Goal: Entertainment & Leisure: Browse casually

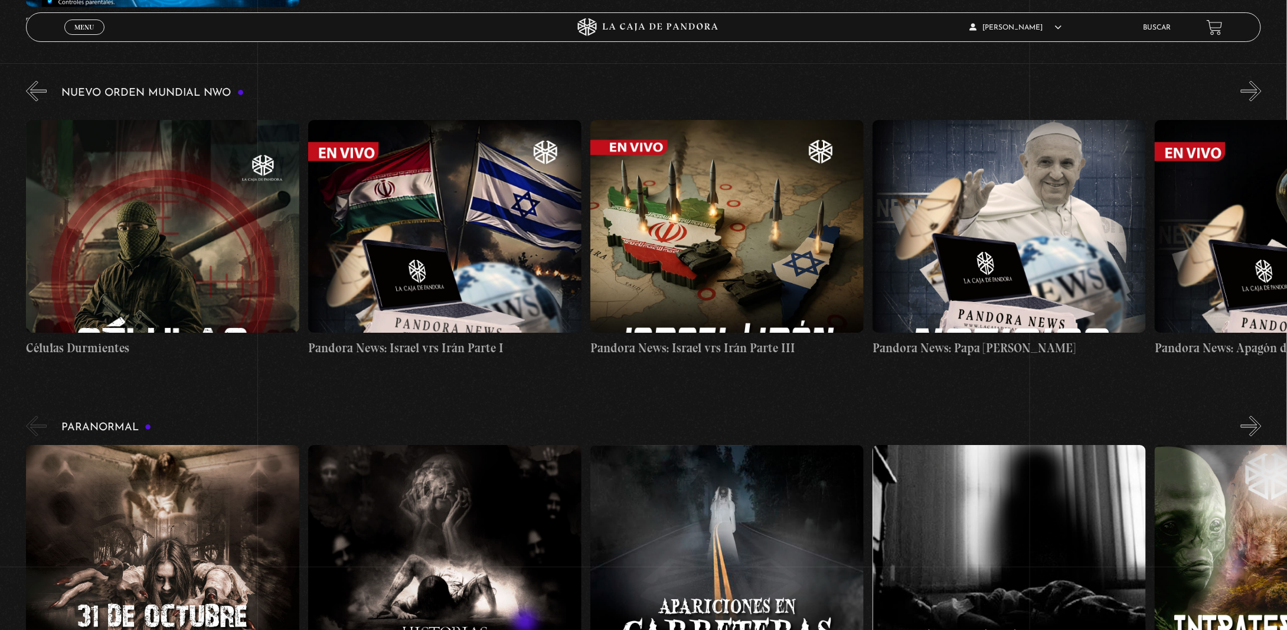
scroll to position [0, 11861]
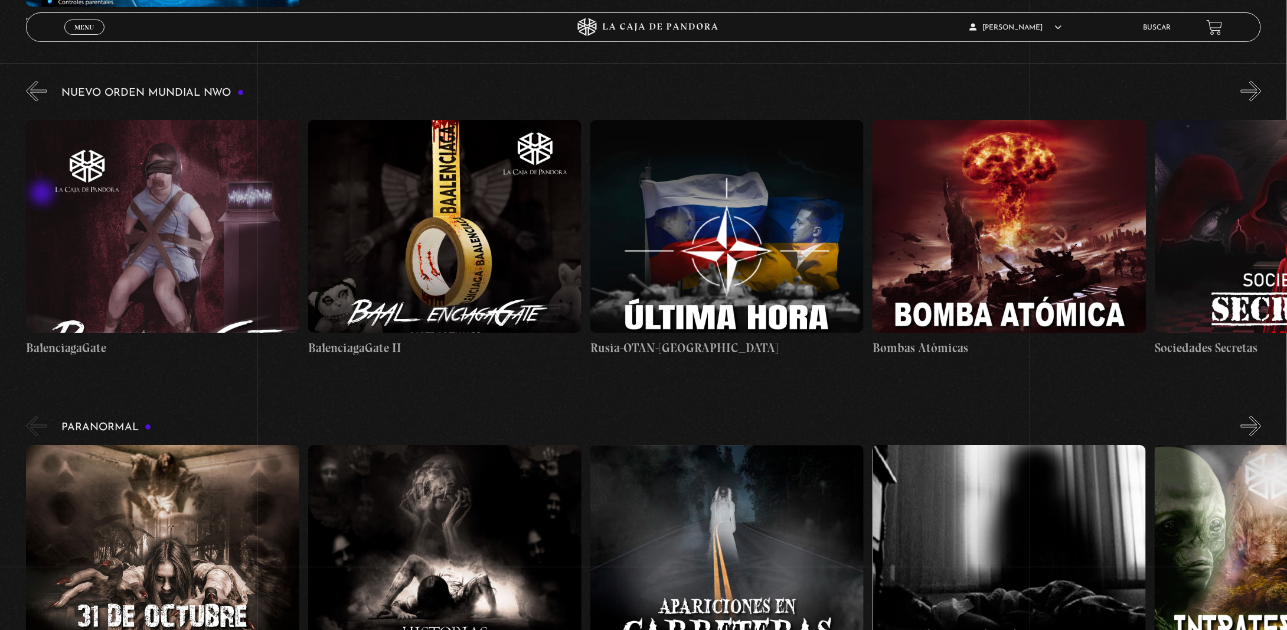
click at [43, 102] on button "«" at bounding box center [36, 91] width 21 height 21
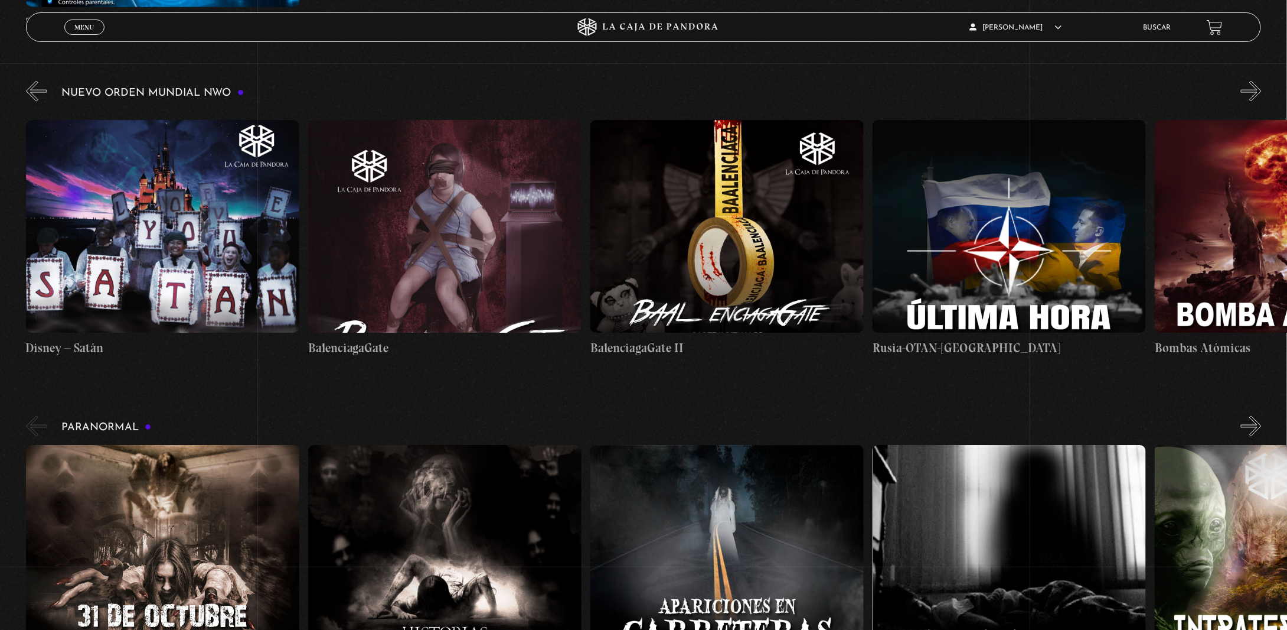
scroll to position [0, 11578]
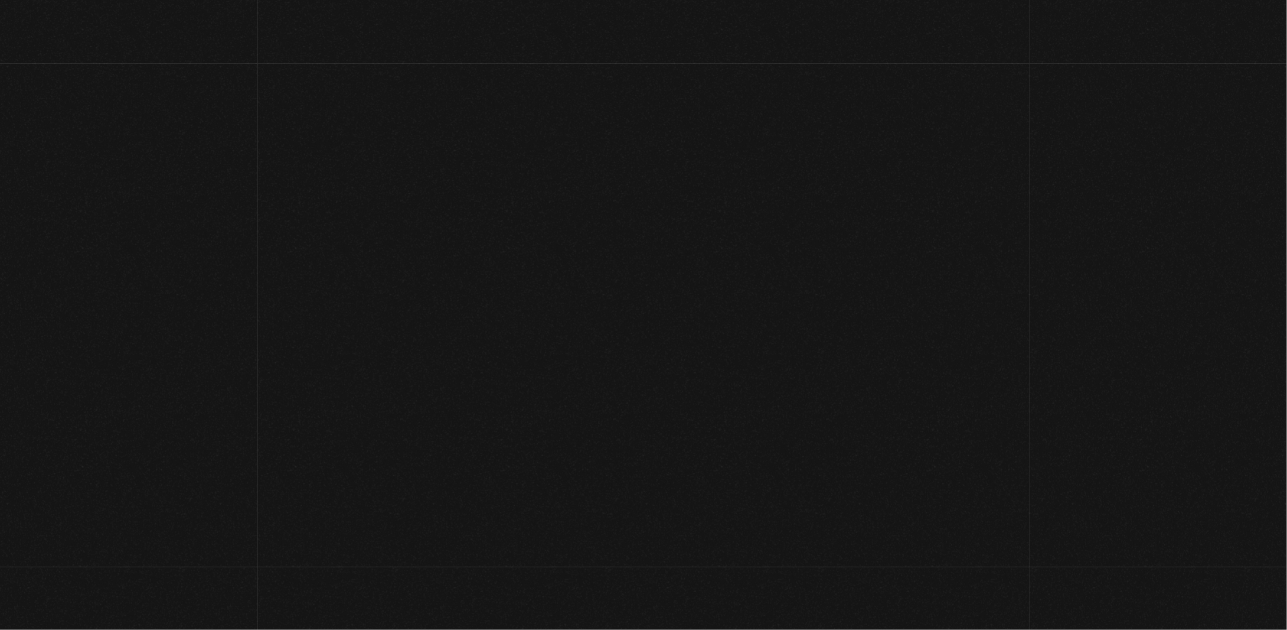
scroll to position [511, 0]
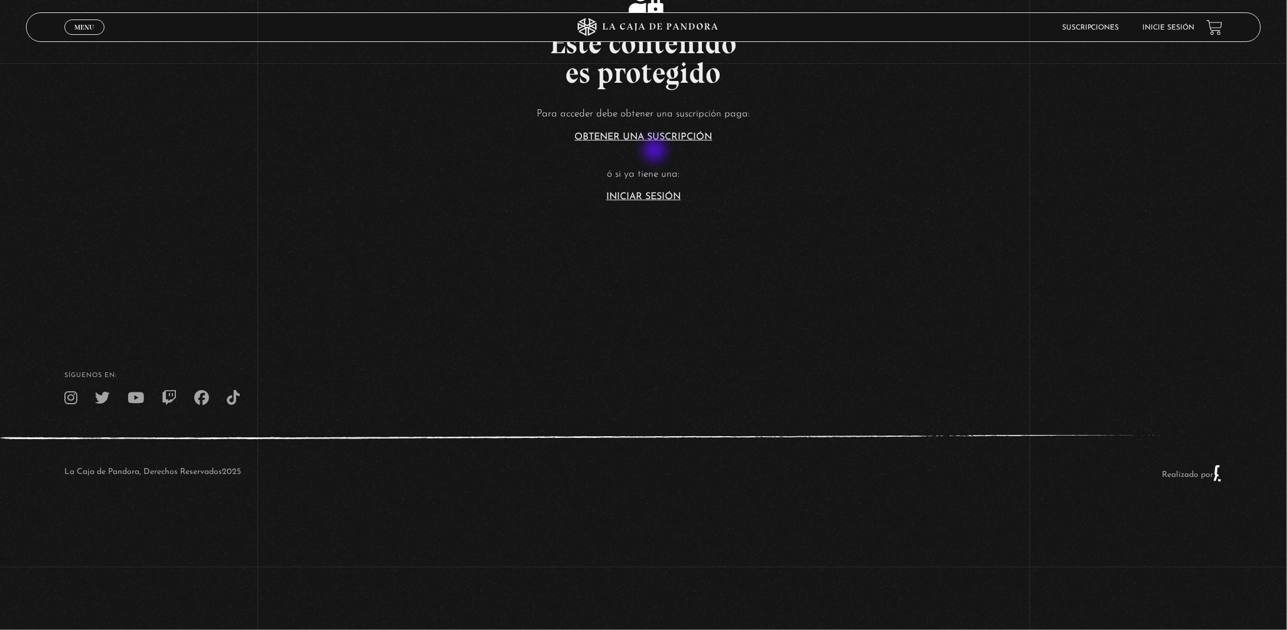
click at [656, 192] on link "Iniciar Sesión" at bounding box center [643, 196] width 74 height 9
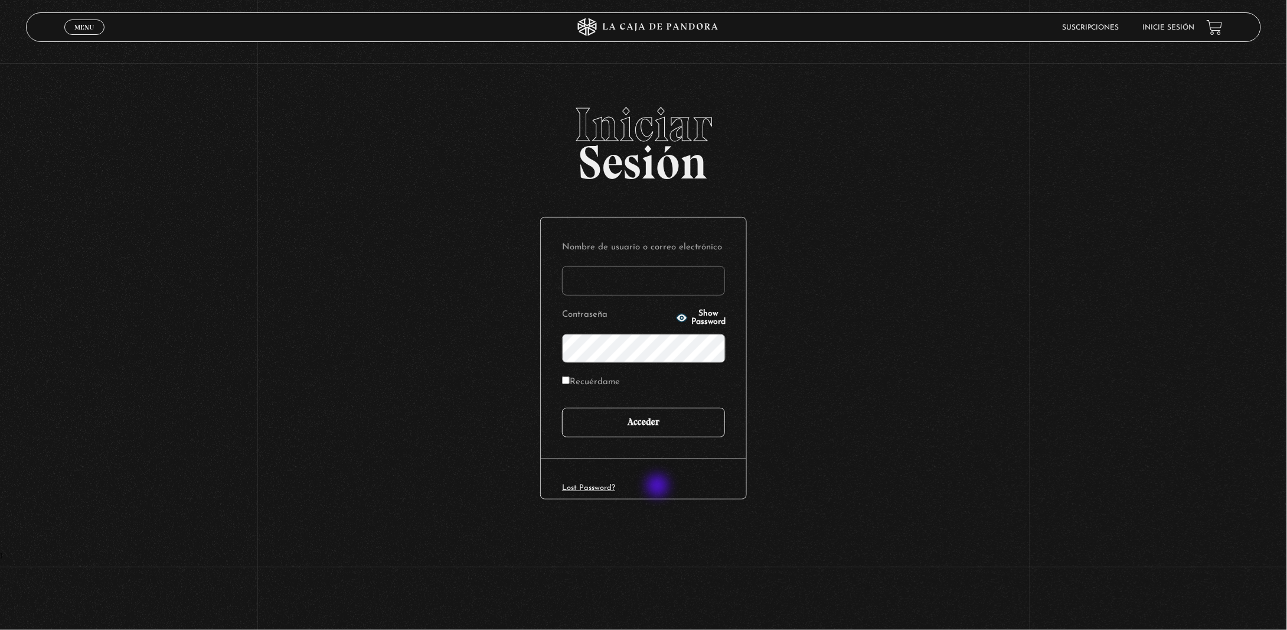
type input "jwabss"
click at [662, 437] on input "Acceder" at bounding box center [643, 422] width 163 height 30
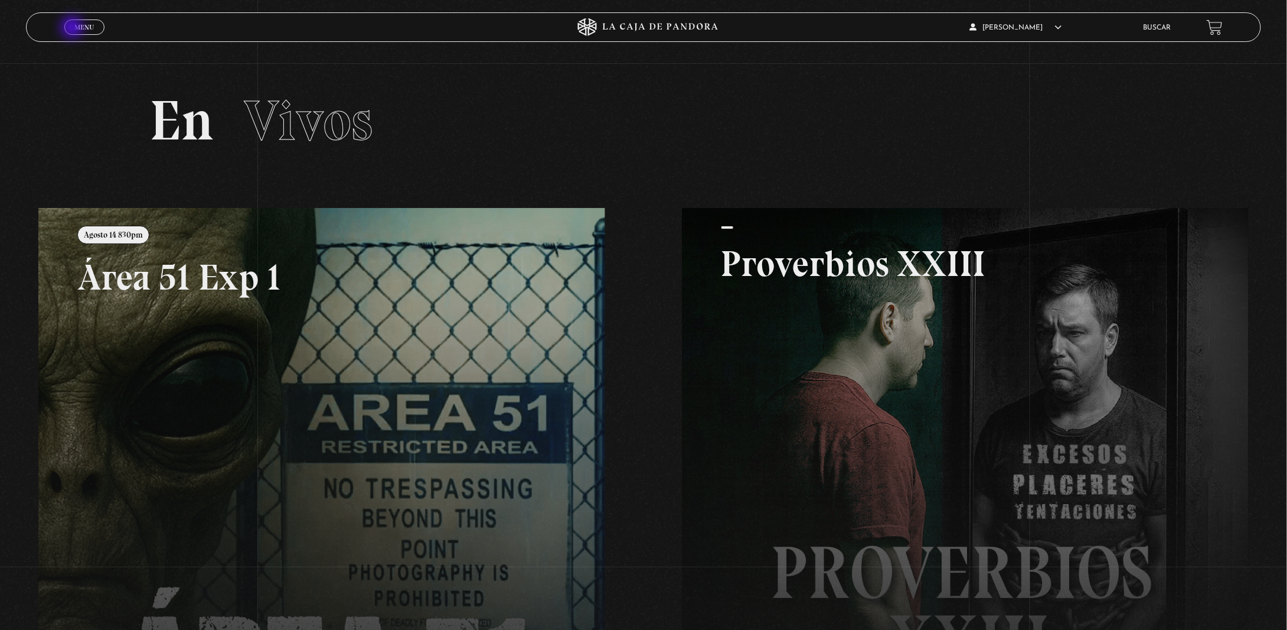
click at [73, 28] on link "Menu Cerrar" at bounding box center [84, 26] width 40 height 15
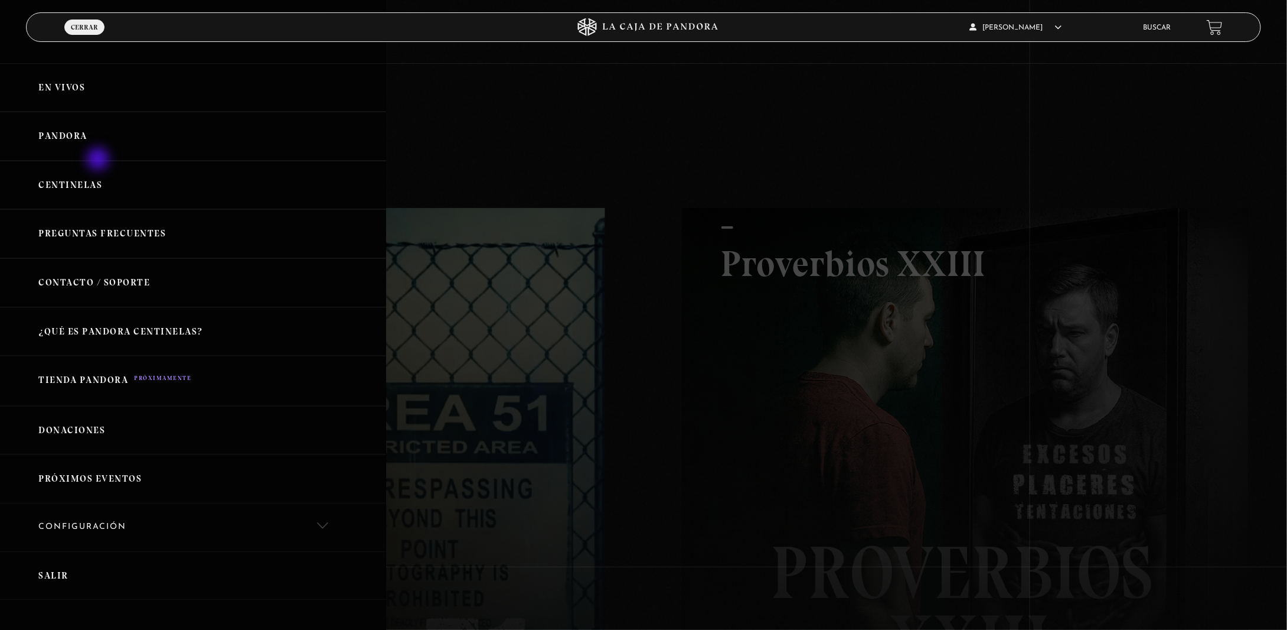
click at [97, 160] on link "Pandora" at bounding box center [193, 136] width 386 height 49
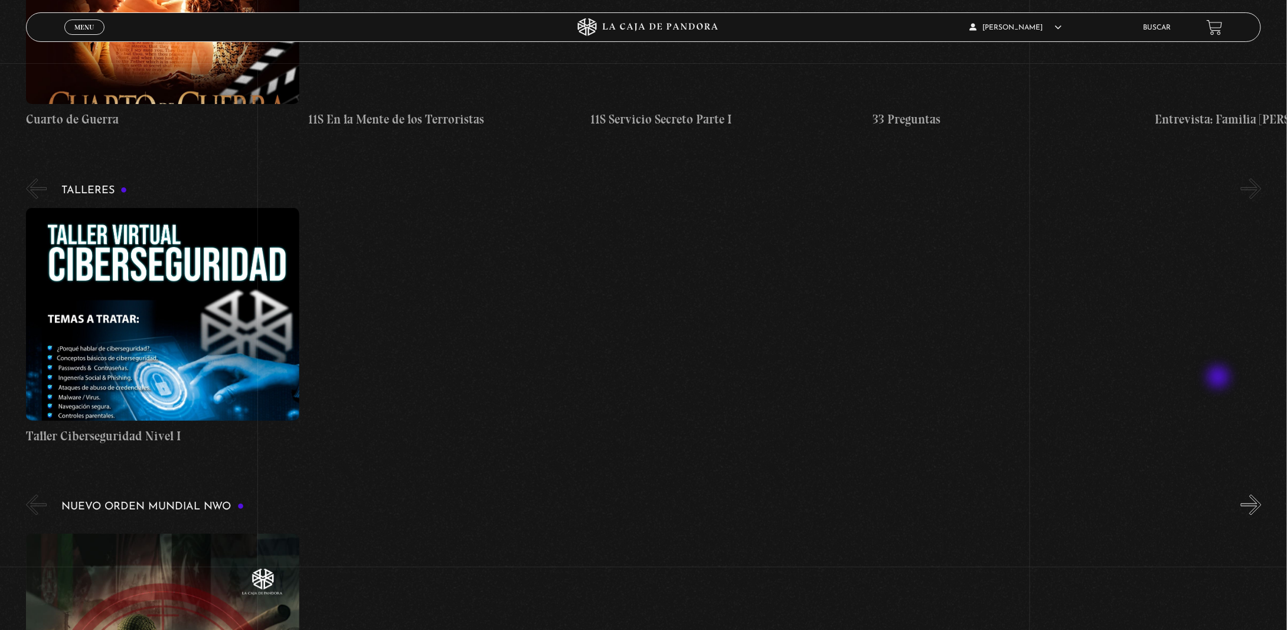
scroll to position [709, 0]
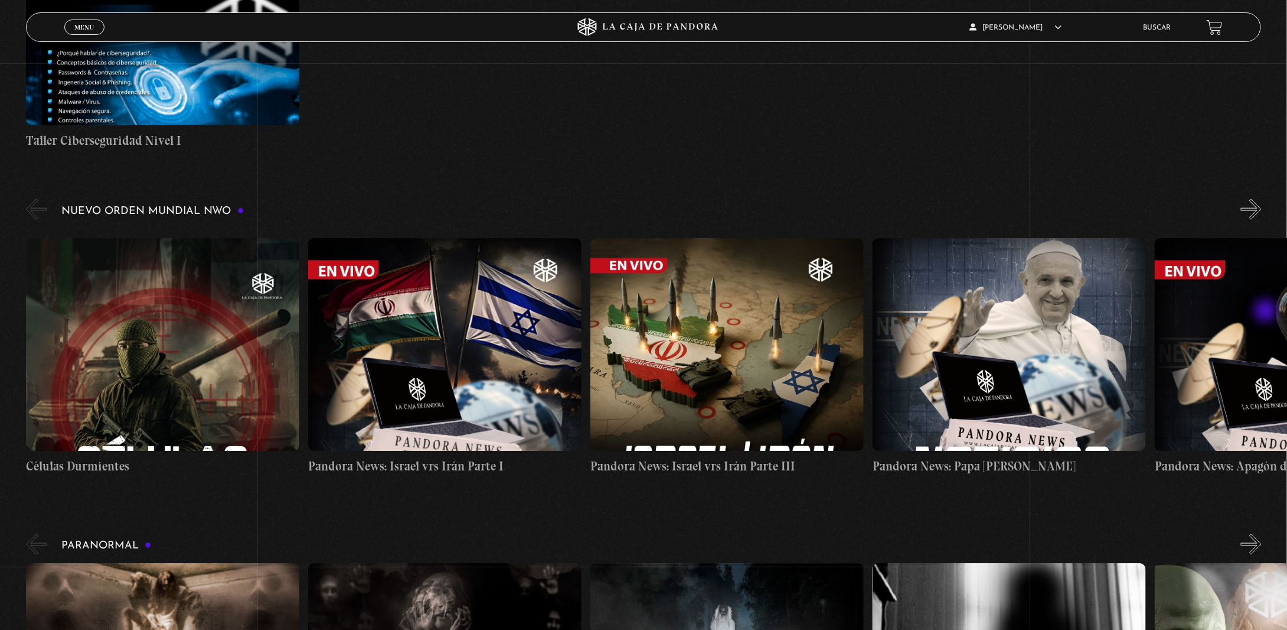
click at [1262, 220] on button "»" at bounding box center [1251, 209] width 21 height 21
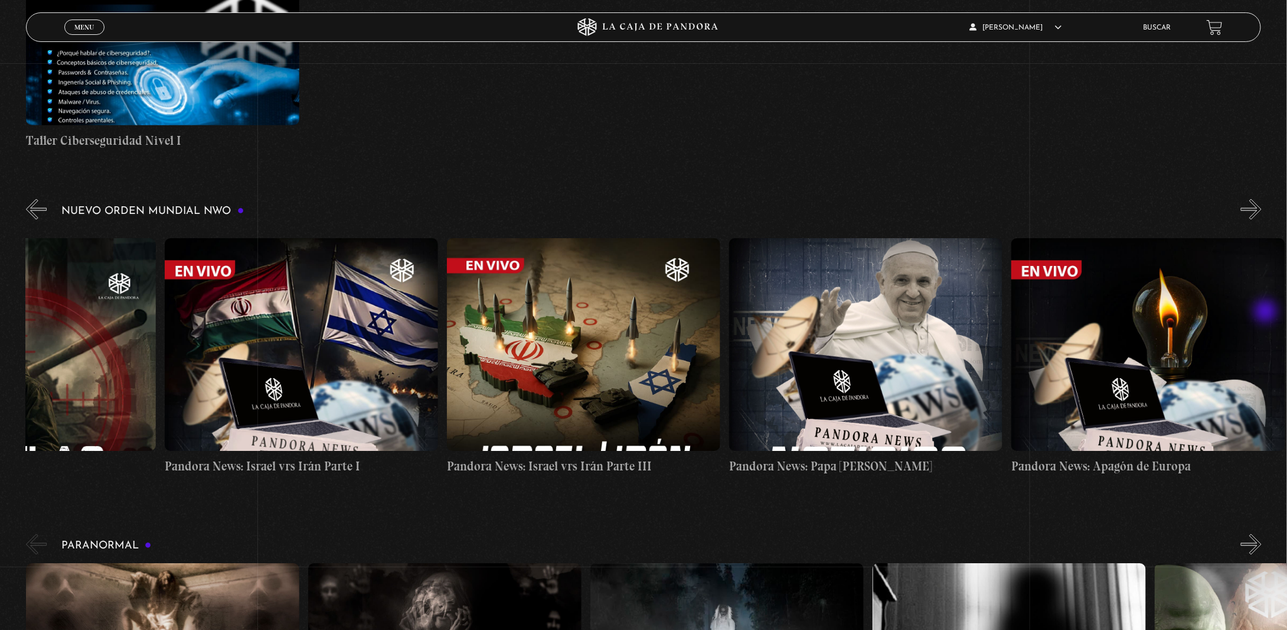
click at [1262, 220] on button "»" at bounding box center [1251, 209] width 21 height 21
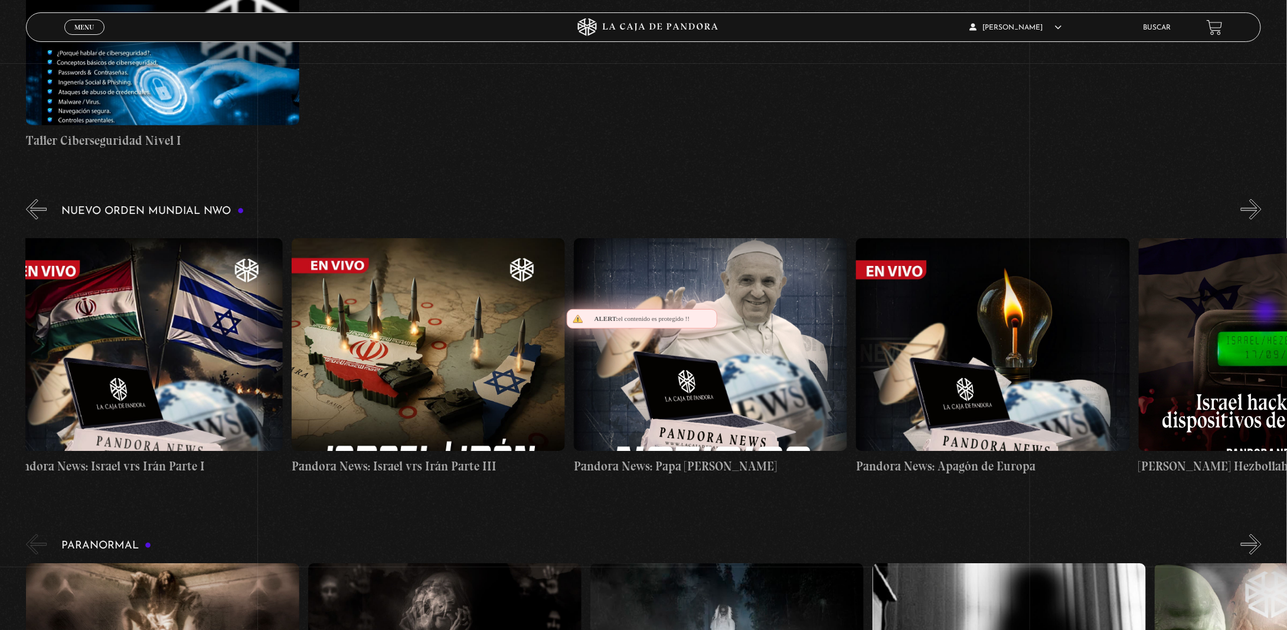
click at [1262, 220] on button "»" at bounding box center [1251, 209] width 21 height 21
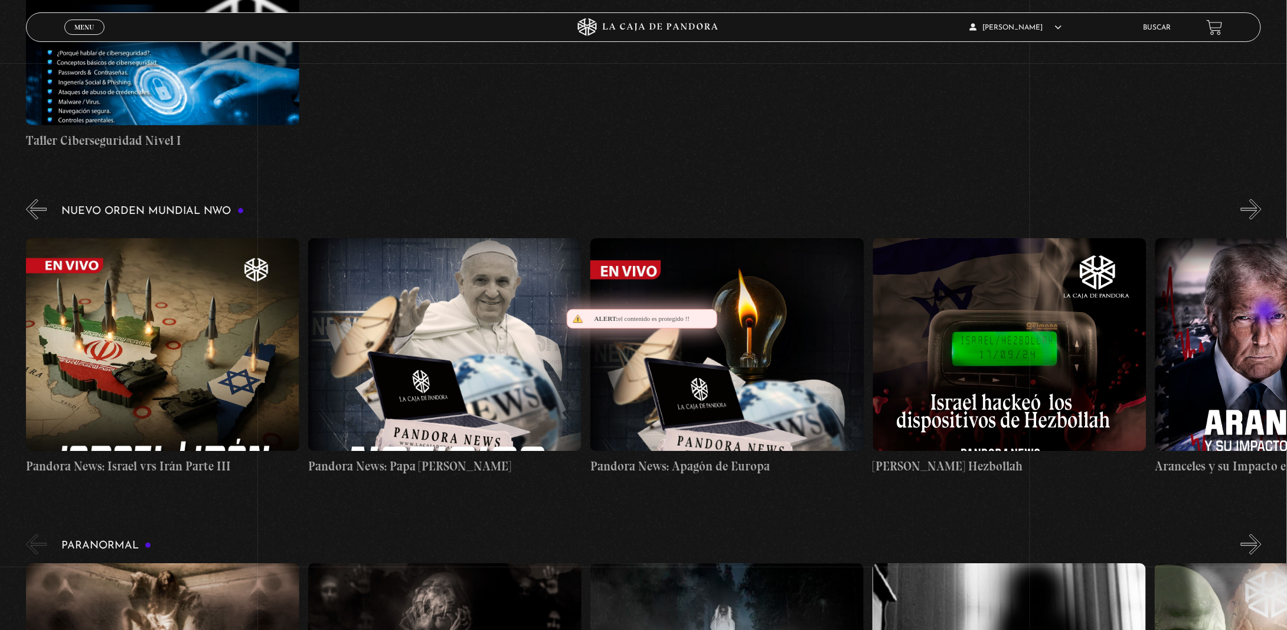
click at [1262, 220] on button "»" at bounding box center [1251, 209] width 21 height 21
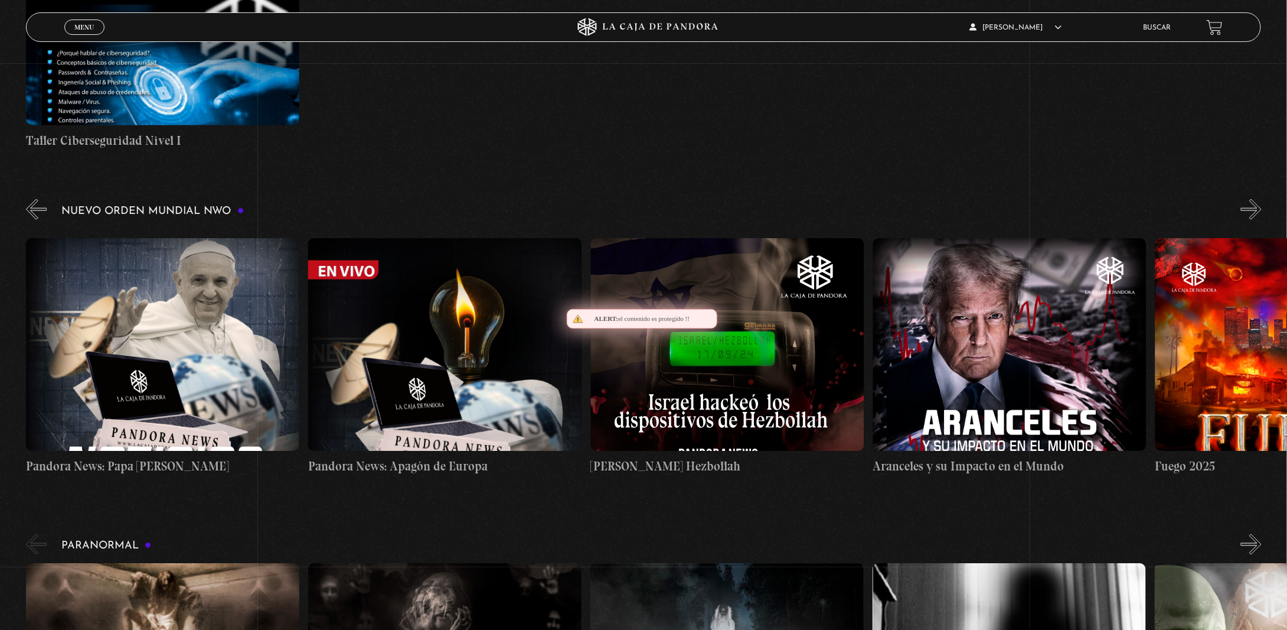
click at [1262, 220] on button "»" at bounding box center [1251, 209] width 21 height 21
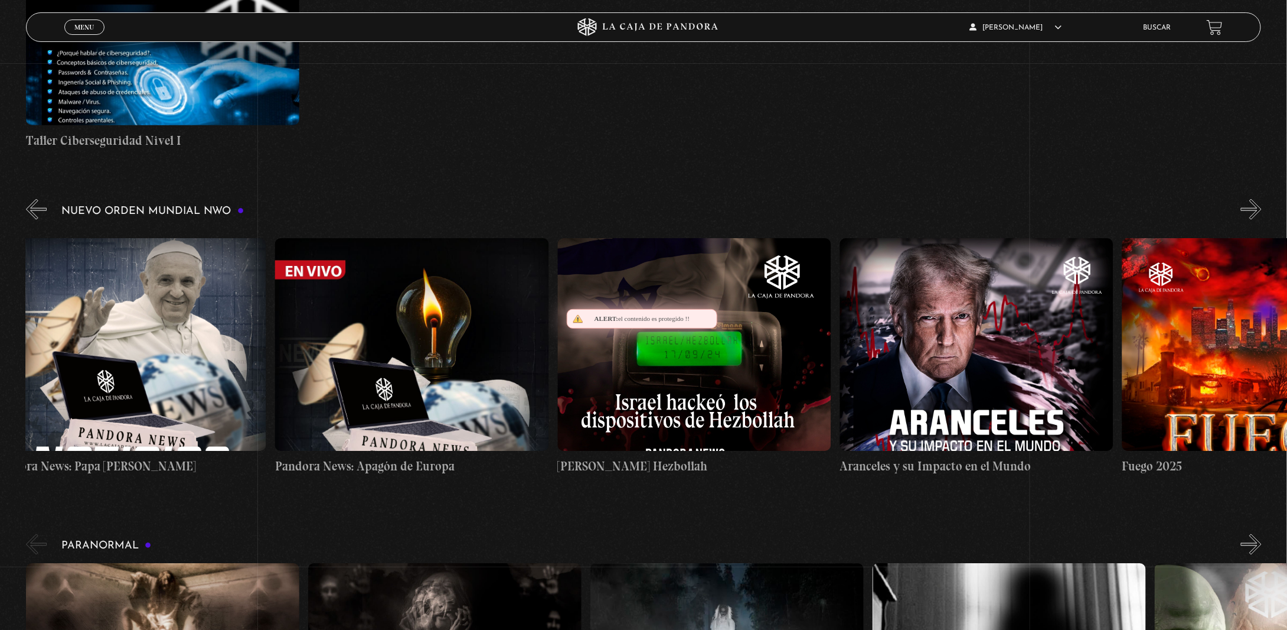
click at [1262, 220] on button "»" at bounding box center [1251, 209] width 21 height 21
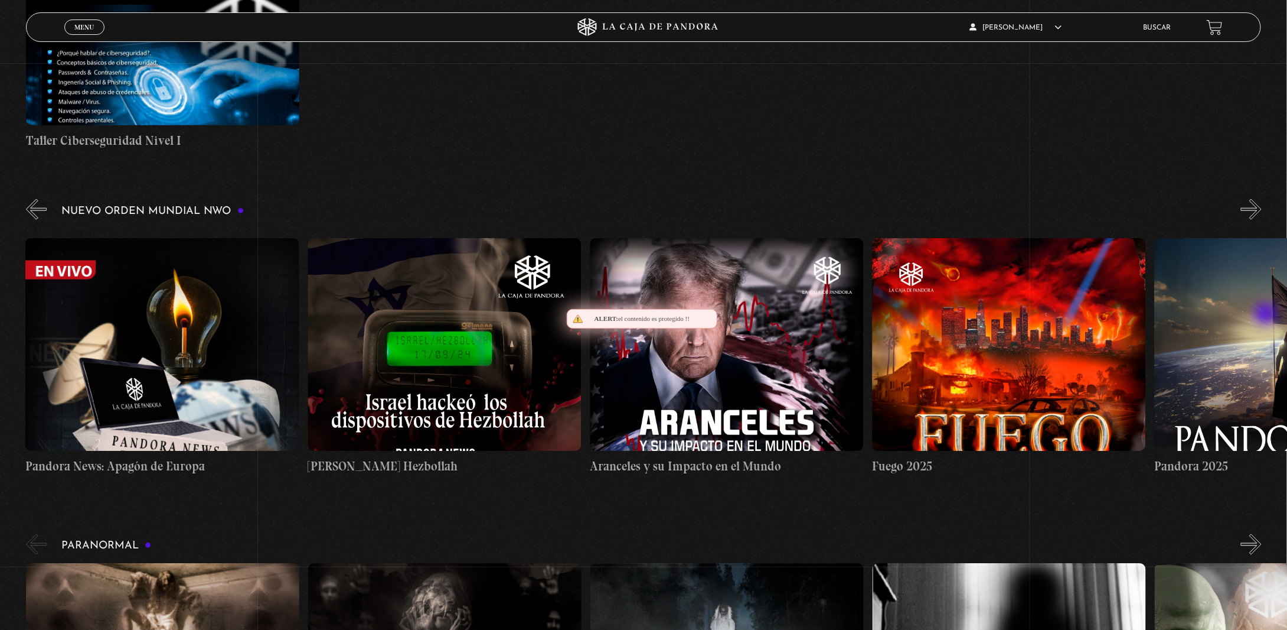
click at [1262, 220] on button "»" at bounding box center [1251, 209] width 21 height 21
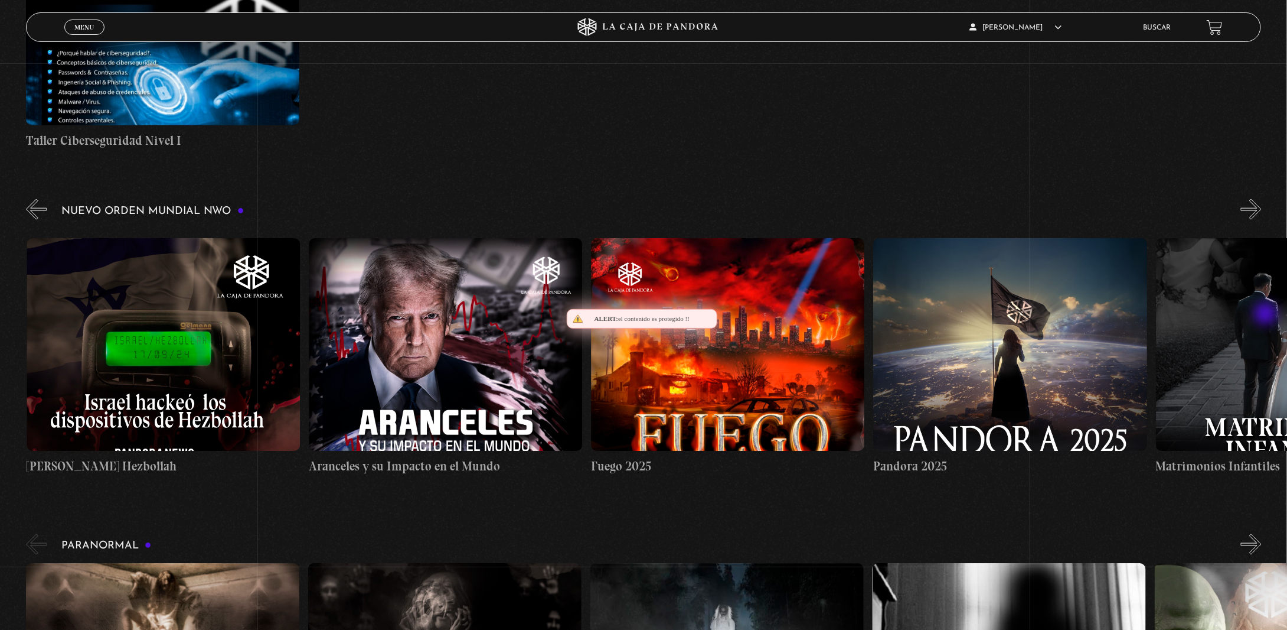
click at [1262, 220] on button "»" at bounding box center [1251, 209] width 21 height 21
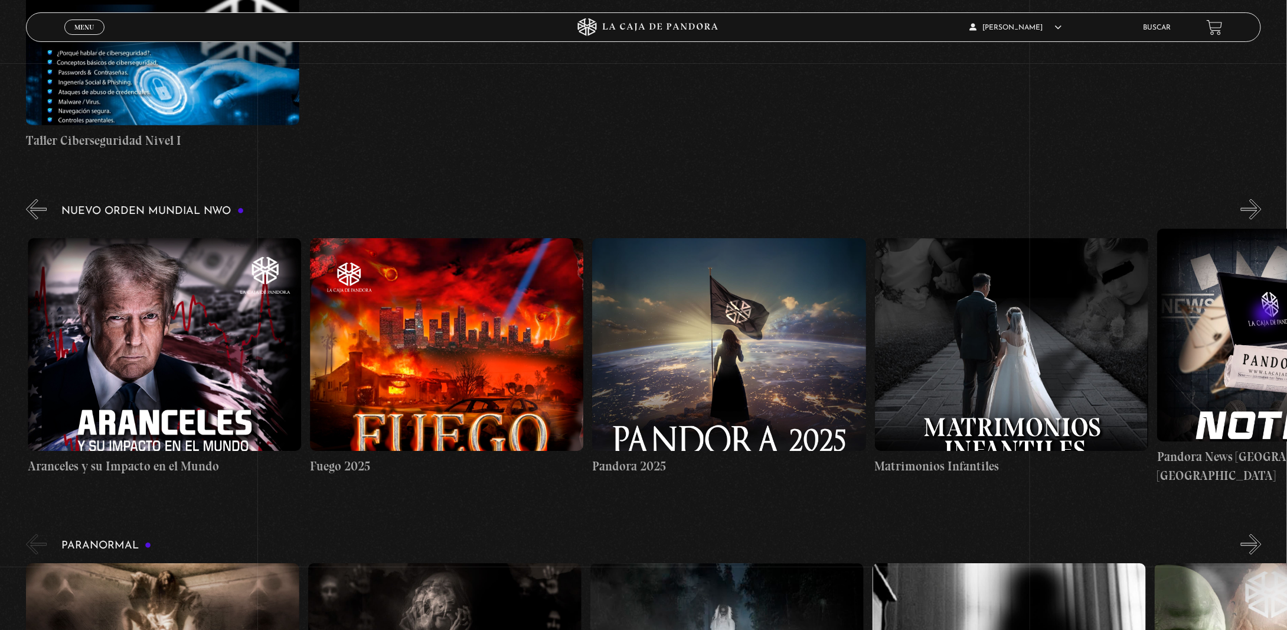
click at [1262, 220] on button "»" at bounding box center [1251, 209] width 21 height 21
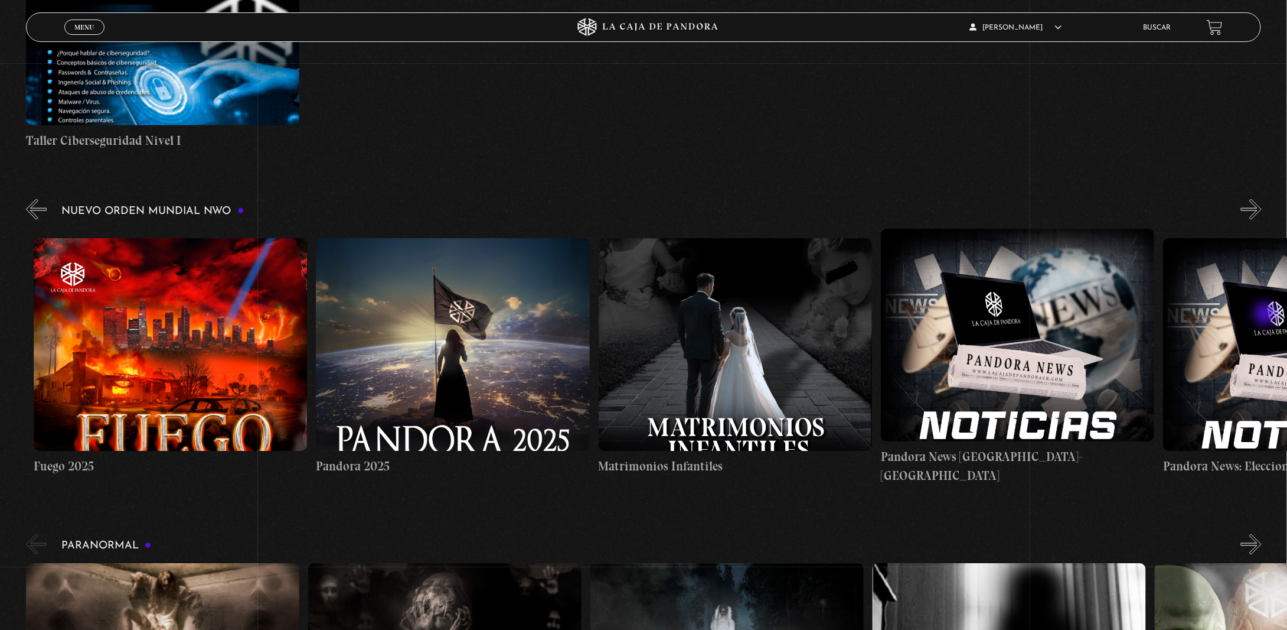
click at [1262, 220] on button "»" at bounding box center [1251, 209] width 21 height 21
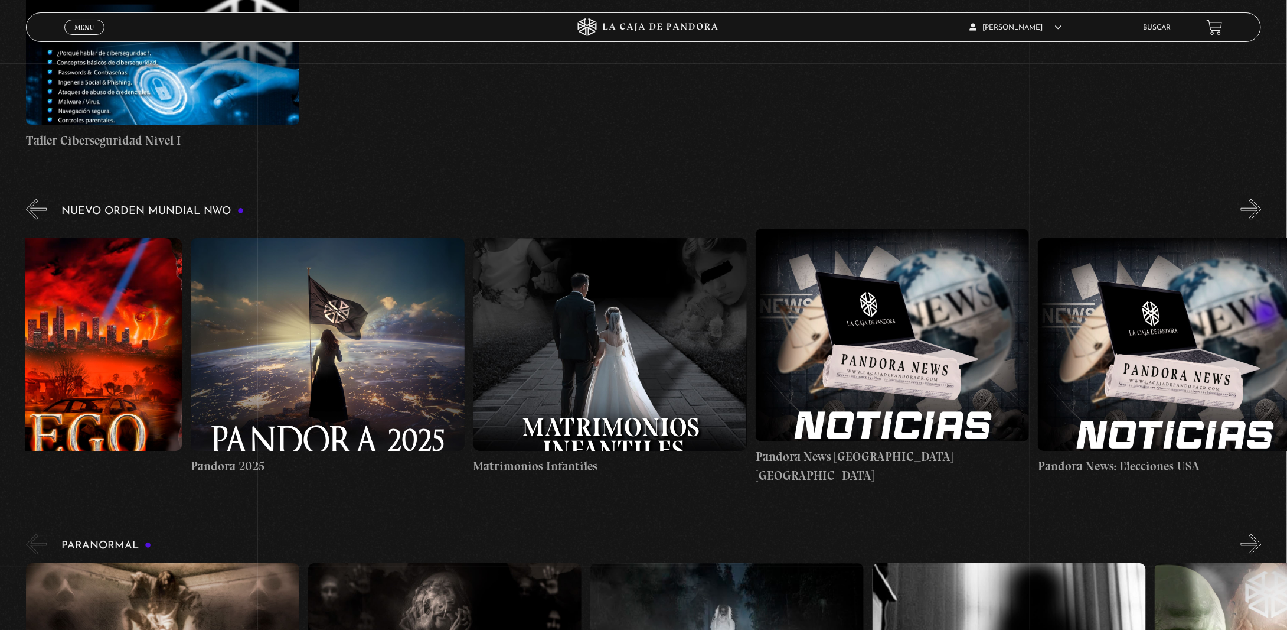
click at [1262, 220] on button "»" at bounding box center [1251, 209] width 21 height 21
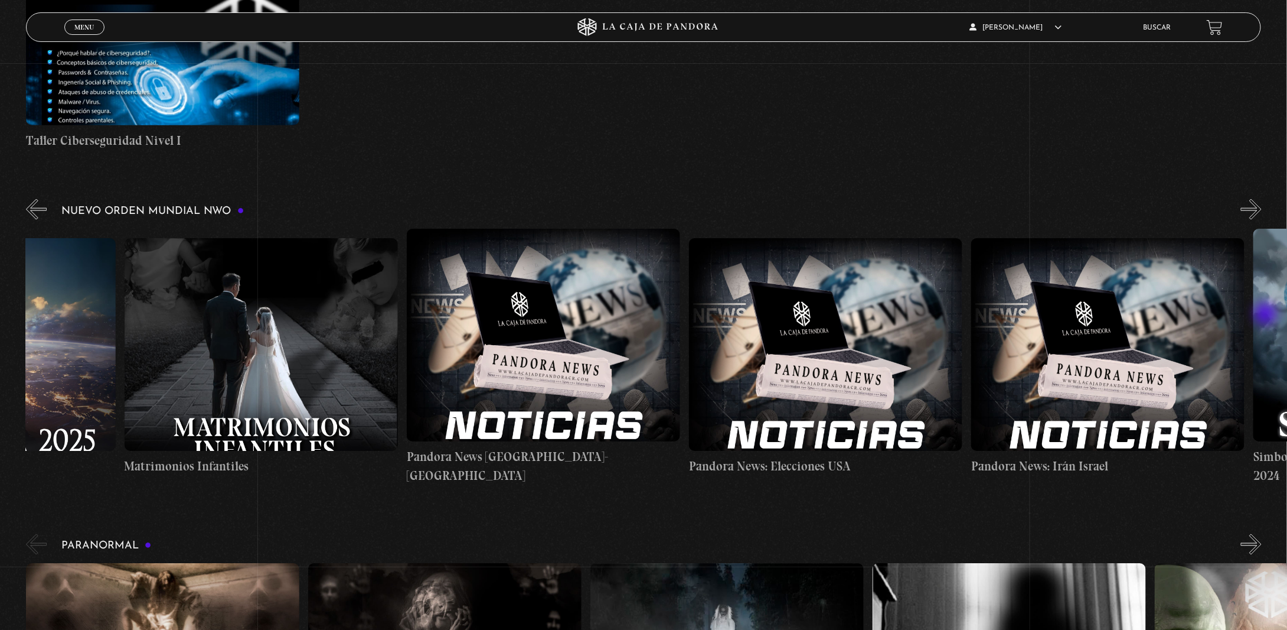
click at [1262, 220] on button "»" at bounding box center [1251, 209] width 21 height 21
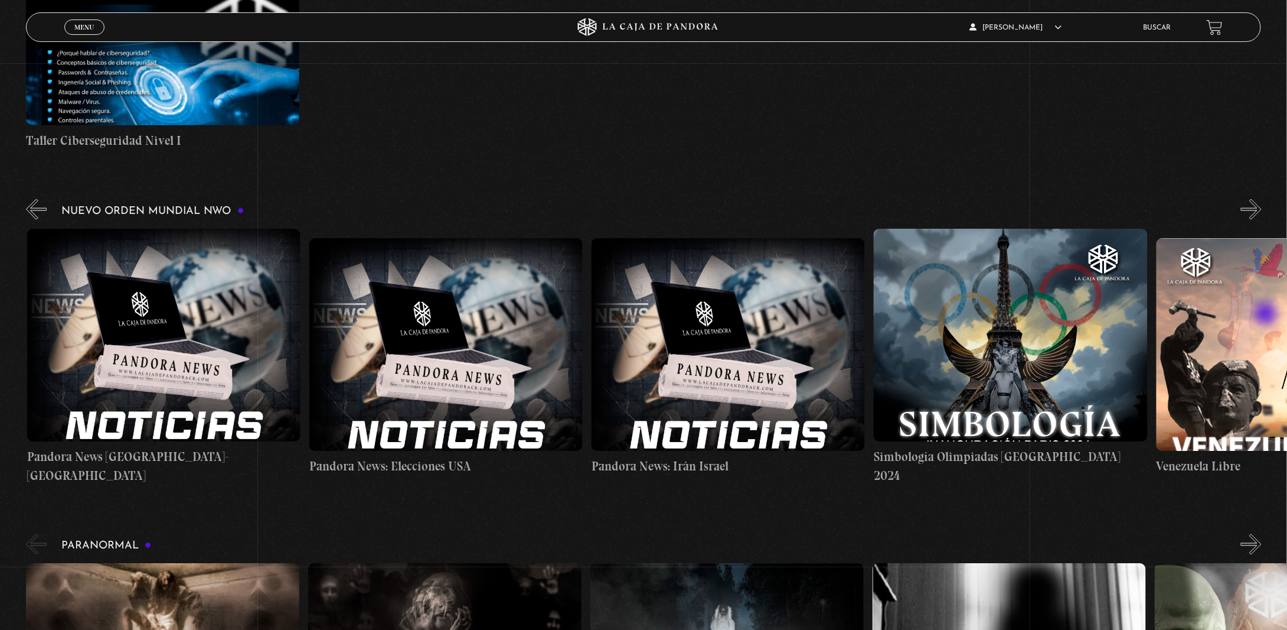
click at [1262, 220] on button "»" at bounding box center [1251, 209] width 21 height 21
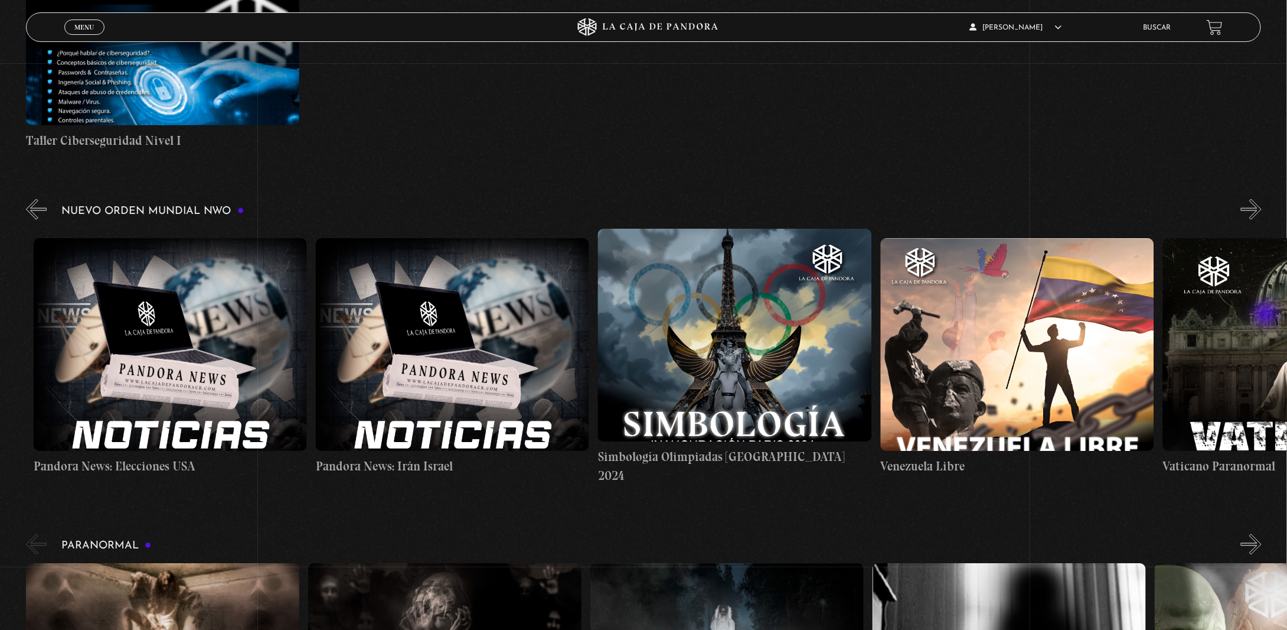
click at [1262, 220] on button "»" at bounding box center [1251, 209] width 21 height 21
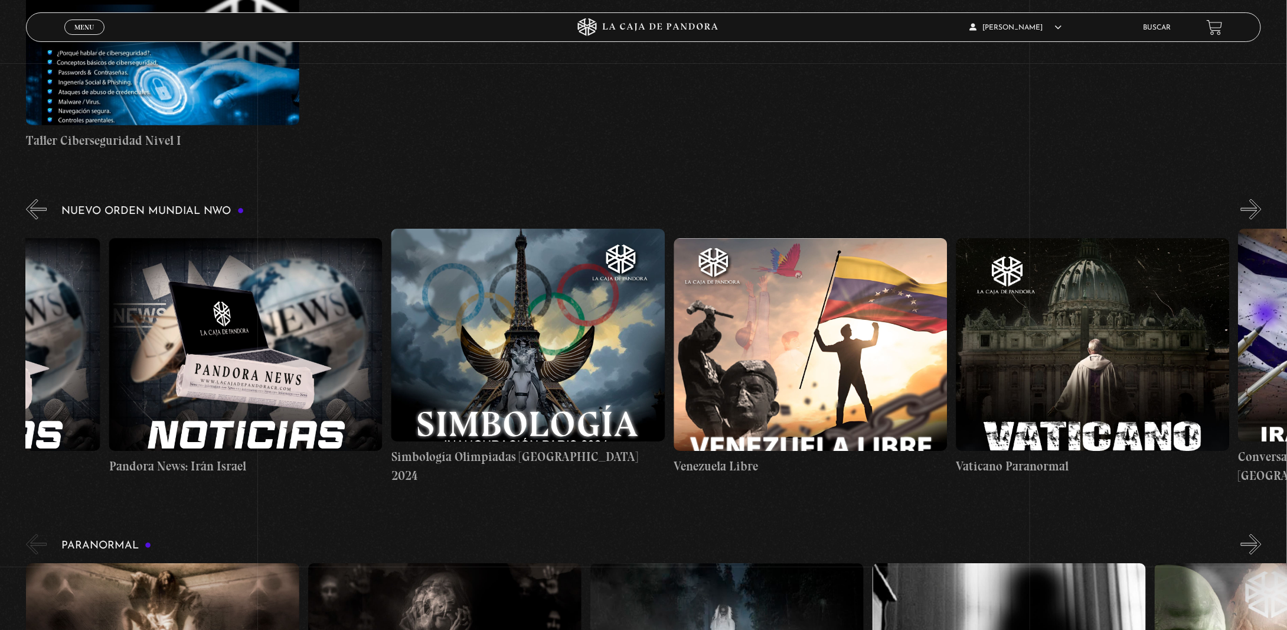
click at [1262, 220] on button "»" at bounding box center [1251, 209] width 21 height 21
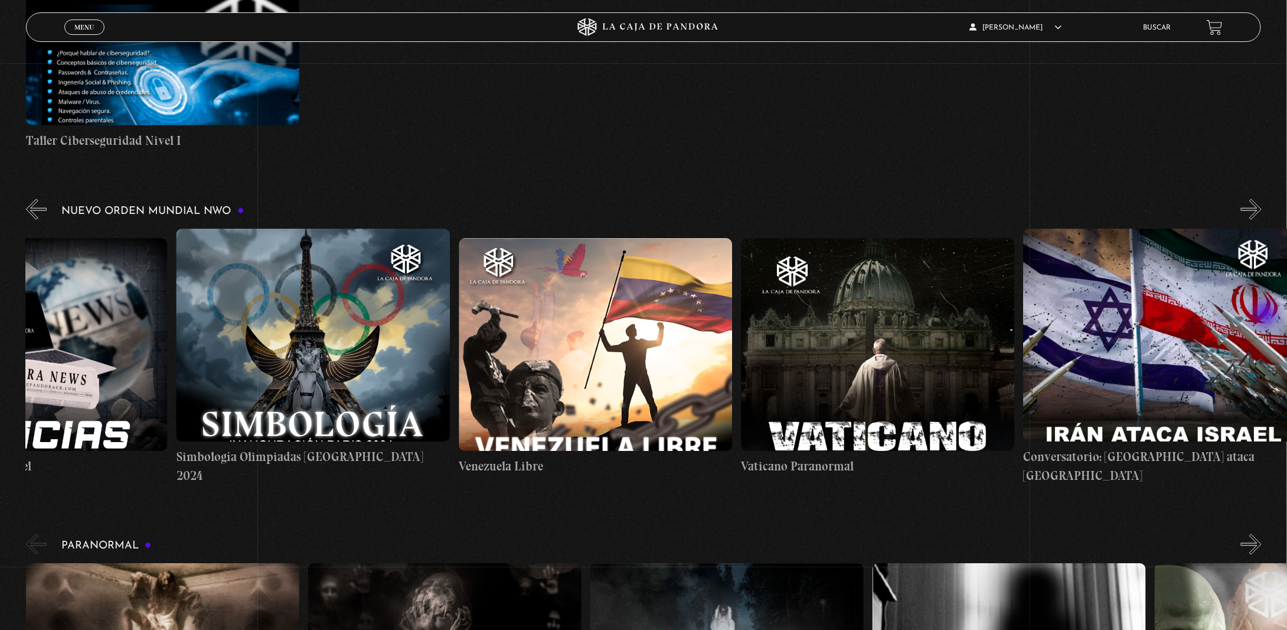
click at [1262, 220] on button "»" at bounding box center [1251, 209] width 21 height 21
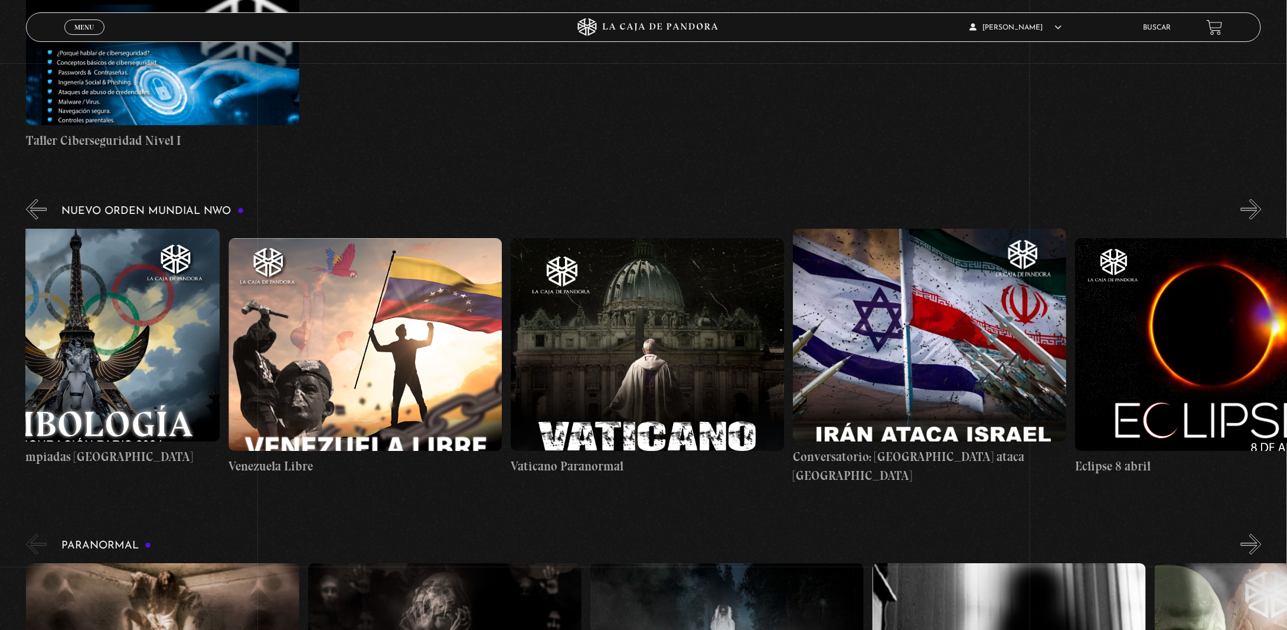
click at [1262, 220] on button "»" at bounding box center [1251, 209] width 21 height 21
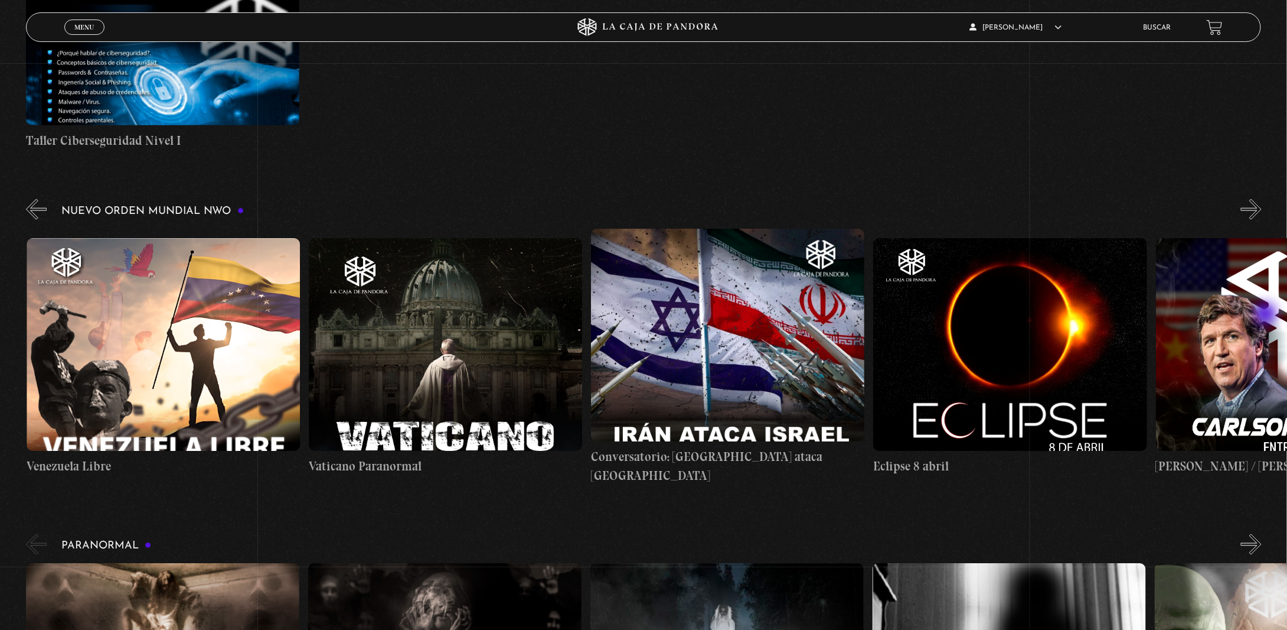
click at [1262, 220] on button "»" at bounding box center [1251, 209] width 21 height 21
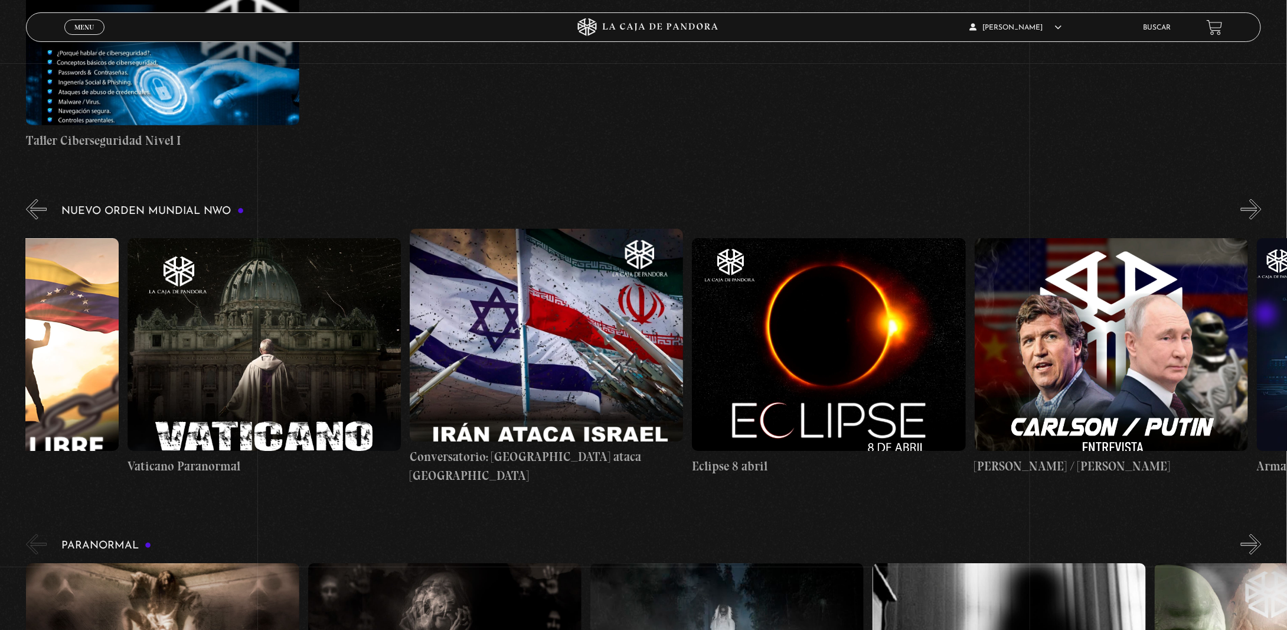
click at [1262, 220] on button "»" at bounding box center [1251, 209] width 21 height 21
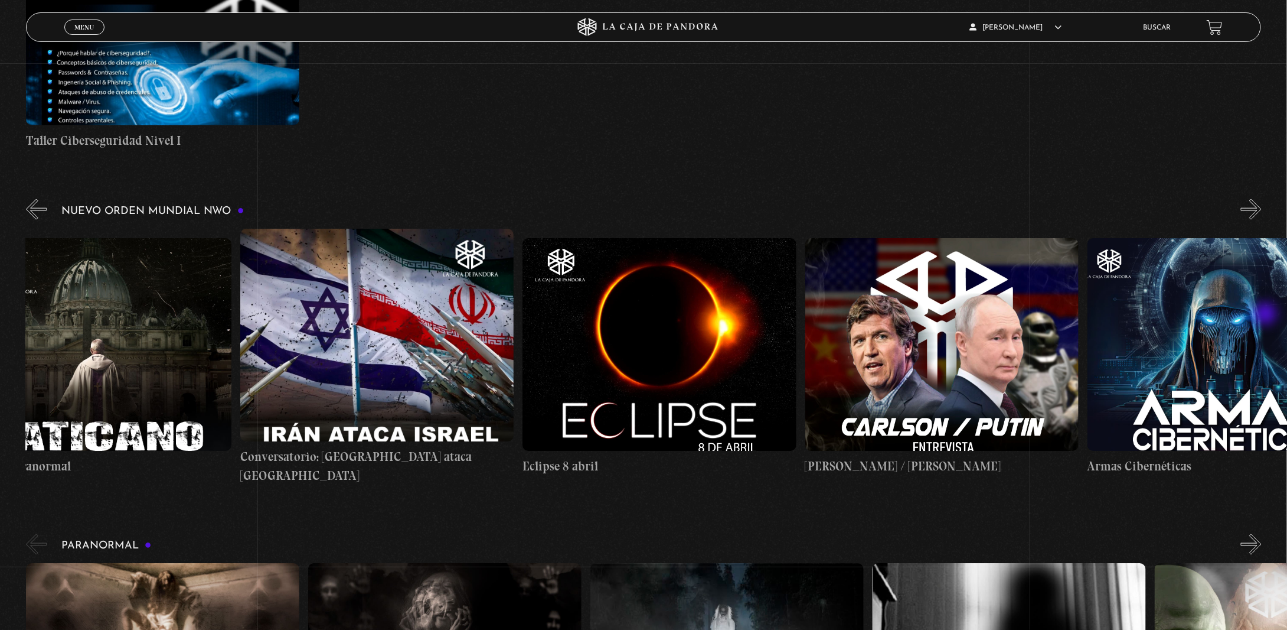
click at [1262, 220] on button "»" at bounding box center [1251, 209] width 21 height 21
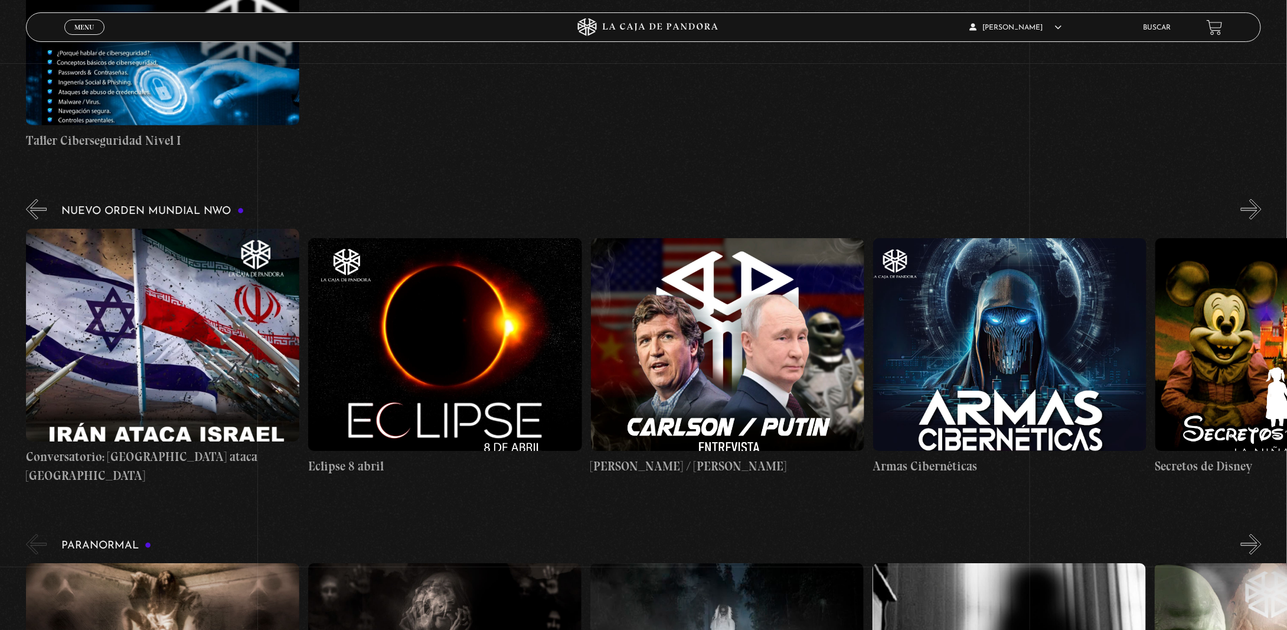
click at [1262, 220] on button "»" at bounding box center [1251, 209] width 21 height 21
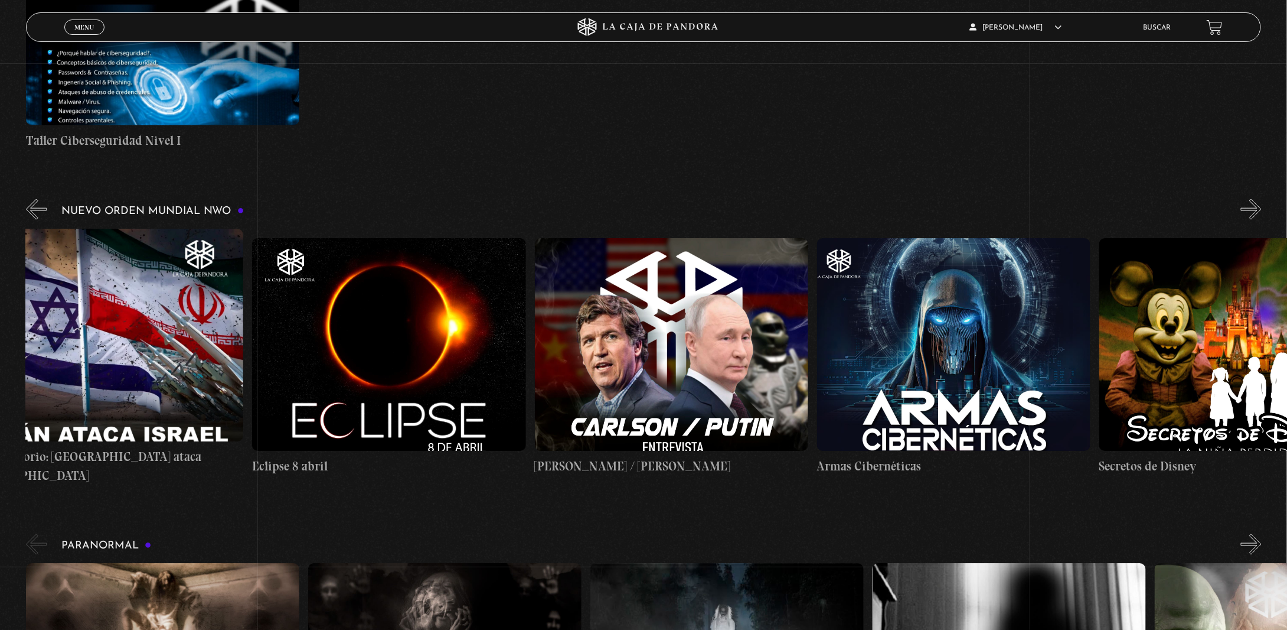
click at [1262, 220] on button "»" at bounding box center [1251, 209] width 21 height 21
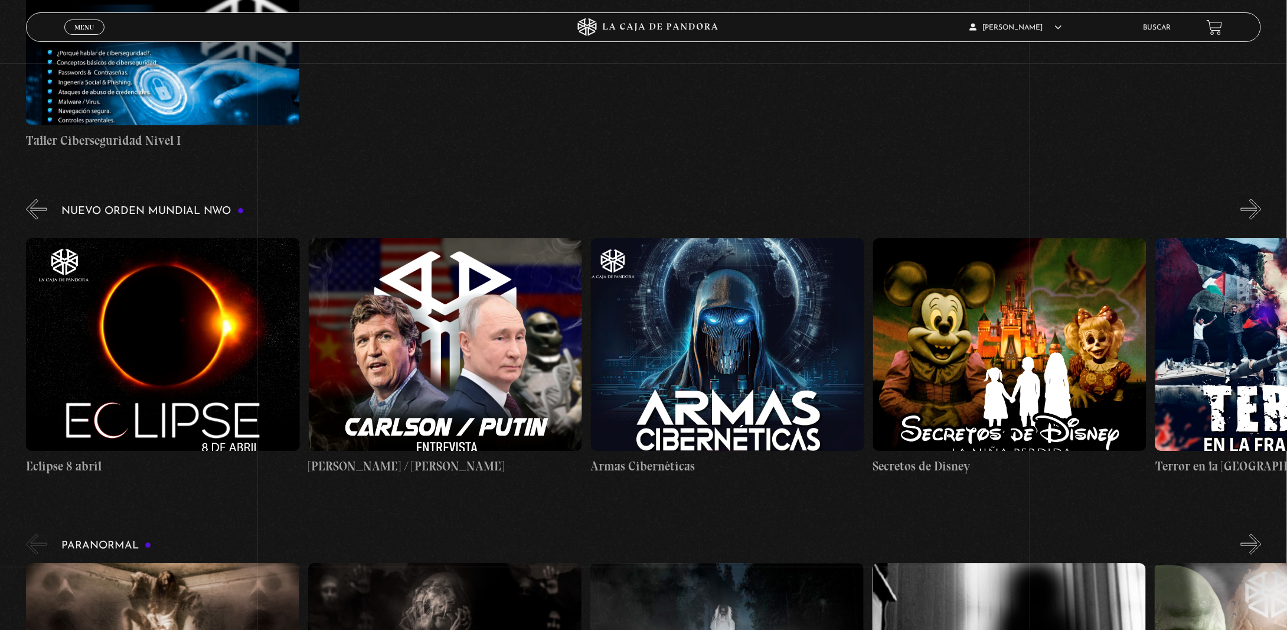
click at [1262, 220] on button "»" at bounding box center [1251, 209] width 21 height 21
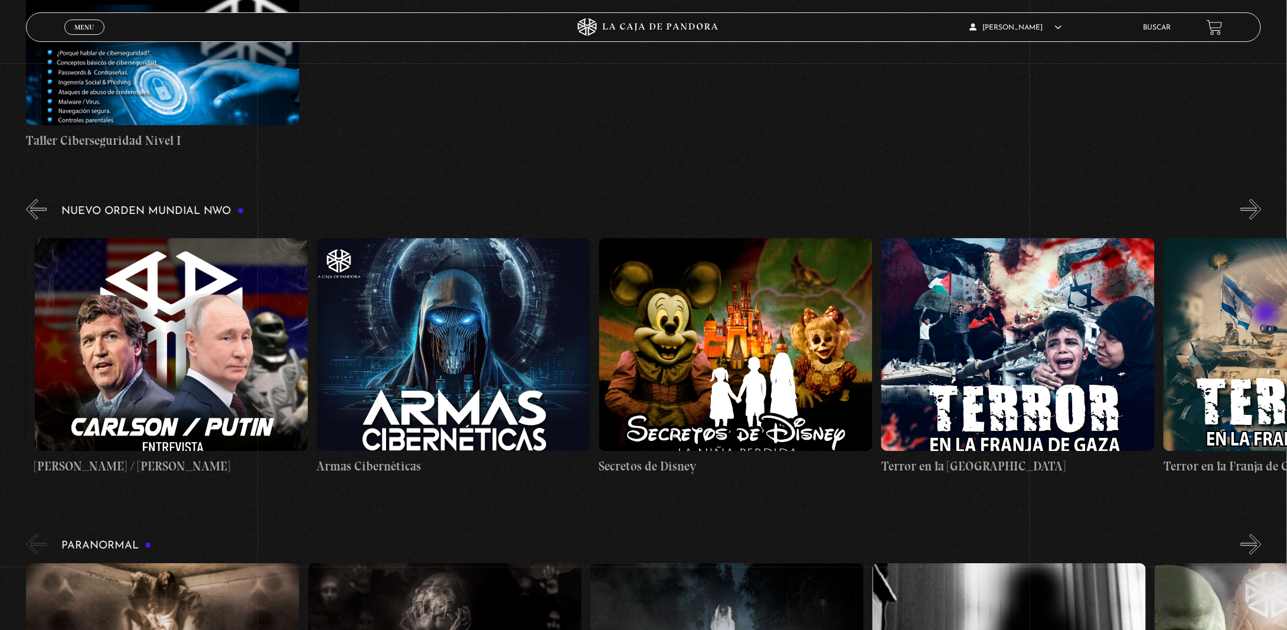
click at [1262, 220] on button "»" at bounding box center [1251, 209] width 21 height 21
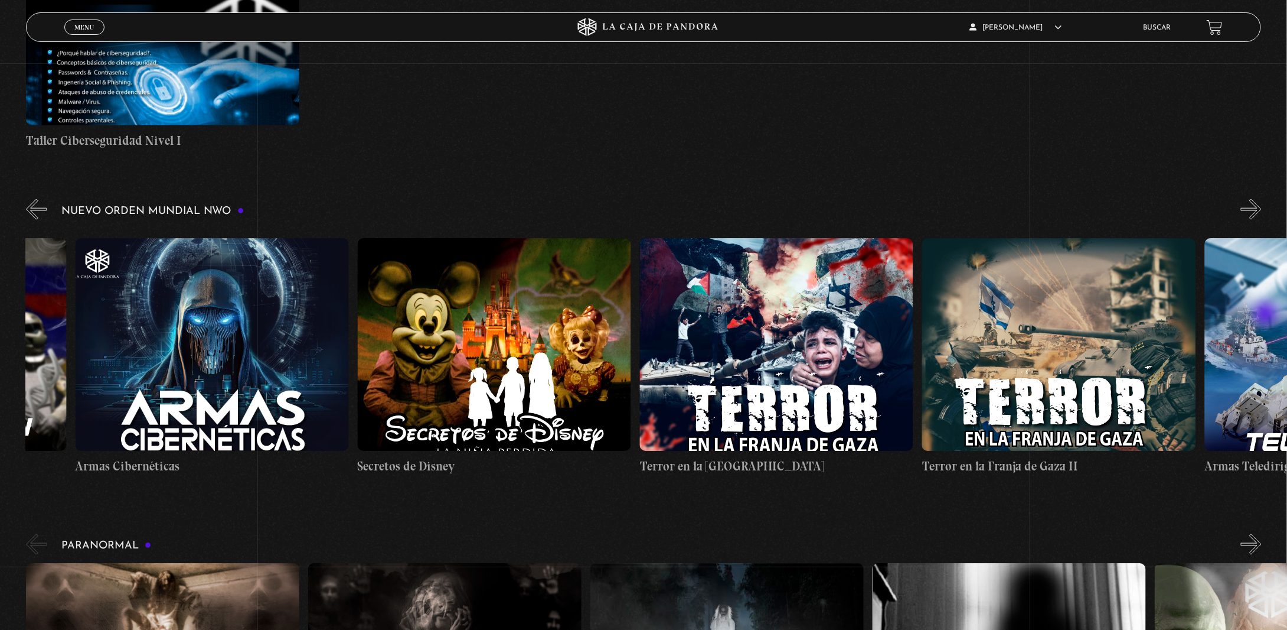
click at [1262, 220] on button "»" at bounding box center [1251, 209] width 21 height 21
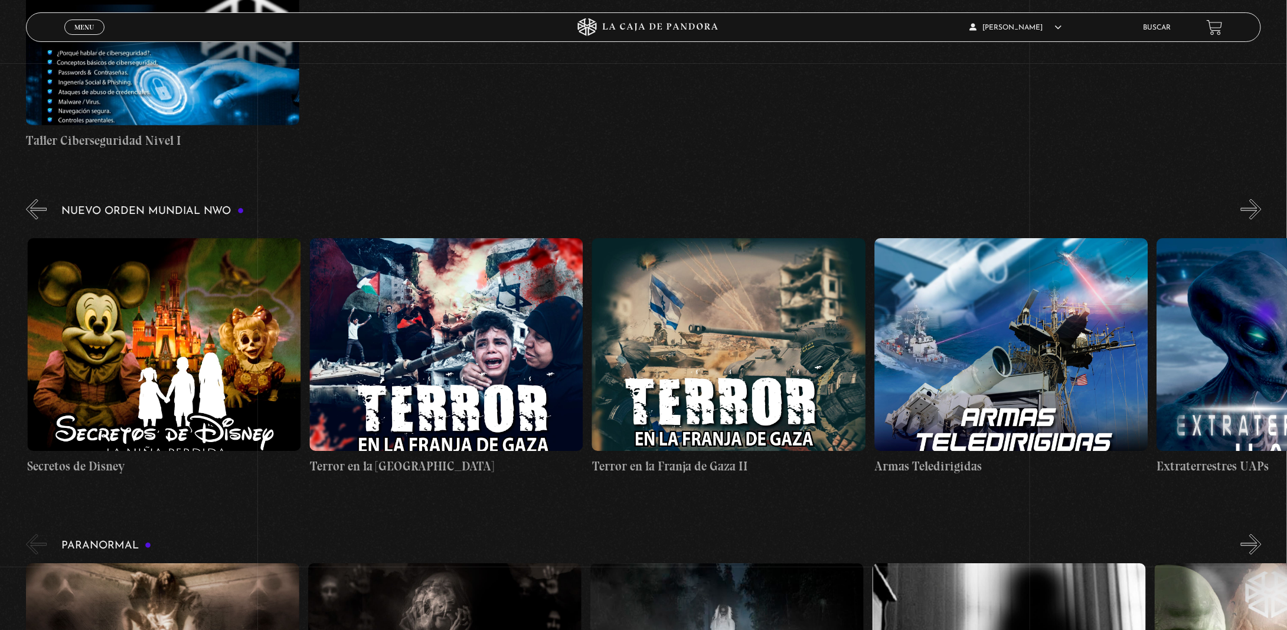
click at [1262, 220] on button "»" at bounding box center [1251, 209] width 21 height 21
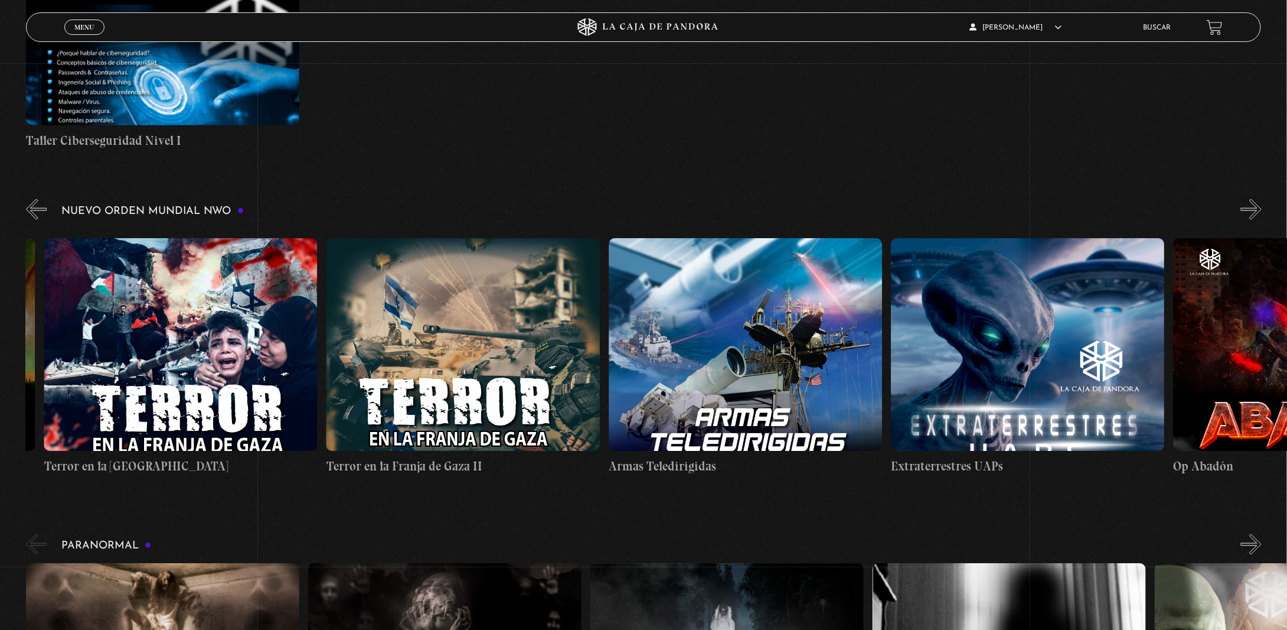
click at [1262, 220] on button "»" at bounding box center [1251, 209] width 21 height 21
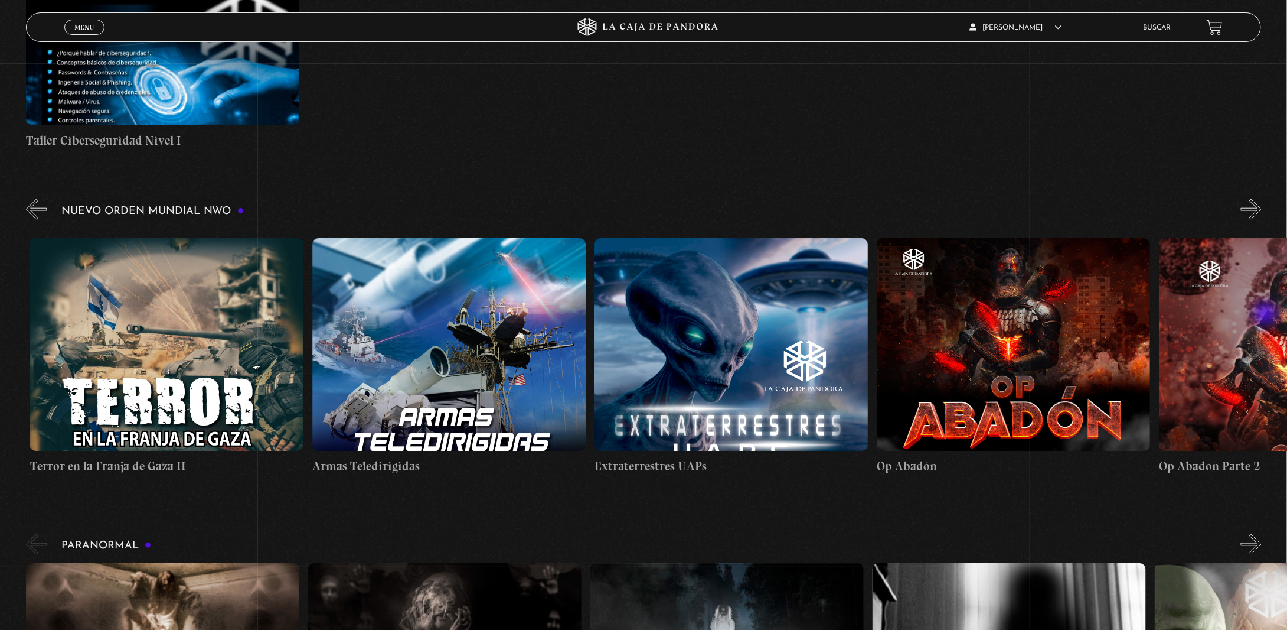
click at [1262, 220] on button "»" at bounding box center [1251, 209] width 21 height 21
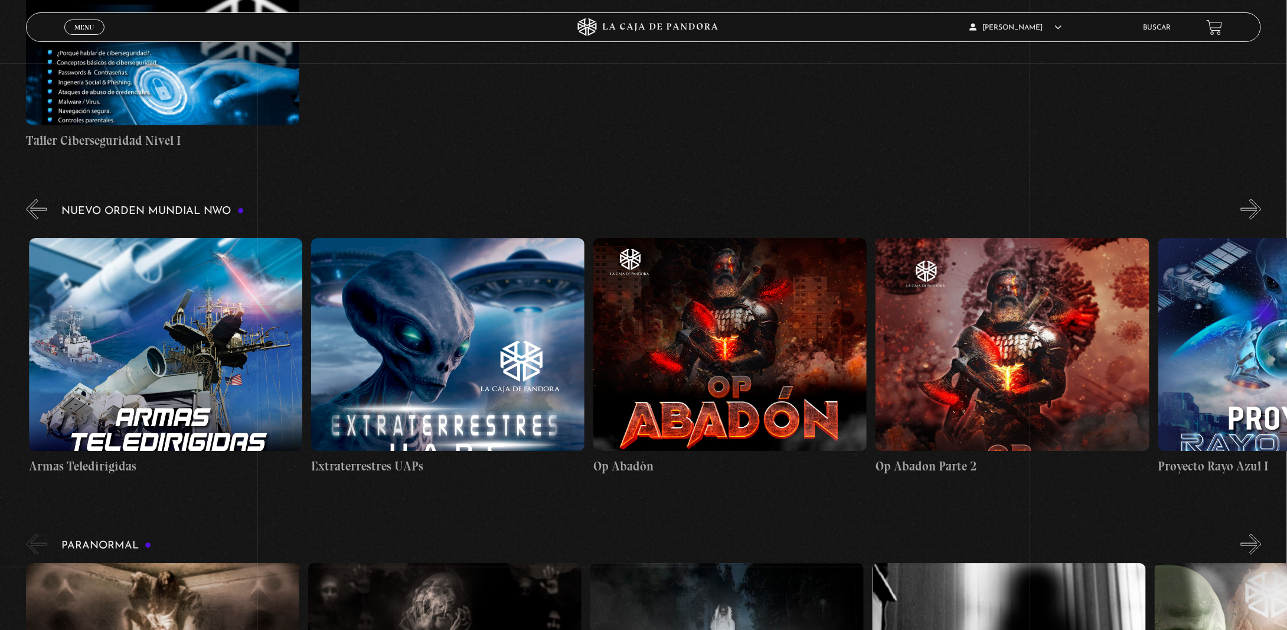
click at [1262, 220] on button "»" at bounding box center [1251, 209] width 21 height 21
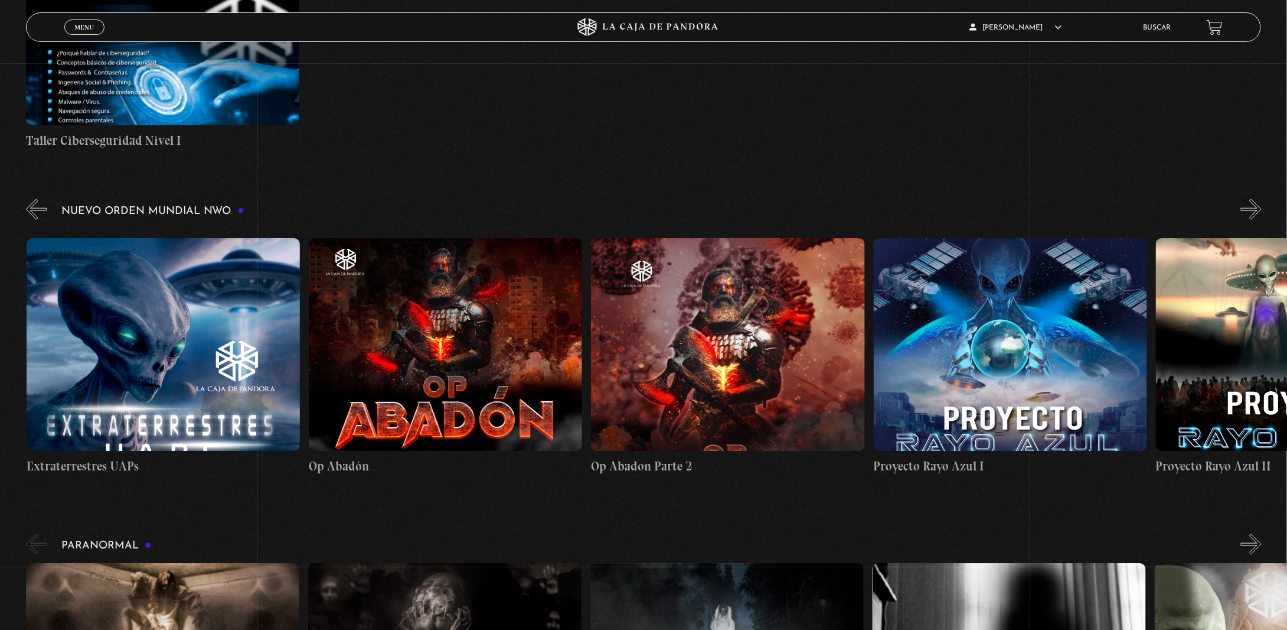
click at [1262, 220] on button "»" at bounding box center [1251, 209] width 21 height 21
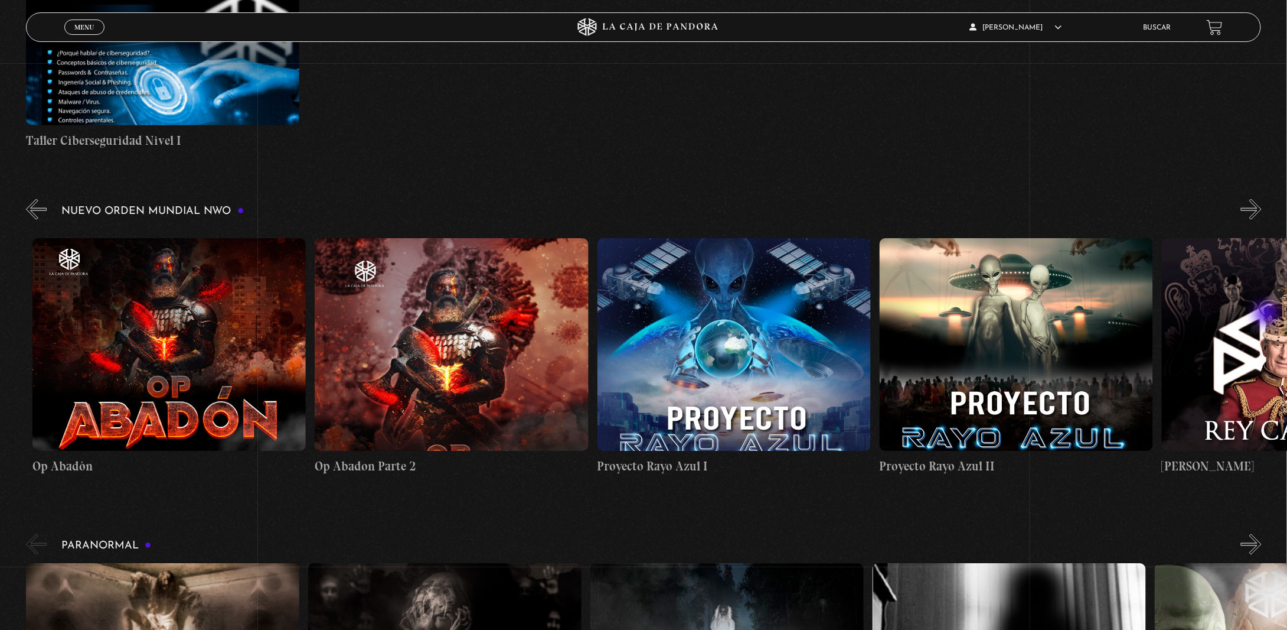
click at [1262, 220] on button "»" at bounding box center [1251, 209] width 21 height 21
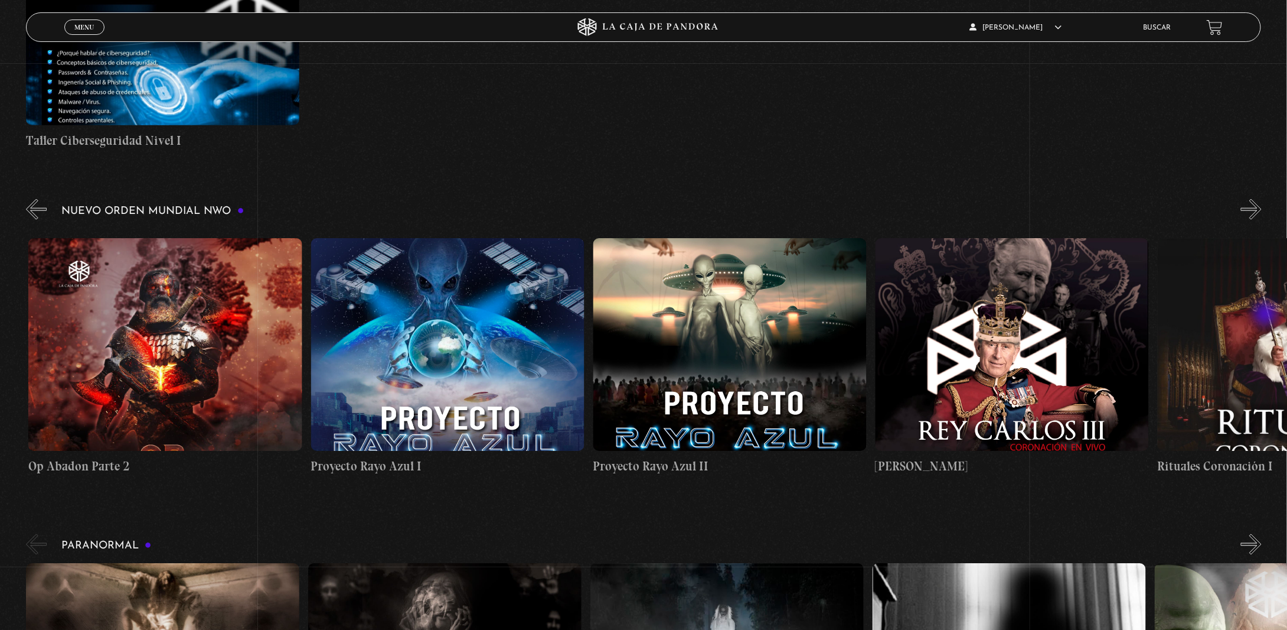
click at [1262, 220] on button "»" at bounding box center [1251, 209] width 21 height 21
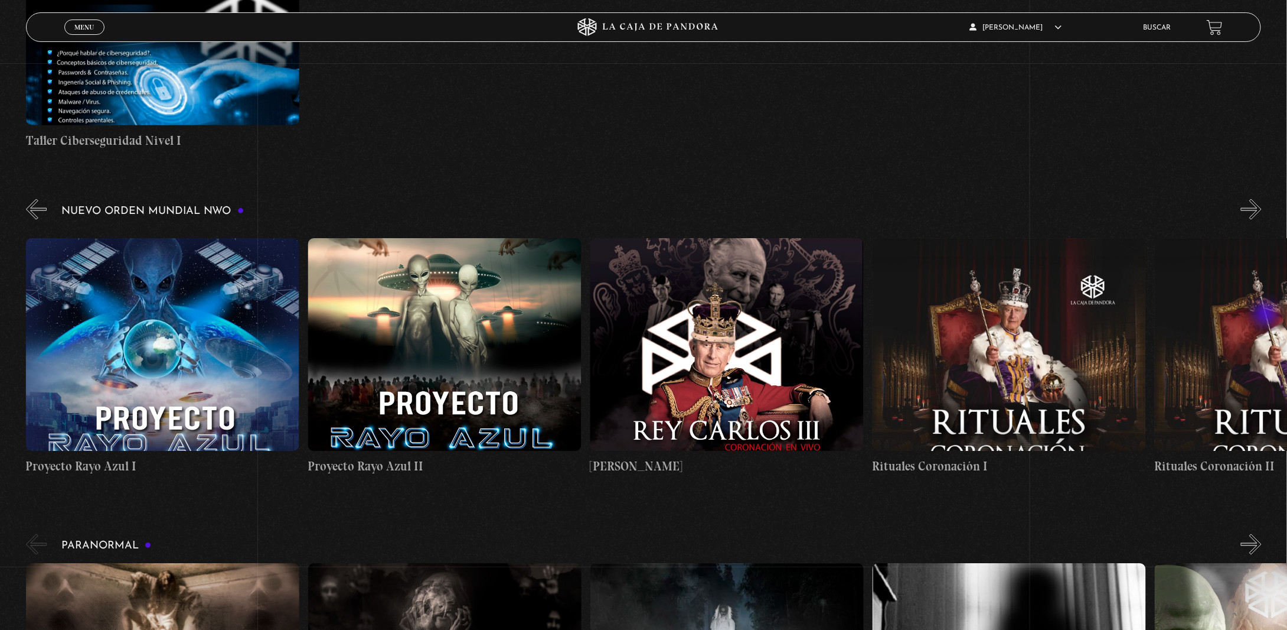
click at [1262, 220] on button "»" at bounding box center [1251, 209] width 21 height 21
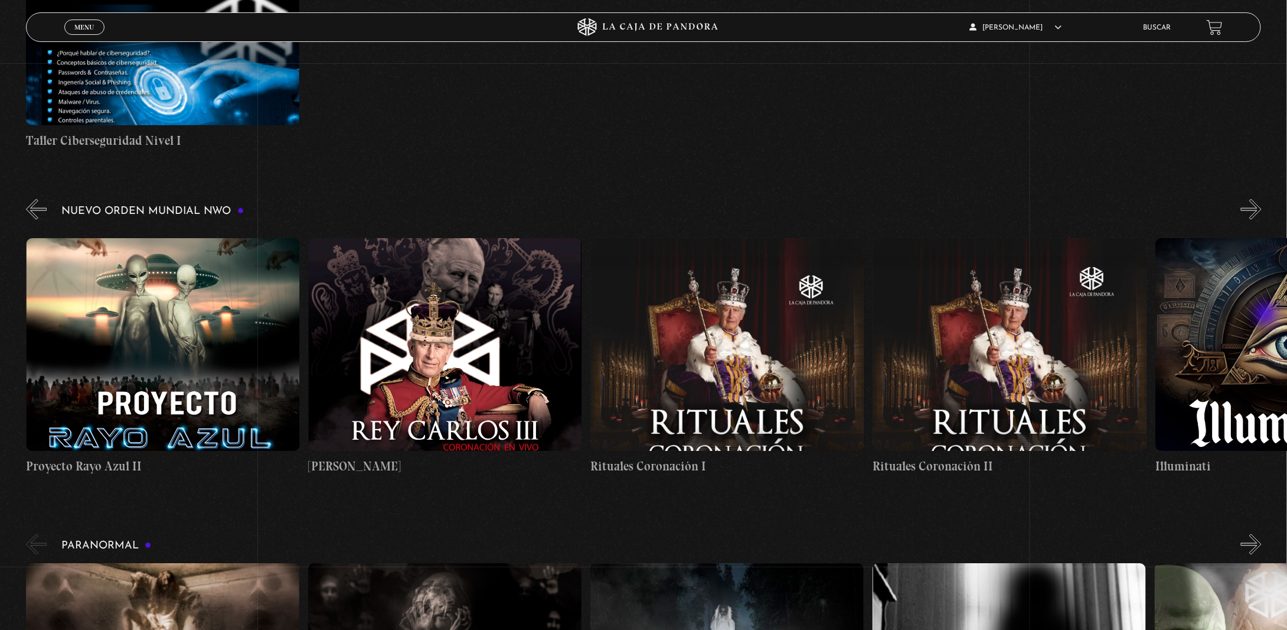
click at [1262, 220] on button "»" at bounding box center [1251, 209] width 21 height 21
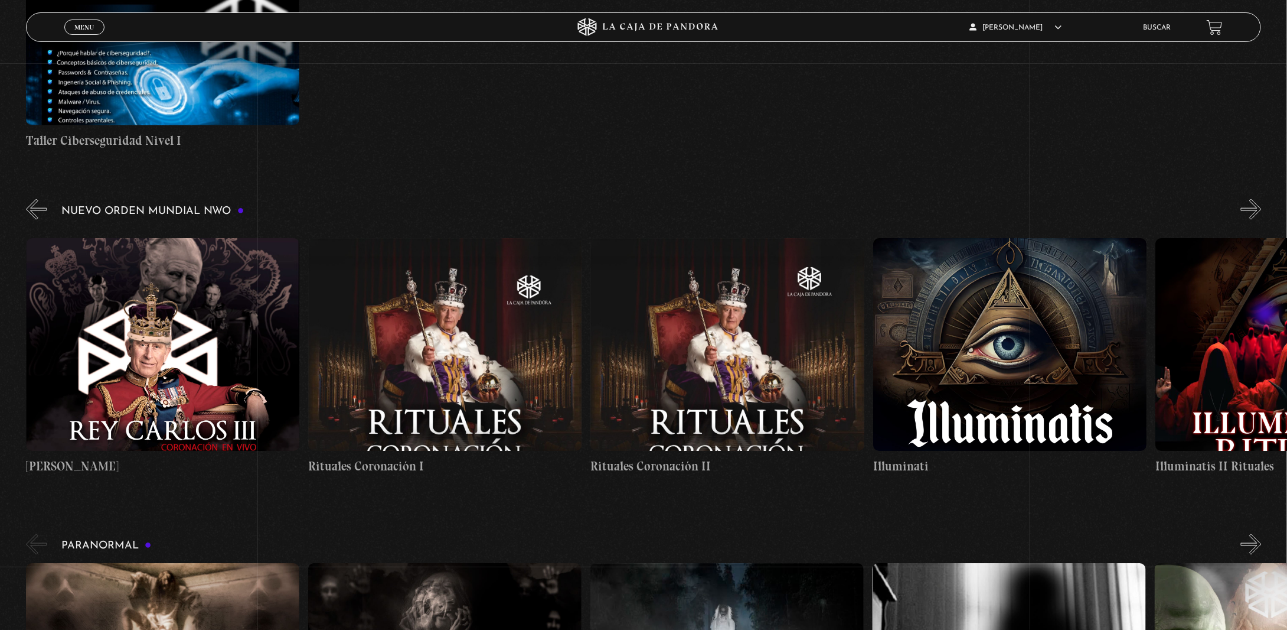
click at [1262, 220] on button "»" at bounding box center [1251, 209] width 21 height 21
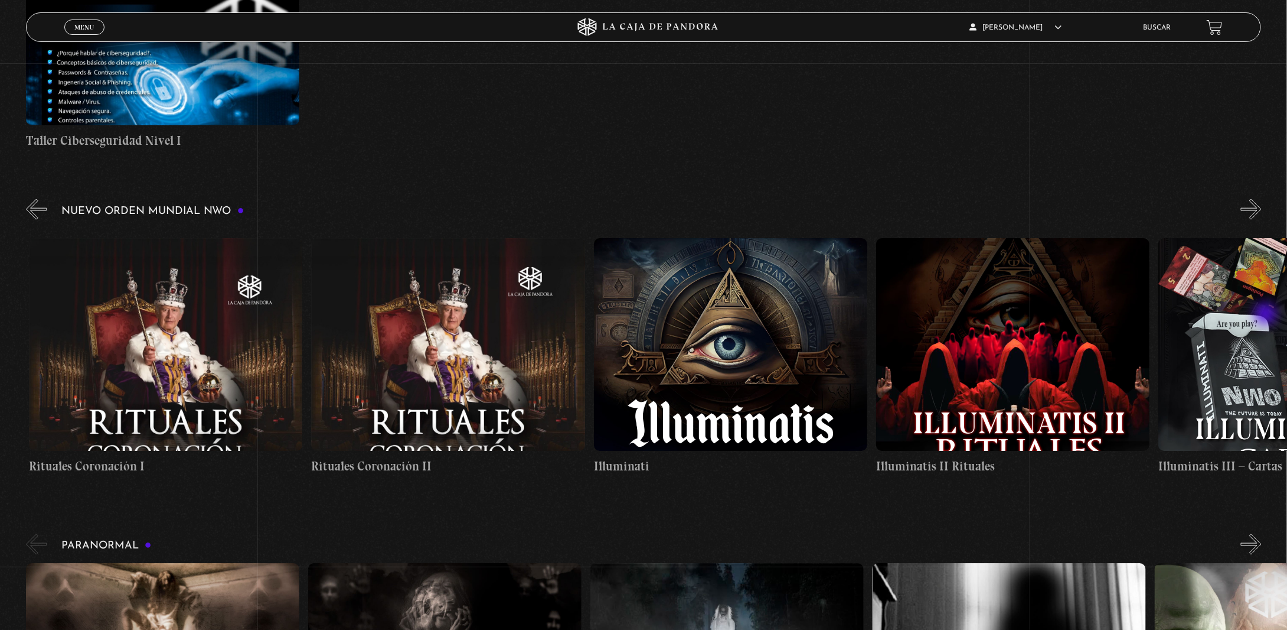
click at [1262, 220] on button "»" at bounding box center [1251, 209] width 21 height 21
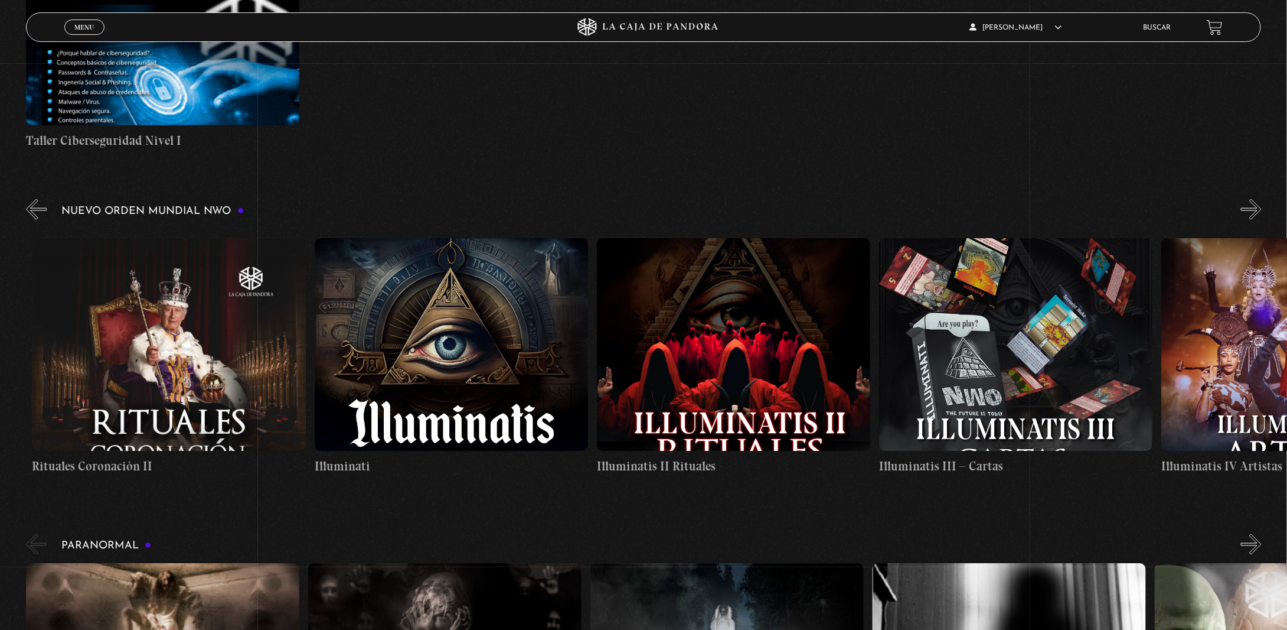
click at [1262, 220] on button "»" at bounding box center [1251, 209] width 21 height 21
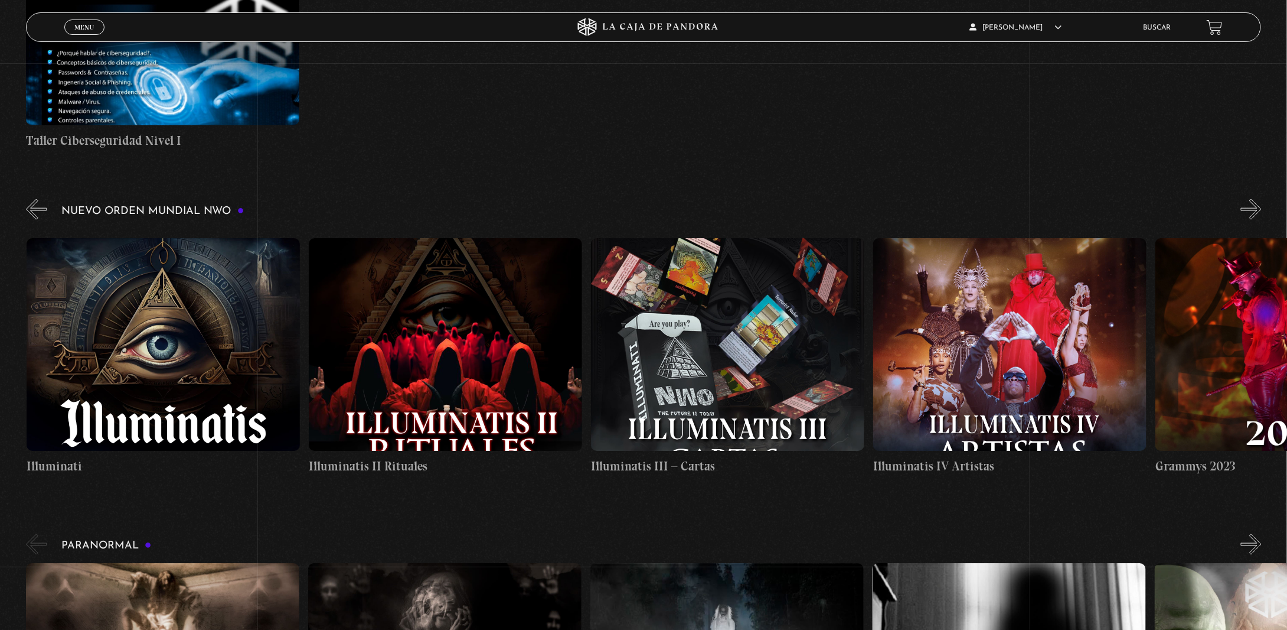
click at [1262, 220] on button "»" at bounding box center [1251, 209] width 21 height 21
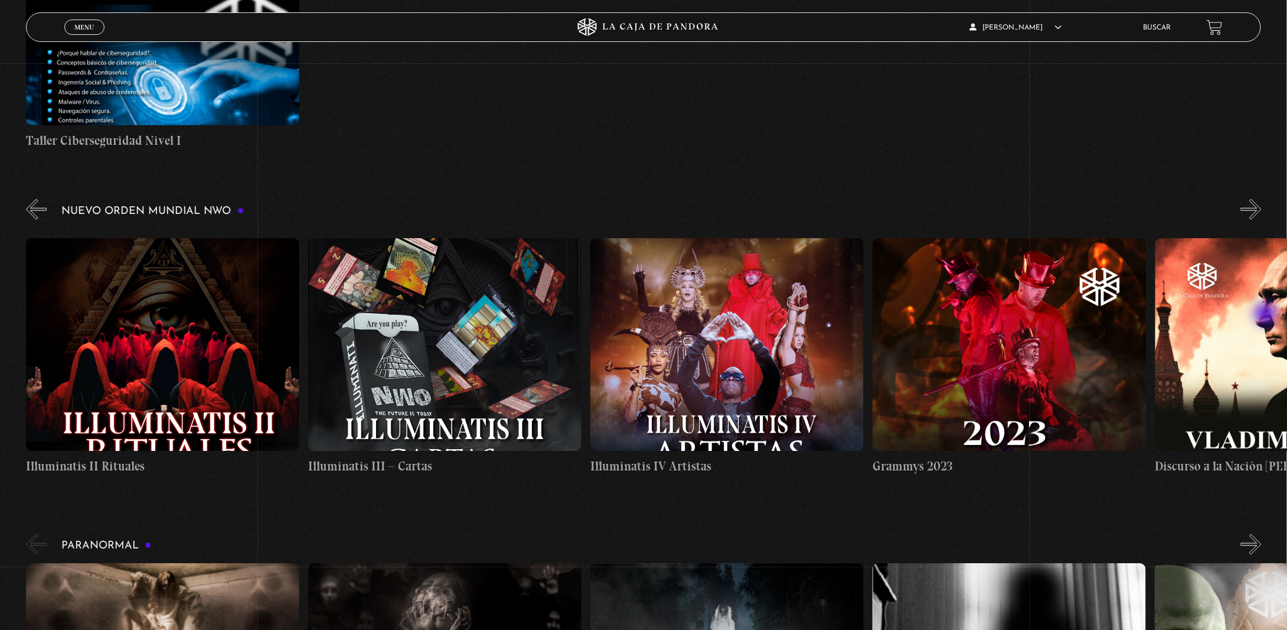
scroll to position [0, 9319]
click at [1262, 220] on button "»" at bounding box center [1251, 209] width 21 height 21
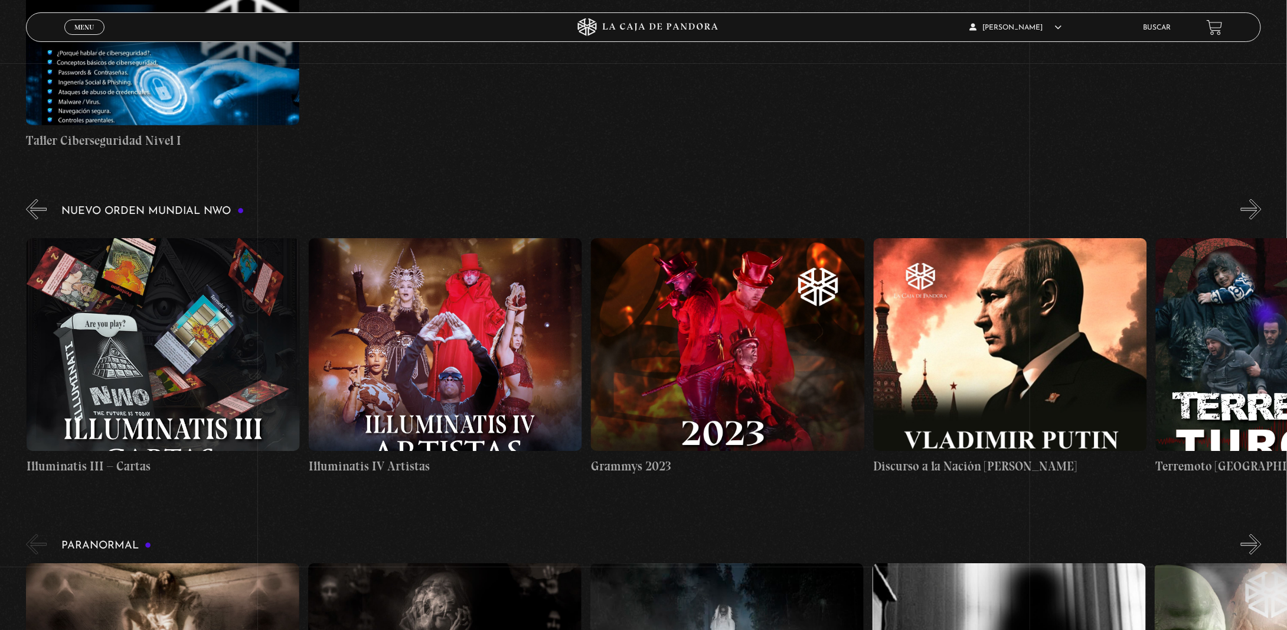
scroll to position [0, 9601]
click at [1266, 324] on div "Nuevo Orden Mundial NWO 2023" at bounding box center [656, 341] width 1261 height 288
click at [1262, 220] on button "»" at bounding box center [1251, 209] width 21 height 21
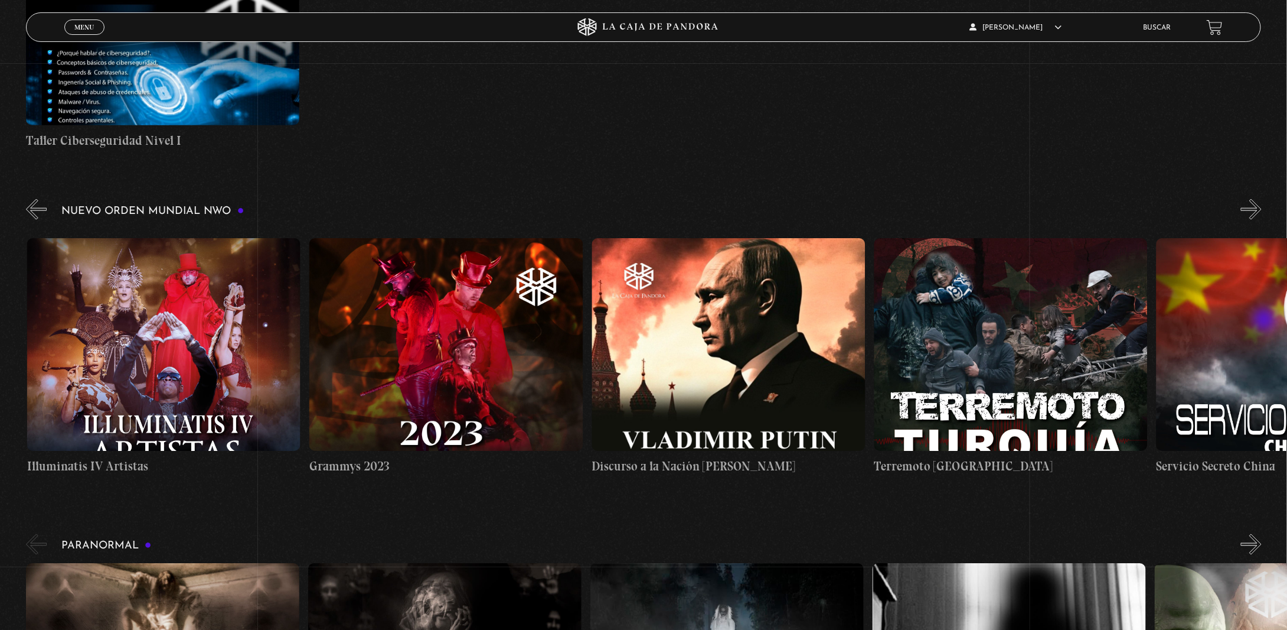
scroll to position [0, 9884]
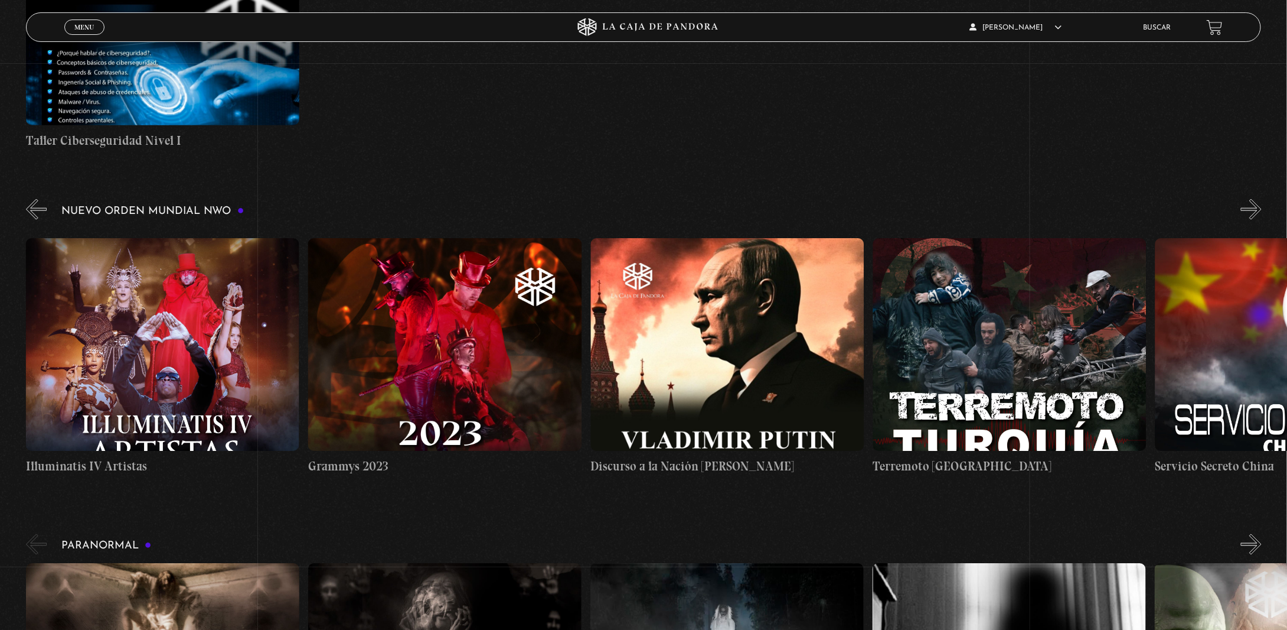
click at [1262, 220] on button "»" at bounding box center [1251, 209] width 21 height 21
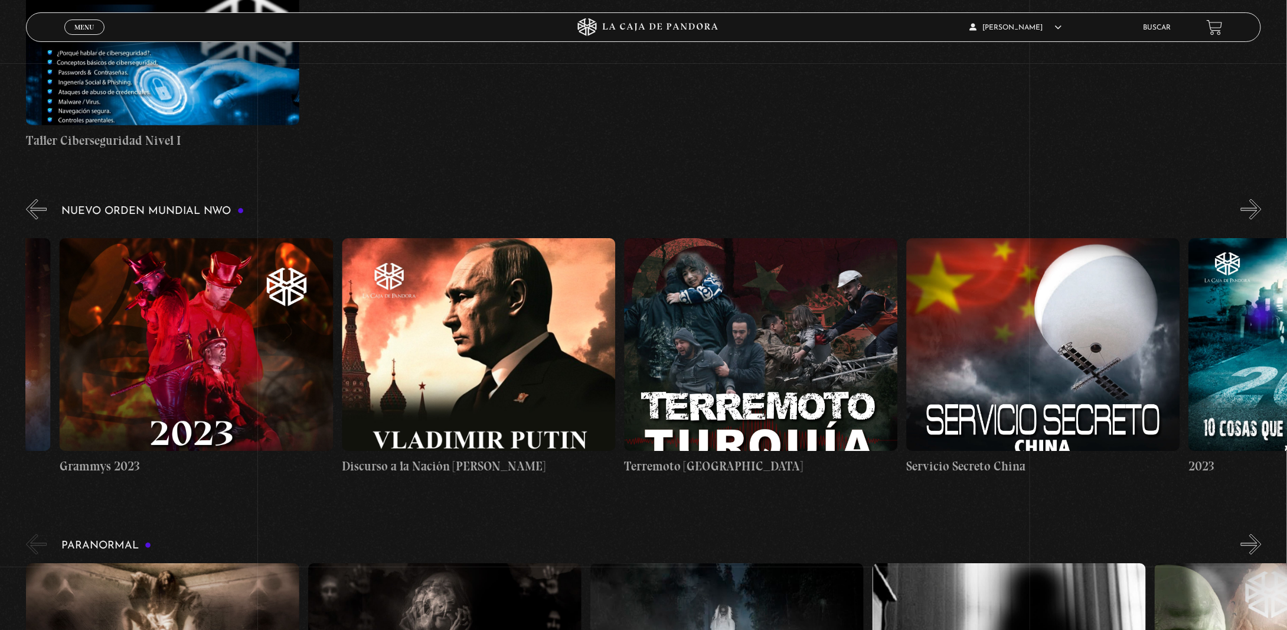
click at [1262, 220] on button "»" at bounding box center [1251, 209] width 21 height 21
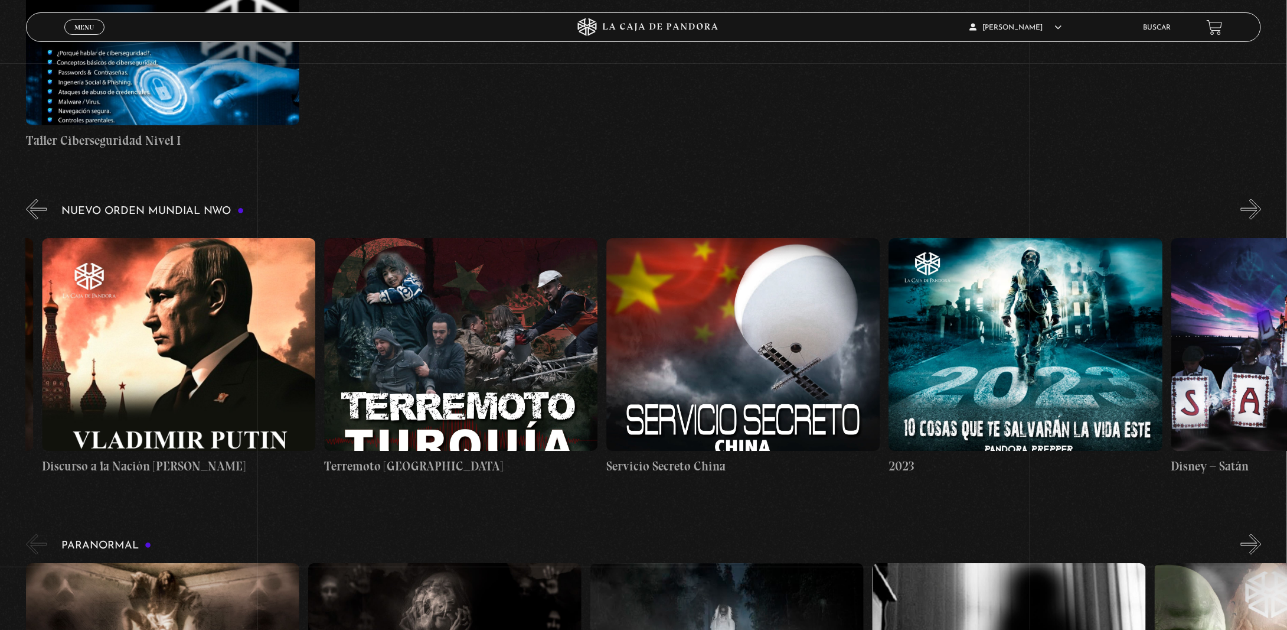
click at [1262, 220] on button "»" at bounding box center [1251, 209] width 21 height 21
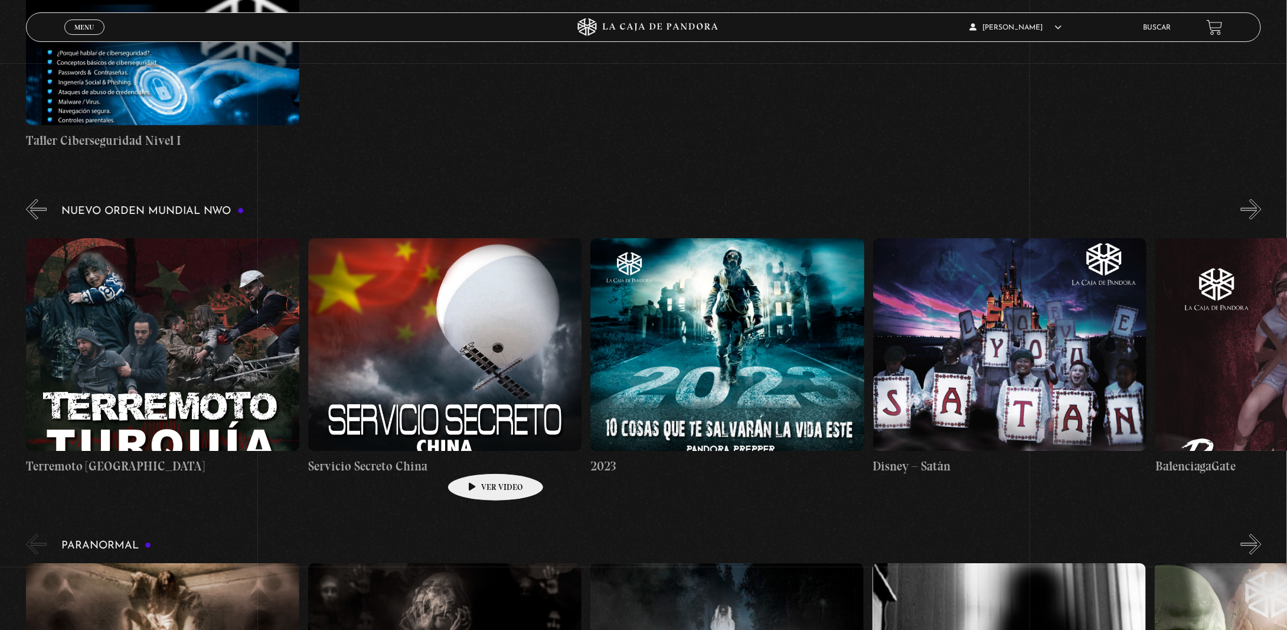
scroll to position [0, 10731]
click at [1262, 220] on button "»" at bounding box center [1251, 209] width 21 height 21
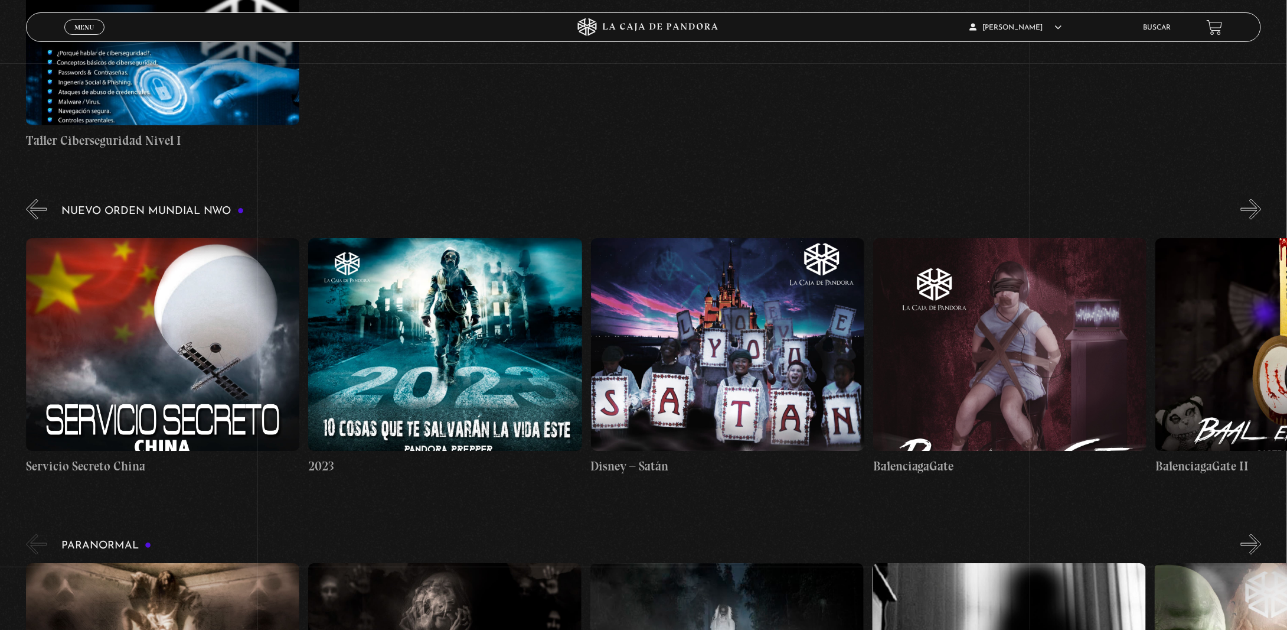
click at [1262, 220] on button "»" at bounding box center [1251, 209] width 21 height 21
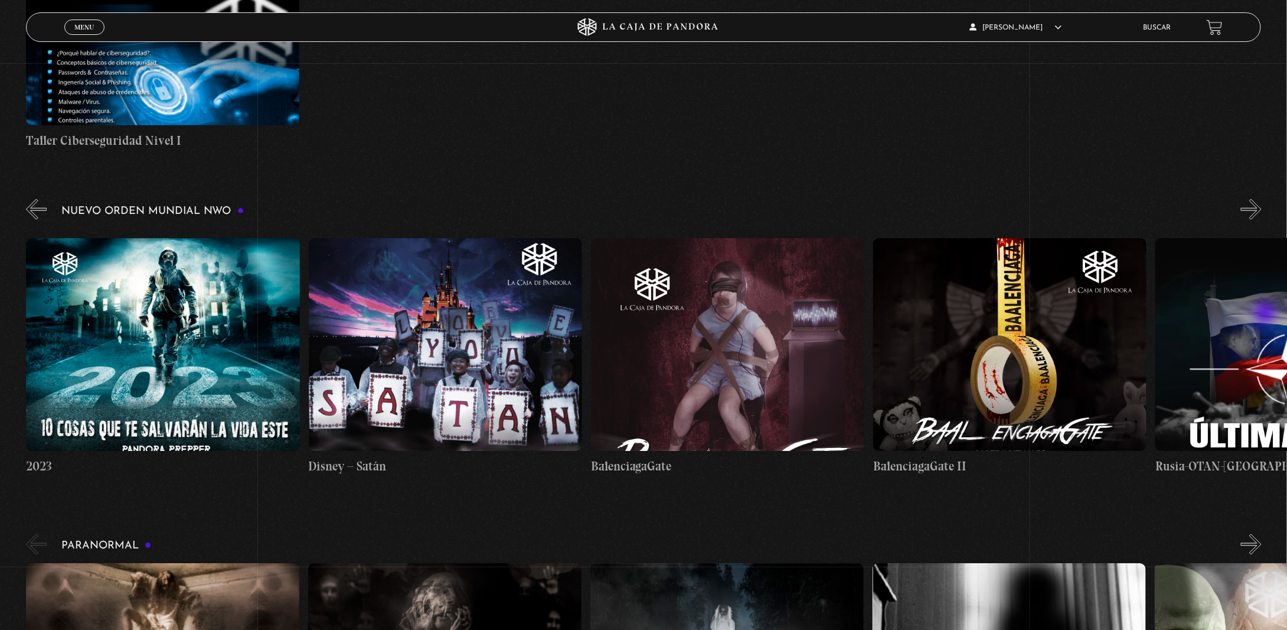
scroll to position [0, 11296]
click at [1262, 220] on button "»" at bounding box center [1251, 209] width 21 height 21
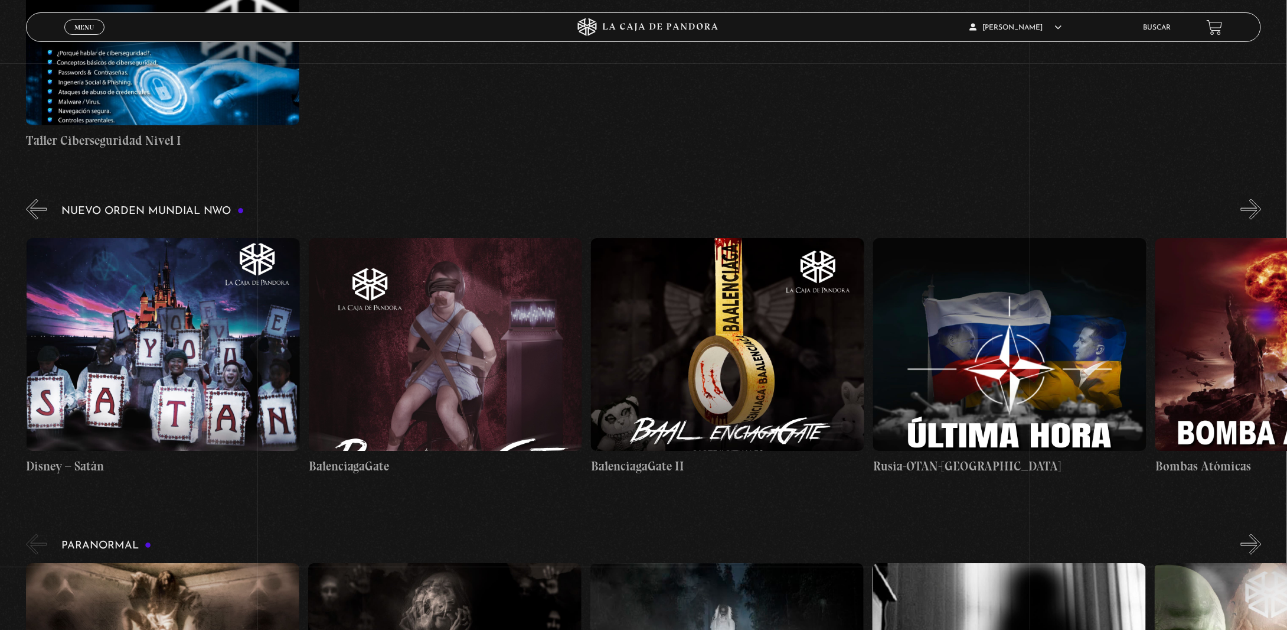
click at [1262, 220] on button "»" at bounding box center [1251, 209] width 21 height 21
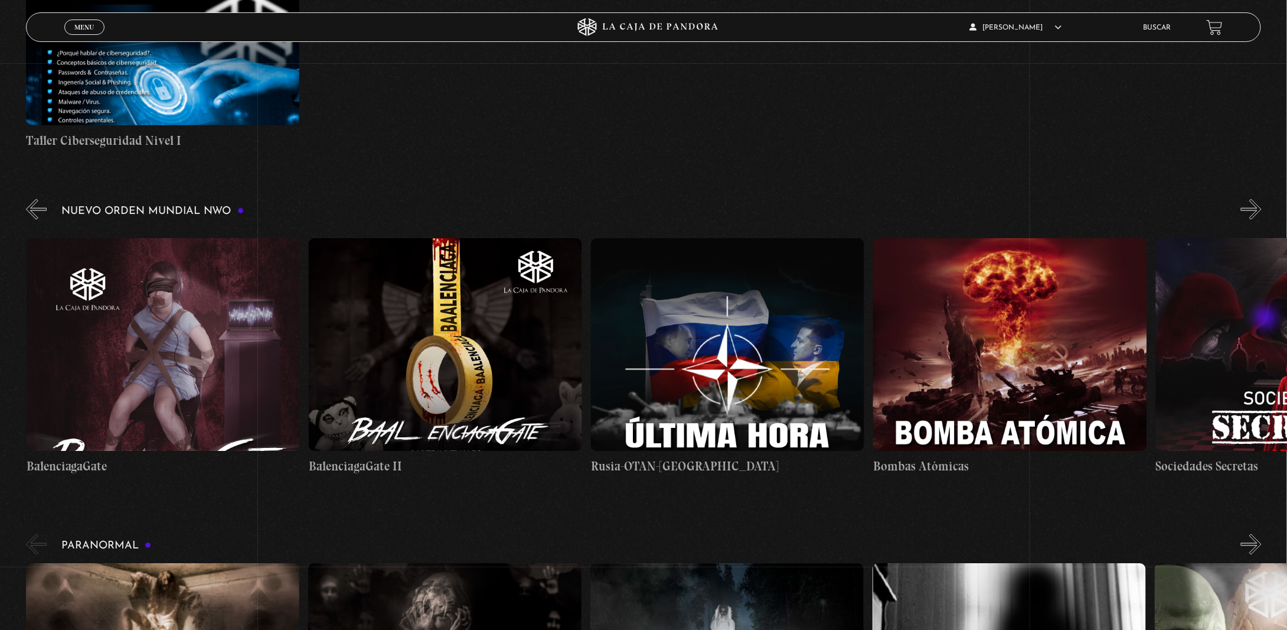
scroll to position [0, 11861]
click at [1262, 220] on button "»" at bounding box center [1251, 209] width 21 height 21
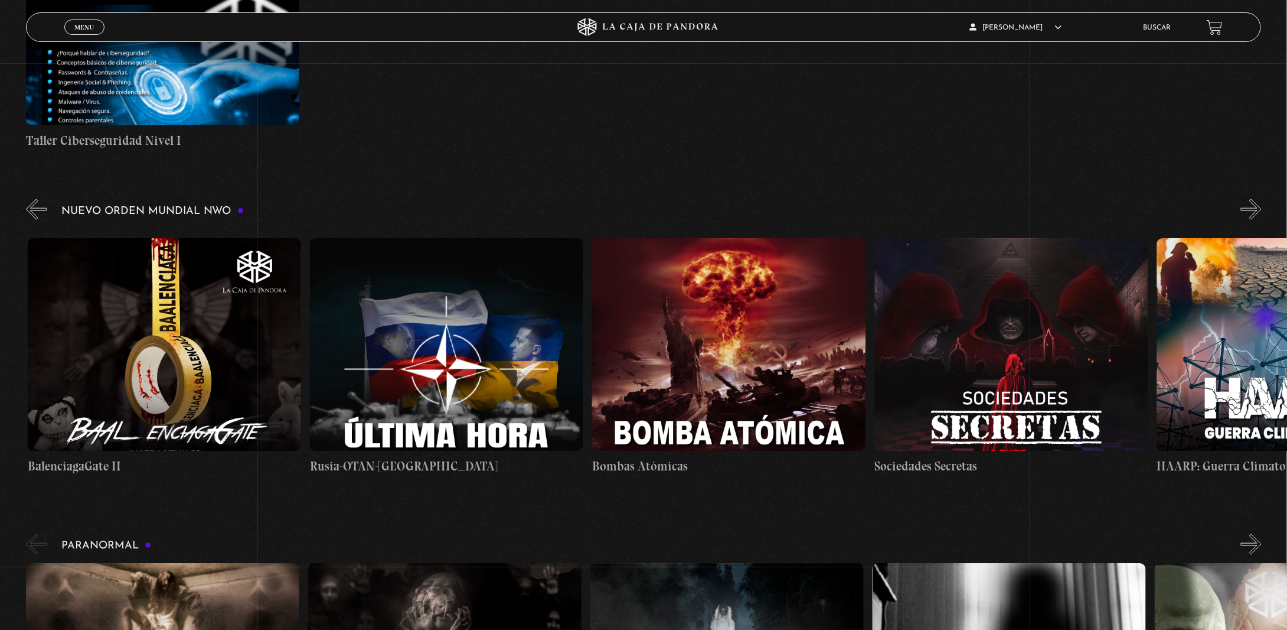
scroll to position [0, 12143]
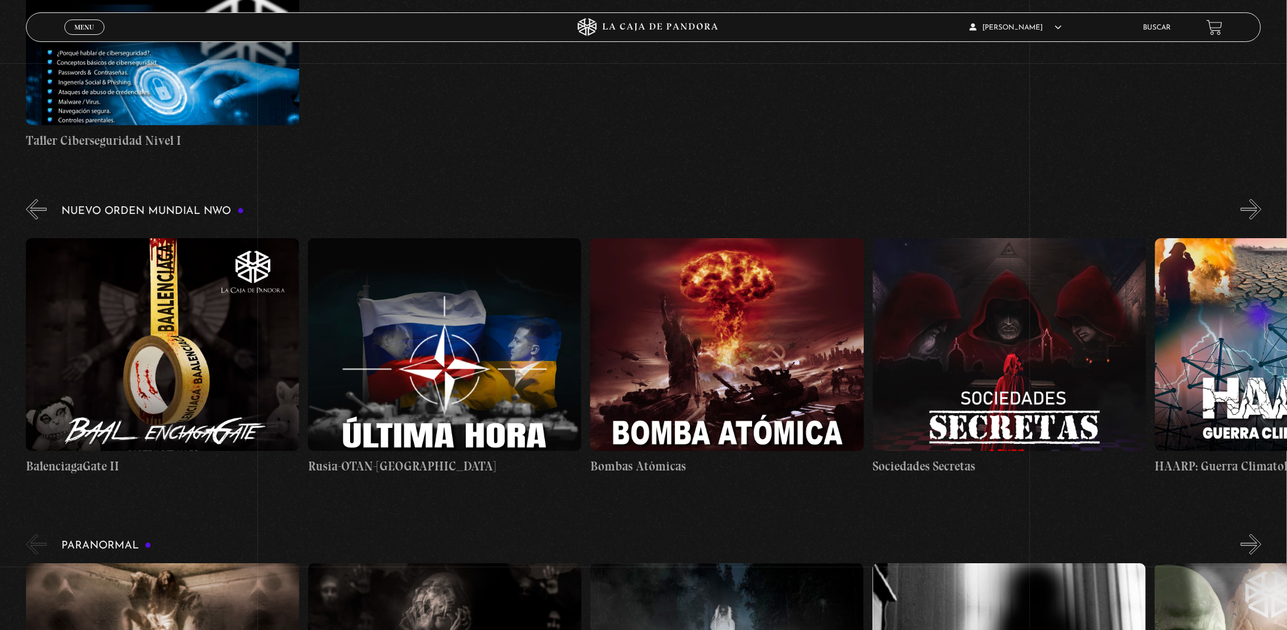
click at [1261, 220] on button "»" at bounding box center [1251, 209] width 21 height 21
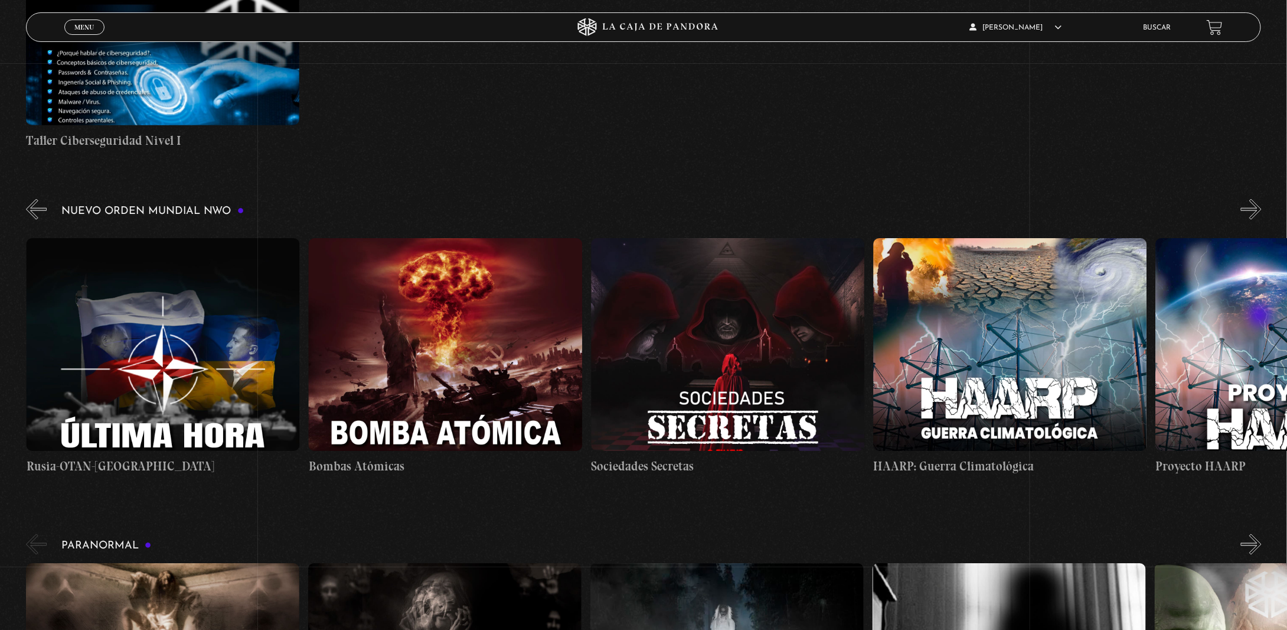
click at [1261, 220] on button "»" at bounding box center [1251, 209] width 21 height 21
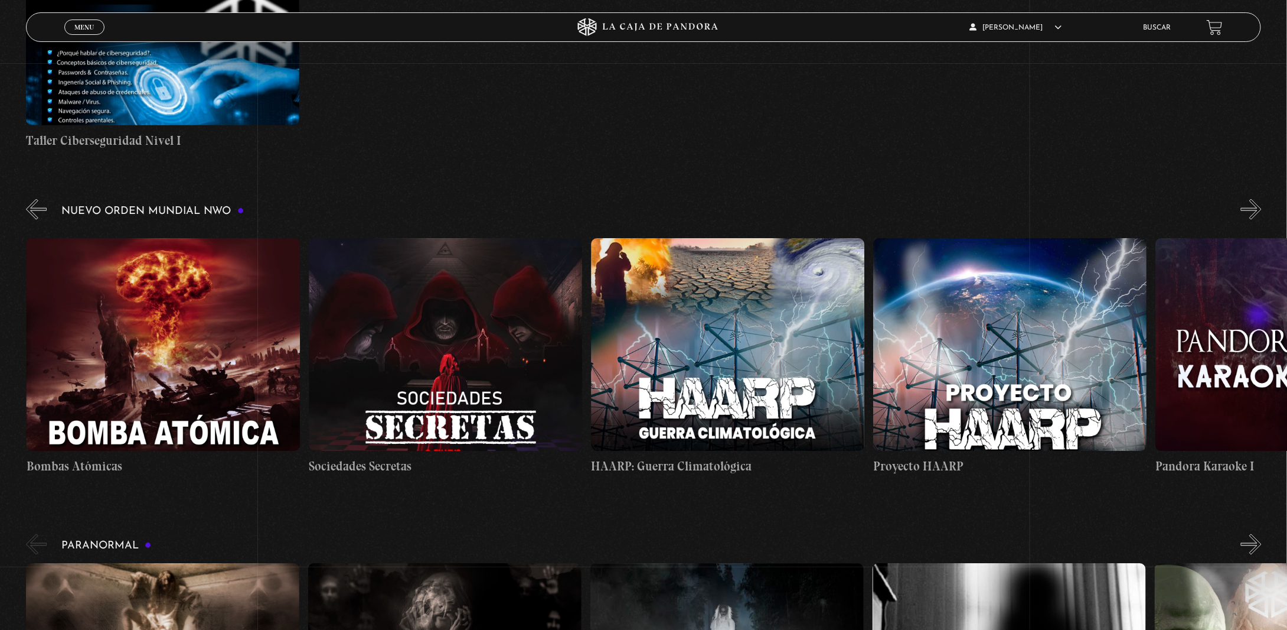
scroll to position [0, 12708]
click at [1262, 220] on button "»" at bounding box center [1251, 209] width 21 height 21
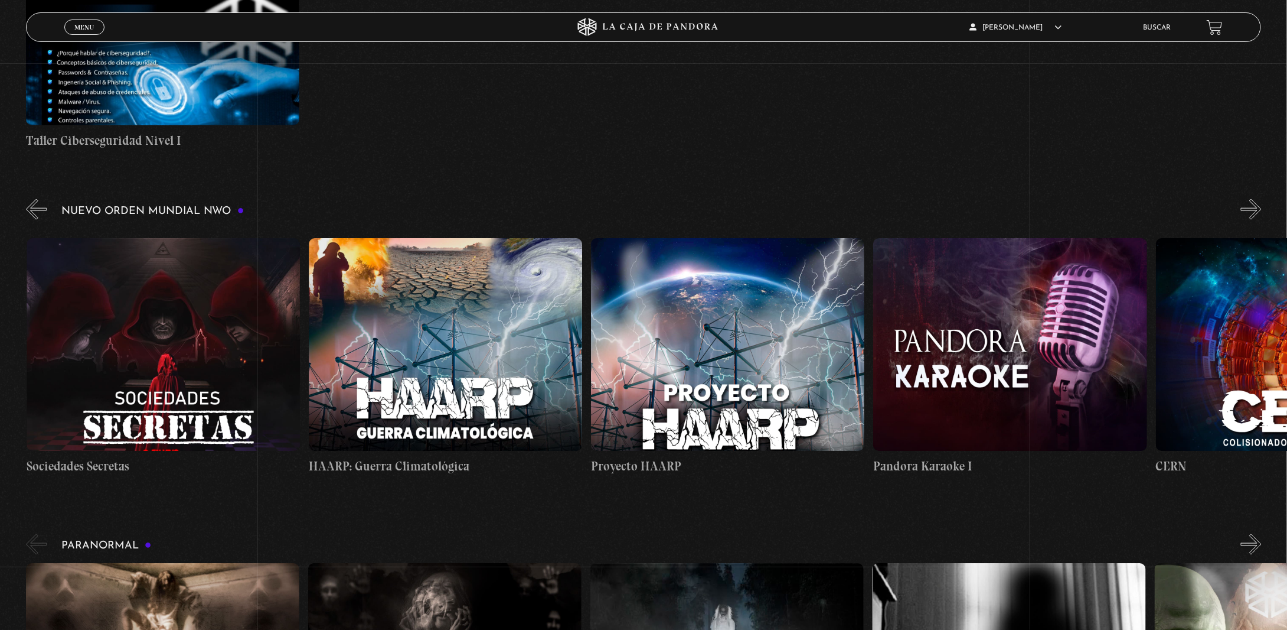
scroll to position [0, 12990]
click at [1262, 220] on button "»" at bounding box center [1251, 209] width 21 height 21
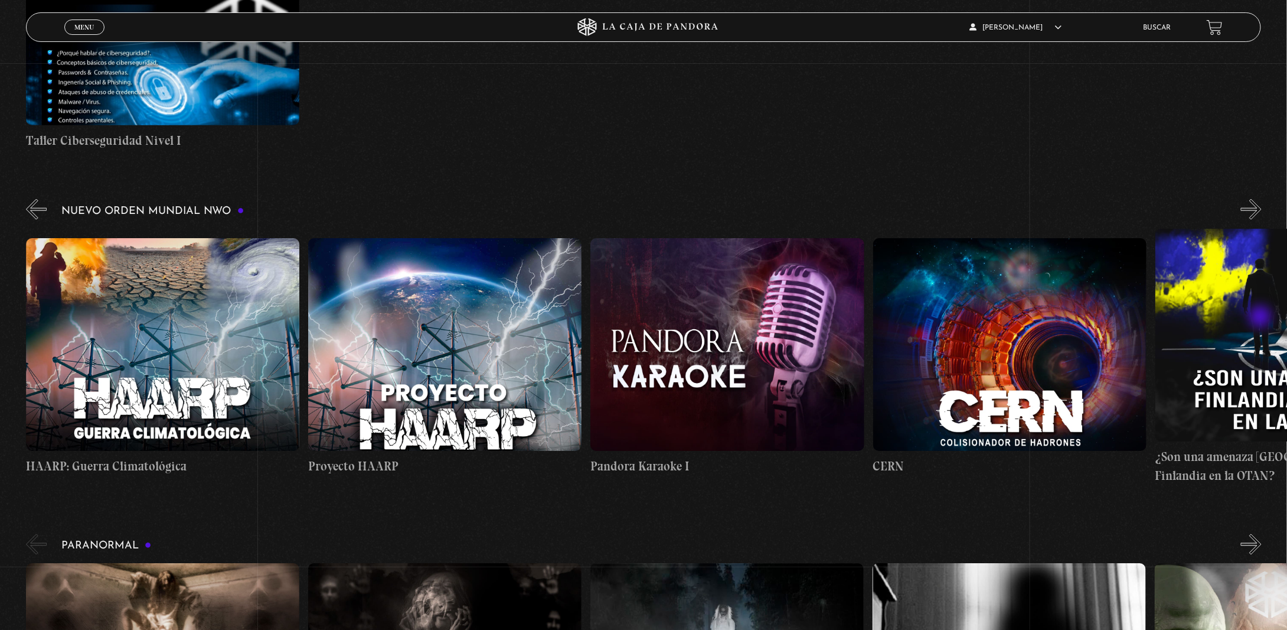
scroll to position [0, 13273]
click at [1262, 220] on button "»" at bounding box center [1251, 209] width 21 height 21
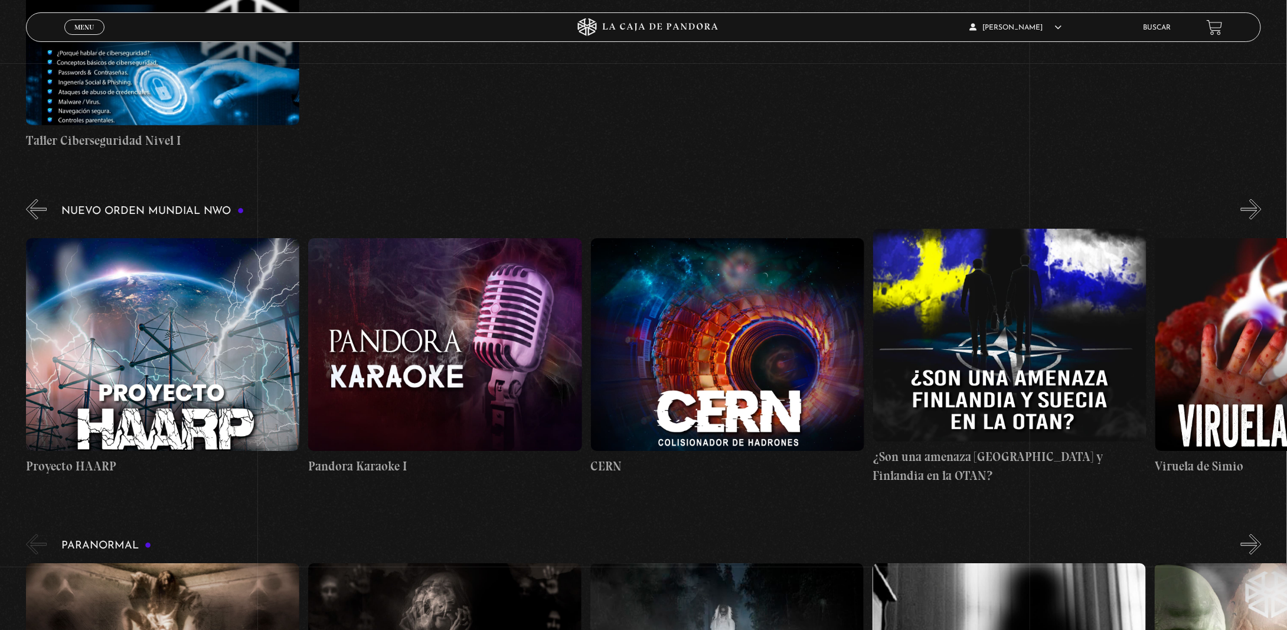
scroll to position [0, 13555]
click at [1262, 220] on button "»" at bounding box center [1251, 209] width 21 height 21
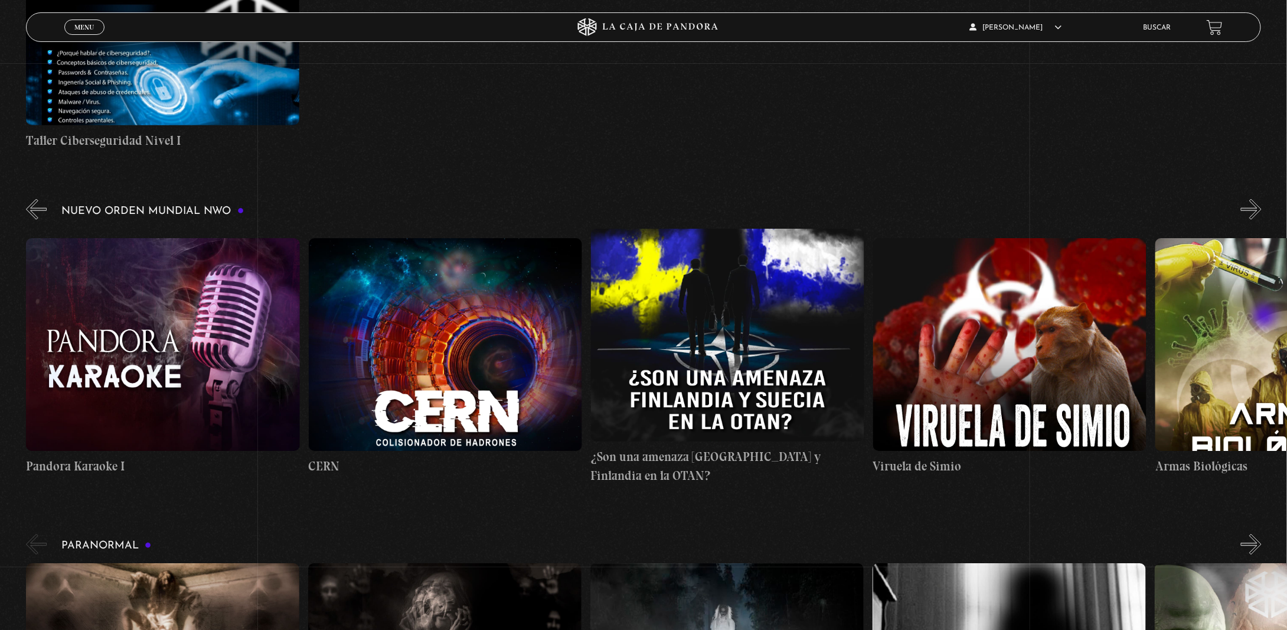
click at [1262, 220] on button "»" at bounding box center [1251, 209] width 21 height 21
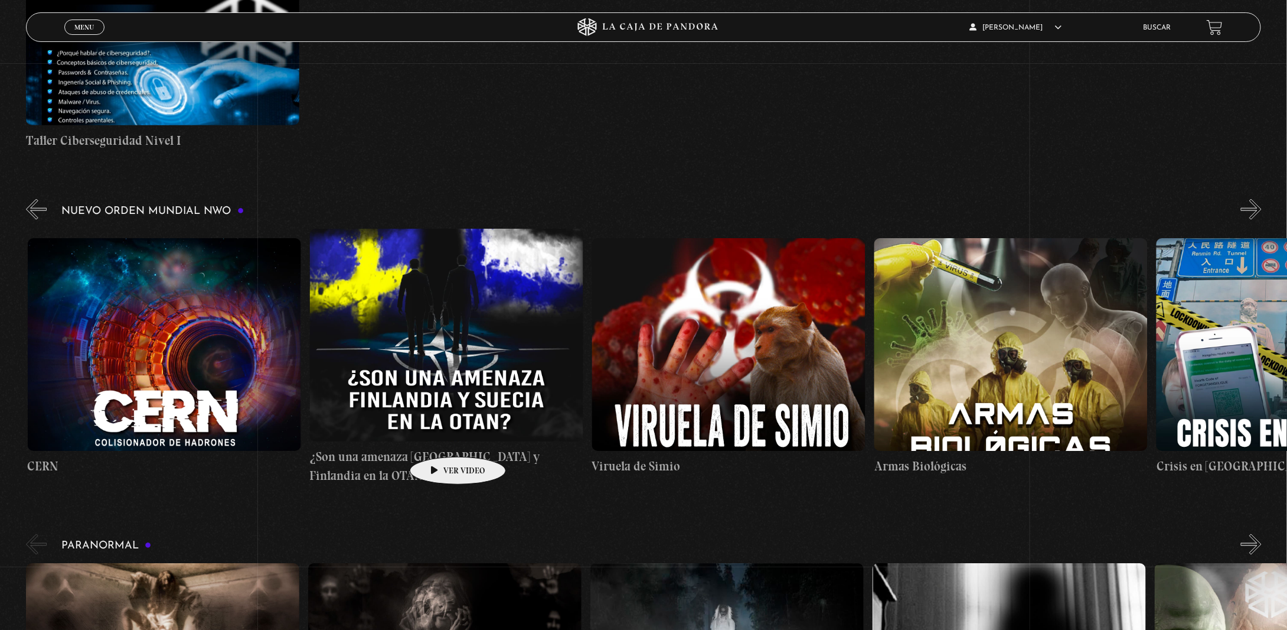
scroll to position [0, 14119]
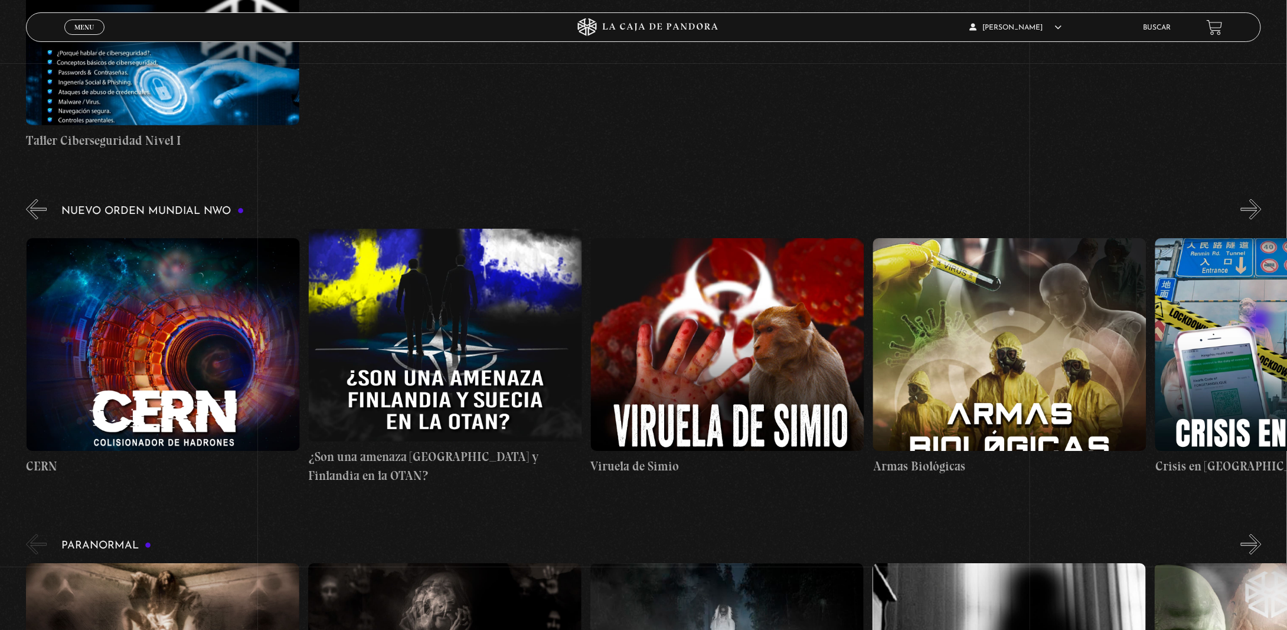
click at [1261, 220] on button "»" at bounding box center [1251, 209] width 21 height 21
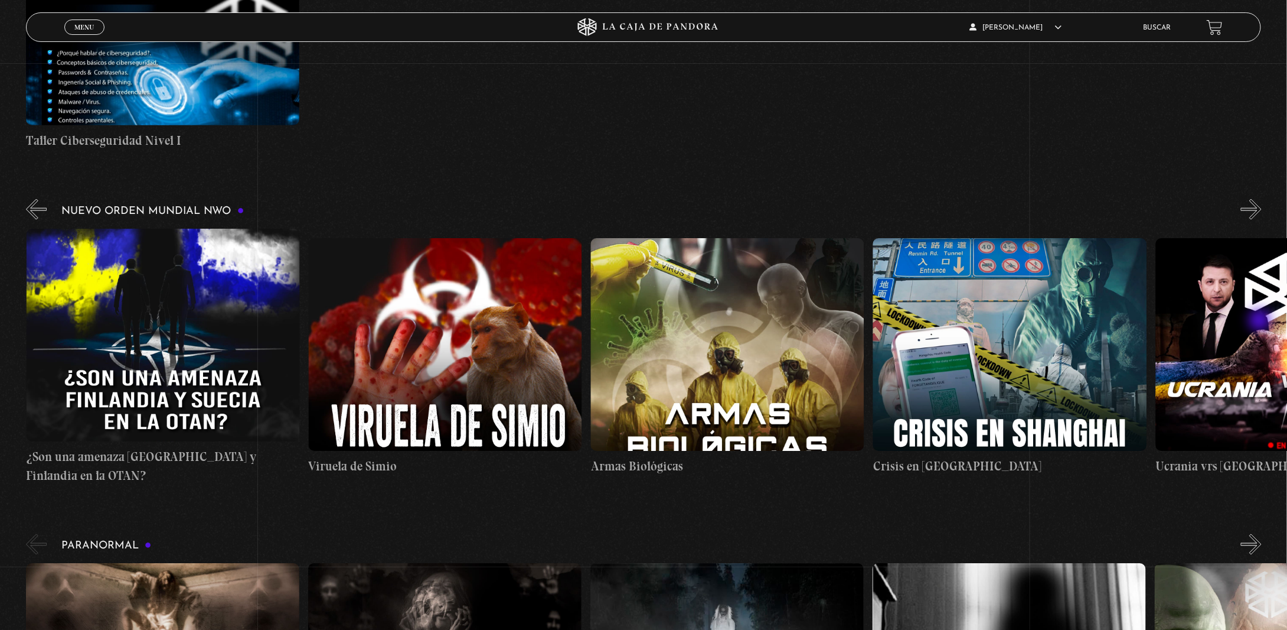
scroll to position [0, 14402]
click at [1261, 220] on button "»" at bounding box center [1251, 209] width 21 height 21
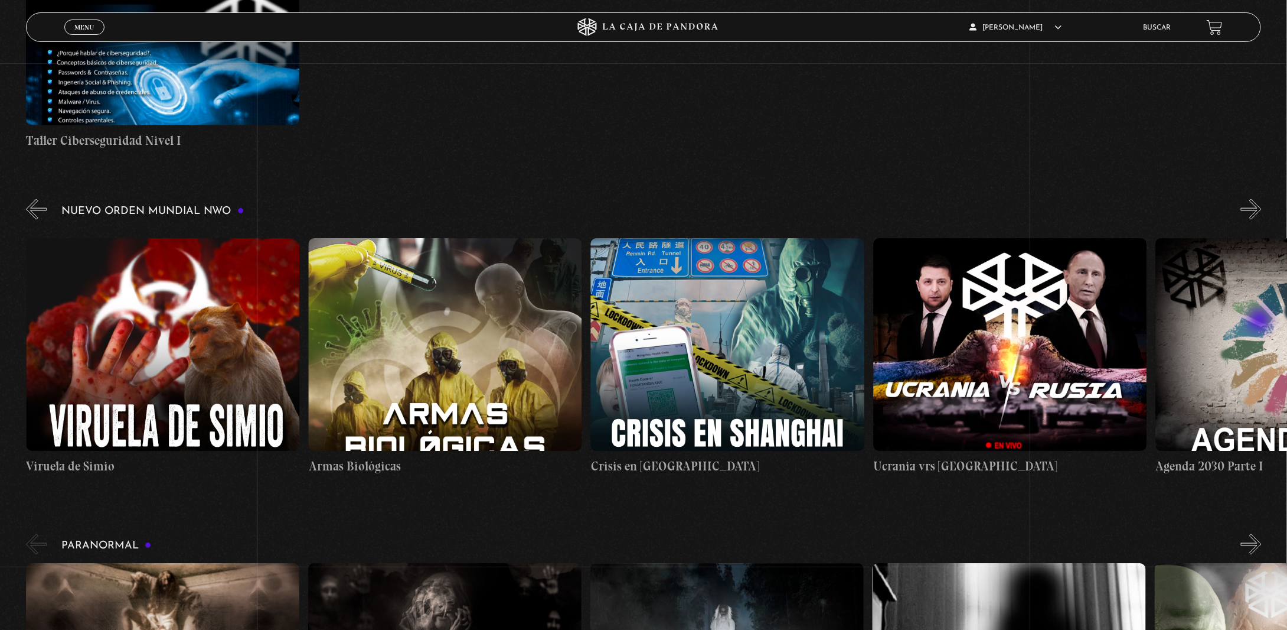
click at [1261, 220] on button "»" at bounding box center [1251, 209] width 21 height 21
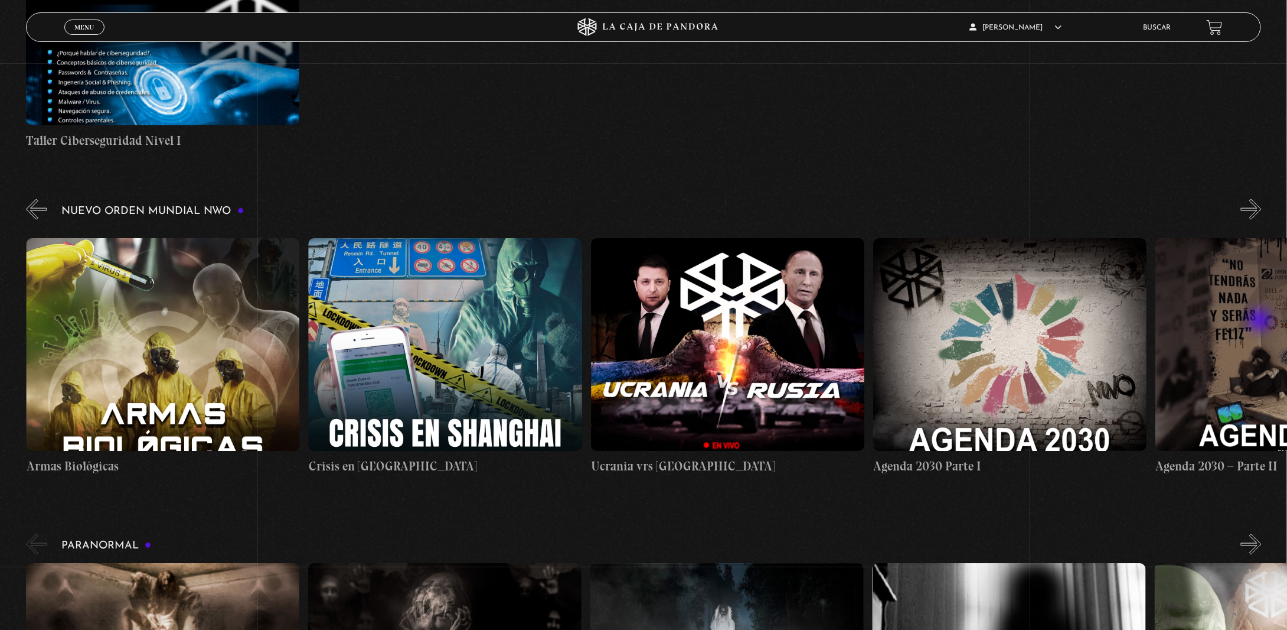
scroll to position [0, 14967]
click at [1261, 220] on button "»" at bounding box center [1251, 209] width 21 height 21
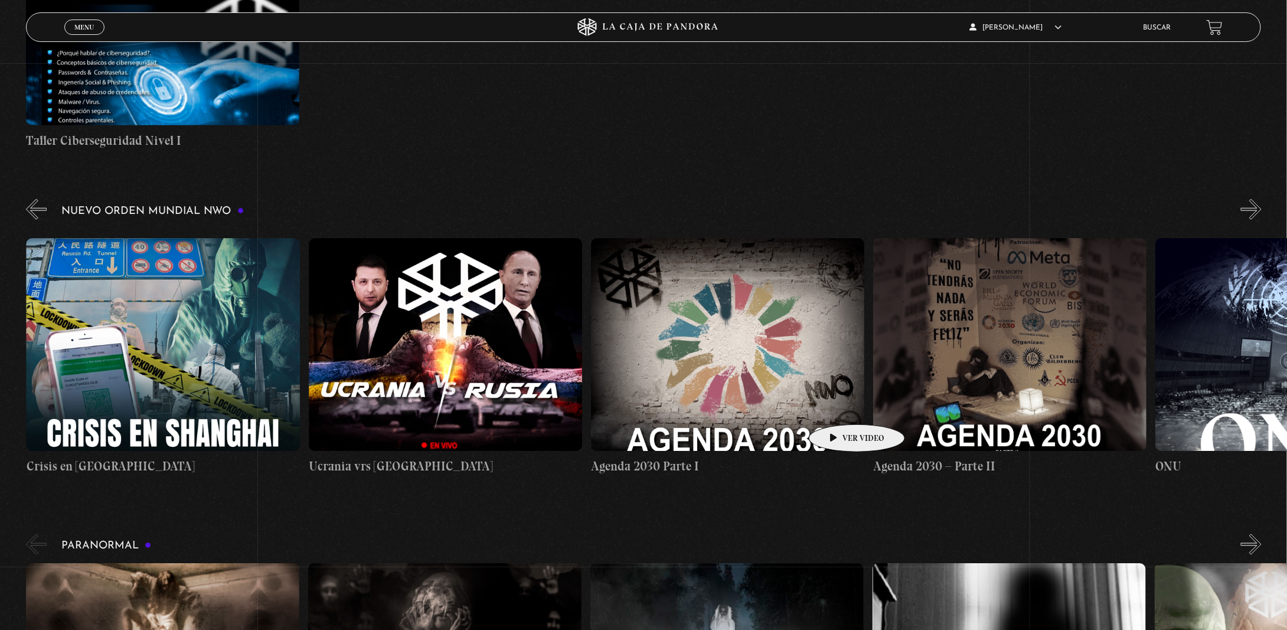
scroll to position [0, 15250]
click at [1262, 220] on button "»" at bounding box center [1251, 209] width 21 height 21
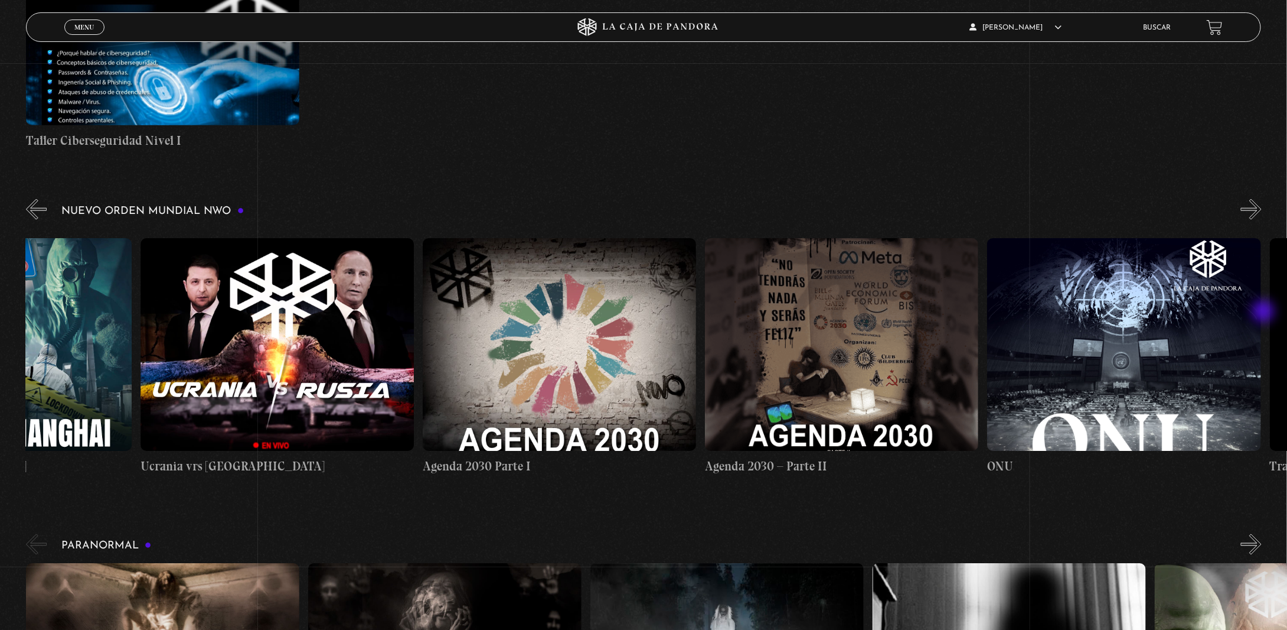
click at [1262, 220] on button "»" at bounding box center [1251, 209] width 21 height 21
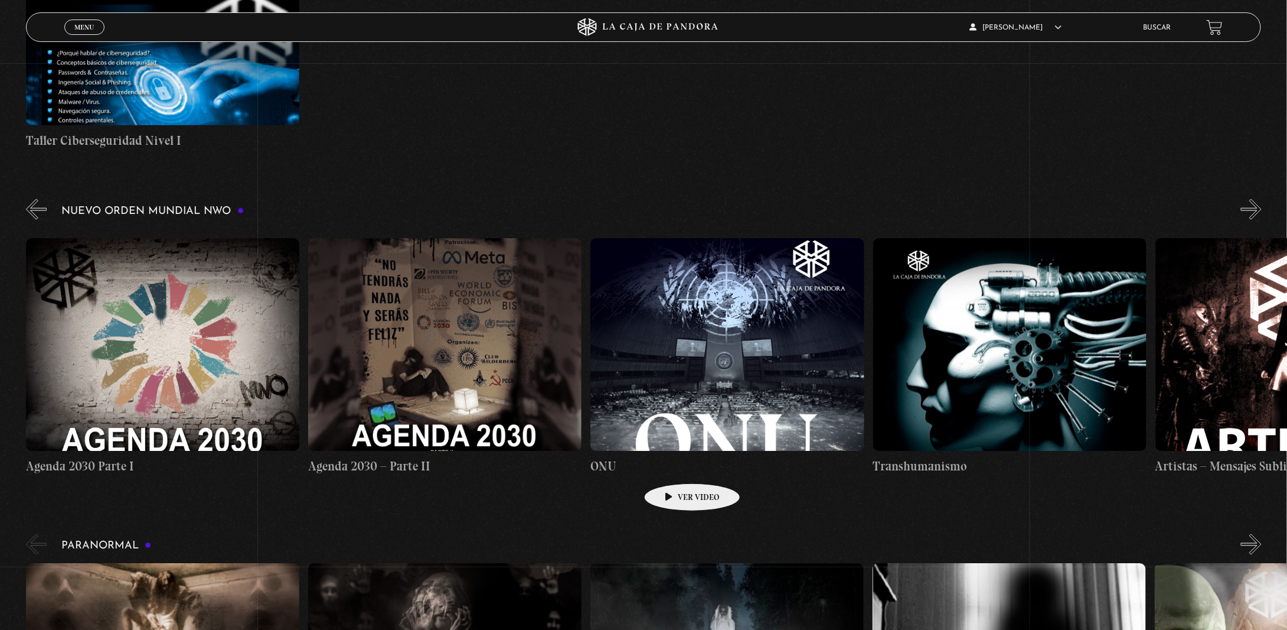
scroll to position [0, 15814]
click at [1261, 220] on button "»" at bounding box center [1251, 209] width 21 height 21
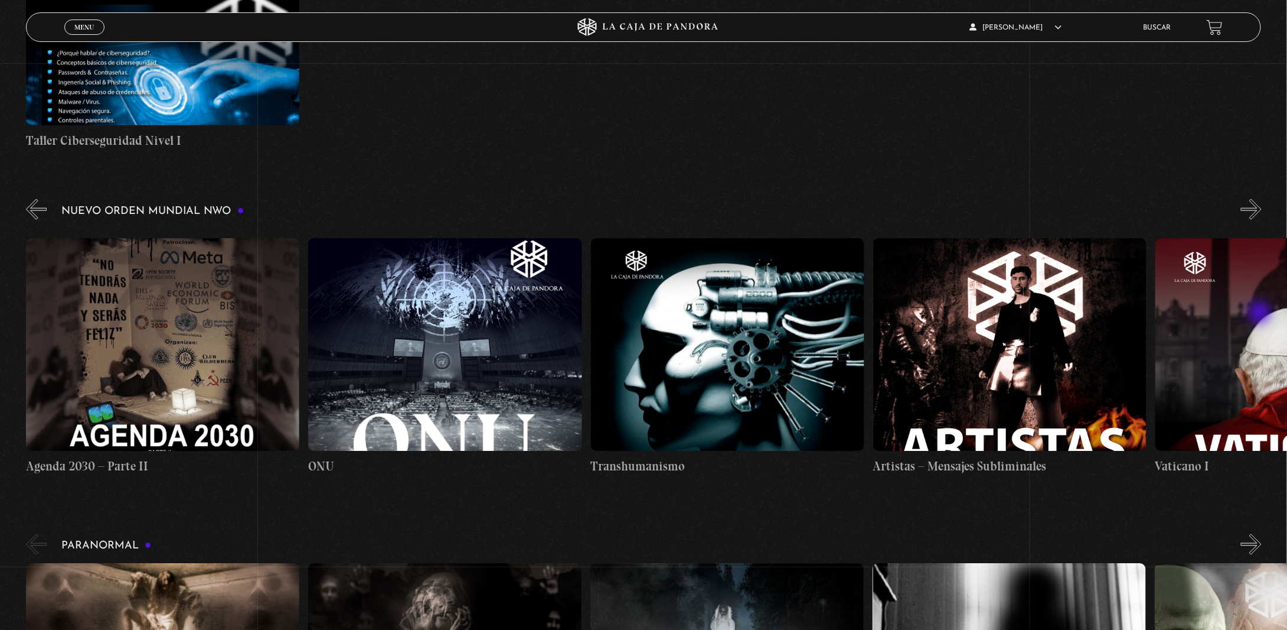
click at [1261, 220] on button "»" at bounding box center [1251, 209] width 21 height 21
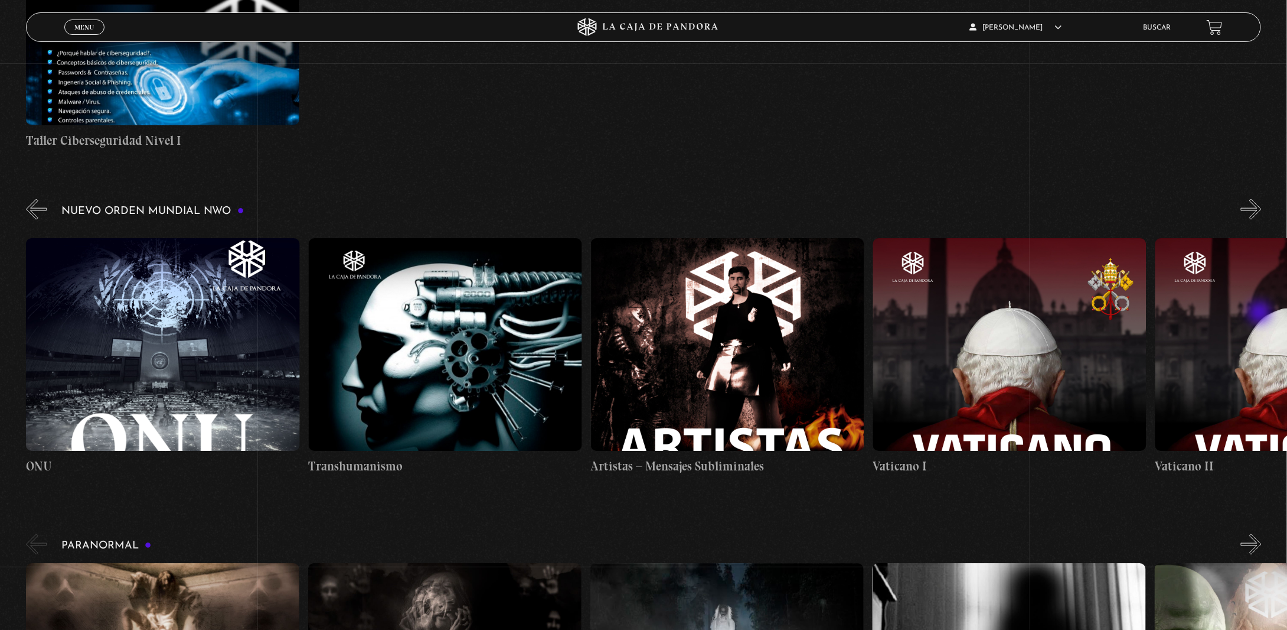
click at [1261, 220] on button "»" at bounding box center [1251, 209] width 21 height 21
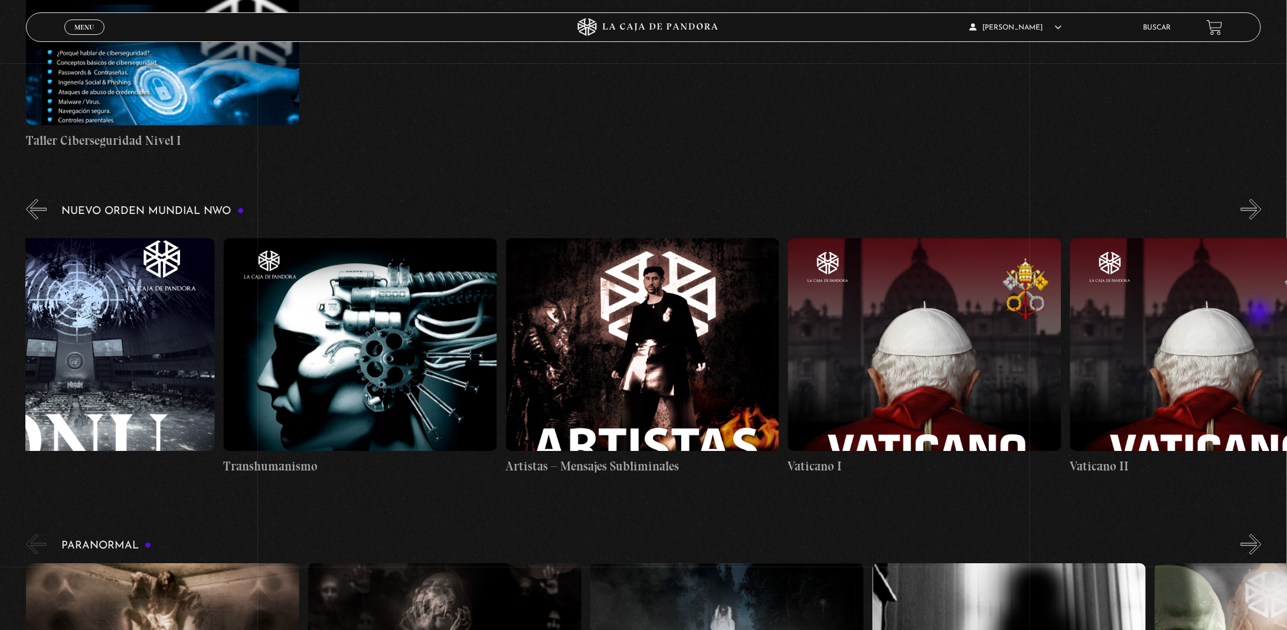
click at [1261, 220] on button "»" at bounding box center [1251, 209] width 21 height 21
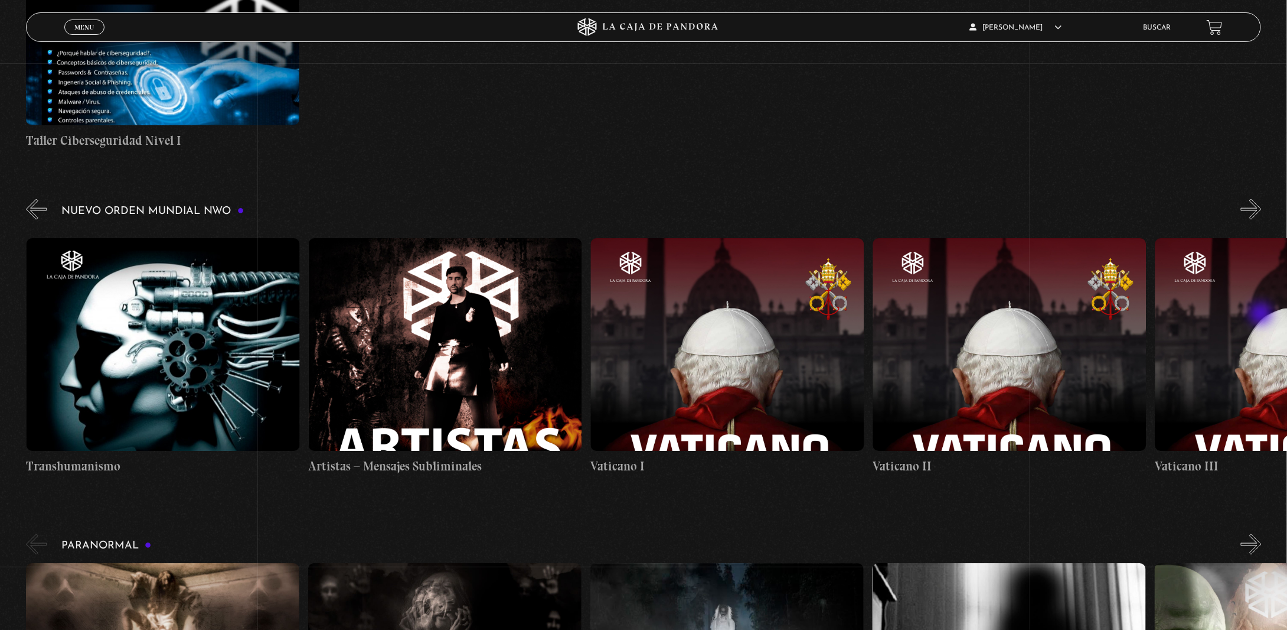
click at [1262, 220] on button "»" at bounding box center [1251, 209] width 21 height 21
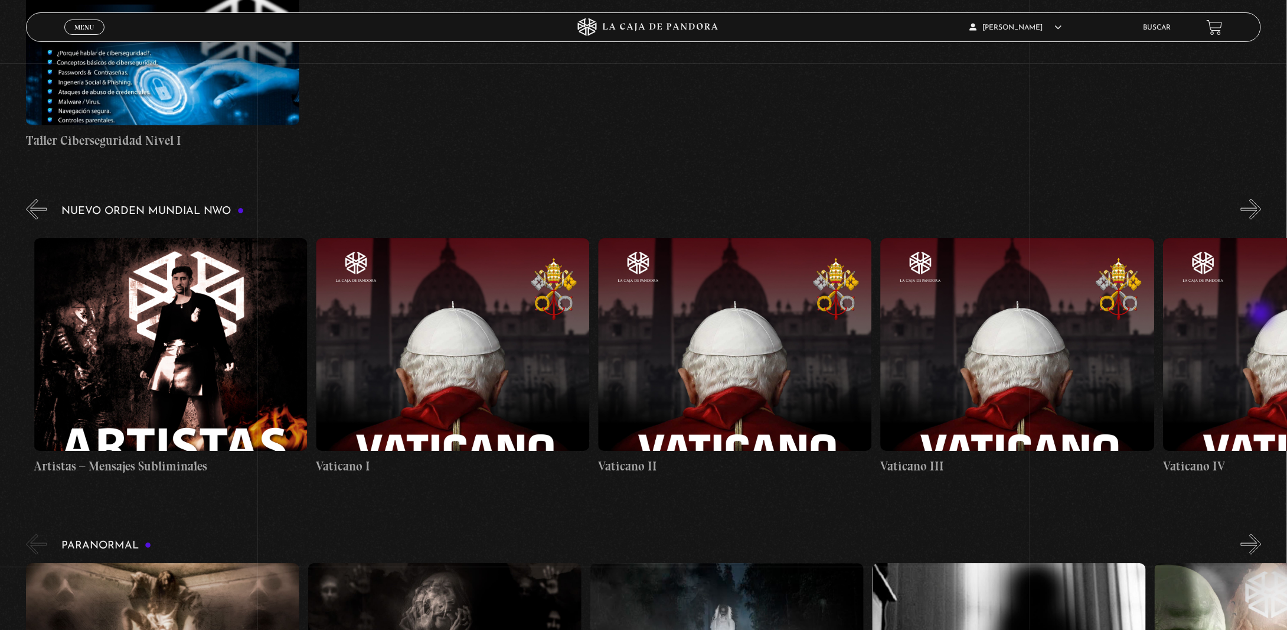
click at [1262, 220] on button "»" at bounding box center [1251, 209] width 21 height 21
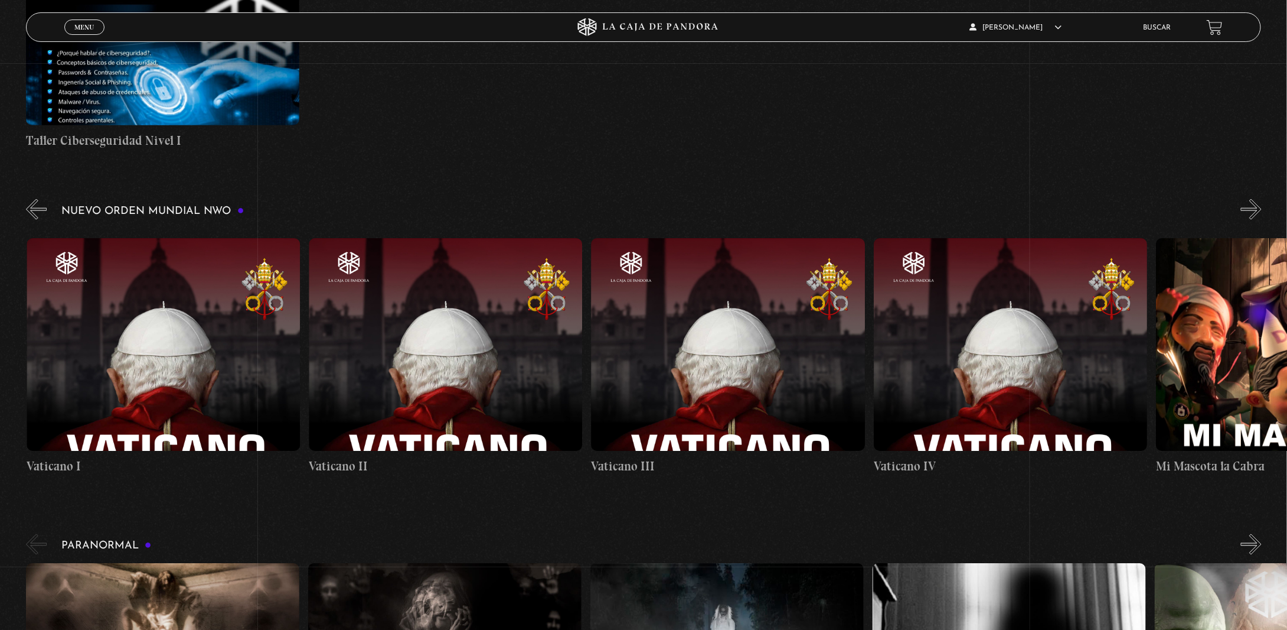
scroll to position [0, 17226]
click at [1262, 220] on button "»" at bounding box center [1251, 209] width 21 height 21
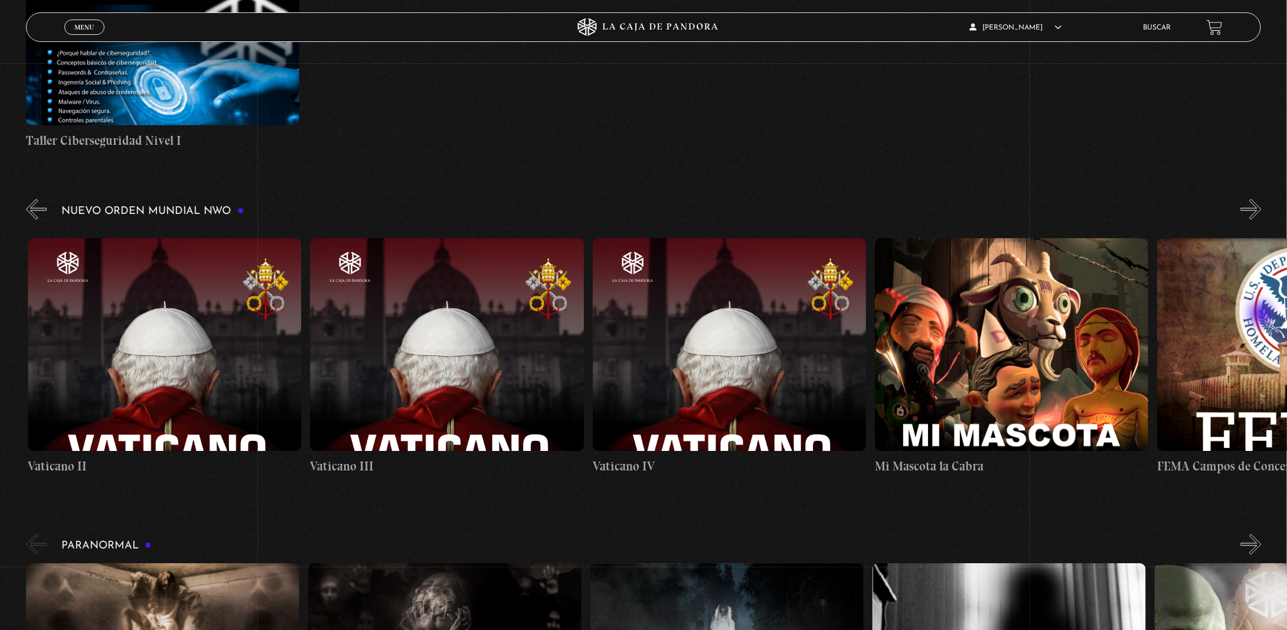
scroll to position [0, 17508]
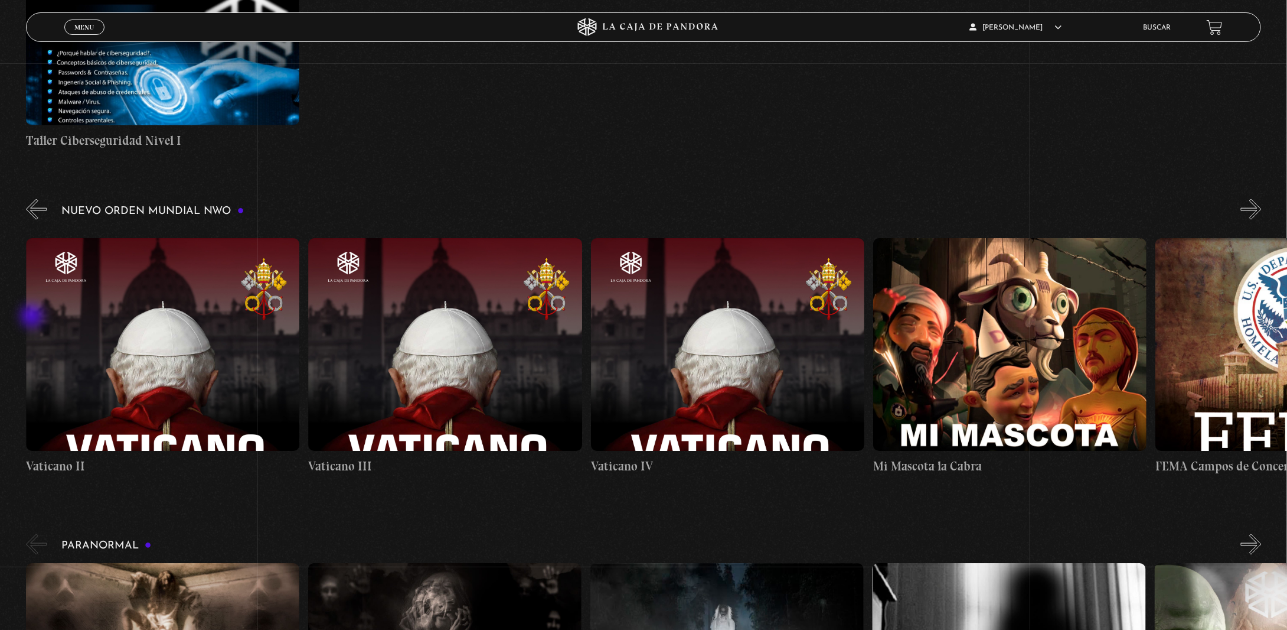
click at [33, 220] on button "«" at bounding box center [36, 209] width 21 height 21
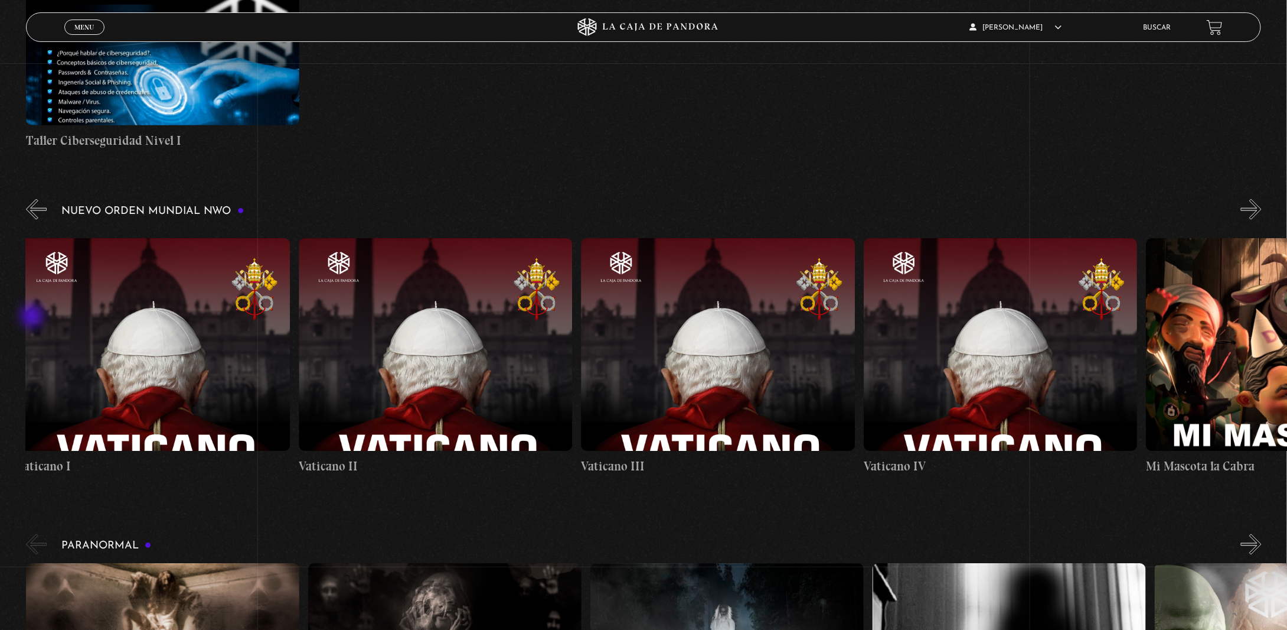
click at [33, 220] on button "«" at bounding box center [36, 209] width 21 height 21
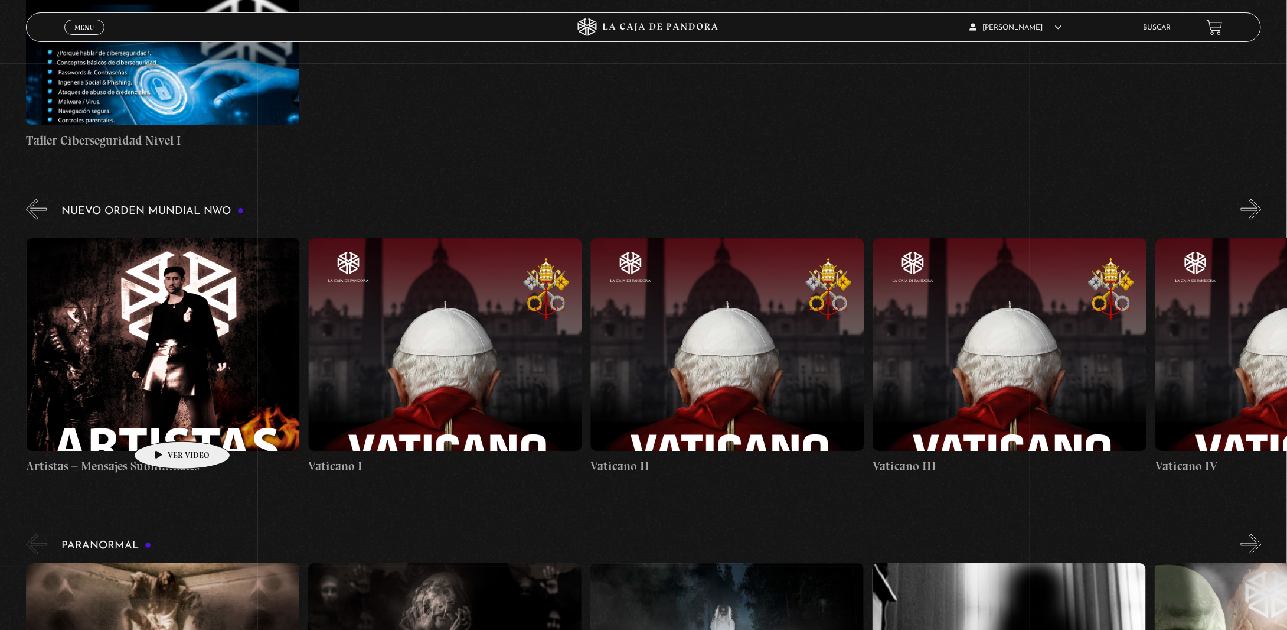
scroll to position [0, 16944]
click at [1262, 220] on button "»" at bounding box center [1251, 209] width 21 height 21
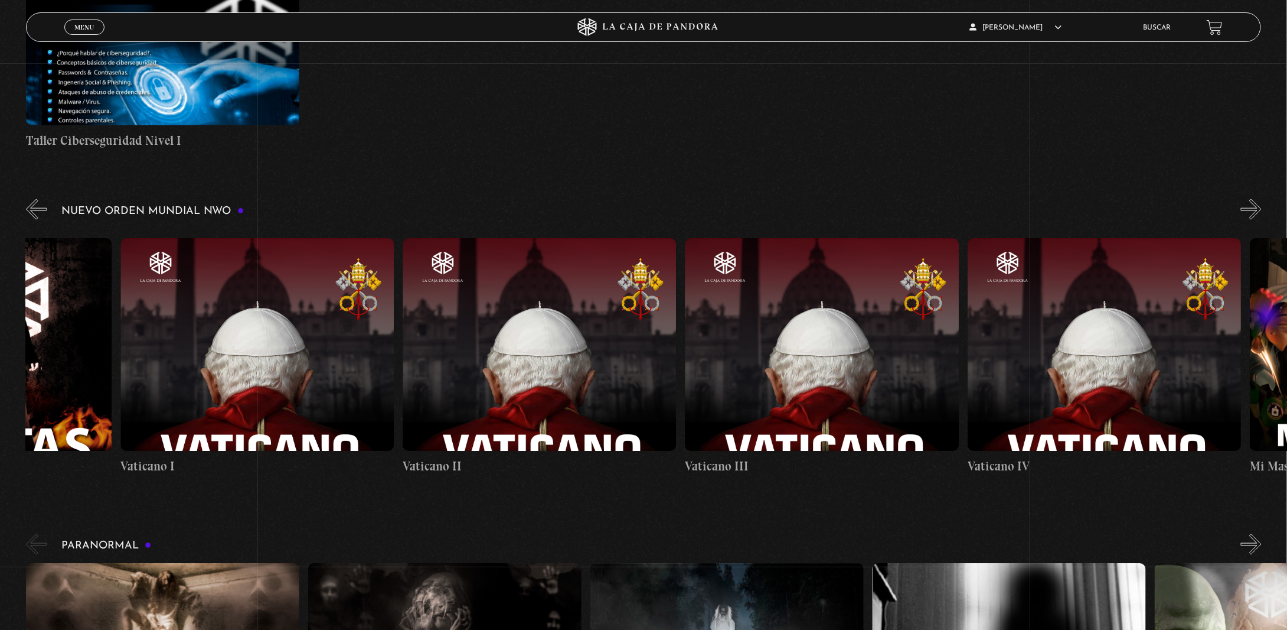
click at [1262, 220] on button "»" at bounding box center [1251, 209] width 21 height 21
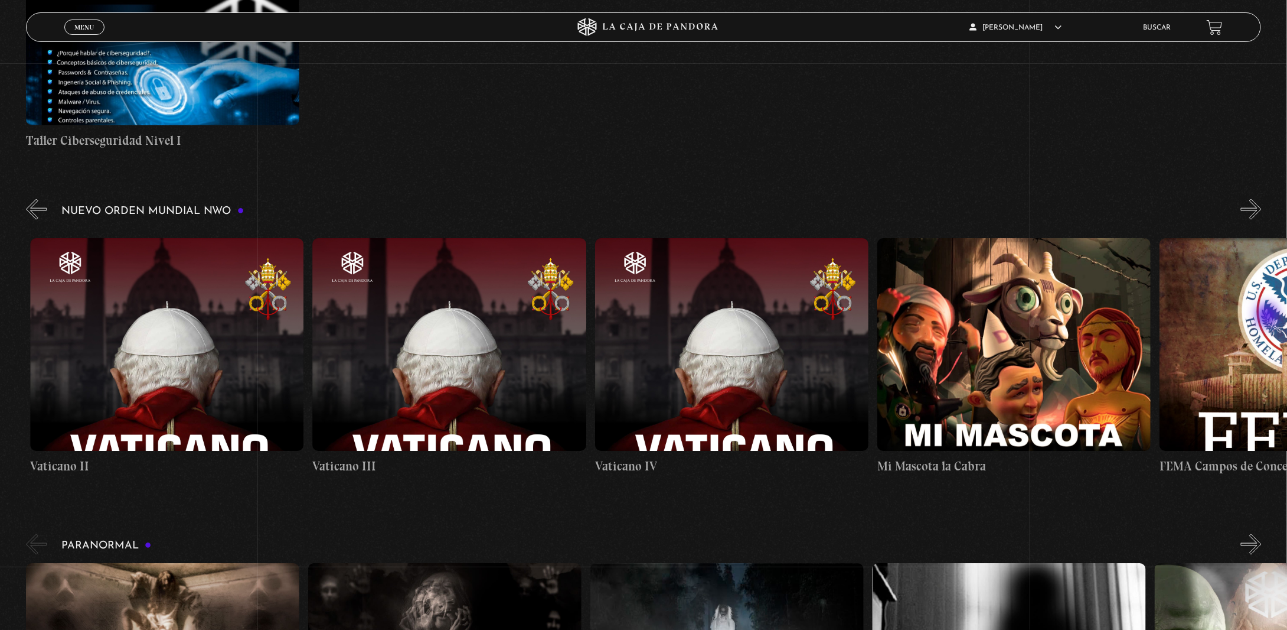
click at [1262, 220] on button "»" at bounding box center [1251, 209] width 21 height 21
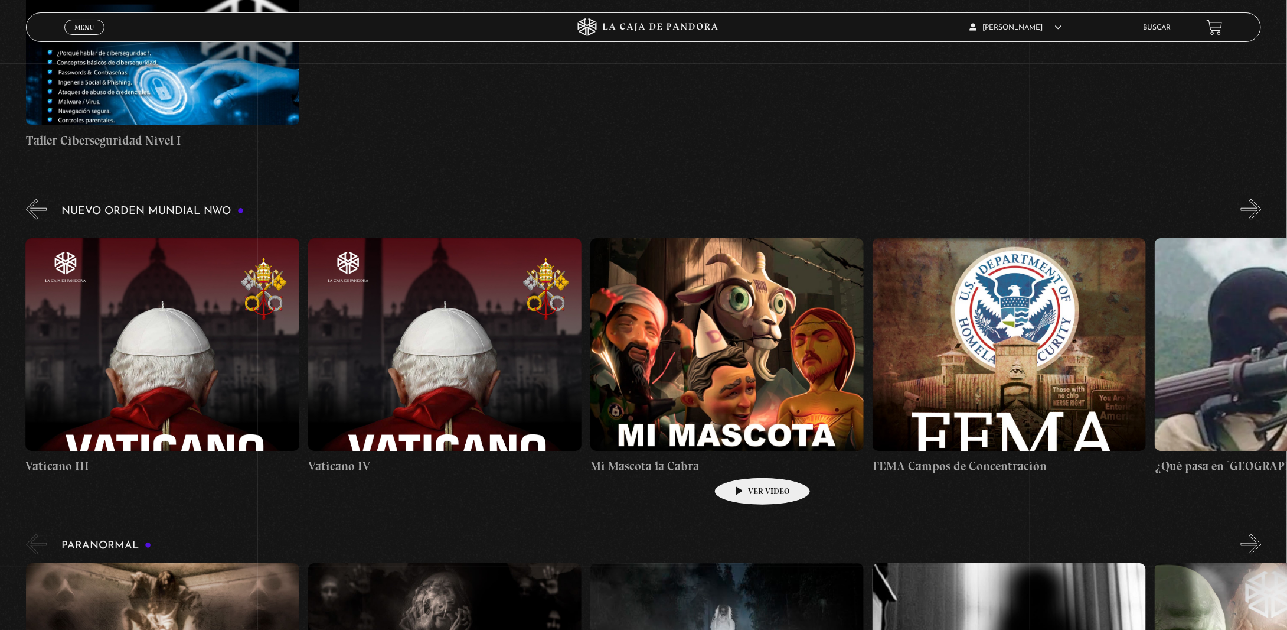
scroll to position [0, 17791]
click at [1274, 317] on div "Nuevo Orden Mundial NWO 2023" at bounding box center [656, 341] width 1261 height 288
click at [1271, 317] on div "Nuevo Orden Mundial NWO 2023" at bounding box center [656, 341] width 1261 height 288
click at [1262, 220] on button "»" at bounding box center [1251, 209] width 21 height 21
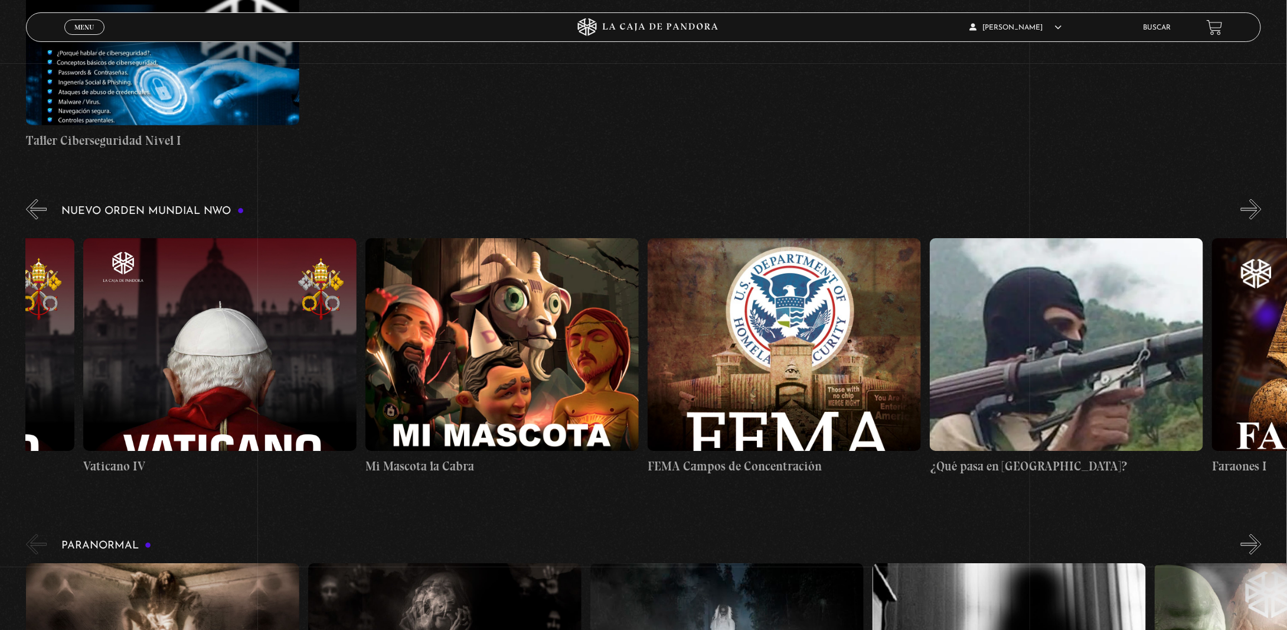
click at [1262, 220] on button "»" at bounding box center [1251, 209] width 21 height 21
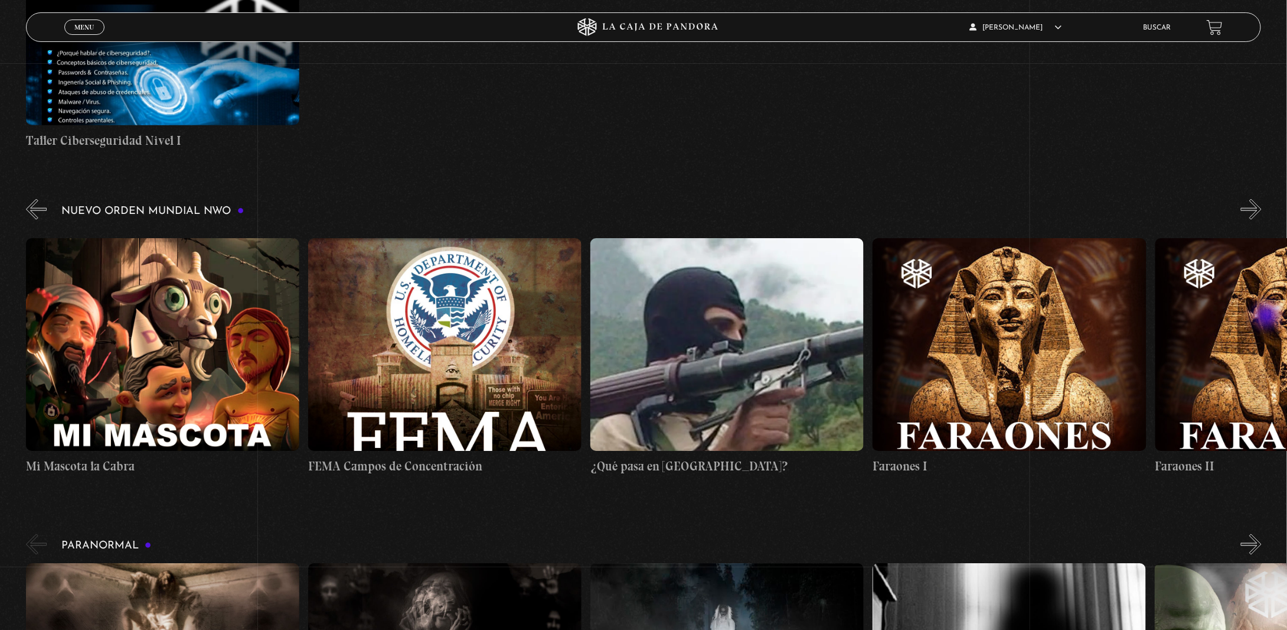
click at [1262, 220] on button "»" at bounding box center [1251, 209] width 21 height 21
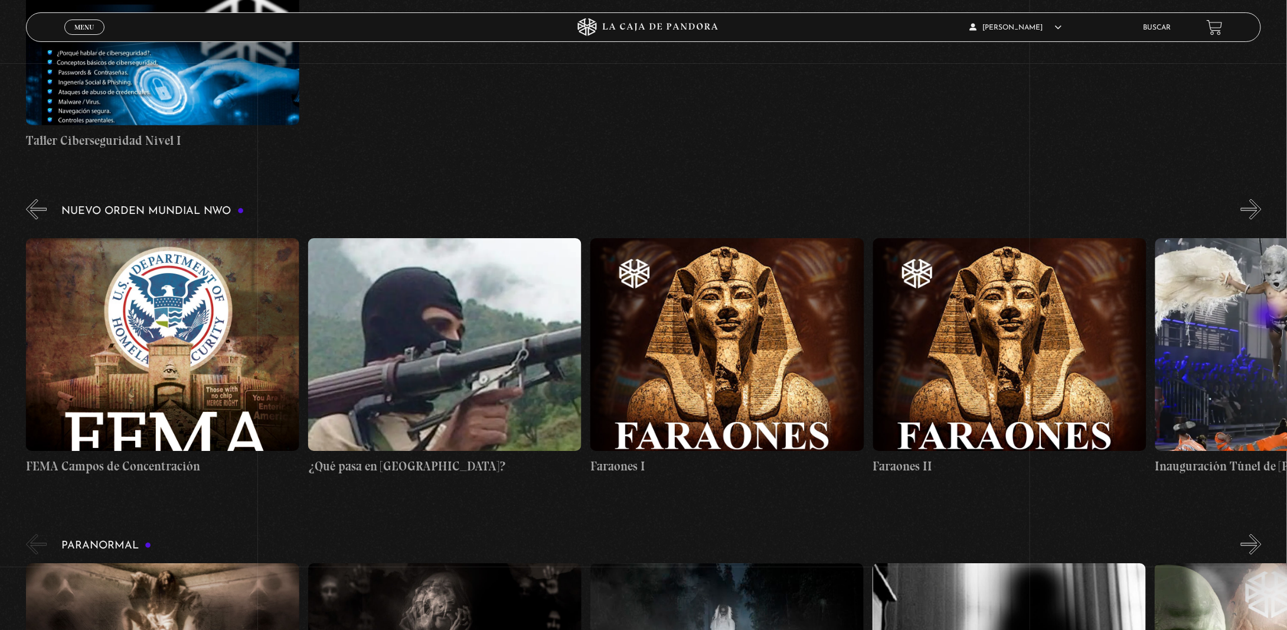
scroll to position [0, 18638]
click at [1262, 220] on button "»" at bounding box center [1251, 209] width 21 height 21
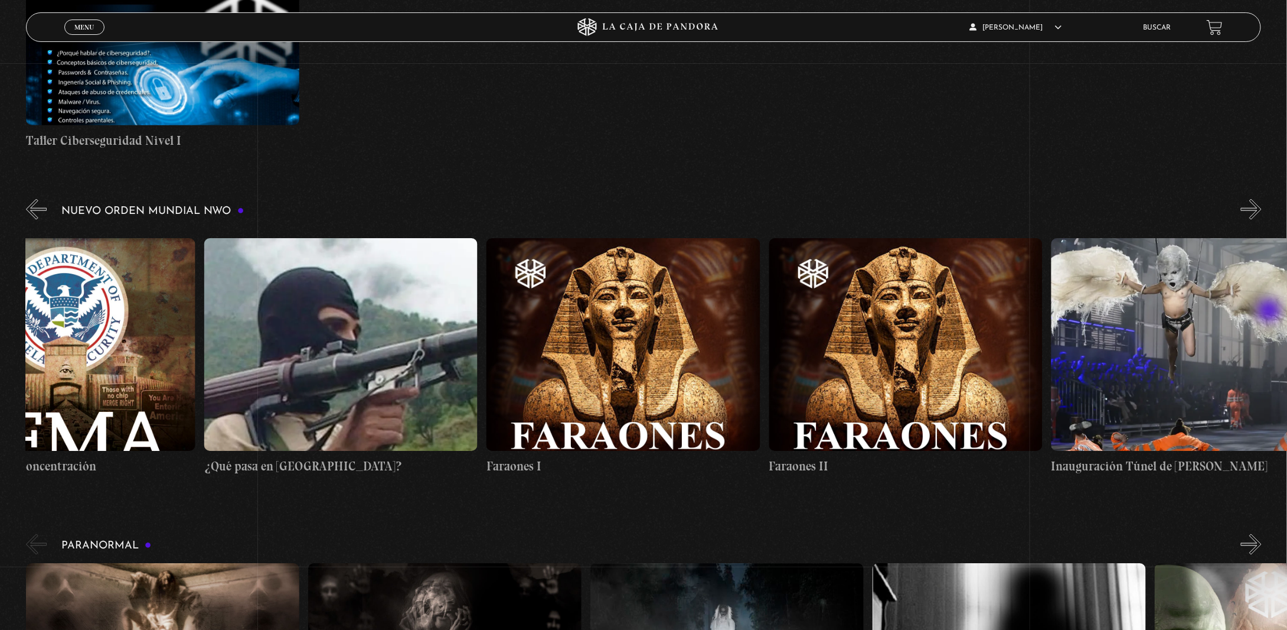
click at [1262, 220] on button "»" at bounding box center [1251, 209] width 21 height 21
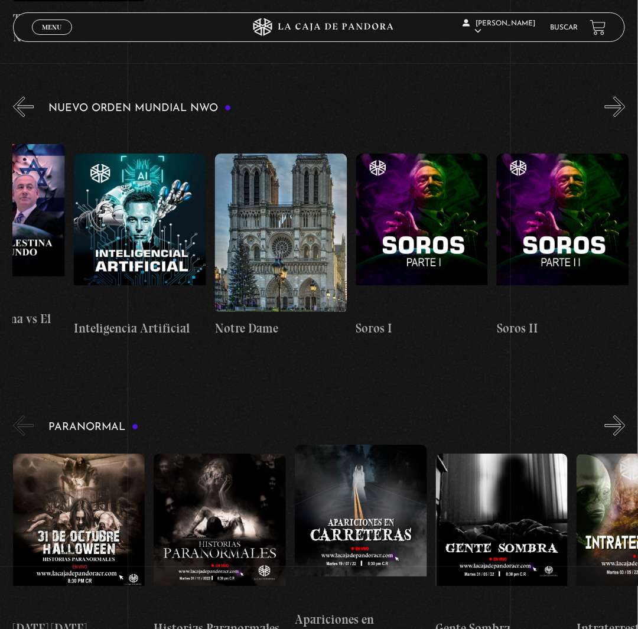
scroll to position [0, 9584]
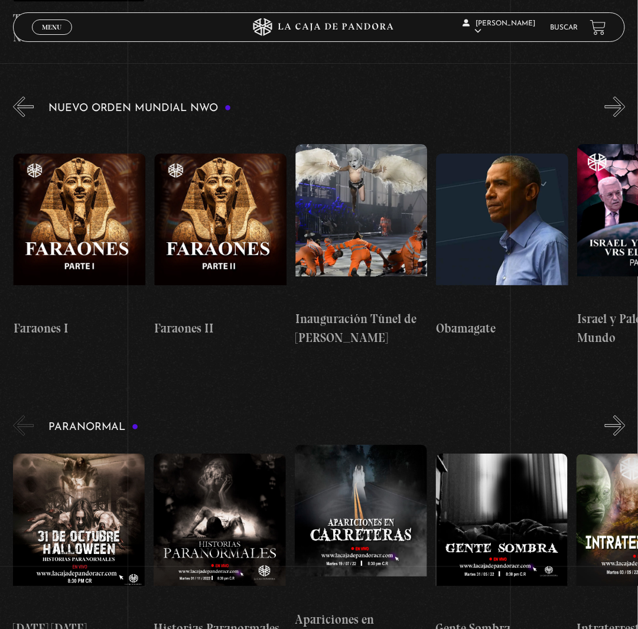
click at [625, 117] on button "»" at bounding box center [615, 106] width 21 height 21
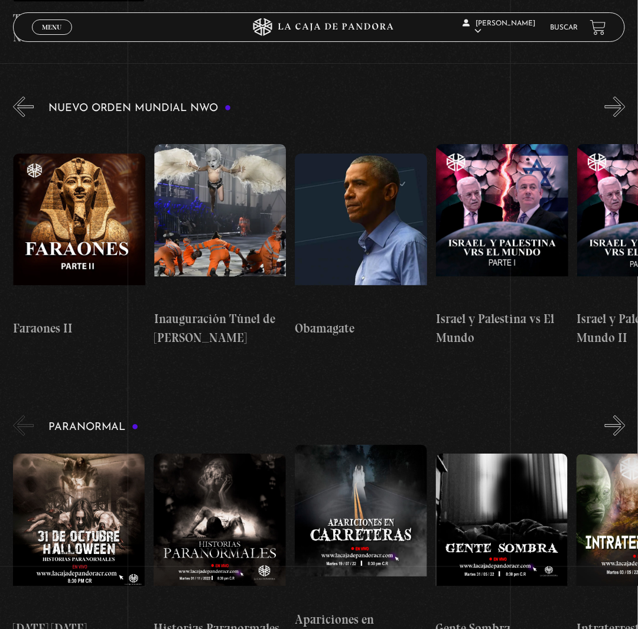
click at [625, 117] on button "»" at bounding box center [615, 106] width 21 height 21
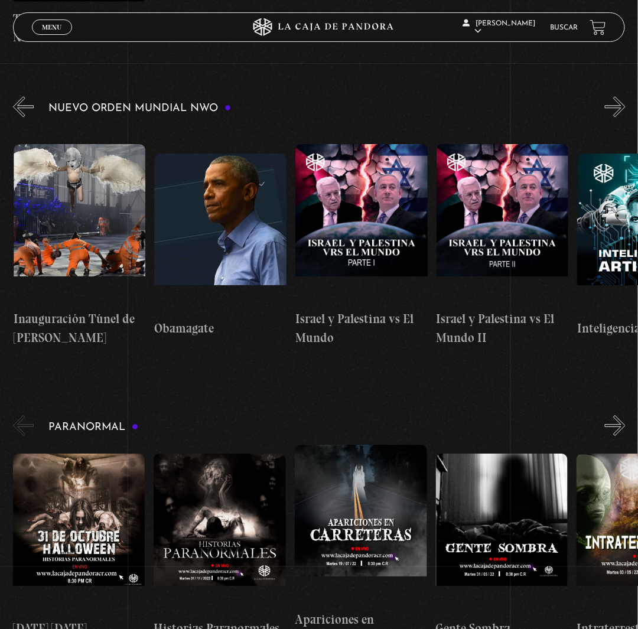
scroll to position [0, 9865]
click at [625, 117] on button "»" at bounding box center [615, 106] width 21 height 21
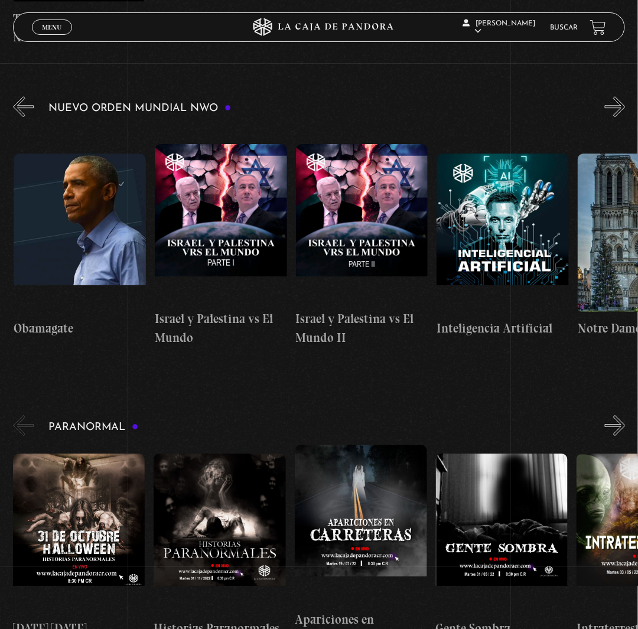
scroll to position [0, 10006]
click at [625, 117] on button "»" at bounding box center [615, 106] width 21 height 21
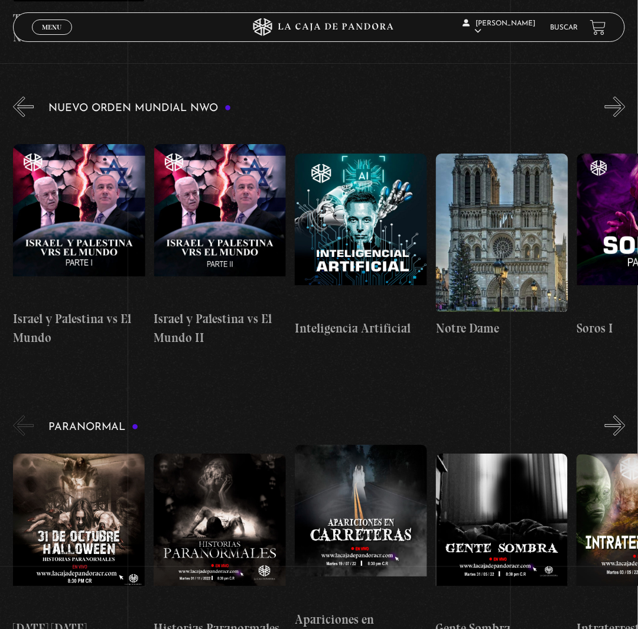
click at [625, 117] on button "»" at bounding box center [615, 106] width 21 height 21
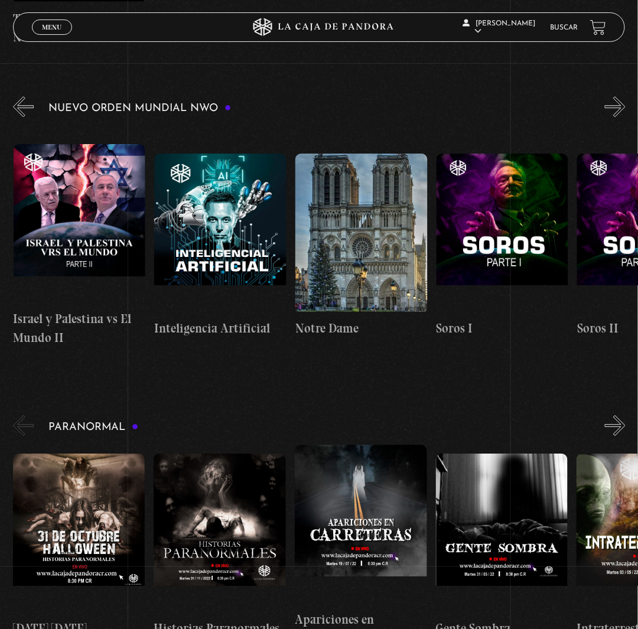
scroll to position [0, 10288]
click at [625, 117] on button "»" at bounding box center [615, 106] width 21 height 21
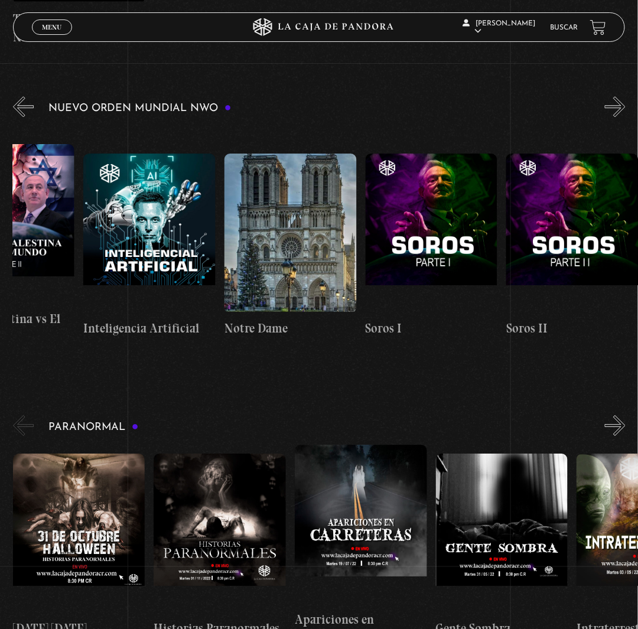
scroll to position [0, 10359]
click at [625, 117] on button "»" at bounding box center [615, 106] width 21 height 21
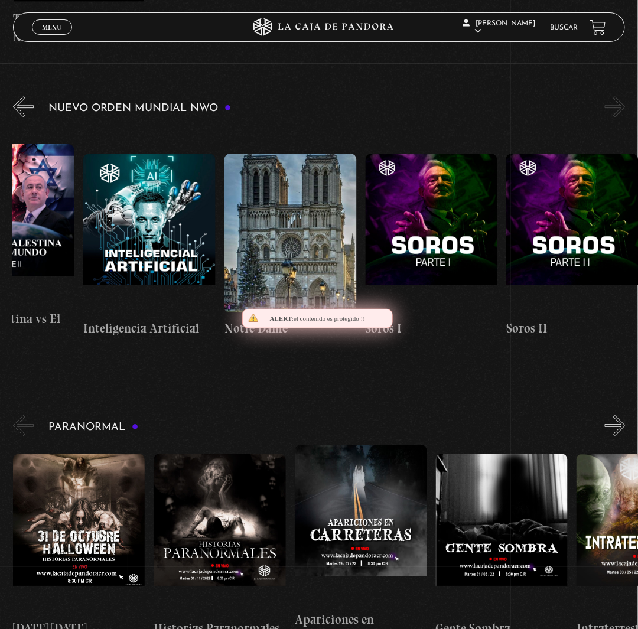
click at [625, 117] on button "»" at bounding box center [615, 106] width 21 height 21
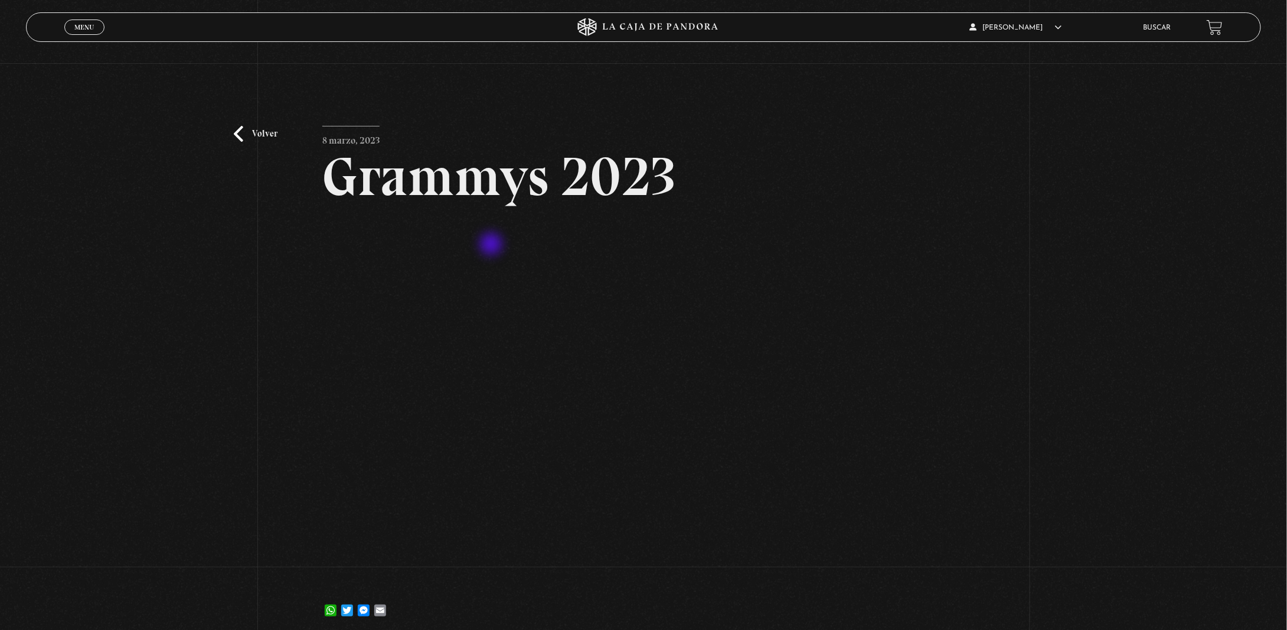
scroll to position [59, 0]
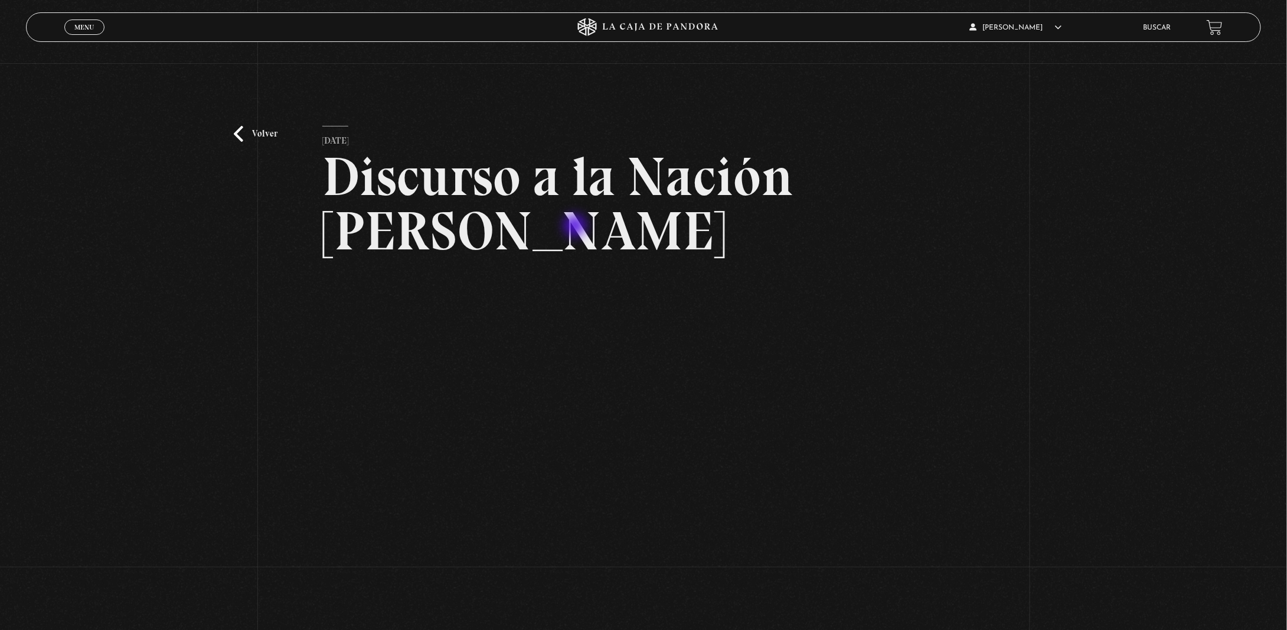
drag, startPoint x: 762, startPoint y: 258, endPoint x: 478, endPoint y: 194, distance: 291.8
click at [508, 208] on h2 "Discurso a la Nación [PERSON_NAME]" at bounding box center [643, 203] width 642 height 109
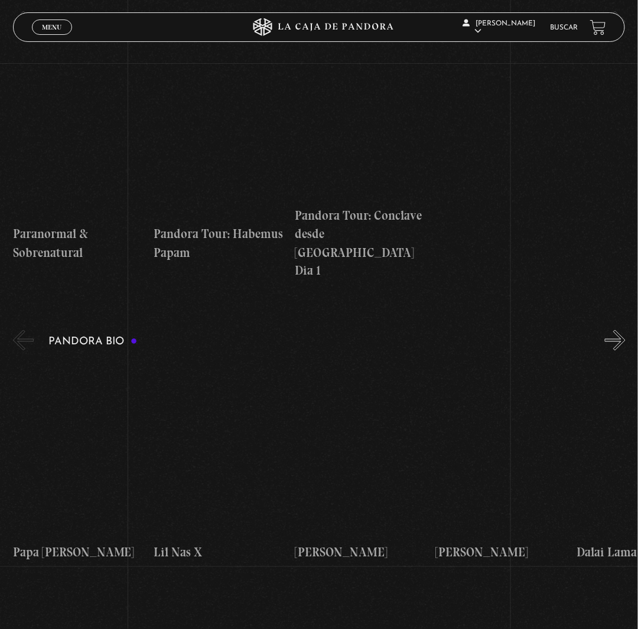
scroll to position [1713, 0]
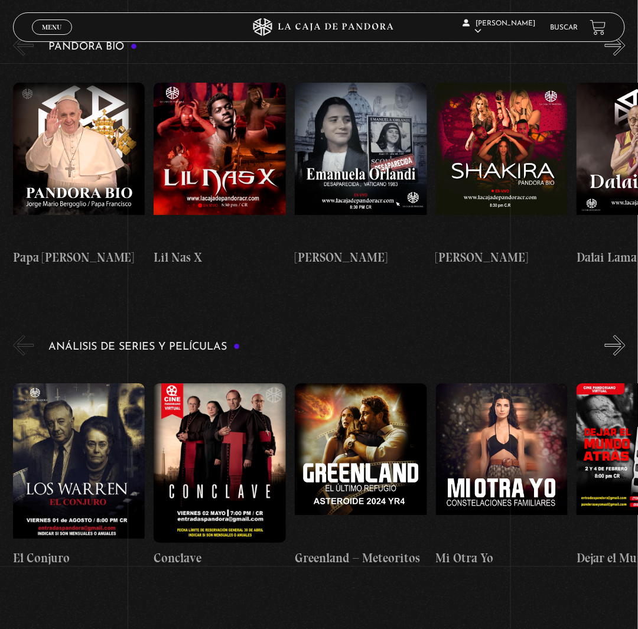
click at [624, 56] on button "»" at bounding box center [615, 45] width 21 height 21
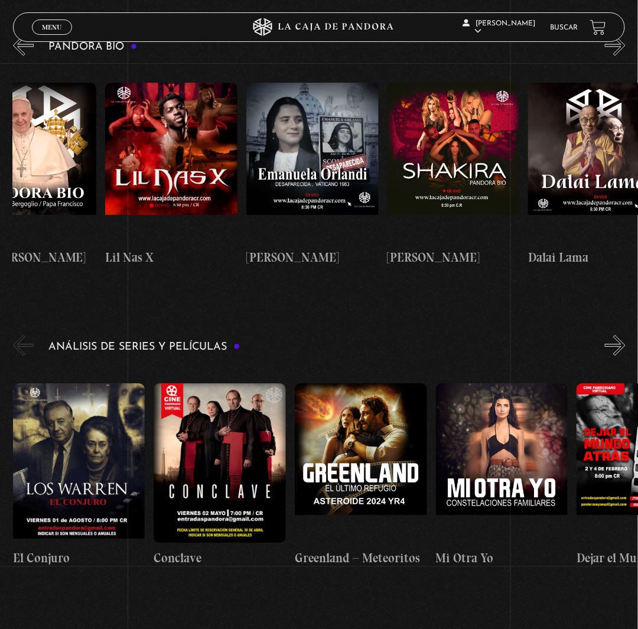
click at [624, 56] on button "»" at bounding box center [615, 45] width 21 height 21
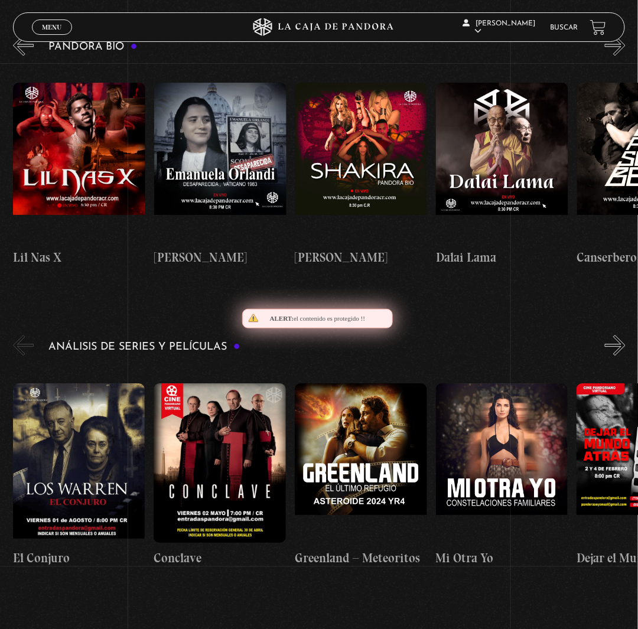
click at [624, 56] on button "»" at bounding box center [615, 45] width 21 height 21
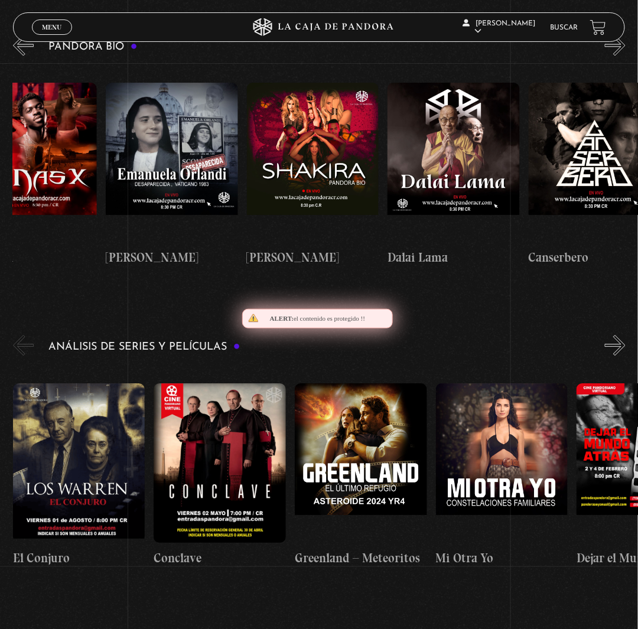
click at [624, 56] on button "»" at bounding box center [615, 45] width 21 height 21
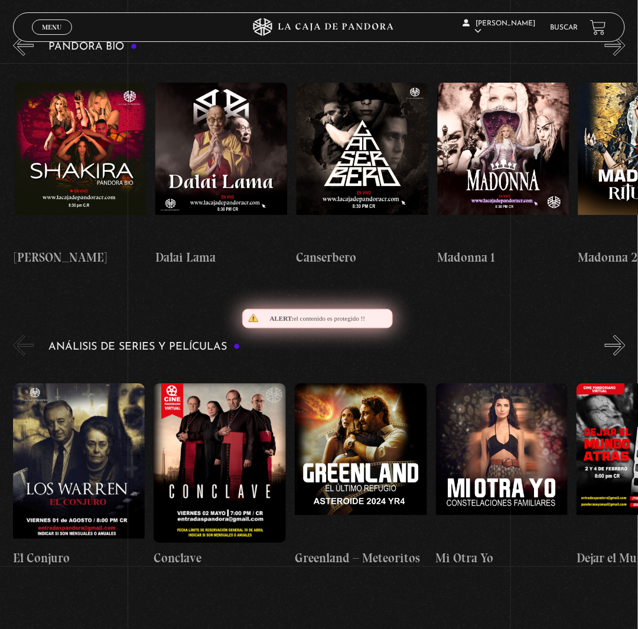
click at [624, 56] on button "»" at bounding box center [615, 45] width 21 height 21
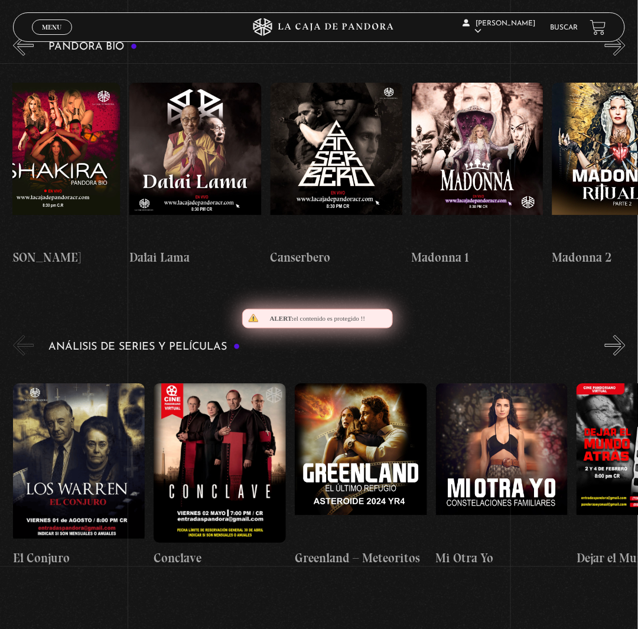
click at [624, 56] on button "»" at bounding box center [615, 45] width 21 height 21
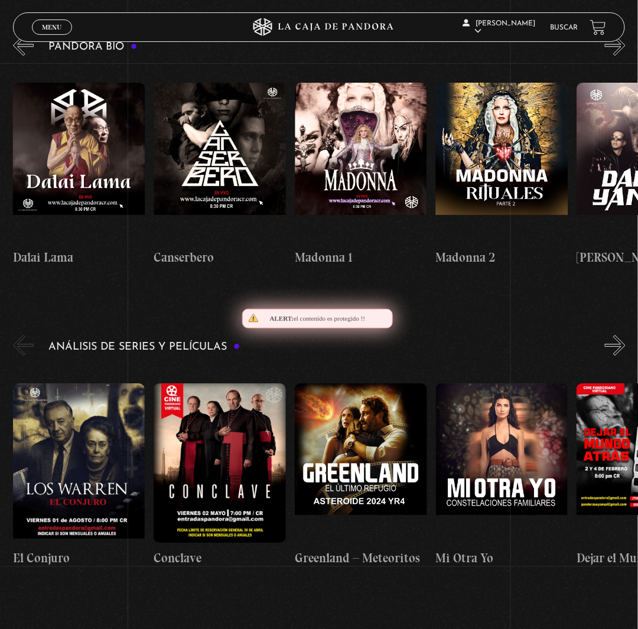
click at [624, 56] on button "»" at bounding box center [615, 45] width 21 height 21
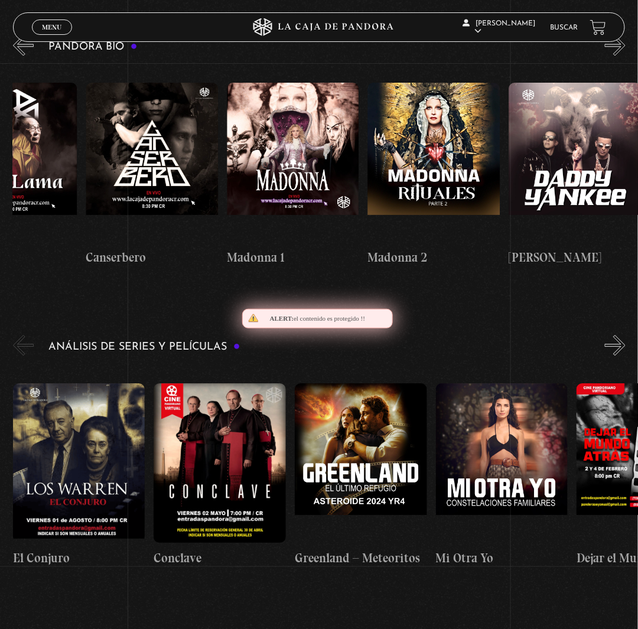
click at [624, 56] on button "»" at bounding box center [615, 45] width 21 height 21
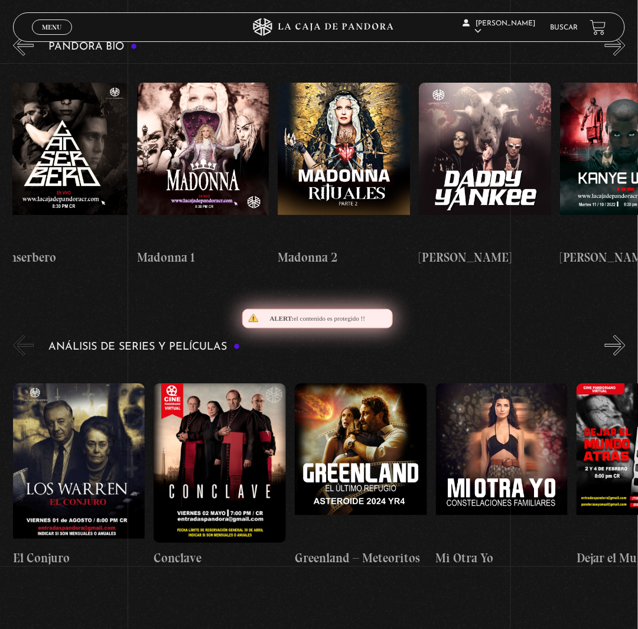
click at [624, 56] on button "»" at bounding box center [615, 45] width 21 height 21
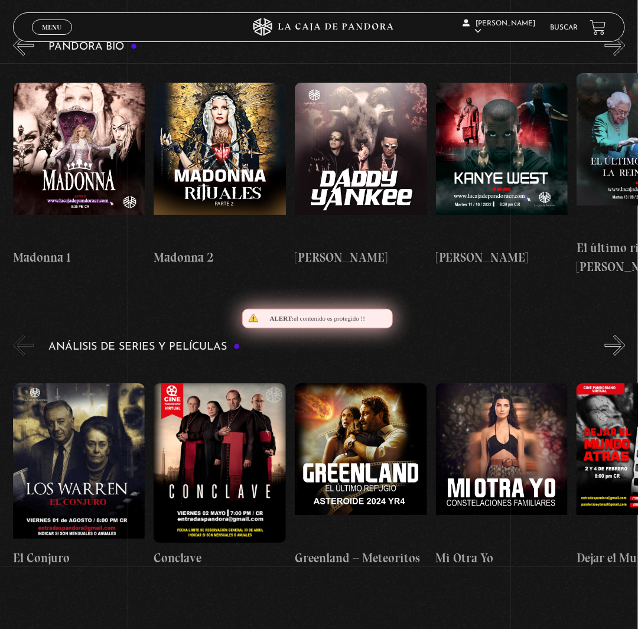
click at [624, 56] on button "»" at bounding box center [615, 45] width 21 height 21
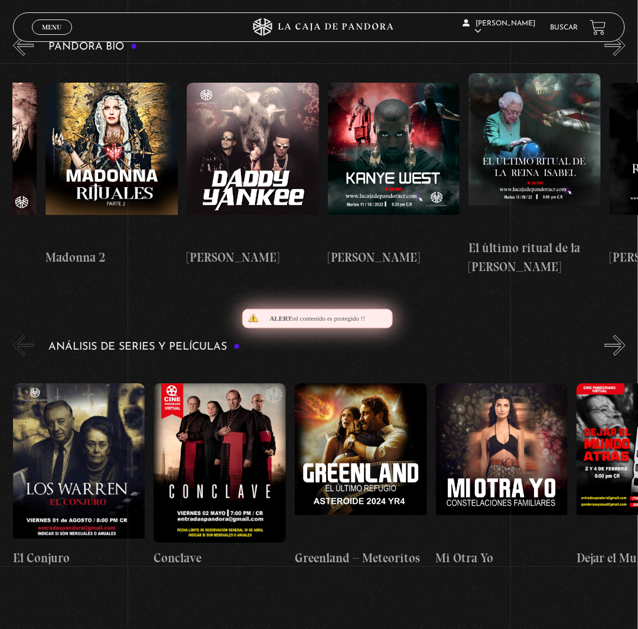
click at [624, 56] on button "»" at bounding box center [615, 45] width 21 height 21
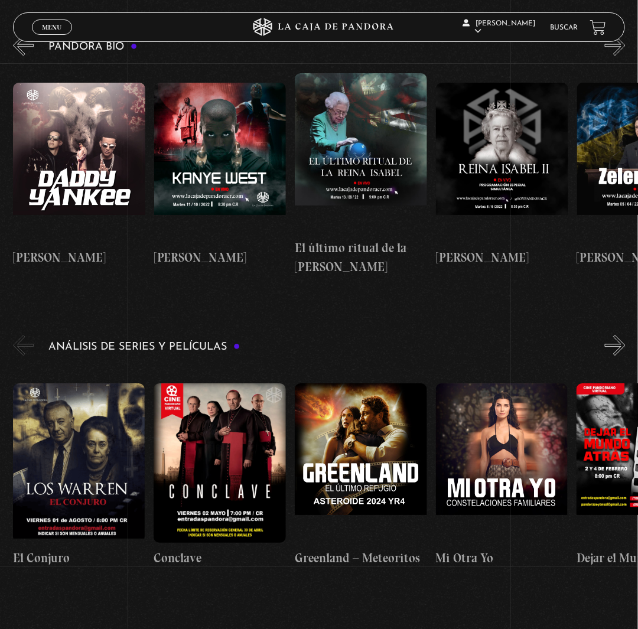
click at [624, 56] on button "»" at bounding box center [615, 45] width 21 height 21
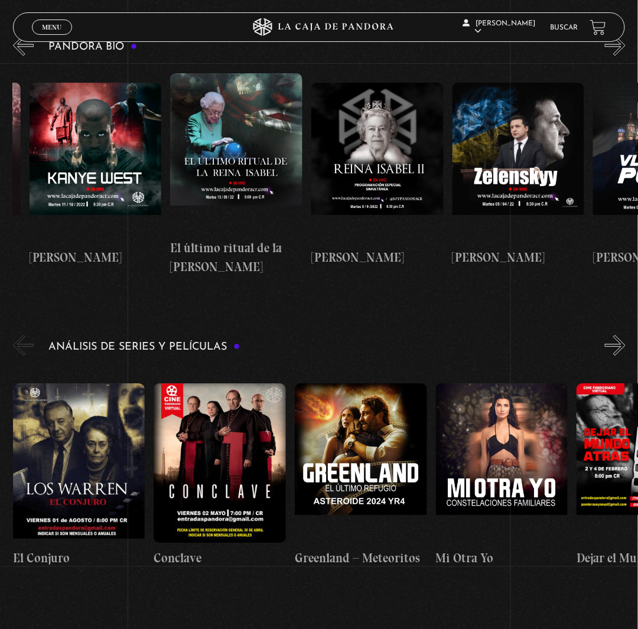
click at [624, 56] on button "»" at bounding box center [615, 45] width 21 height 21
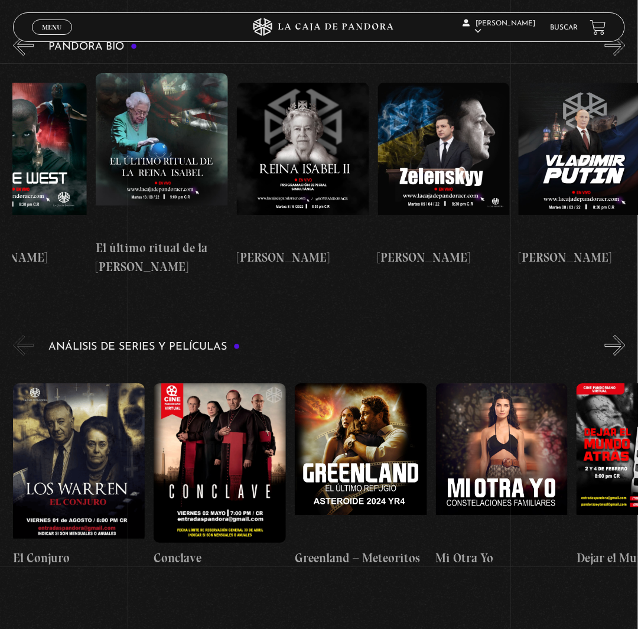
click at [624, 56] on button "»" at bounding box center [615, 45] width 21 height 21
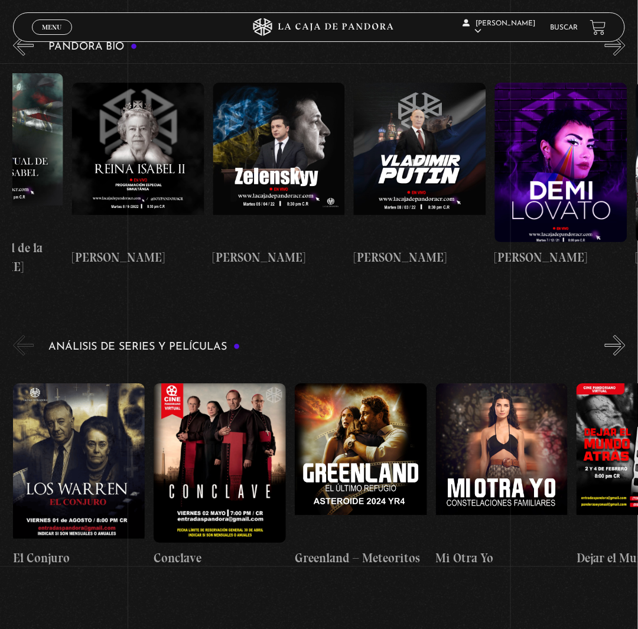
click at [624, 56] on button "»" at bounding box center [615, 45] width 21 height 21
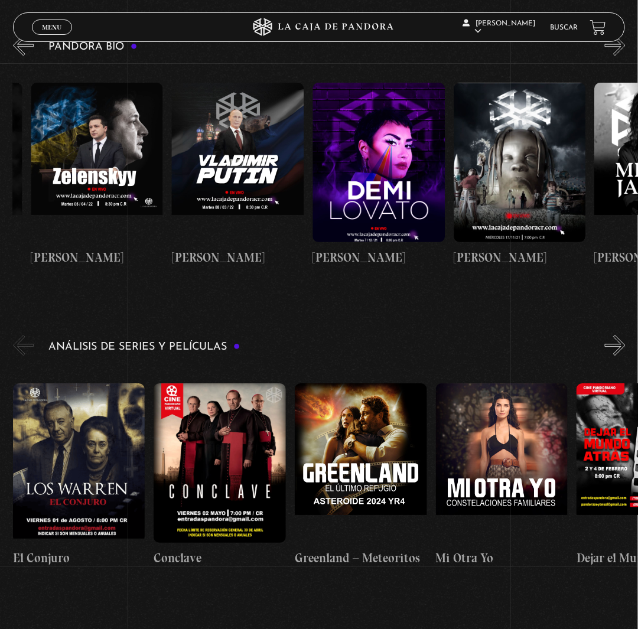
click at [624, 56] on button "»" at bounding box center [615, 45] width 21 height 21
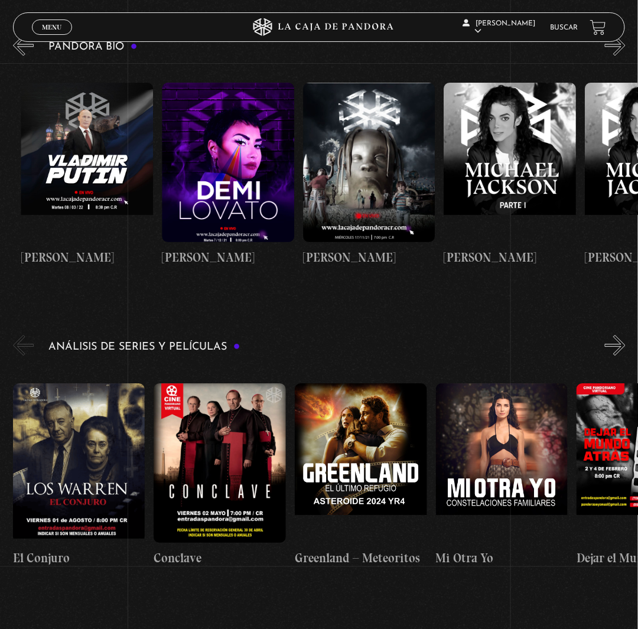
click at [624, 56] on button "»" at bounding box center [615, 45] width 21 height 21
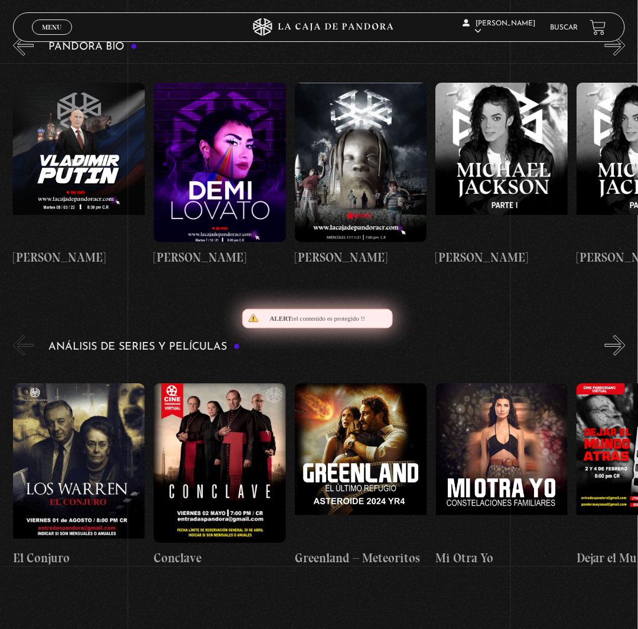
click at [624, 56] on button "»" at bounding box center [615, 45] width 21 height 21
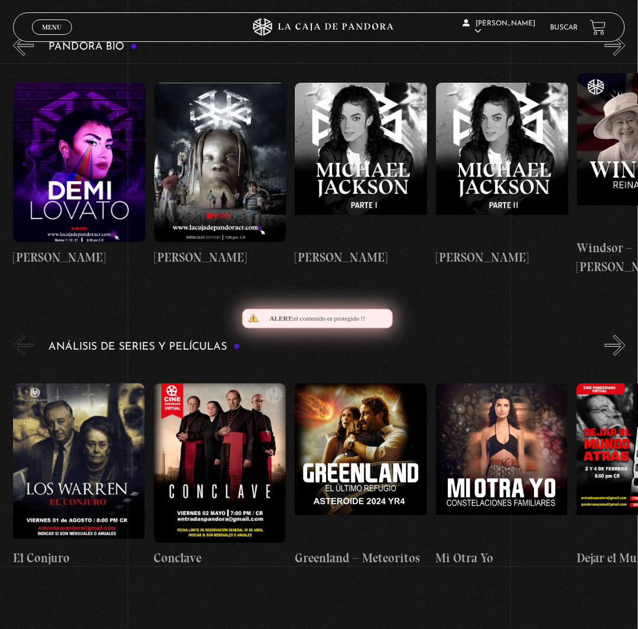
click at [624, 56] on button "»" at bounding box center [615, 45] width 21 height 21
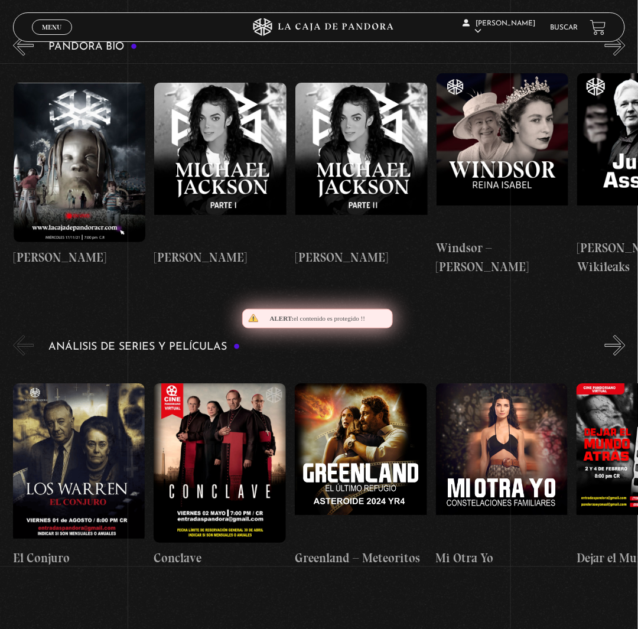
click at [624, 56] on button "»" at bounding box center [615, 45] width 21 height 21
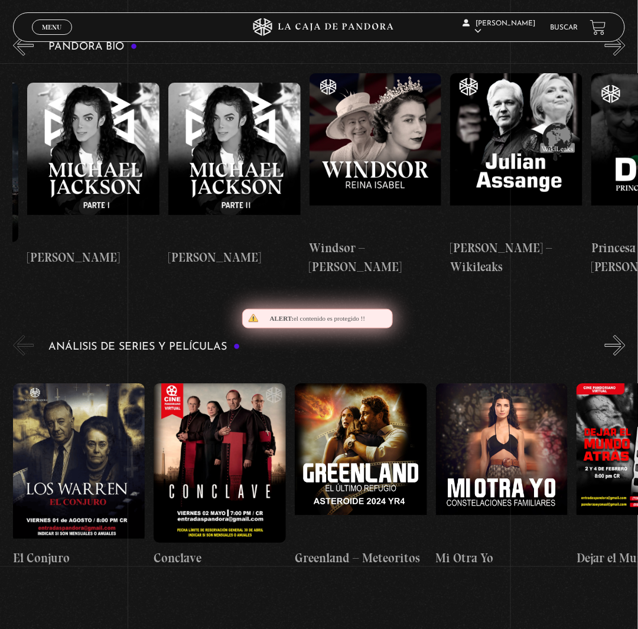
click at [624, 56] on button "»" at bounding box center [615, 45] width 21 height 21
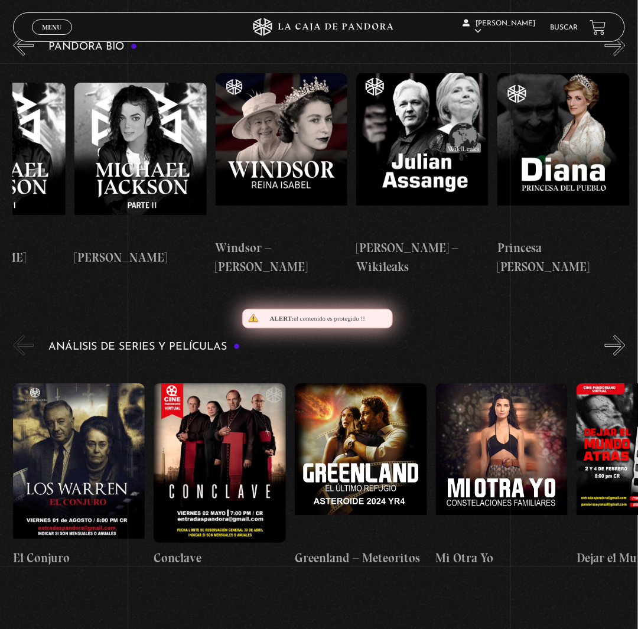
click at [624, 56] on button "»" at bounding box center [615, 45] width 21 height 21
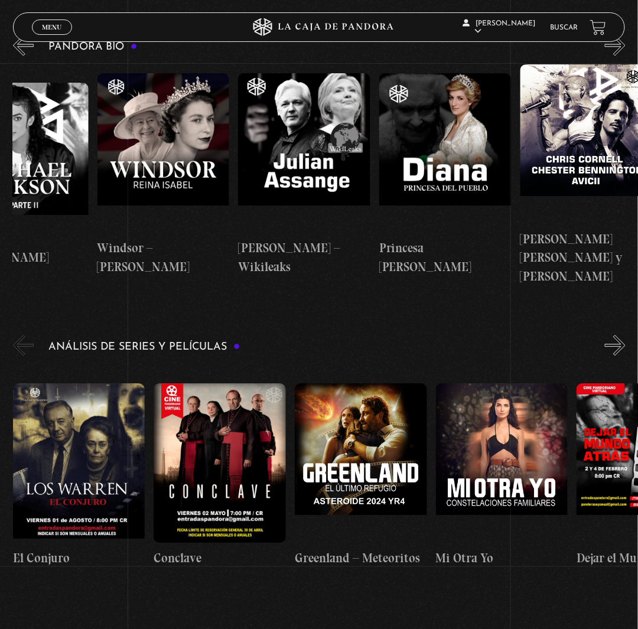
click at [624, 56] on button "»" at bounding box center [615, 45] width 21 height 21
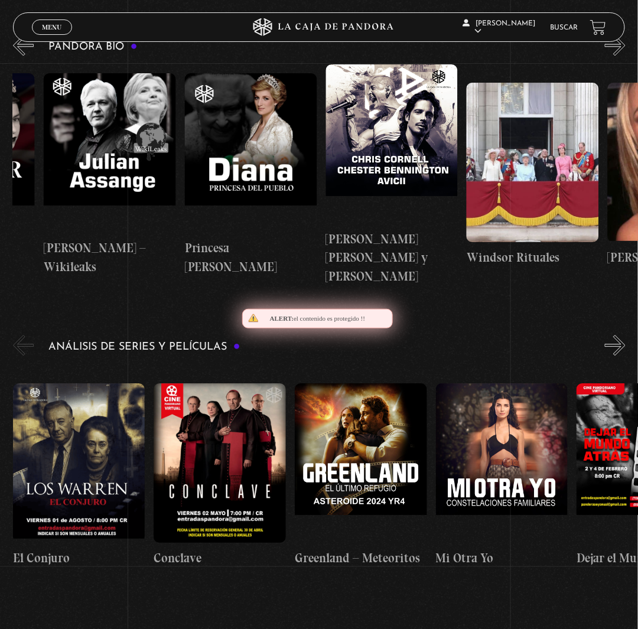
click at [624, 56] on button "»" at bounding box center [615, 45] width 21 height 21
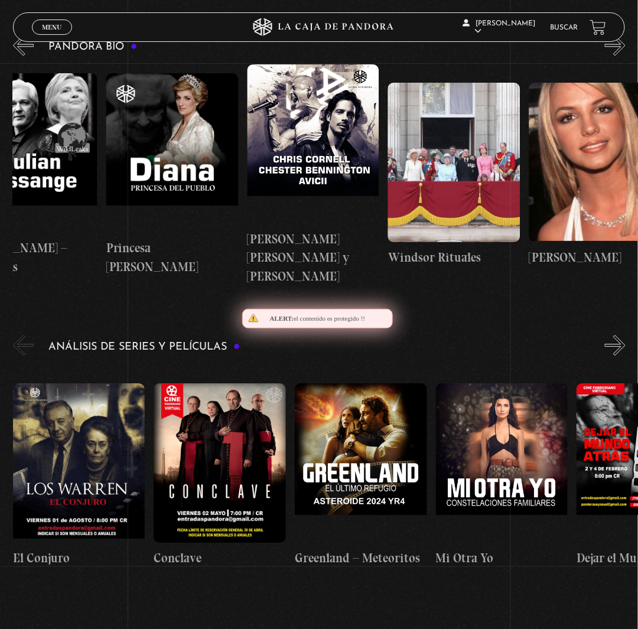
click at [624, 56] on button "»" at bounding box center [615, 45] width 21 height 21
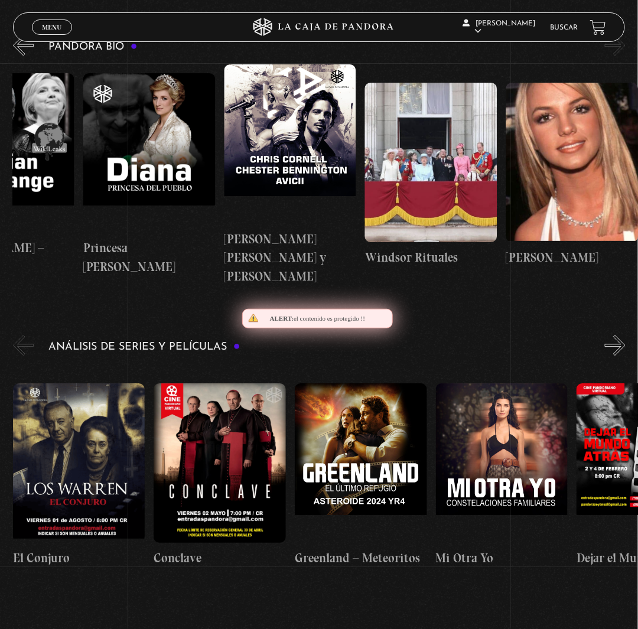
scroll to position [0, 2748]
click at [624, 56] on button "»" at bounding box center [615, 45] width 21 height 21
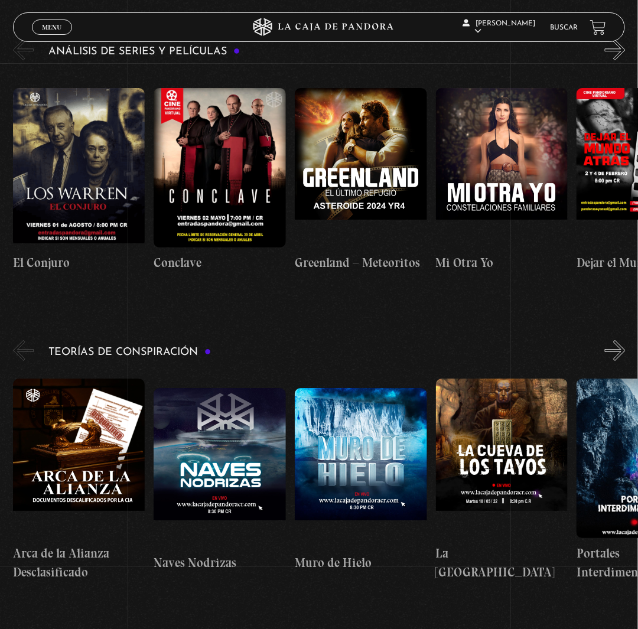
click at [625, 60] on button "»" at bounding box center [615, 50] width 21 height 21
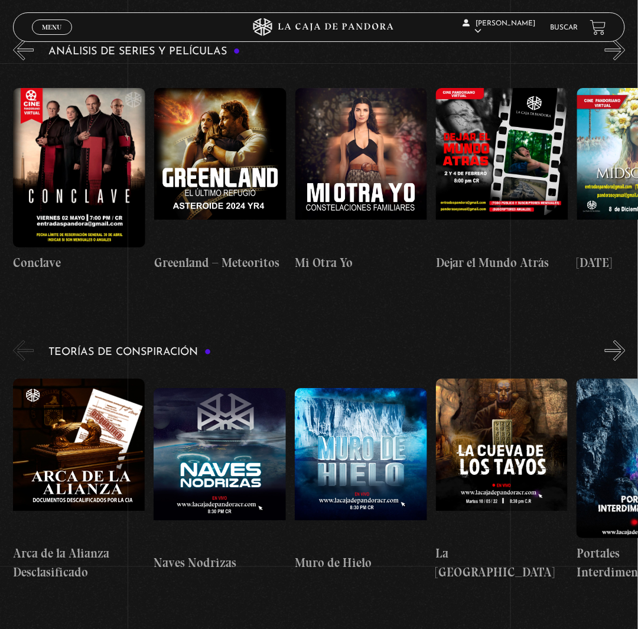
scroll to position [0, 141]
click at [24, 60] on button "«" at bounding box center [23, 50] width 21 height 21
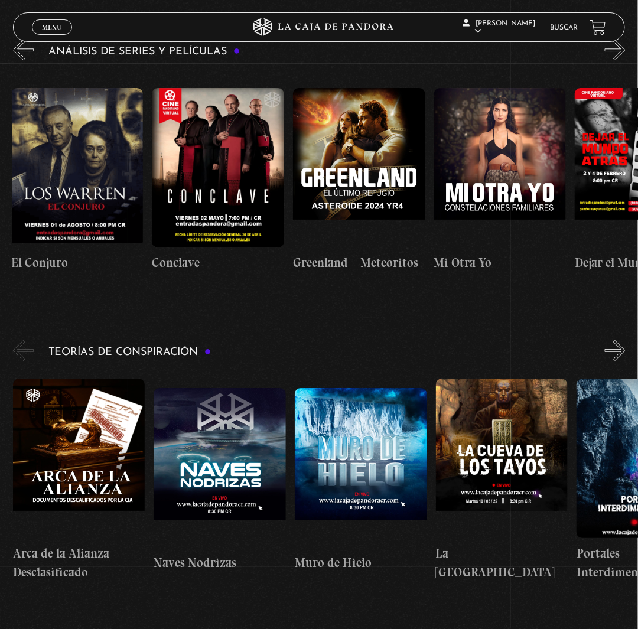
scroll to position [0, 0]
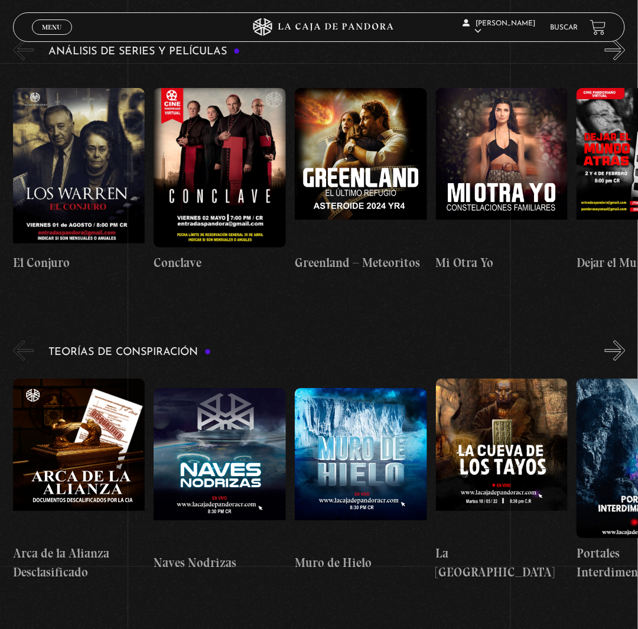
click at [625, 60] on button "»" at bounding box center [615, 50] width 21 height 21
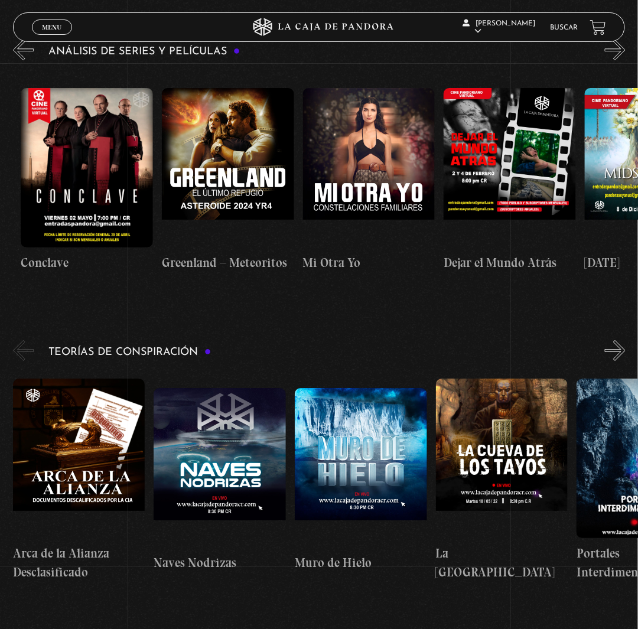
click at [625, 60] on button "»" at bounding box center [615, 50] width 21 height 21
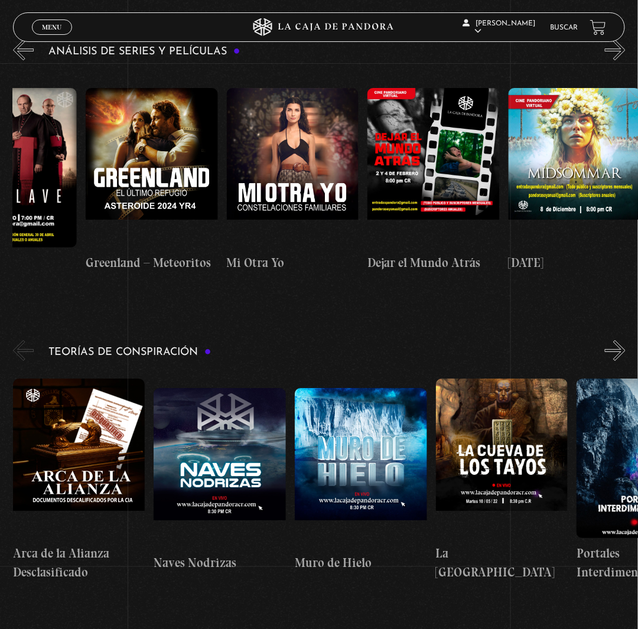
click at [625, 60] on button "»" at bounding box center [615, 50] width 21 height 21
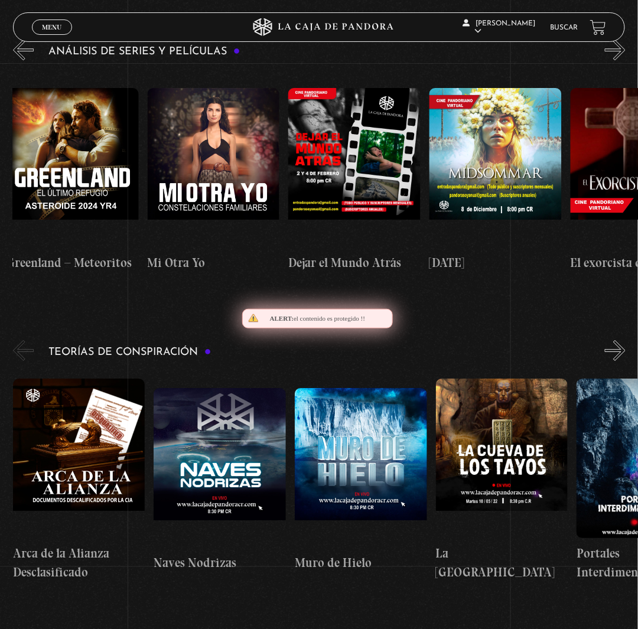
click at [625, 60] on button "»" at bounding box center [615, 50] width 21 height 21
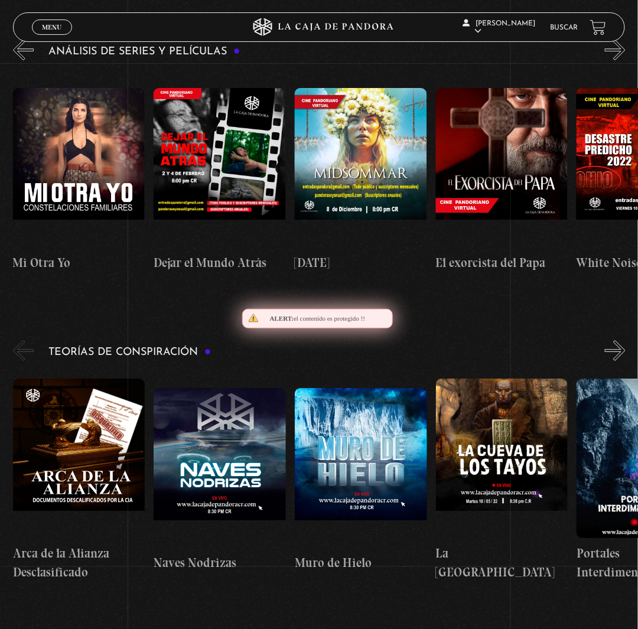
click at [625, 60] on button "»" at bounding box center [615, 50] width 21 height 21
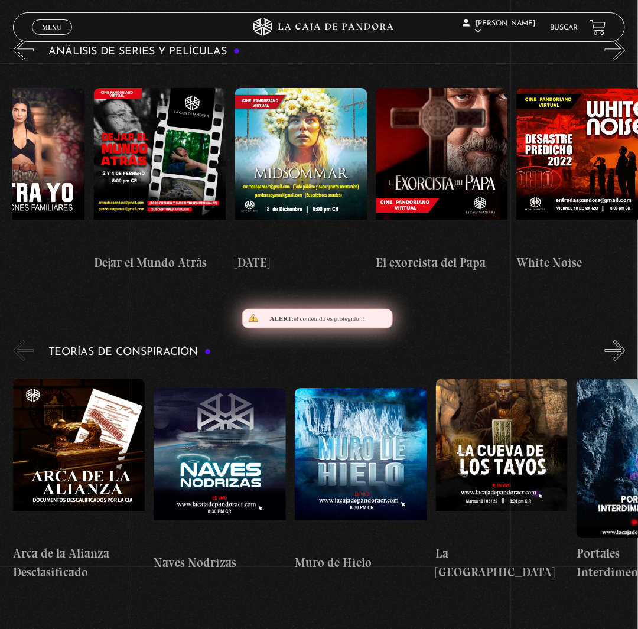
click at [625, 60] on button "»" at bounding box center [615, 50] width 21 height 21
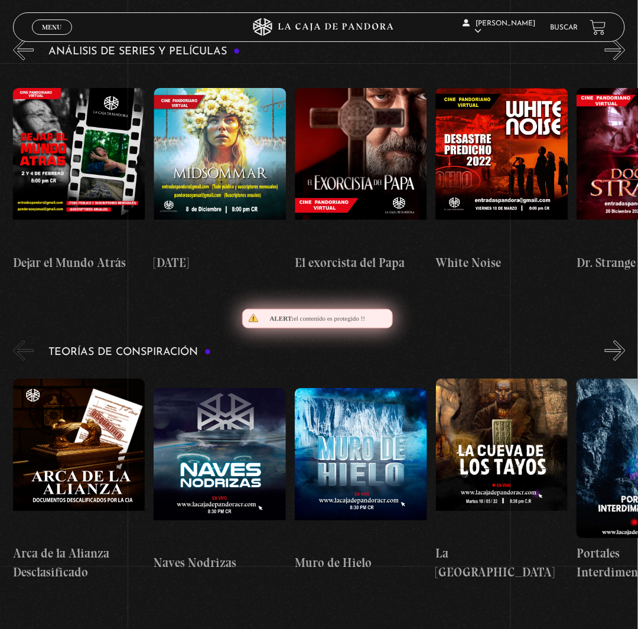
click at [625, 60] on button "»" at bounding box center [615, 50] width 21 height 21
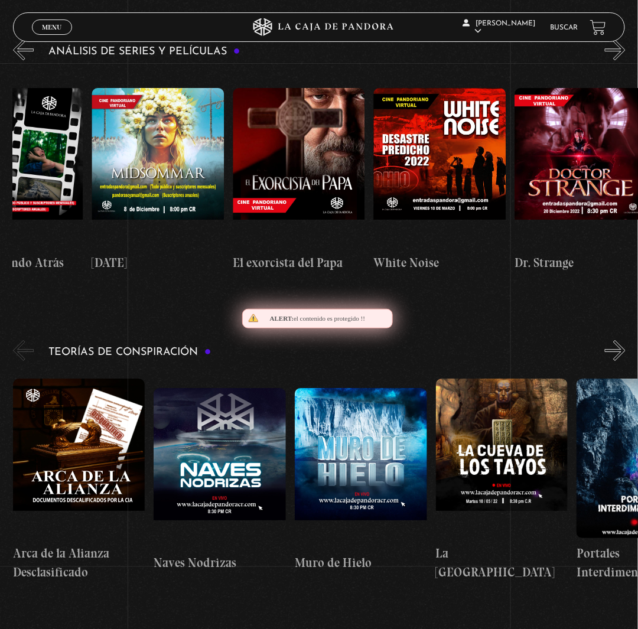
click at [625, 60] on button "»" at bounding box center [615, 50] width 21 height 21
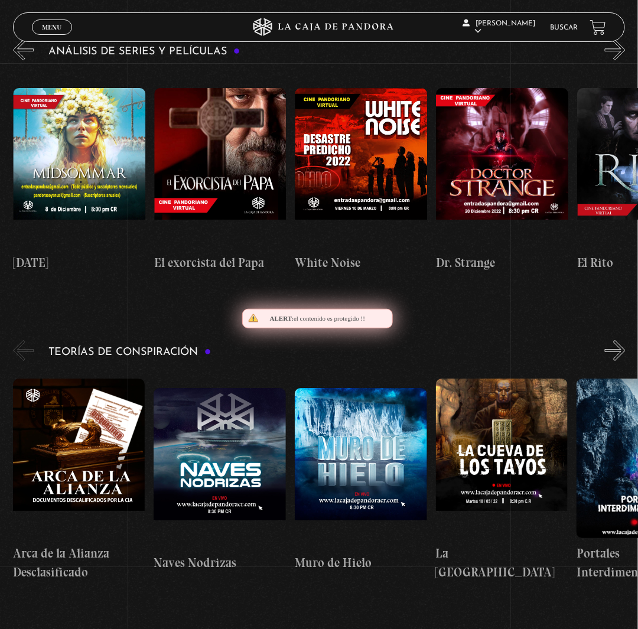
click at [625, 60] on button "»" at bounding box center [615, 50] width 21 height 21
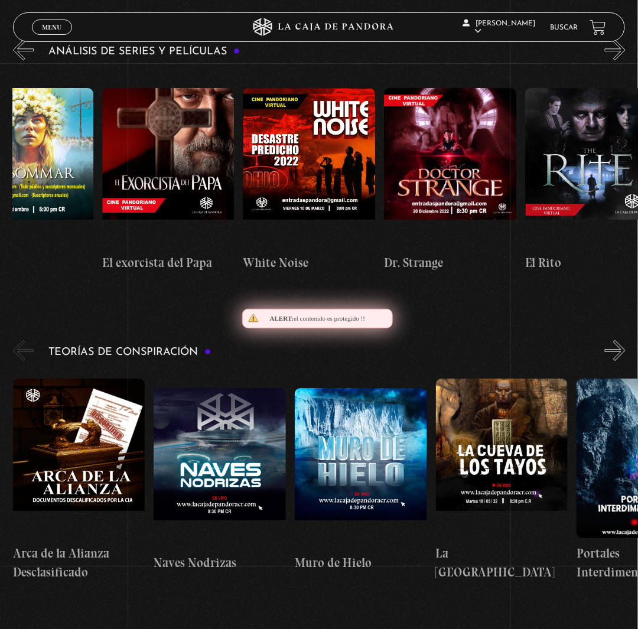
click at [625, 60] on button "»" at bounding box center [615, 50] width 21 height 21
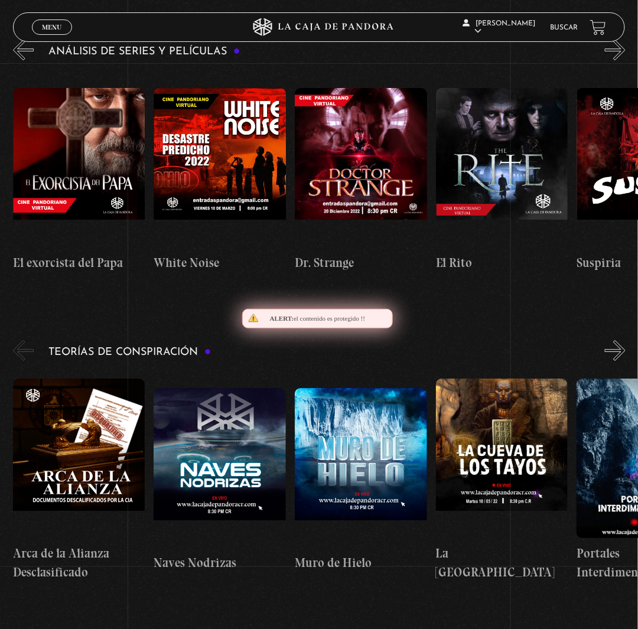
click at [625, 60] on button "»" at bounding box center [615, 50] width 21 height 21
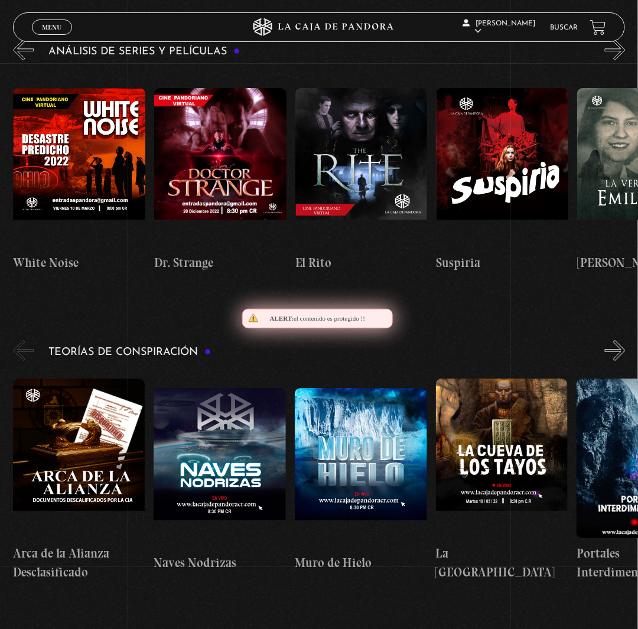
click at [625, 60] on button "»" at bounding box center [615, 50] width 21 height 21
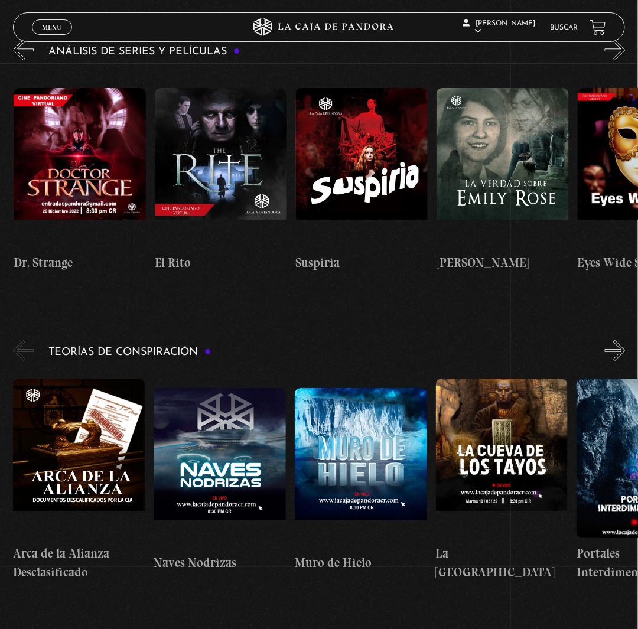
scroll to position [0, 1127]
click at [625, 60] on button "»" at bounding box center [615, 50] width 21 height 21
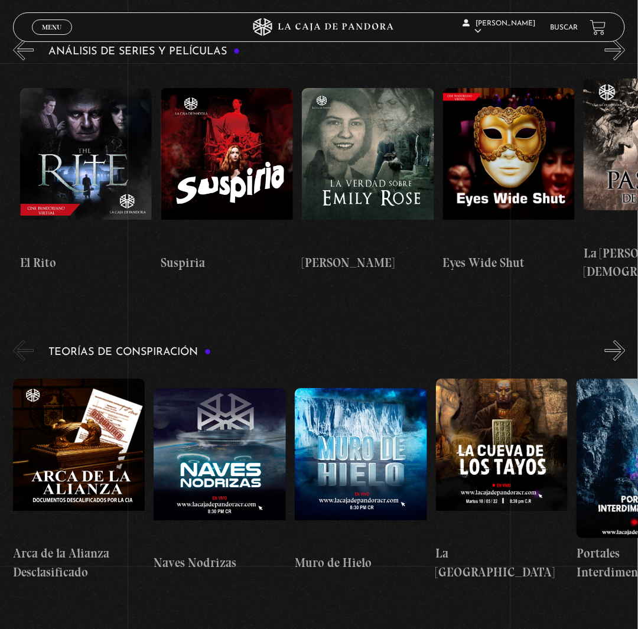
click at [625, 60] on button "»" at bounding box center [615, 50] width 21 height 21
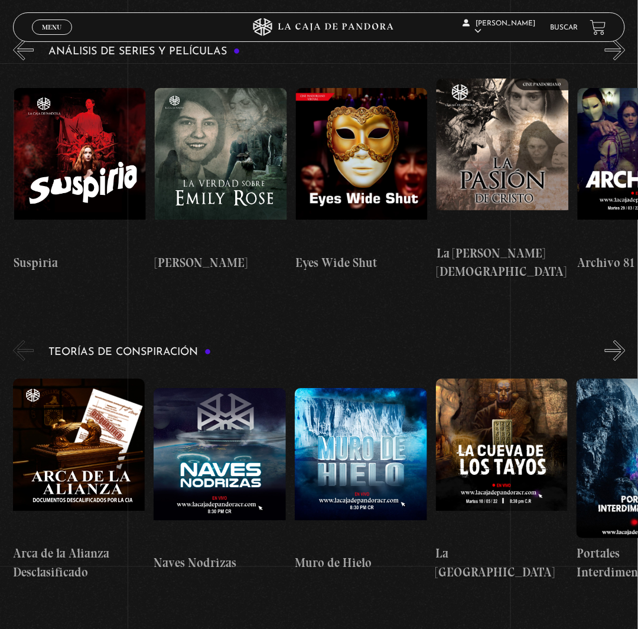
click at [625, 60] on button "»" at bounding box center [615, 50] width 21 height 21
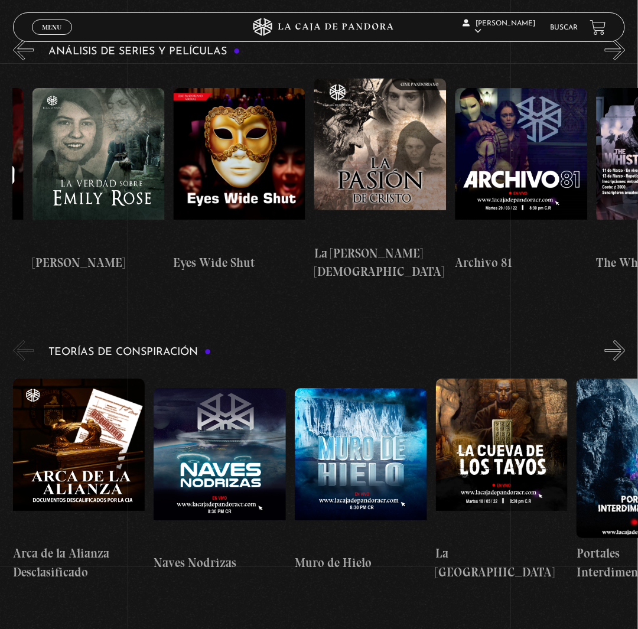
click at [625, 60] on button "»" at bounding box center [615, 50] width 21 height 21
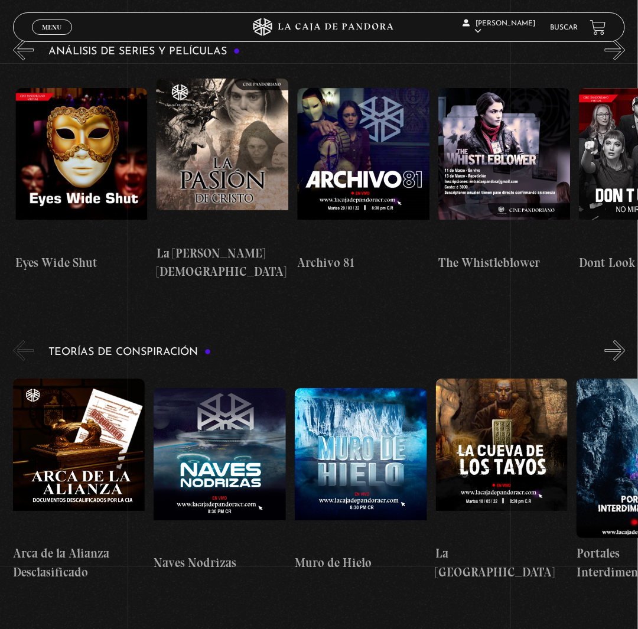
scroll to position [0, 1691]
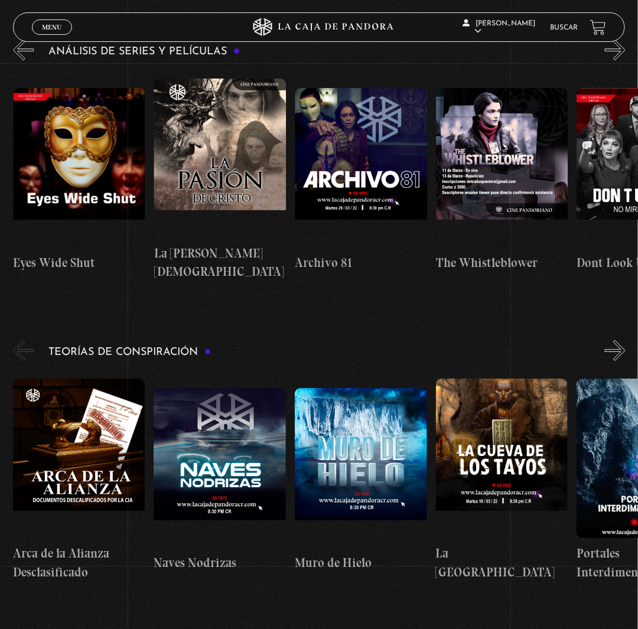
click at [625, 60] on button "»" at bounding box center [615, 50] width 21 height 21
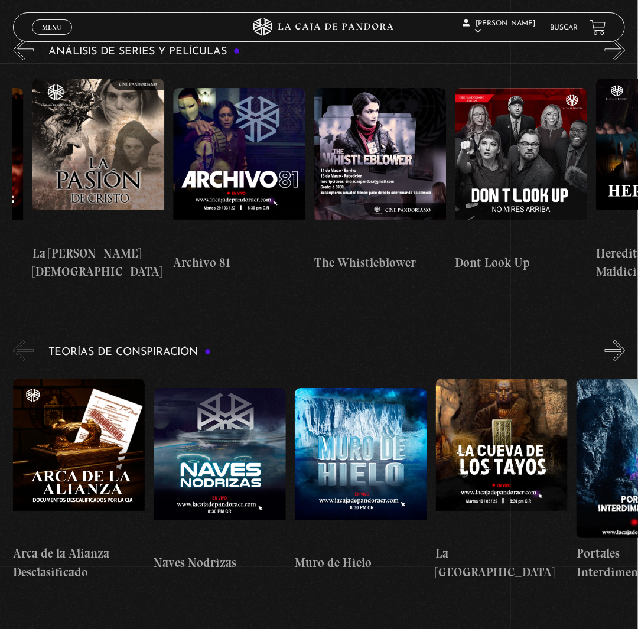
click at [625, 60] on button "»" at bounding box center [615, 50] width 21 height 21
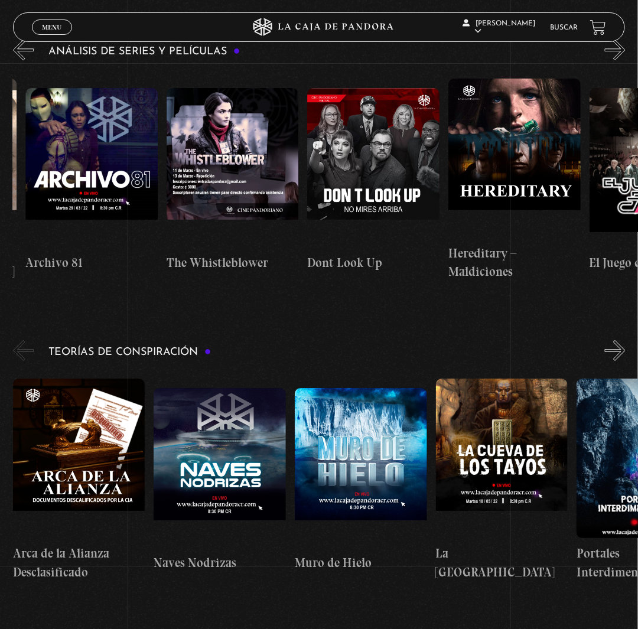
click at [625, 60] on button "»" at bounding box center [615, 50] width 21 height 21
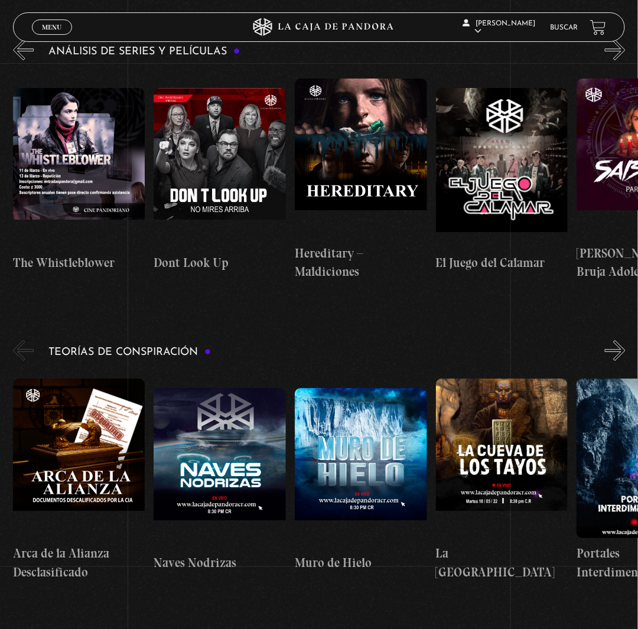
click at [625, 60] on button "»" at bounding box center [615, 50] width 21 height 21
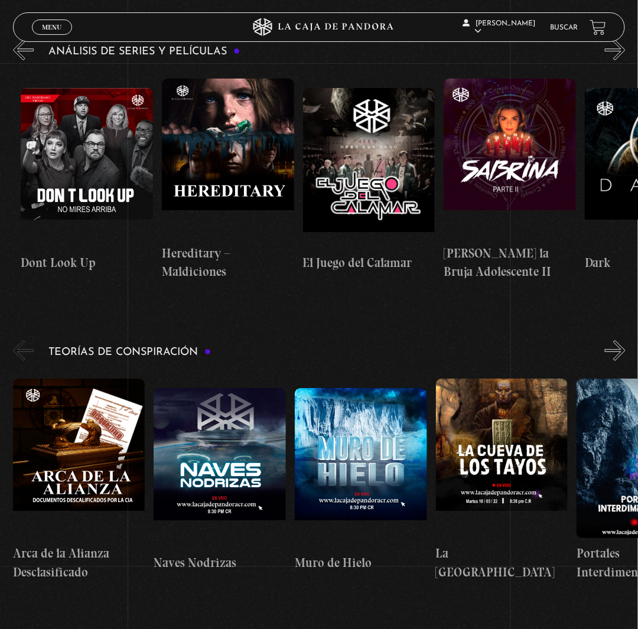
click at [625, 60] on button "»" at bounding box center [615, 50] width 21 height 21
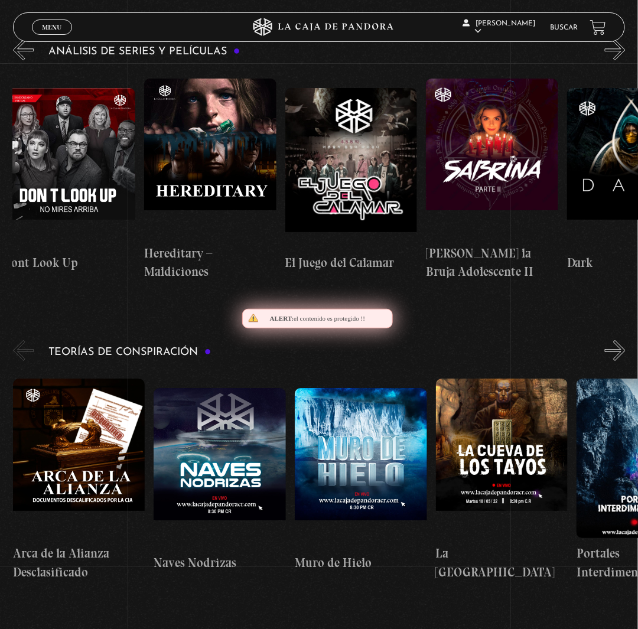
click at [625, 60] on button "»" at bounding box center [615, 50] width 21 height 21
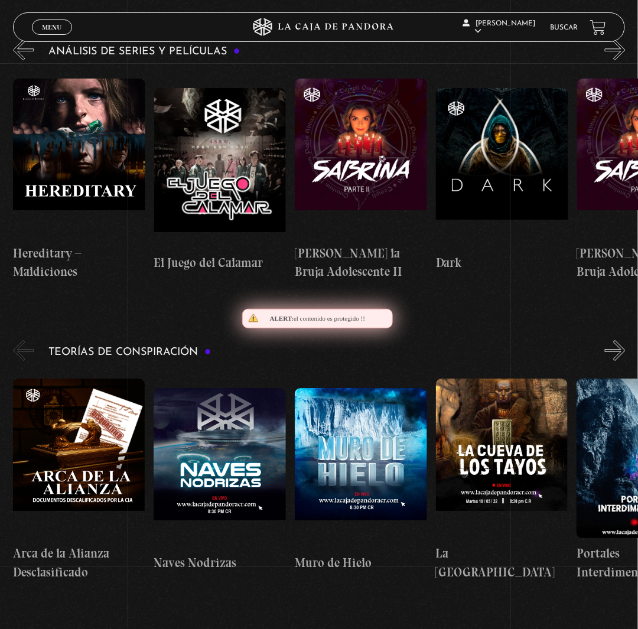
click at [625, 60] on button "»" at bounding box center [615, 50] width 21 height 21
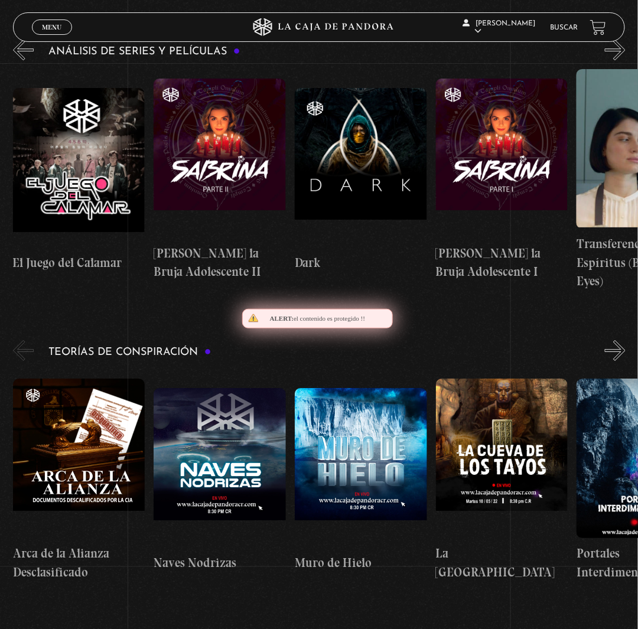
click at [625, 60] on button "»" at bounding box center [615, 50] width 21 height 21
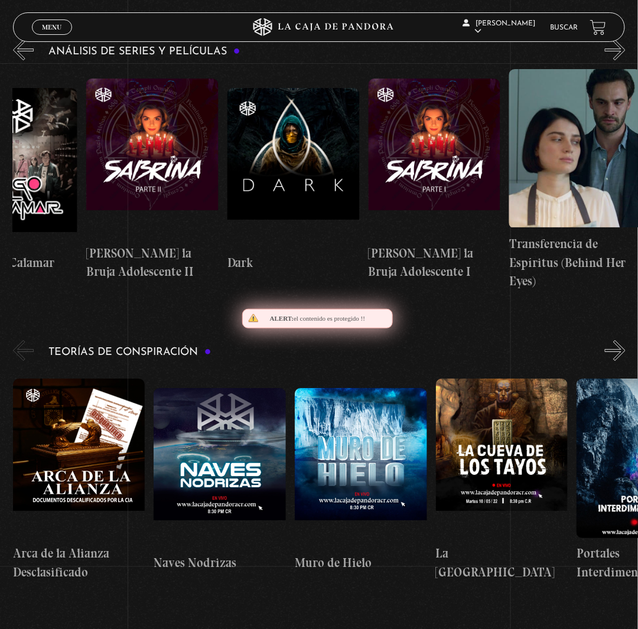
scroll to position [0, 2607]
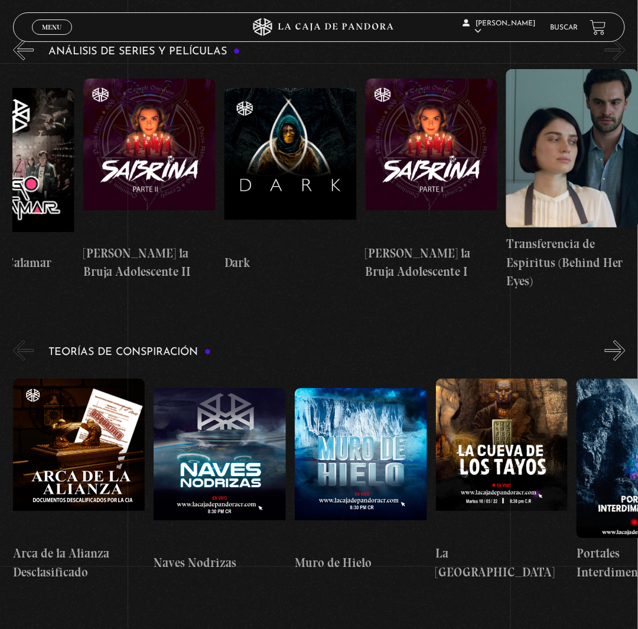
click at [625, 60] on button "»" at bounding box center [615, 50] width 21 height 21
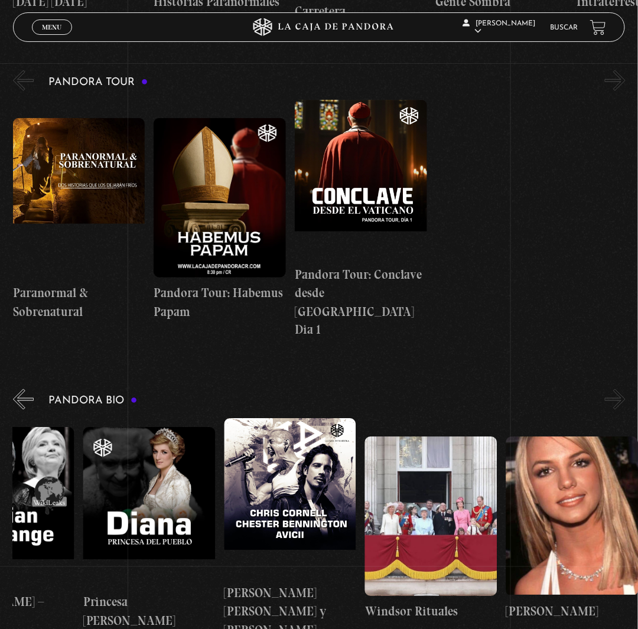
scroll to position [1004, 0]
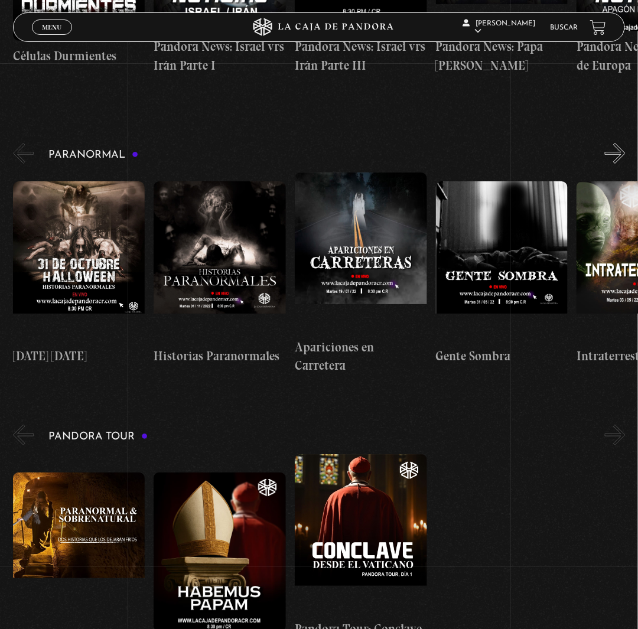
click at [623, 164] on button "»" at bounding box center [615, 153] width 21 height 21
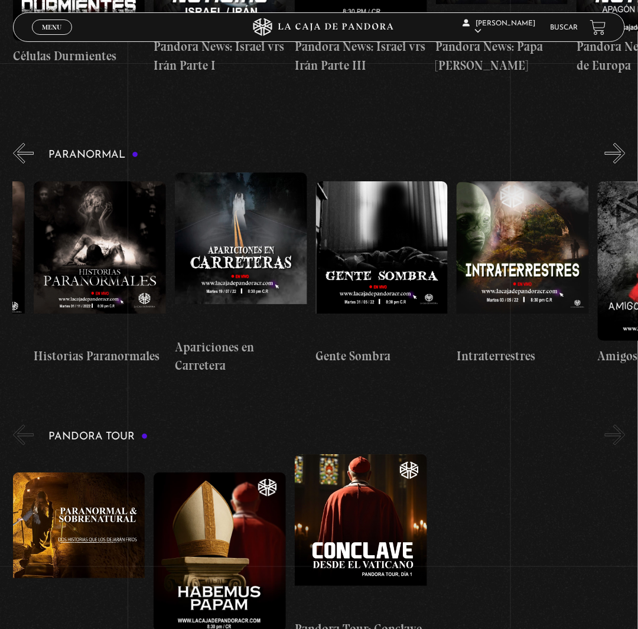
click at [623, 164] on button "»" at bounding box center [615, 153] width 21 height 21
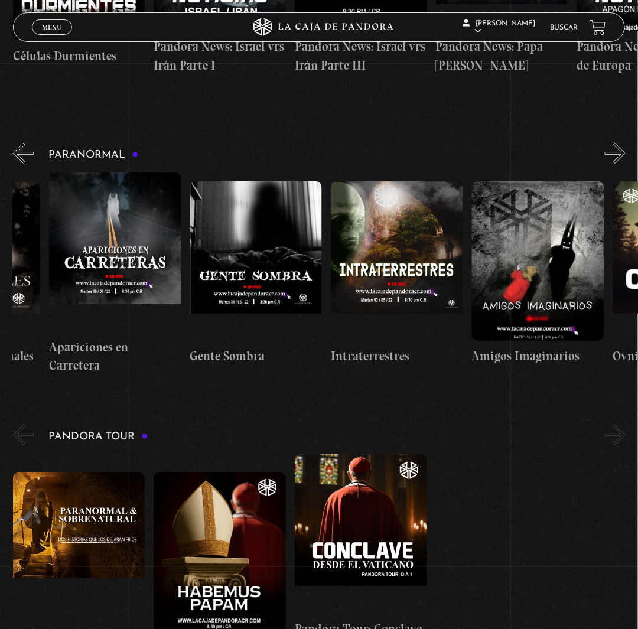
click at [623, 164] on button "»" at bounding box center [615, 153] width 21 height 21
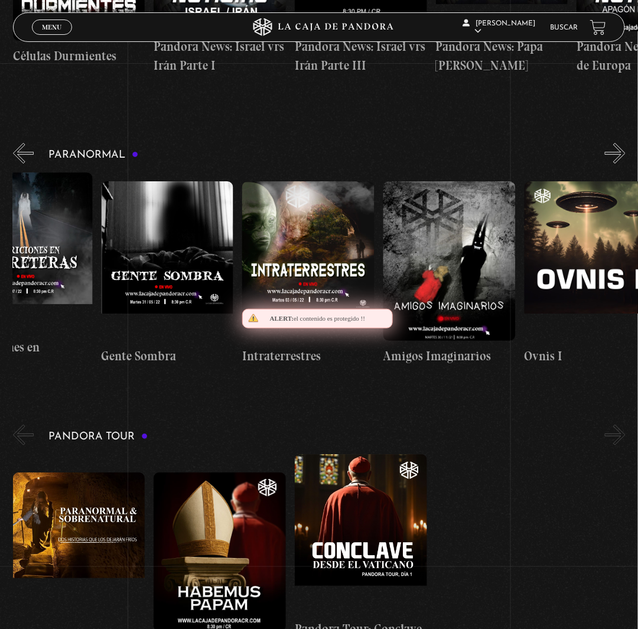
click at [623, 164] on button "»" at bounding box center [615, 153] width 21 height 21
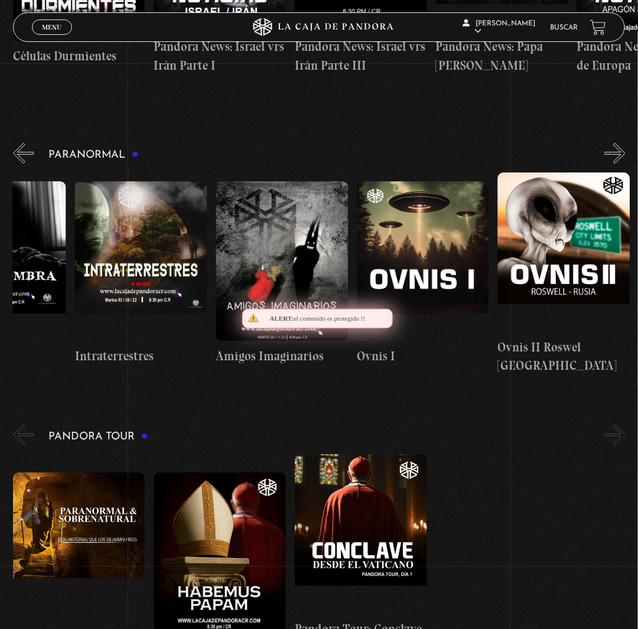
click at [623, 164] on button "»" at bounding box center [615, 153] width 21 height 21
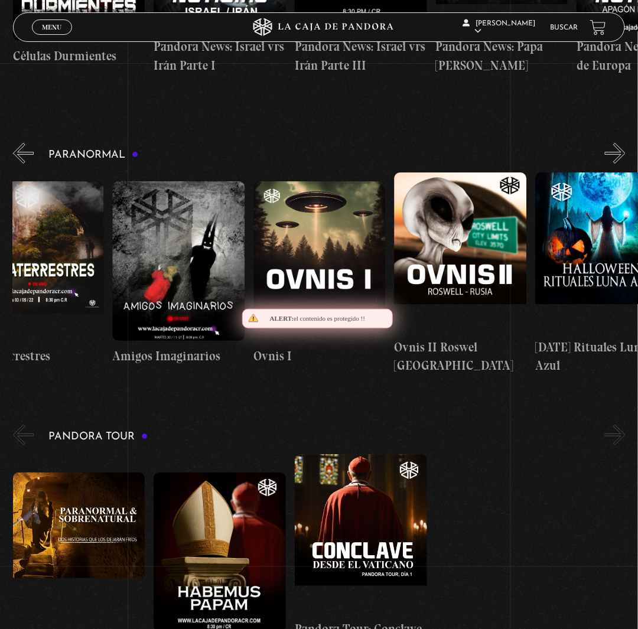
click at [623, 164] on button "»" at bounding box center [615, 153] width 21 height 21
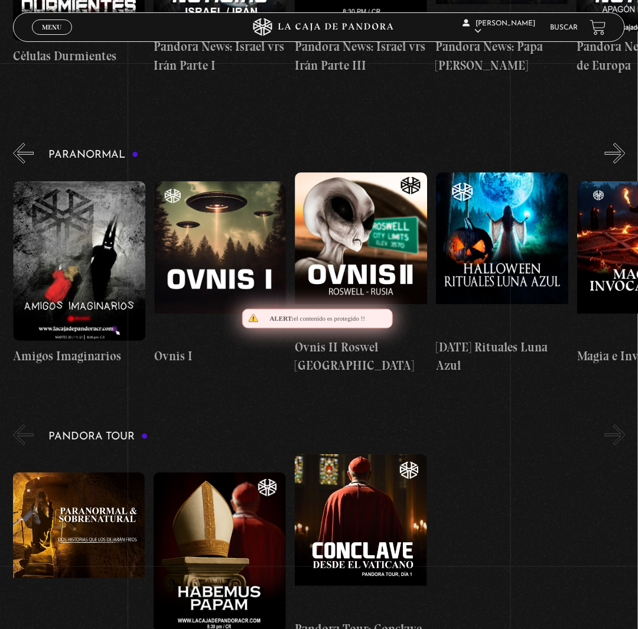
click at [623, 164] on button "»" at bounding box center [615, 153] width 21 height 21
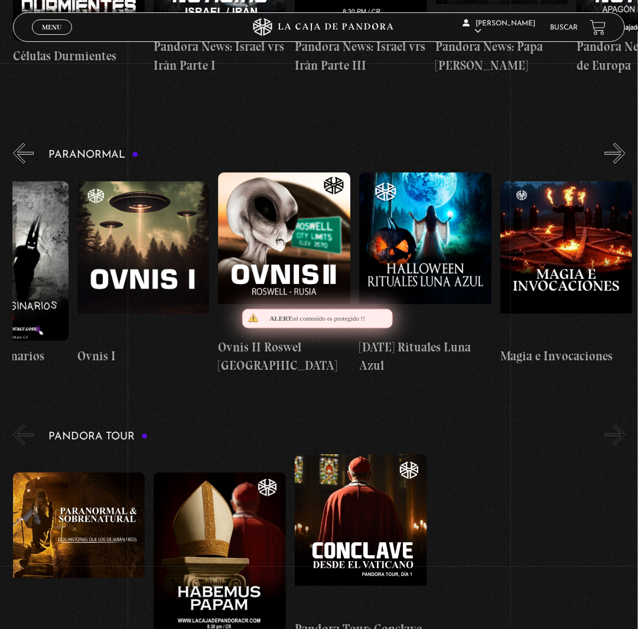
click at [623, 164] on button "»" at bounding box center [615, 153] width 21 height 21
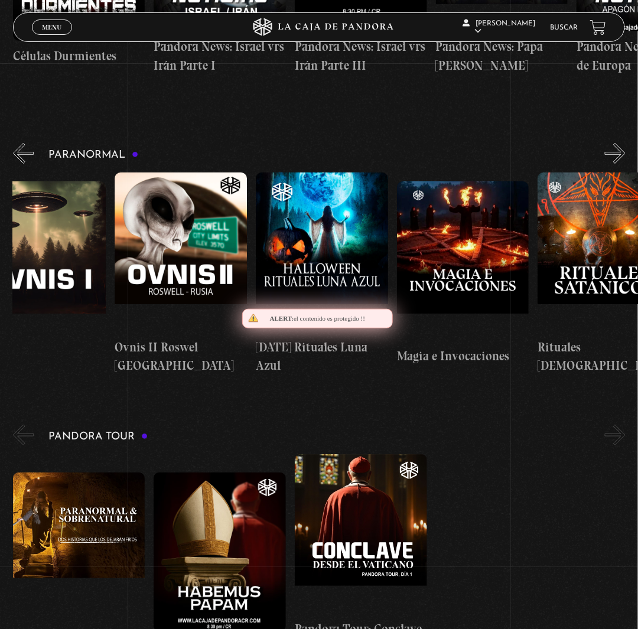
scroll to position [0, 916]
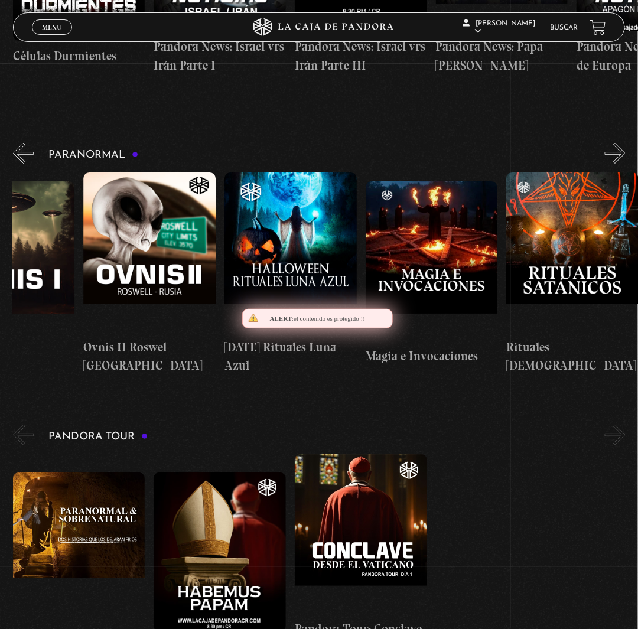
click at [623, 164] on button "»" at bounding box center [615, 153] width 21 height 21
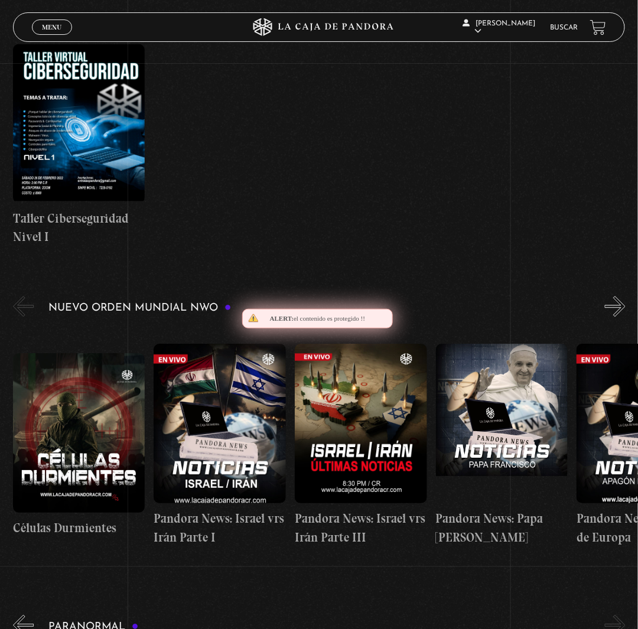
scroll to position [650, 0]
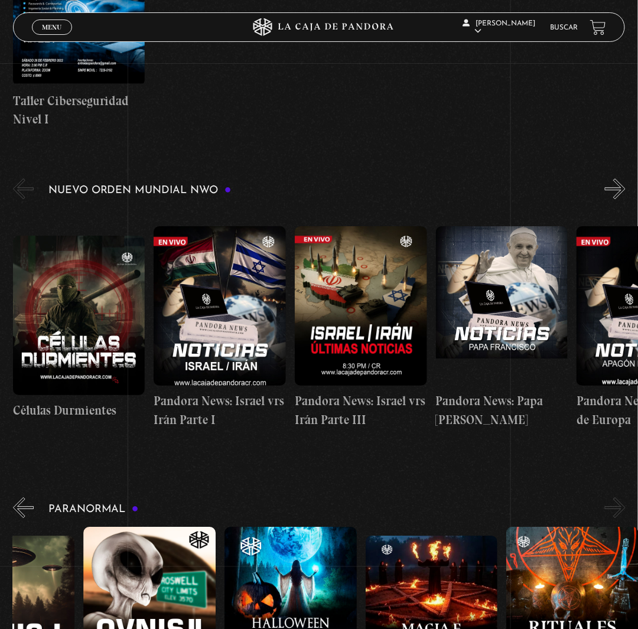
click at [624, 199] on button "»" at bounding box center [615, 188] width 21 height 21
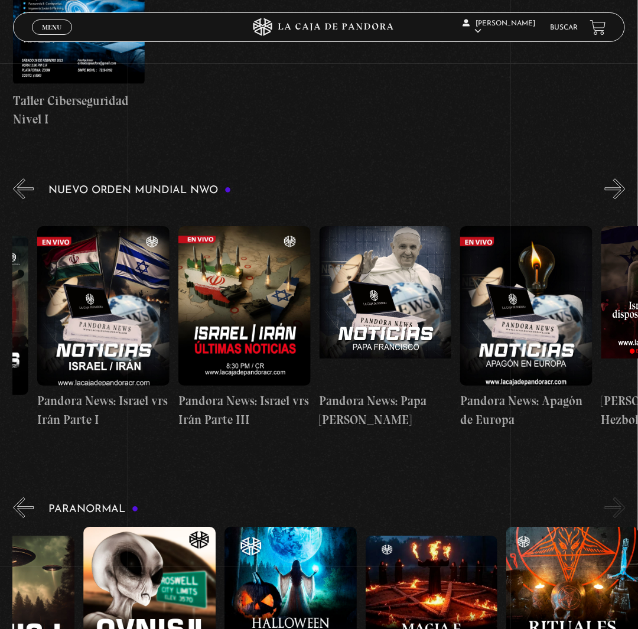
click at [624, 199] on button "»" at bounding box center [615, 188] width 21 height 21
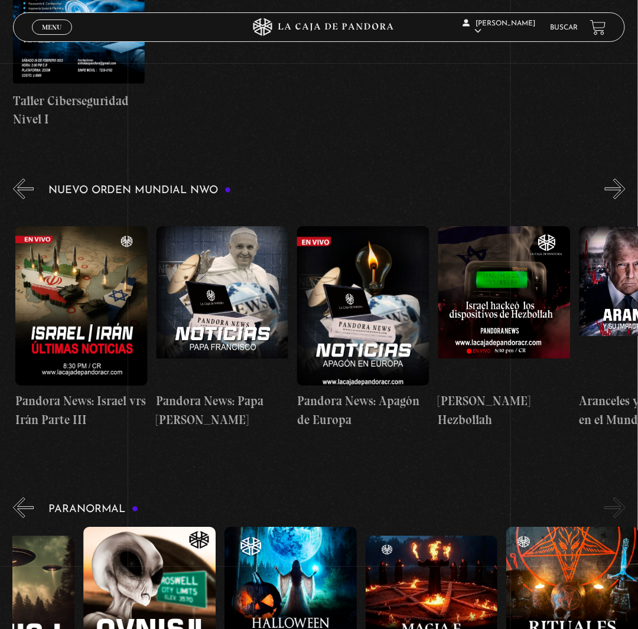
click at [624, 199] on button "»" at bounding box center [615, 188] width 21 height 21
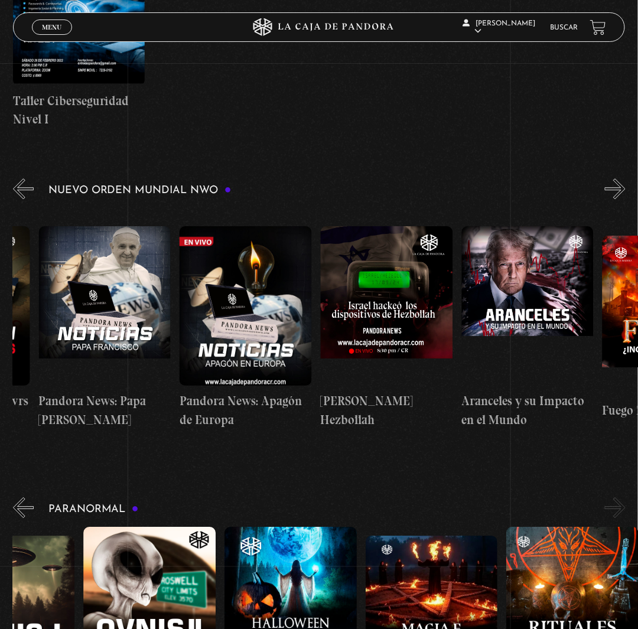
click at [624, 199] on button "»" at bounding box center [615, 188] width 21 height 21
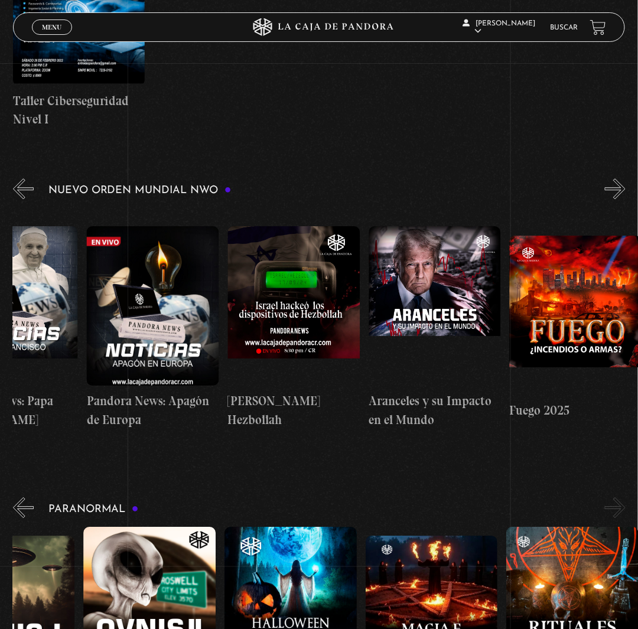
click at [624, 199] on button "»" at bounding box center [615, 188] width 21 height 21
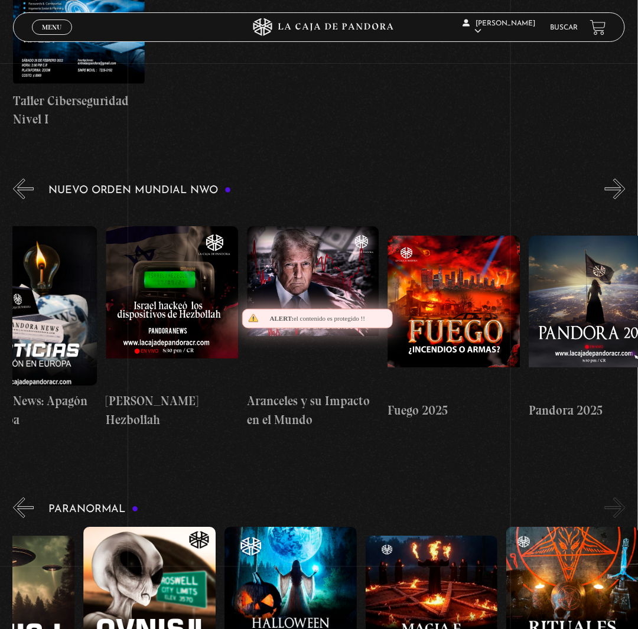
click at [624, 199] on button "»" at bounding box center [615, 188] width 21 height 21
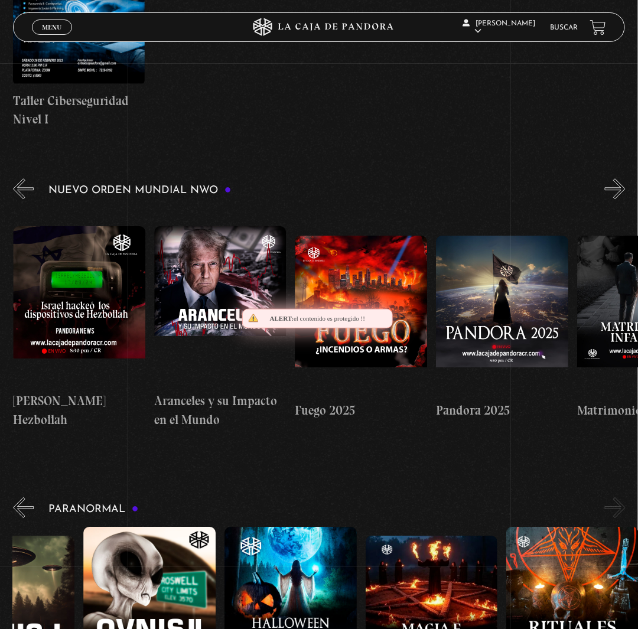
click at [624, 199] on button "»" at bounding box center [615, 188] width 21 height 21
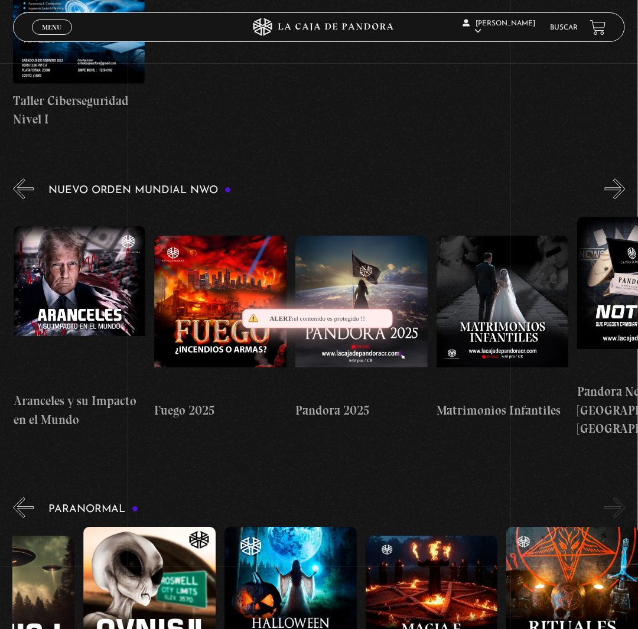
click at [624, 199] on button "»" at bounding box center [615, 188] width 21 height 21
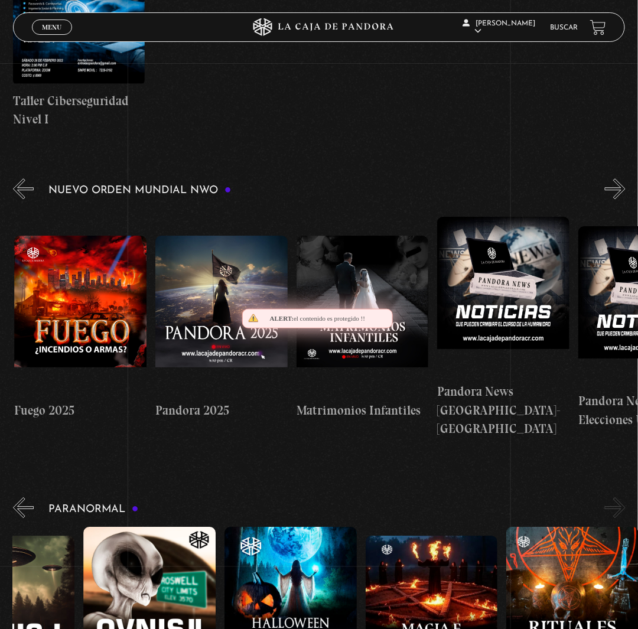
click at [624, 199] on button "»" at bounding box center [615, 188] width 21 height 21
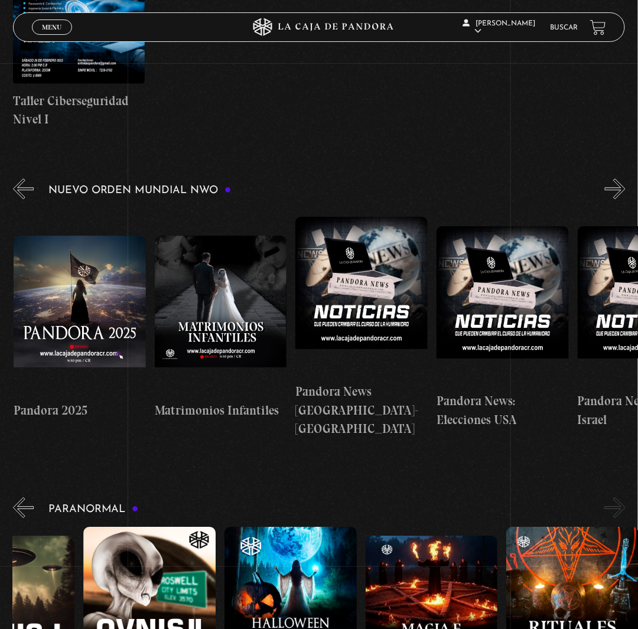
click at [624, 199] on button "»" at bounding box center [615, 188] width 21 height 21
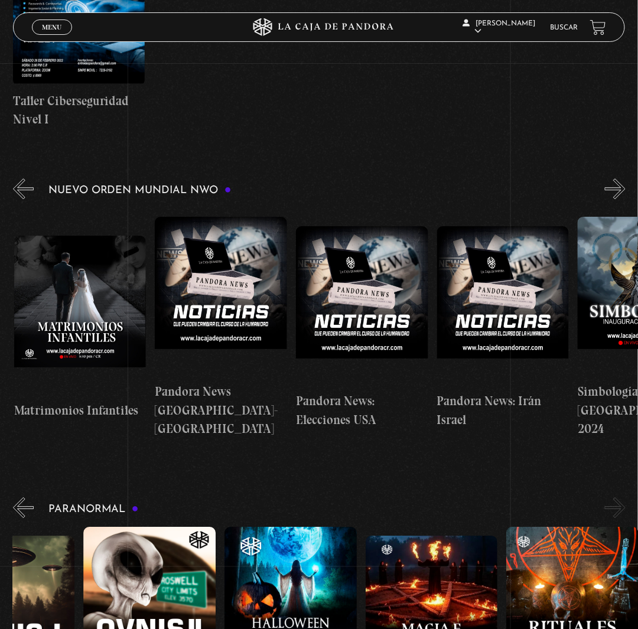
click at [624, 199] on button "»" at bounding box center [615, 188] width 21 height 21
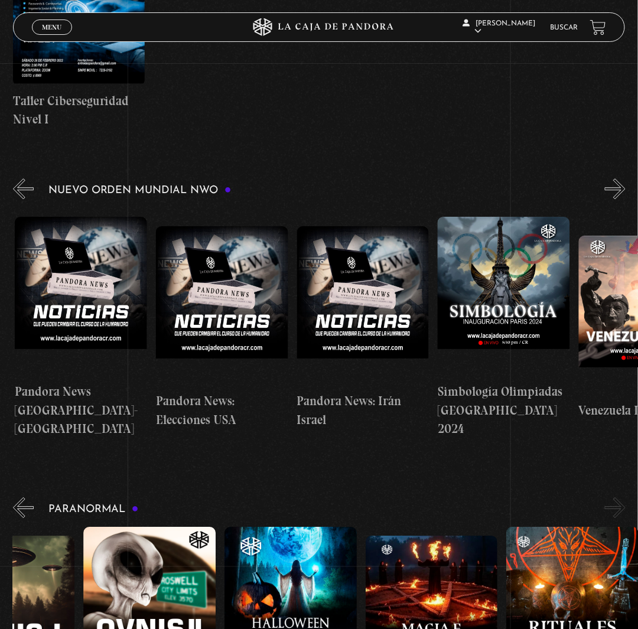
click at [624, 199] on button "»" at bounding box center [615, 188] width 21 height 21
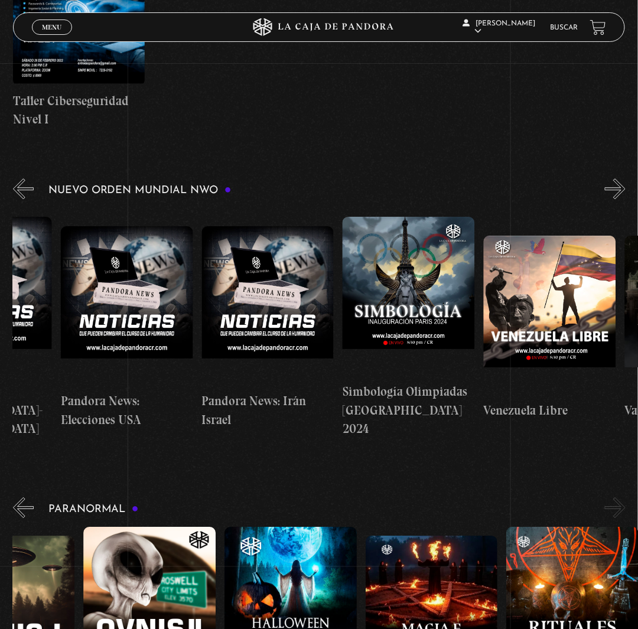
click at [624, 199] on button "»" at bounding box center [615, 188] width 21 height 21
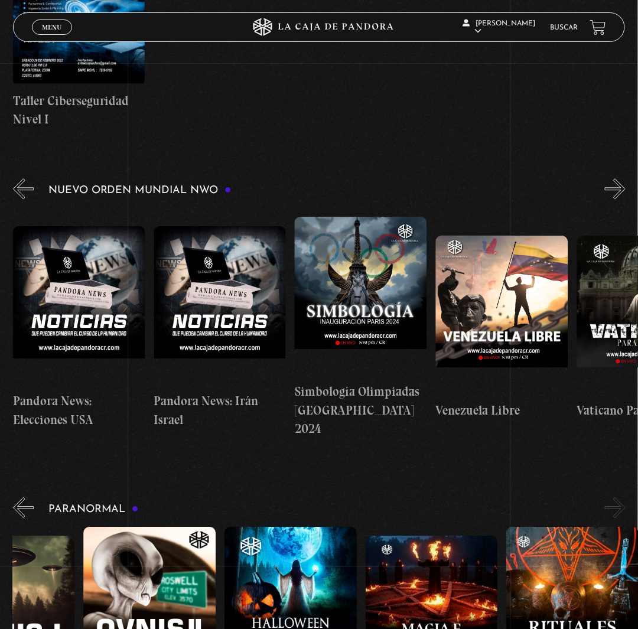
click at [624, 199] on button "»" at bounding box center [615, 188] width 21 height 21
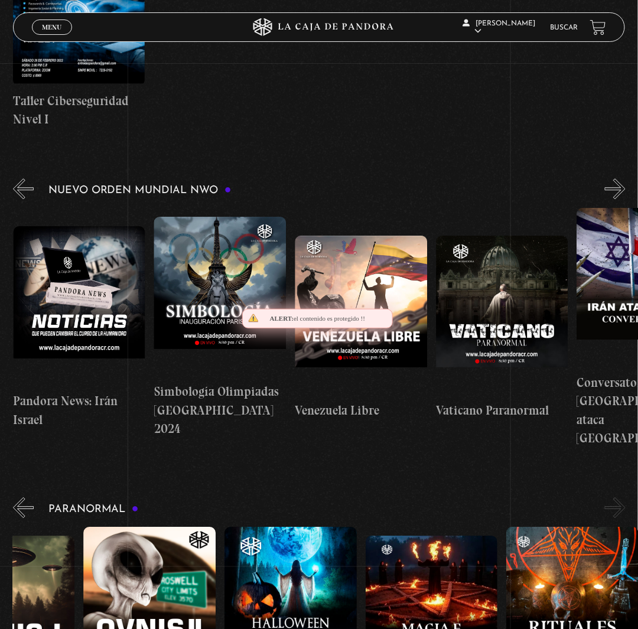
click at [624, 199] on button "»" at bounding box center [615, 188] width 21 height 21
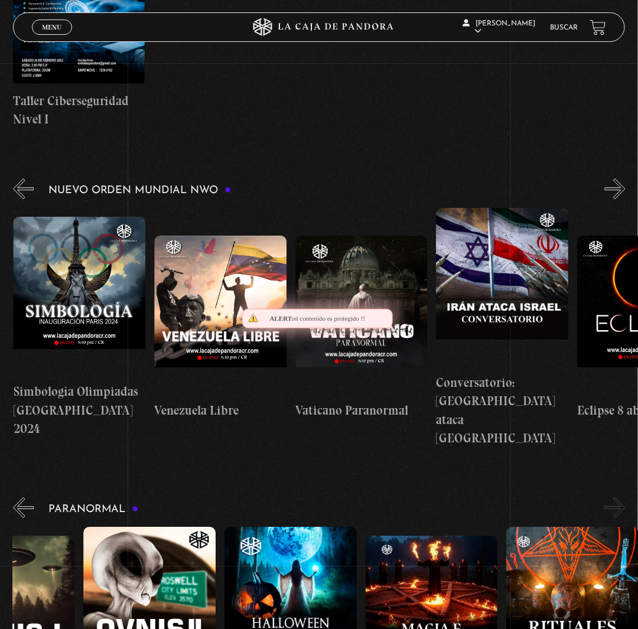
click at [624, 199] on button "»" at bounding box center [615, 188] width 21 height 21
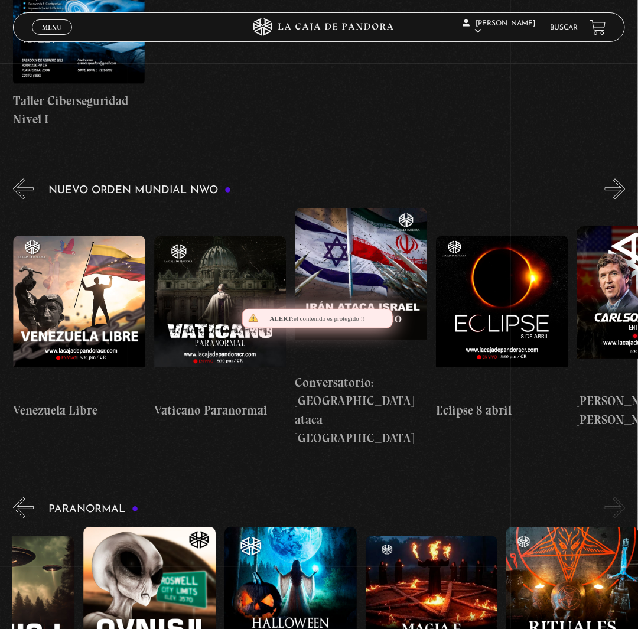
click at [624, 199] on button "»" at bounding box center [615, 188] width 21 height 21
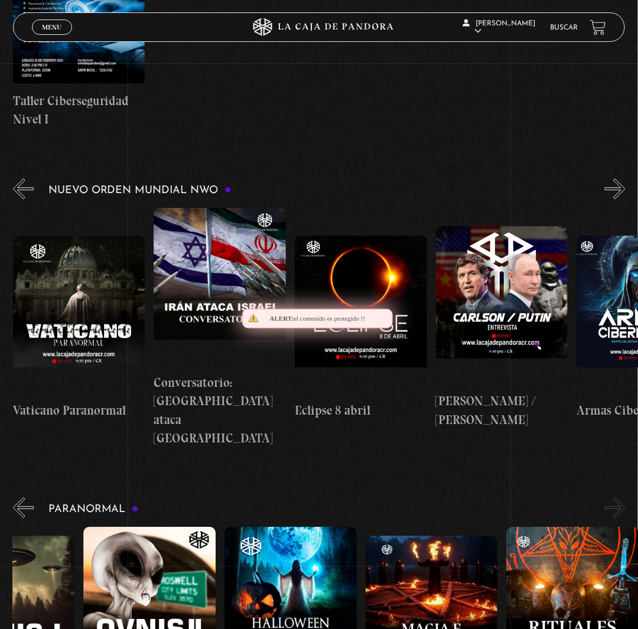
click at [624, 199] on button "»" at bounding box center [615, 188] width 21 height 21
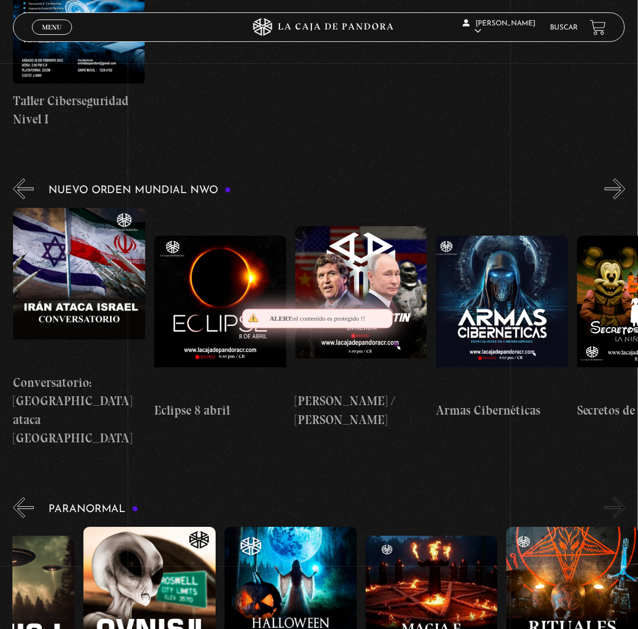
click at [624, 199] on button "»" at bounding box center [615, 188] width 21 height 21
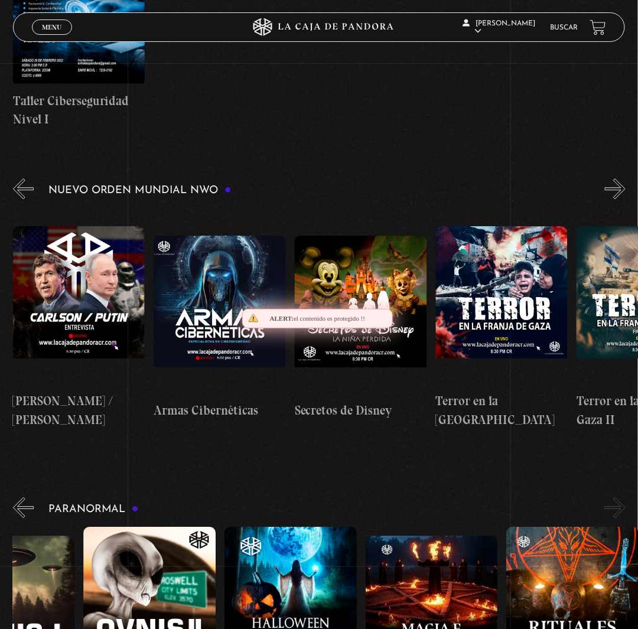
click at [624, 199] on button "»" at bounding box center [615, 188] width 21 height 21
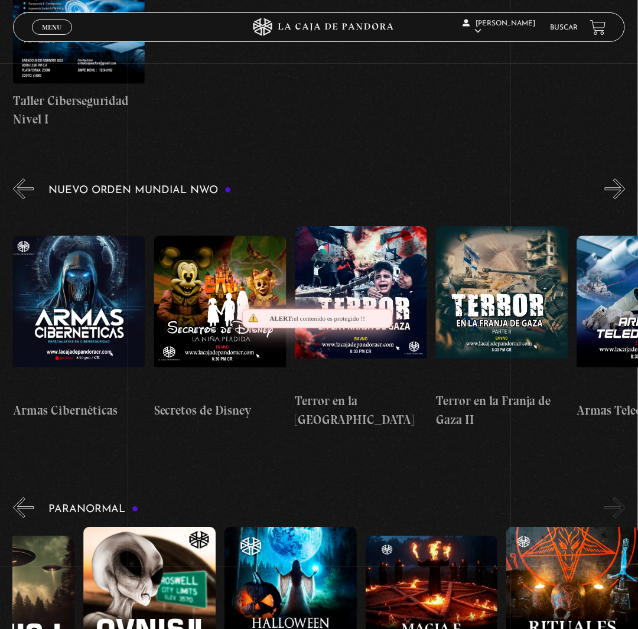
click at [624, 199] on button "»" at bounding box center [615, 188] width 21 height 21
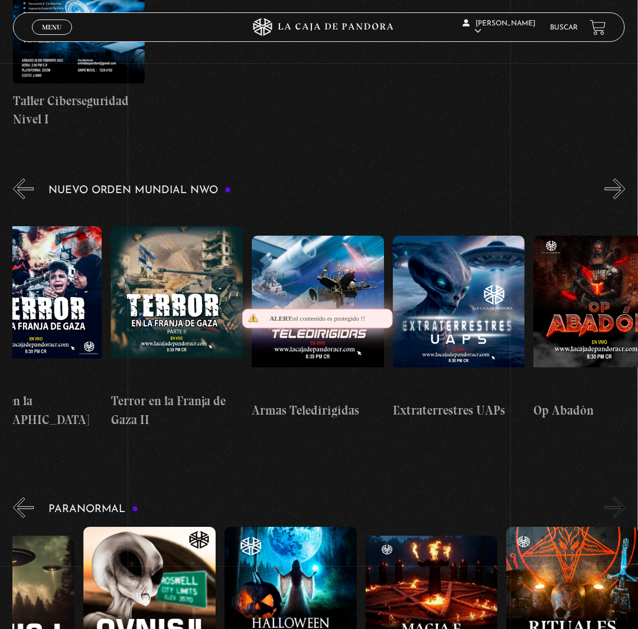
click at [624, 199] on button "»" at bounding box center [615, 188] width 21 height 21
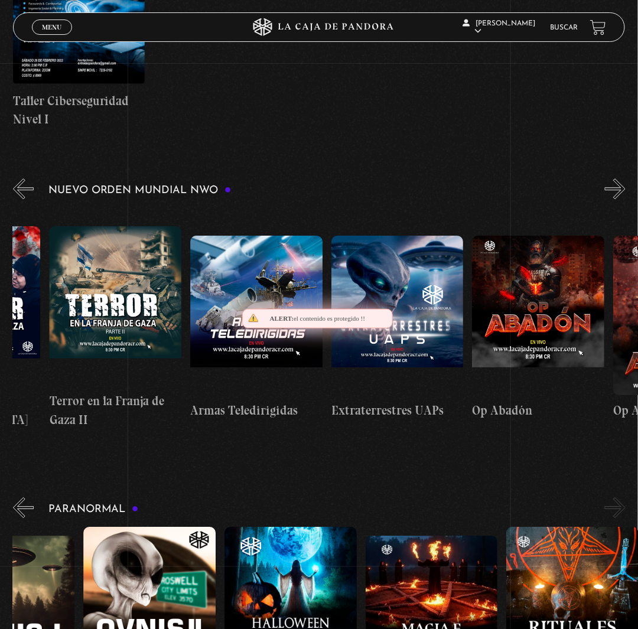
click at [624, 199] on button "»" at bounding box center [615, 188] width 21 height 21
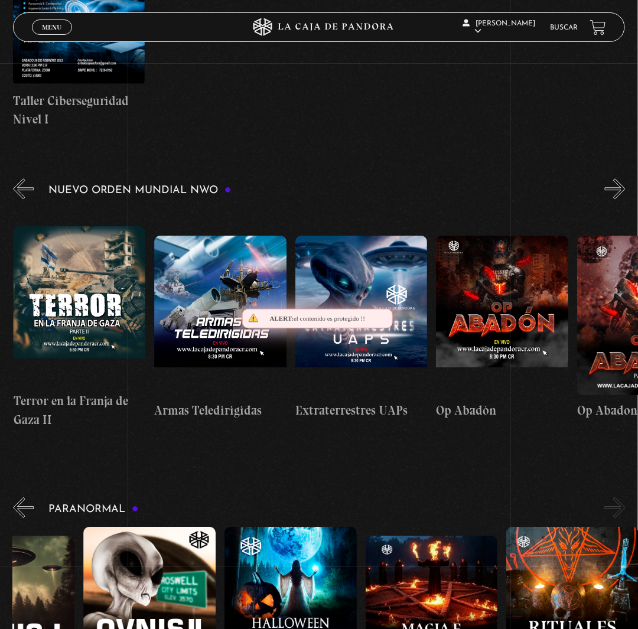
click at [624, 199] on button "»" at bounding box center [615, 188] width 21 height 21
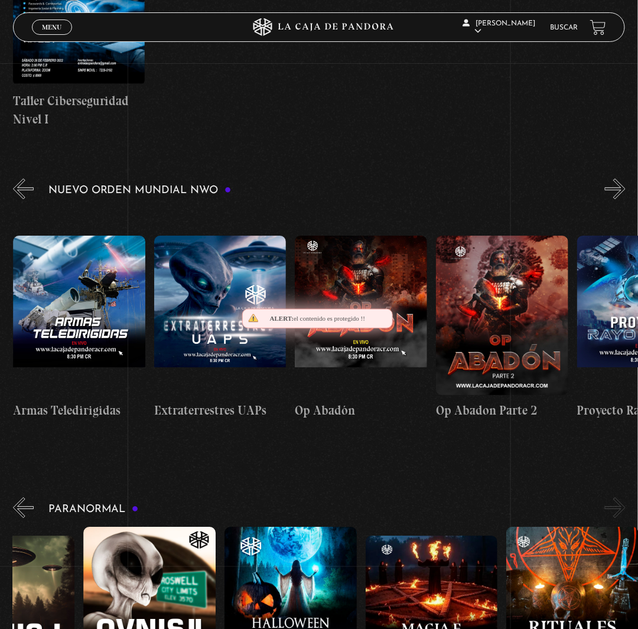
click at [624, 199] on button "»" at bounding box center [615, 188] width 21 height 21
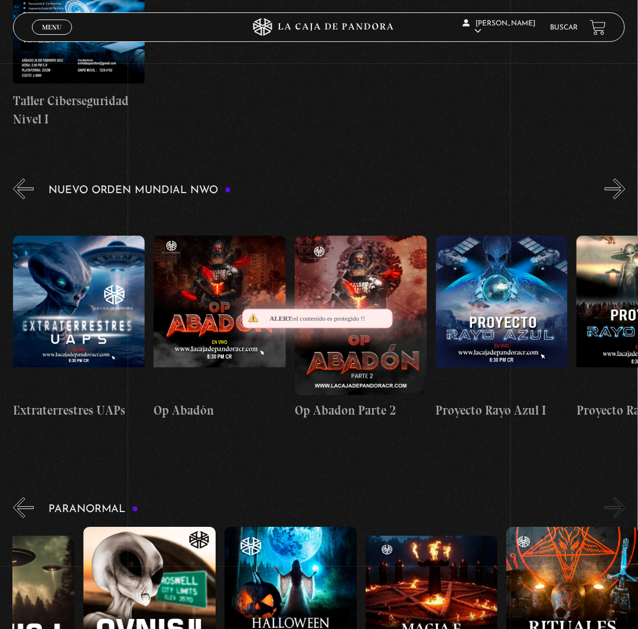
click at [624, 199] on button "»" at bounding box center [615, 188] width 21 height 21
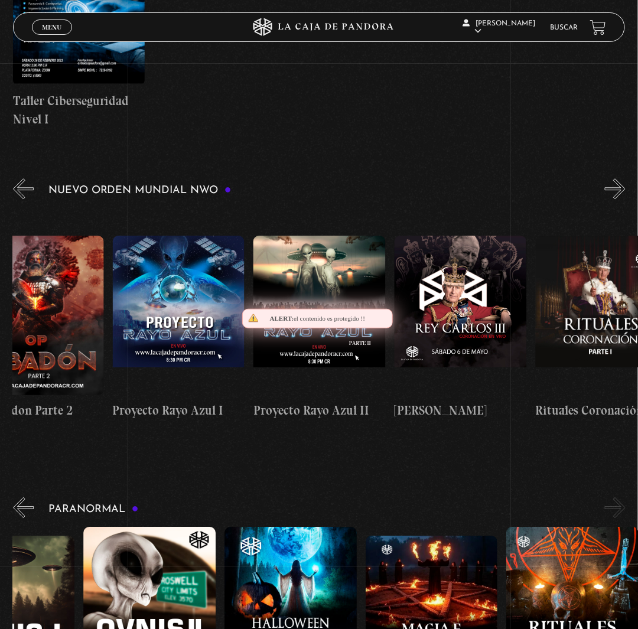
click at [624, 199] on button "»" at bounding box center [615, 188] width 21 height 21
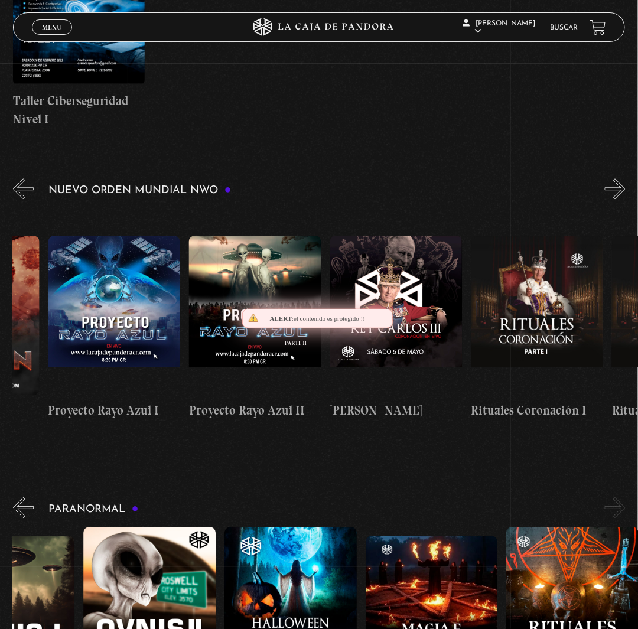
click at [624, 199] on button "»" at bounding box center [615, 188] width 21 height 21
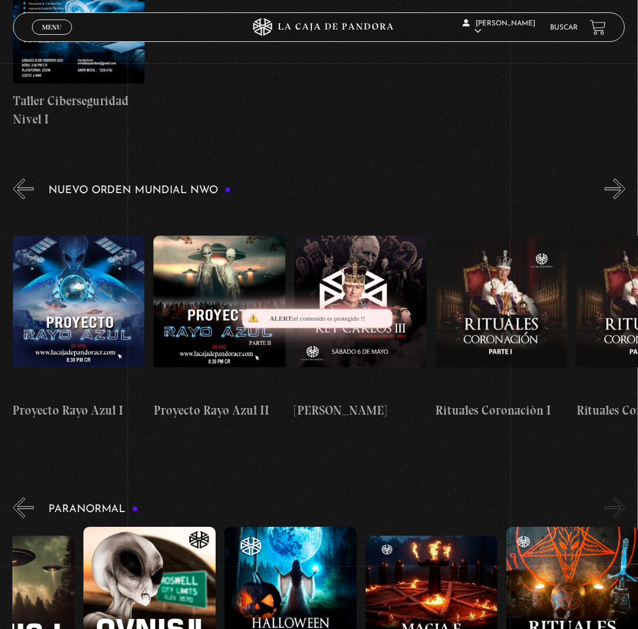
click at [624, 199] on button "»" at bounding box center [615, 188] width 21 height 21
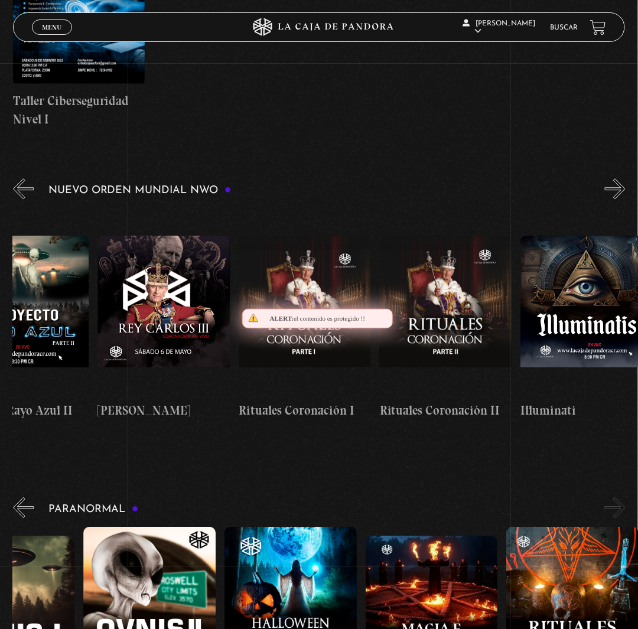
click at [624, 199] on button "»" at bounding box center [615, 188] width 21 height 21
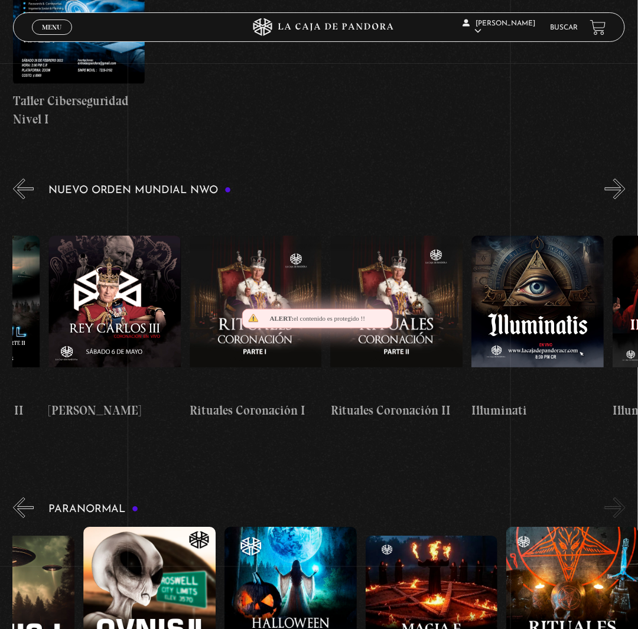
click at [624, 199] on button "»" at bounding box center [615, 188] width 21 height 21
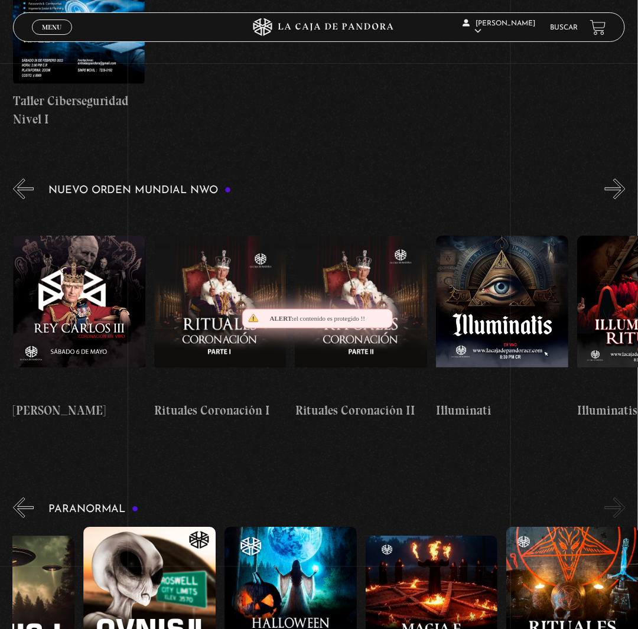
click at [624, 199] on button "»" at bounding box center [615, 188] width 21 height 21
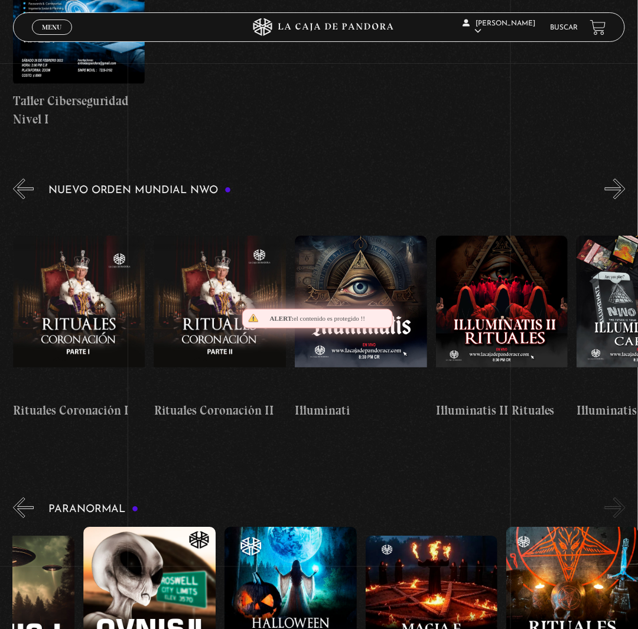
click at [624, 199] on button "»" at bounding box center [615, 188] width 21 height 21
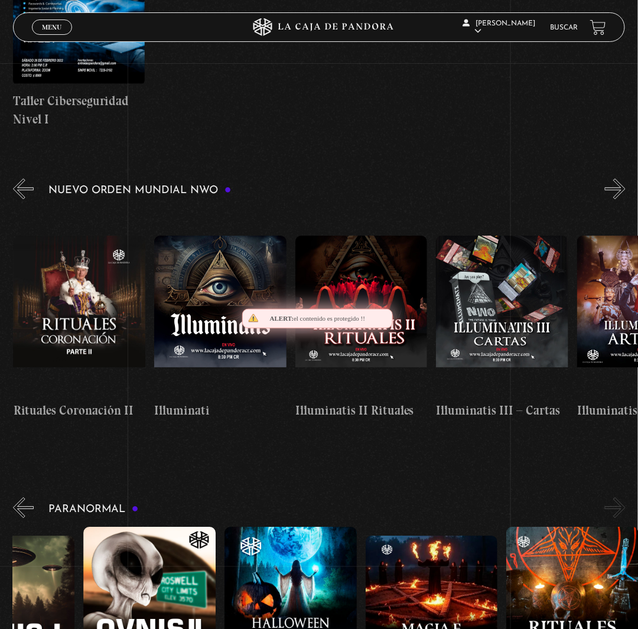
click at [624, 199] on button "»" at bounding box center [615, 188] width 21 height 21
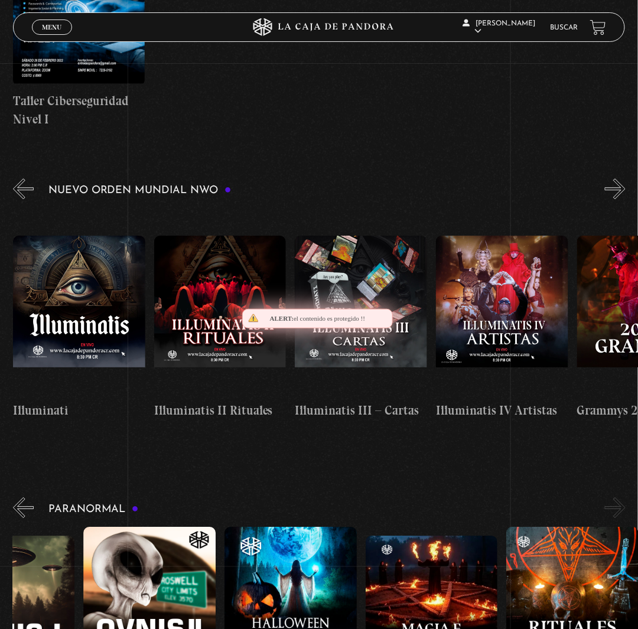
click at [624, 199] on button "»" at bounding box center [615, 188] width 21 height 21
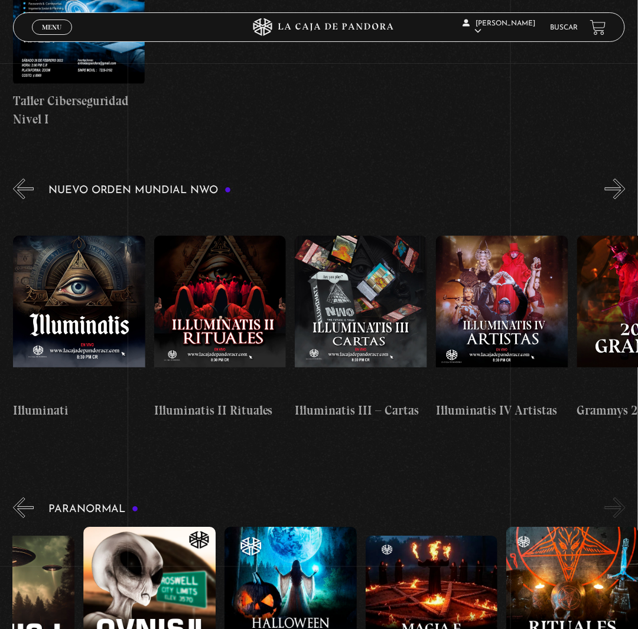
click at [624, 199] on button "»" at bounding box center [615, 188] width 21 height 21
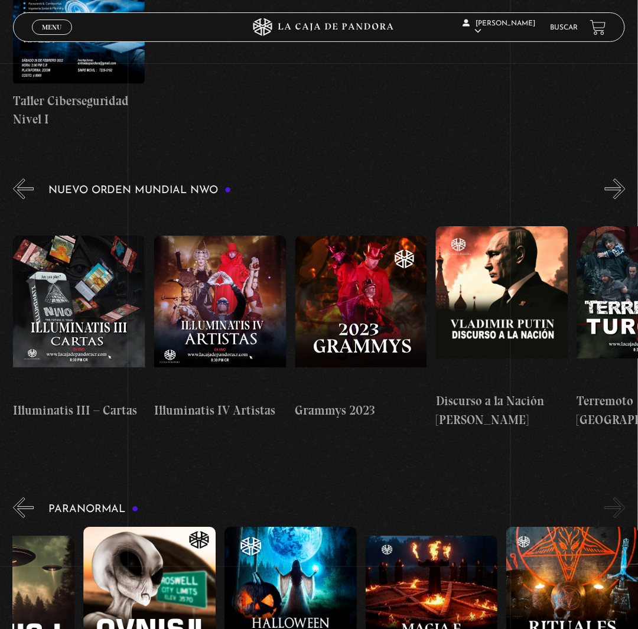
click at [624, 199] on button "»" at bounding box center [615, 188] width 21 height 21
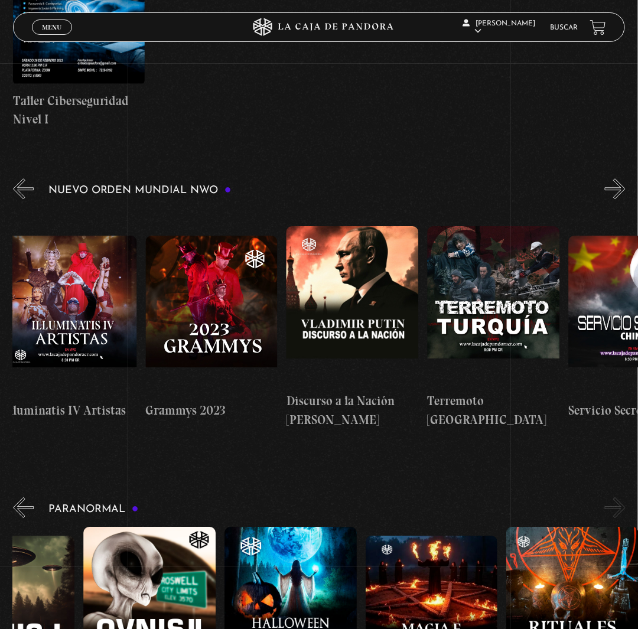
click at [624, 199] on button "»" at bounding box center [615, 188] width 21 height 21
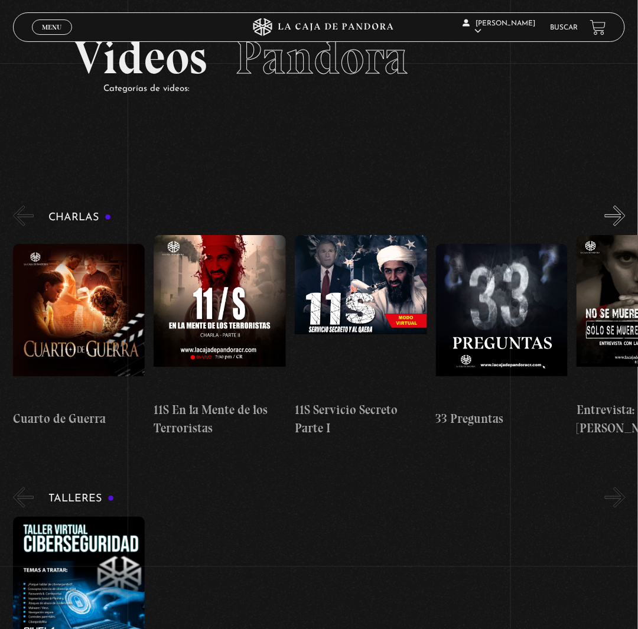
scroll to position [0, 0]
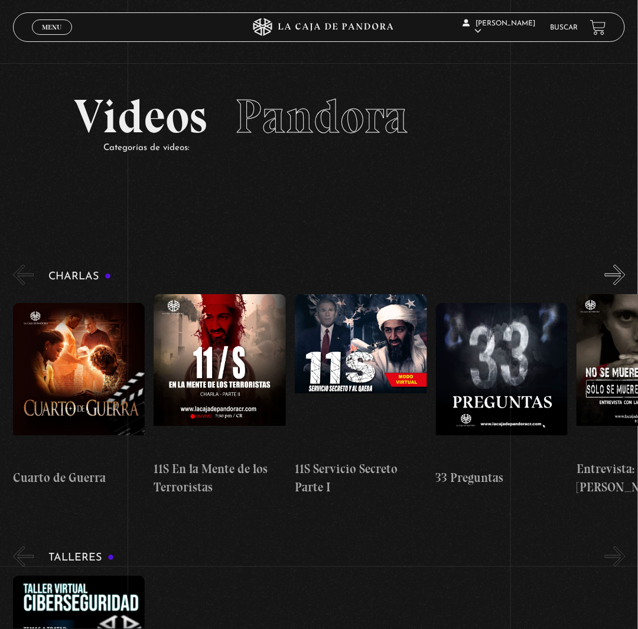
click at [618, 285] on button "»" at bounding box center [615, 275] width 21 height 21
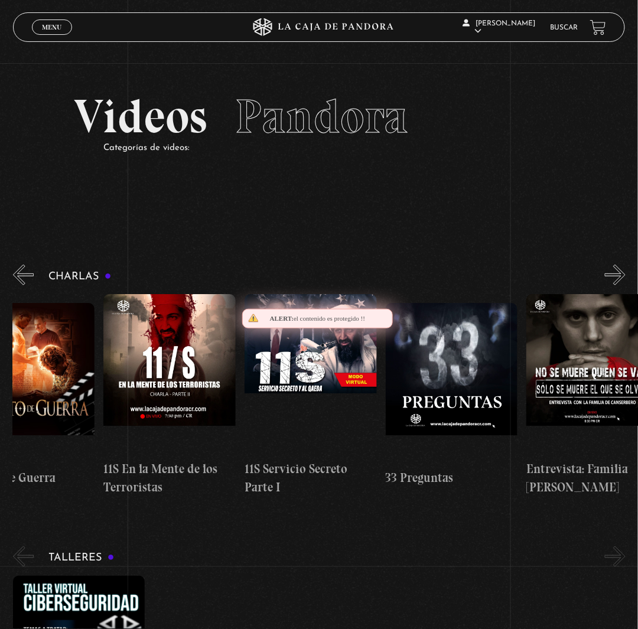
click at [618, 285] on button "»" at bounding box center [615, 275] width 21 height 21
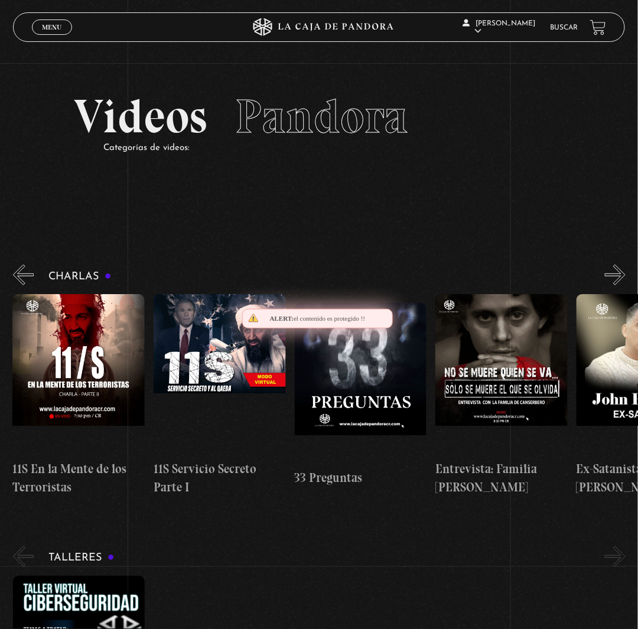
click at [618, 285] on button "»" at bounding box center [615, 275] width 21 height 21
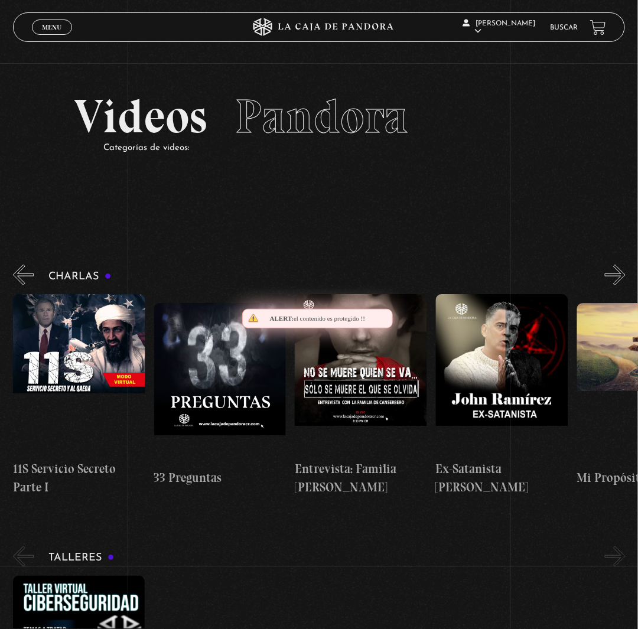
click at [618, 285] on button "»" at bounding box center [615, 275] width 21 height 21
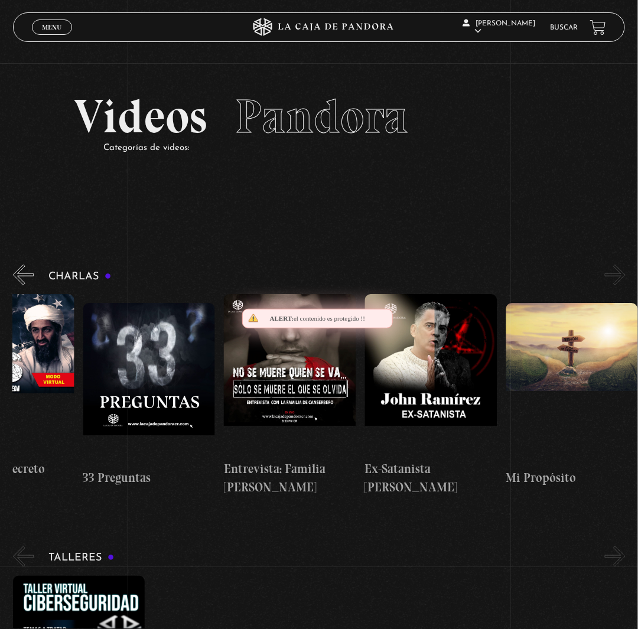
scroll to position [0, 353]
click at [618, 285] on button "»" at bounding box center [615, 275] width 21 height 21
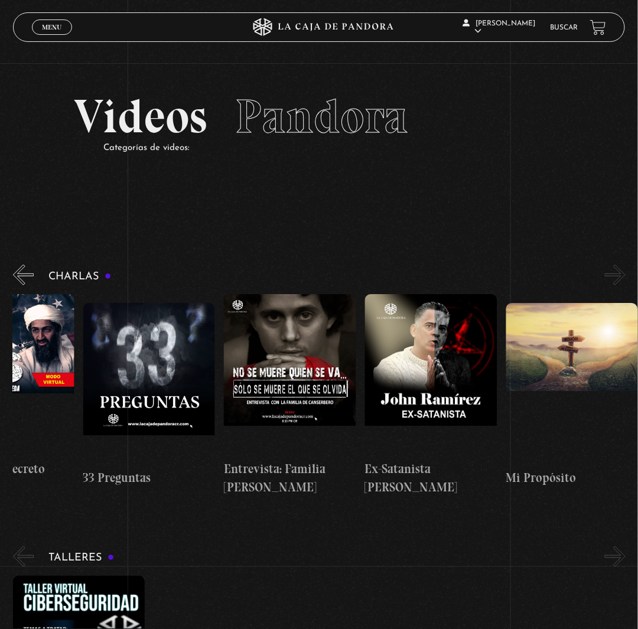
click at [26, 285] on button "«" at bounding box center [23, 275] width 21 height 21
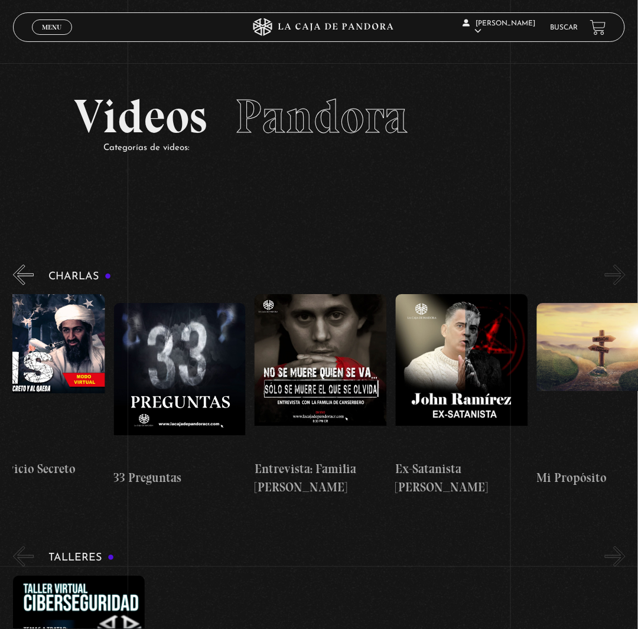
click at [26, 285] on button "«" at bounding box center [23, 275] width 21 height 21
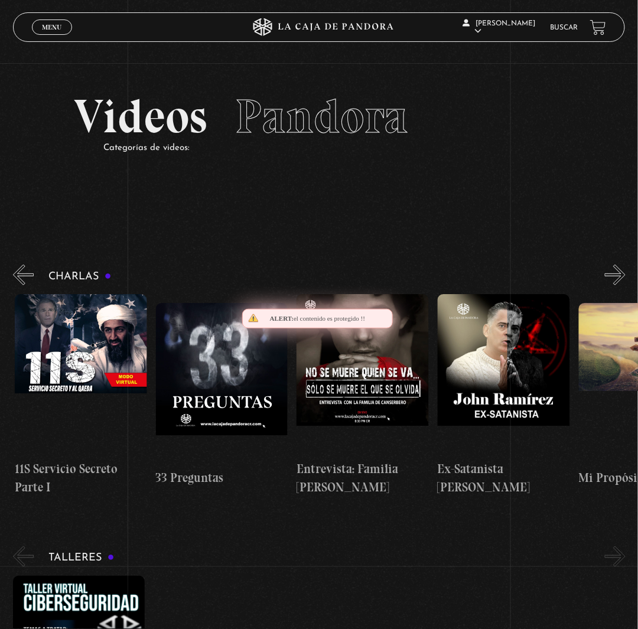
click at [26, 285] on button "«" at bounding box center [23, 275] width 21 height 21
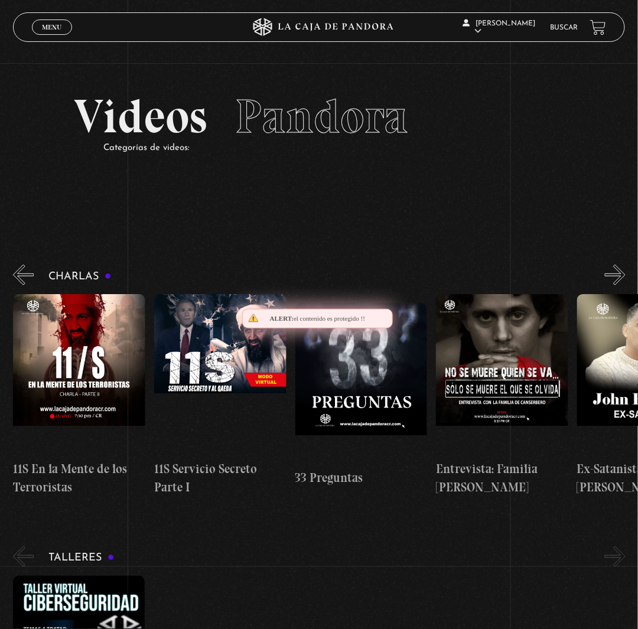
click at [26, 285] on button "«" at bounding box center [23, 275] width 21 height 21
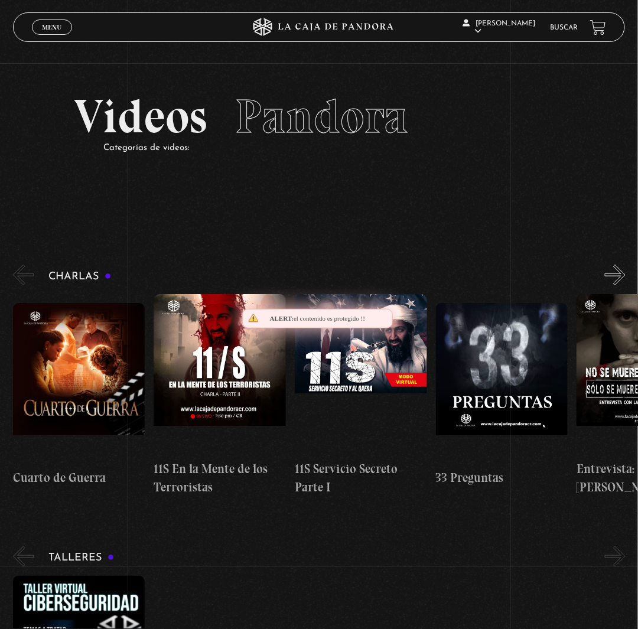
click at [26, 285] on button "«" at bounding box center [23, 275] width 21 height 21
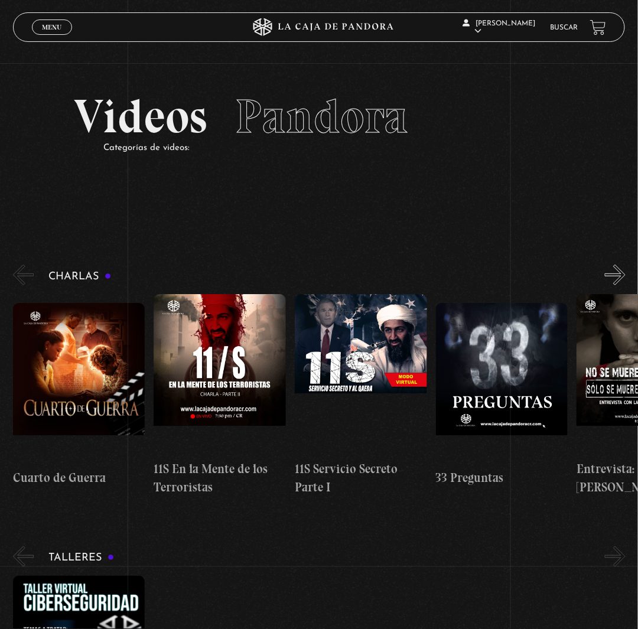
click at [625, 285] on button "»" at bounding box center [615, 275] width 21 height 21
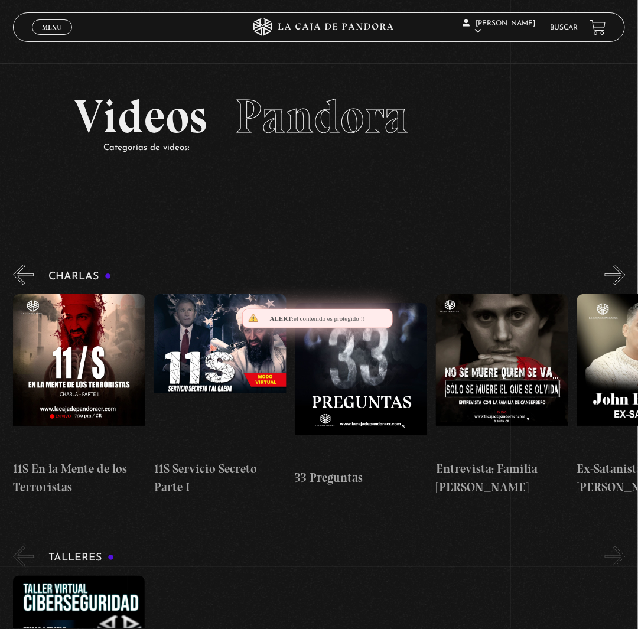
click at [625, 285] on button "»" at bounding box center [615, 275] width 21 height 21
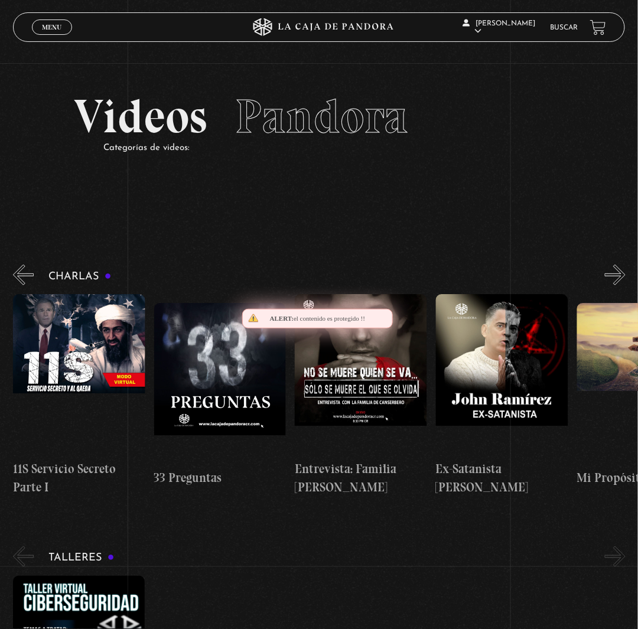
click at [625, 285] on button "»" at bounding box center [615, 275] width 21 height 21
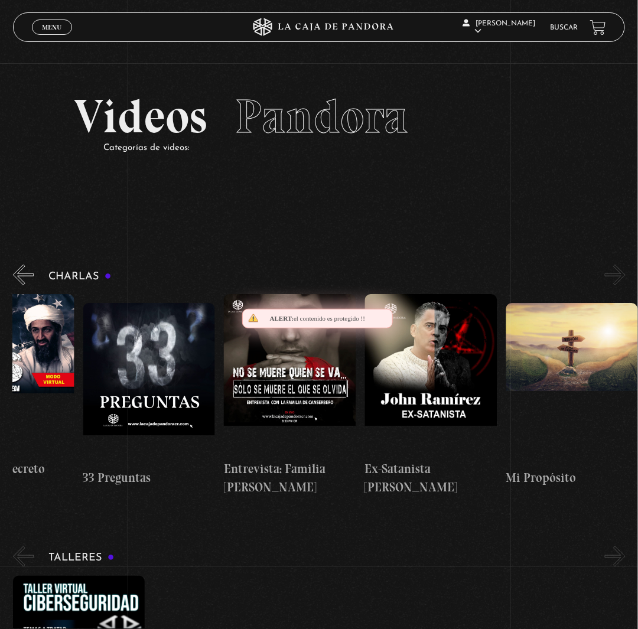
click at [625, 285] on button "»" at bounding box center [615, 275] width 21 height 21
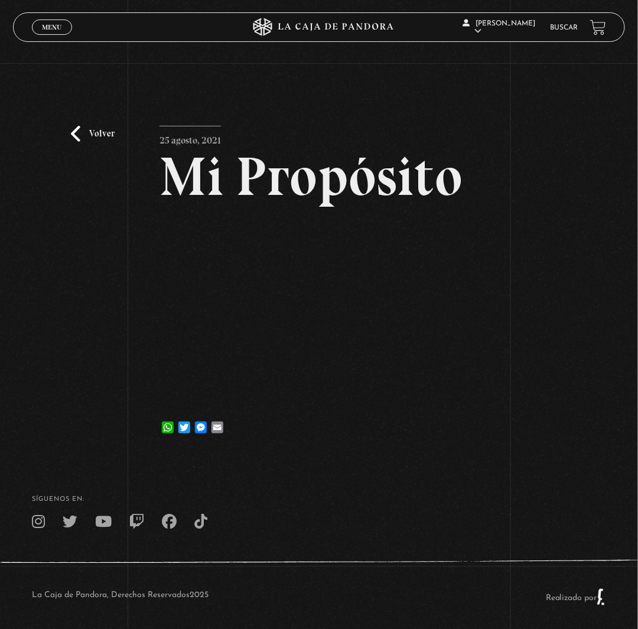
click at [67, 20] on link "Menu Cerrar" at bounding box center [52, 26] width 40 height 15
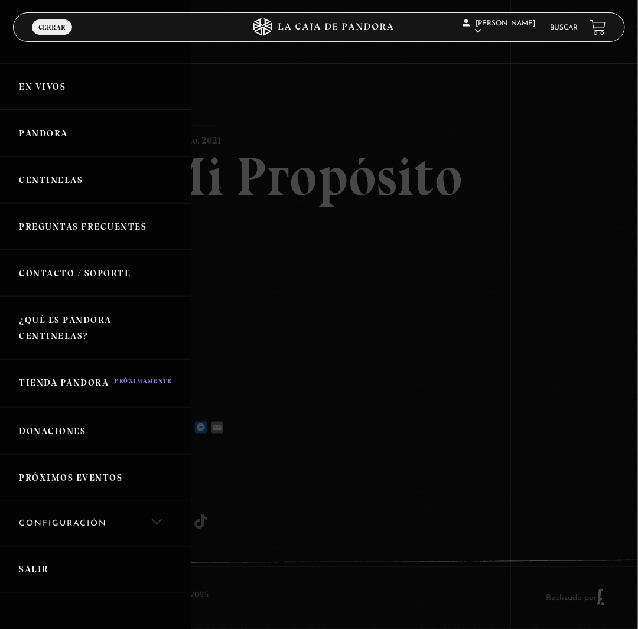
click at [71, 143] on link "Pandora" at bounding box center [95, 133] width 191 height 47
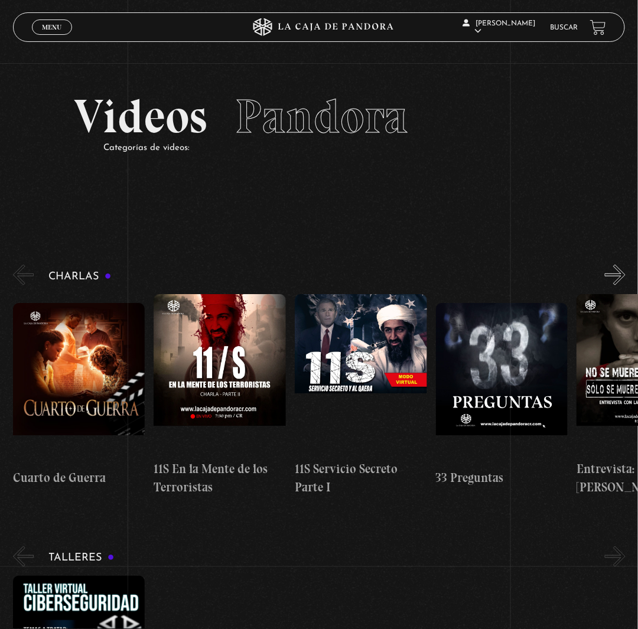
click at [61, 31] on span "Menu" at bounding box center [51, 27] width 19 height 7
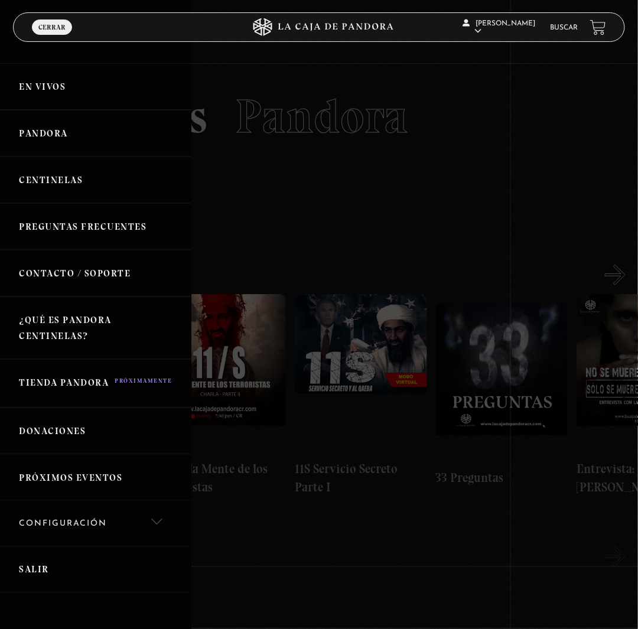
click at [131, 203] on link "Centinelas" at bounding box center [95, 179] width 191 height 47
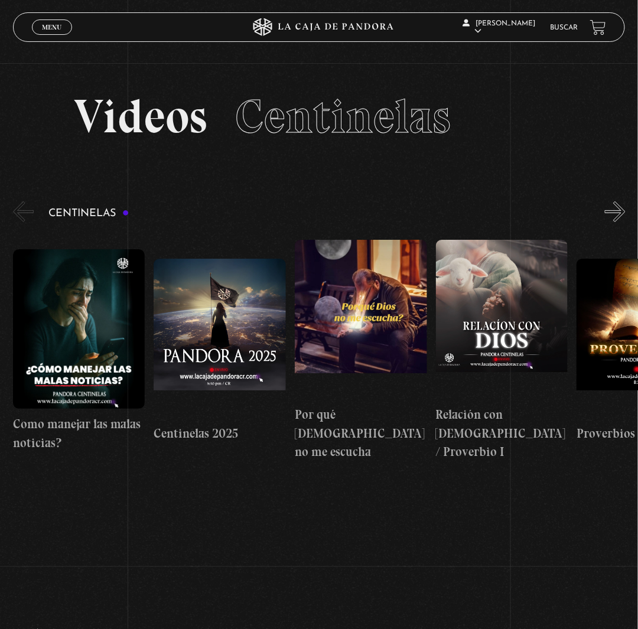
click at [622, 222] on button "»" at bounding box center [615, 211] width 21 height 21
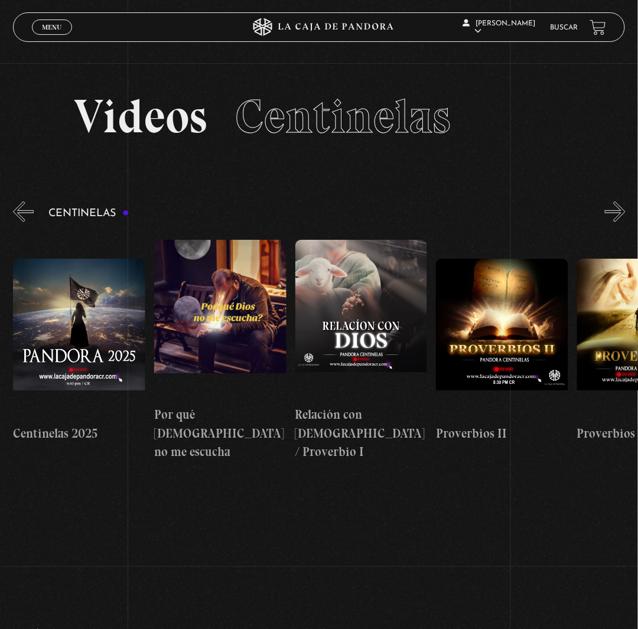
click at [622, 222] on button "»" at bounding box center [615, 211] width 21 height 21
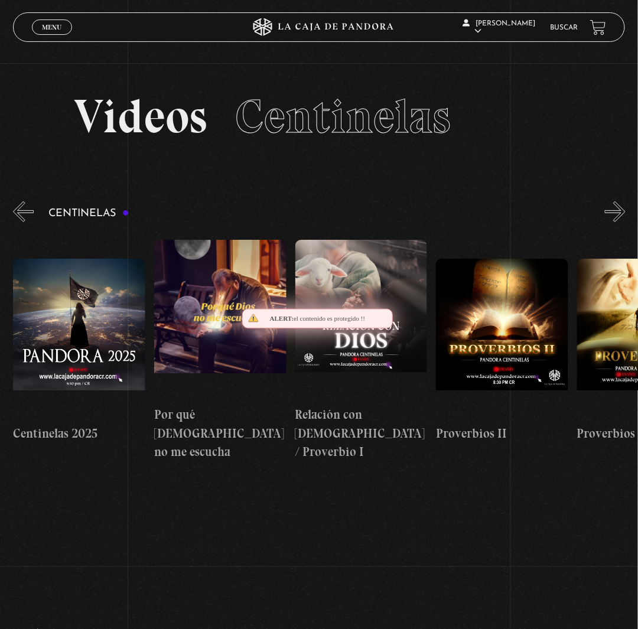
click at [622, 222] on button "»" at bounding box center [615, 211] width 21 height 21
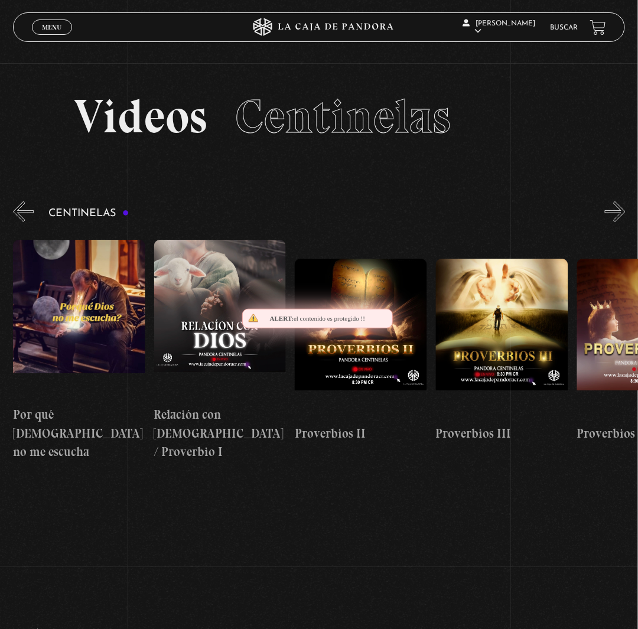
click at [622, 222] on button "»" at bounding box center [615, 211] width 21 height 21
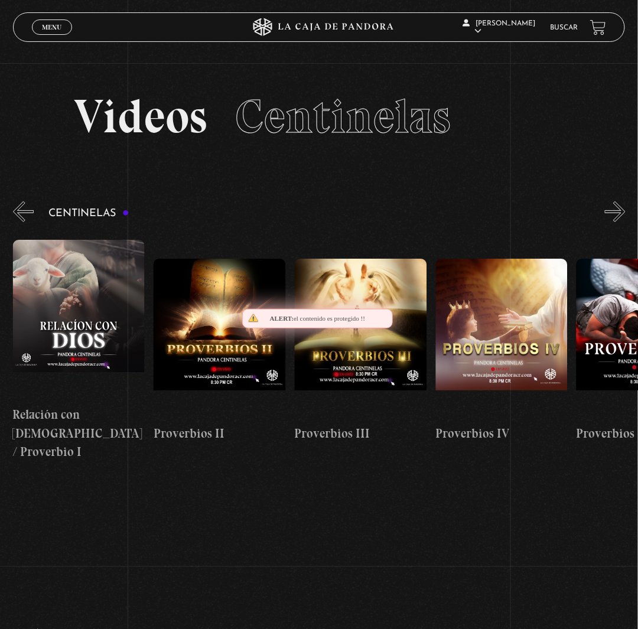
click at [622, 222] on button "»" at bounding box center [615, 211] width 21 height 21
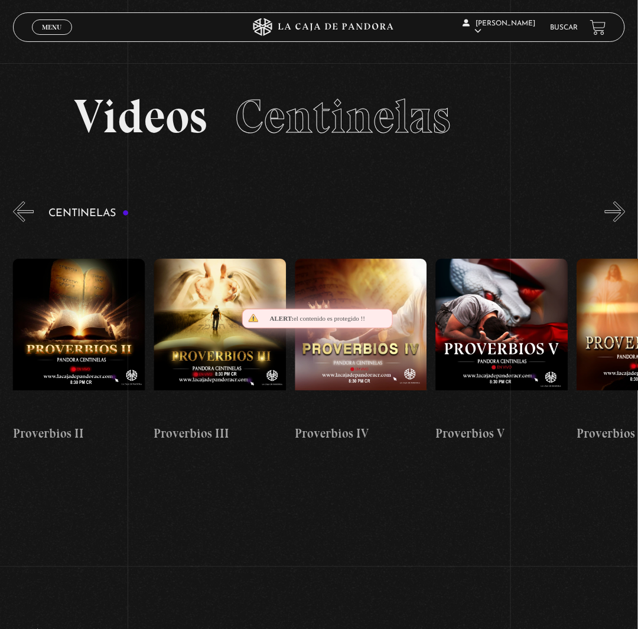
click at [622, 222] on button "»" at bounding box center [615, 211] width 21 height 21
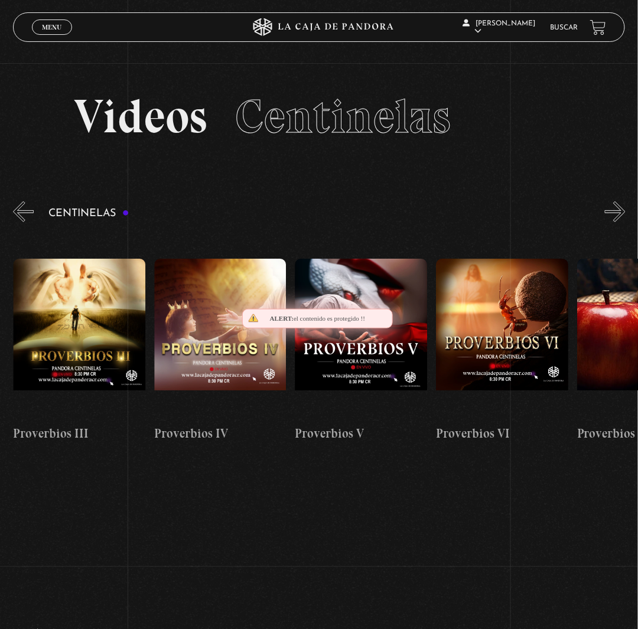
click at [622, 222] on button "»" at bounding box center [615, 211] width 21 height 21
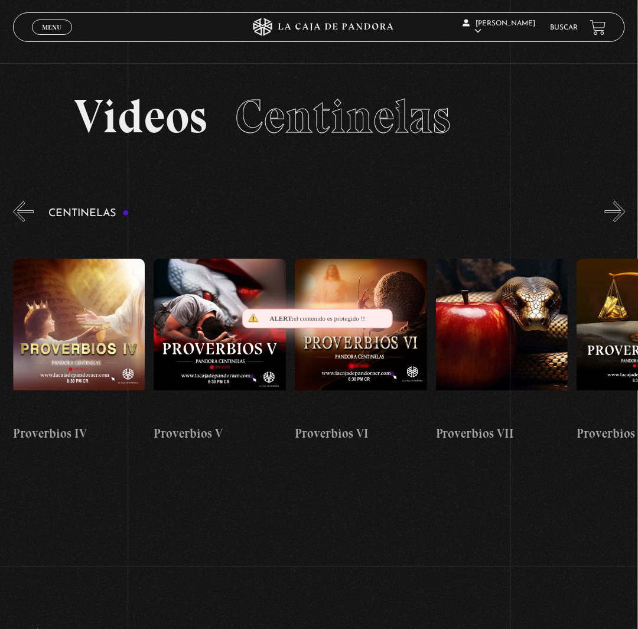
click at [622, 222] on button "»" at bounding box center [615, 211] width 21 height 21
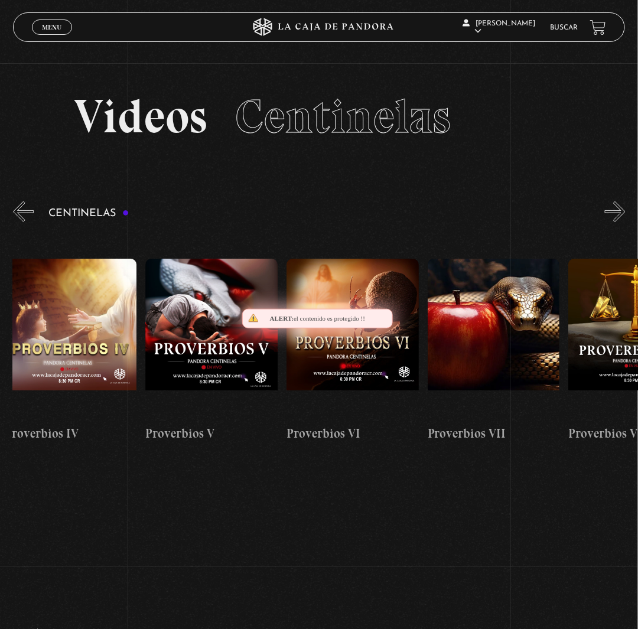
click at [622, 222] on button "»" at bounding box center [615, 211] width 21 height 21
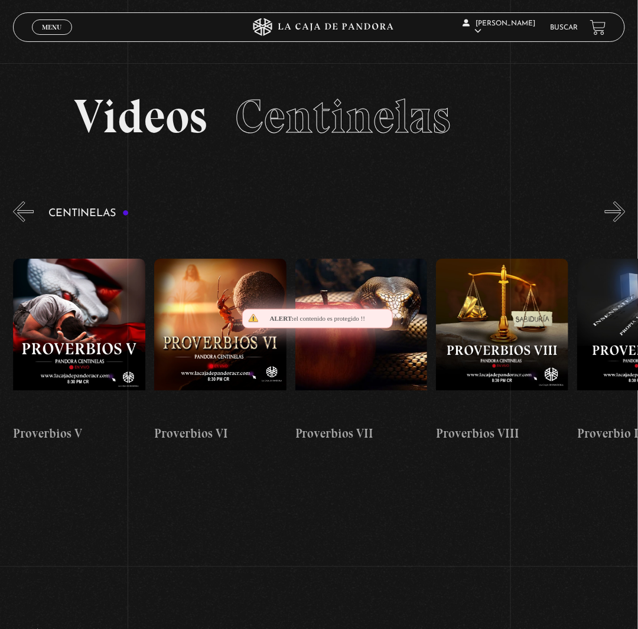
click at [622, 222] on button "»" at bounding box center [615, 211] width 21 height 21
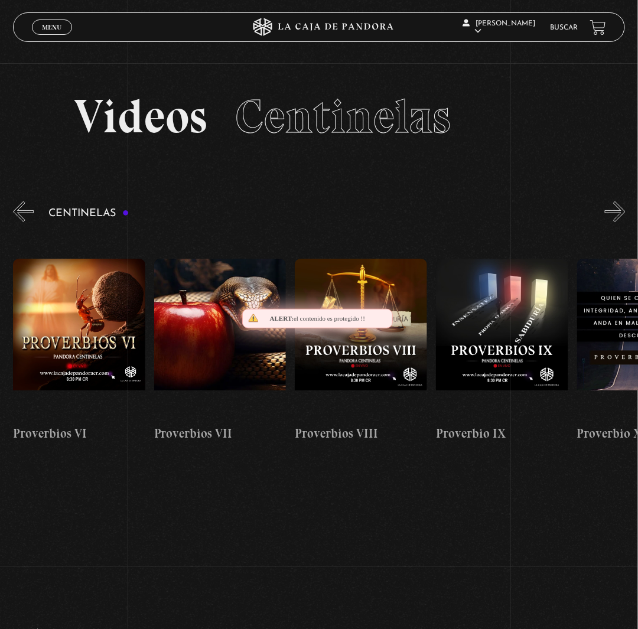
click at [622, 222] on button "»" at bounding box center [615, 211] width 21 height 21
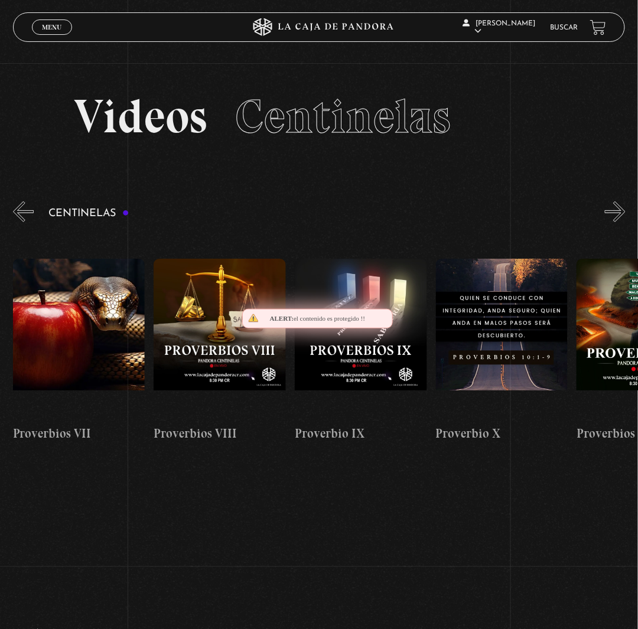
click at [622, 222] on button "»" at bounding box center [615, 211] width 21 height 21
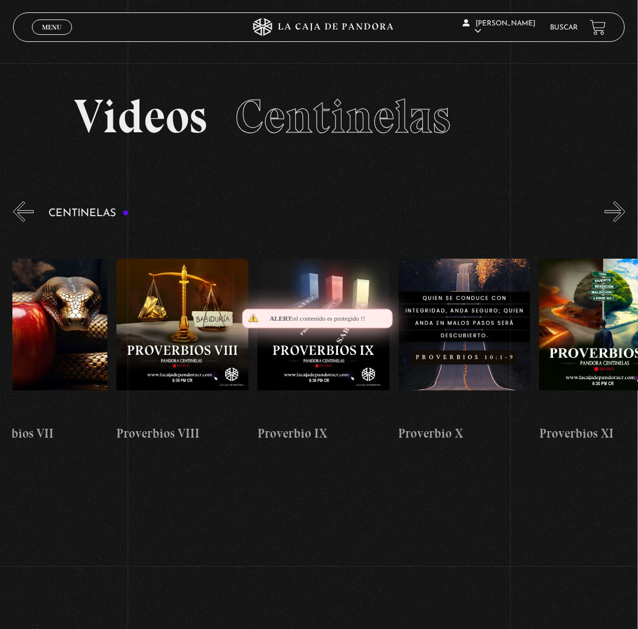
click at [622, 222] on button "»" at bounding box center [615, 211] width 21 height 21
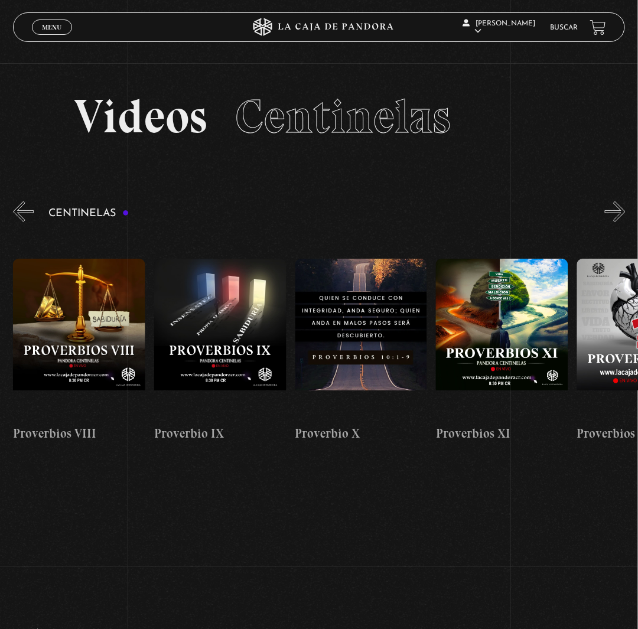
click at [622, 222] on button "»" at bounding box center [615, 211] width 21 height 21
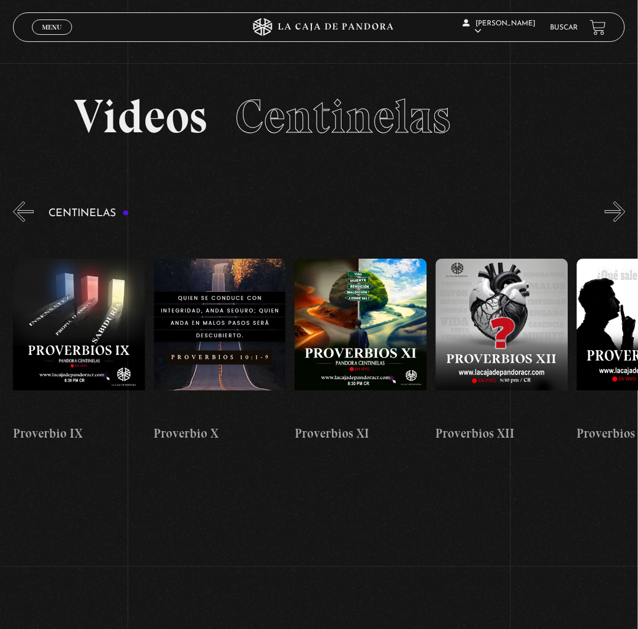
click at [622, 222] on button "»" at bounding box center [615, 211] width 21 height 21
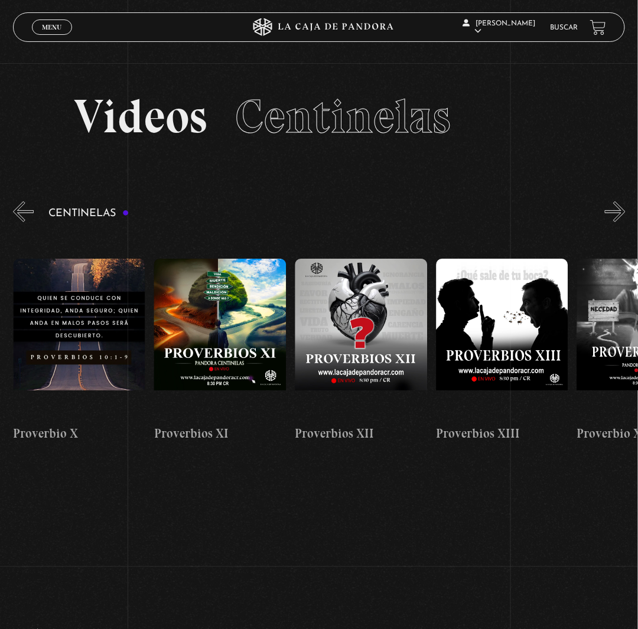
click at [622, 222] on button "»" at bounding box center [615, 211] width 21 height 21
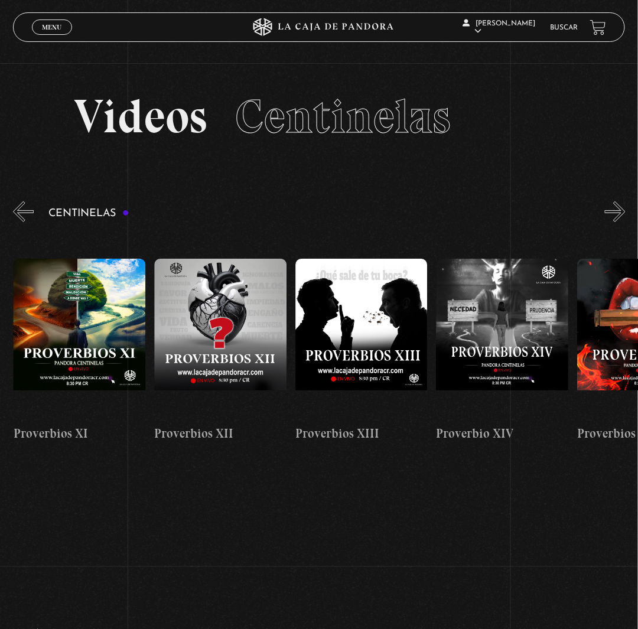
click at [622, 222] on button "»" at bounding box center [615, 211] width 21 height 21
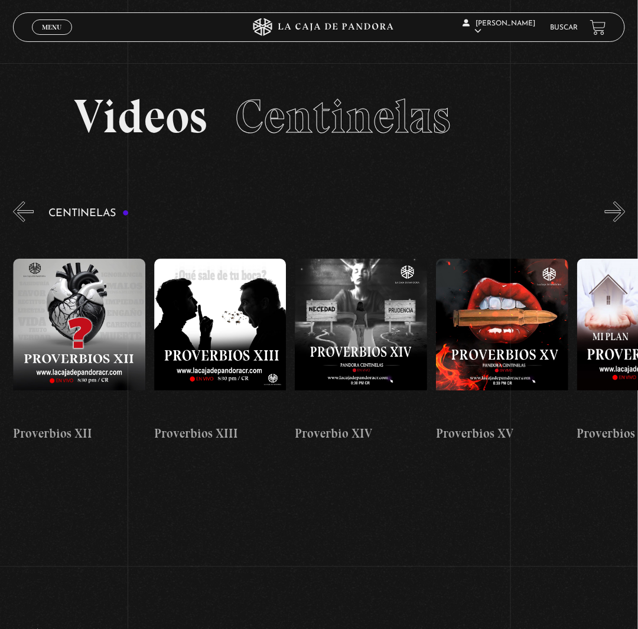
click at [622, 222] on button "»" at bounding box center [615, 211] width 21 height 21
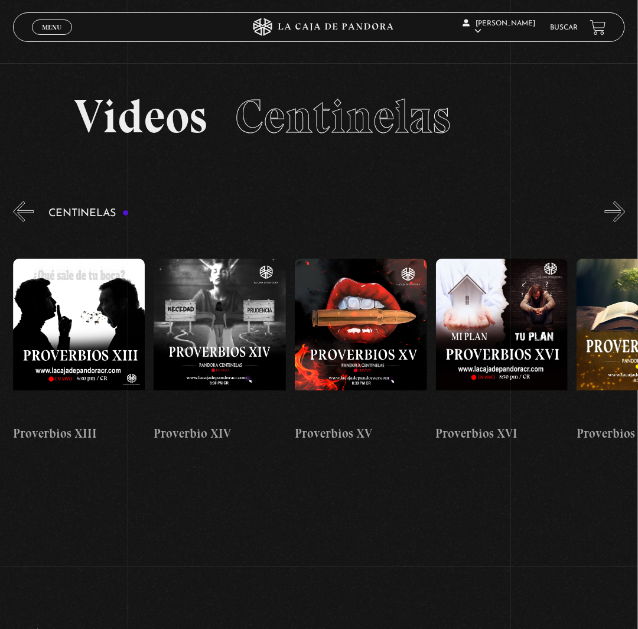
click at [622, 222] on button "»" at bounding box center [615, 211] width 21 height 21
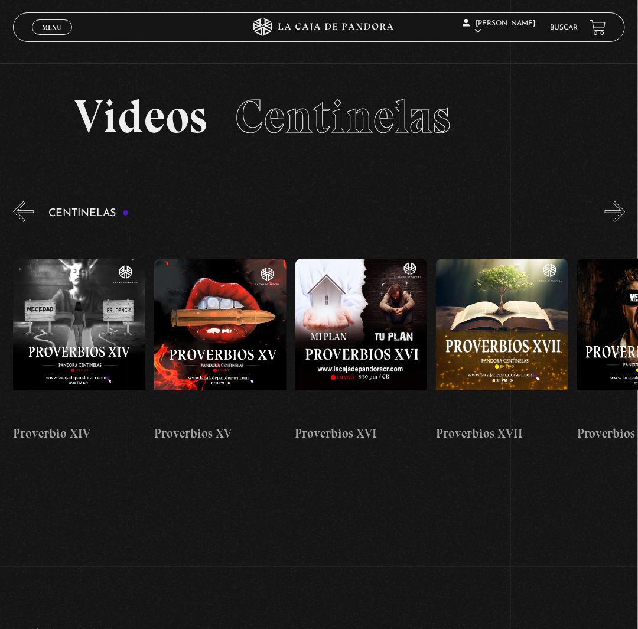
click at [622, 222] on button "»" at bounding box center [615, 211] width 21 height 21
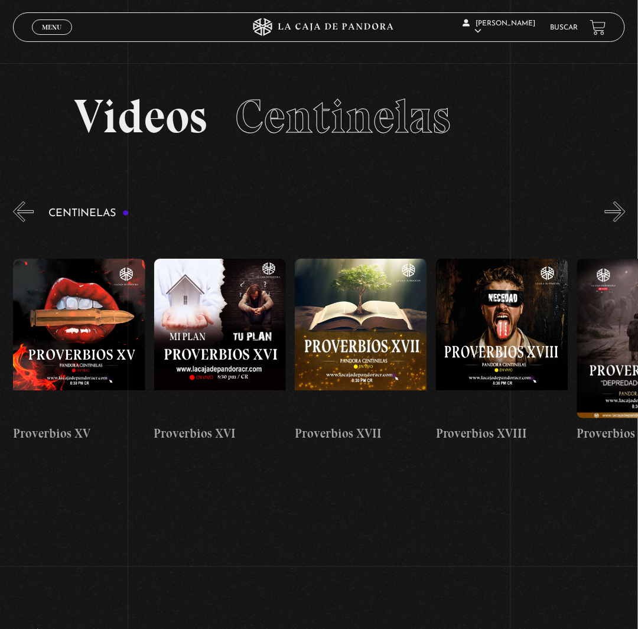
click at [622, 222] on button "»" at bounding box center [615, 211] width 21 height 21
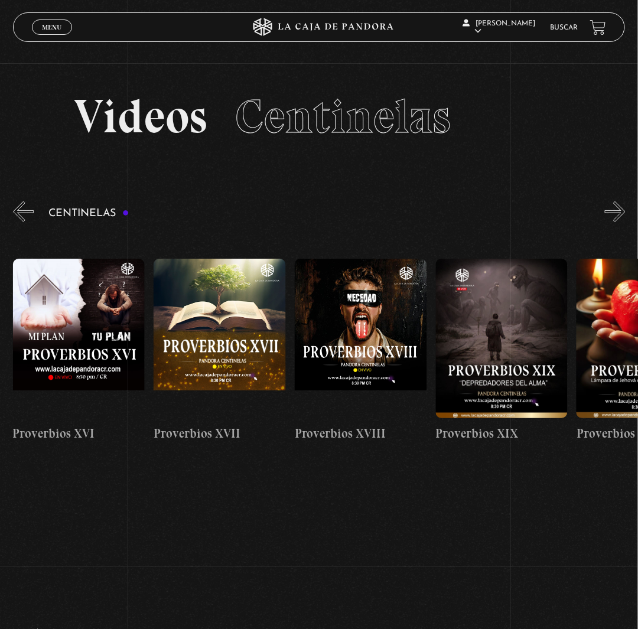
click at [622, 222] on button "»" at bounding box center [615, 211] width 21 height 21
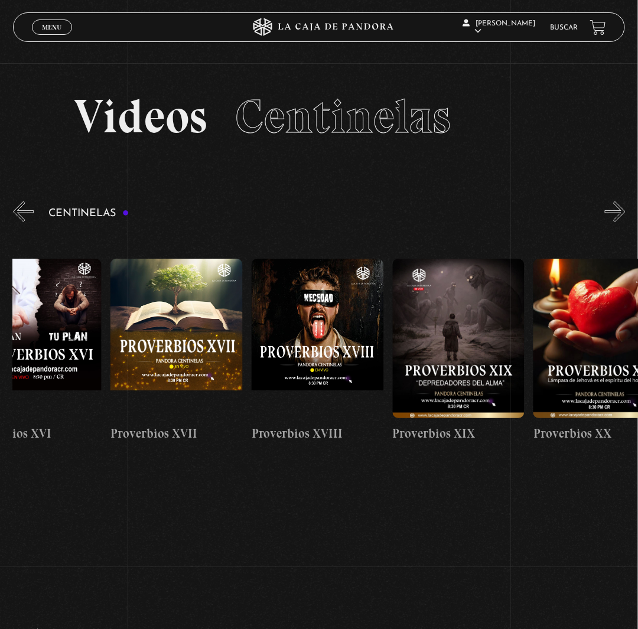
click at [622, 222] on button "»" at bounding box center [615, 211] width 21 height 21
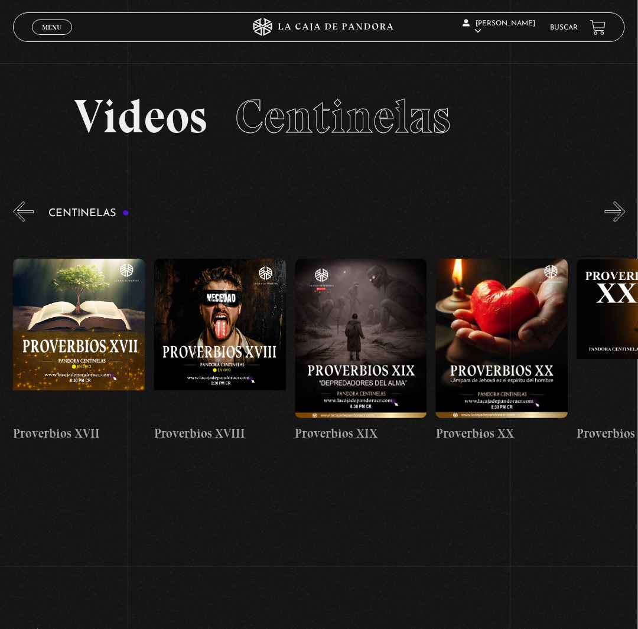
click at [622, 222] on button "»" at bounding box center [615, 211] width 21 height 21
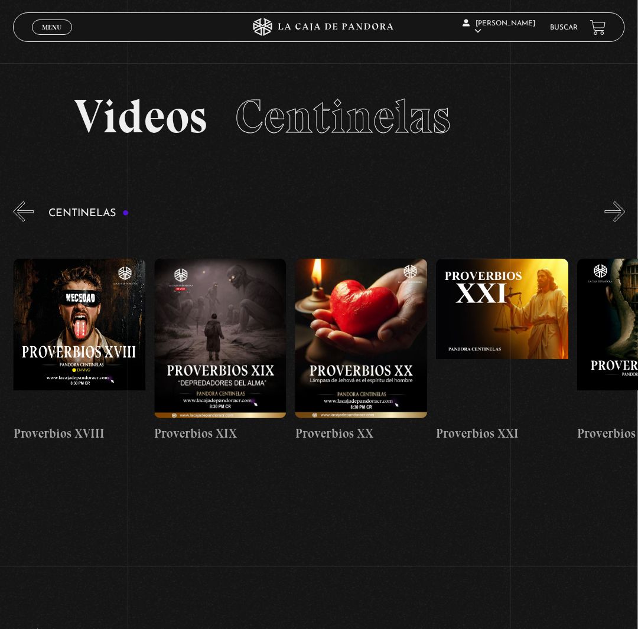
click at [622, 222] on button "»" at bounding box center [615, 211] width 21 height 21
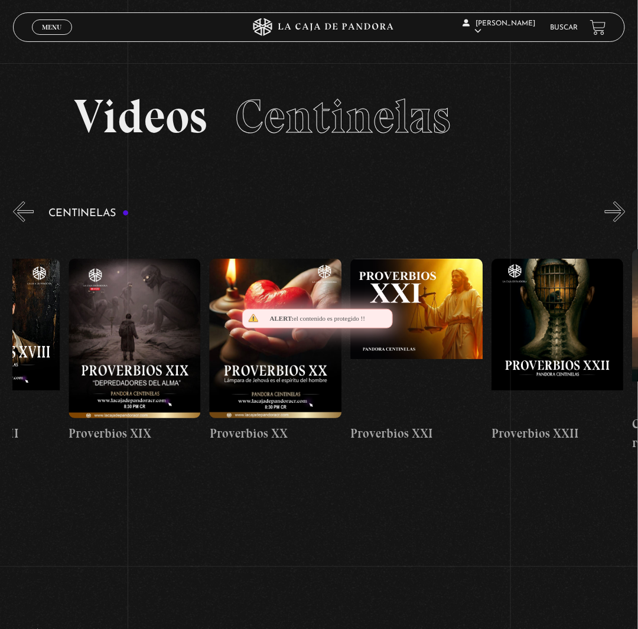
click at [622, 222] on button "»" at bounding box center [615, 211] width 21 height 21
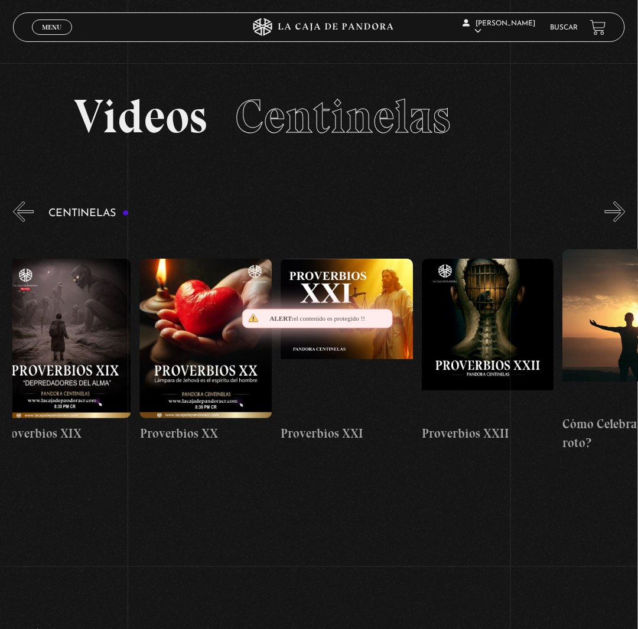
click at [622, 222] on button "»" at bounding box center [615, 211] width 21 height 21
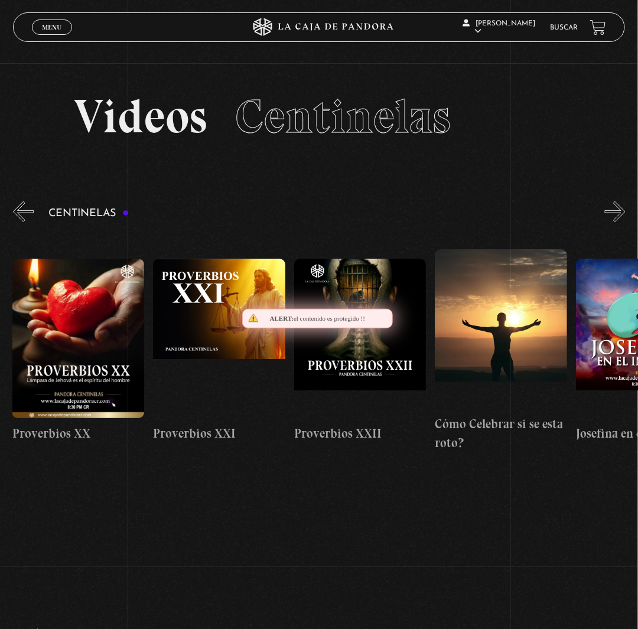
click at [622, 222] on button "»" at bounding box center [615, 211] width 21 height 21
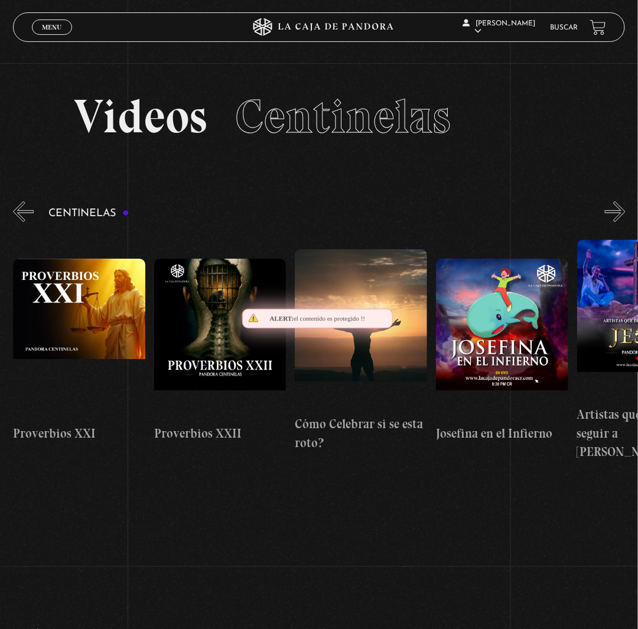
click at [622, 222] on button "»" at bounding box center [615, 211] width 21 height 21
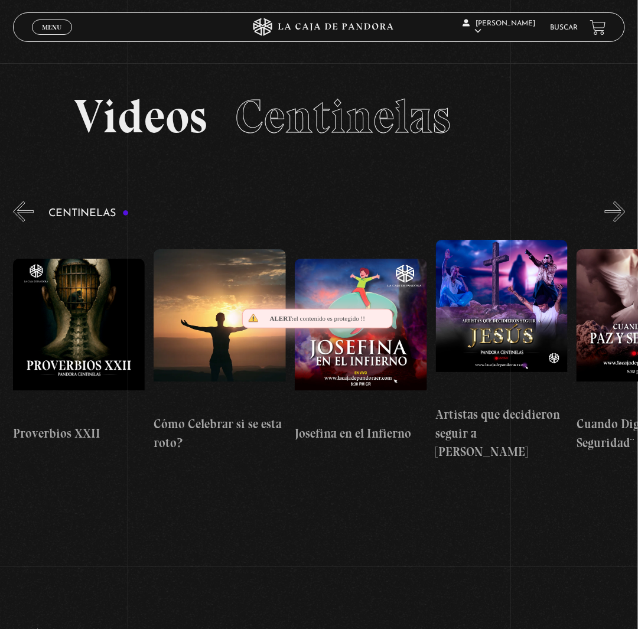
click at [622, 222] on button "»" at bounding box center [615, 211] width 21 height 21
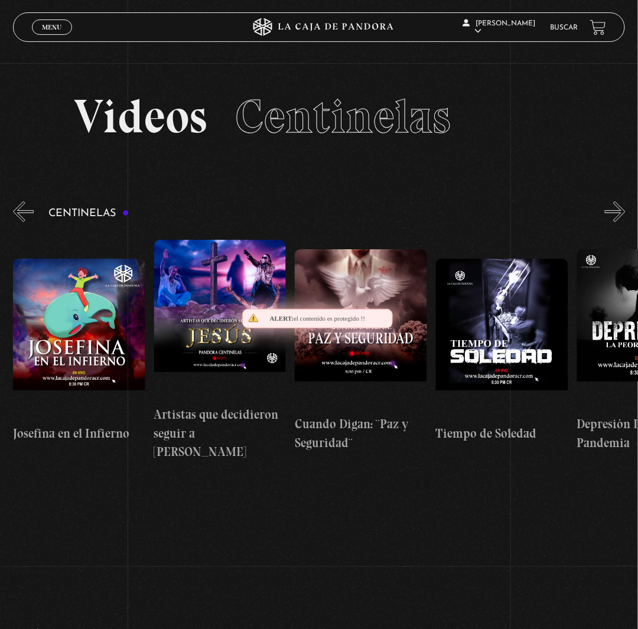
click at [622, 222] on button "»" at bounding box center [615, 211] width 21 height 21
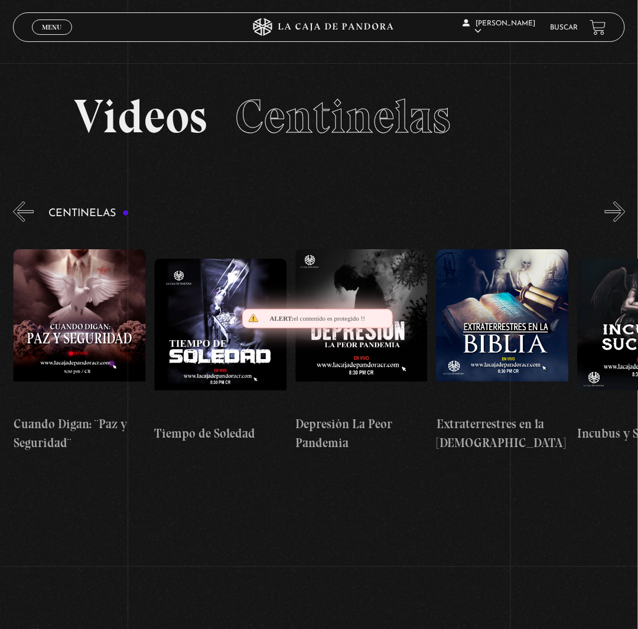
click at [622, 222] on button "»" at bounding box center [615, 211] width 21 height 21
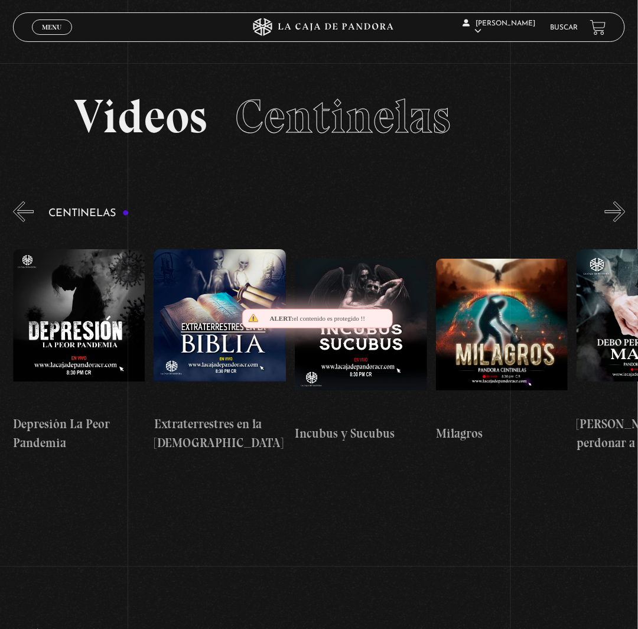
click at [622, 222] on button "»" at bounding box center [615, 211] width 21 height 21
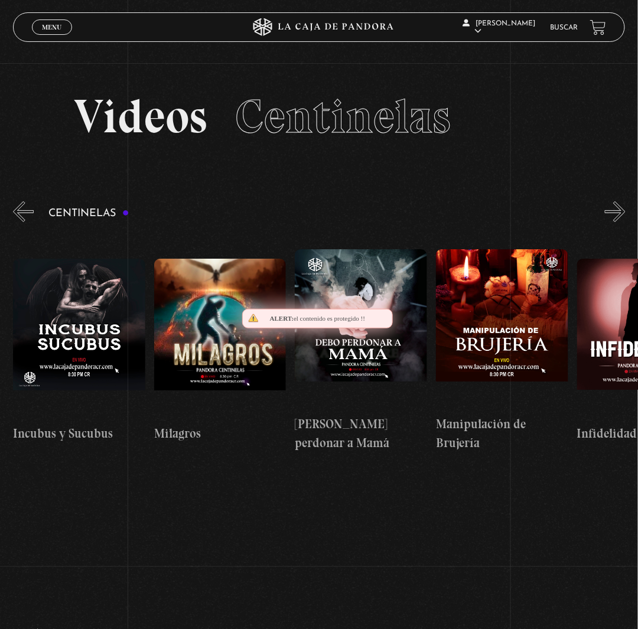
click at [622, 222] on button "»" at bounding box center [615, 211] width 21 height 21
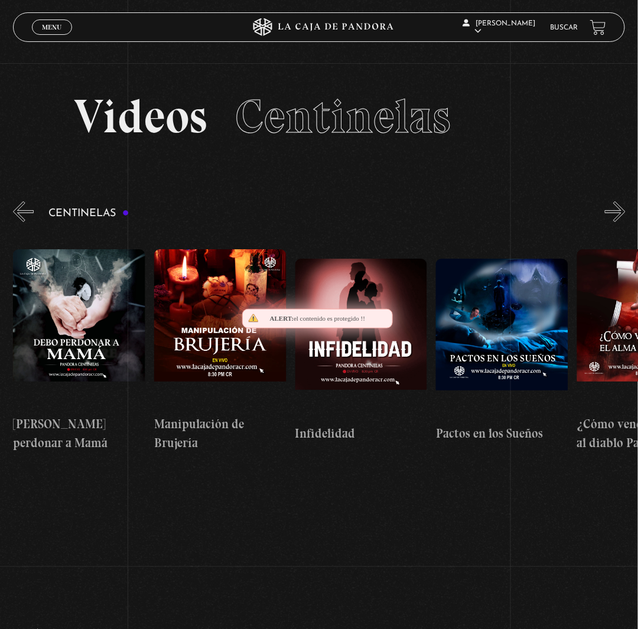
click at [622, 222] on button "»" at bounding box center [615, 211] width 21 height 21
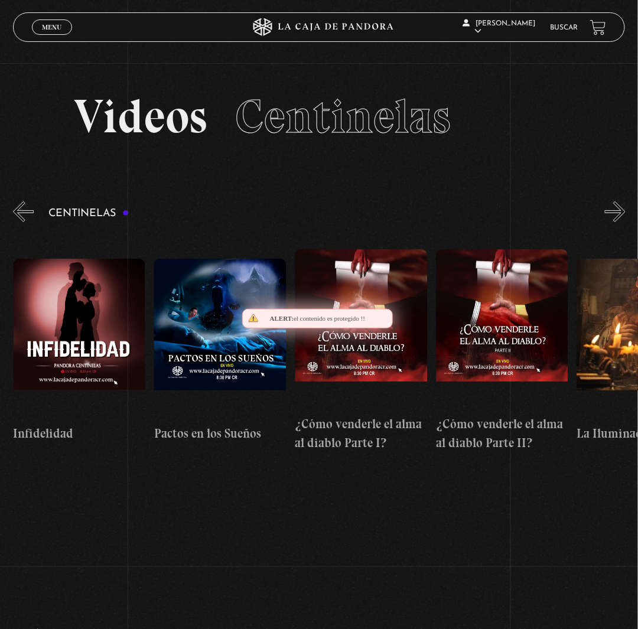
click at [622, 222] on button "»" at bounding box center [615, 211] width 21 height 21
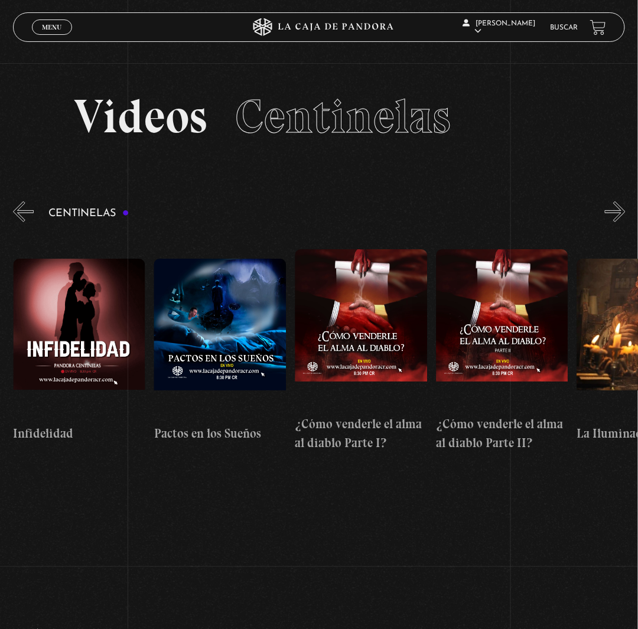
click at [622, 222] on button "»" at bounding box center [615, 211] width 21 height 21
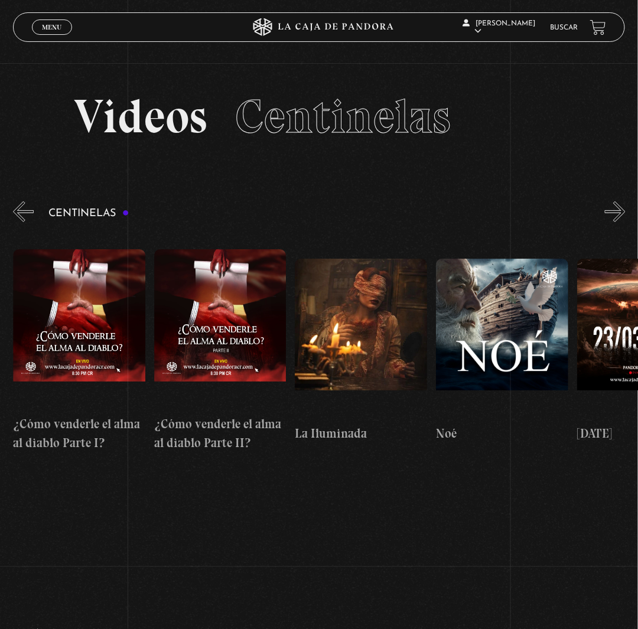
click at [622, 222] on button "»" at bounding box center [615, 211] width 21 height 21
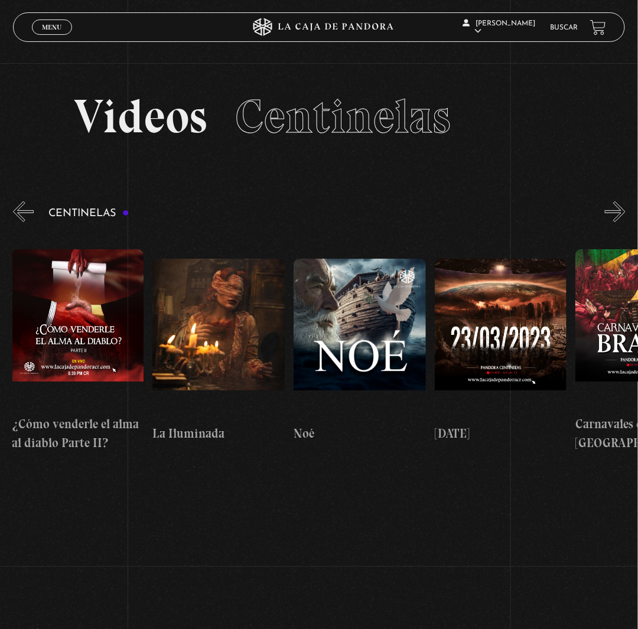
click at [622, 222] on button "»" at bounding box center [615, 211] width 21 height 21
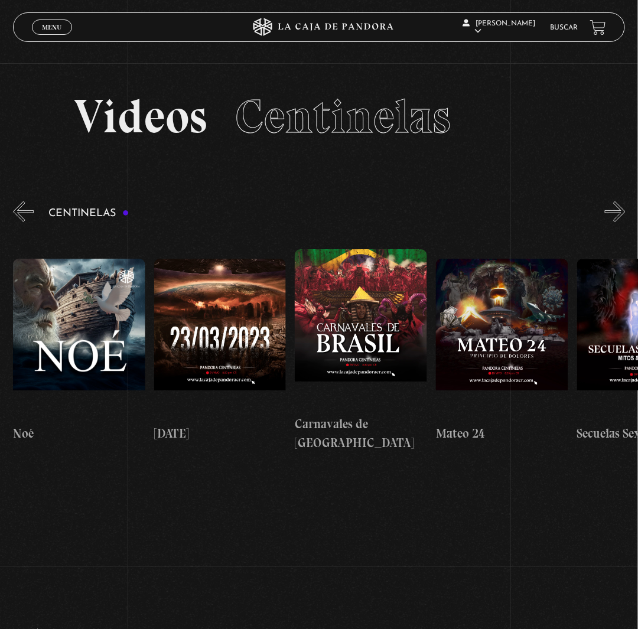
click at [622, 222] on button "»" at bounding box center [615, 211] width 21 height 21
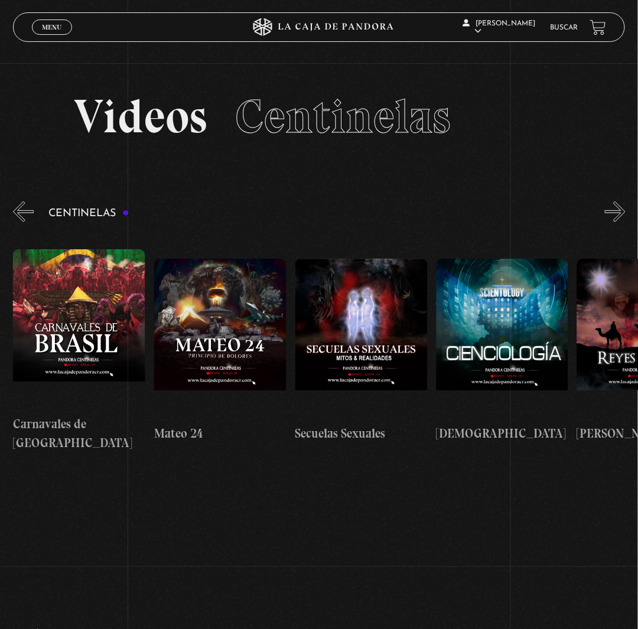
click at [622, 222] on button "»" at bounding box center [615, 211] width 21 height 21
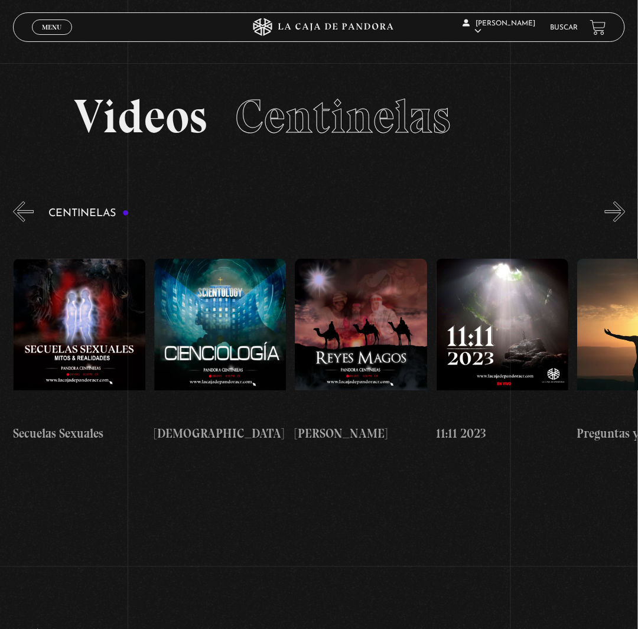
click at [622, 222] on button "»" at bounding box center [615, 211] width 21 height 21
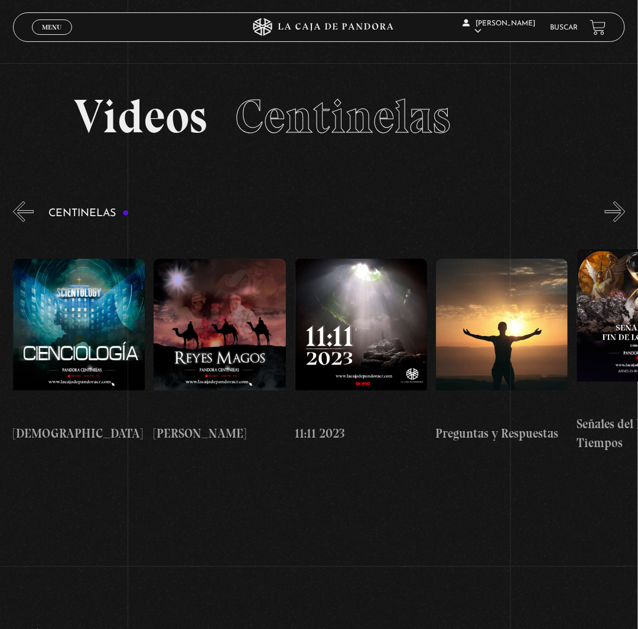
click at [622, 222] on button "»" at bounding box center [615, 211] width 21 height 21
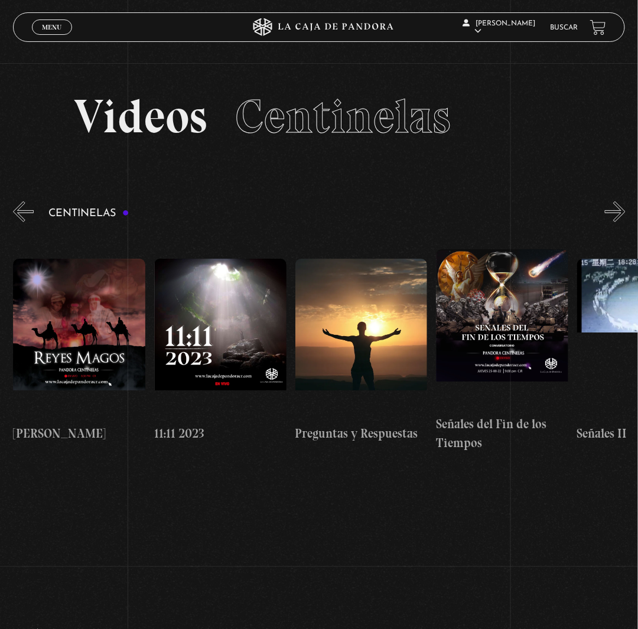
click at [622, 222] on button "»" at bounding box center [615, 211] width 21 height 21
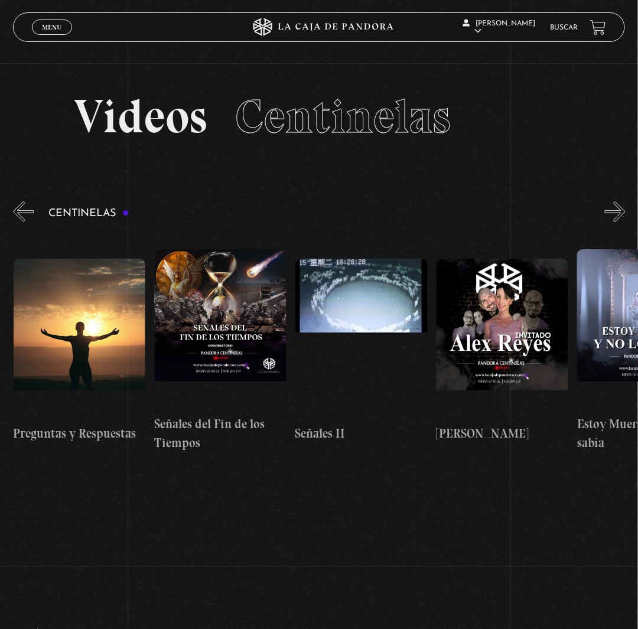
click at [622, 222] on button "»" at bounding box center [615, 211] width 21 height 21
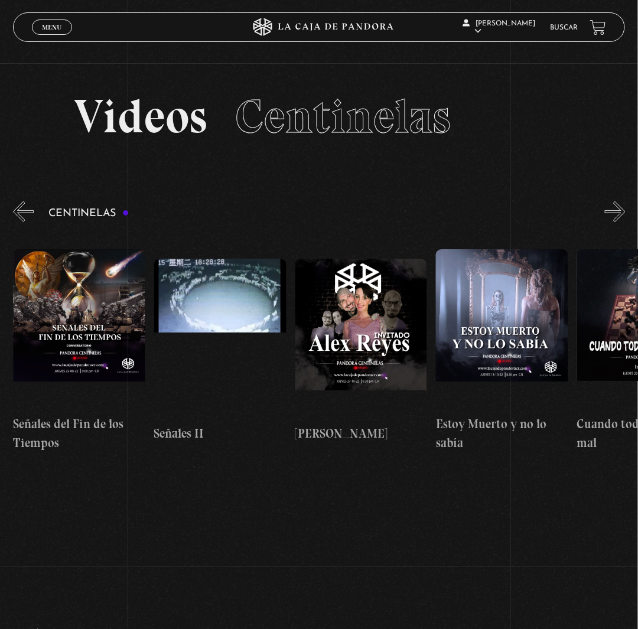
click at [622, 222] on button "»" at bounding box center [615, 211] width 21 height 21
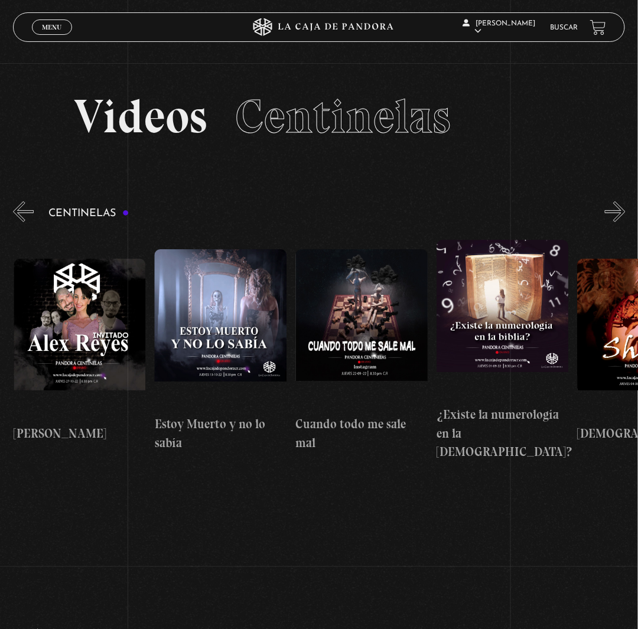
click at [622, 222] on button "»" at bounding box center [615, 211] width 21 height 21
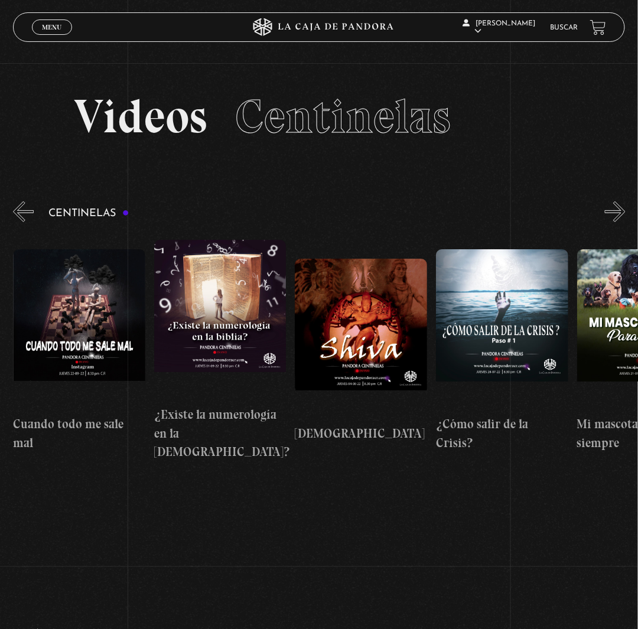
click at [622, 222] on button "»" at bounding box center [615, 211] width 21 height 21
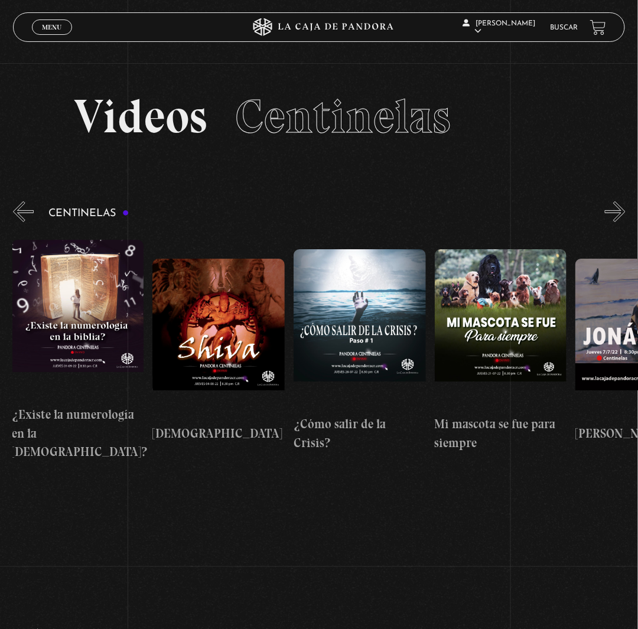
click at [622, 222] on button "»" at bounding box center [615, 211] width 21 height 21
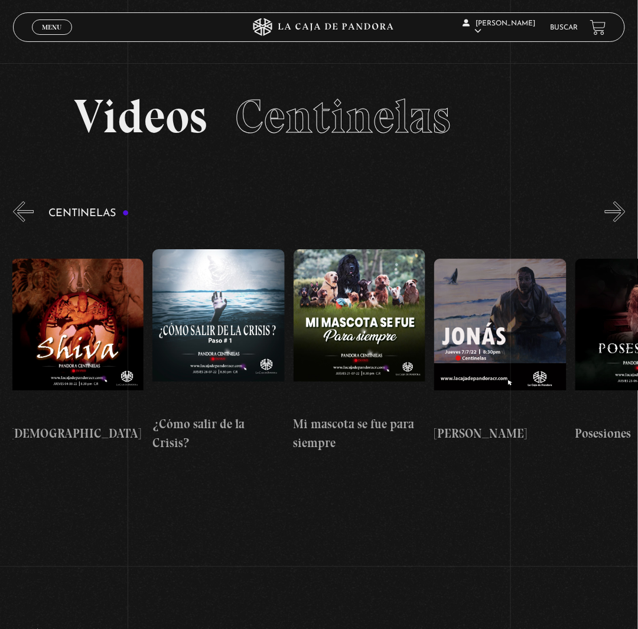
click at [622, 222] on button "»" at bounding box center [615, 211] width 21 height 21
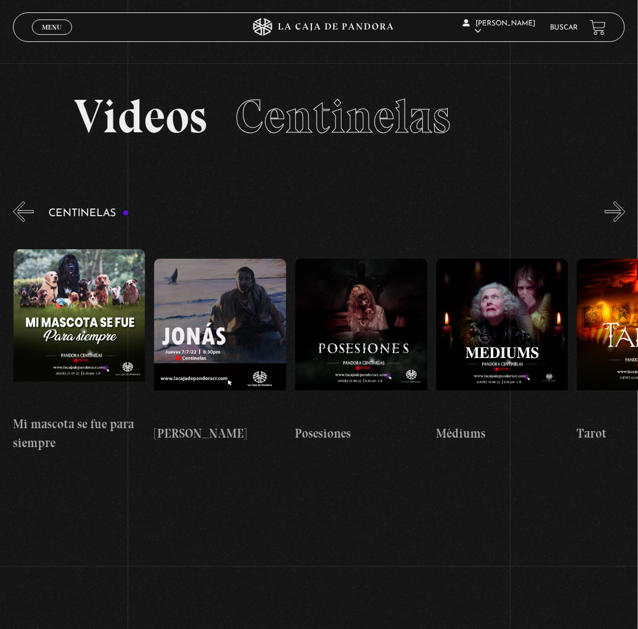
click at [622, 222] on button "»" at bounding box center [615, 211] width 21 height 21
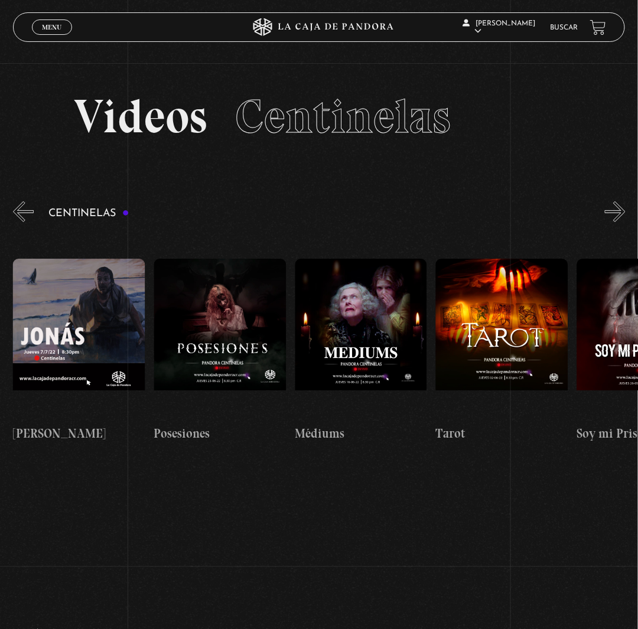
click at [622, 222] on button "»" at bounding box center [615, 211] width 21 height 21
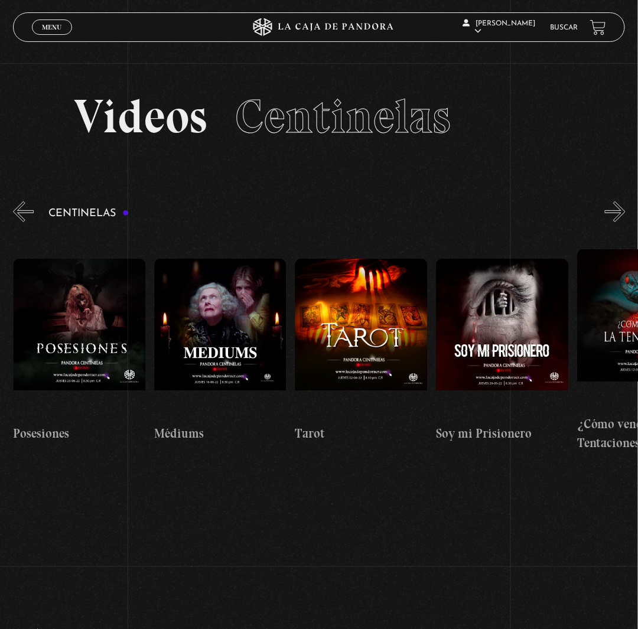
click at [622, 222] on button "»" at bounding box center [615, 211] width 21 height 21
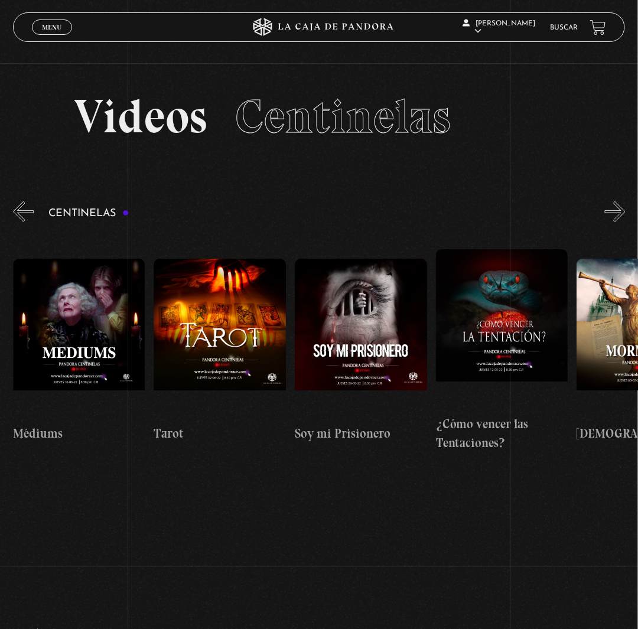
click at [622, 222] on button "»" at bounding box center [615, 211] width 21 height 21
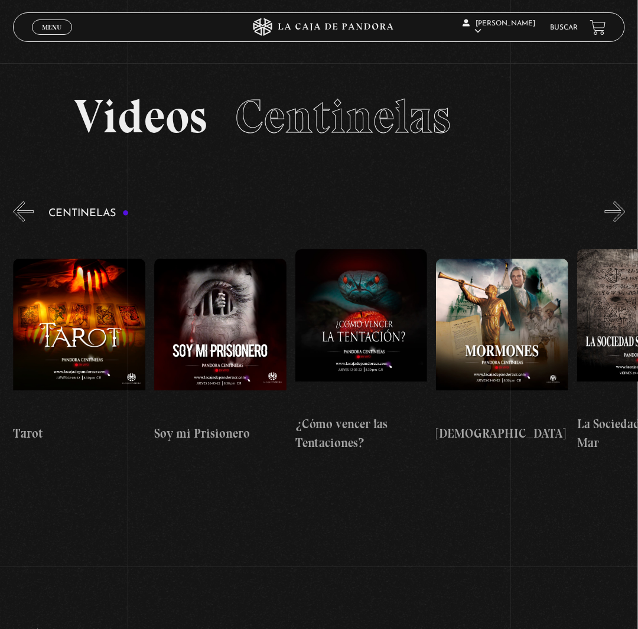
click at [622, 222] on button "»" at bounding box center [615, 211] width 21 height 21
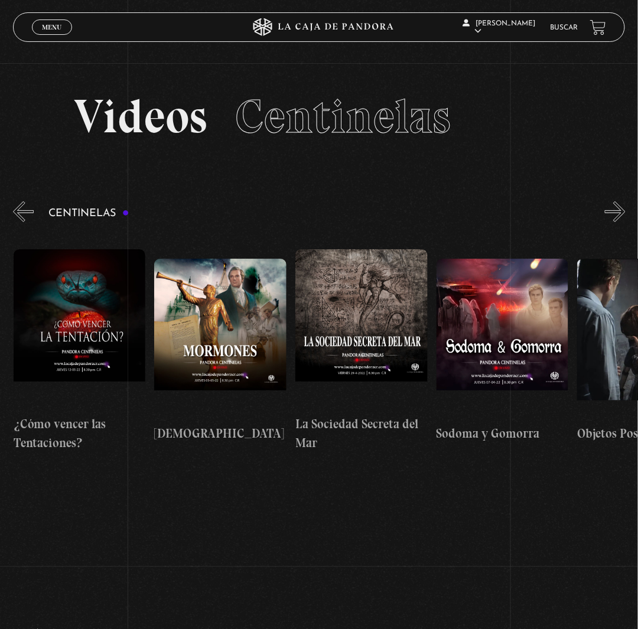
click at [622, 222] on button "»" at bounding box center [615, 211] width 21 height 21
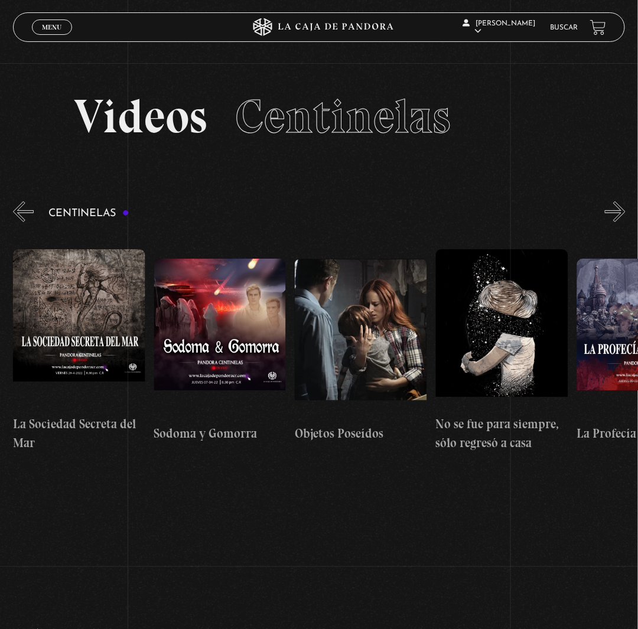
click at [622, 222] on button "»" at bounding box center [615, 211] width 21 height 21
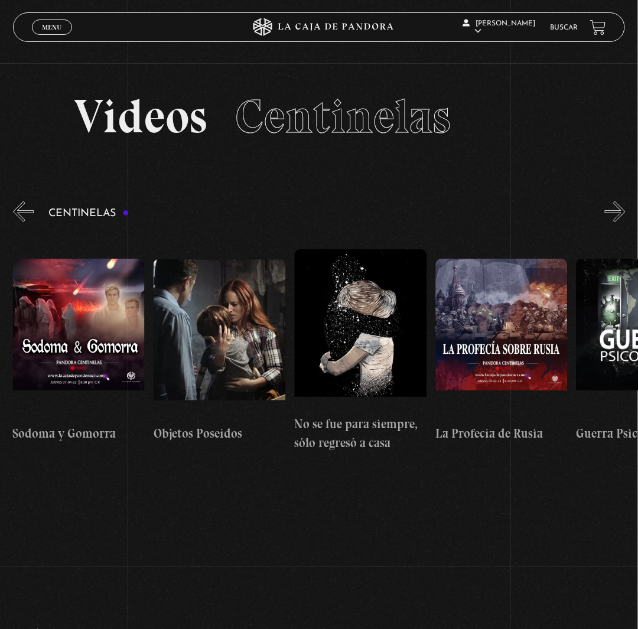
click at [622, 222] on button "»" at bounding box center [615, 211] width 21 height 21
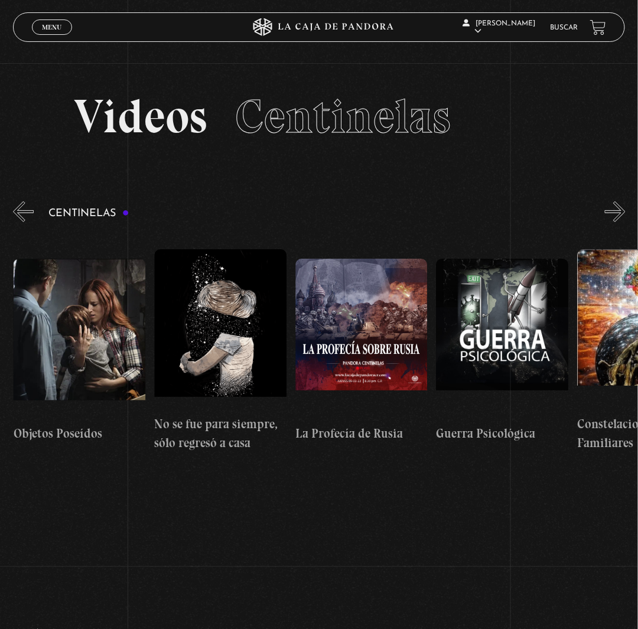
click at [622, 222] on button "»" at bounding box center [615, 211] width 21 height 21
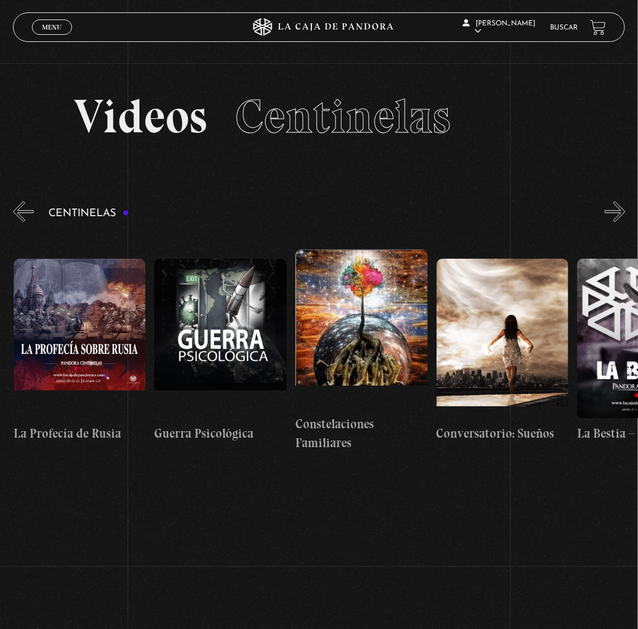
click at [622, 222] on button "»" at bounding box center [615, 211] width 21 height 21
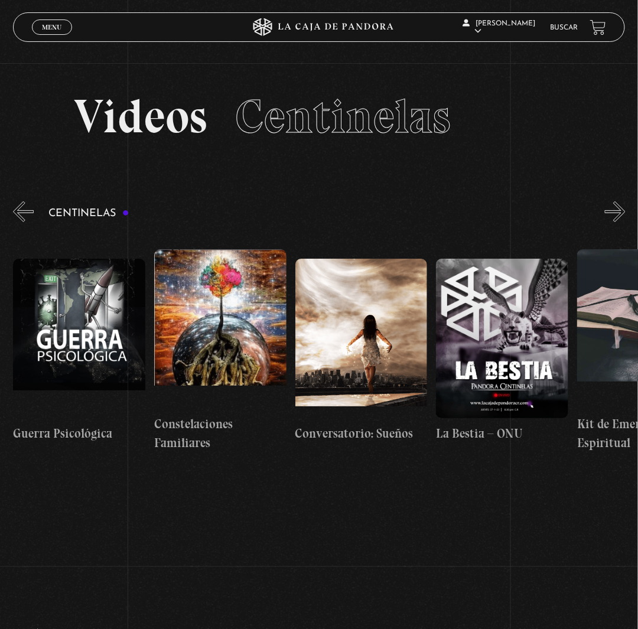
click at [622, 222] on button "»" at bounding box center [615, 211] width 21 height 21
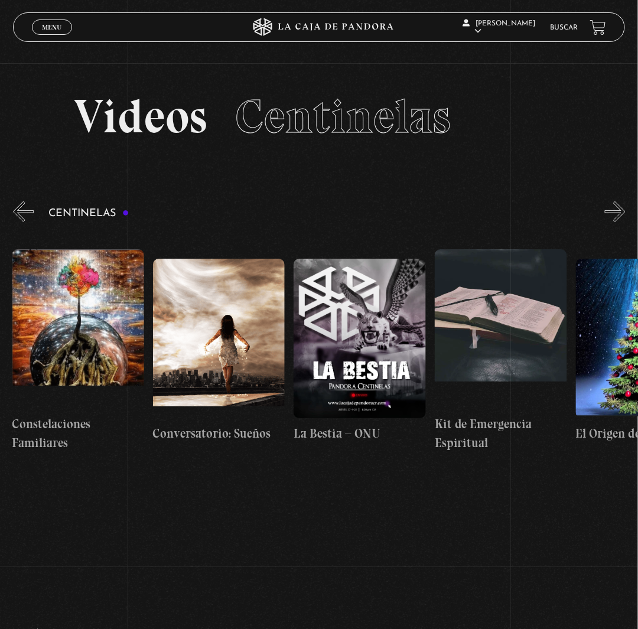
click at [622, 222] on button "»" at bounding box center [615, 211] width 21 height 21
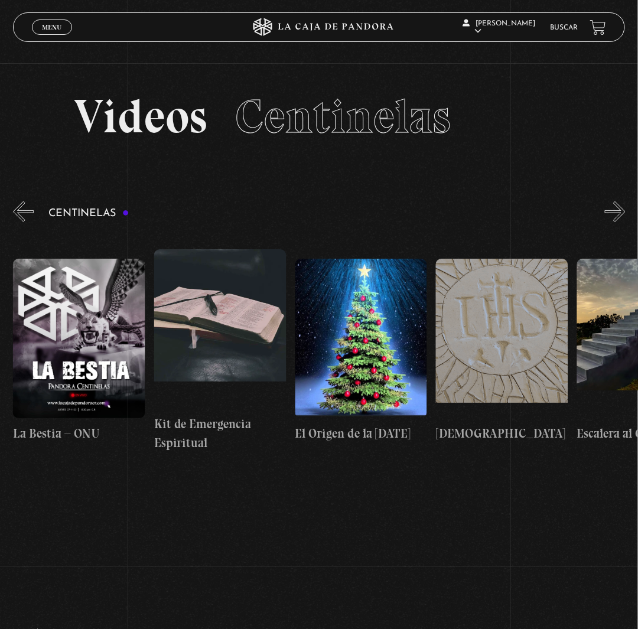
click at [622, 222] on button "»" at bounding box center [615, 211] width 21 height 21
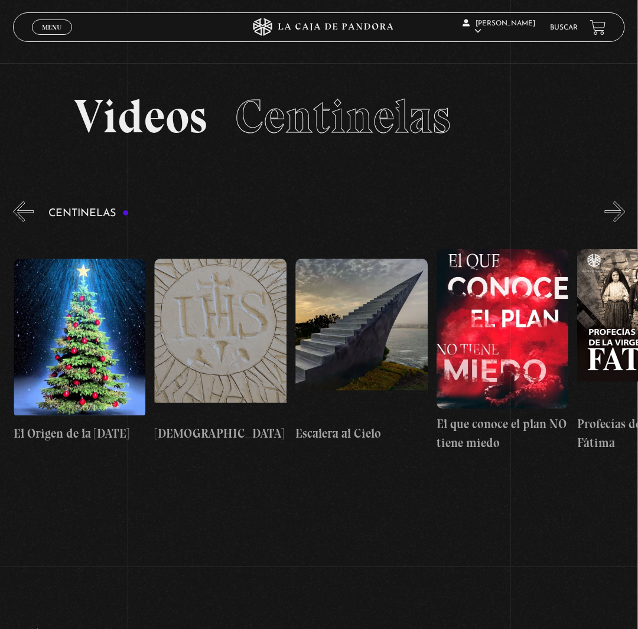
click at [622, 222] on button "»" at bounding box center [615, 211] width 21 height 21
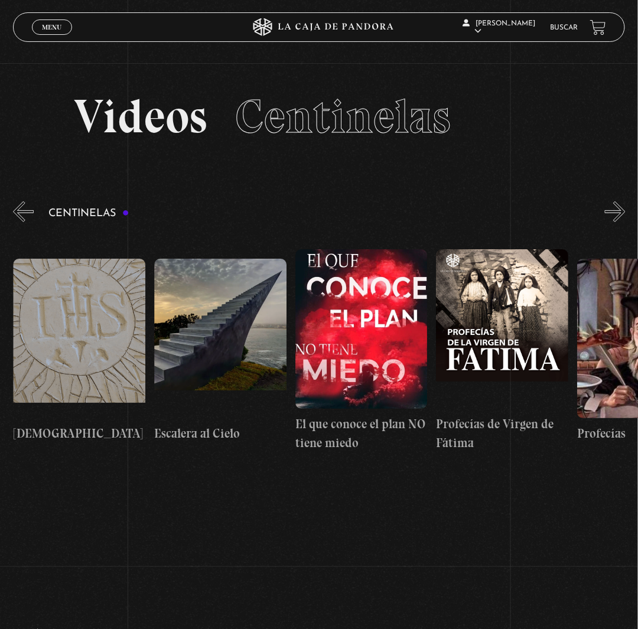
click at [622, 222] on button "»" at bounding box center [615, 211] width 21 height 21
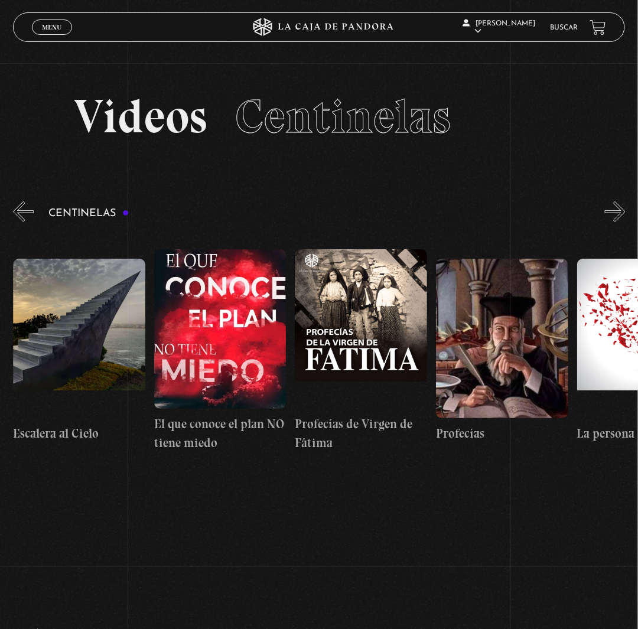
click at [622, 222] on button "»" at bounding box center [615, 211] width 21 height 21
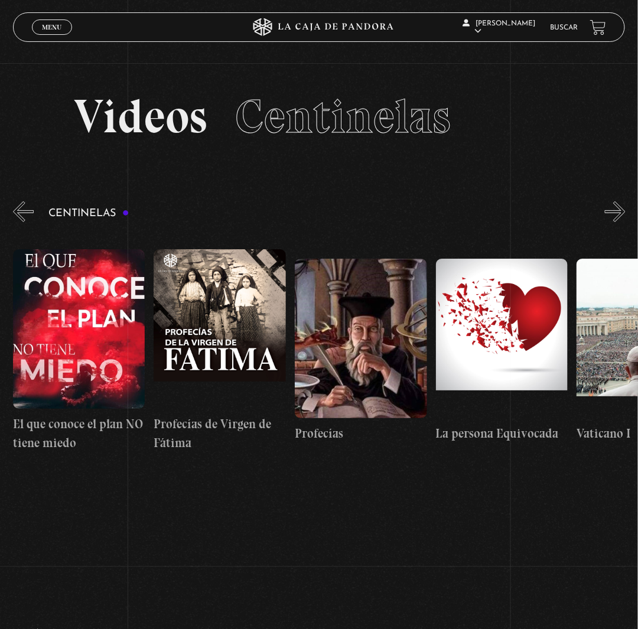
click at [622, 222] on button "»" at bounding box center [615, 211] width 21 height 21
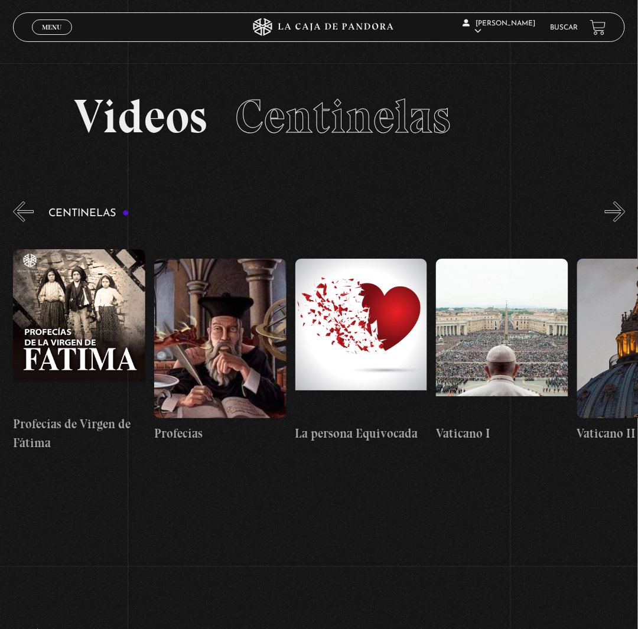
click at [622, 222] on button "»" at bounding box center [615, 211] width 21 height 21
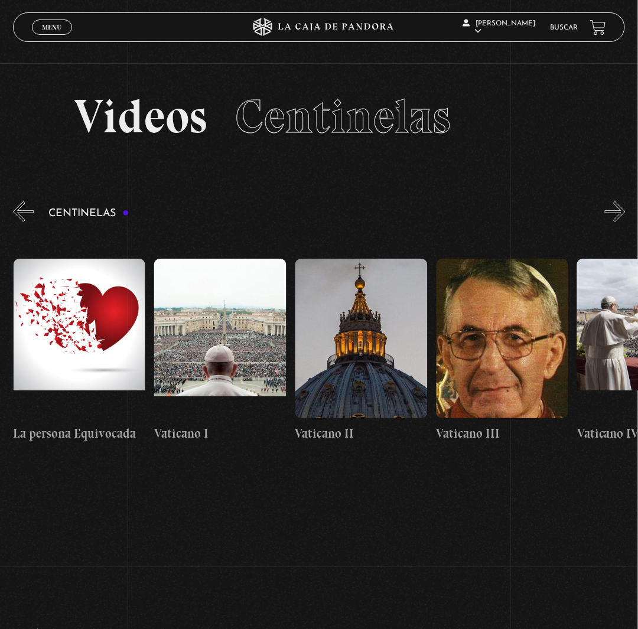
click at [622, 222] on button "»" at bounding box center [615, 211] width 21 height 21
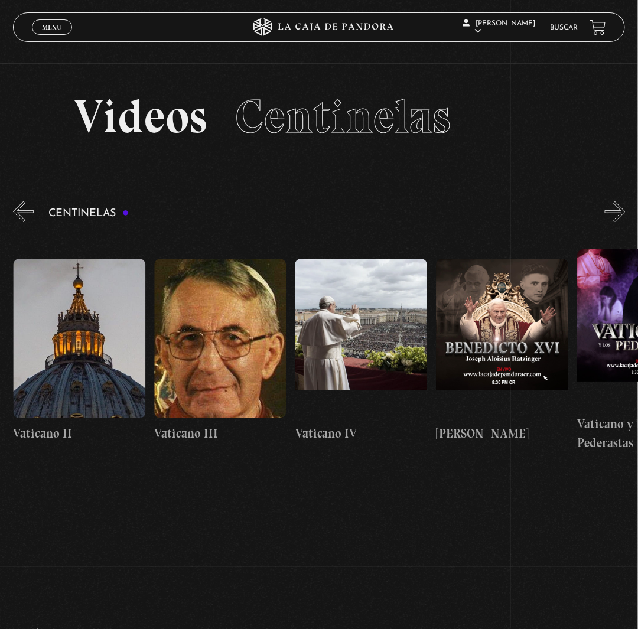
click at [622, 222] on button "»" at bounding box center [615, 211] width 21 height 21
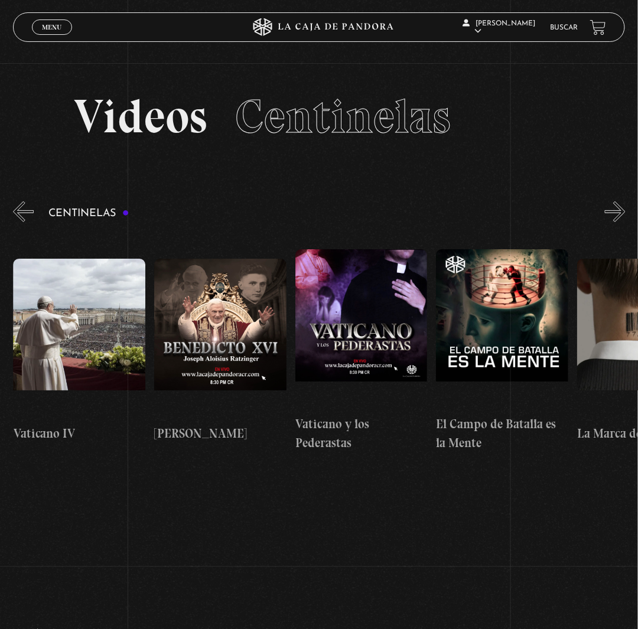
click at [622, 222] on button "»" at bounding box center [615, 211] width 21 height 21
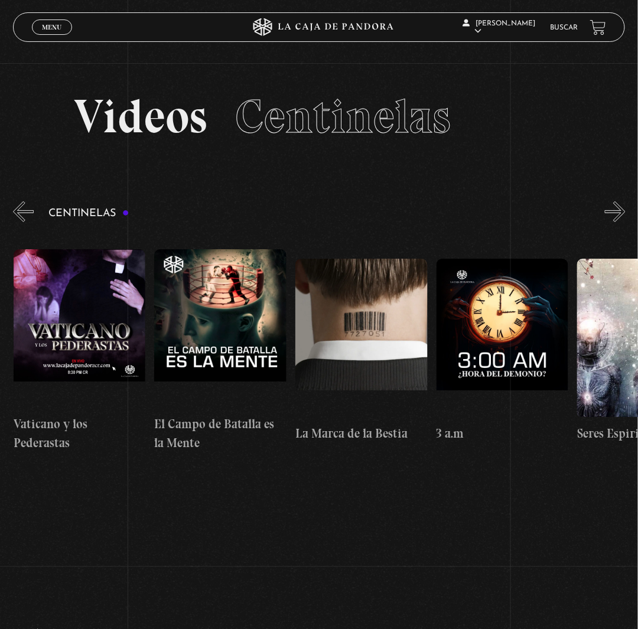
click at [622, 222] on button "»" at bounding box center [615, 211] width 21 height 21
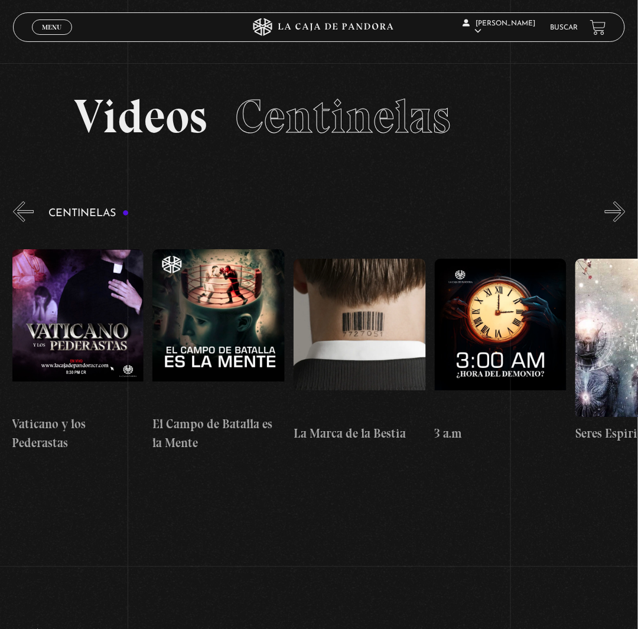
click at [622, 222] on button "»" at bounding box center [615, 211] width 21 height 21
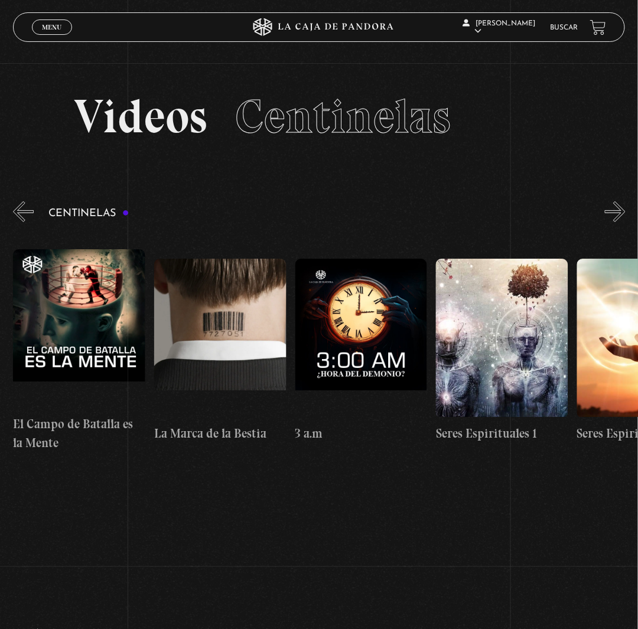
click at [622, 222] on button "»" at bounding box center [615, 211] width 21 height 21
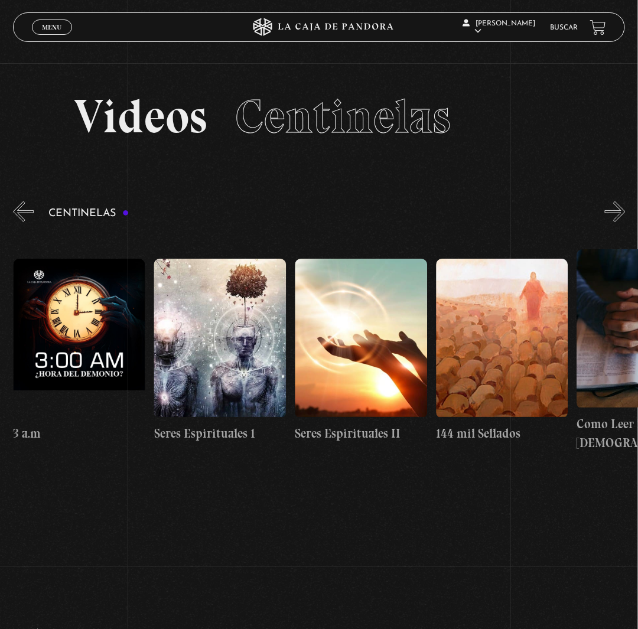
click at [622, 222] on button "»" at bounding box center [615, 211] width 21 height 21
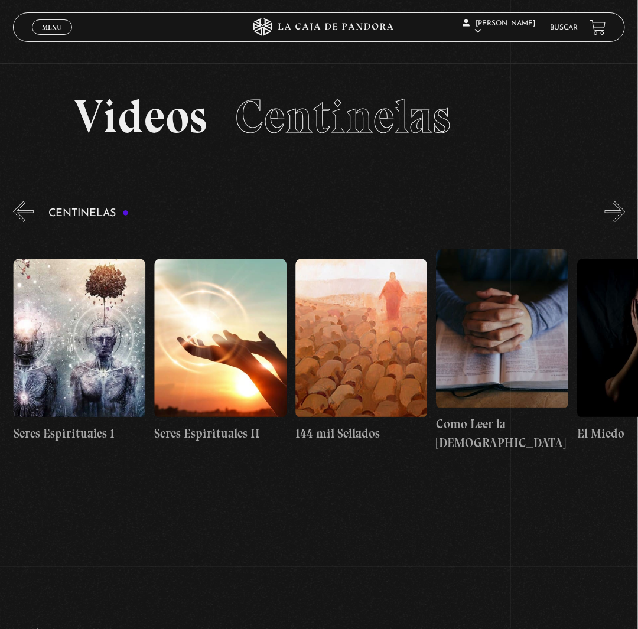
click at [622, 222] on button "»" at bounding box center [615, 211] width 21 height 21
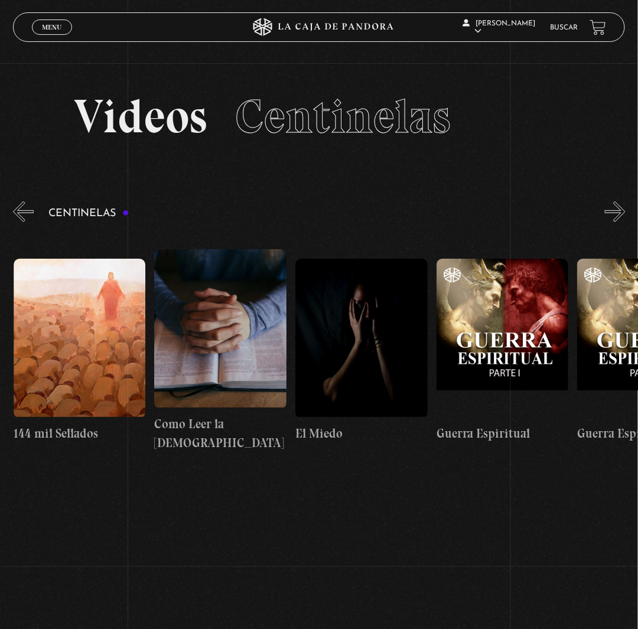
click at [622, 222] on button "»" at bounding box center [615, 211] width 21 height 21
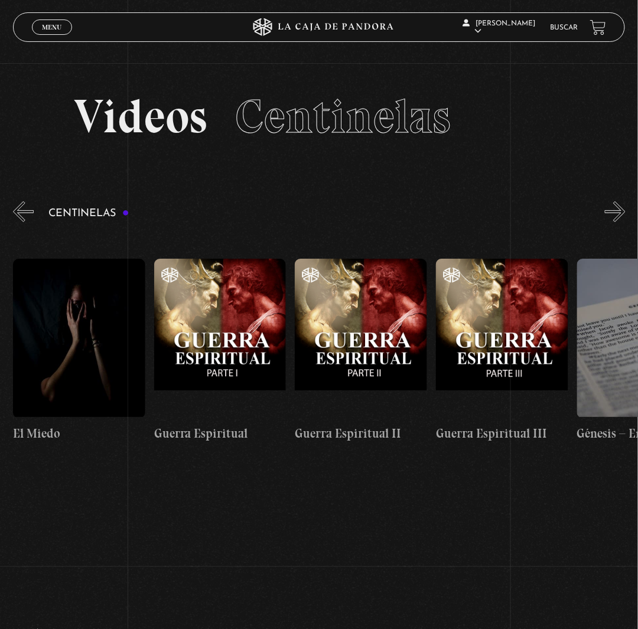
click at [622, 222] on button "»" at bounding box center [615, 211] width 21 height 21
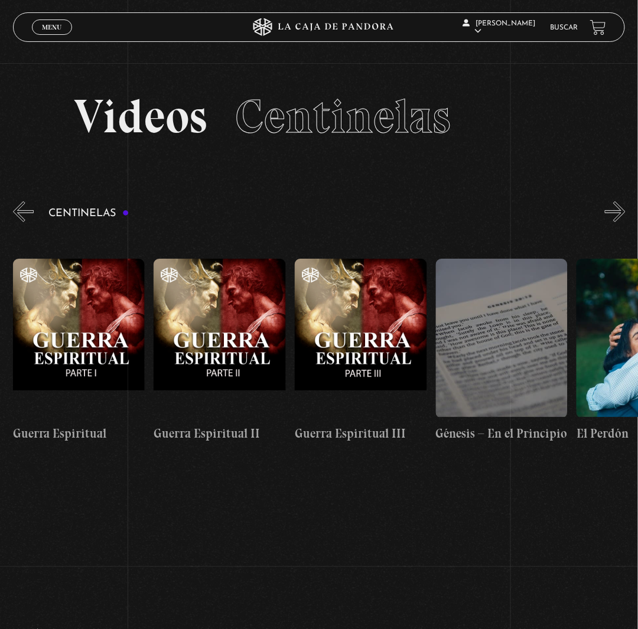
click at [622, 222] on button "»" at bounding box center [615, 211] width 21 height 21
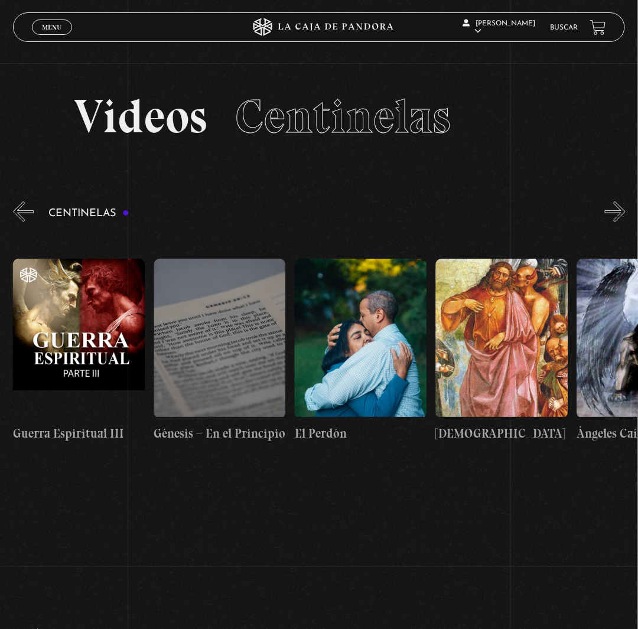
click at [622, 222] on button "»" at bounding box center [615, 211] width 21 height 21
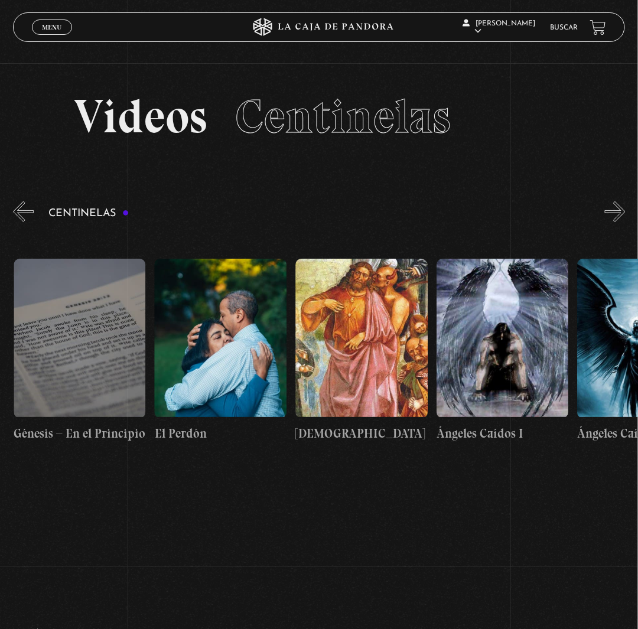
click at [622, 222] on button "»" at bounding box center [615, 211] width 21 height 21
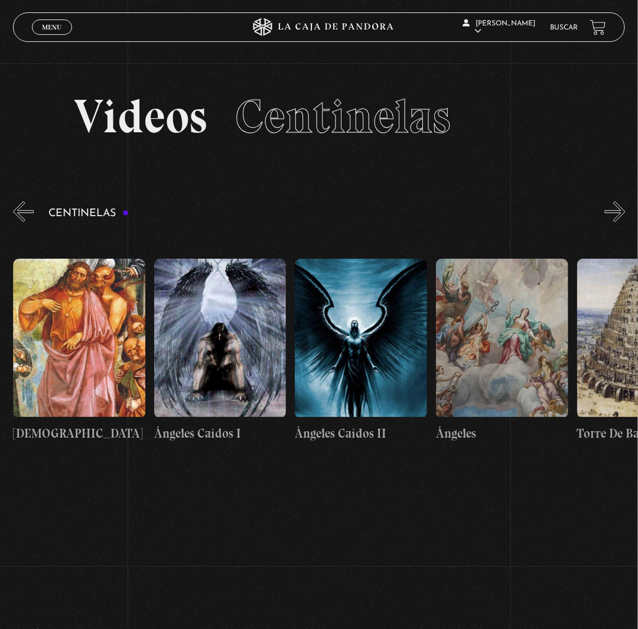
click at [622, 222] on button "»" at bounding box center [615, 211] width 21 height 21
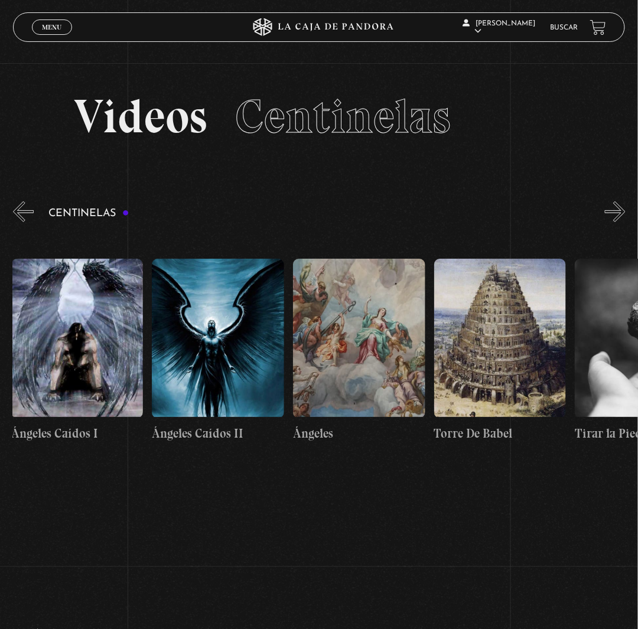
click at [622, 222] on button "»" at bounding box center [615, 211] width 21 height 21
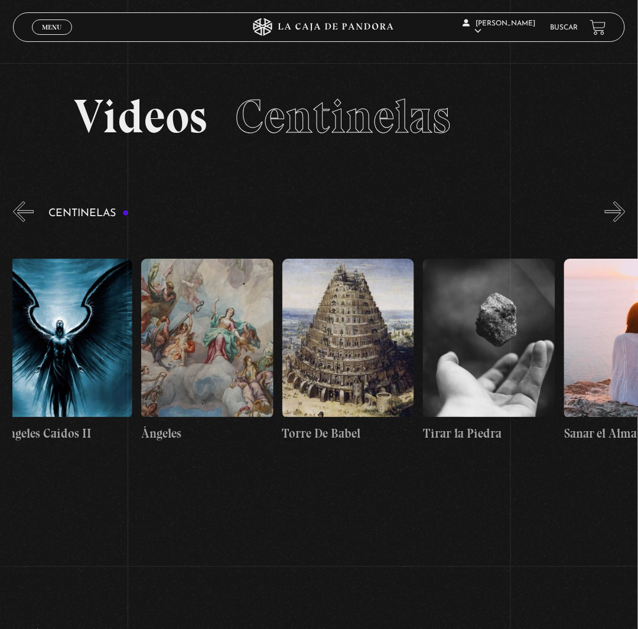
click at [622, 222] on button "»" at bounding box center [615, 211] width 21 height 21
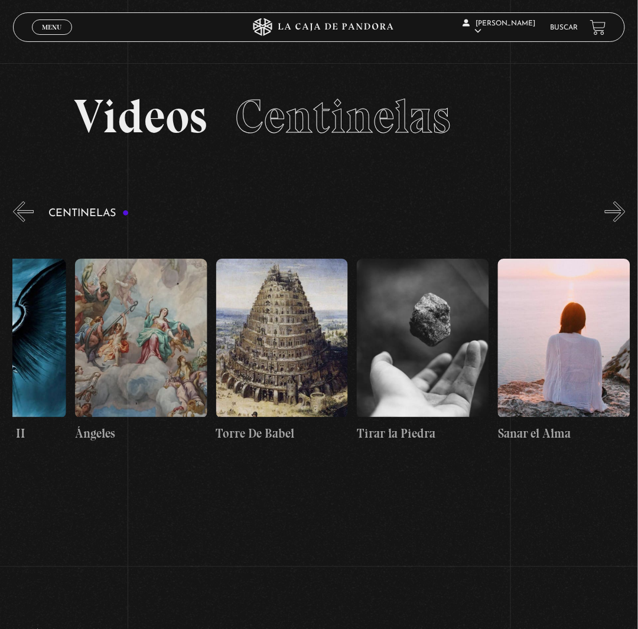
click at [622, 222] on button "»" at bounding box center [615, 211] width 21 height 21
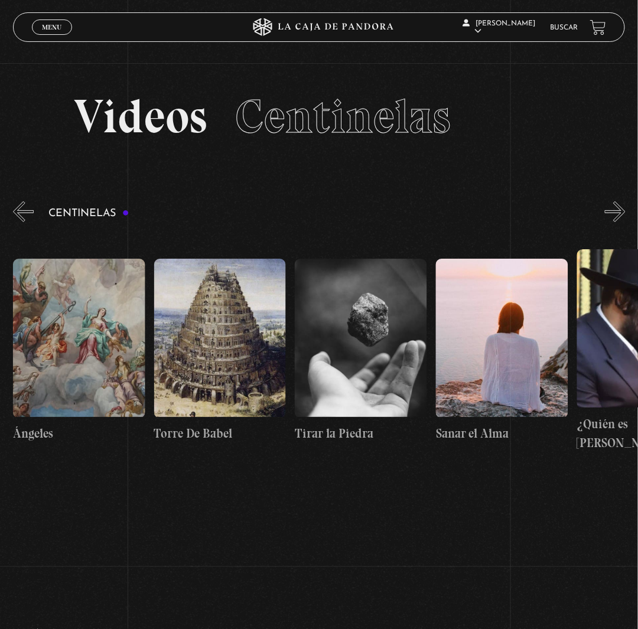
click at [622, 222] on button "»" at bounding box center [615, 211] width 21 height 21
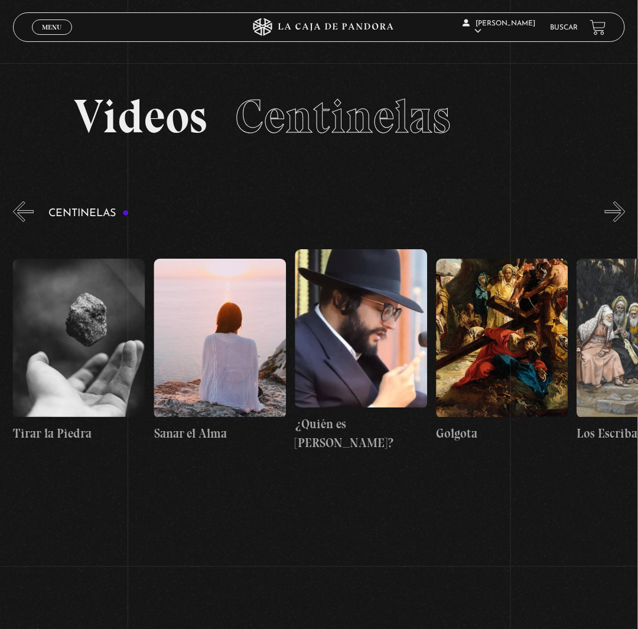
click at [622, 222] on button "»" at bounding box center [615, 211] width 21 height 21
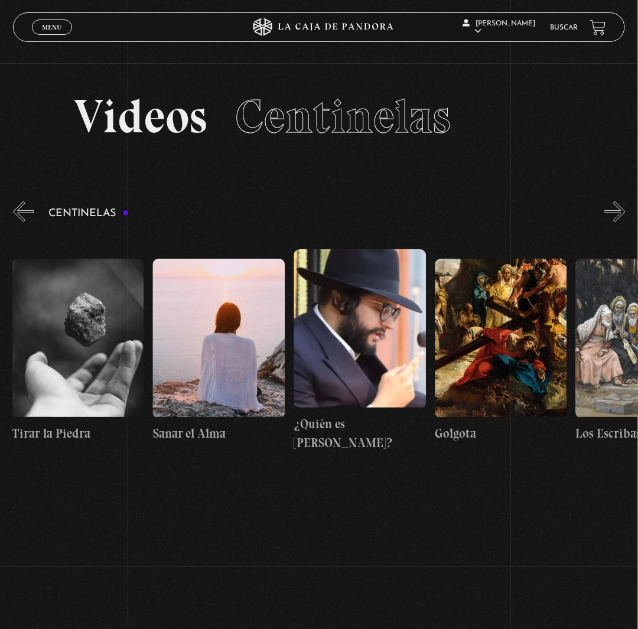
click at [622, 222] on button "»" at bounding box center [615, 211] width 21 height 21
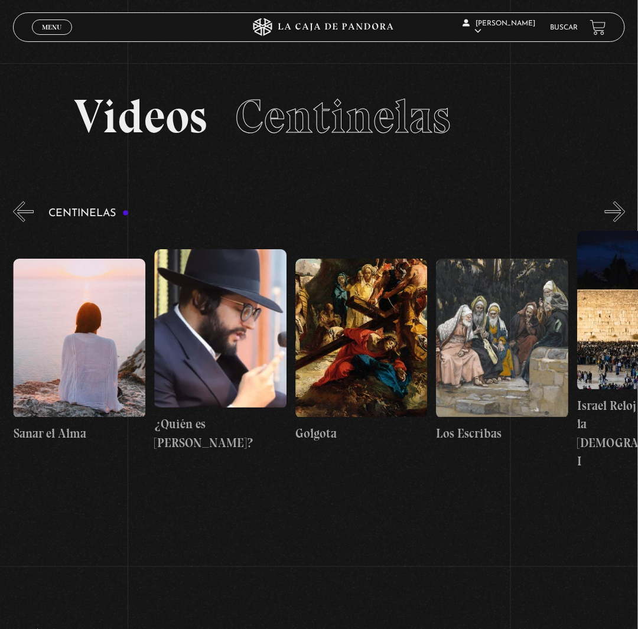
click at [622, 222] on button "»" at bounding box center [615, 211] width 21 height 21
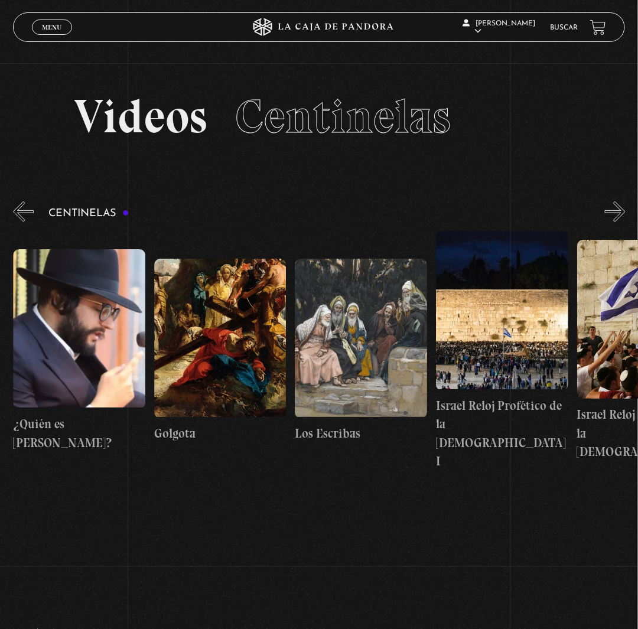
click at [622, 222] on button "»" at bounding box center [615, 211] width 21 height 21
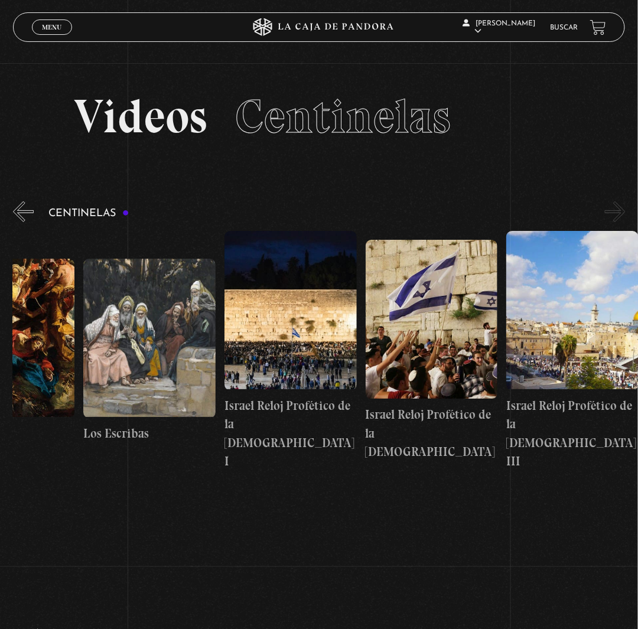
click at [622, 222] on button "»" at bounding box center [615, 211] width 21 height 21
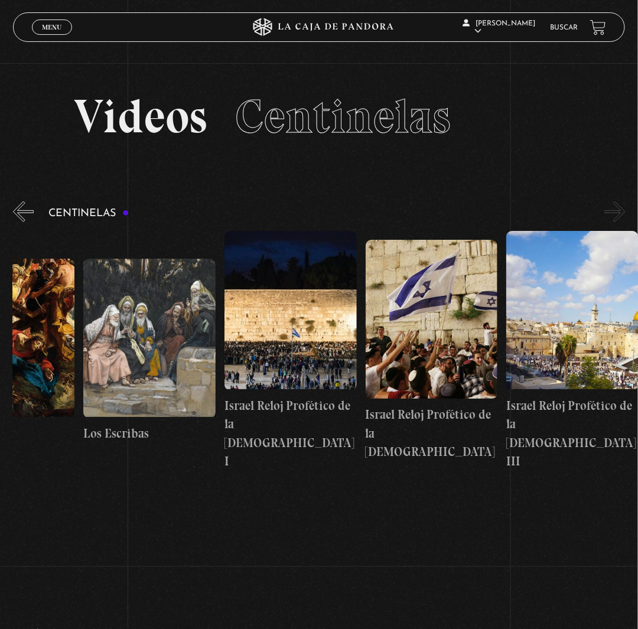
click at [622, 222] on button "»" at bounding box center [615, 211] width 21 height 21
click at [19, 222] on button "«" at bounding box center [23, 211] width 21 height 21
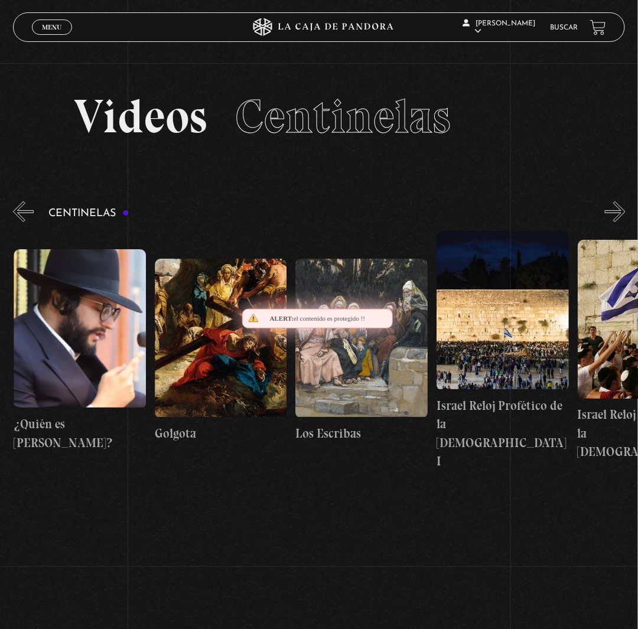
click at [19, 222] on button "«" at bounding box center [23, 211] width 21 height 21
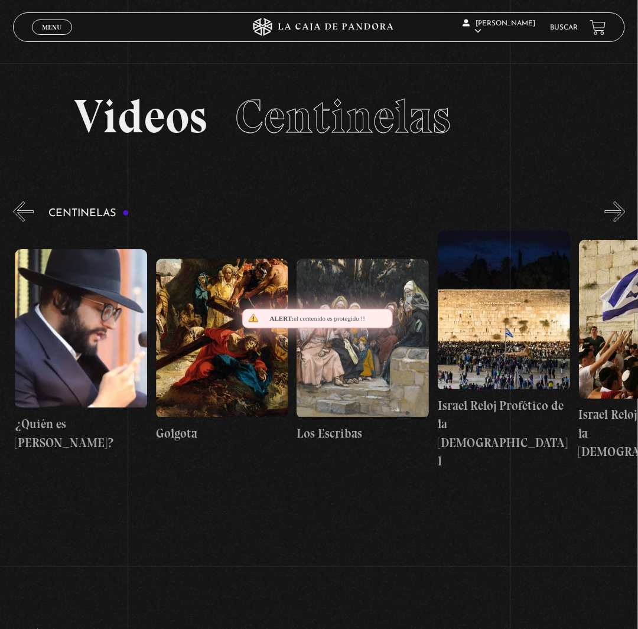
click at [19, 222] on button "«" at bounding box center [23, 211] width 21 height 21
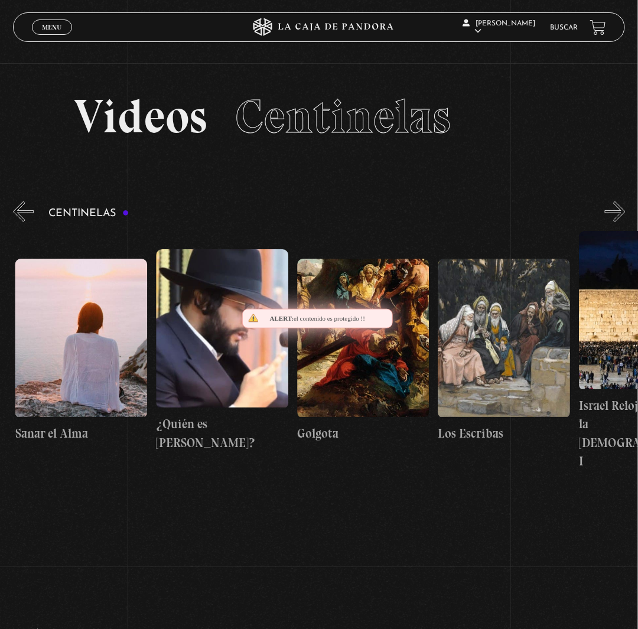
click at [19, 222] on button "«" at bounding box center [23, 211] width 21 height 21
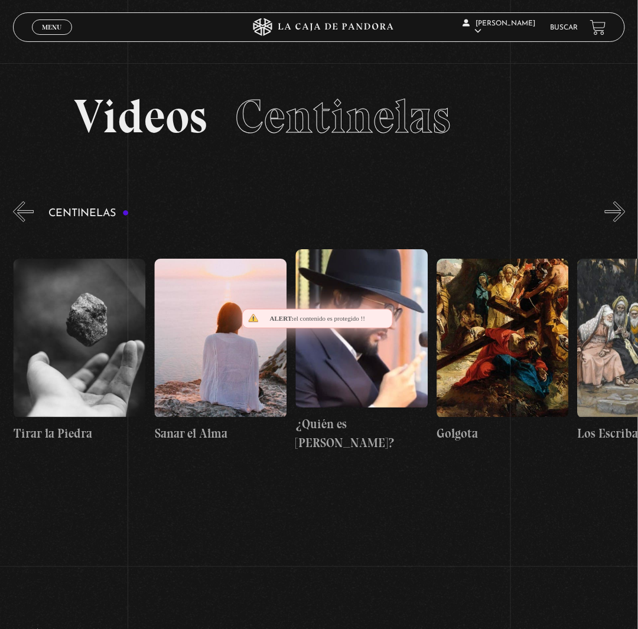
click at [19, 222] on button "«" at bounding box center [23, 211] width 21 height 21
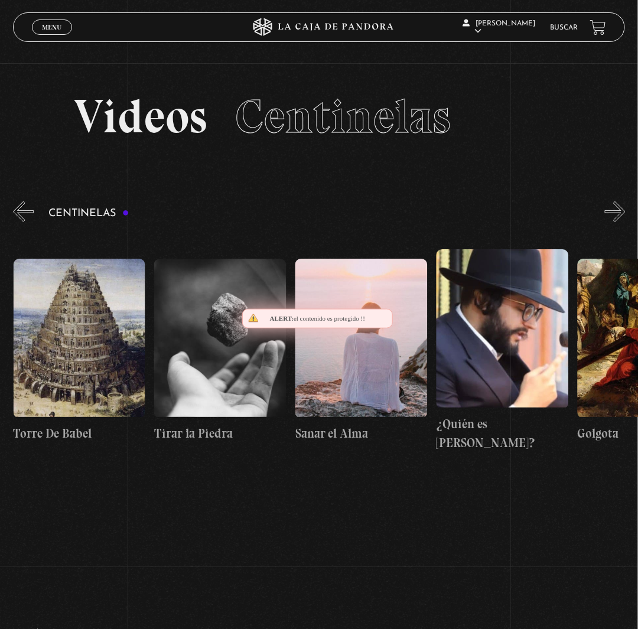
click at [19, 222] on button "«" at bounding box center [23, 211] width 21 height 21
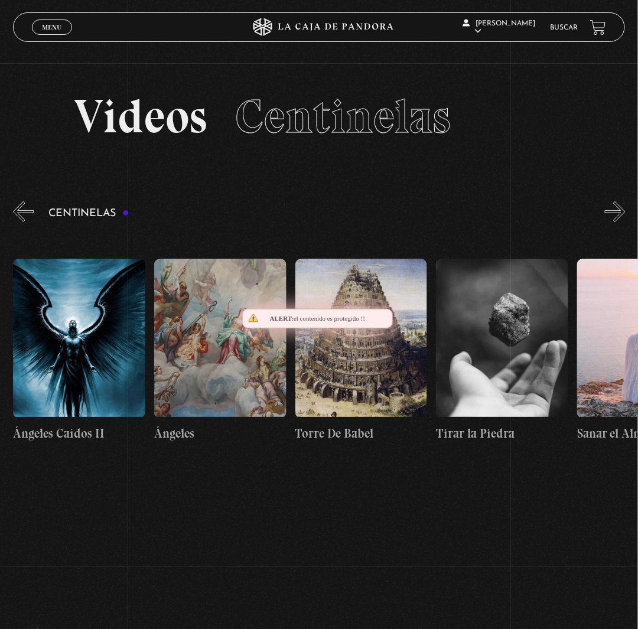
click at [19, 222] on button "«" at bounding box center [23, 211] width 21 height 21
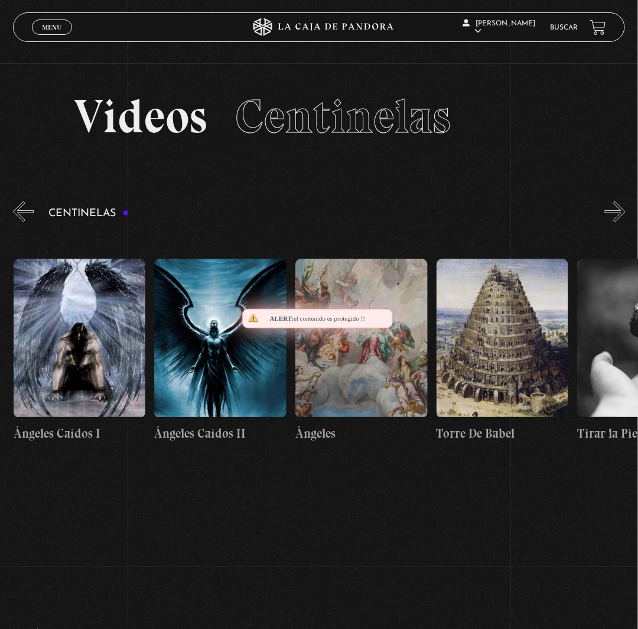
click at [19, 222] on button "«" at bounding box center [23, 211] width 21 height 21
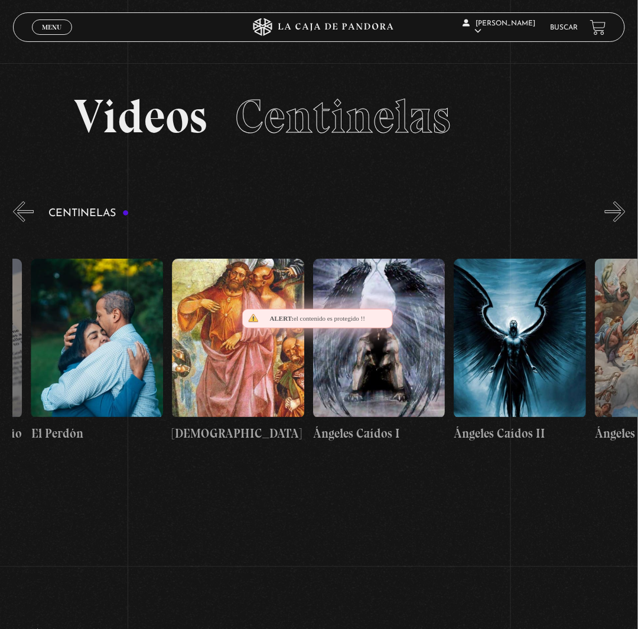
click at [19, 222] on button "«" at bounding box center [23, 211] width 21 height 21
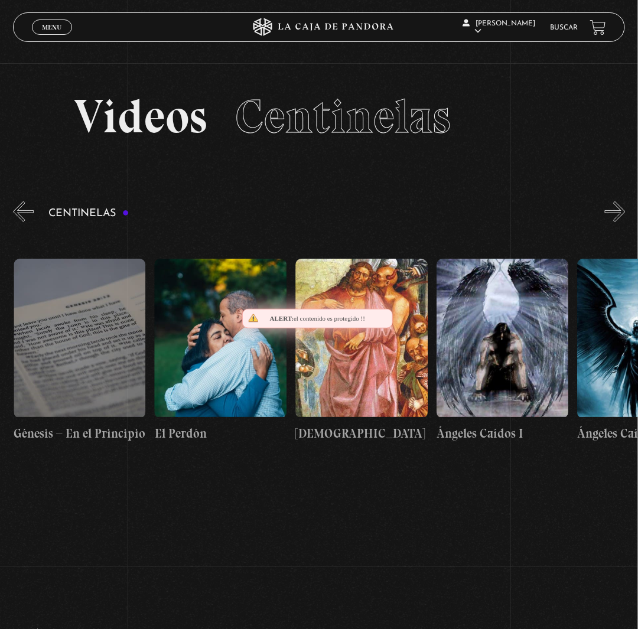
click at [19, 222] on button "«" at bounding box center [23, 211] width 21 height 21
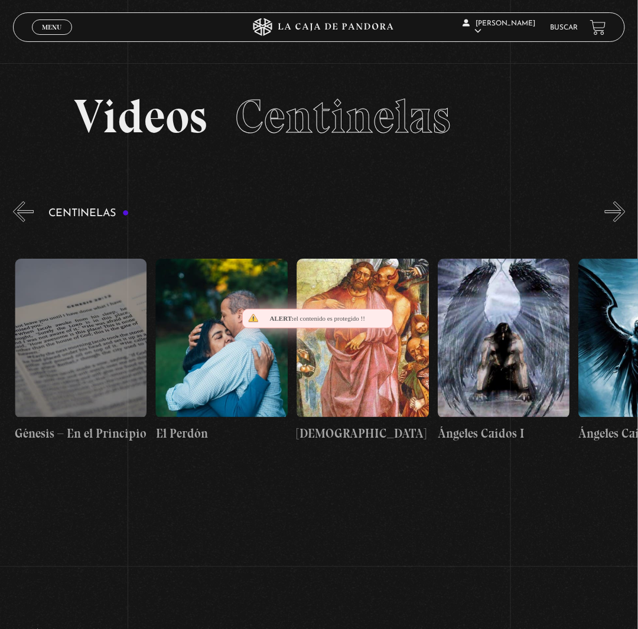
click at [19, 222] on button "«" at bounding box center [23, 211] width 21 height 21
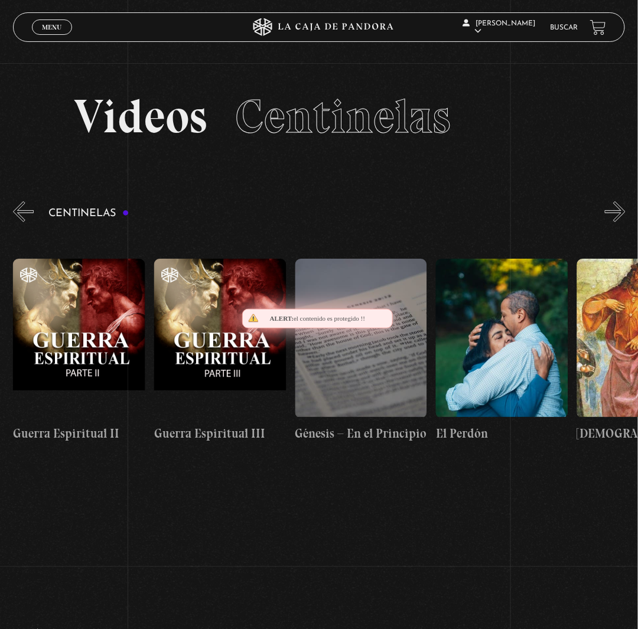
click at [19, 222] on button "«" at bounding box center [23, 211] width 21 height 21
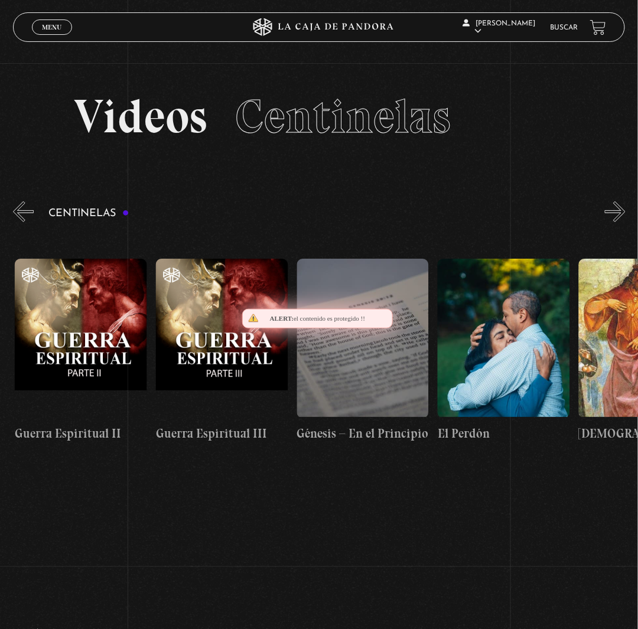
click at [19, 222] on button "«" at bounding box center [23, 211] width 21 height 21
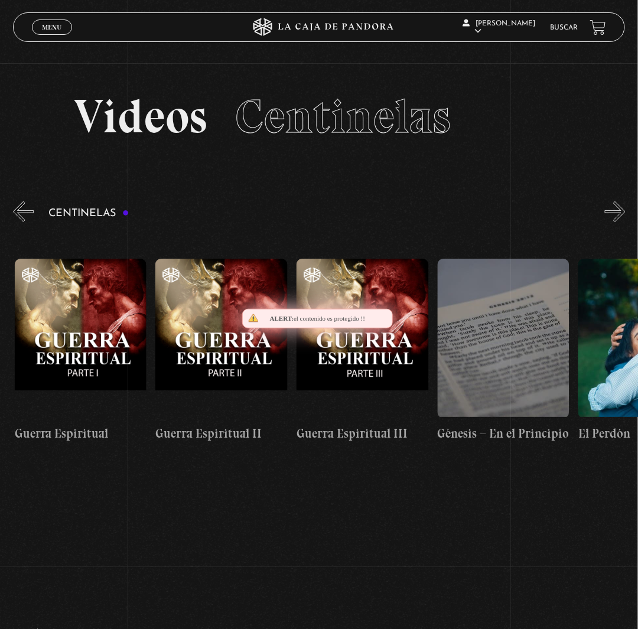
click at [19, 222] on button "«" at bounding box center [23, 211] width 21 height 21
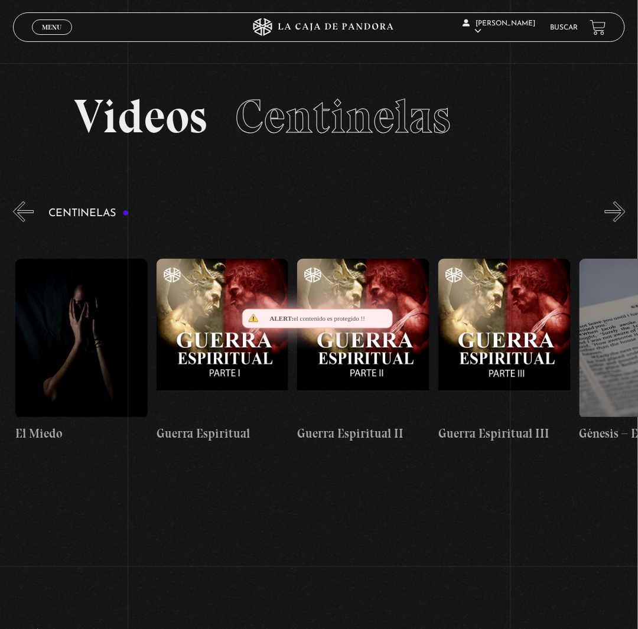
click at [19, 222] on button "«" at bounding box center [23, 211] width 21 height 21
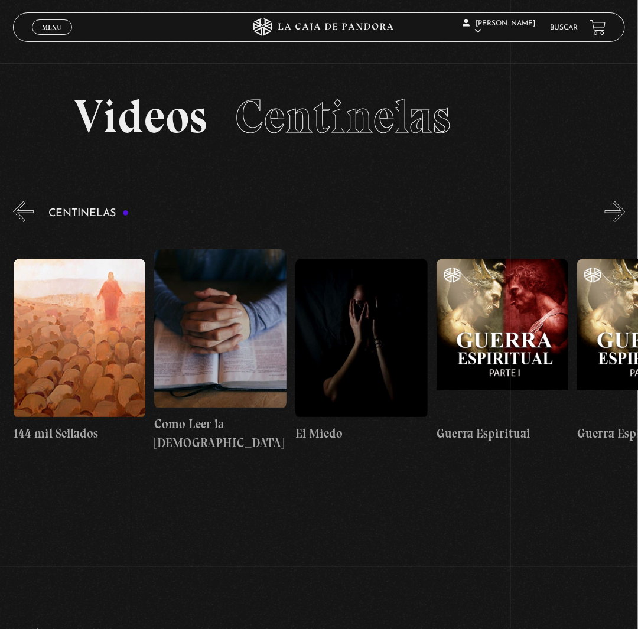
click at [19, 222] on button "«" at bounding box center [23, 211] width 21 height 21
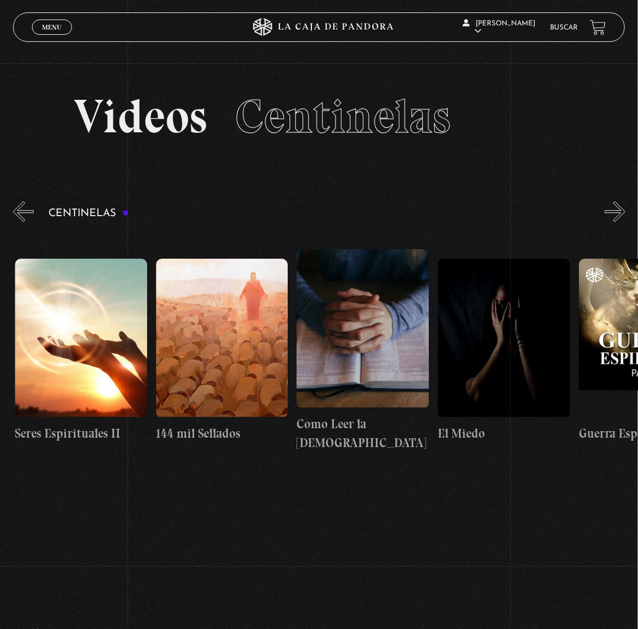
click at [19, 222] on button "«" at bounding box center [23, 211] width 21 height 21
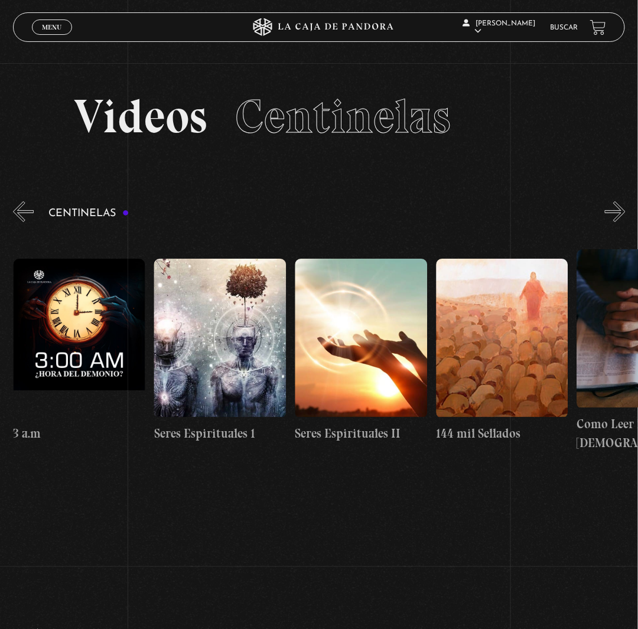
click at [19, 222] on button "«" at bounding box center [23, 211] width 21 height 21
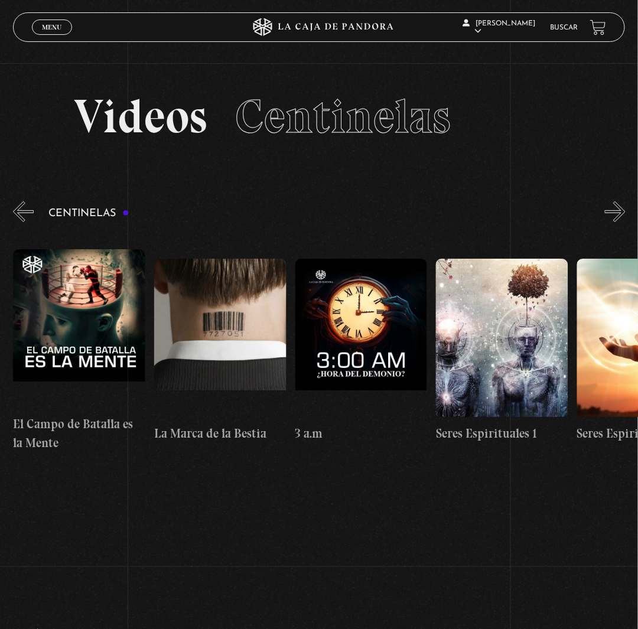
click at [19, 222] on button "«" at bounding box center [23, 211] width 21 height 21
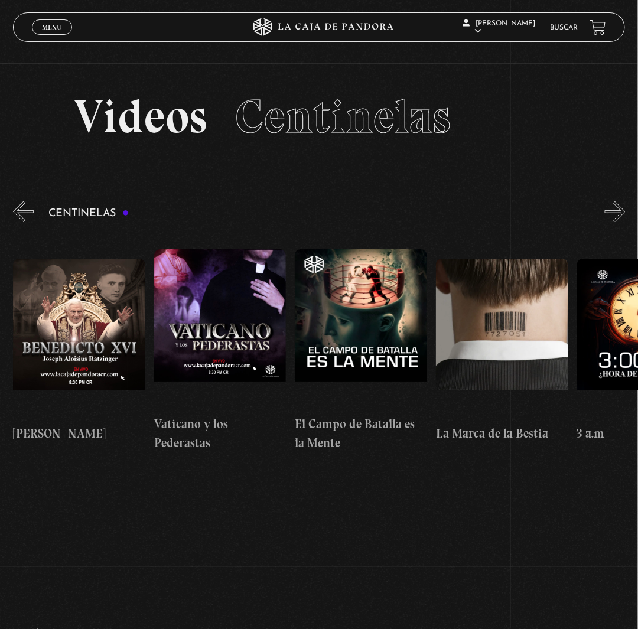
click at [19, 222] on button "«" at bounding box center [23, 211] width 21 height 21
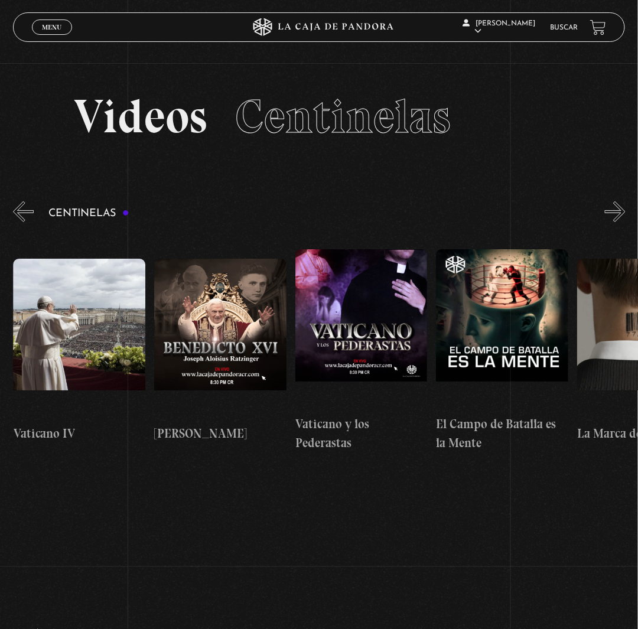
click at [19, 222] on button "«" at bounding box center [23, 211] width 21 height 21
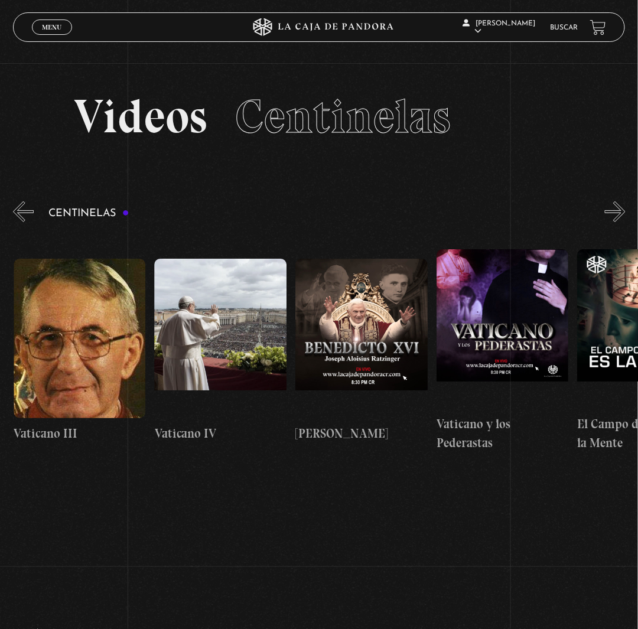
click at [19, 222] on button "«" at bounding box center [23, 211] width 21 height 21
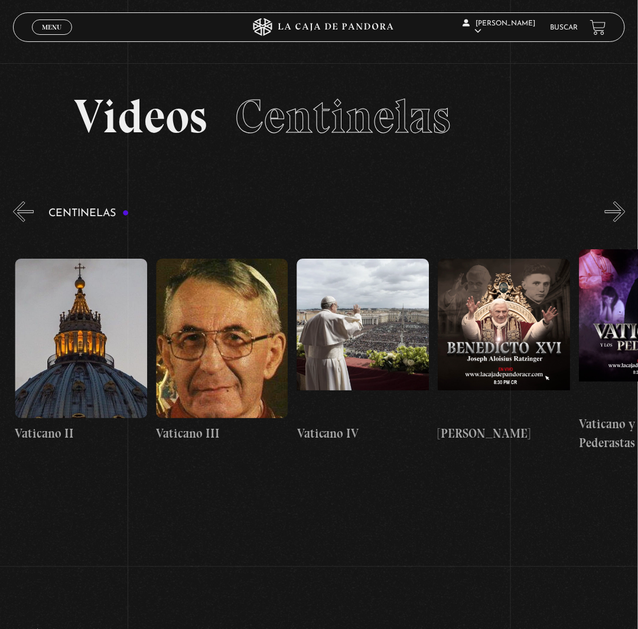
click at [19, 222] on button "«" at bounding box center [23, 211] width 21 height 21
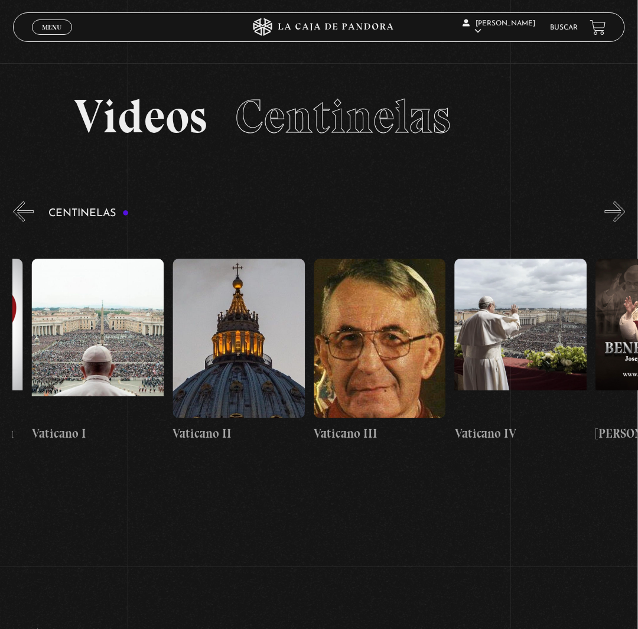
click at [19, 222] on button "«" at bounding box center [23, 211] width 21 height 21
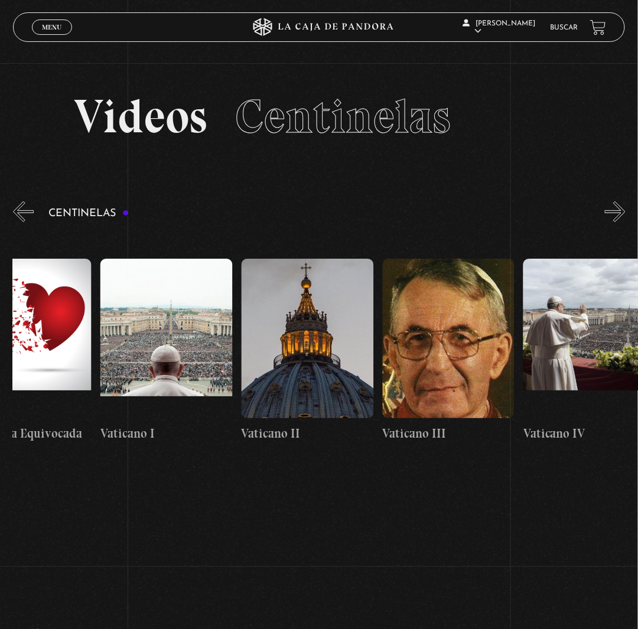
click at [19, 222] on button "«" at bounding box center [23, 211] width 21 height 21
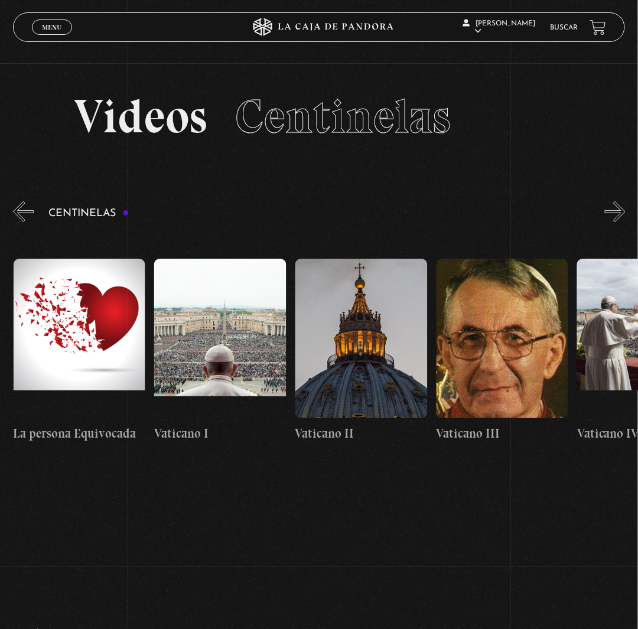
click at [19, 222] on button "«" at bounding box center [23, 211] width 21 height 21
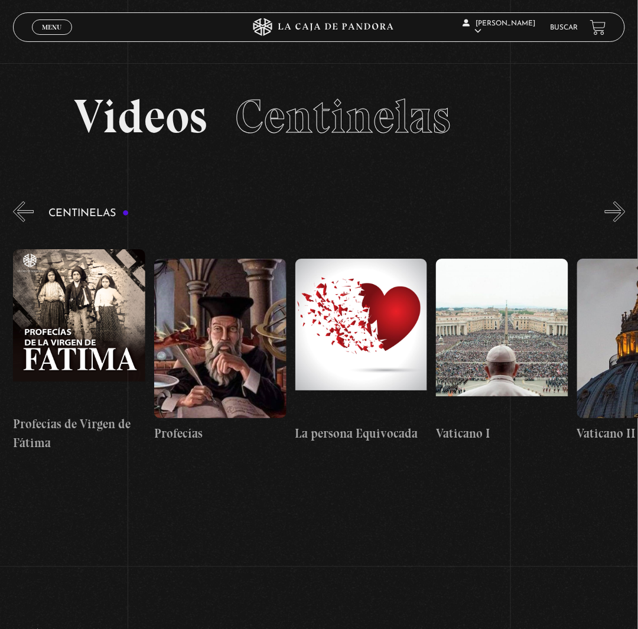
click at [19, 222] on button "«" at bounding box center [23, 211] width 21 height 21
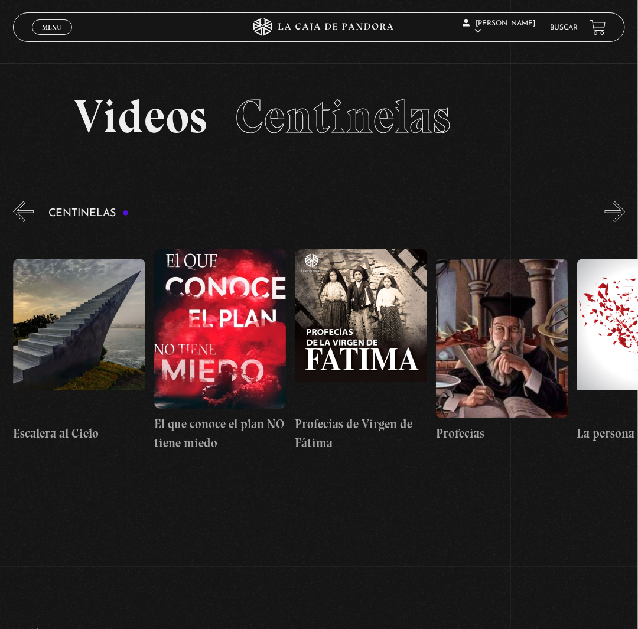
click at [19, 222] on button "«" at bounding box center [23, 211] width 21 height 21
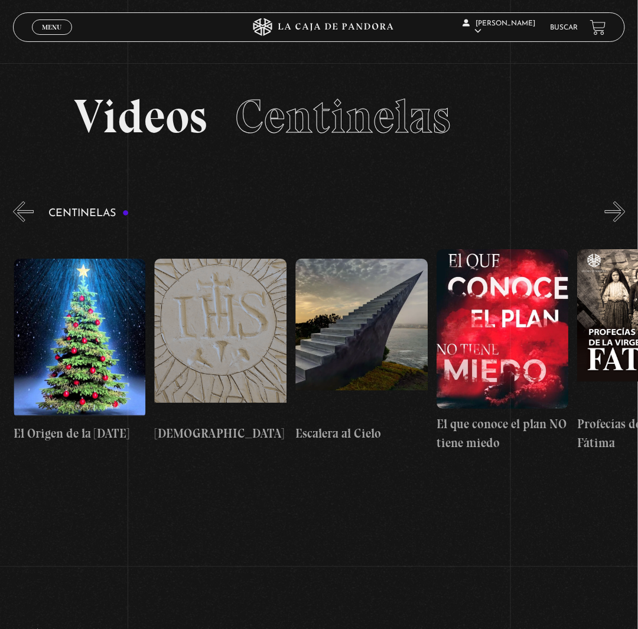
click at [19, 222] on button "«" at bounding box center [23, 211] width 21 height 21
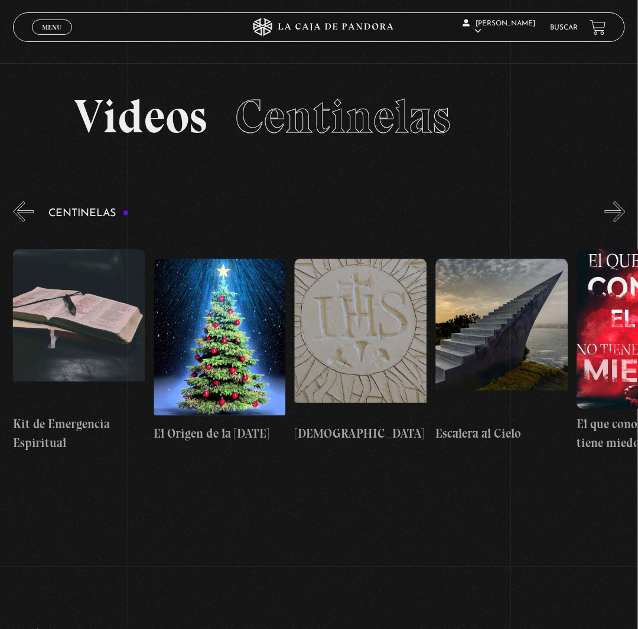
click at [19, 222] on button "«" at bounding box center [23, 211] width 21 height 21
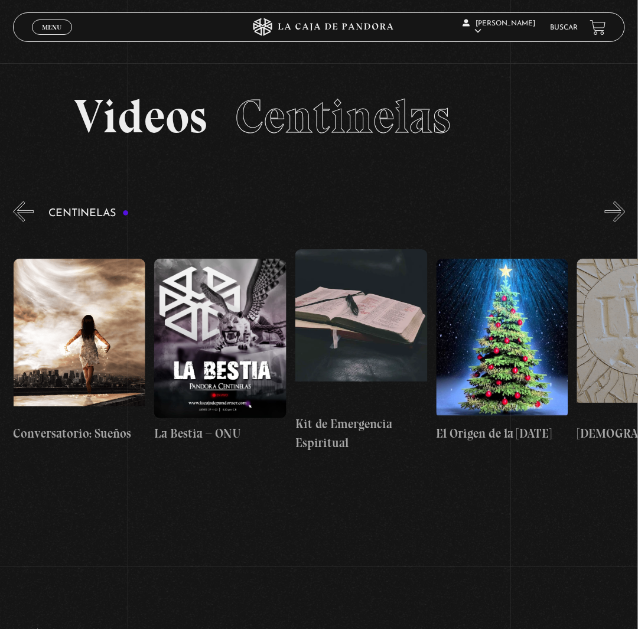
click at [19, 222] on button "«" at bounding box center [23, 211] width 21 height 21
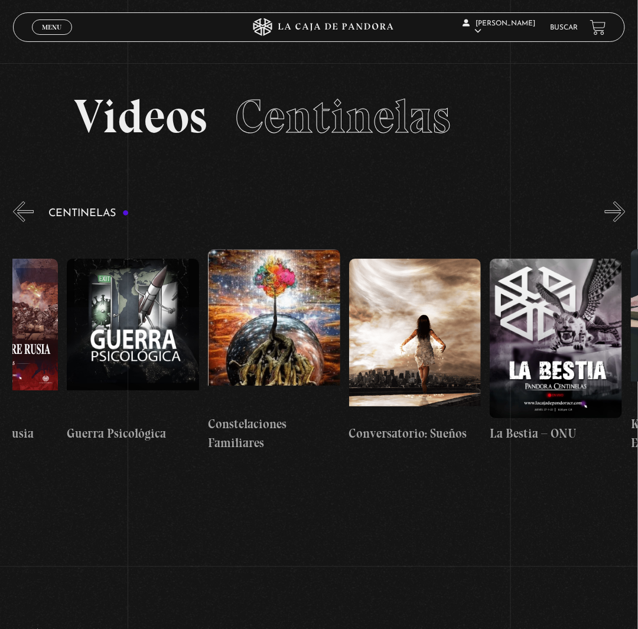
click at [19, 222] on button "«" at bounding box center [23, 211] width 21 height 21
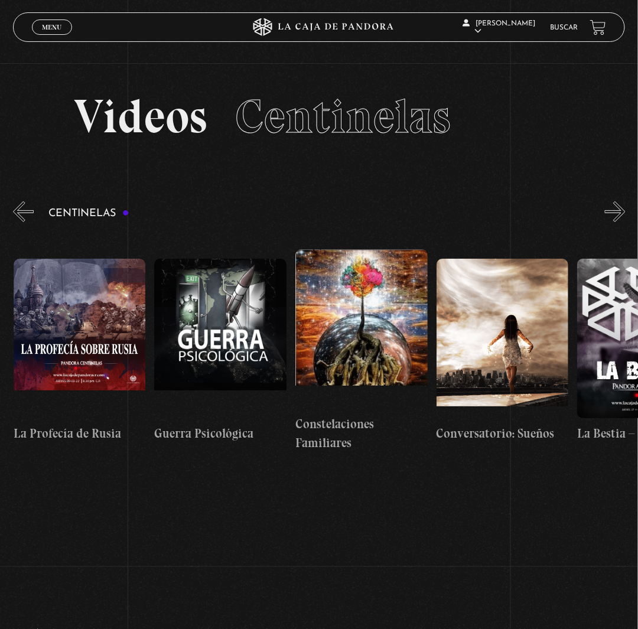
click at [19, 222] on button "«" at bounding box center [23, 211] width 21 height 21
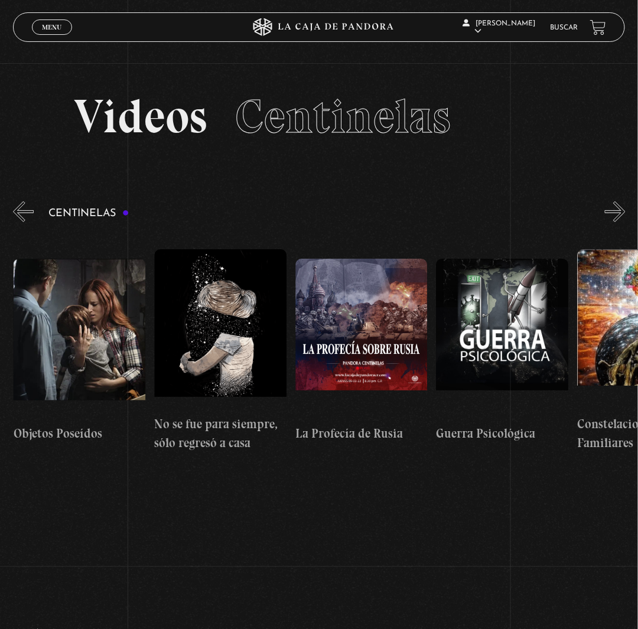
click at [19, 222] on button "«" at bounding box center [23, 211] width 21 height 21
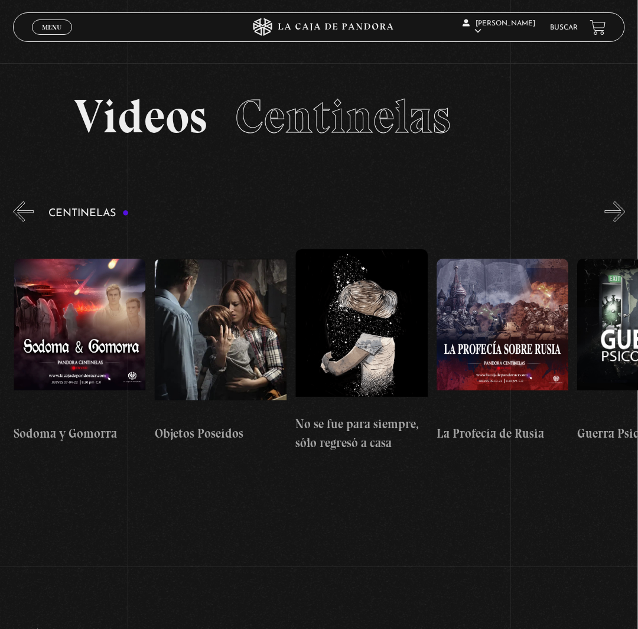
click at [19, 222] on button "«" at bounding box center [23, 211] width 21 height 21
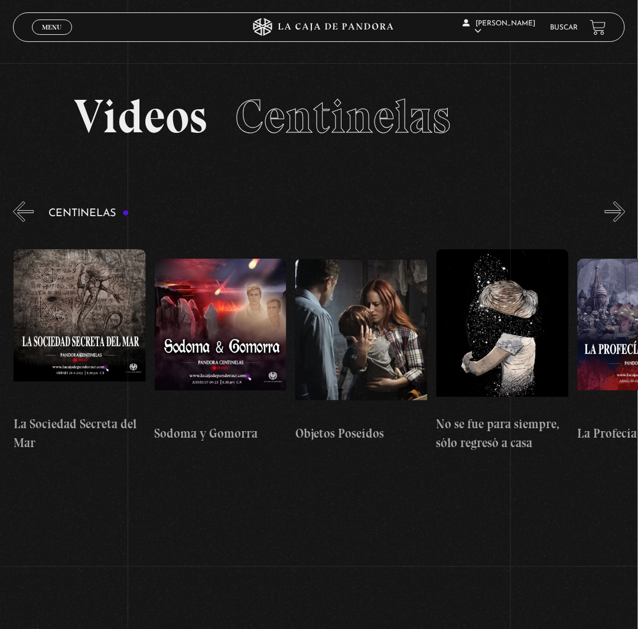
click at [19, 222] on button "«" at bounding box center [23, 211] width 21 height 21
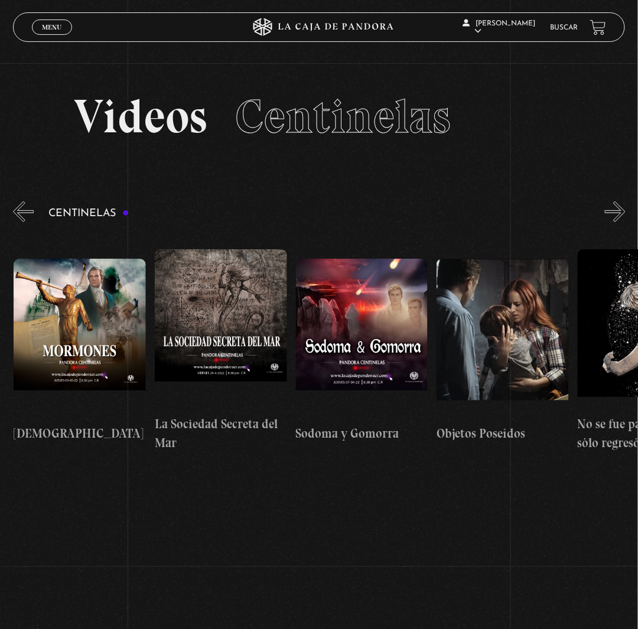
click at [19, 222] on button "«" at bounding box center [23, 211] width 21 height 21
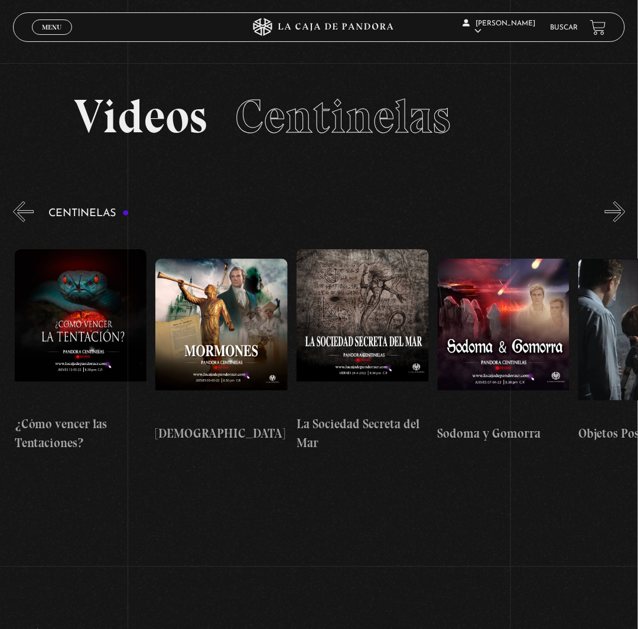
click at [19, 222] on button "«" at bounding box center [23, 211] width 21 height 21
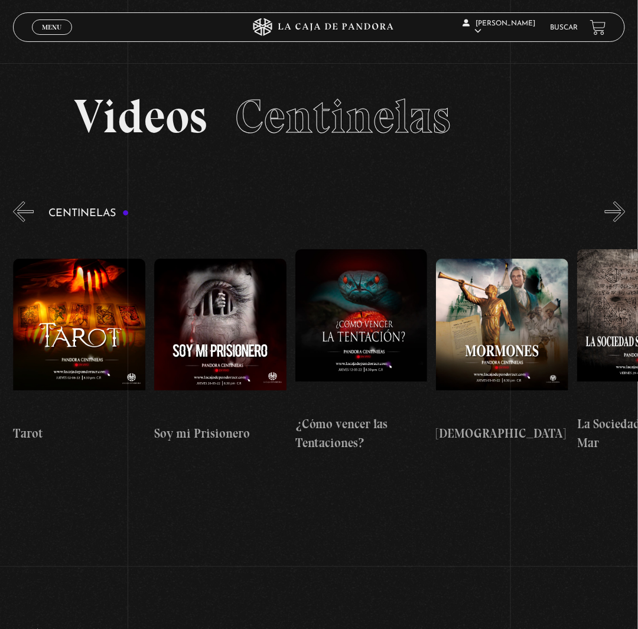
click at [19, 222] on button "«" at bounding box center [23, 211] width 21 height 21
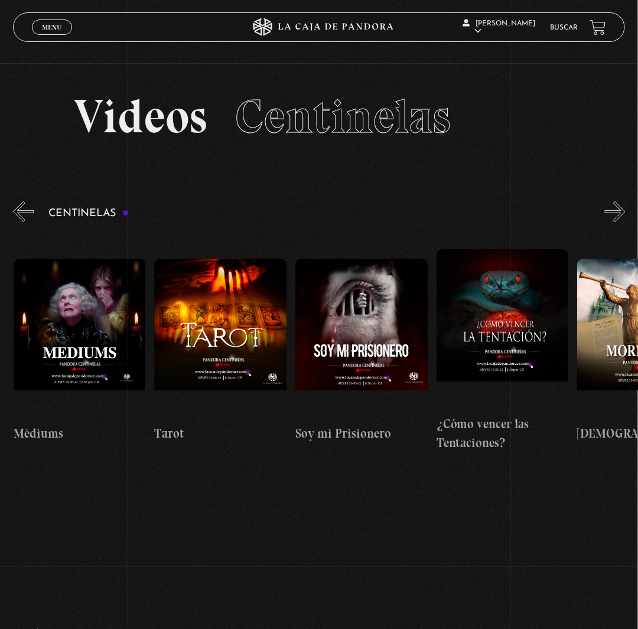
click at [19, 222] on button "«" at bounding box center [23, 211] width 21 height 21
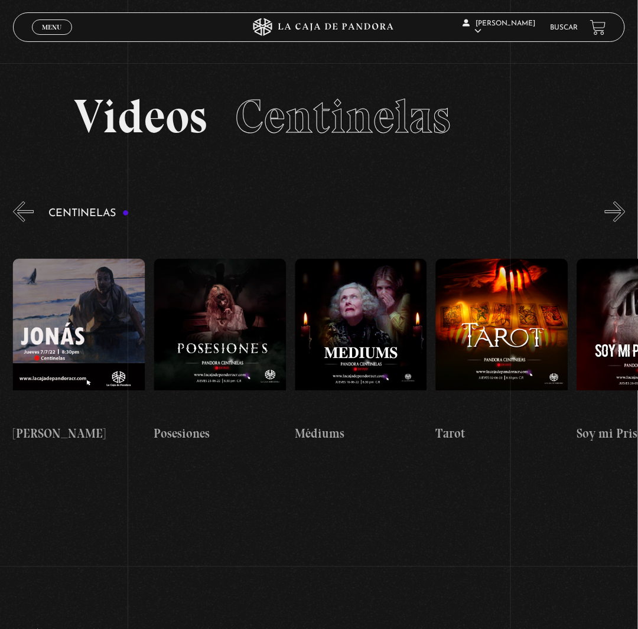
click at [19, 222] on button "«" at bounding box center [23, 211] width 21 height 21
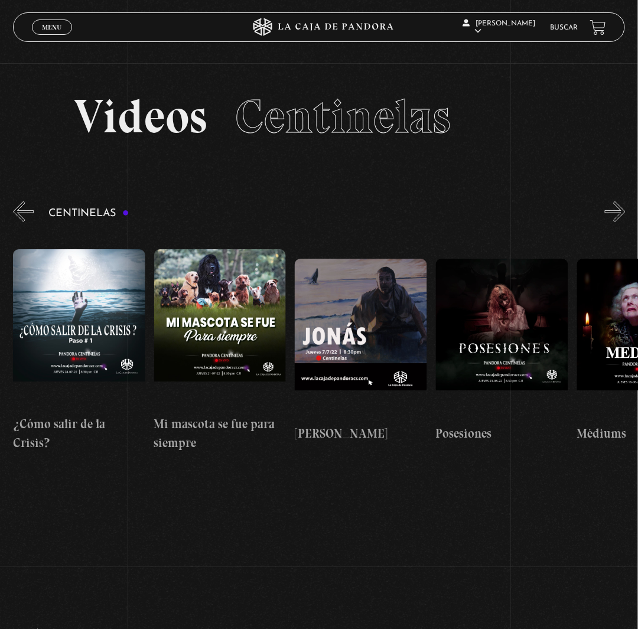
click at [19, 222] on button "«" at bounding box center [23, 211] width 21 height 21
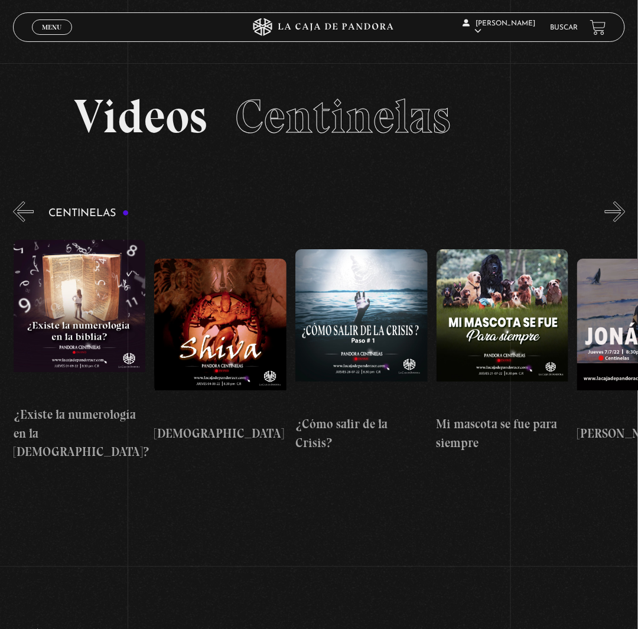
click at [19, 222] on button "«" at bounding box center [23, 211] width 21 height 21
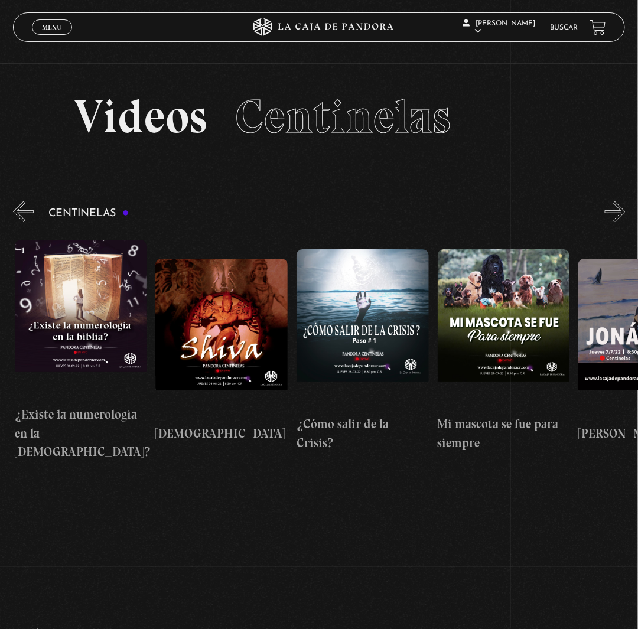
click at [19, 222] on button "«" at bounding box center [23, 211] width 21 height 21
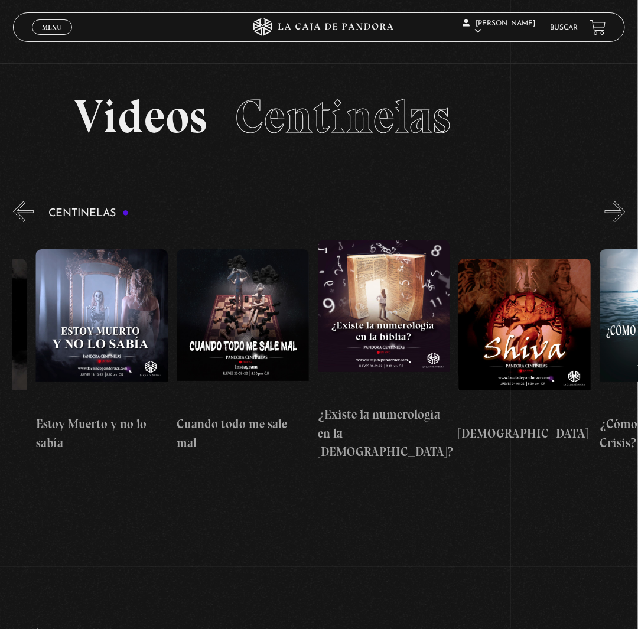
click at [19, 222] on button "«" at bounding box center [23, 211] width 21 height 21
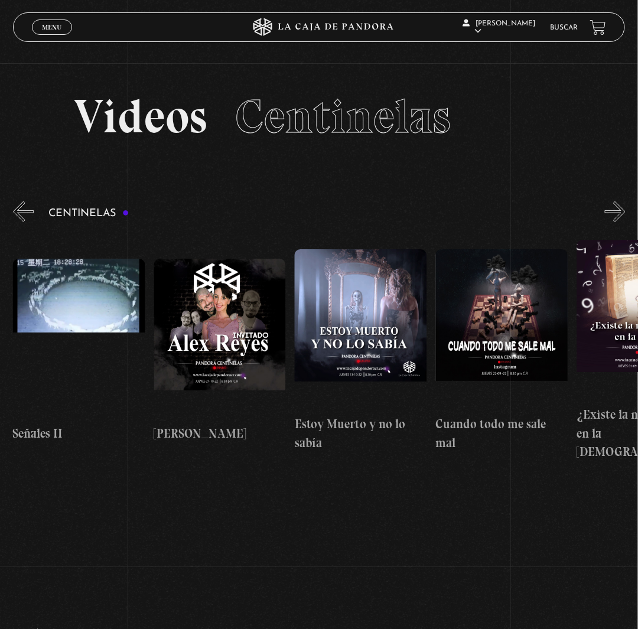
click at [19, 222] on button "«" at bounding box center [23, 211] width 21 height 21
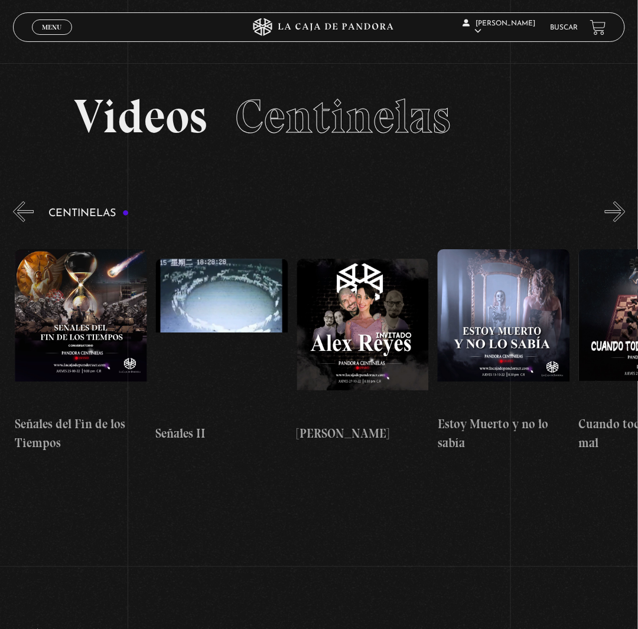
click at [19, 222] on button "«" at bounding box center [23, 211] width 21 height 21
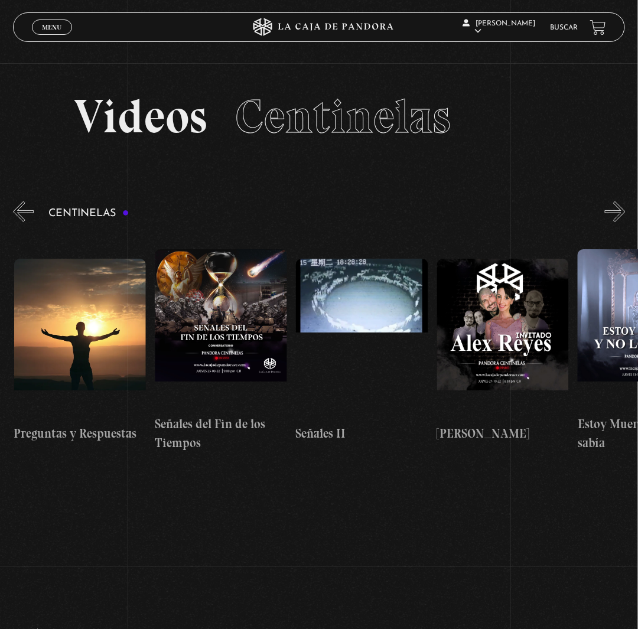
click at [19, 222] on button "«" at bounding box center [23, 211] width 21 height 21
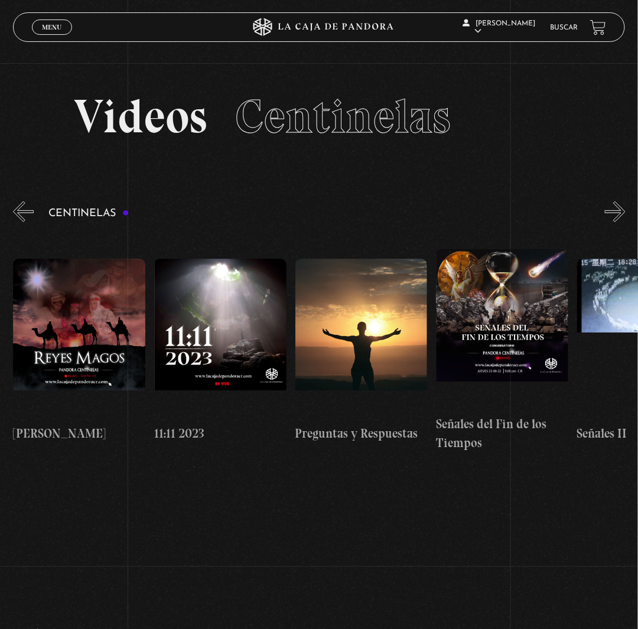
click at [19, 222] on button "«" at bounding box center [23, 211] width 21 height 21
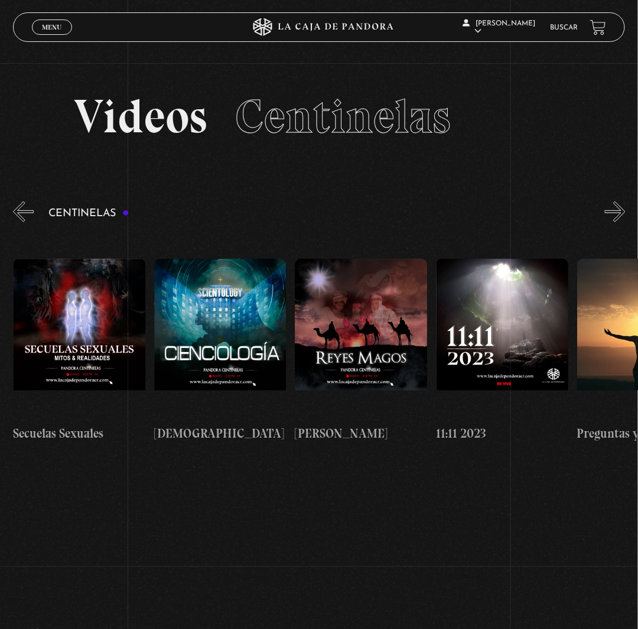
click at [19, 222] on button "«" at bounding box center [23, 211] width 21 height 21
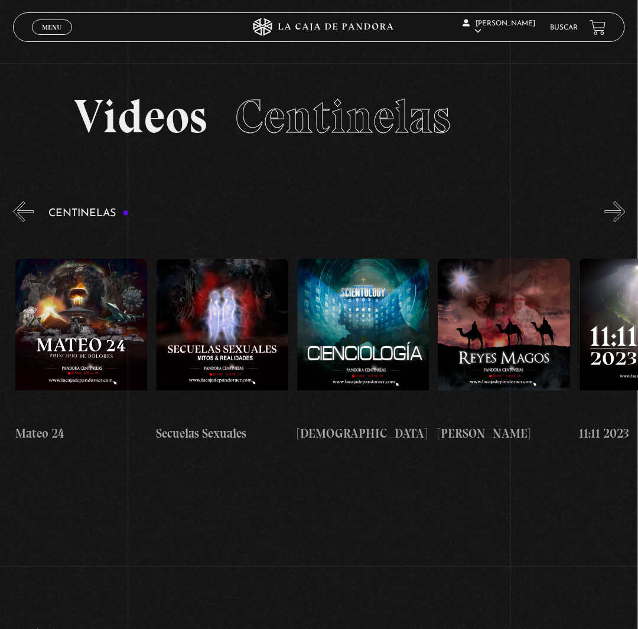
click at [19, 222] on button "«" at bounding box center [23, 211] width 21 height 21
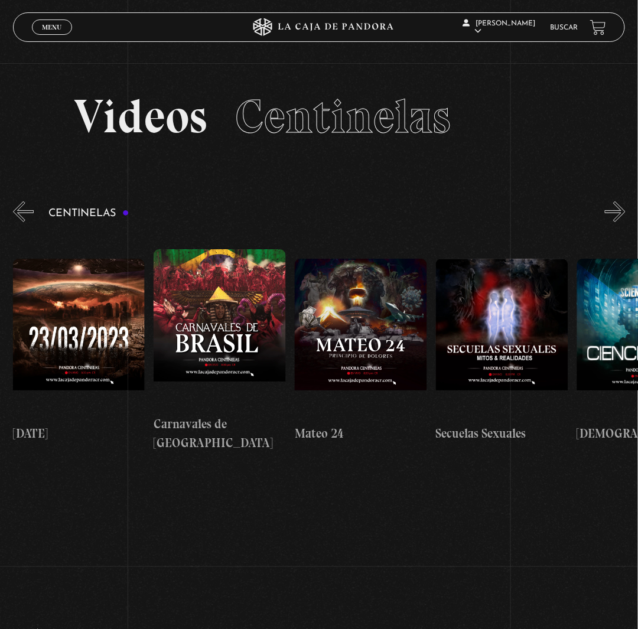
click at [19, 222] on button "«" at bounding box center [23, 211] width 21 height 21
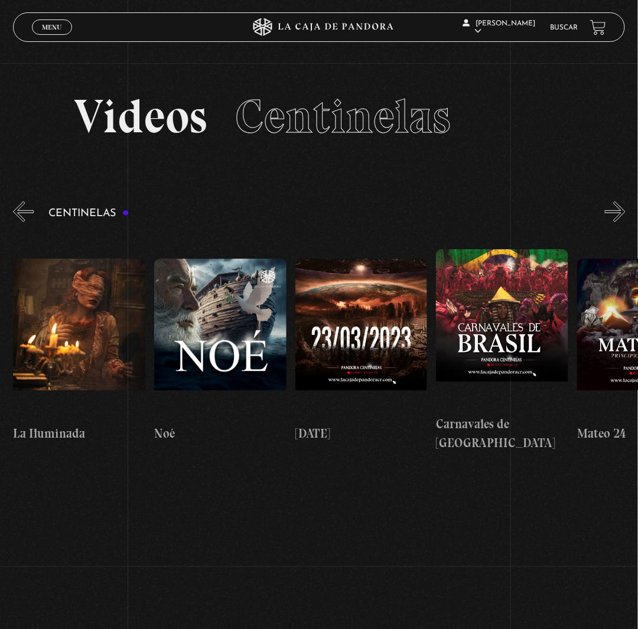
click at [19, 222] on button "«" at bounding box center [23, 211] width 21 height 21
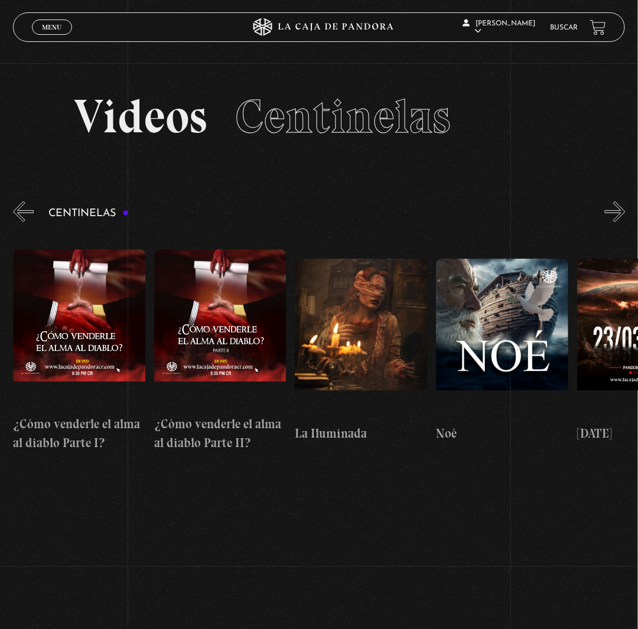
click at [19, 222] on button "«" at bounding box center [23, 211] width 21 height 21
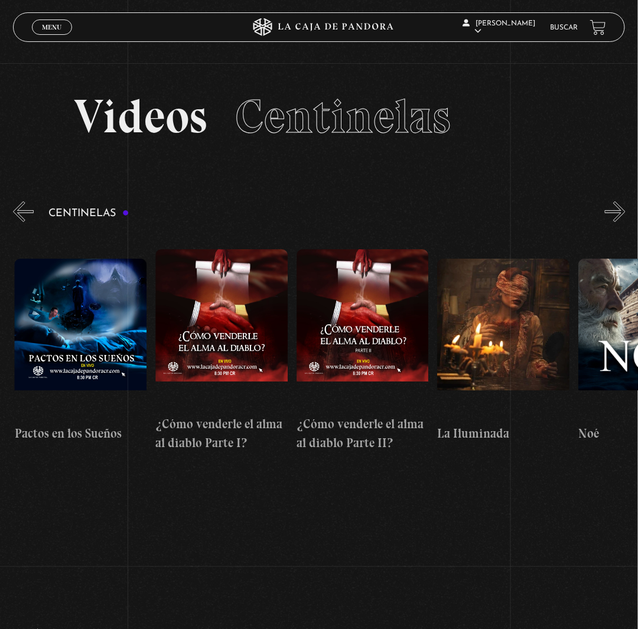
click at [19, 222] on button "«" at bounding box center [23, 211] width 21 height 21
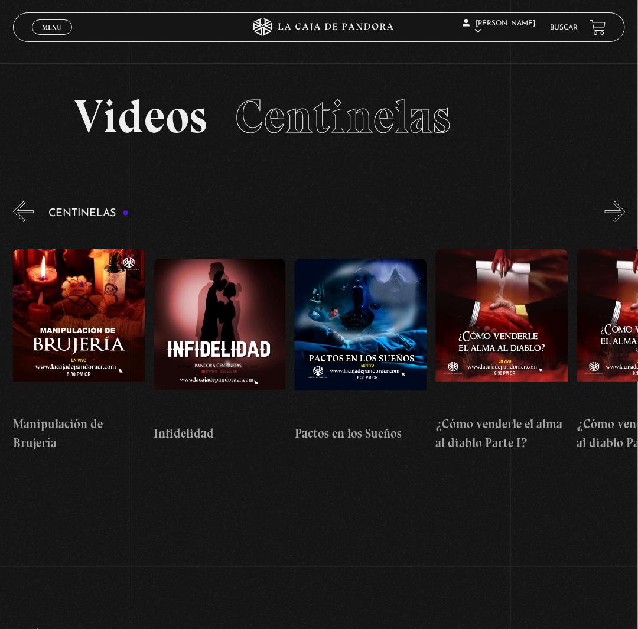
click at [19, 222] on button "«" at bounding box center [23, 211] width 21 height 21
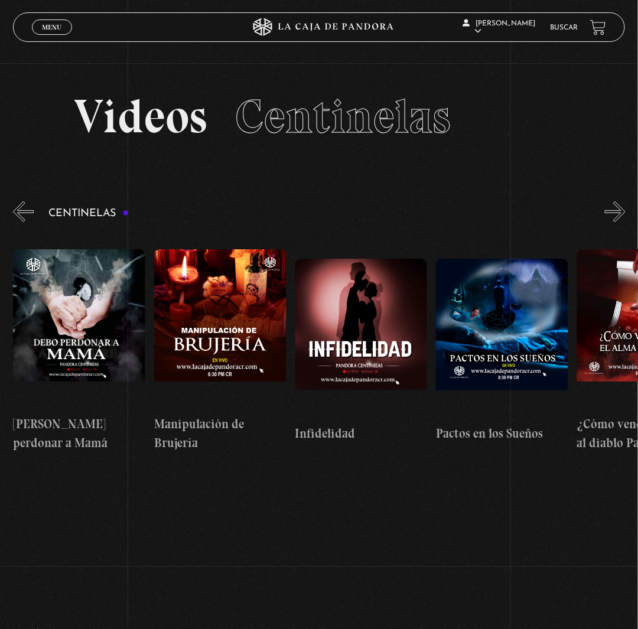
click at [19, 222] on button "«" at bounding box center [23, 211] width 21 height 21
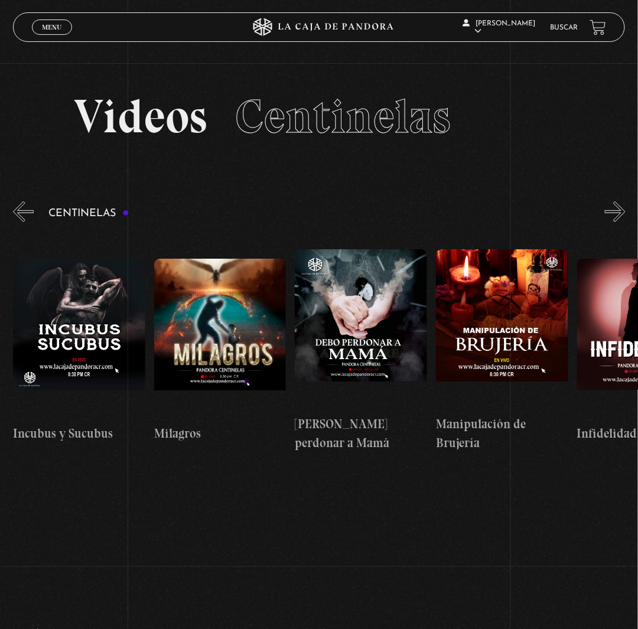
click at [19, 222] on button "«" at bounding box center [23, 211] width 21 height 21
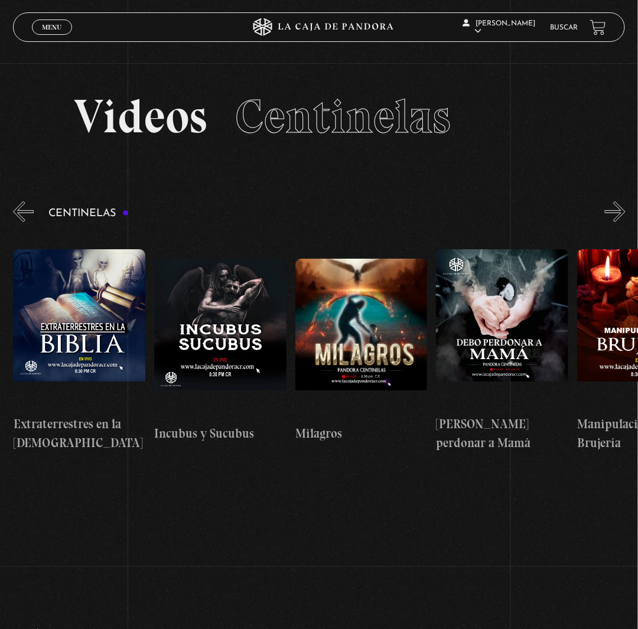
click at [19, 222] on button "«" at bounding box center [23, 211] width 21 height 21
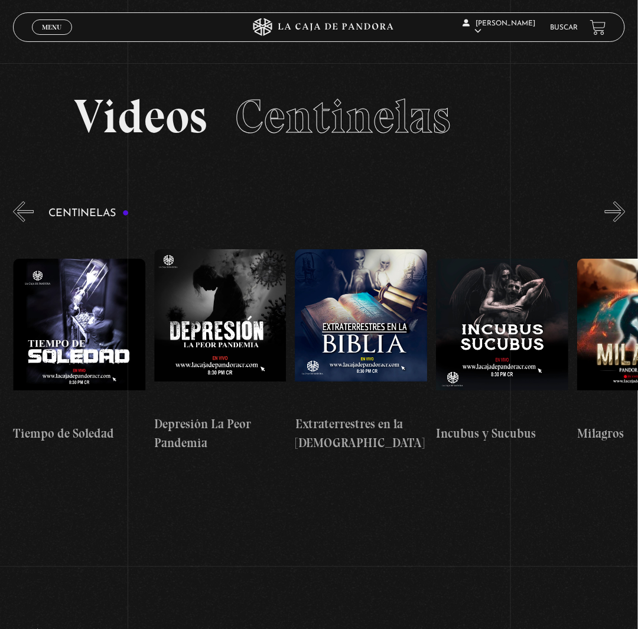
click at [19, 222] on button "«" at bounding box center [23, 211] width 21 height 21
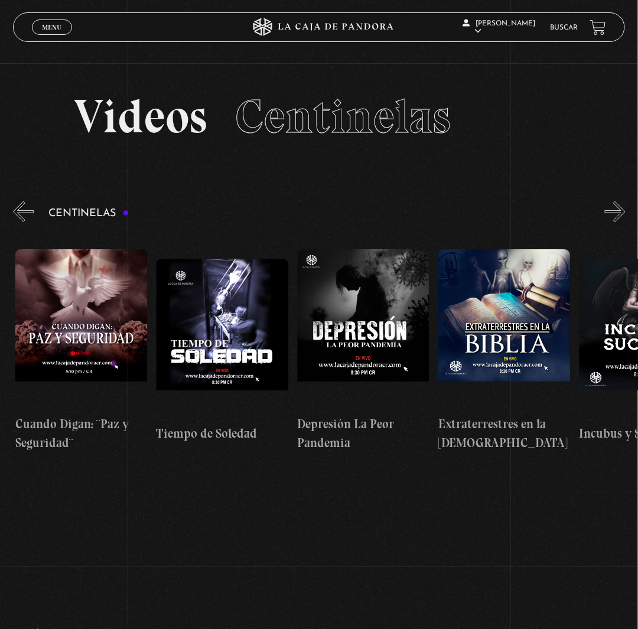
click at [19, 222] on button "«" at bounding box center [23, 211] width 21 height 21
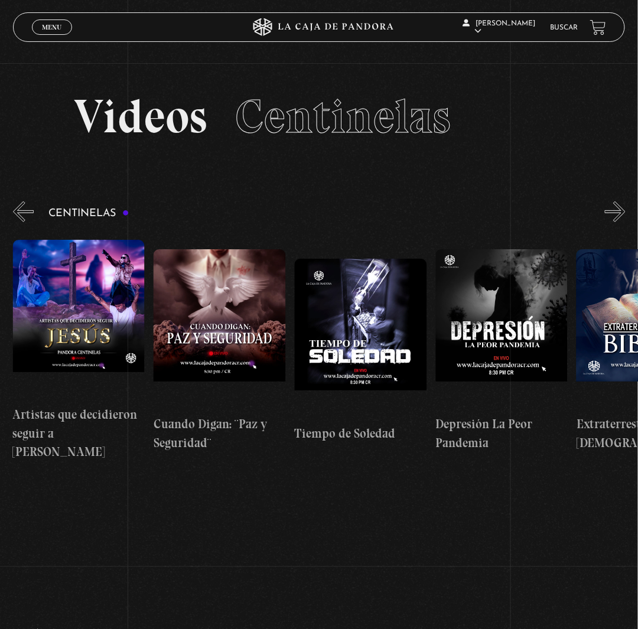
click at [19, 222] on button "«" at bounding box center [23, 211] width 21 height 21
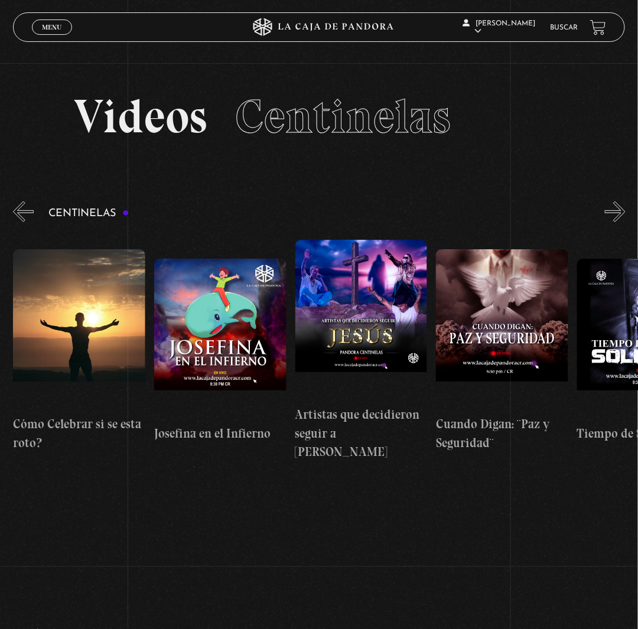
click at [19, 222] on button "«" at bounding box center [23, 211] width 21 height 21
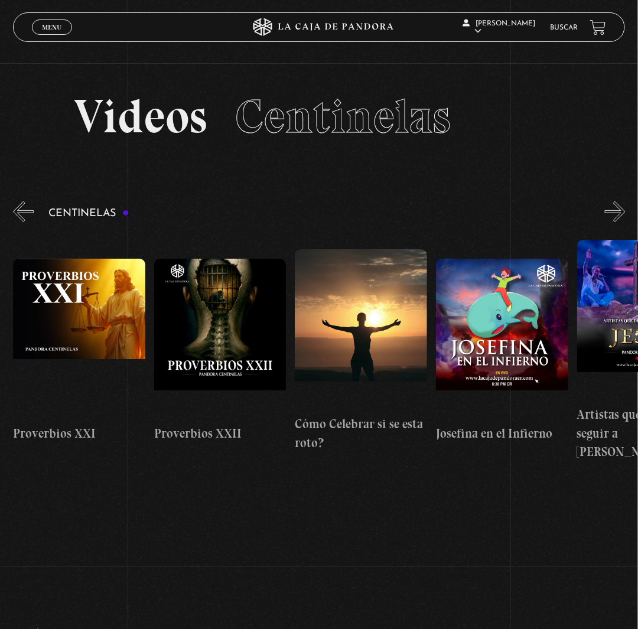
click at [19, 222] on button "«" at bounding box center [23, 211] width 21 height 21
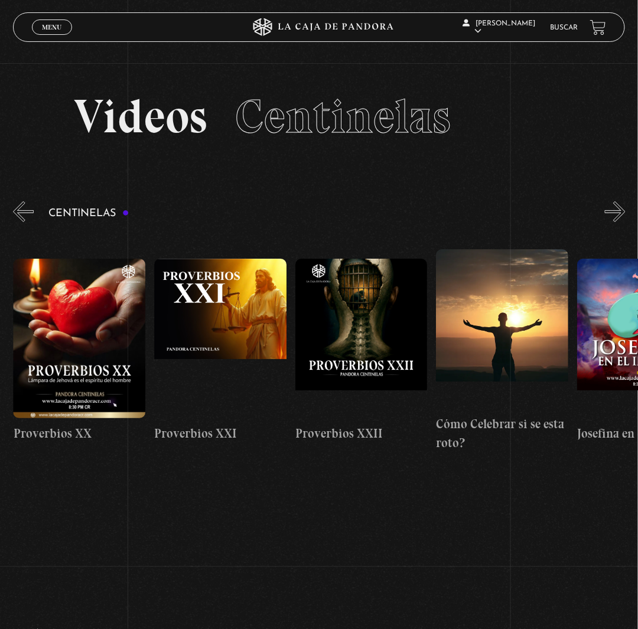
click at [19, 222] on button "«" at bounding box center [23, 211] width 21 height 21
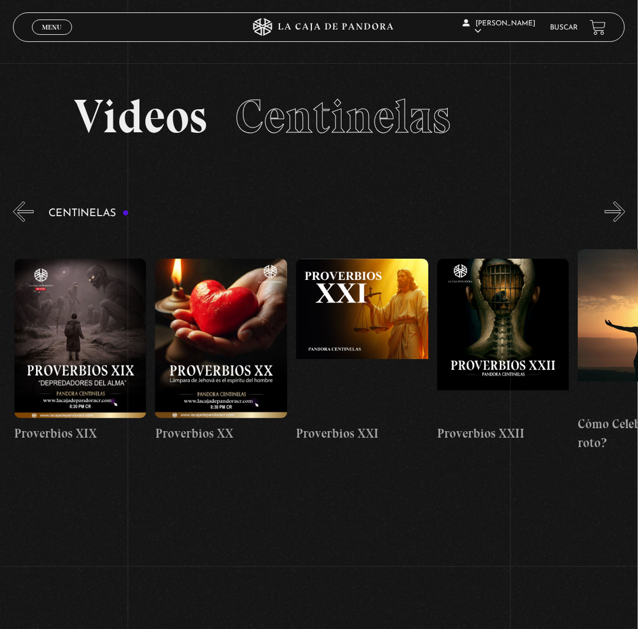
click at [19, 222] on button "«" at bounding box center [23, 211] width 21 height 21
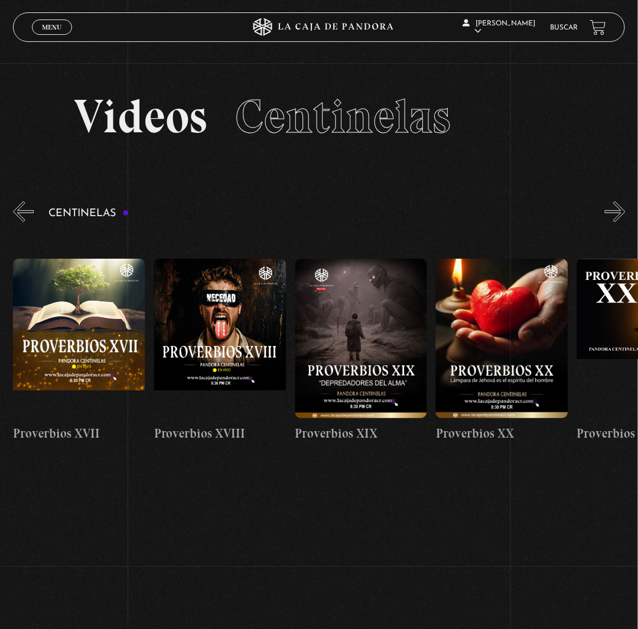
click at [19, 222] on button "«" at bounding box center [23, 211] width 21 height 21
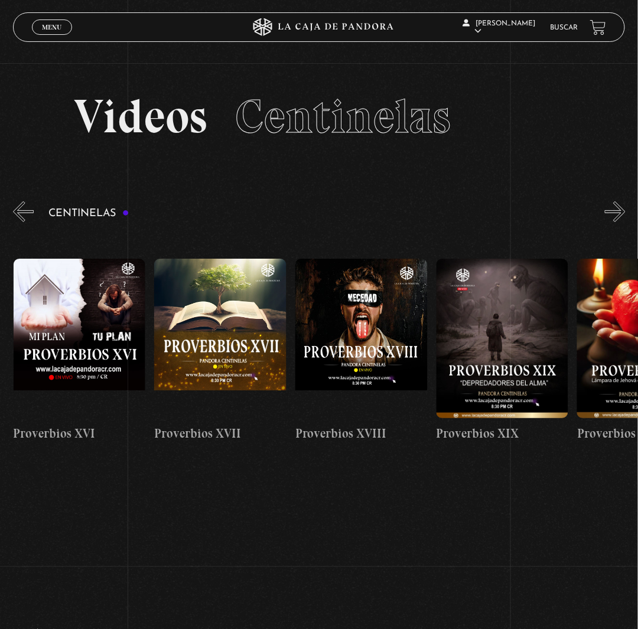
click at [19, 222] on button "«" at bounding box center [23, 211] width 21 height 21
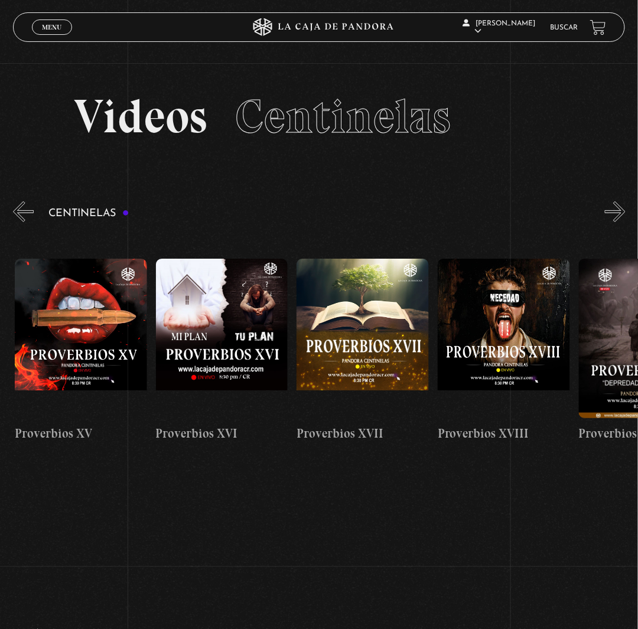
click at [19, 222] on button "«" at bounding box center [23, 211] width 21 height 21
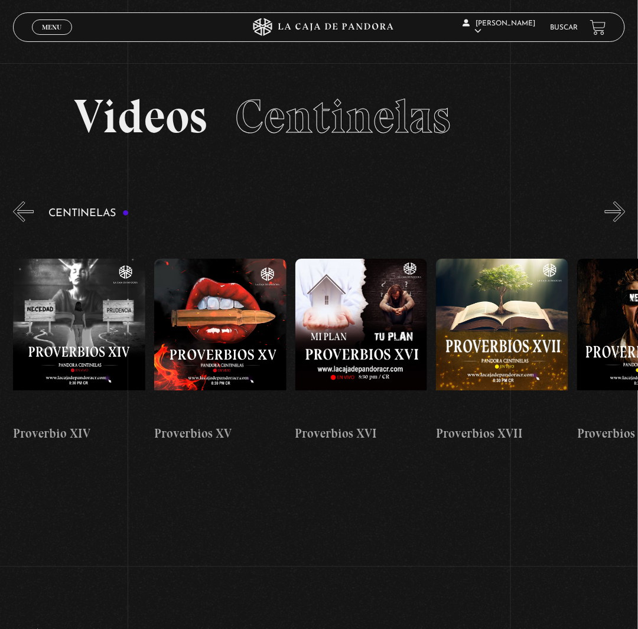
click at [19, 222] on button "«" at bounding box center [23, 211] width 21 height 21
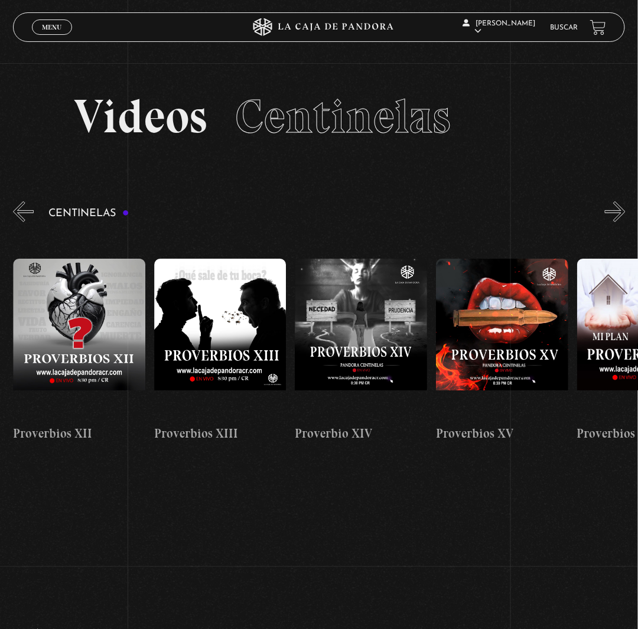
click at [19, 222] on button "«" at bounding box center [23, 211] width 21 height 21
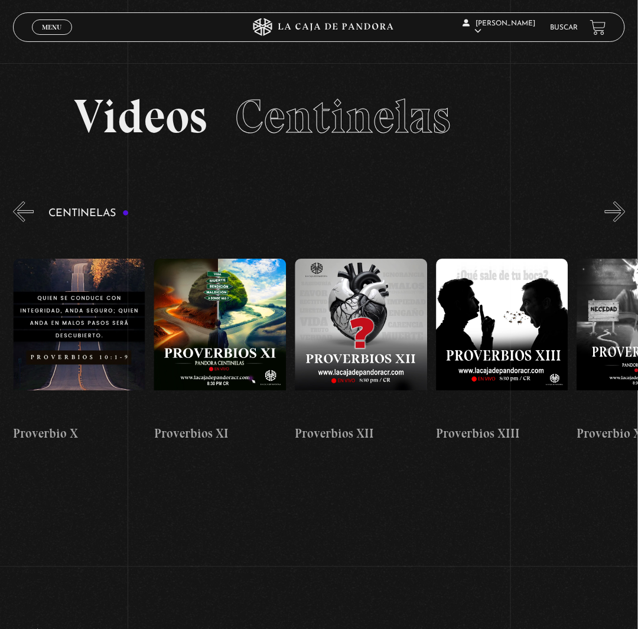
click at [19, 222] on button "«" at bounding box center [23, 211] width 21 height 21
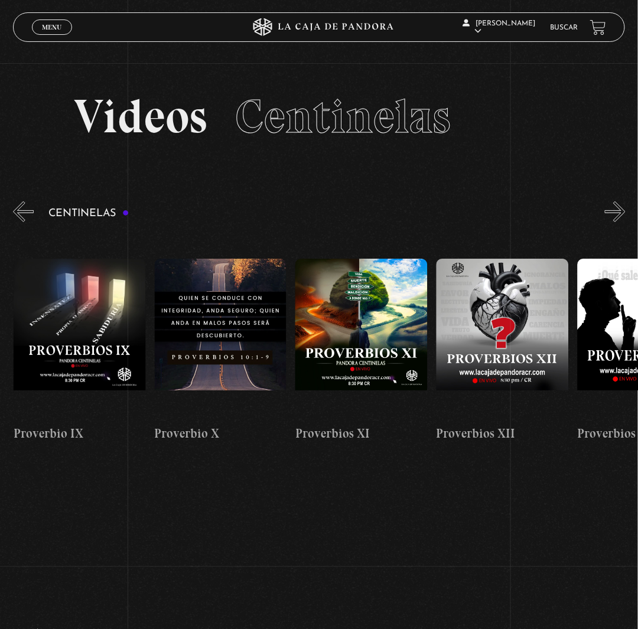
click at [19, 222] on button "«" at bounding box center [23, 211] width 21 height 21
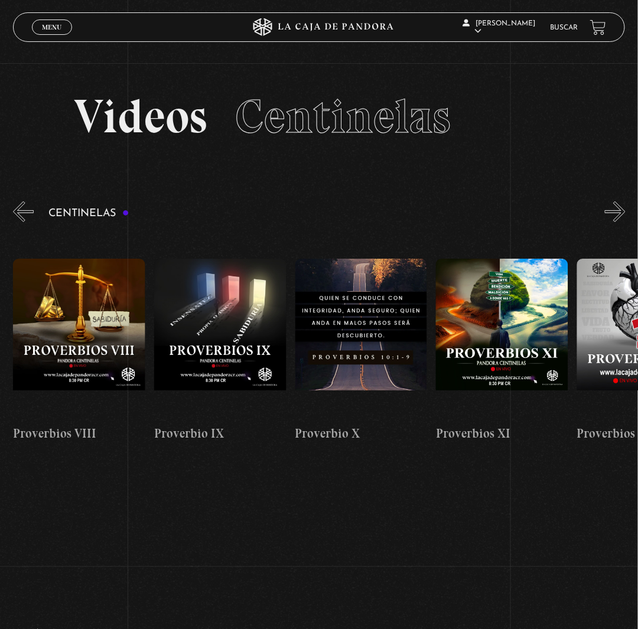
click at [19, 222] on button "«" at bounding box center [23, 211] width 21 height 21
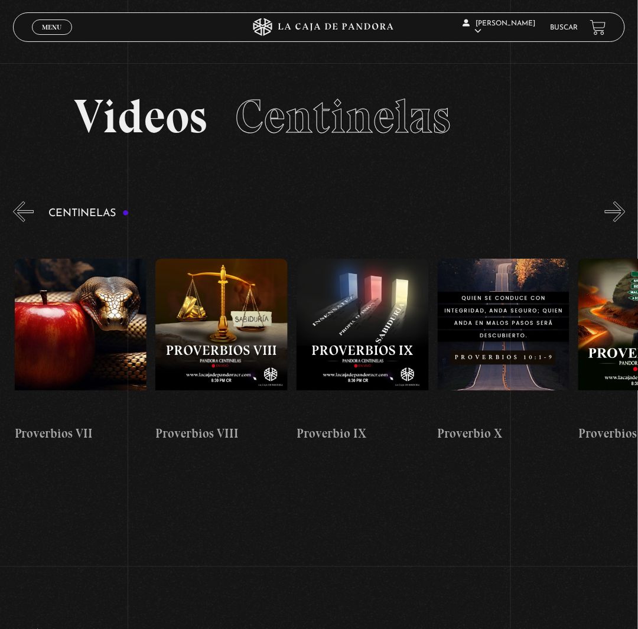
click at [19, 222] on button "«" at bounding box center [23, 211] width 21 height 21
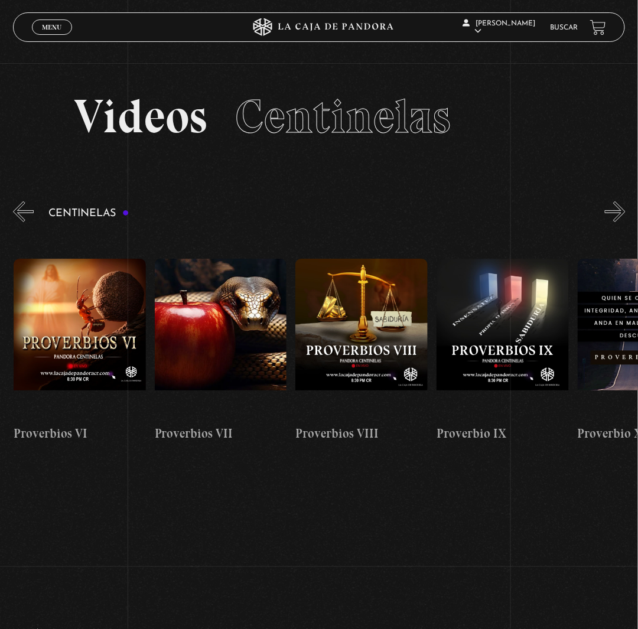
click at [19, 222] on button "«" at bounding box center [23, 211] width 21 height 21
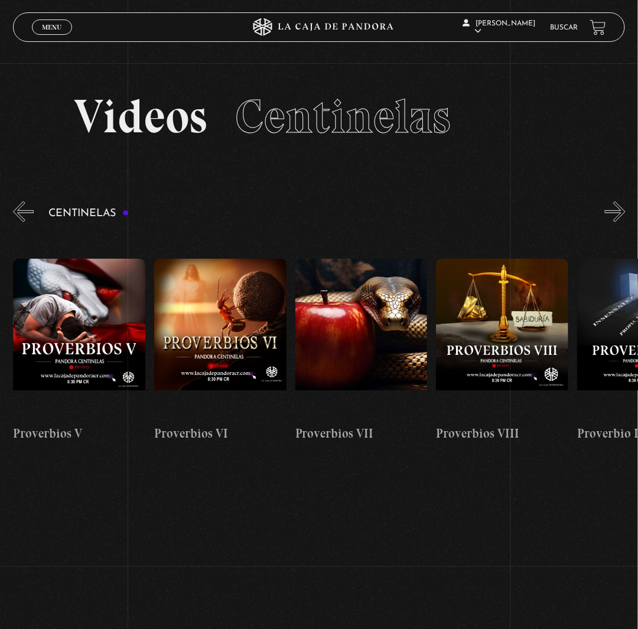
click at [19, 222] on button "«" at bounding box center [23, 211] width 21 height 21
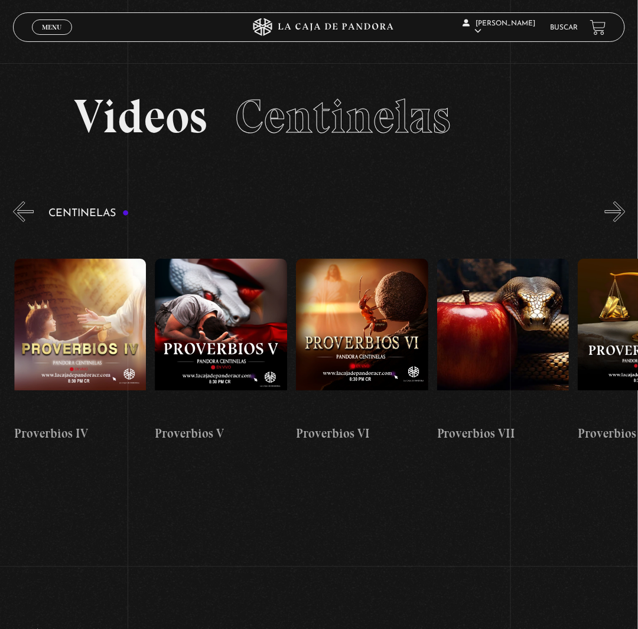
click at [19, 222] on button "«" at bounding box center [23, 211] width 21 height 21
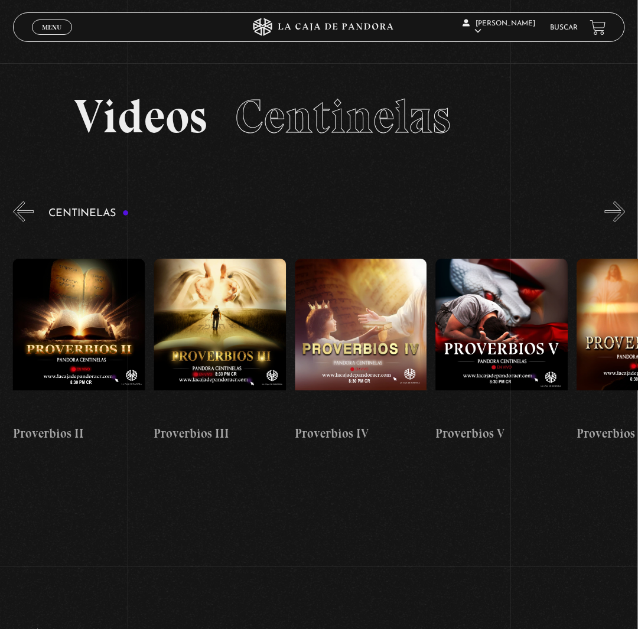
click at [19, 222] on button "«" at bounding box center [23, 211] width 21 height 21
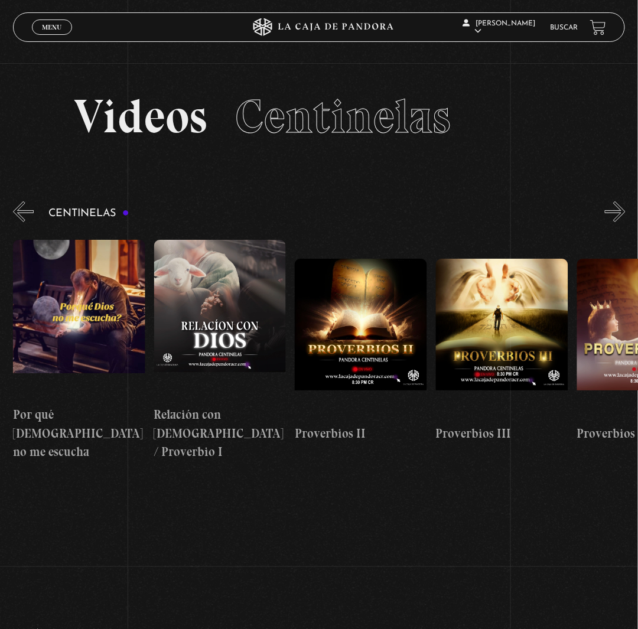
click at [19, 222] on button "«" at bounding box center [23, 211] width 21 height 21
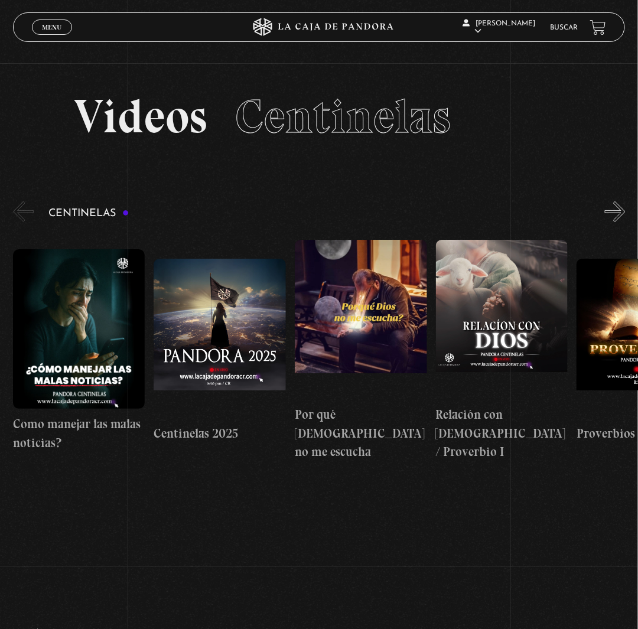
click at [19, 222] on button "«" at bounding box center [23, 211] width 21 height 21
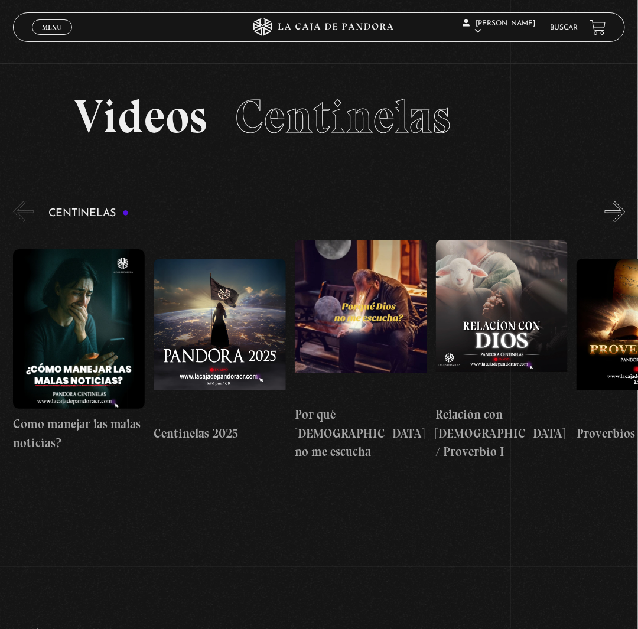
click at [19, 222] on button "«" at bounding box center [23, 211] width 21 height 21
click at [625, 222] on button "»" at bounding box center [615, 211] width 21 height 21
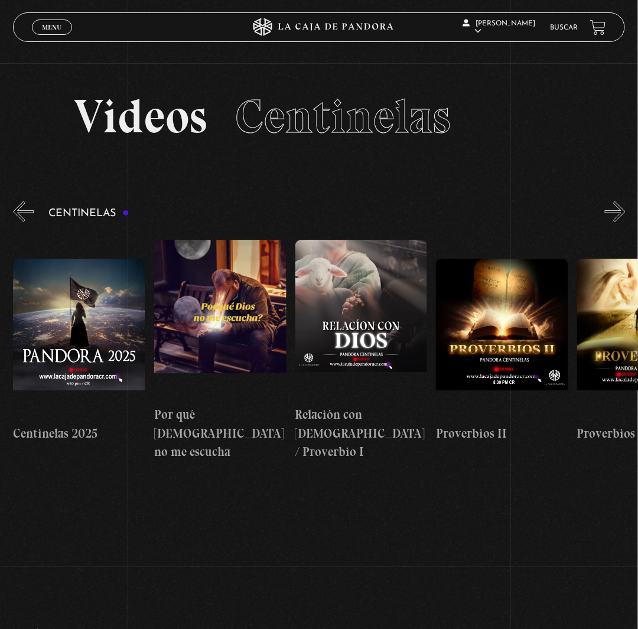
scroll to position [0, 141]
click at [619, 222] on button "»" at bounding box center [615, 211] width 21 height 21
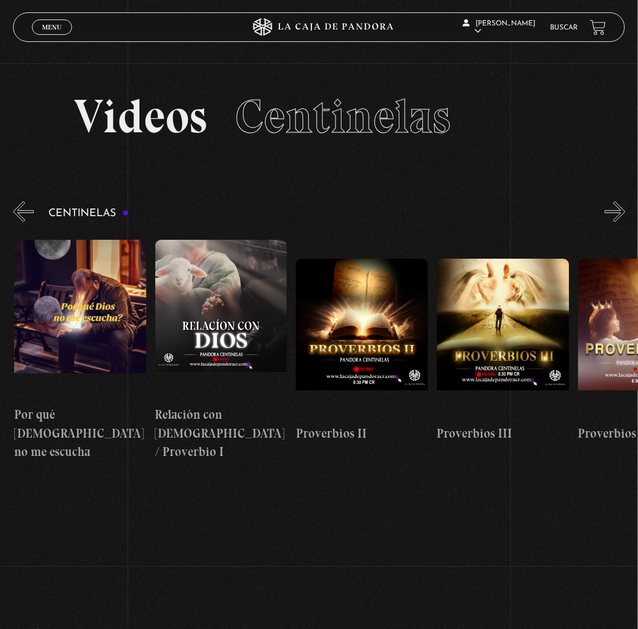
scroll to position [0, 282]
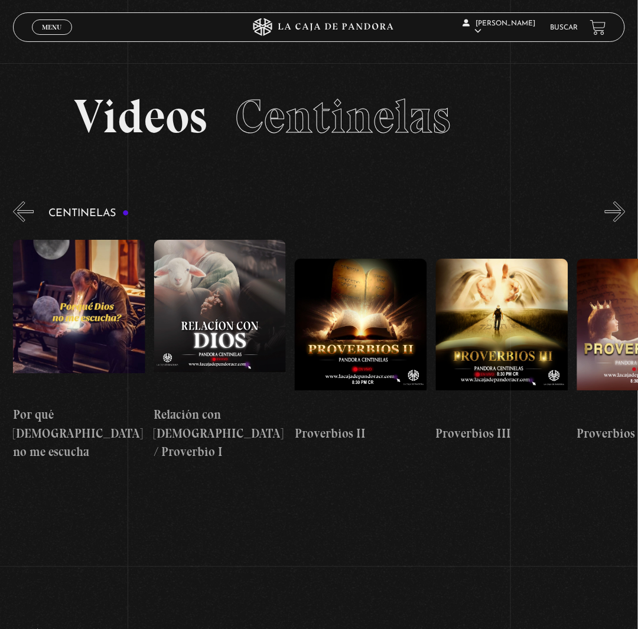
click at [622, 222] on button "»" at bounding box center [615, 211] width 21 height 21
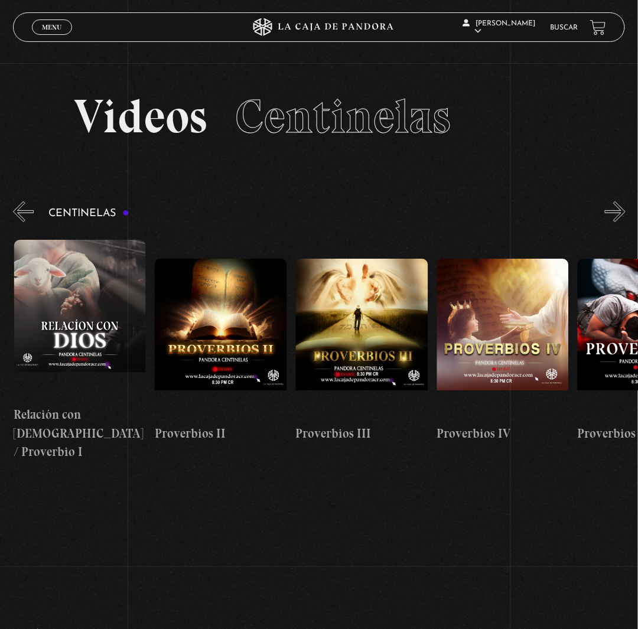
scroll to position [0, 423]
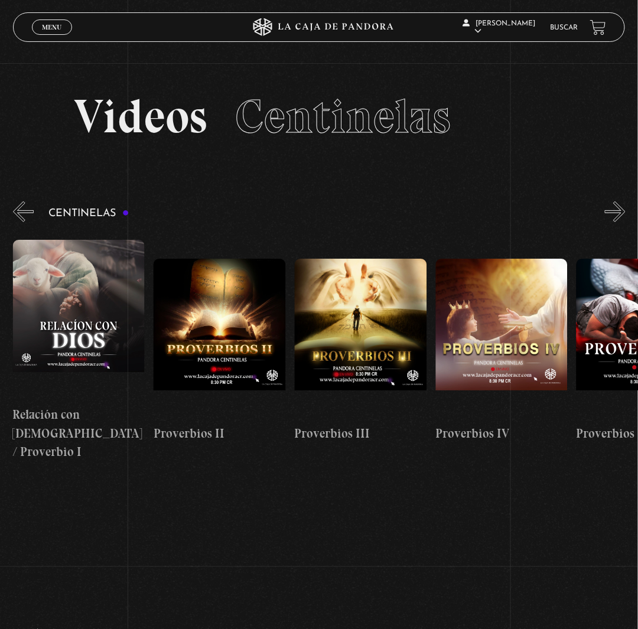
click at [625, 222] on button "»" at bounding box center [615, 211] width 21 height 21
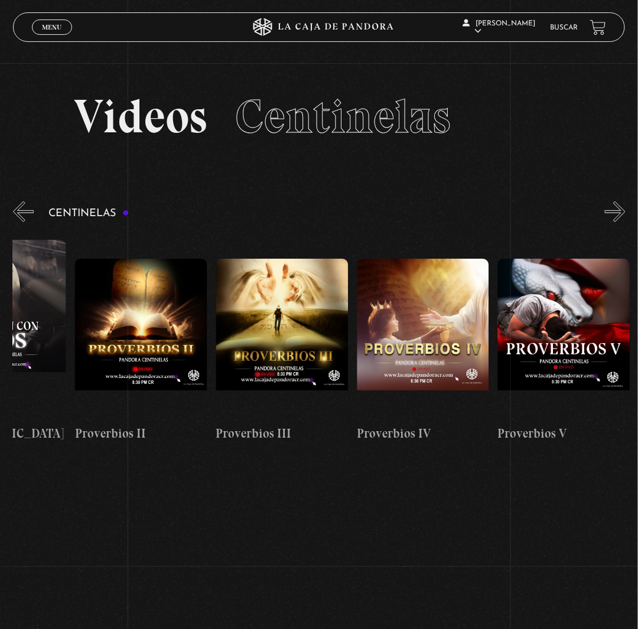
click at [625, 222] on button "»" at bounding box center [615, 211] width 21 height 21
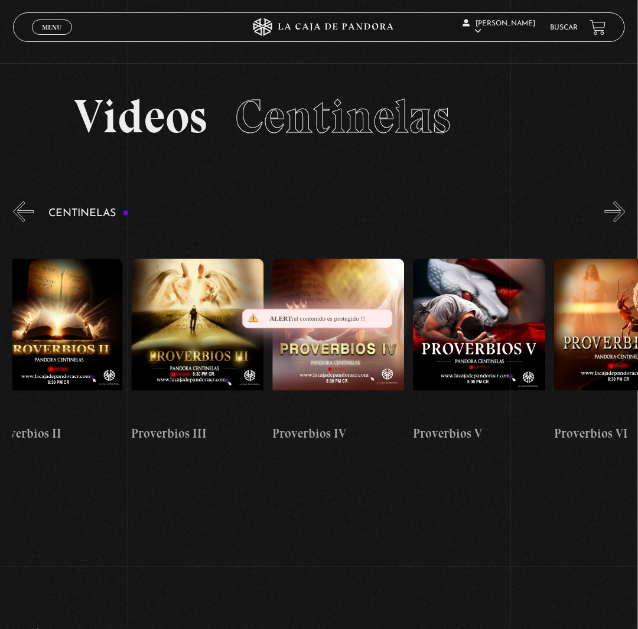
click at [625, 222] on button "»" at bounding box center [615, 211] width 21 height 21
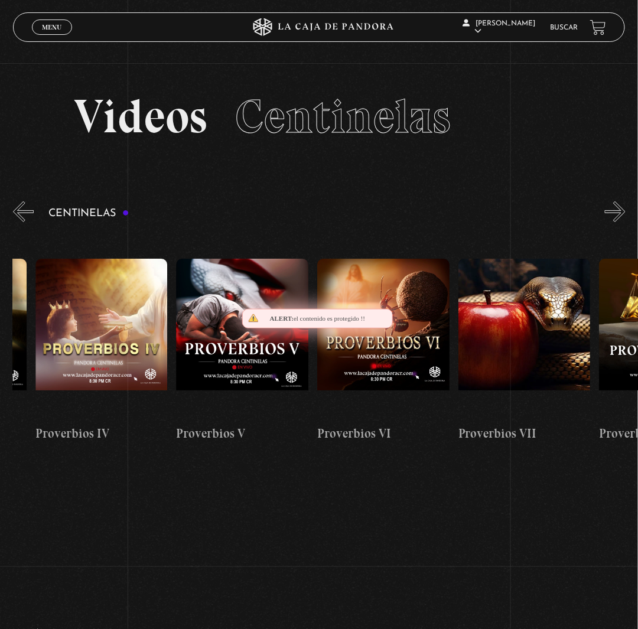
click at [625, 222] on button "»" at bounding box center [615, 211] width 21 height 21
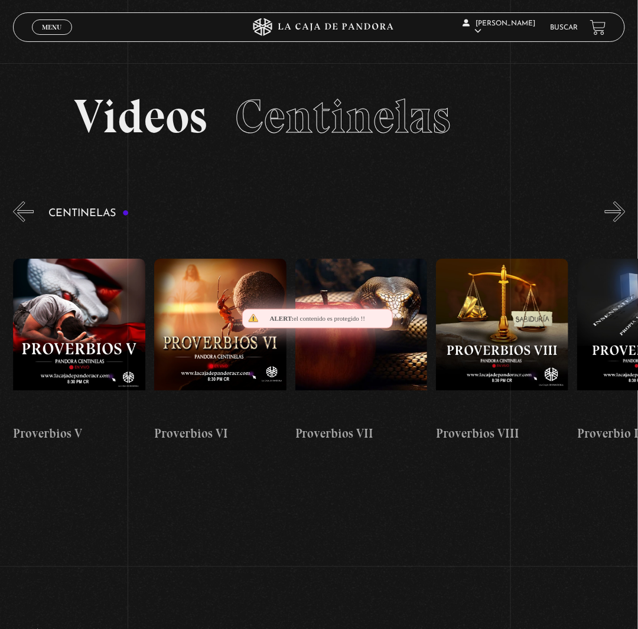
scroll to position [0, 986]
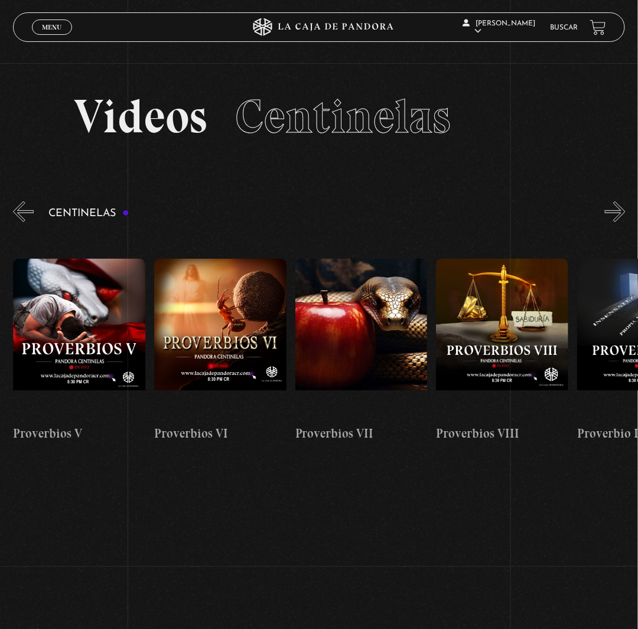
click at [624, 222] on button "»" at bounding box center [615, 211] width 21 height 21
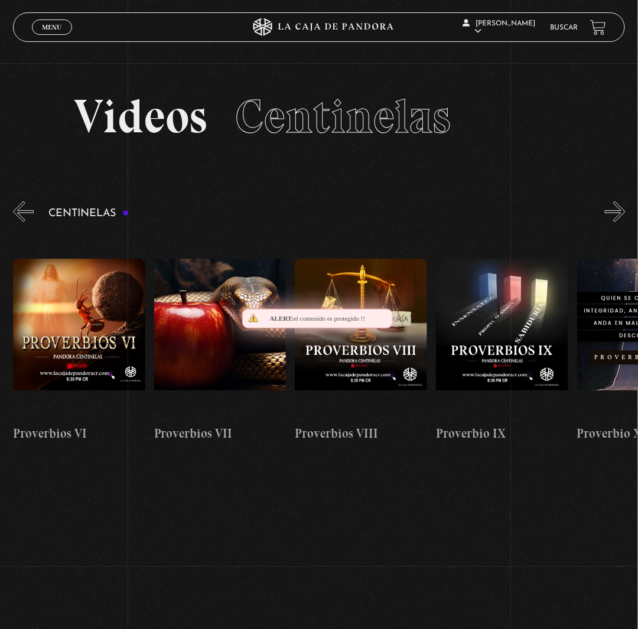
click at [624, 222] on button "»" at bounding box center [615, 211] width 21 height 21
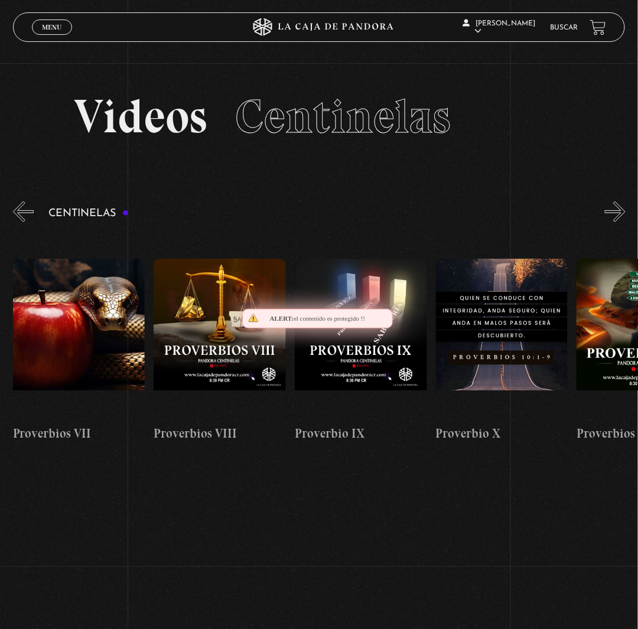
click at [624, 222] on button "»" at bounding box center [615, 211] width 21 height 21
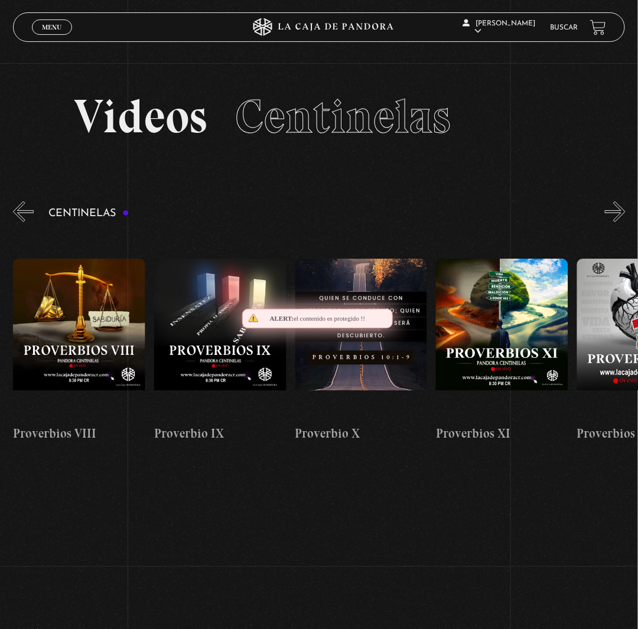
click at [624, 222] on button "»" at bounding box center [615, 211] width 21 height 21
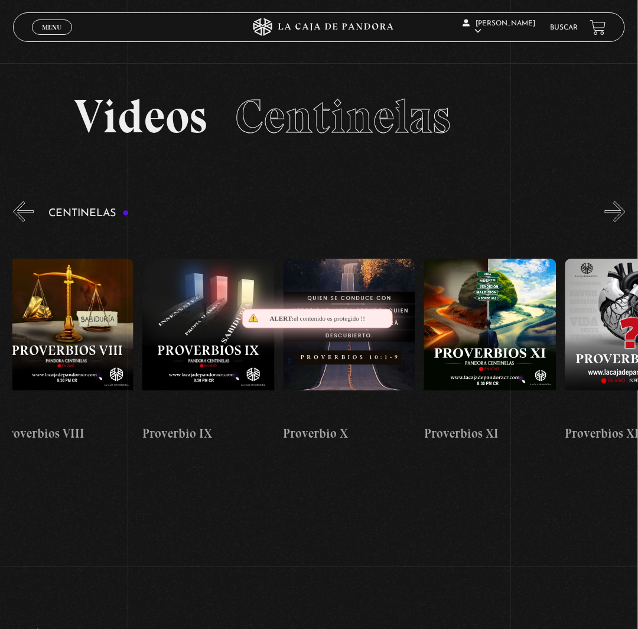
click at [624, 222] on button "»" at bounding box center [615, 211] width 21 height 21
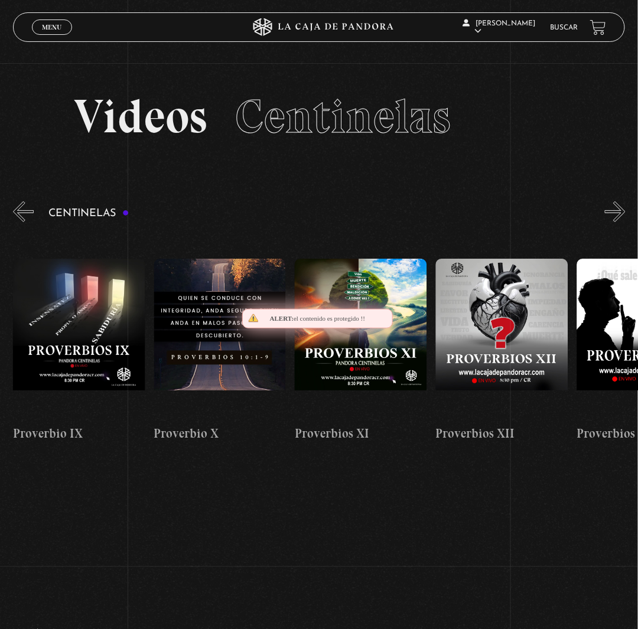
click at [624, 222] on button "»" at bounding box center [615, 211] width 21 height 21
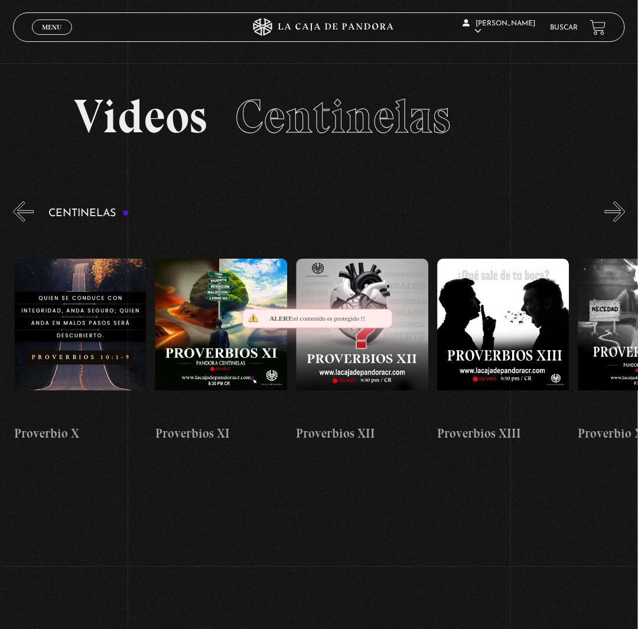
scroll to position [0, 1691]
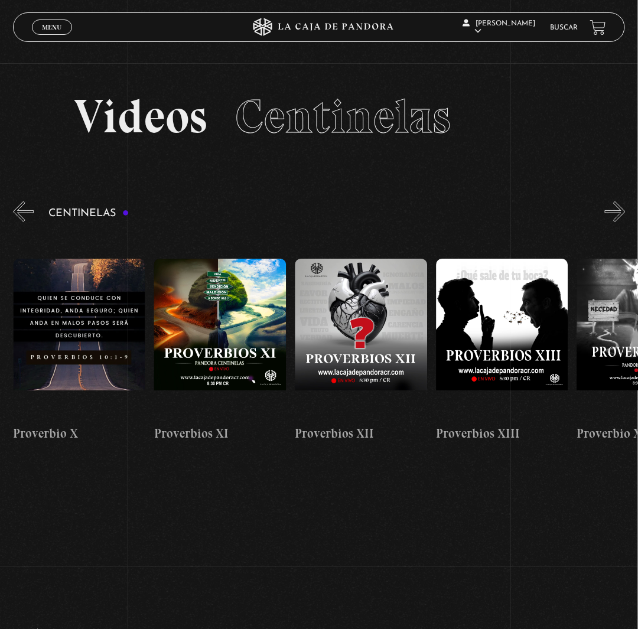
click at [625, 222] on button "»" at bounding box center [615, 211] width 21 height 21
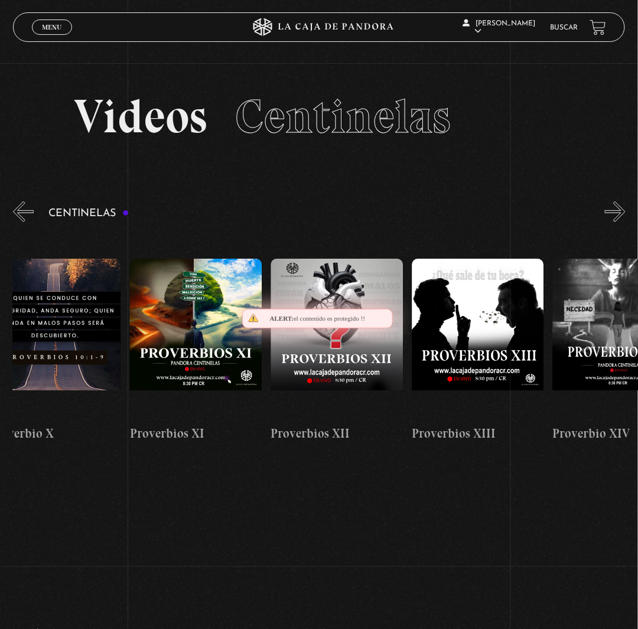
click at [625, 222] on button "»" at bounding box center [615, 211] width 21 height 21
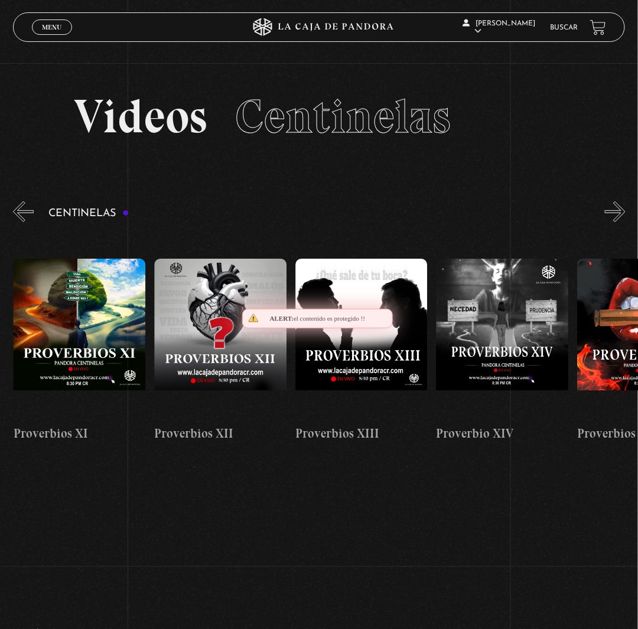
click at [625, 222] on button "»" at bounding box center [615, 211] width 21 height 21
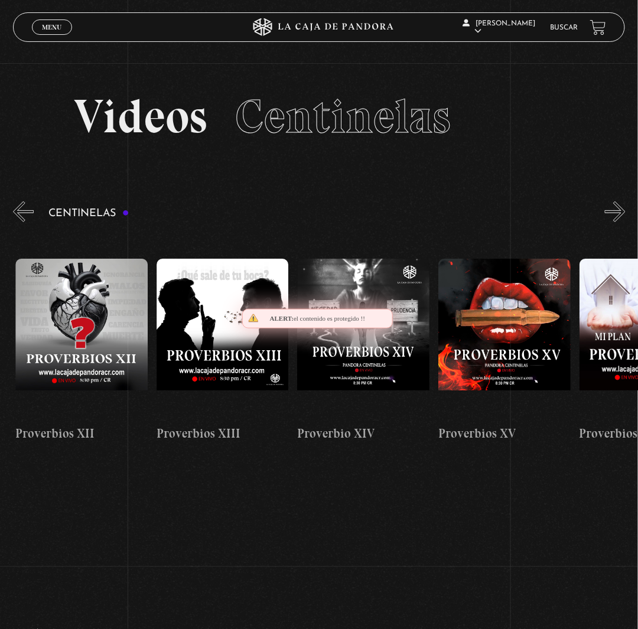
scroll to position [0, 1973]
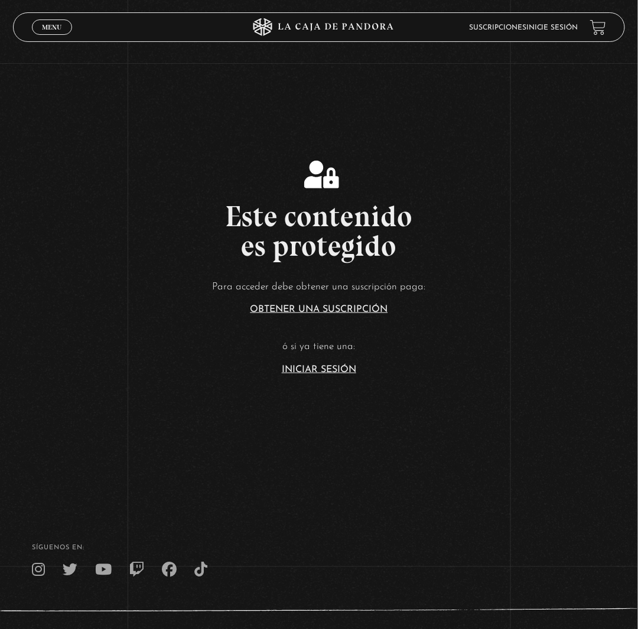
click at [344, 374] on link "Iniciar Sesión" at bounding box center [319, 369] width 74 height 9
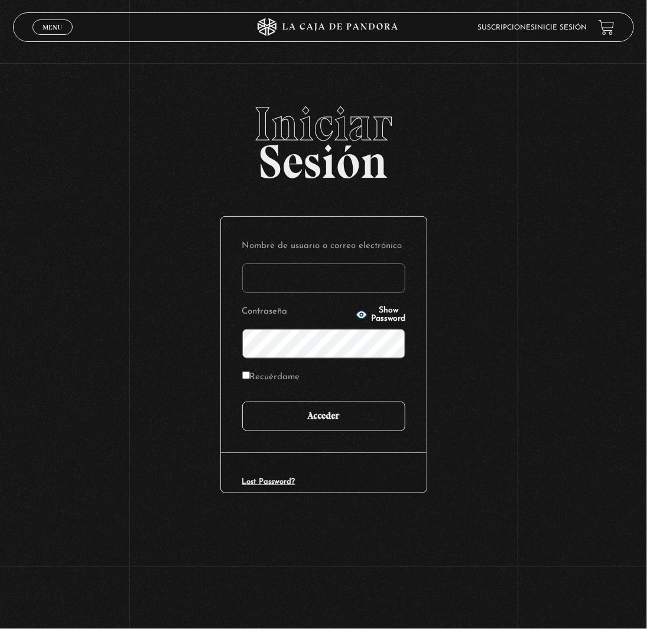
type input "jwabss"
click at [347, 431] on input "Acceder" at bounding box center [323, 417] width 163 height 30
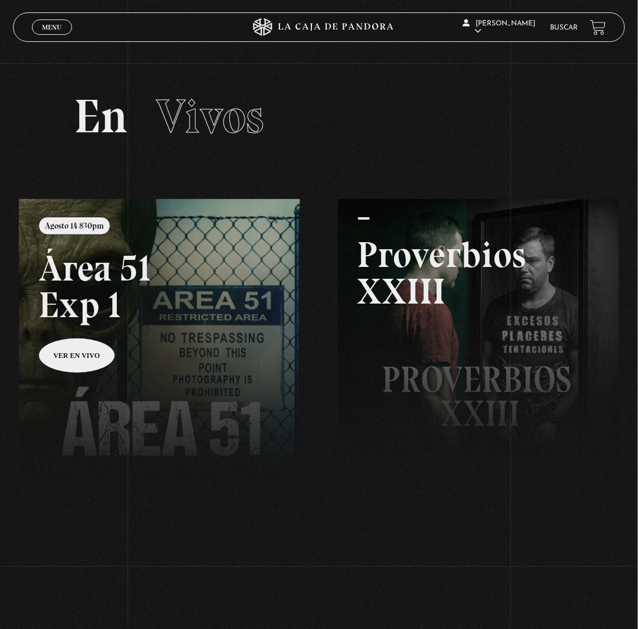
click at [51, 30] on span "Menu" at bounding box center [51, 27] width 19 height 7
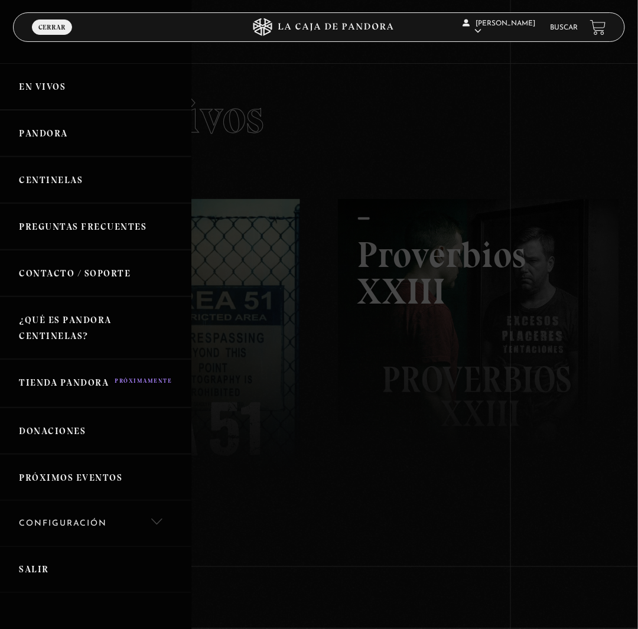
click at [108, 154] on link "Pandora" at bounding box center [95, 133] width 191 height 47
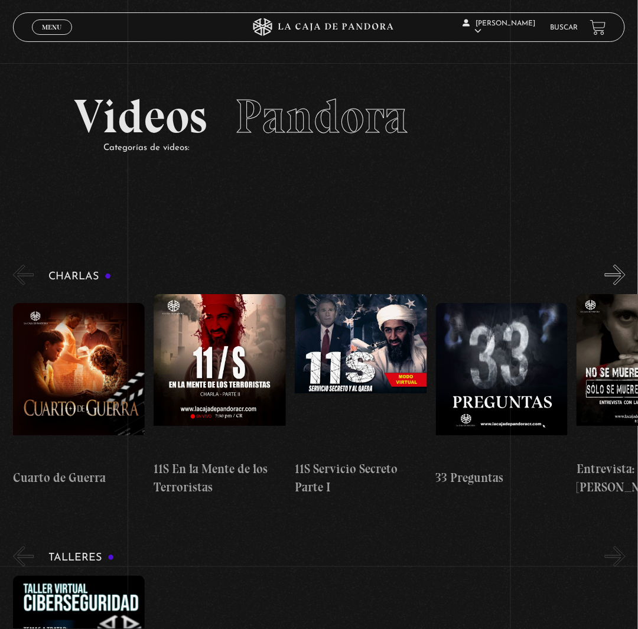
click at [57, 24] on span "Menu" at bounding box center [51, 27] width 19 height 7
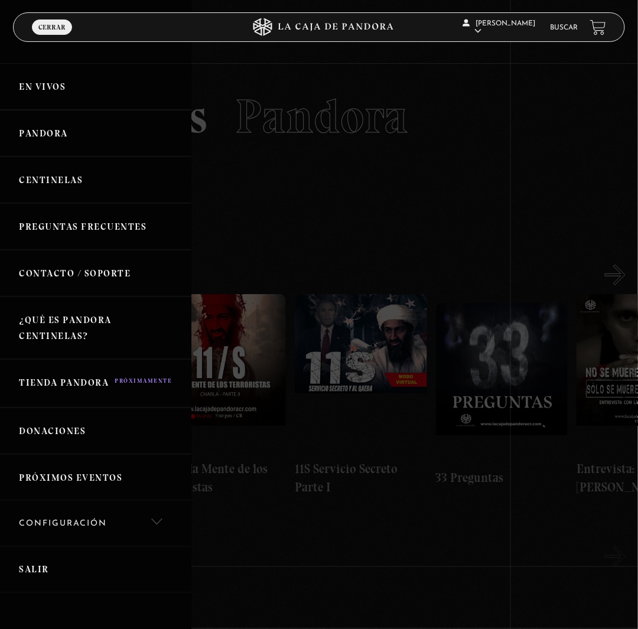
click at [63, 203] on link "Centinelas" at bounding box center [95, 179] width 191 height 47
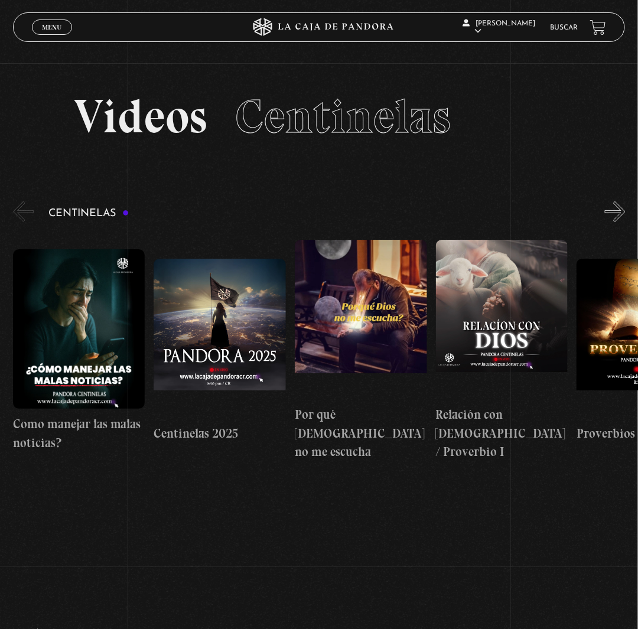
click at [619, 222] on button "»" at bounding box center [615, 211] width 21 height 21
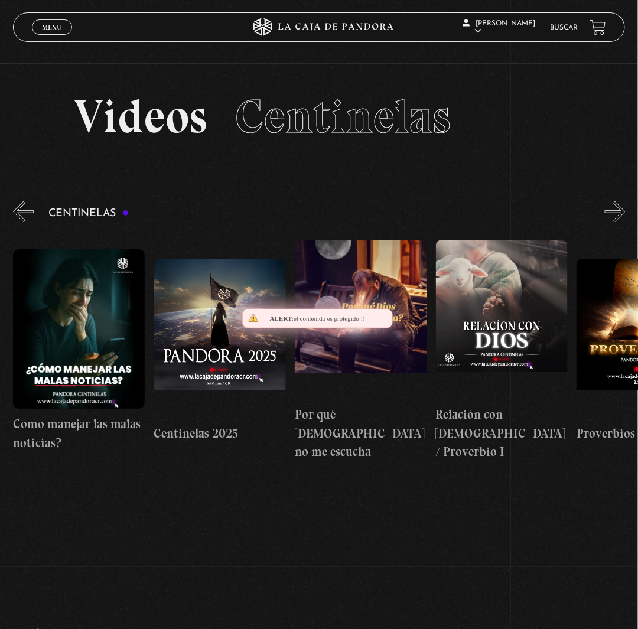
click at [619, 222] on button "»" at bounding box center [615, 211] width 21 height 21
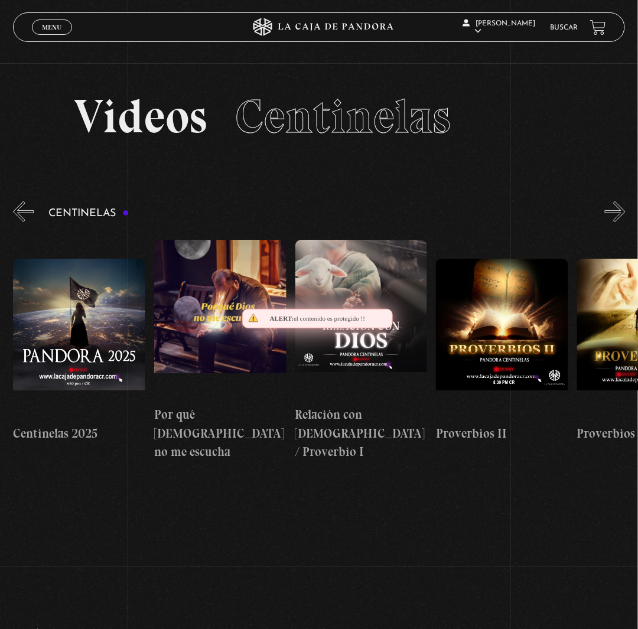
click at [619, 222] on button "»" at bounding box center [615, 211] width 21 height 21
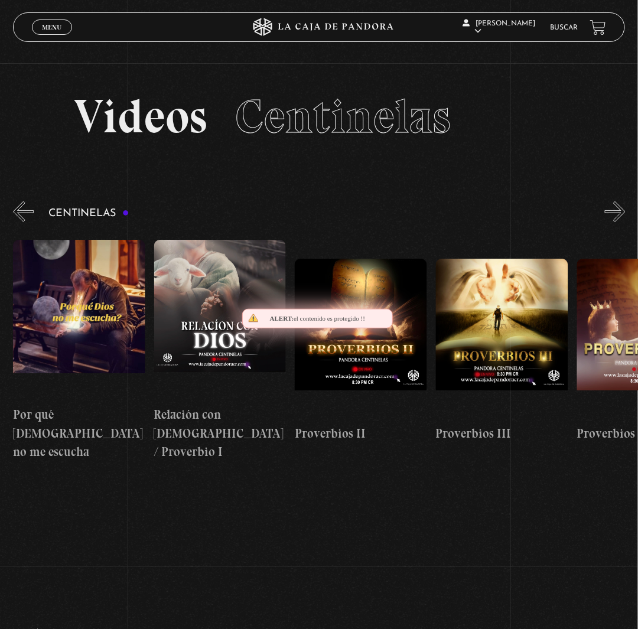
click at [619, 222] on button "»" at bounding box center [615, 211] width 21 height 21
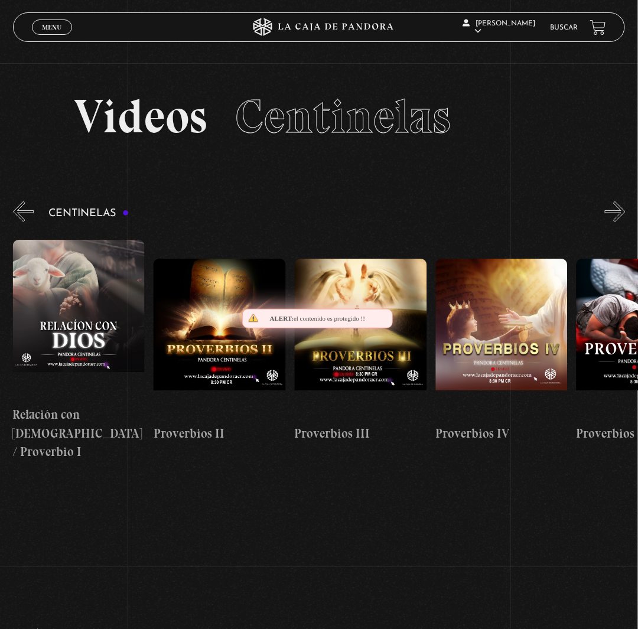
click at [619, 222] on button "»" at bounding box center [615, 211] width 21 height 21
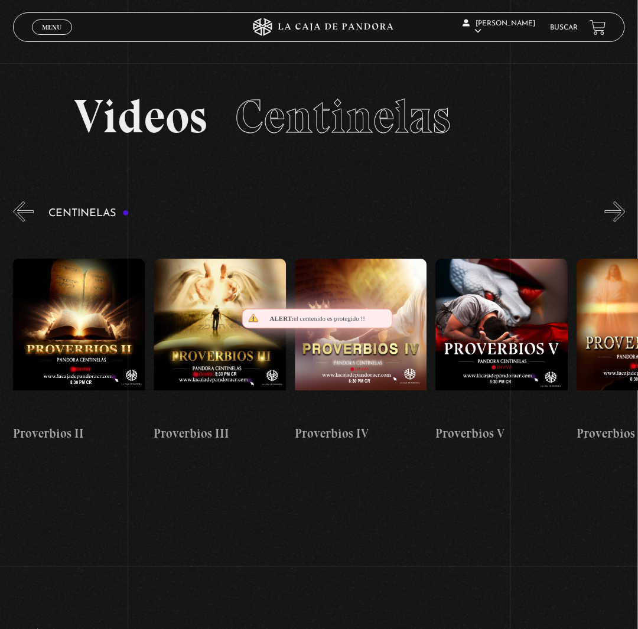
click at [619, 222] on button "»" at bounding box center [615, 211] width 21 height 21
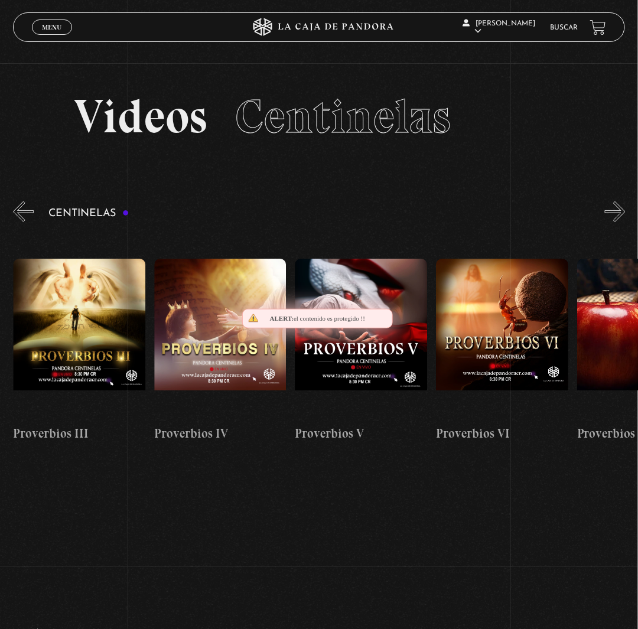
click at [619, 222] on button "»" at bounding box center [615, 211] width 21 height 21
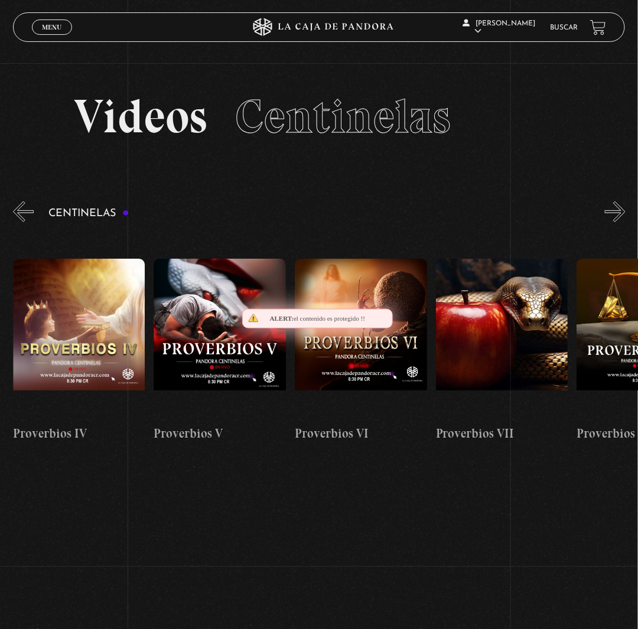
scroll to position [0, 846]
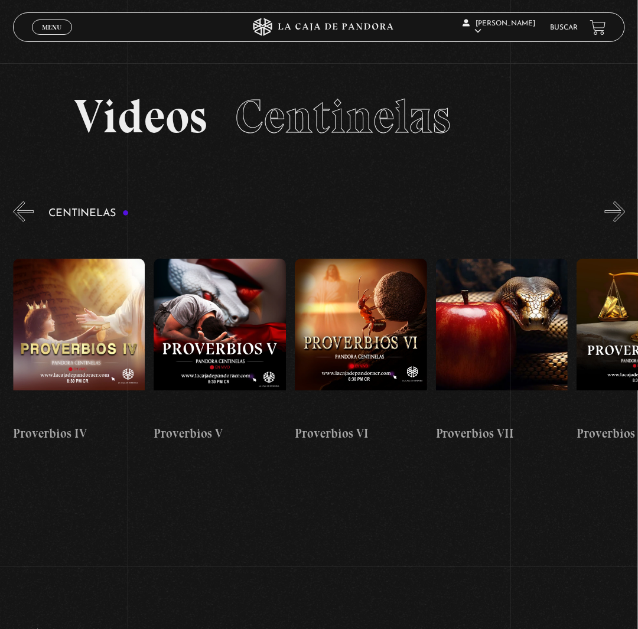
click at [619, 222] on button "»" at bounding box center [615, 211] width 21 height 21
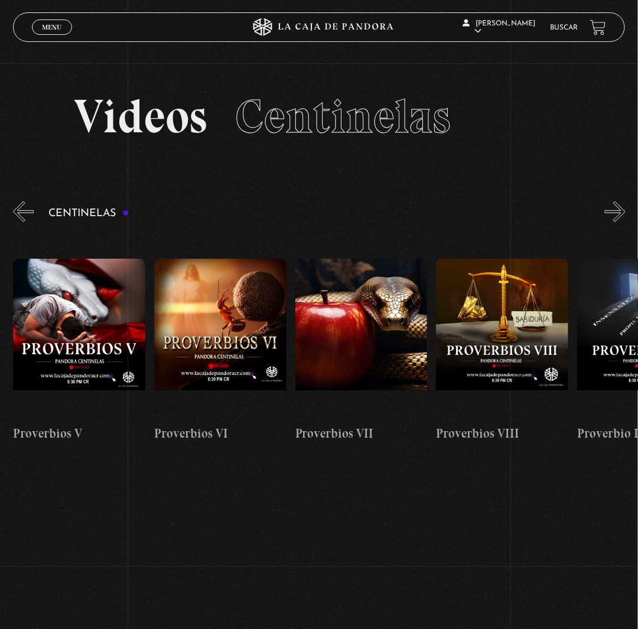
scroll to position [0, 986]
click at [625, 222] on button "»" at bounding box center [615, 211] width 21 height 21
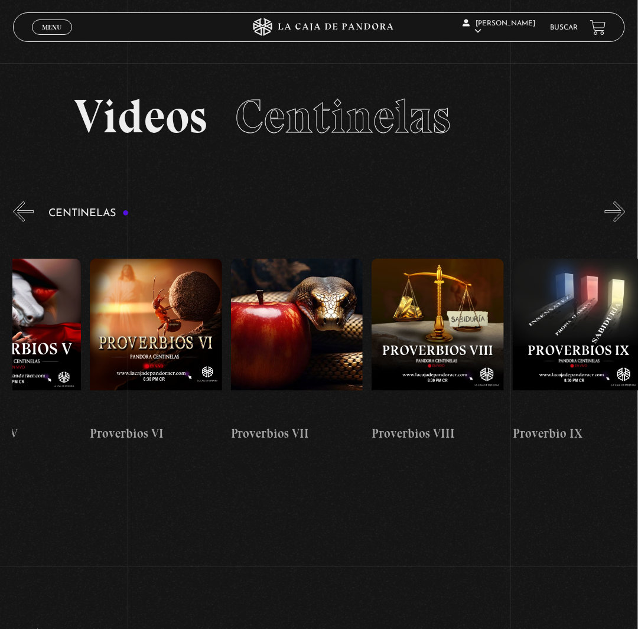
click at [625, 222] on button "»" at bounding box center [615, 211] width 21 height 21
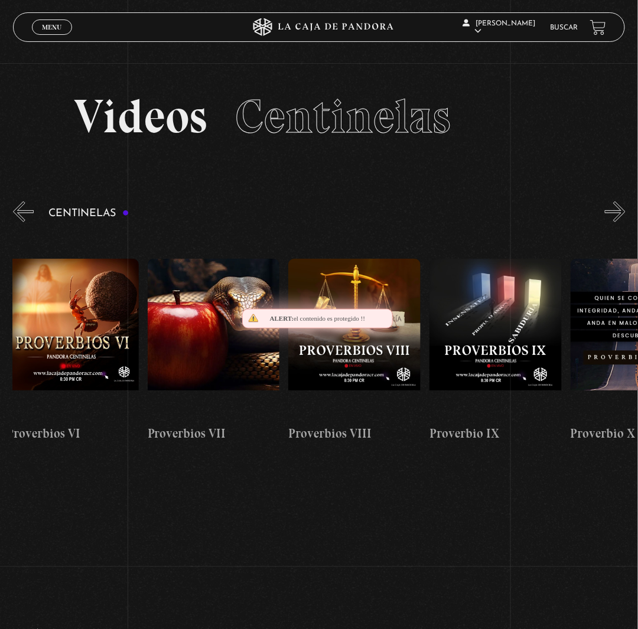
click at [625, 222] on button "»" at bounding box center [615, 211] width 21 height 21
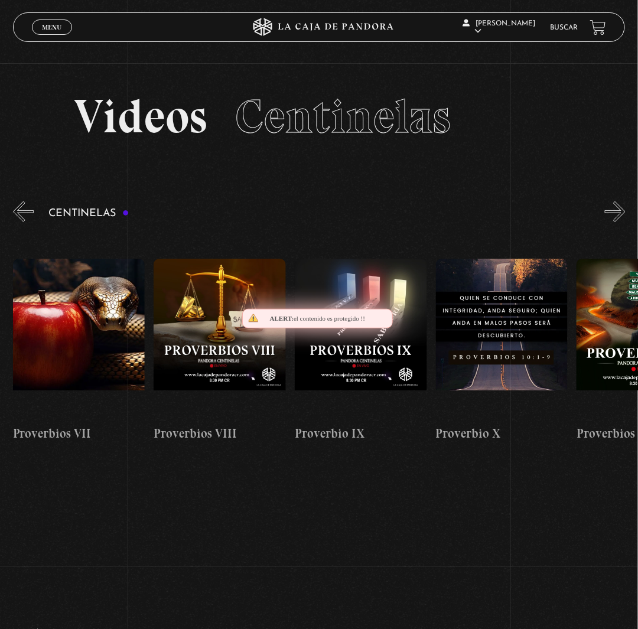
click at [625, 222] on button "»" at bounding box center [615, 211] width 21 height 21
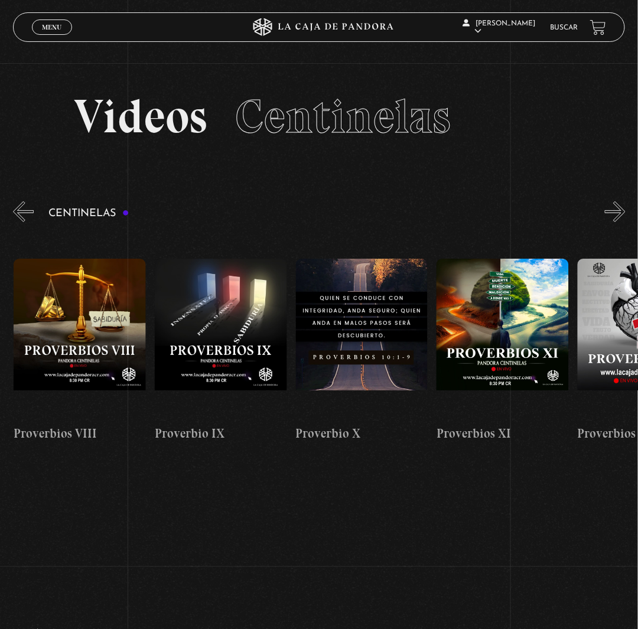
scroll to position [0, 1409]
click at [625, 222] on button "»" at bounding box center [615, 211] width 21 height 21
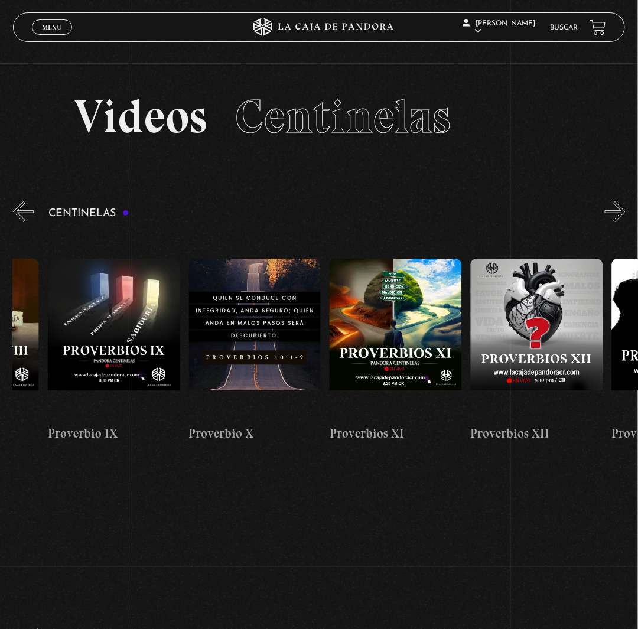
click at [625, 222] on button "»" at bounding box center [615, 211] width 21 height 21
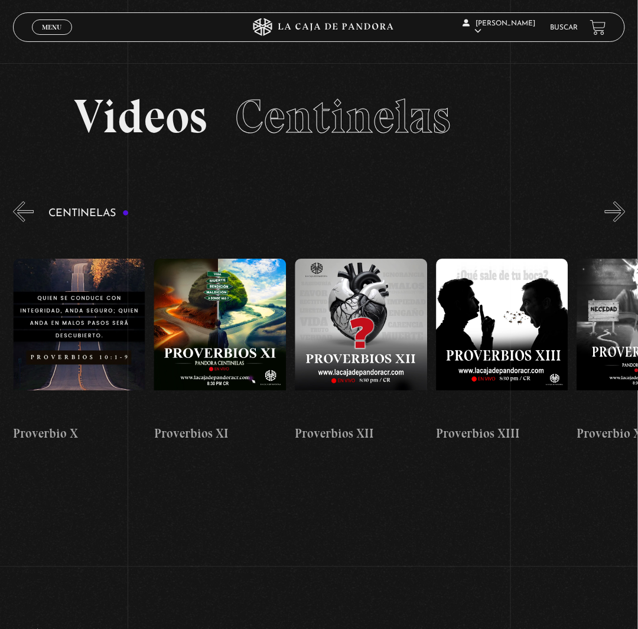
click at [625, 222] on button "»" at bounding box center [615, 211] width 21 height 21
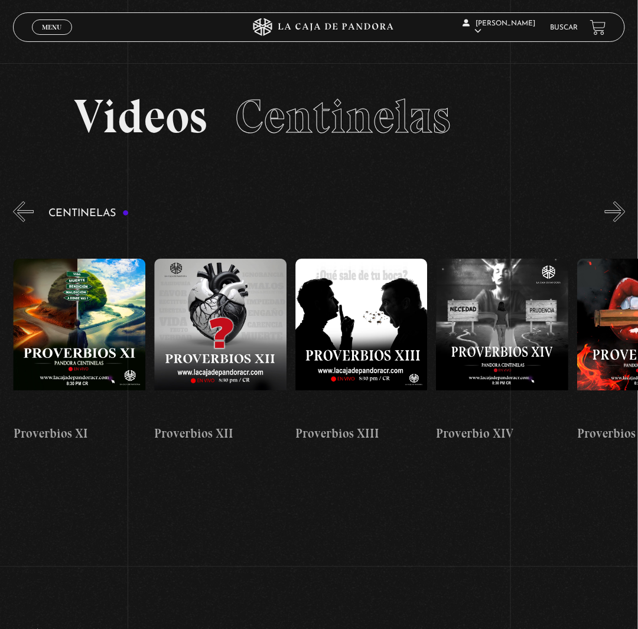
click at [625, 222] on button "»" at bounding box center [615, 211] width 21 height 21
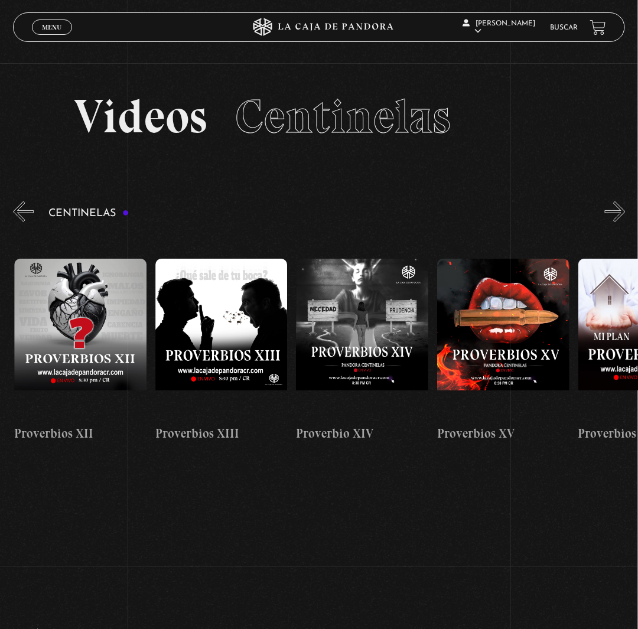
scroll to position [0, 1973]
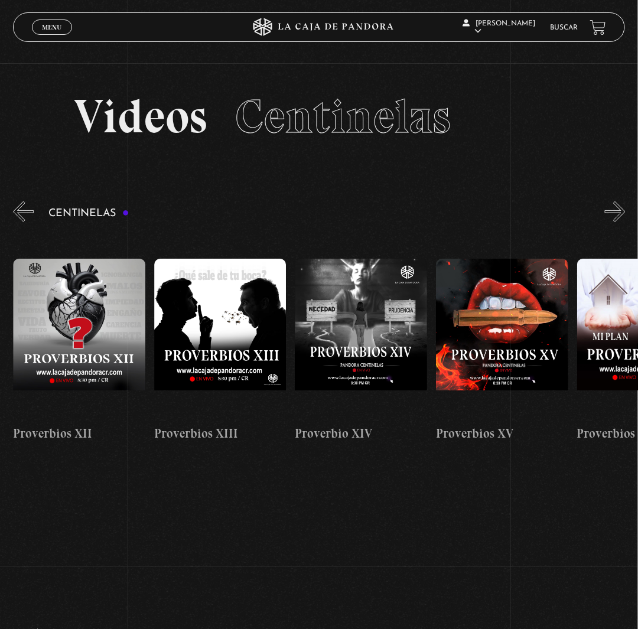
click at [625, 222] on button "»" at bounding box center [615, 211] width 21 height 21
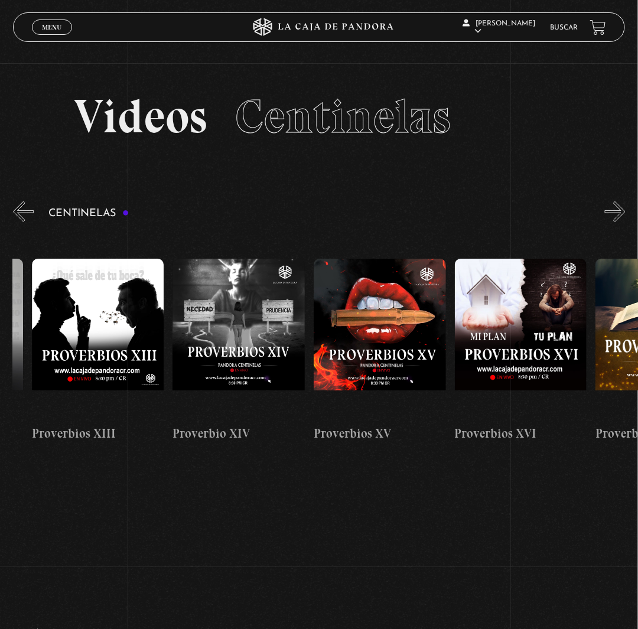
click at [625, 222] on button "»" at bounding box center [615, 211] width 21 height 21
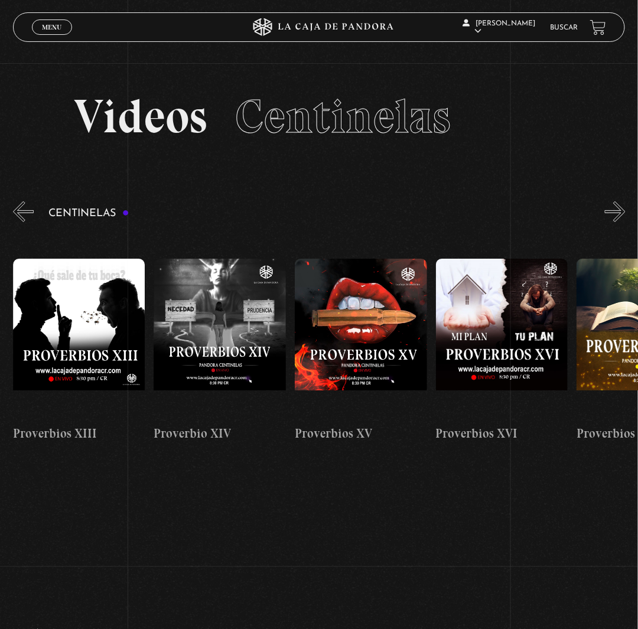
click at [625, 222] on button "»" at bounding box center [615, 211] width 21 height 21
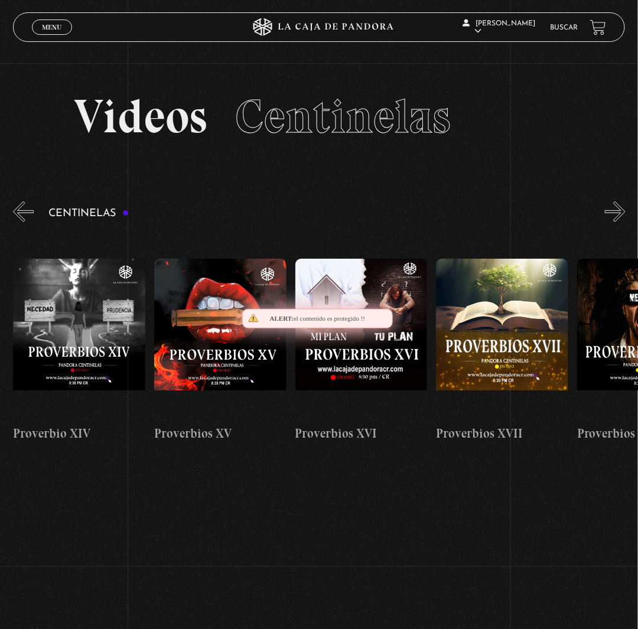
click at [625, 222] on button "»" at bounding box center [615, 211] width 21 height 21
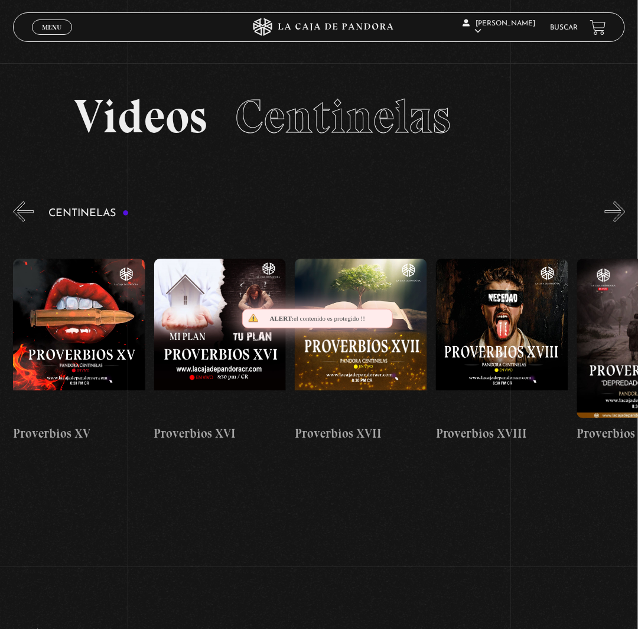
scroll to position [0, 2396]
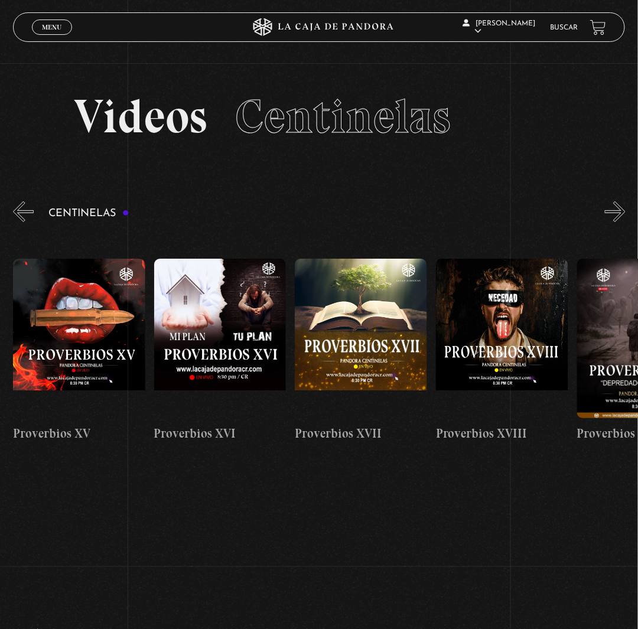
click at [625, 222] on button "»" at bounding box center [615, 211] width 21 height 21
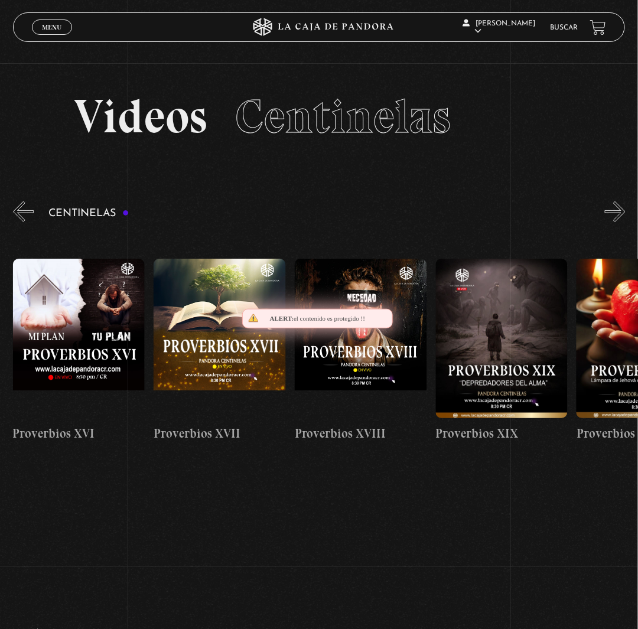
click at [625, 222] on button "»" at bounding box center [615, 211] width 21 height 21
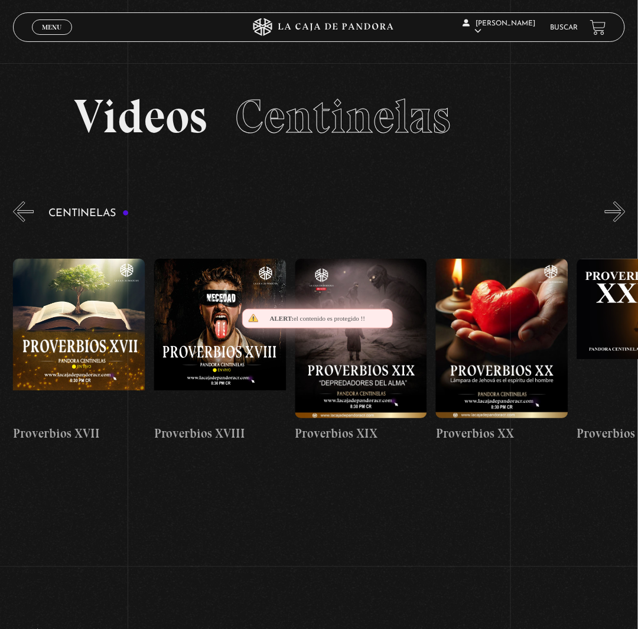
click at [625, 222] on button "»" at bounding box center [615, 211] width 21 height 21
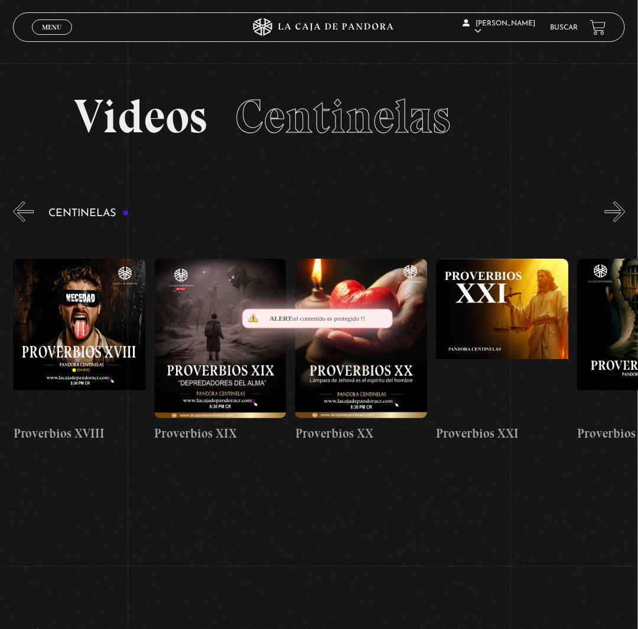
click at [625, 222] on button "»" at bounding box center [615, 211] width 21 height 21
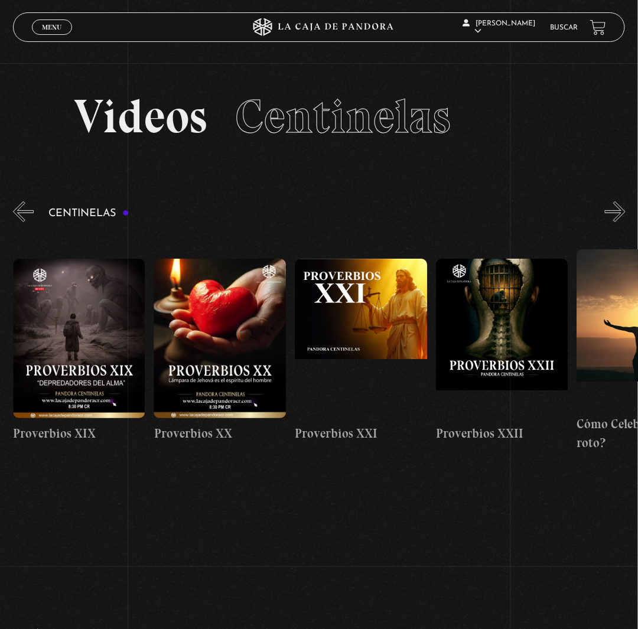
scroll to position [0, 2960]
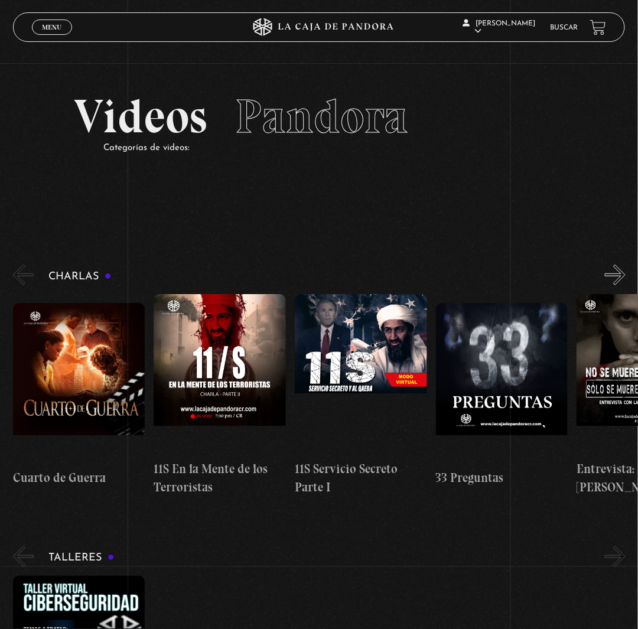
click at [59, 31] on span "Menu" at bounding box center [51, 27] width 19 height 7
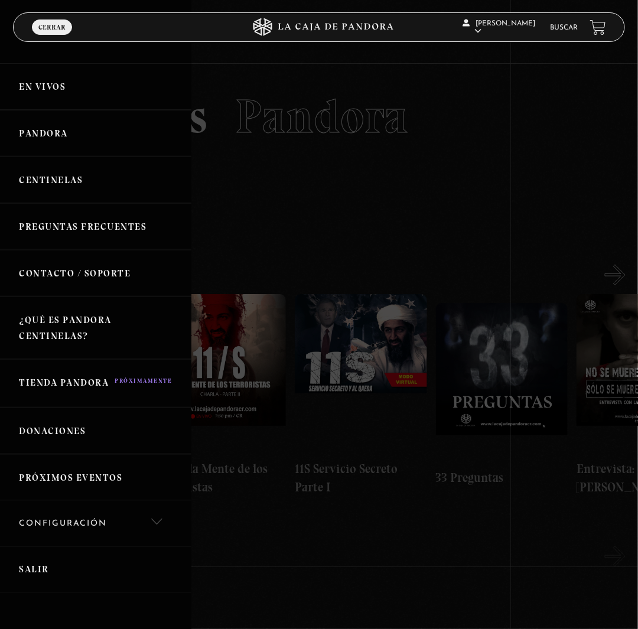
click at [64, 203] on link "Centinelas" at bounding box center [95, 179] width 191 height 47
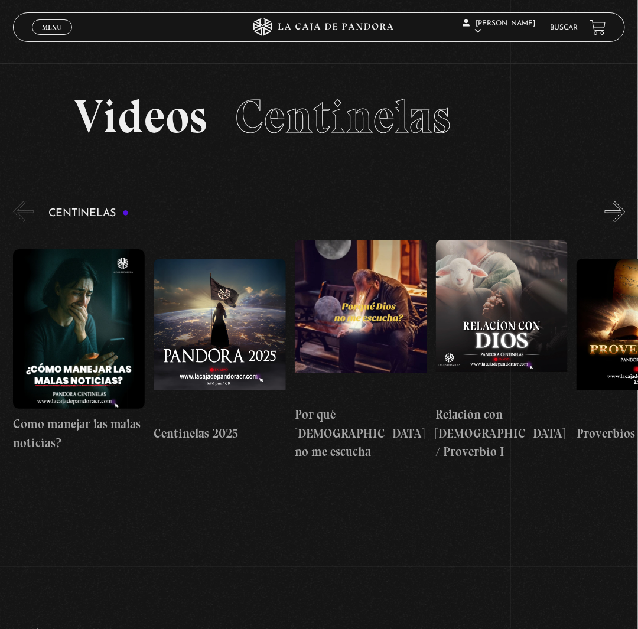
click at [625, 222] on button "»" at bounding box center [615, 211] width 21 height 21
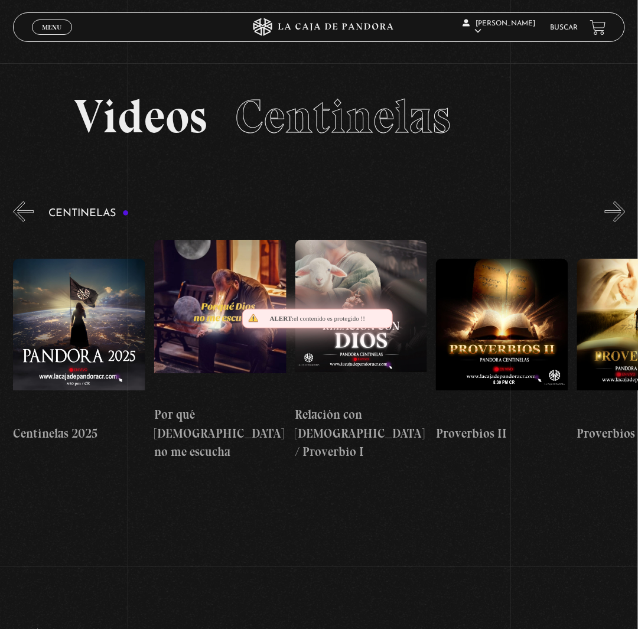
click at [625, 222] on button "»" at bounding box center [615, 211] width 21 height 21
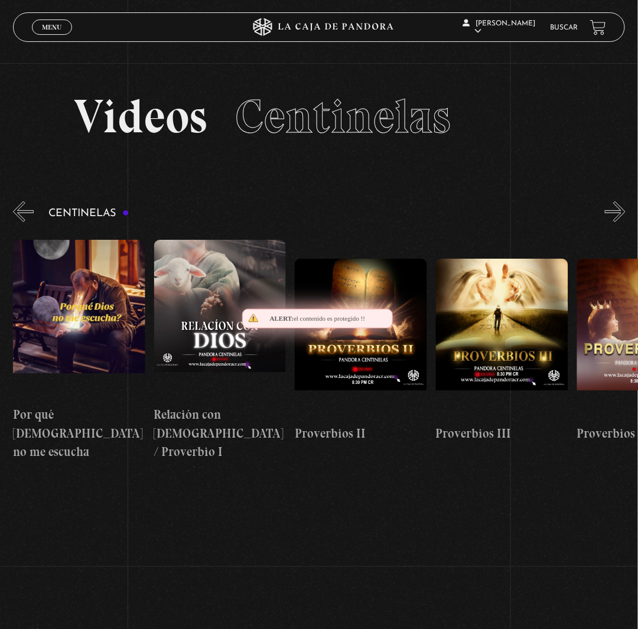
click at [625, 222] on button "»" at bounding box center [615, 211] width 21 height 21
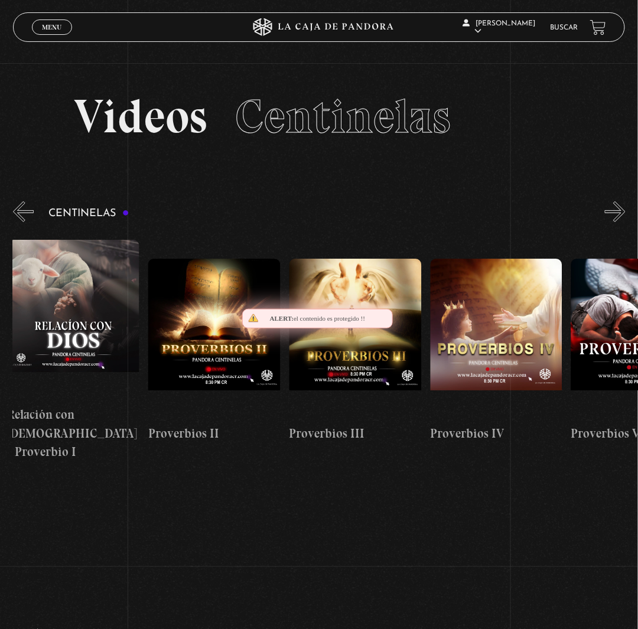
click at [625, 222] on button "»" at bounding box center [615, 211] width 21 height 21
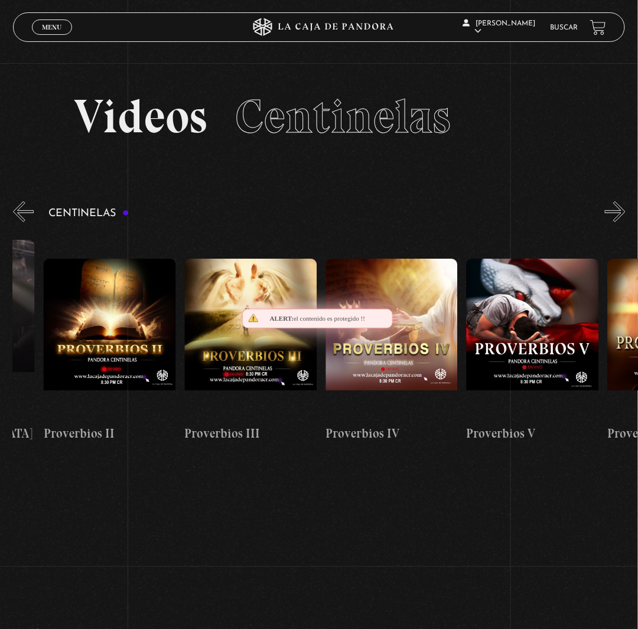
click at [625, 222] on button "»" at bounding box center [615, 211] width 21 height 21
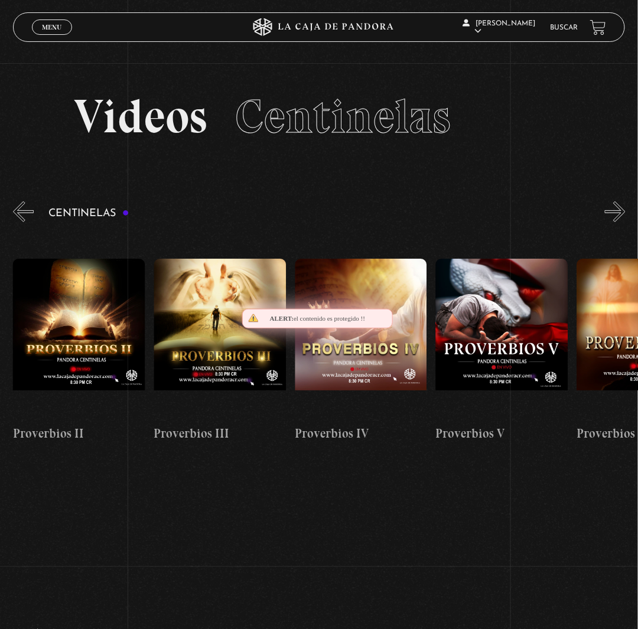
click at [625, 222] on button "»" at bounding box center [615, 211] width 21 height 21
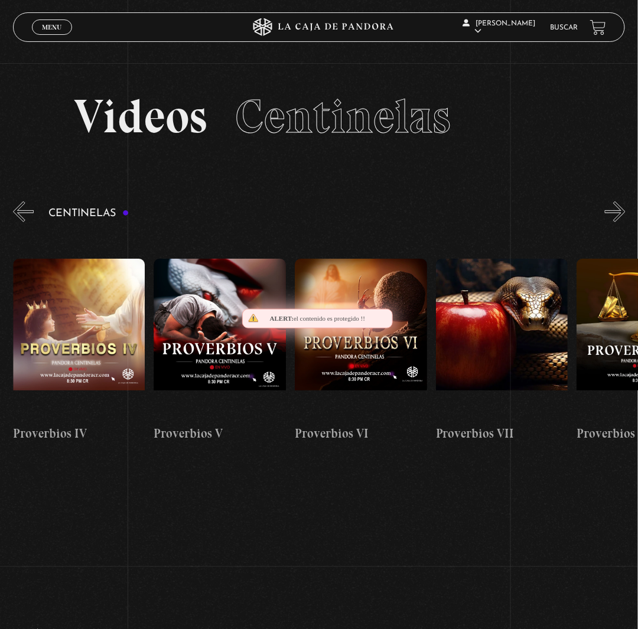
click at [625, 222] on button "»" at bounding box center [615, 211] width 21 height 21
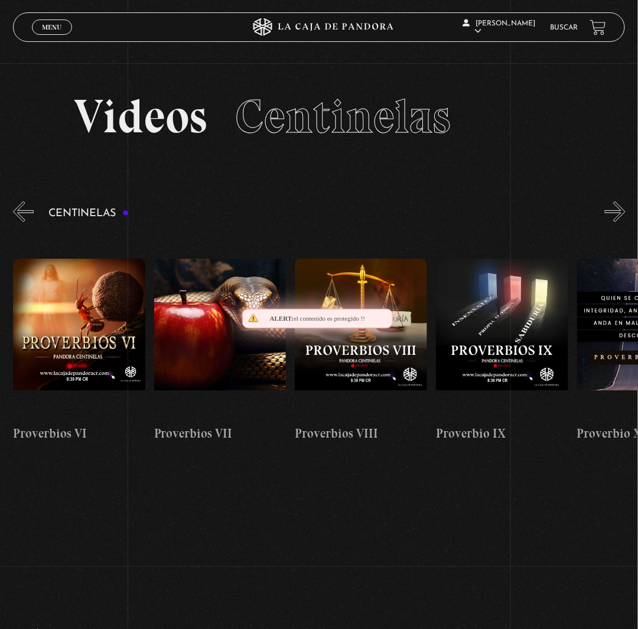
click at [625, 222] on button "»" at bounding box center [615, 211] width 21 height 21
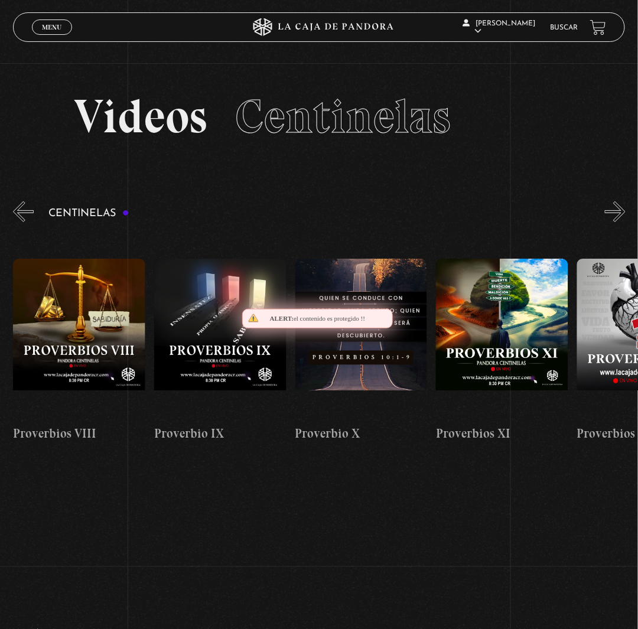
click at [625, 222] on button "»" at bounding box center [615, 211] width 21 height 21
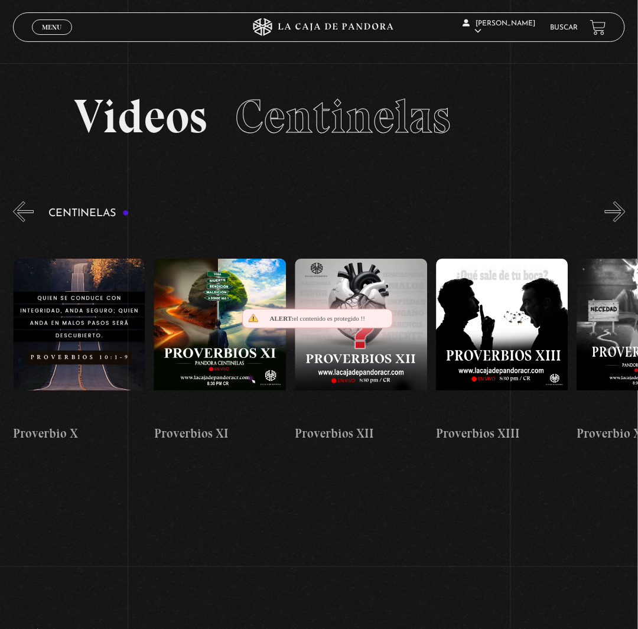
click at [625, 222] on button "»" at bounding box center [615, 211] width 21 height 21
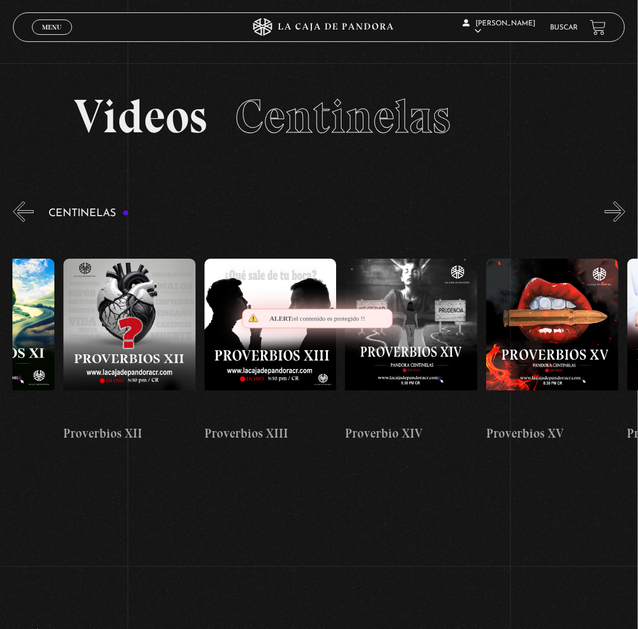
click at [625, 222] on button "»" at bounding box center [615, 211] width 21 height 21
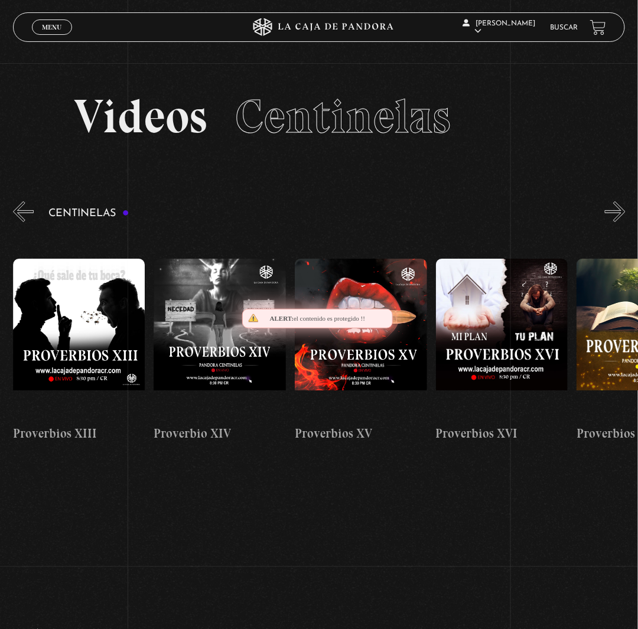
click at [625, 222] on button "»" at bounding box center [615, 211] width 21 height 21
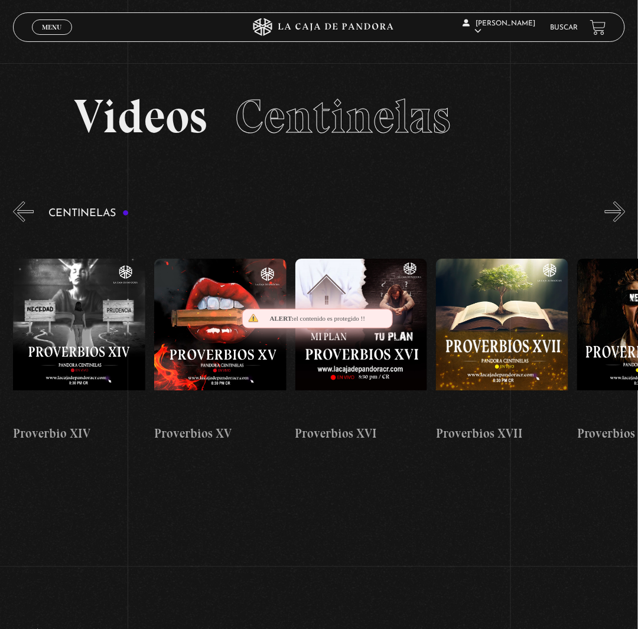
click at [625, 222] on button "»" at bounding box center [615, 211] width 21 height 21
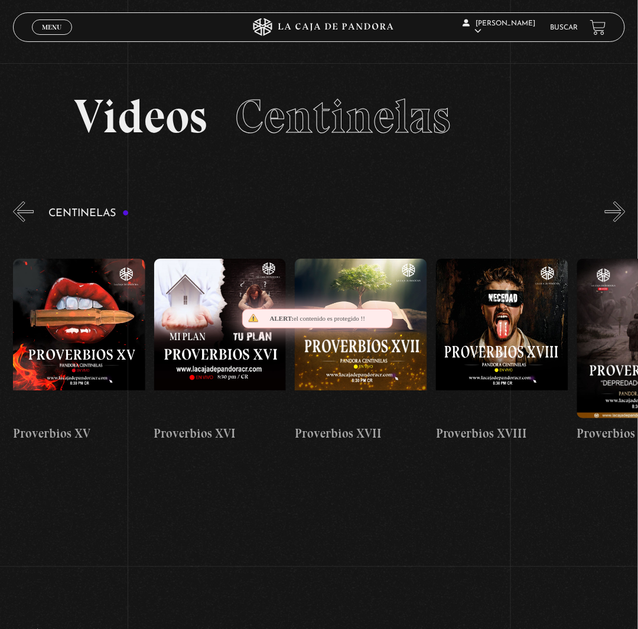
click at [625, 222] on button "»" at bounding box center [615, 211] width 21 height 21
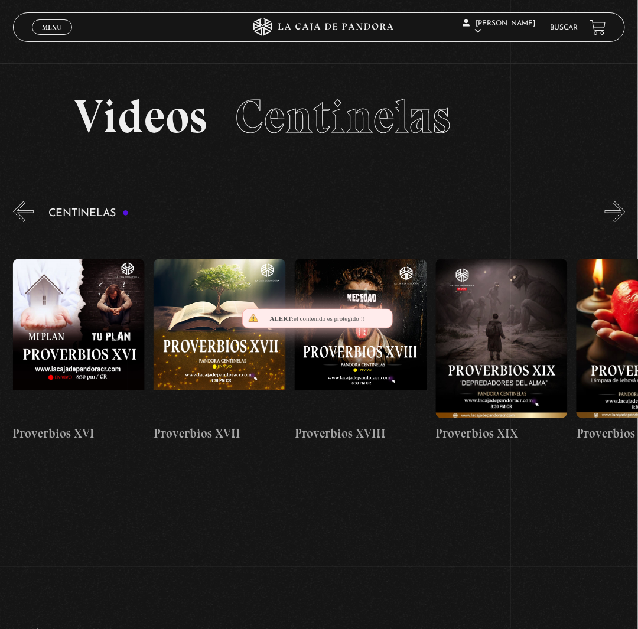
click at [625, 222] on button "»" at bounding box center [615, 211] width 21 height 21
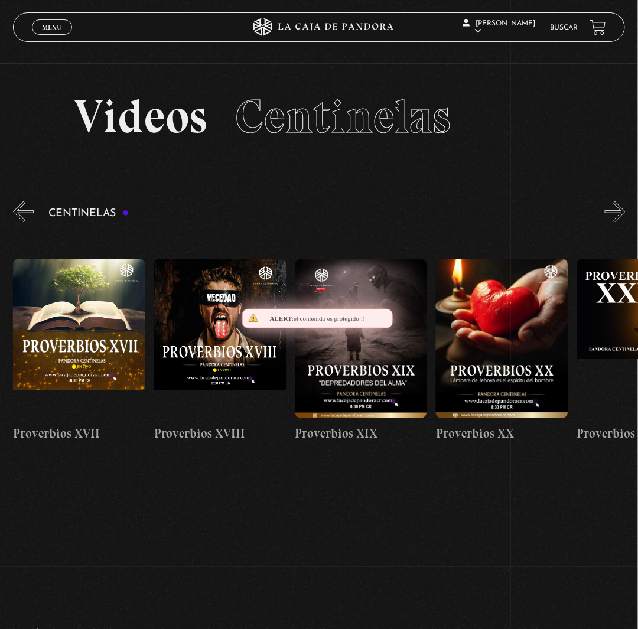
click at [625, 222] on button "»" at bounding box center [615, 211] width 21 height 21
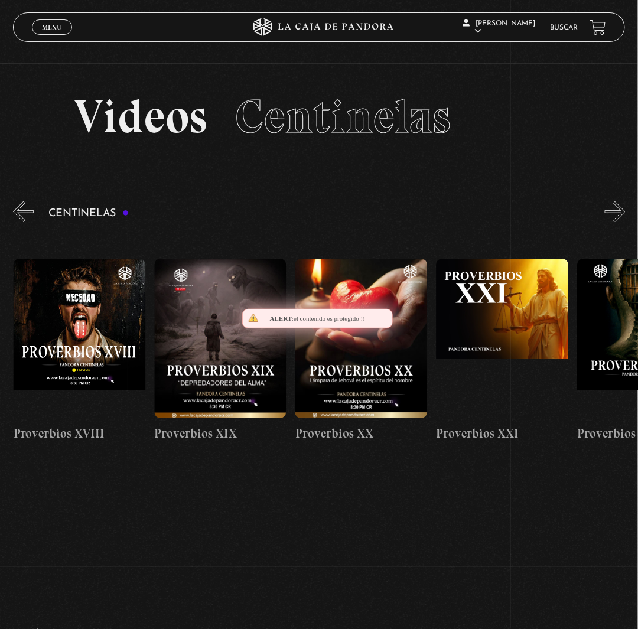
click at [625, 222] on button "»" at bounding box center [615, 211] width 21 height 21
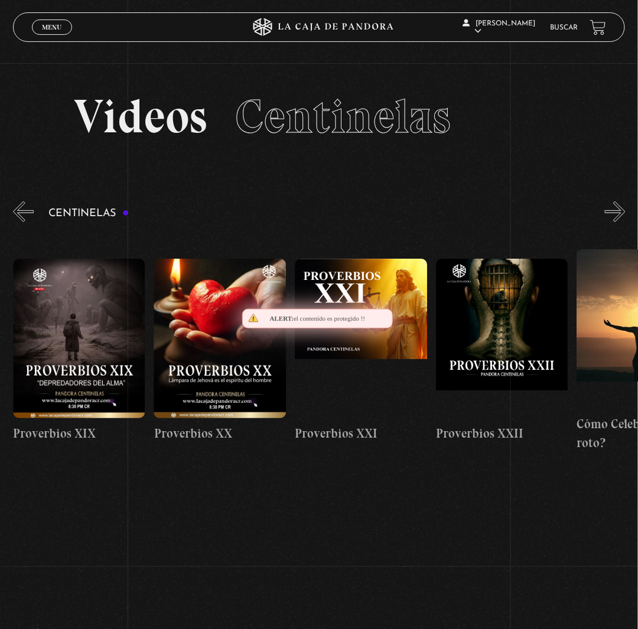
click at [625, 222] on button "»" at bounding box center [615, 211] width 21 height 21
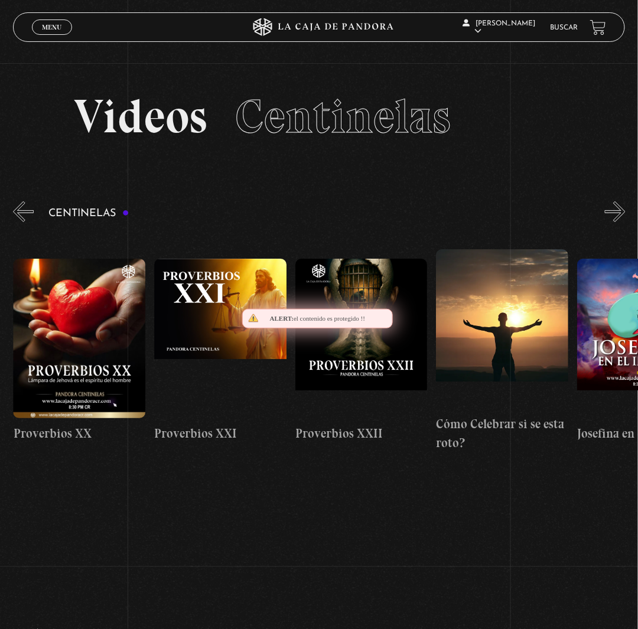
click at [625, 222] on button "»" at bounding box center [615, 211] width 21 height 21
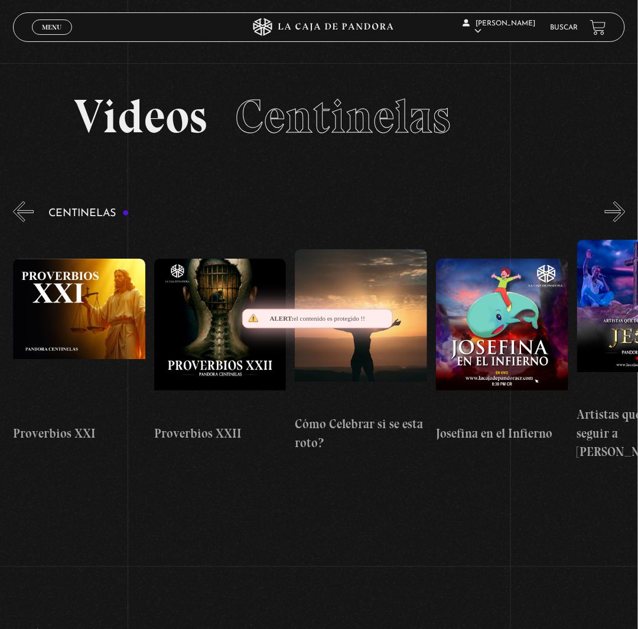
click at [625, 222] on button "»" at bounding box center [615, 211] width 21 height 21
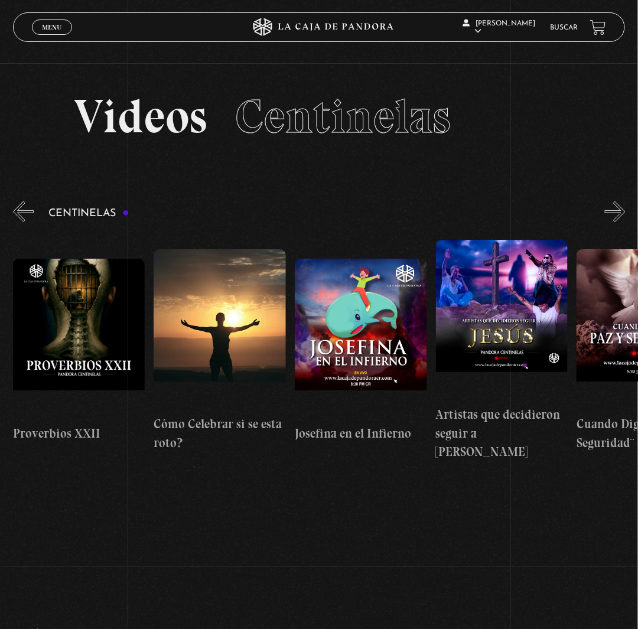
click at [24, 222] on button "«" at bounding box center [23, 211] width 21 height 21
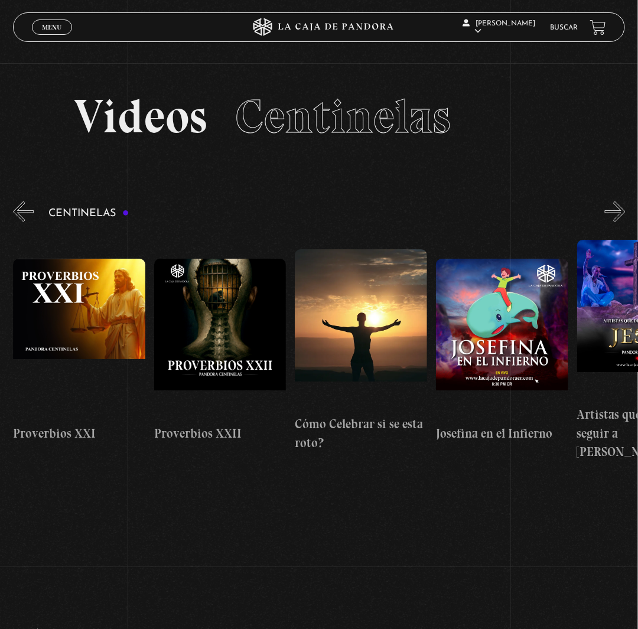
scroll to position [0, 3241]
click at [24, 222] on button "«" at bounding box center [23, 211] width 21 height 21
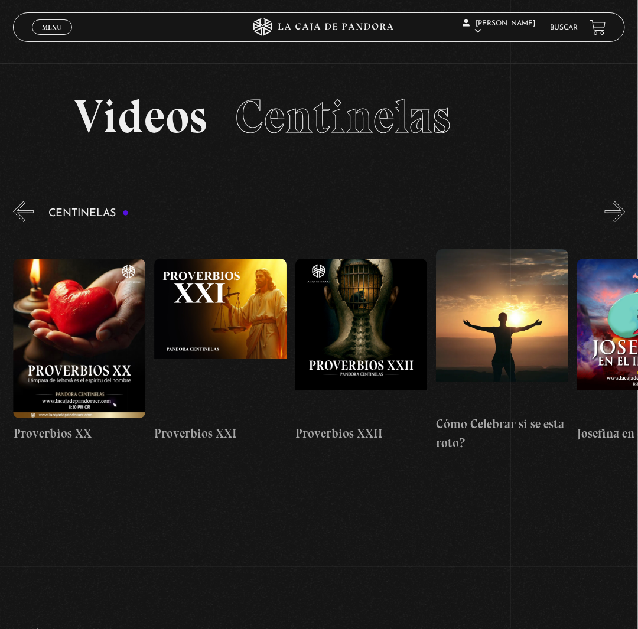
click at [24, 222] on button "«" at bounding box center [23, 211] width 21 height 21
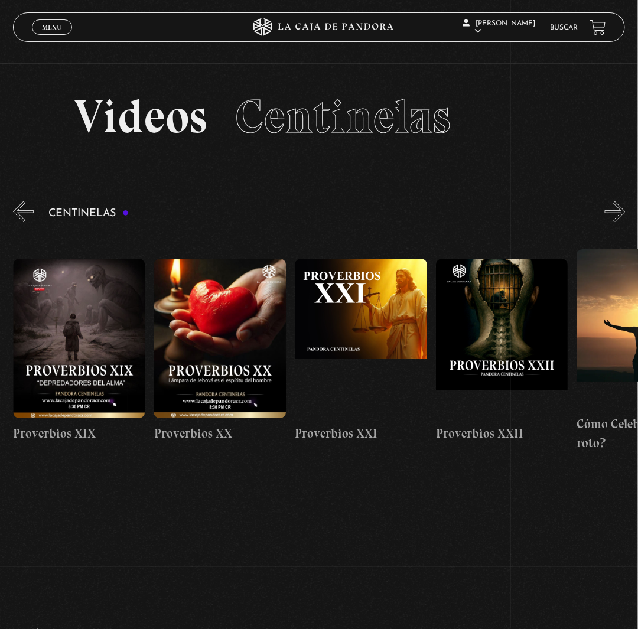
click at [24, 222] on button "«" at bounding box center [23, 211] width 21 height 21
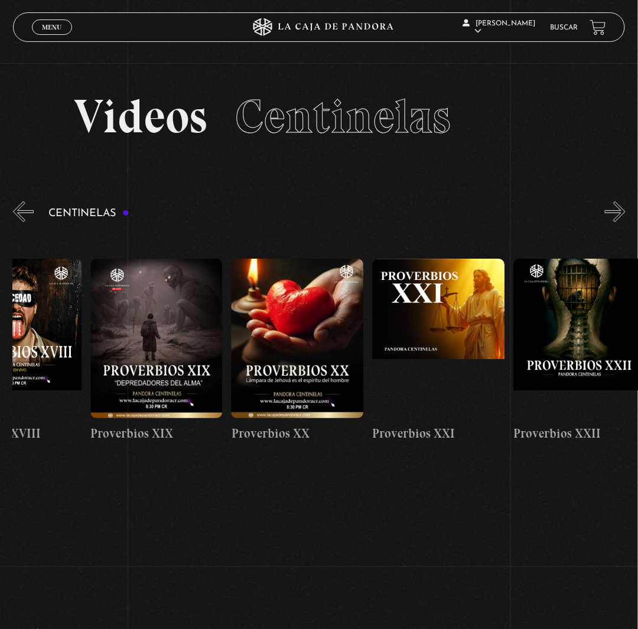
click at [24, 222] on button "«" at bounding box center [23, 211] width 21 height 21
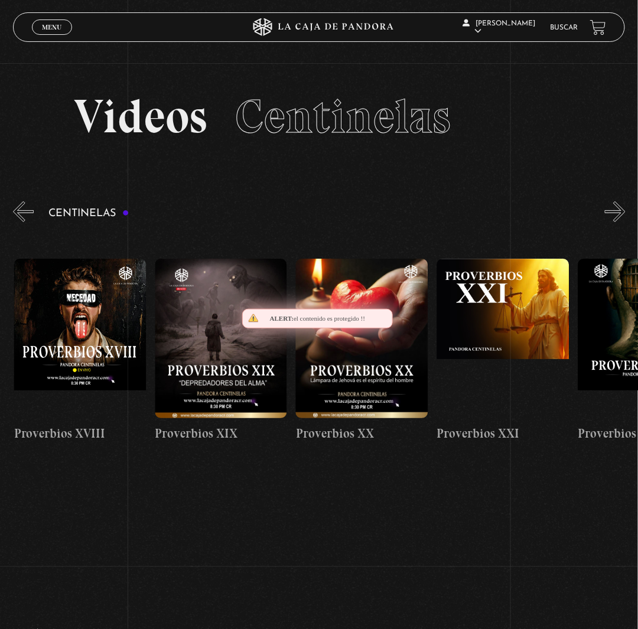
scroll to position [0, 2677]
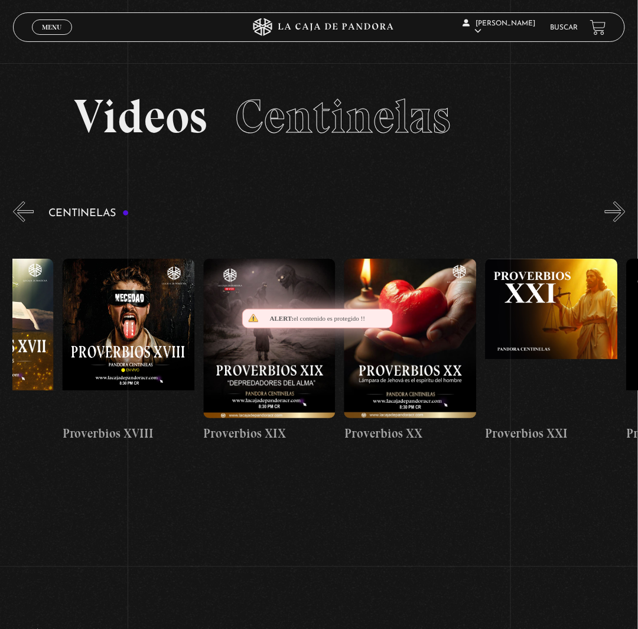
click at [24, 222] on button "«" at bounding box center [23, 211] width 21 height 21
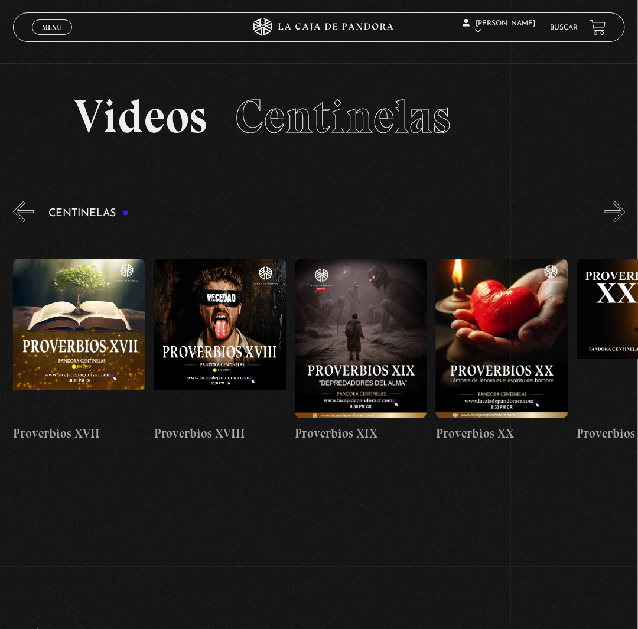
click at [622, 222] on button "»" at bounding box center [615, 211] width 21 height 21
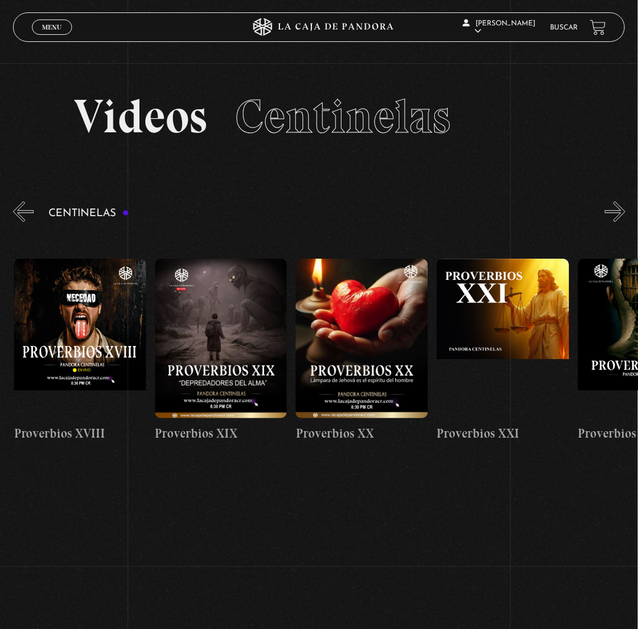
scroll to position [0, 2819]
click at [625, 222] on button "»" at bounding box center [615, 211] width 21 height 21
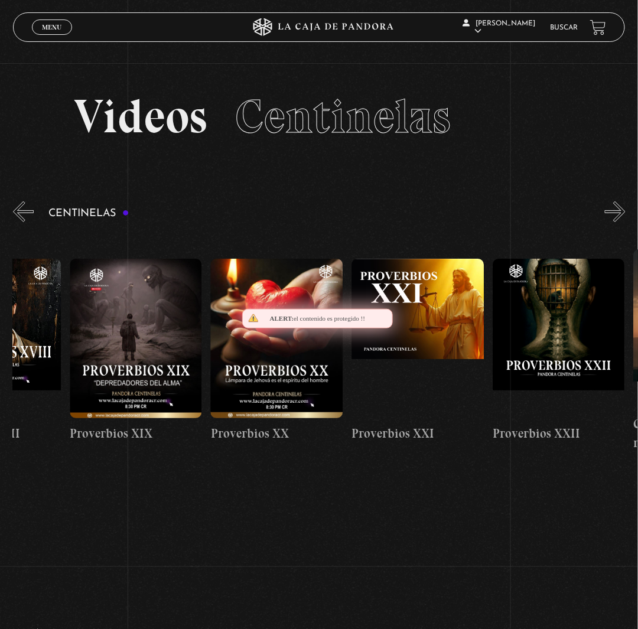
click at [625, 222] on button "»" at bounding box center [615, 211] width 21 height 21
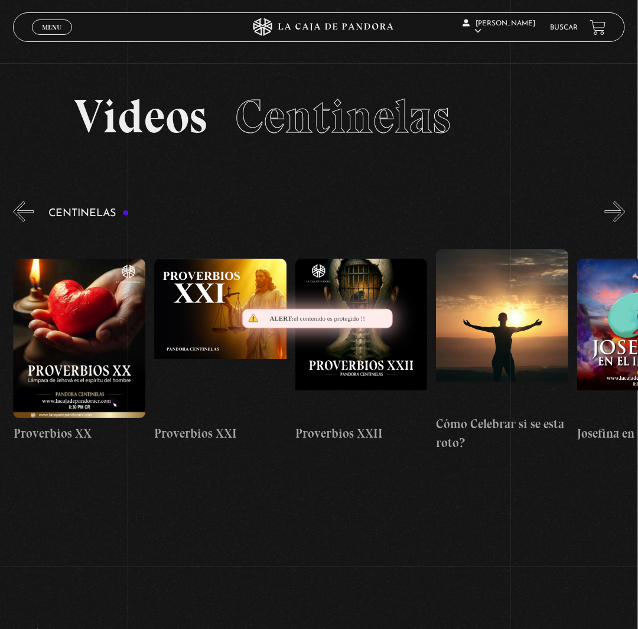
scroll to position [0, 3100]
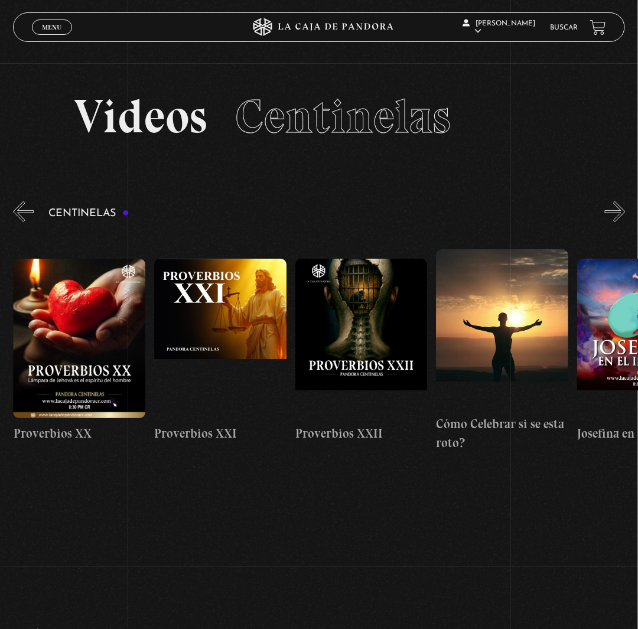
click at [624, 222] on button "»" at bounding box center [615, 211] width 21 height 21
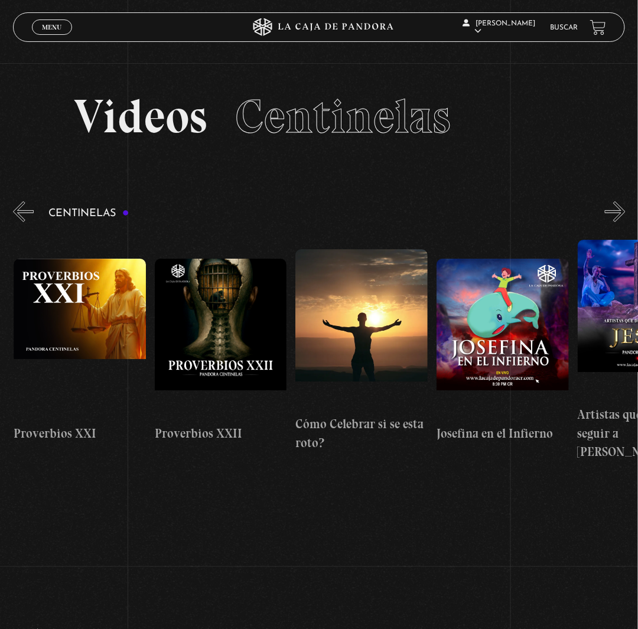
click at [624, 222] on button "»" at bounding box center [615, 211] width 21 height 21
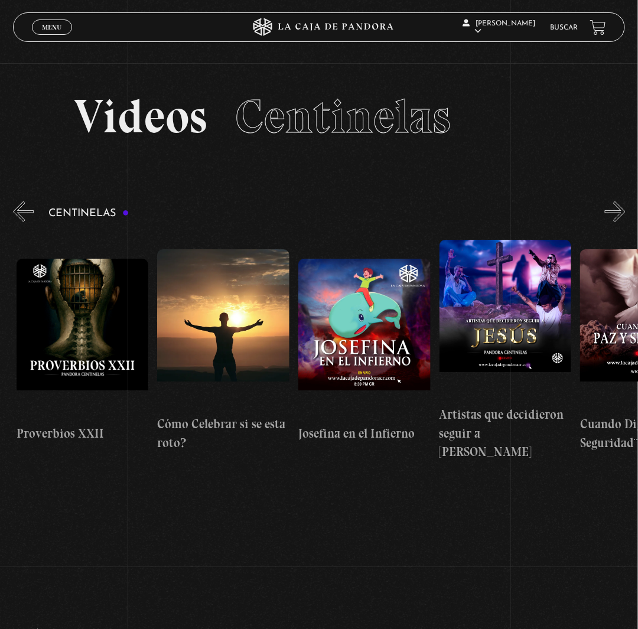
scroll to position [0, 3383]
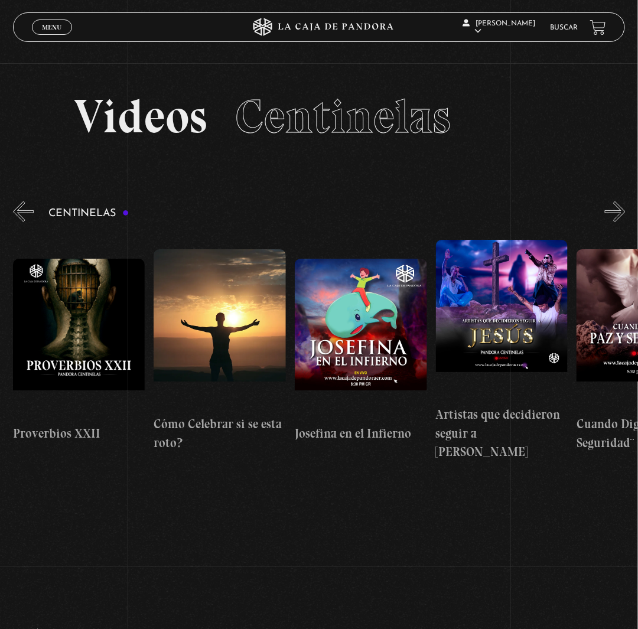
click at [621, 222] on button "»" at bounding box center [615, 211] width 21 height 21
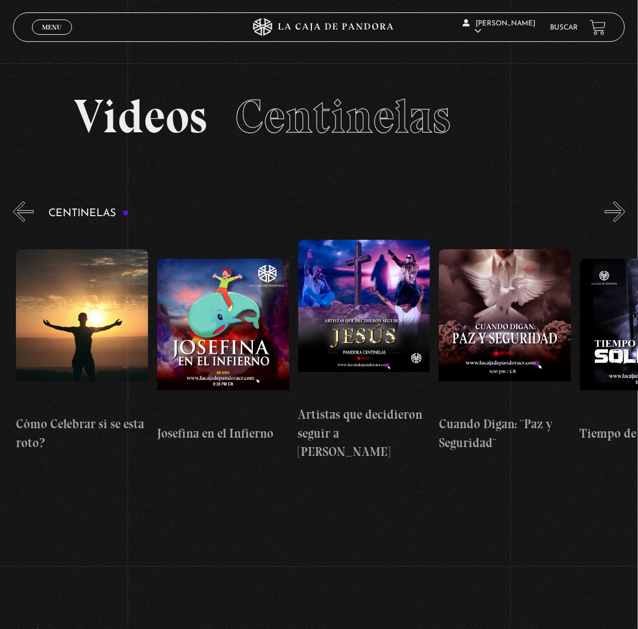
click at [621, 222] on button "»" at bounding box center [615, 211] width 21 height 21
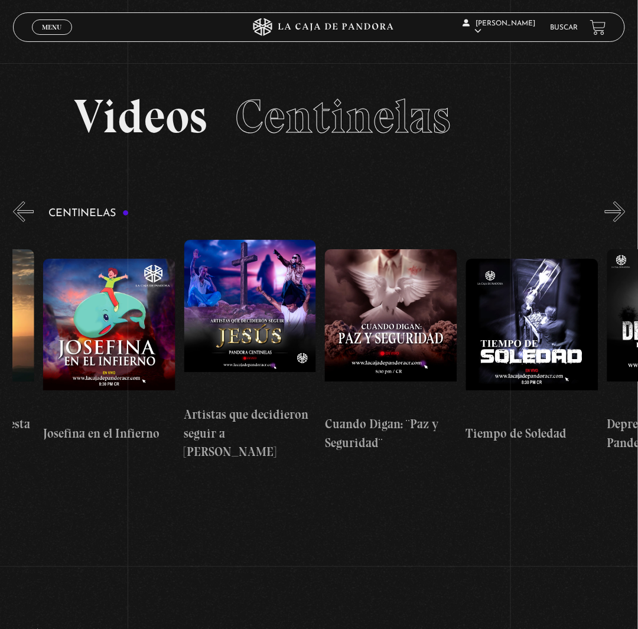
click at [621, 222] on button "»" at bounding box center [615, 211] width 21 height 21
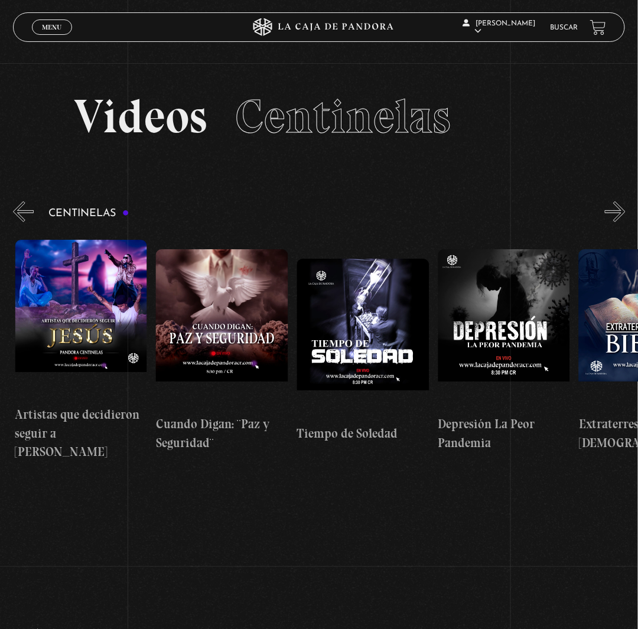
click at [621, 222] on button "»" at bounding box center [615, 211] width 21 height 21
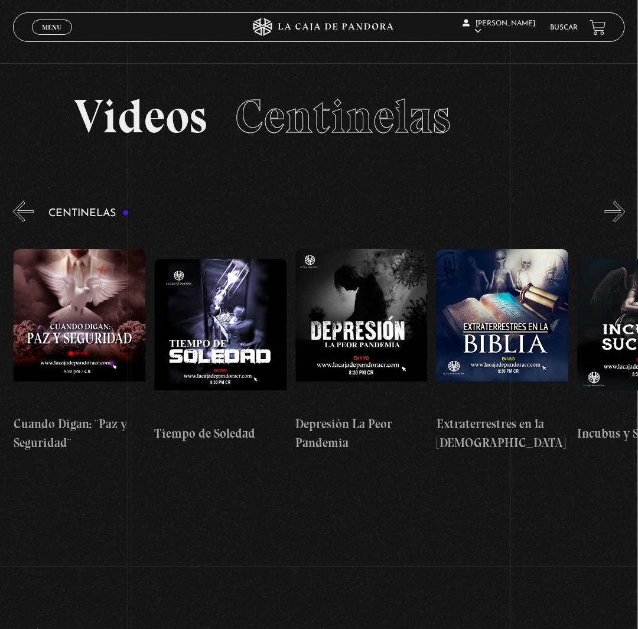
scroll to position [0, 3946]
click at [625, 222] on button "»" at bounding box center [615, 211] width 21 height 21
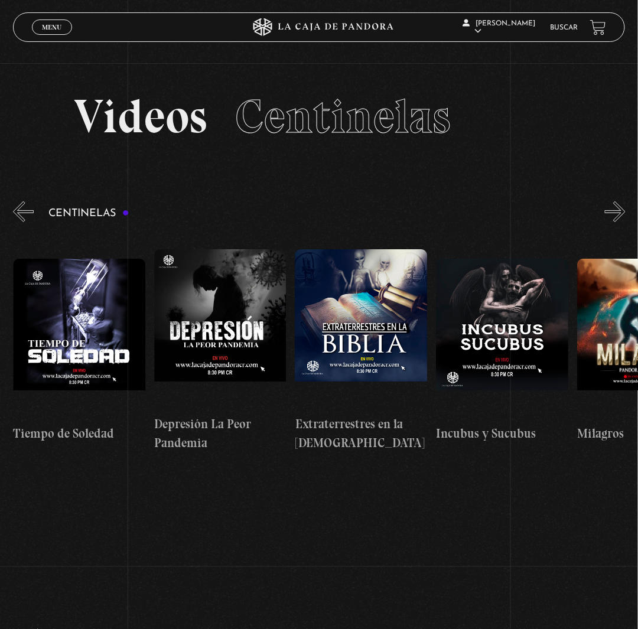
click at [625, 222] on button "»" at bounding box center [615, 211] width 21 height 21
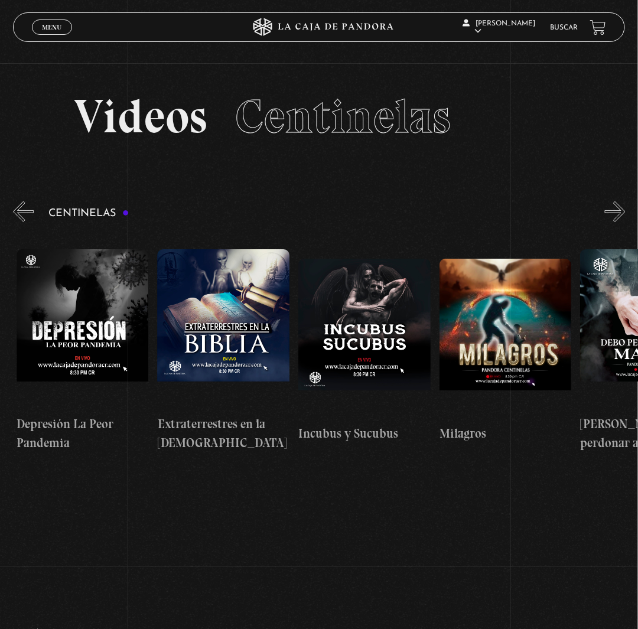
click at [625, 222] on button "»" at bounding box center [615, 211] width 21 height 21
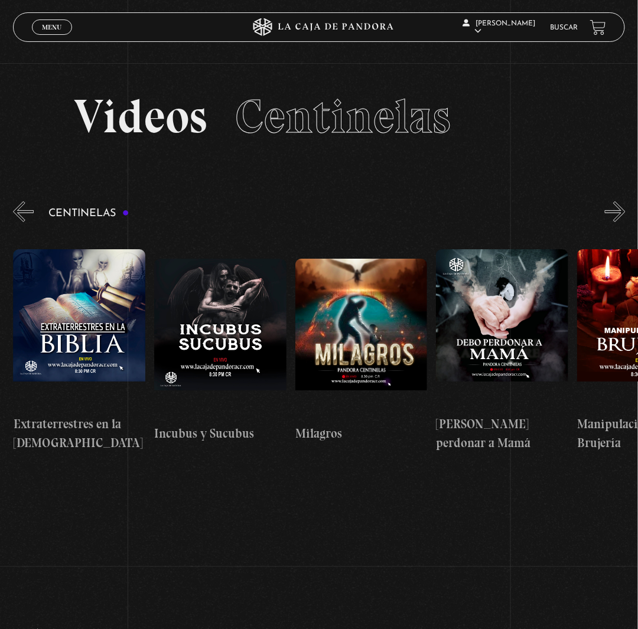
scroll to position [0, 4369]
click at [624, 222] on button "»" at bounding box center [615, 211] width 21 height 21
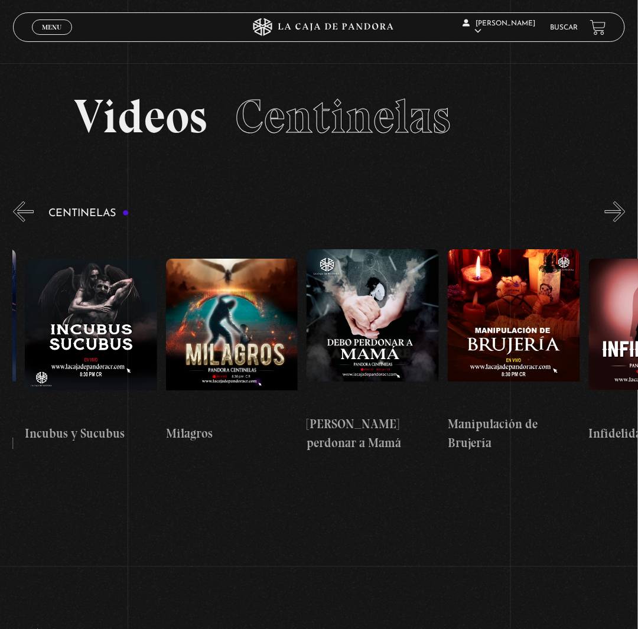
click at [624, 222] on button "»" at bounding box center [615, 211] width 21 height 21
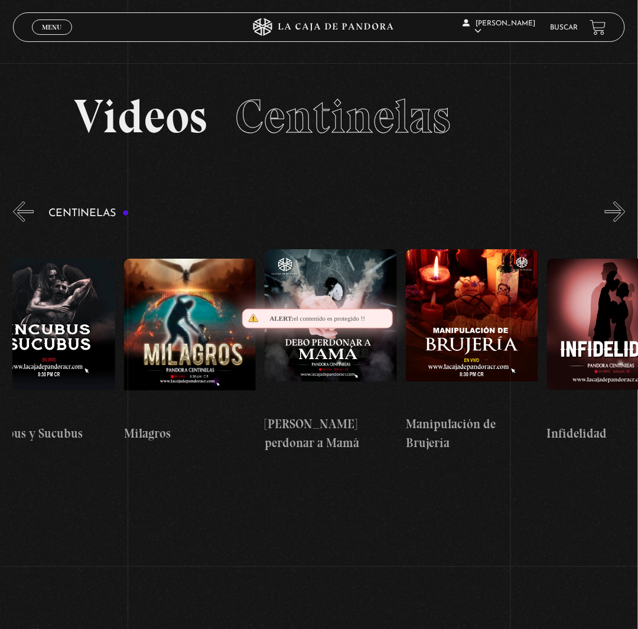
click at [624, 222] on button "»" at bounding box center [615, 211] width 21 height 21
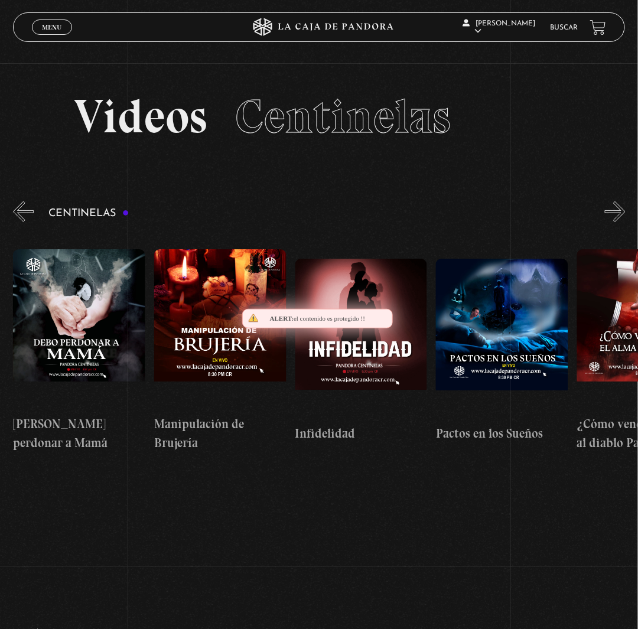
scroll to position [0, 4792]
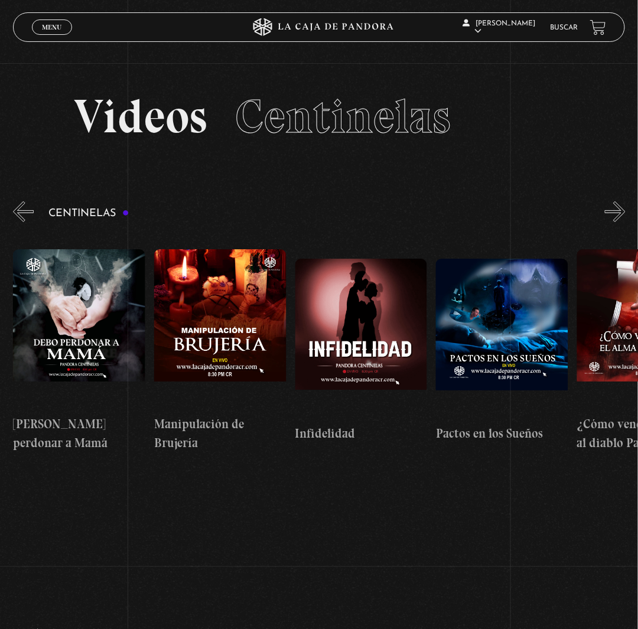
click at [615, 222] on button "»" at bounding box center [615, 211] width 21 height 21
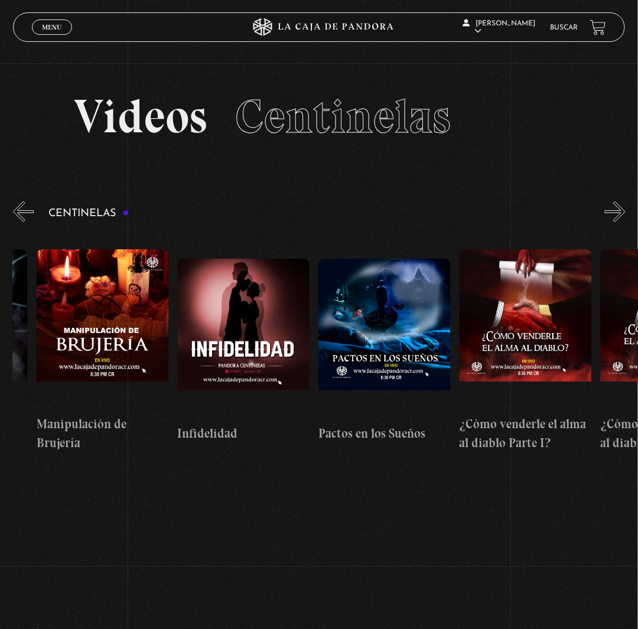
click at [615, 222] on button "»" at bounding box center [615, 211] width 21 height 21
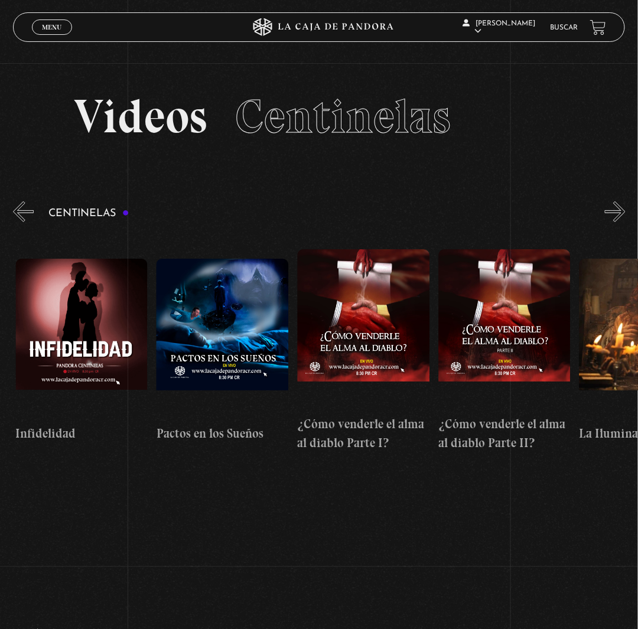
scroll to position [0, 5074]
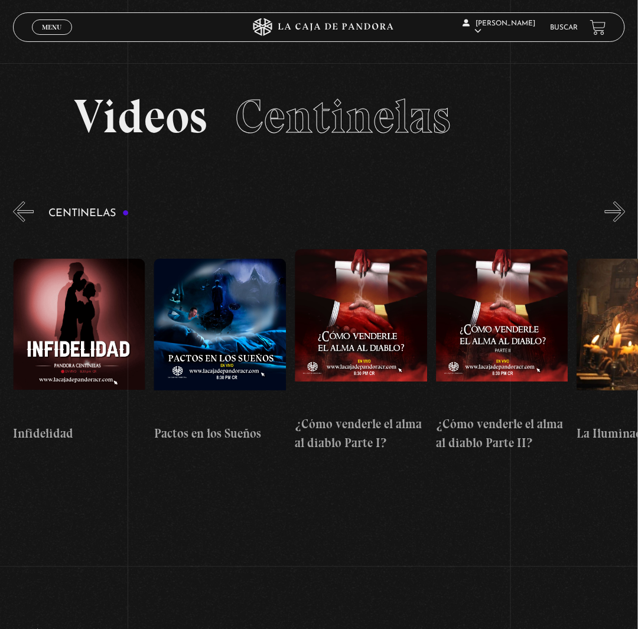
click at [625, 222] on button "»" at bounding box center [615, 211] width 21 height 21
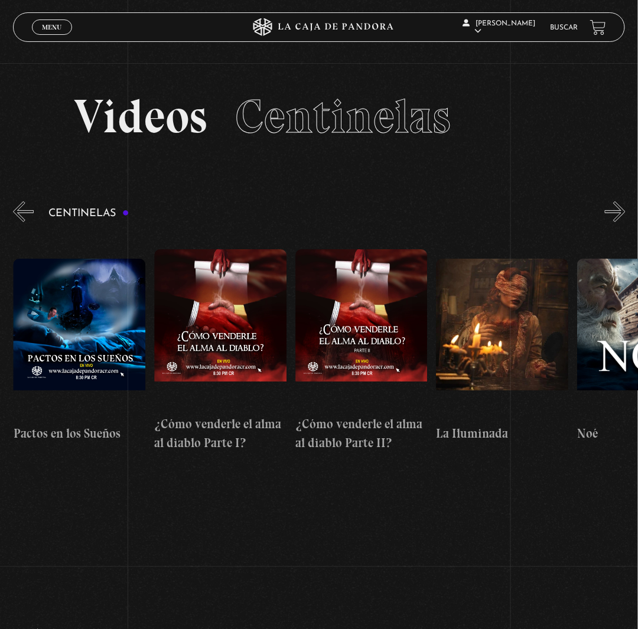
click at [625, 222] on button "»" at bounding box center [615, 211] width 21 height 21
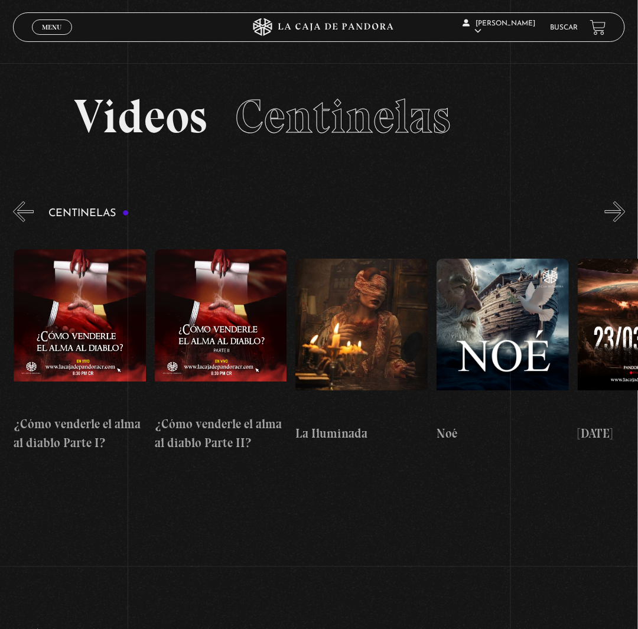
scroll to position [0, 5355]
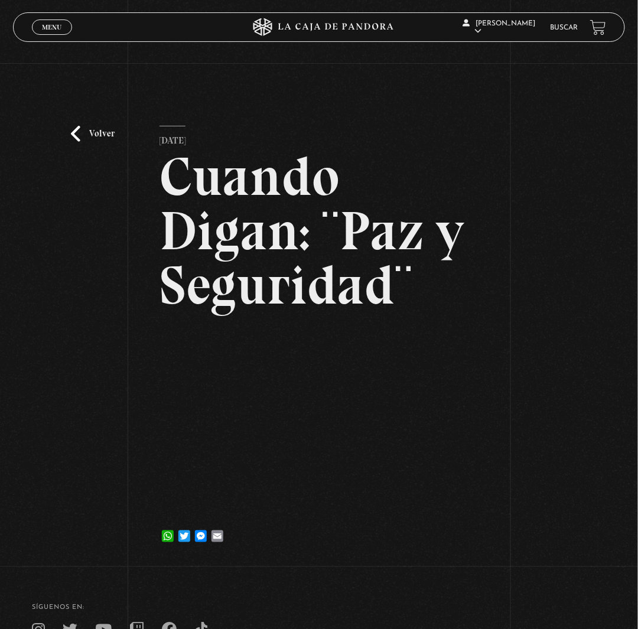
drag, startPoint x: 497, startPoint y: 1, endPoint x: 597, endPoint y: 80, distance: 128.2
click at [597, 80] on div "Volver [DATE] Cuando Digan: ¨Paz y Seguridad¨ WhatsApp Twitter Messenger Email" at bounding box center [319, 313] width 638 height 501
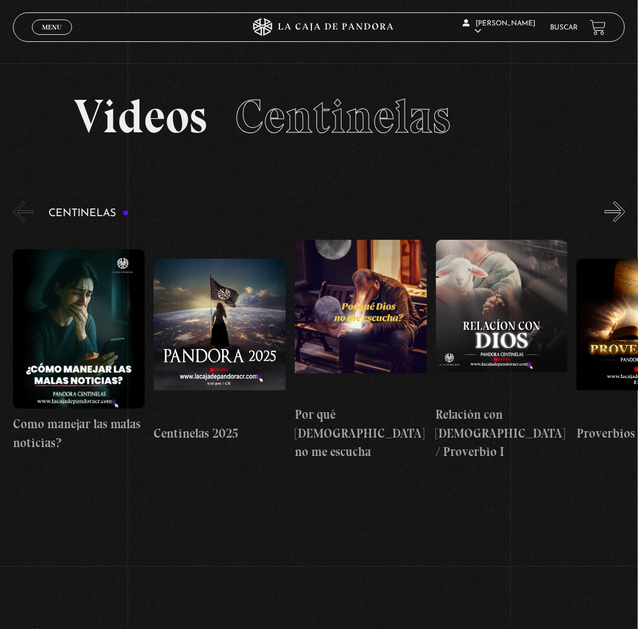
click at [619, 222] on button "»" at bounding box center [615, 211] width 21 height 21
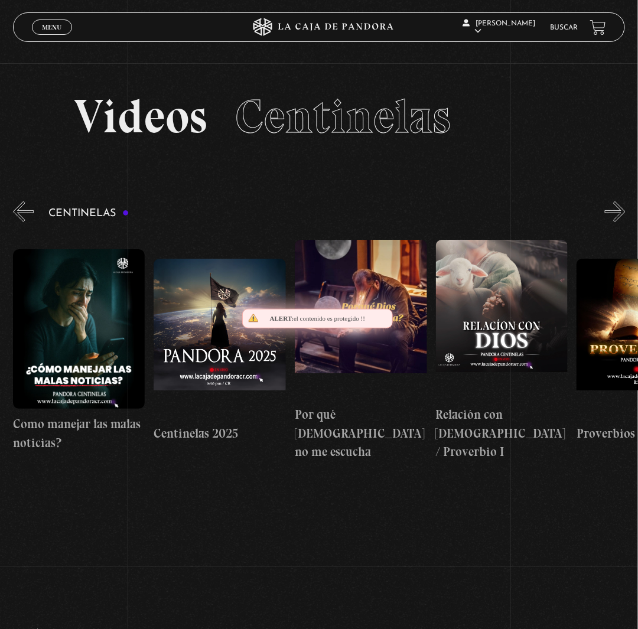
click at [619, 222] on button "»" at bounding box center [615, 211] width 21 height 21
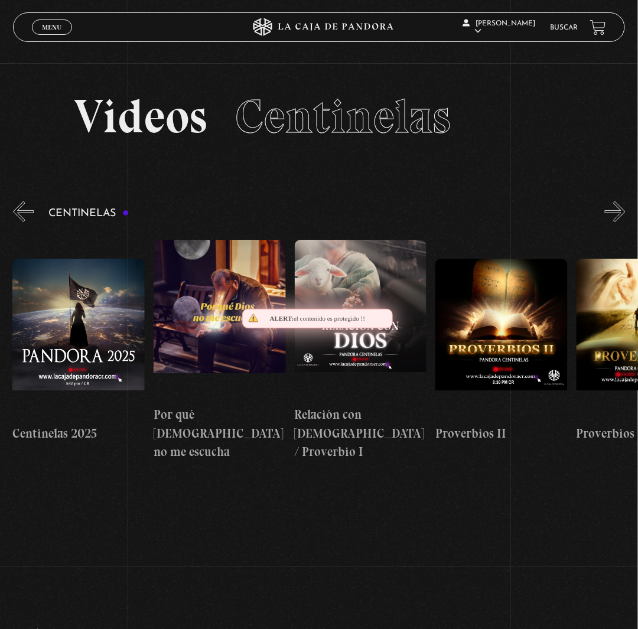
click at [619, 222] on button "»" at bounding box center [615, 211] width 21 height 21
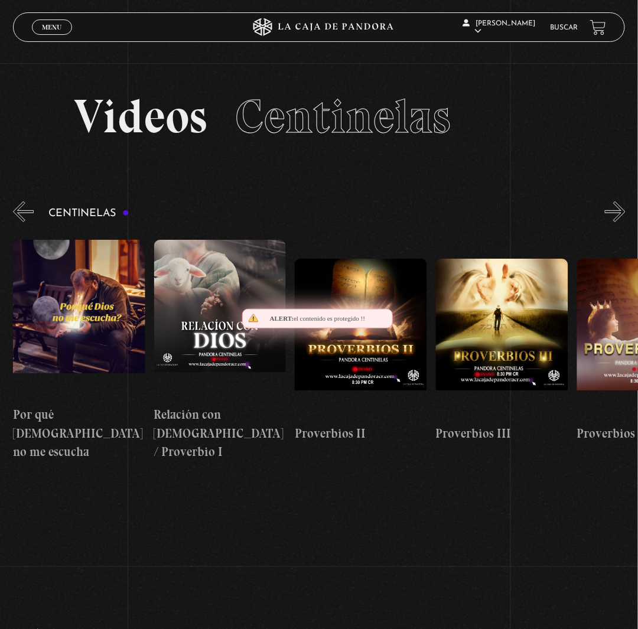
click at [619, 222] on button "»" at bounding box center [615, 211] width 21 height 21
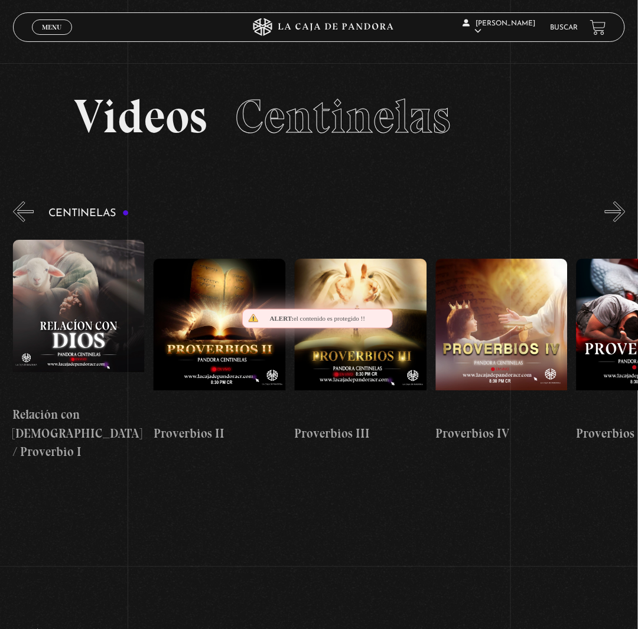
click at [619, 222] on button "»" at bounding box center [615, 211] width 21 height 21
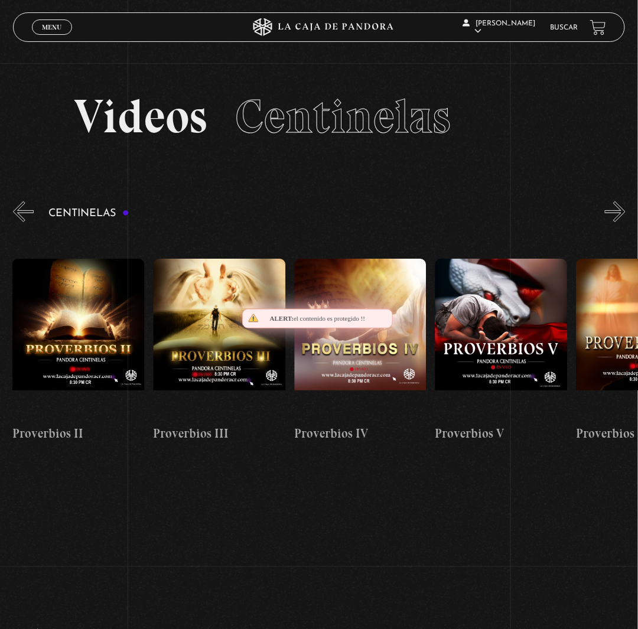
click at [619, 222] on button "»" at bounding box center [615, 211] width 21 height 21
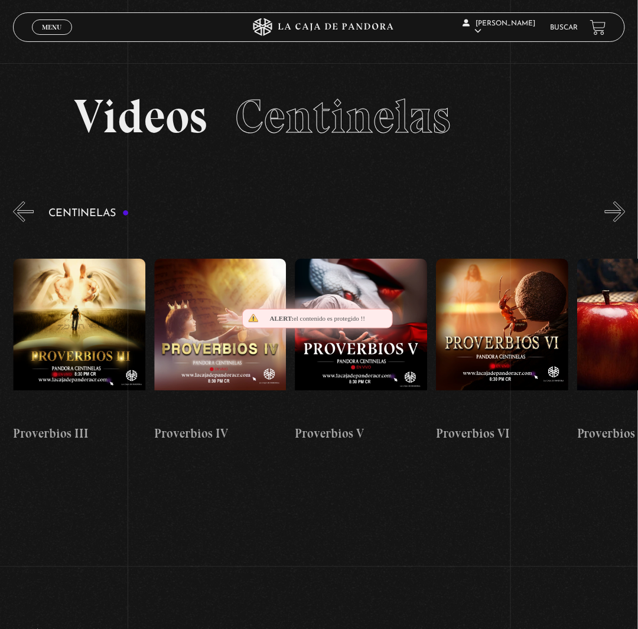
click at [619, 222] on button "»" at bounding box center [615, 211] width 21 height 21
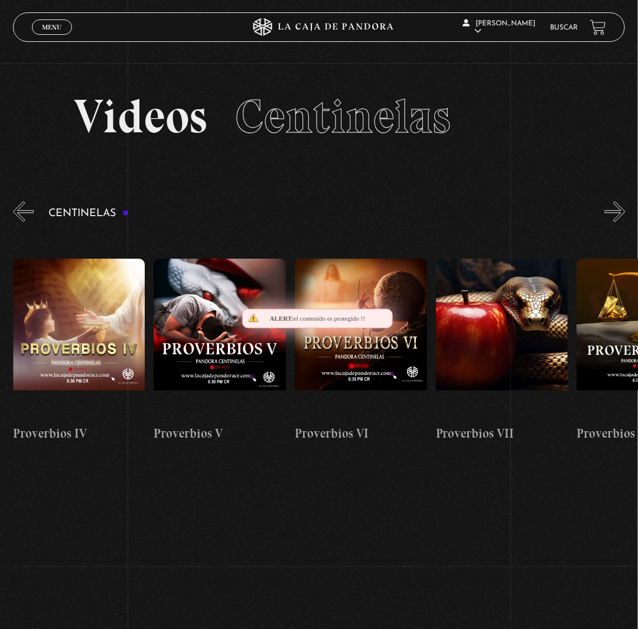
click at [619, 222] on button "»" at bounding box center [615, 211] width 21 height 21
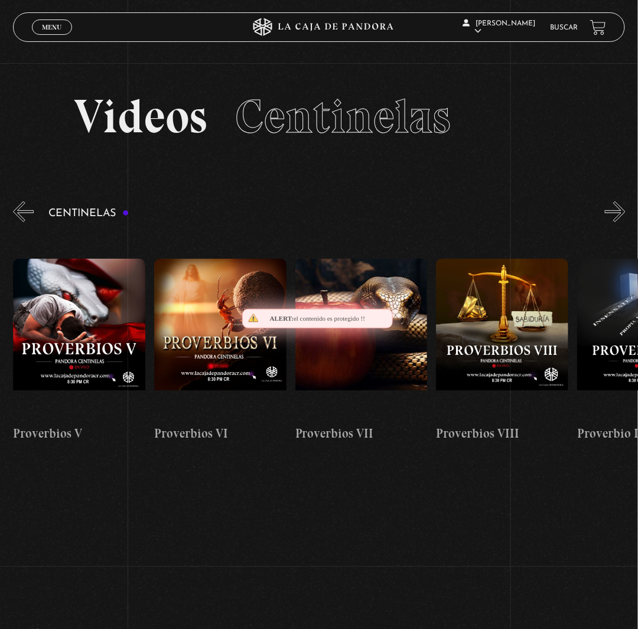
click at [619, 222] on button "»" at bounding box center [615, 211] width 21 height 21
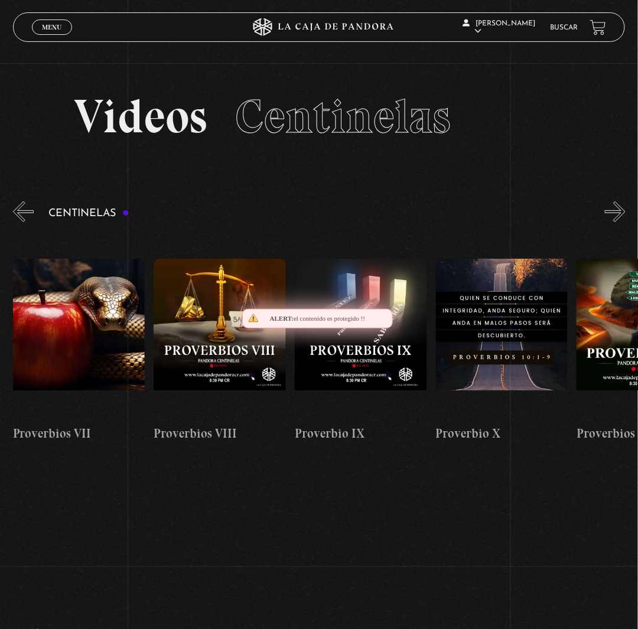
click at [619, 222] on button "»" at bounding box center [615, 211] width 21 height 21
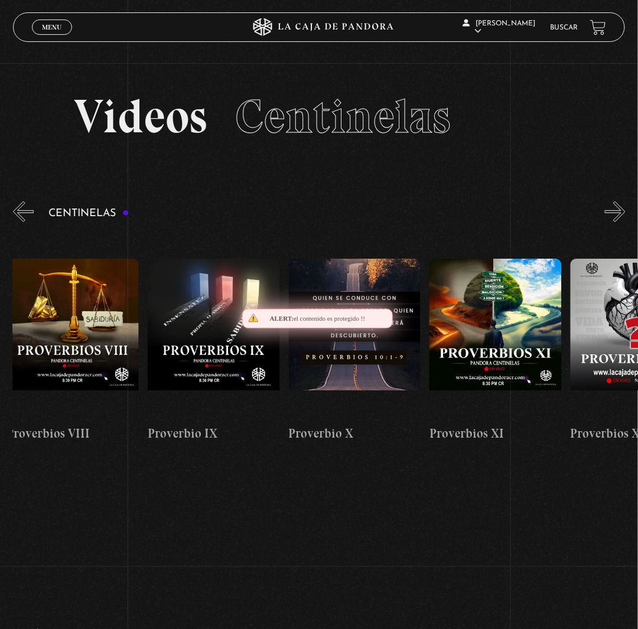
click at [619, 222] on button "»" at bounding box center [615, 211] width 21 height 21
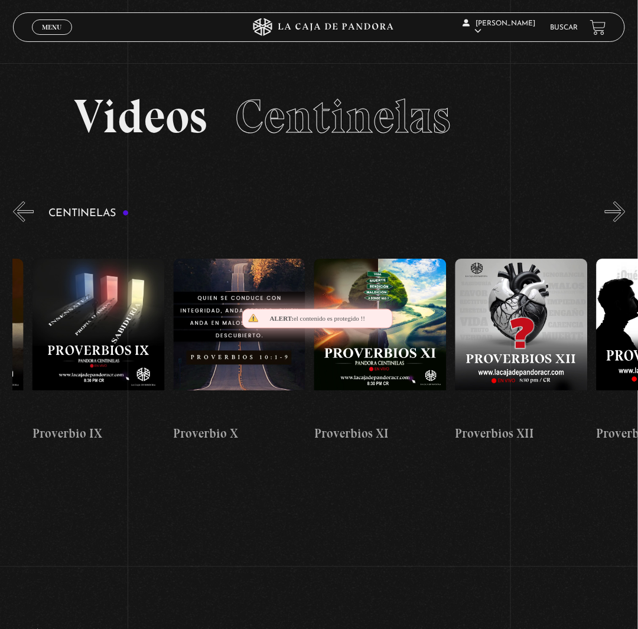
click at [619, 222] on button "»" at bounding box center [615, 211] width 21 height 21
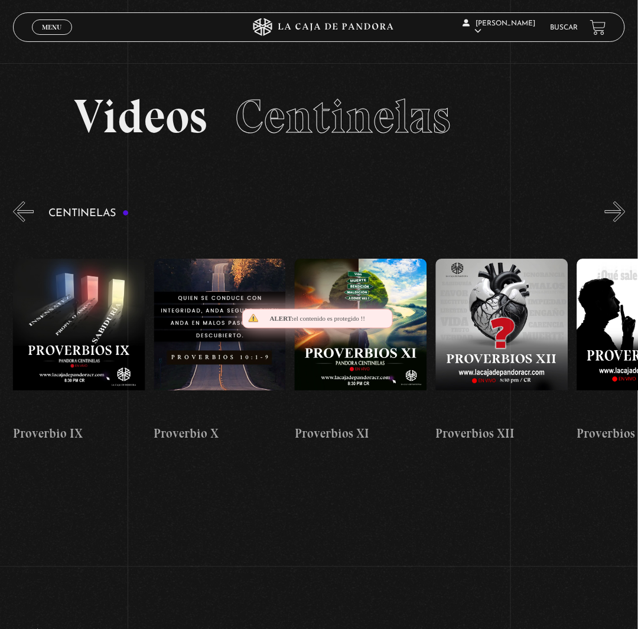
click at [619, 222] on button "»" at bounding box center [615, 211] width 21 height 21
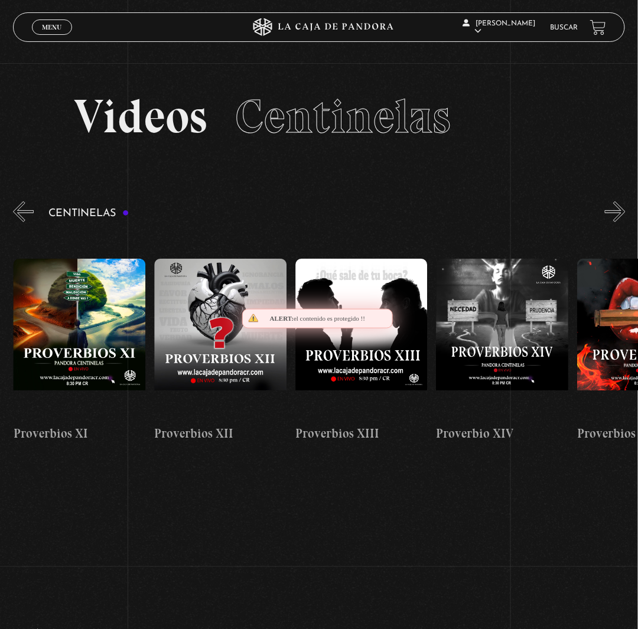
click at [619, 222] on button "»" at bounding box center [615, 211] width 21 height 21
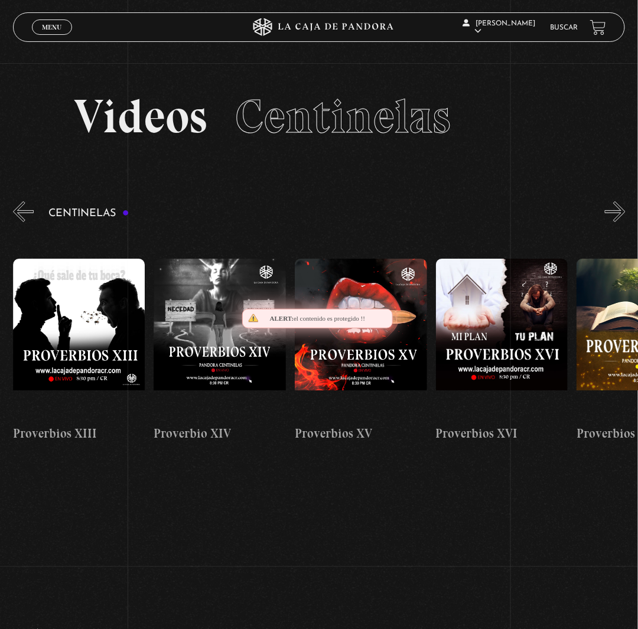
click at [619, 222] on button "»" at bounding box center [615, 211] width 21 height 21
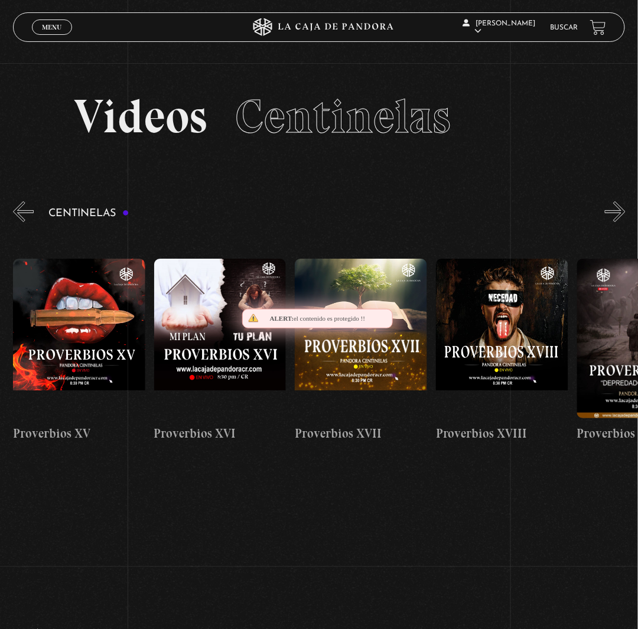
click at [619, 222] on button "»" at bounding box center [615, 211] width 21 height 21
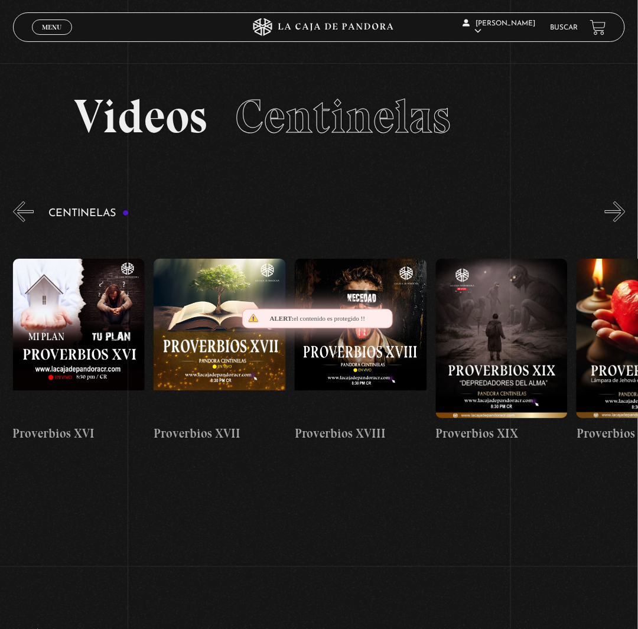
click at [619, 222] on button "»" at bounding box center [615, 211] width 21 height 21
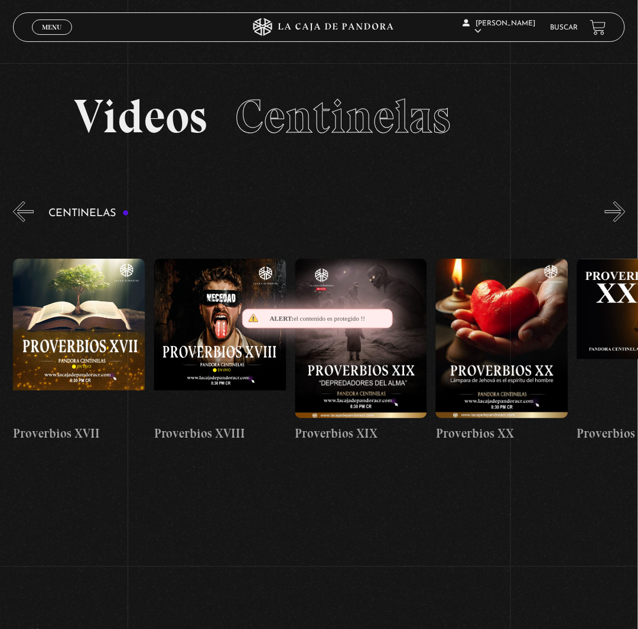
click at [619, 222] on button "»" at bounding box center [615, 211] width 21 height 21
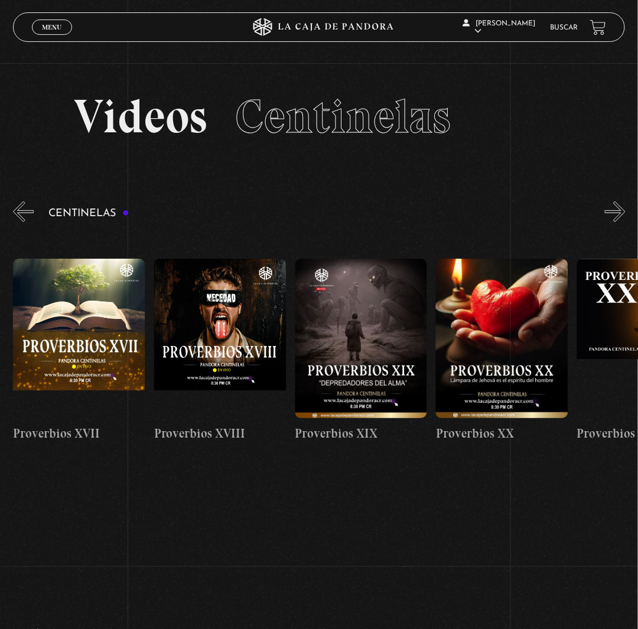
click at [619, 222] on button "»" at bounding box center [615, 211] width 21 height 21
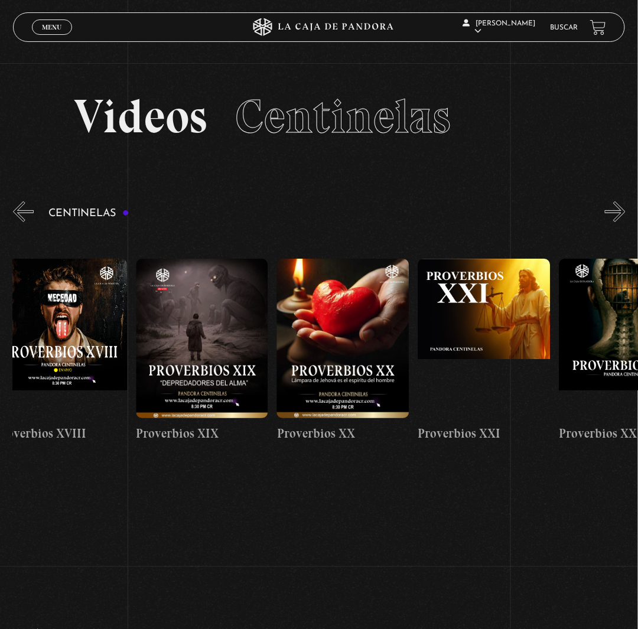
click at [619, 222] on button "»" at bounding box center [615, 211] width 21 height 21
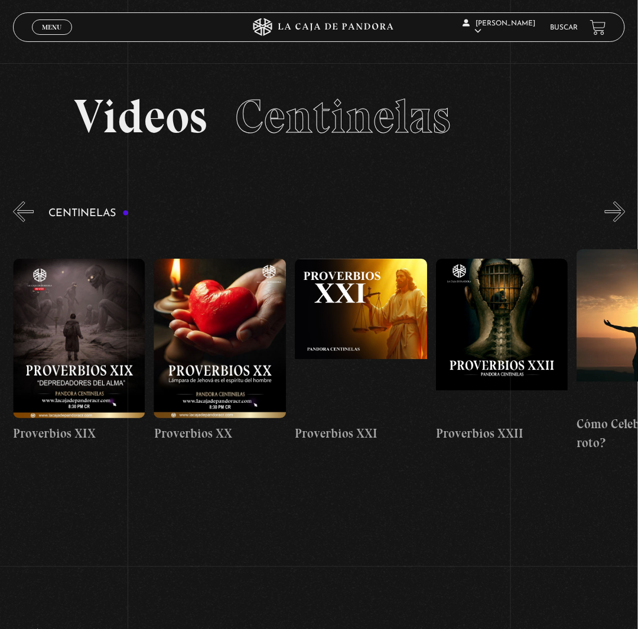
click at [619, 222] on button "»" at bounding box center [615, 211] width 21 height 21
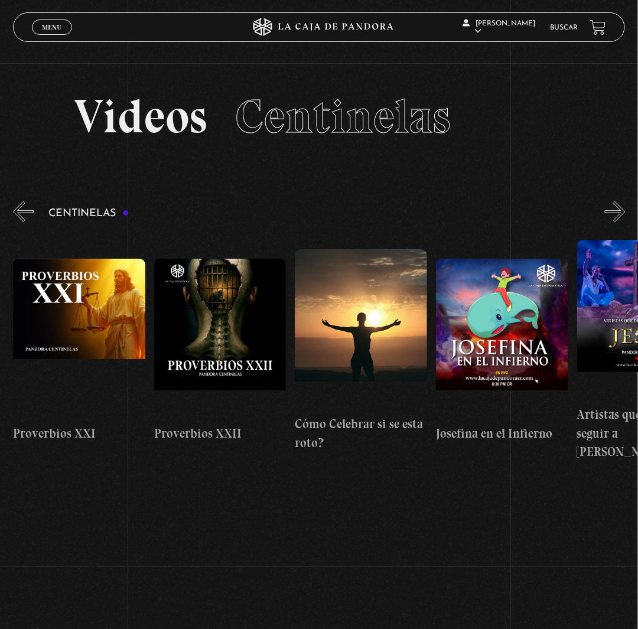
click at [619, 222] on button "»" at bounding box center [615, 211] width 21 height 21
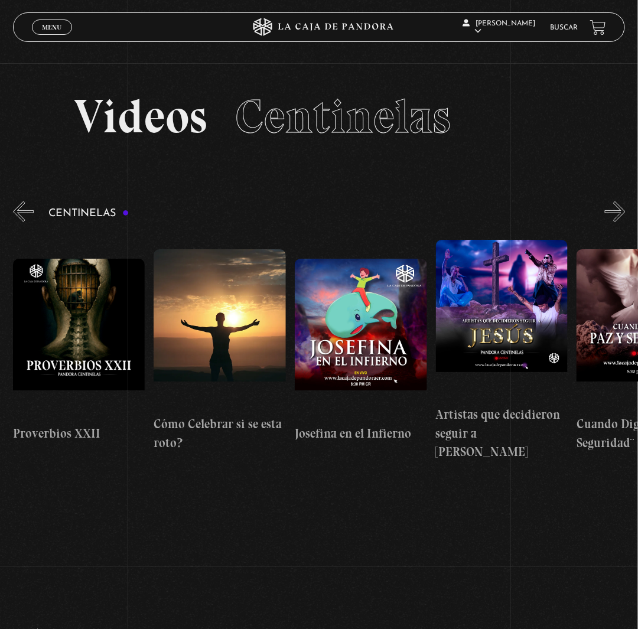
click at [619, 222] on button "»" at bounding box center [615, 211] width 21 height 21
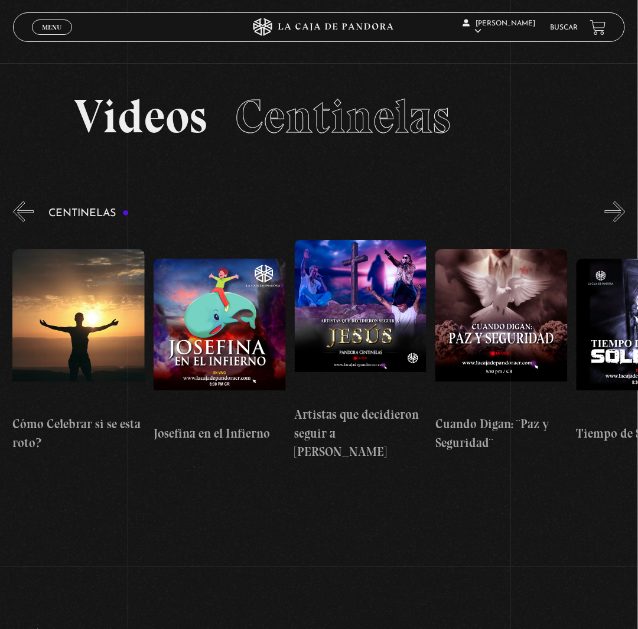
click at [619, 222] on button "»" at bounding box center [615, 211] width 21 height 21
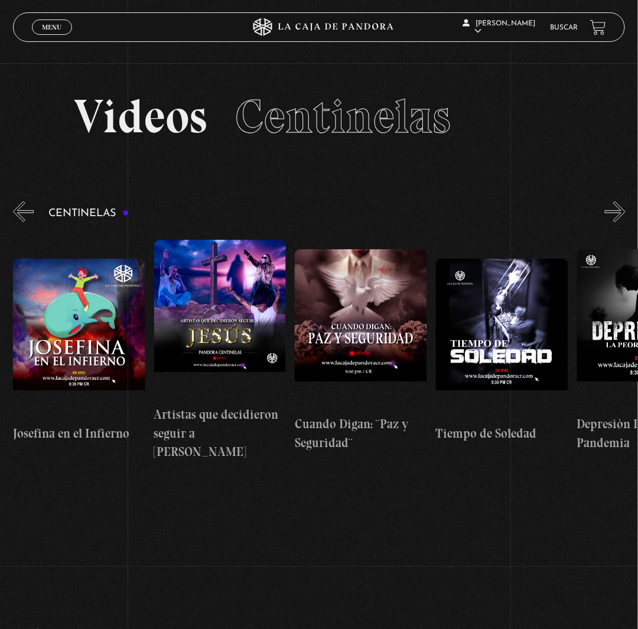
click at [619, 222] on button "»" at bounding box center [615, 211] width 21 height 21
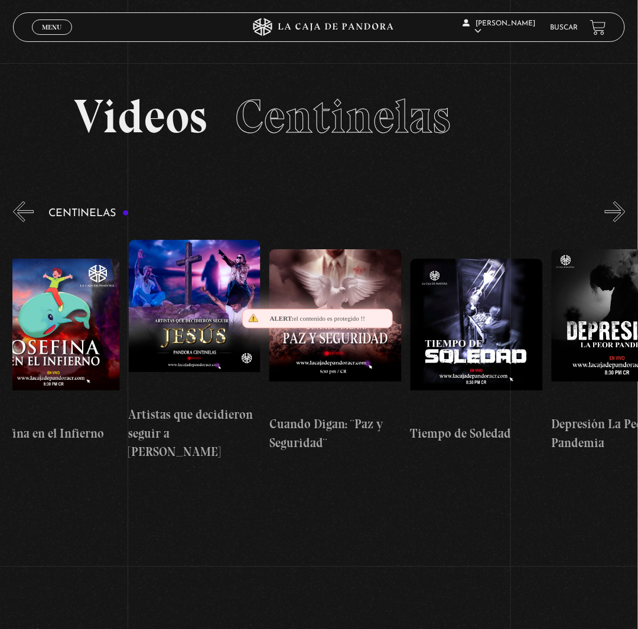
click at [619, 222] on button "»" at bounding box center [615, 211] width 21 height 21
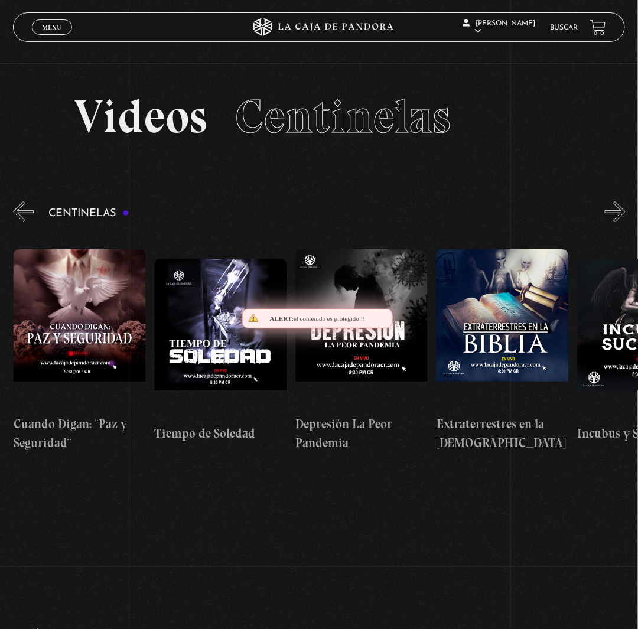
click at [619, 222] on button "»" at bounding box center [615, 211] width 21 height 21
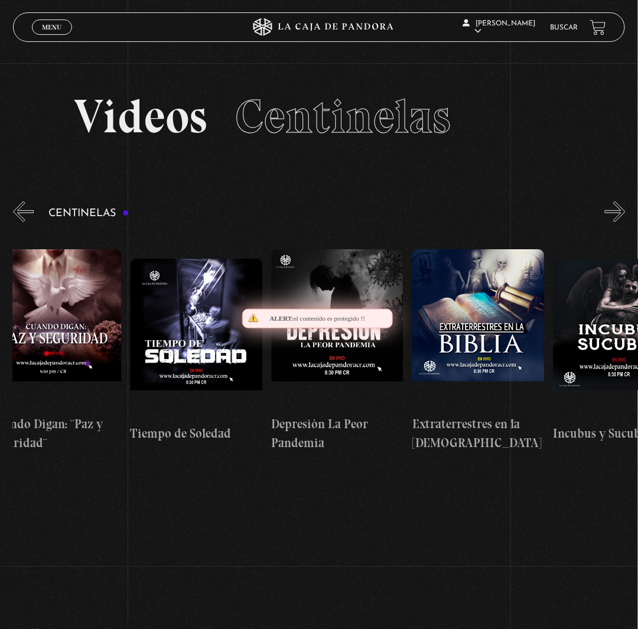
click at [619, 222] on button "»" at bounding box center [615, 211] width 21 height 21
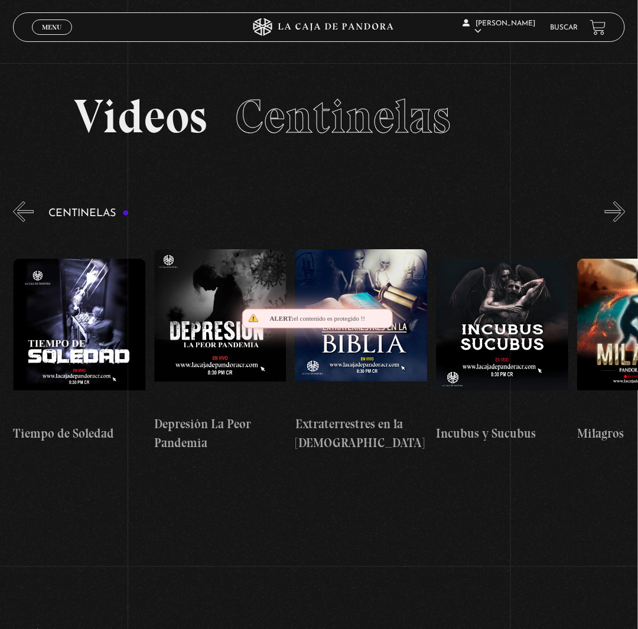
click at [619, 222] on button "»" at bounding box center [615, 211] width 21 height 21
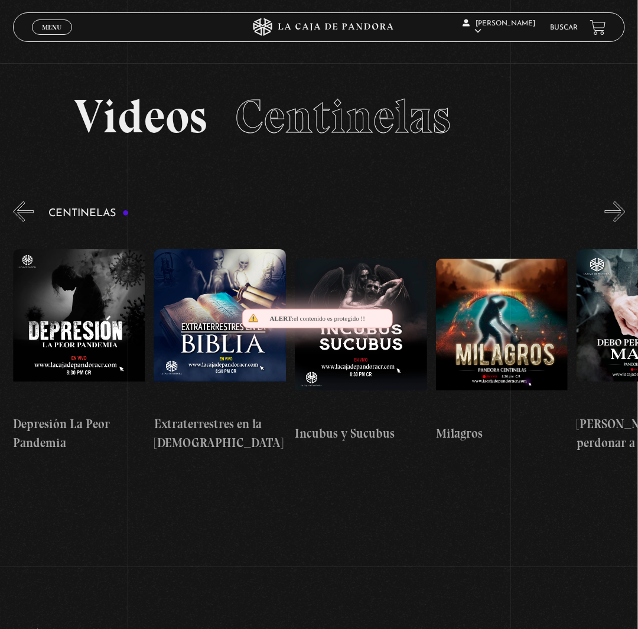
click at [619, 222] on button "»" at bounding box center [615, 211] width 21 height 21
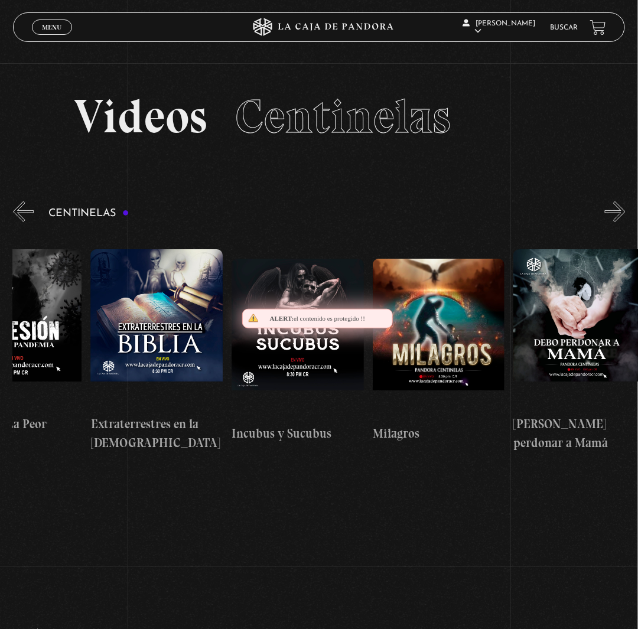
click at [619, 222] on button "»" at bounding box center [615, 211] width 21 height 21
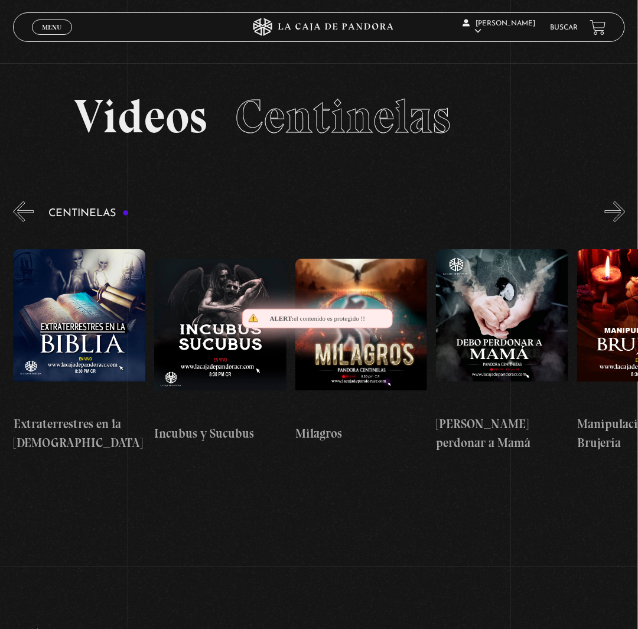
click at [619, 222] on button "»" at bounding box center [615, 211] width 21 height 21
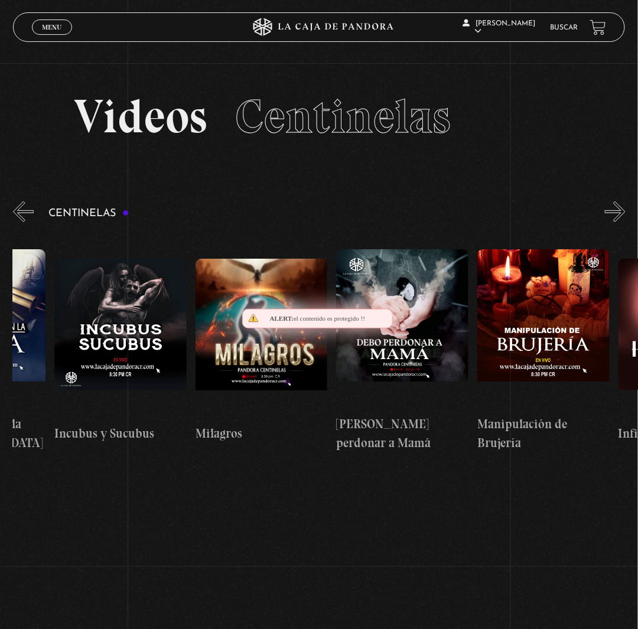
click at [619, 222] on button "»" at bounding box center [615, 211] width 21 height 21
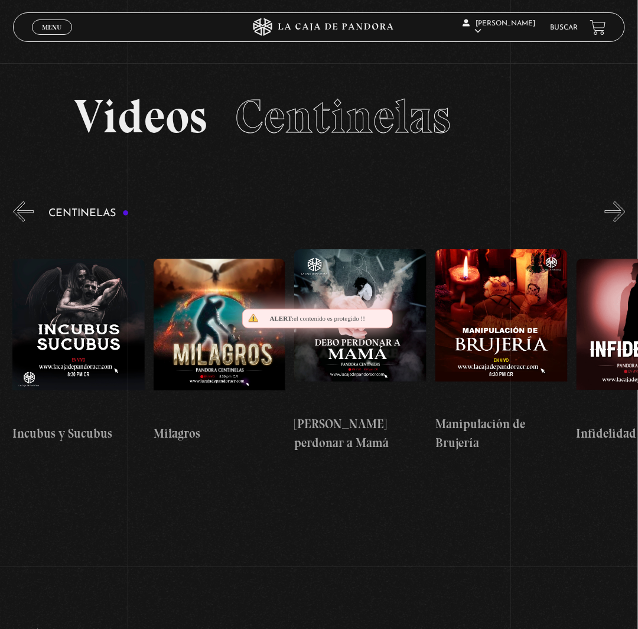
click at [619, 222] on button "»" at bounding box center [615, 211] width 21 height 21
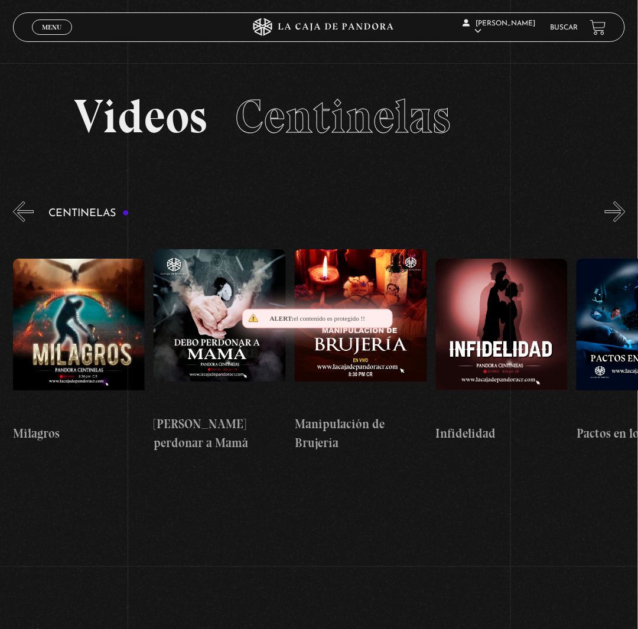
click at [619, 222] on button "»" at bounding box center [615, 211] width 21 height 21
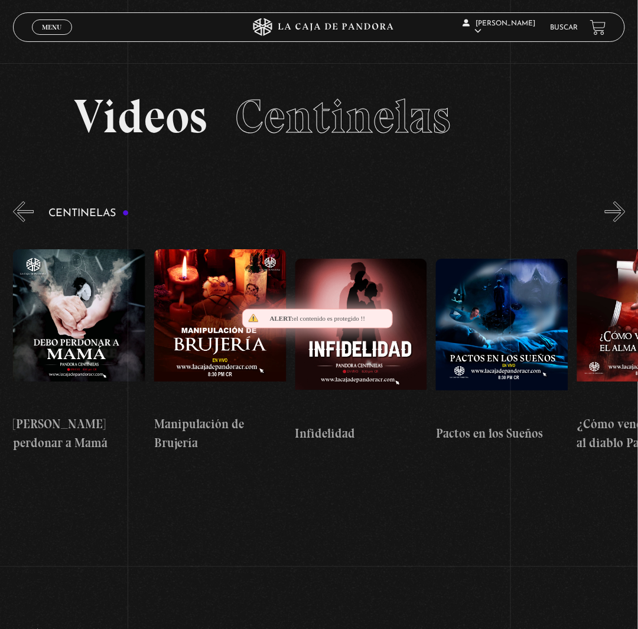
click at [619, 222] on button "»" at bounding box center [615, 211] width 21 height 21
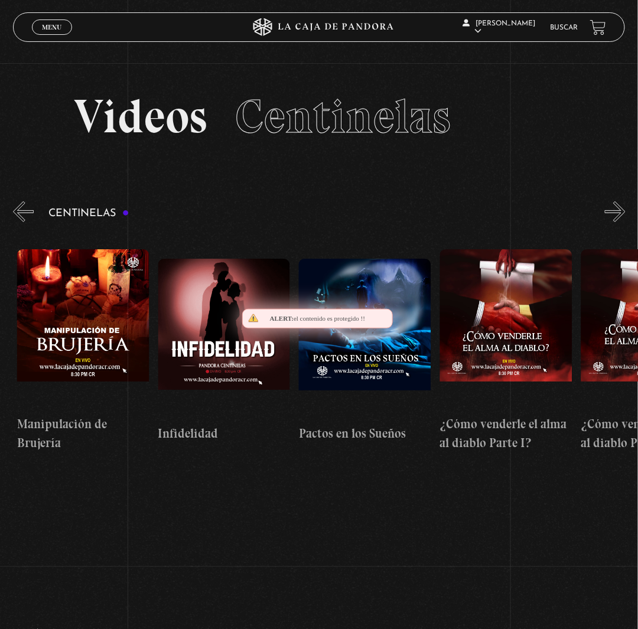
click at [619, 222] on button "»" at bounding box center [615, 211] width 21 height 21
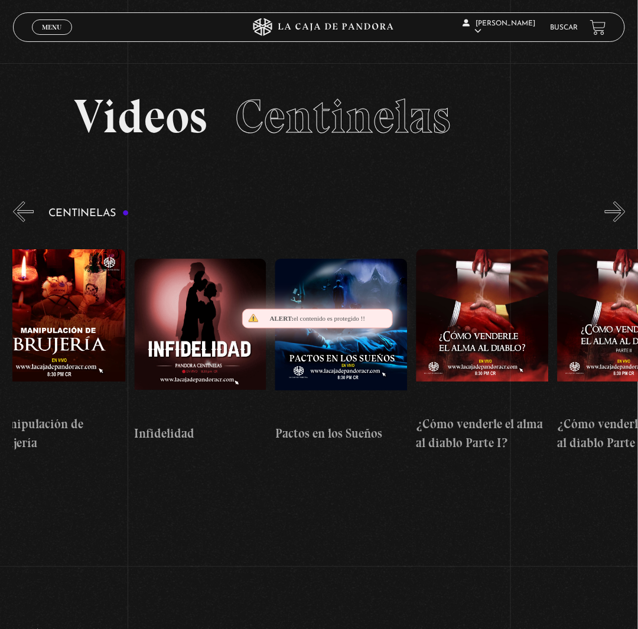
click at [619, 222] on button "»" at bounding box center [615, 211] width 21 height 21
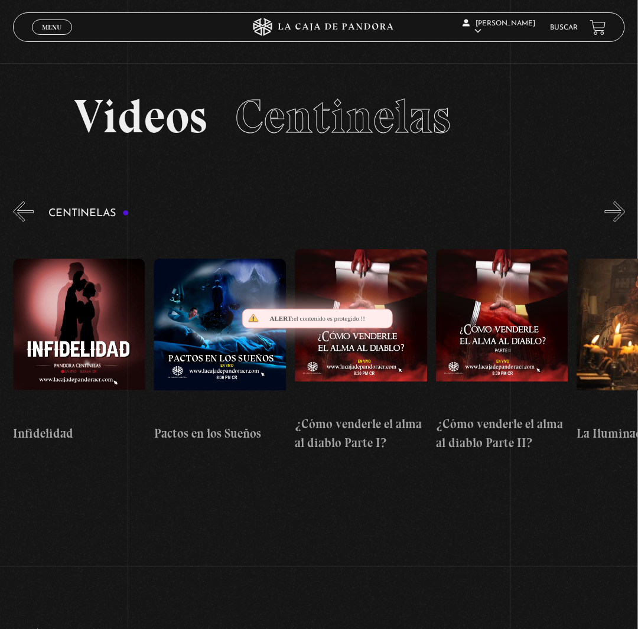
click at [619, 222] on button "»" at bounding box center [615, 211] width 21 height 21
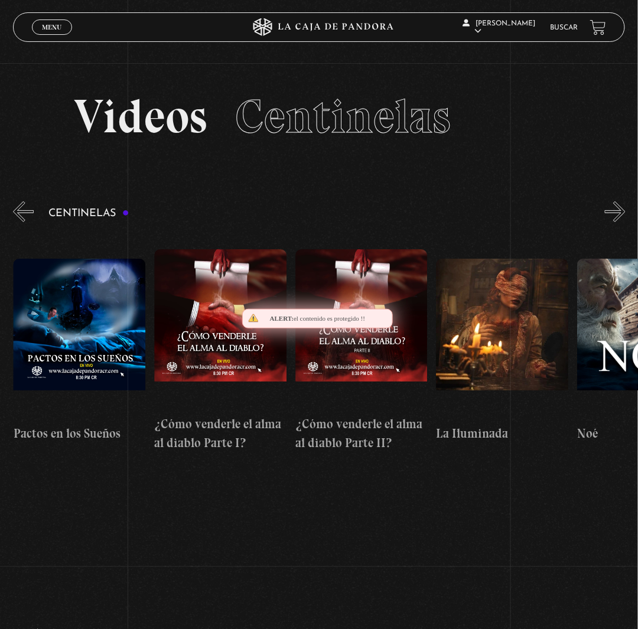
scroll to position [0, 5214]
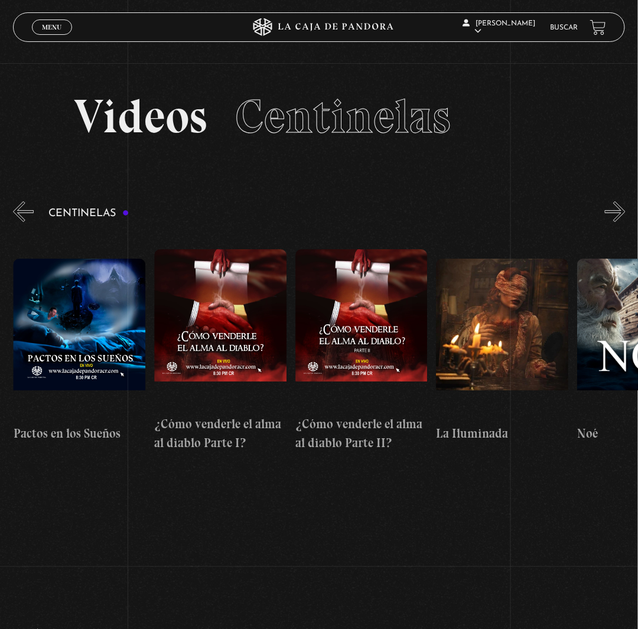
click at [624, 222] on button "»" at bounding box center [615, 211] width 21 height 21
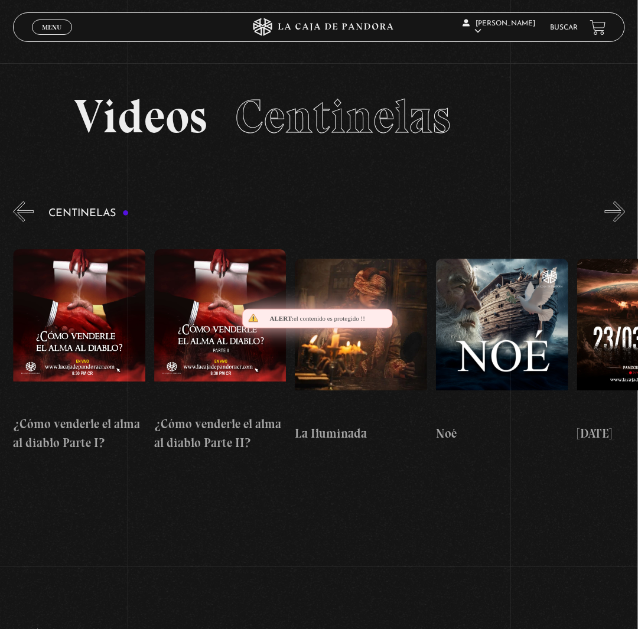
click at [624, 222] on button "»" at bounding box center [615, 211] width 21 height 21
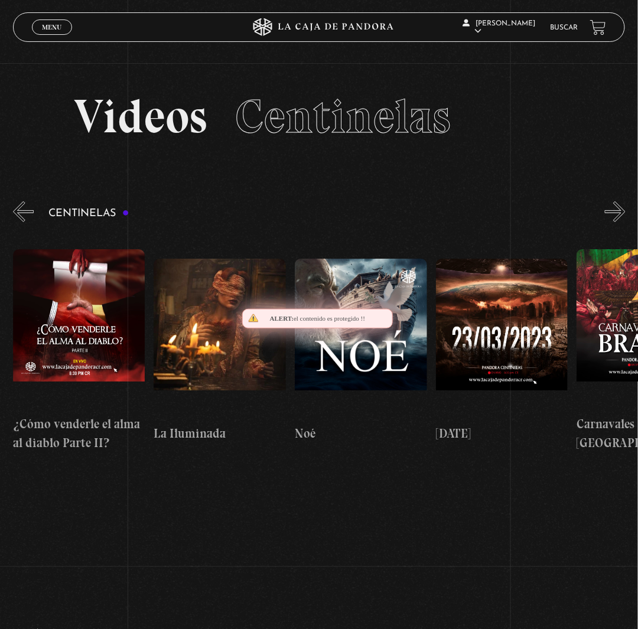
click at [624, 222] on button "»" at bounding box center [615, 211] width 21 height 21
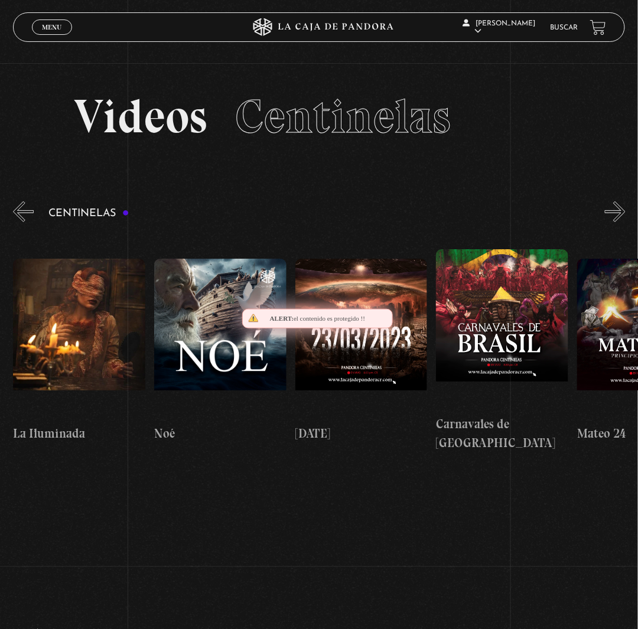
click at [624, 222] on button "»" at bounding box center [615, 211] width 21 height 21
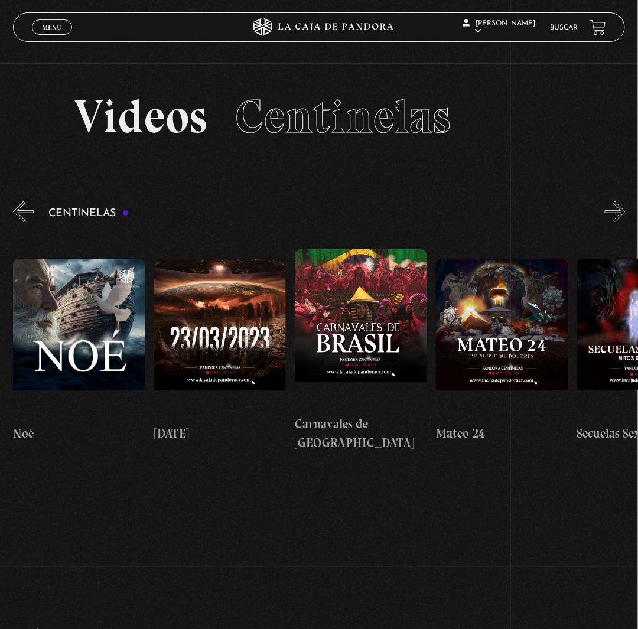
click at [624, 222] on button "»" at bounding box center [615, 211] width 21 height 21
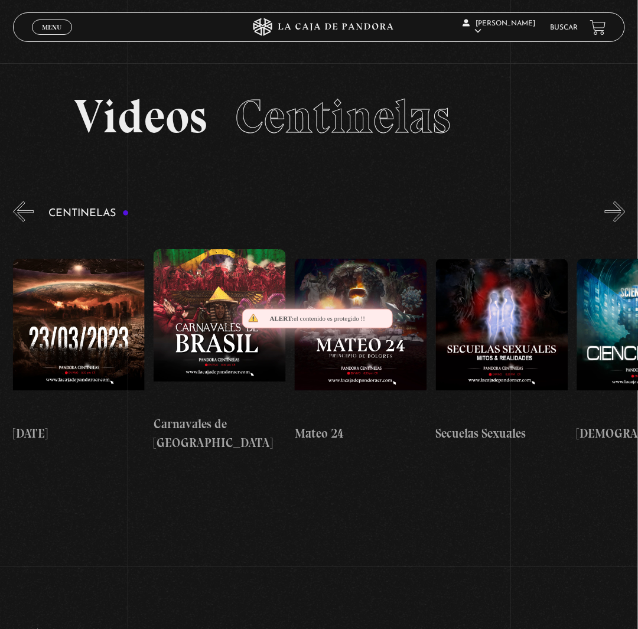
click at [624, 222] on button "»" at bounding box center [615, 211] width 21 height 21
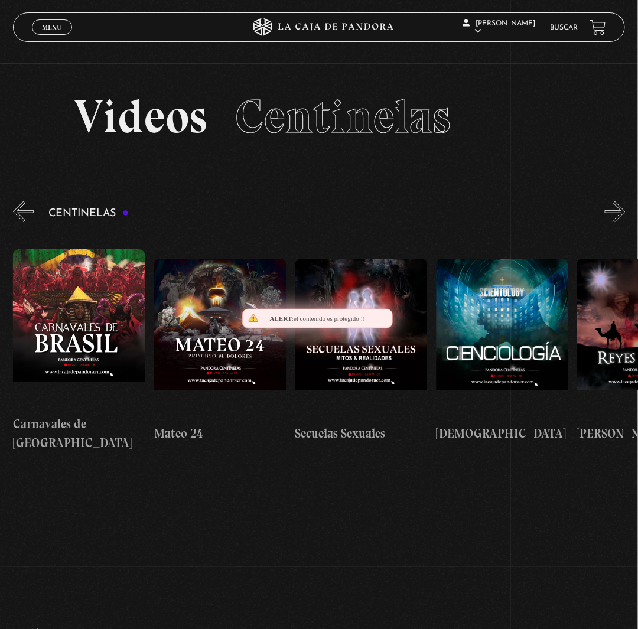
click at [624, 222] on button "»" at bounding box center [615, 211] width 21 height 21
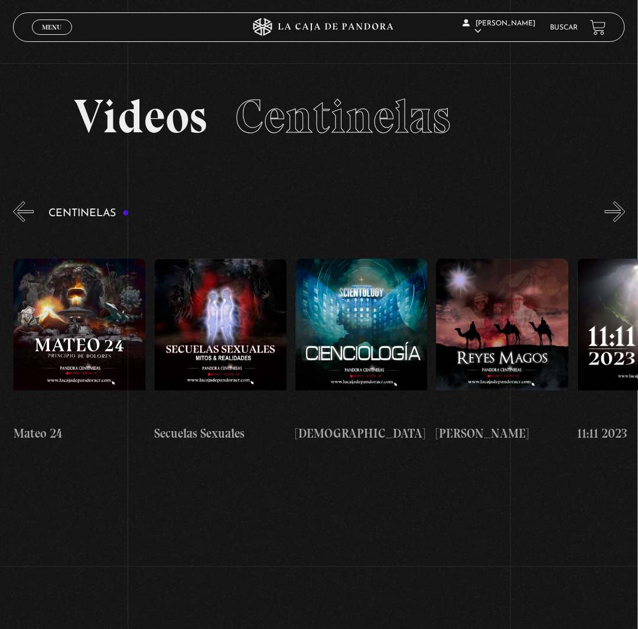
click at [624, 222] on button "»" at bounding box center [615, 211] width 21 height 21
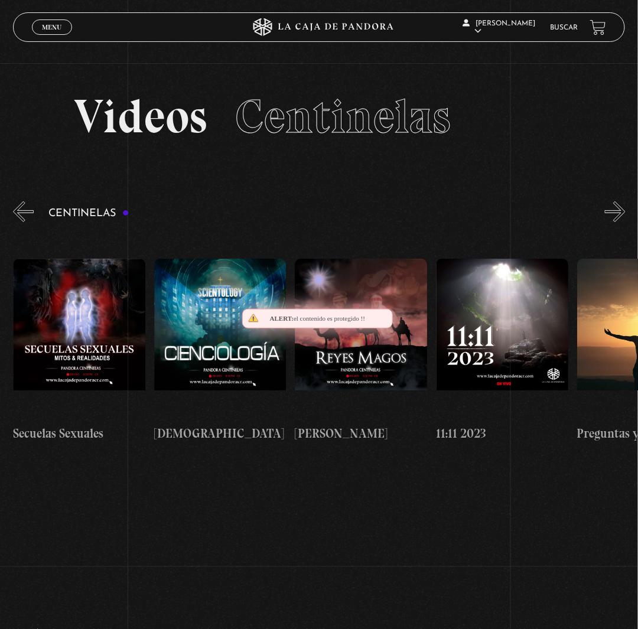
click at [624, 222] on button "»" at bounding box center [615, 211] width 21 height 21
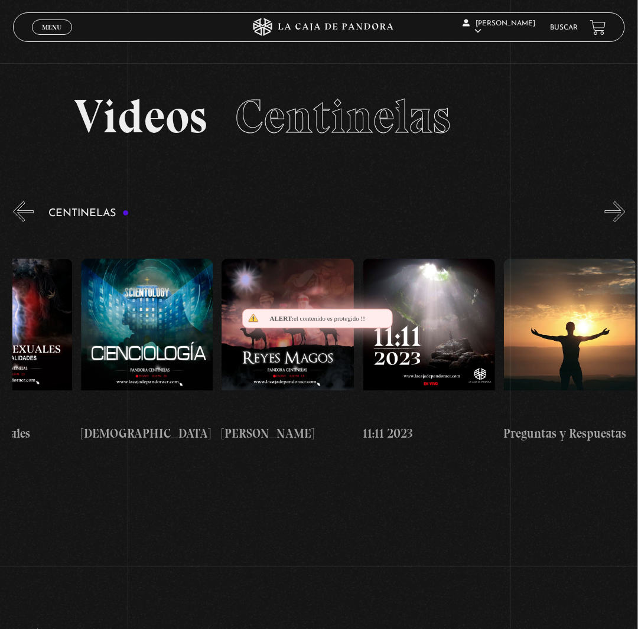
click at [624, 222] on button "»" at bounding box center [615, 211] width 21 height 21
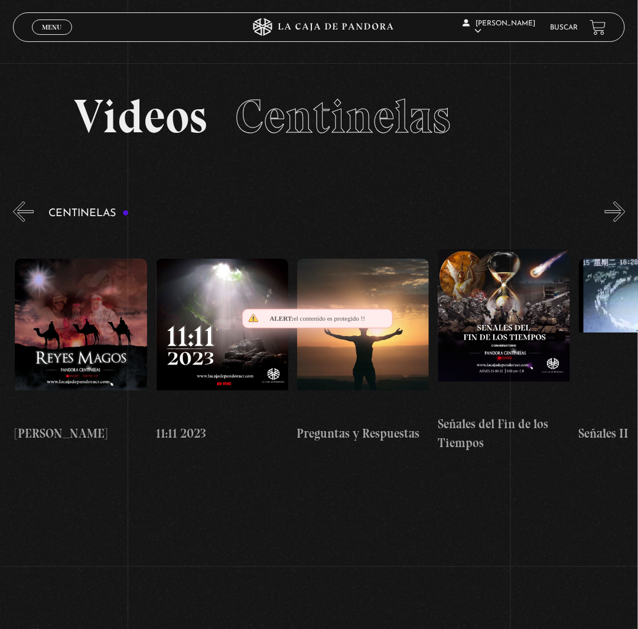
scroll to position [0, 6624]
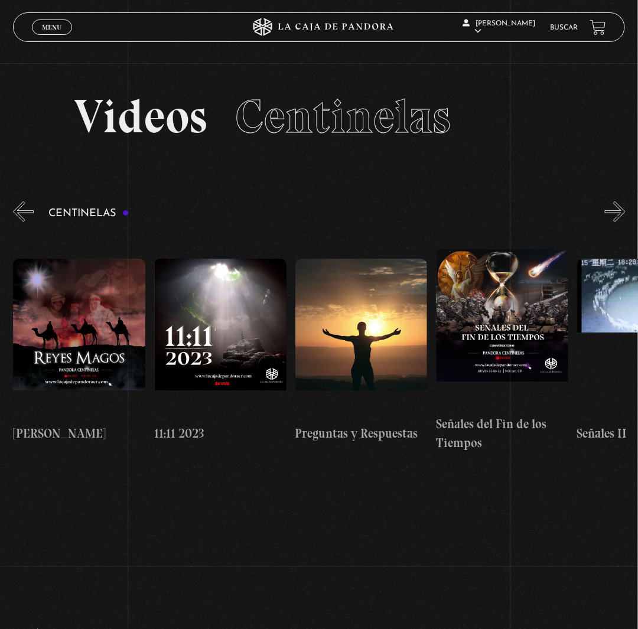
click at [625, 222] on button "»" at bounding box center [615, 211] width 21 height 21
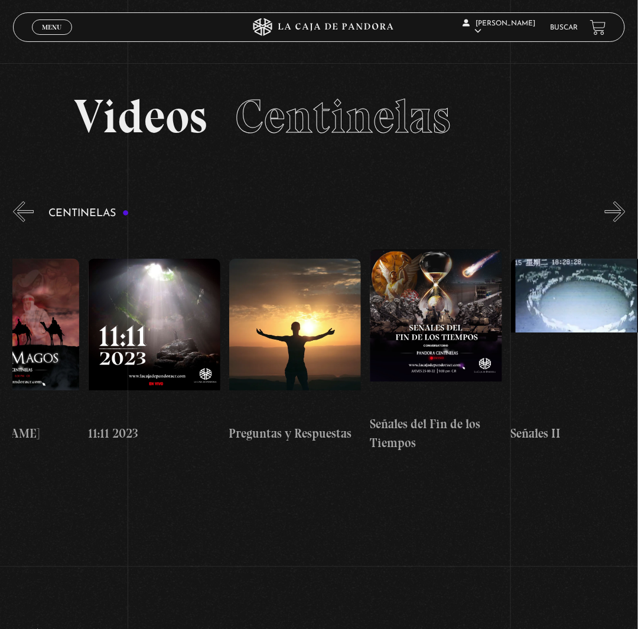
click at [625, 222] on button "»" at bounding box center [615, 211] width 21 height 21
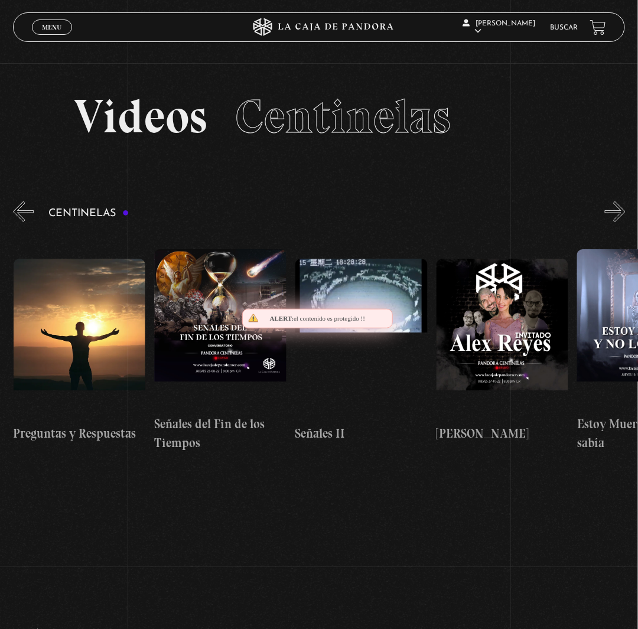
click at [625, 222] on button "»" at bounding box center [615, 211] width 21 height 21
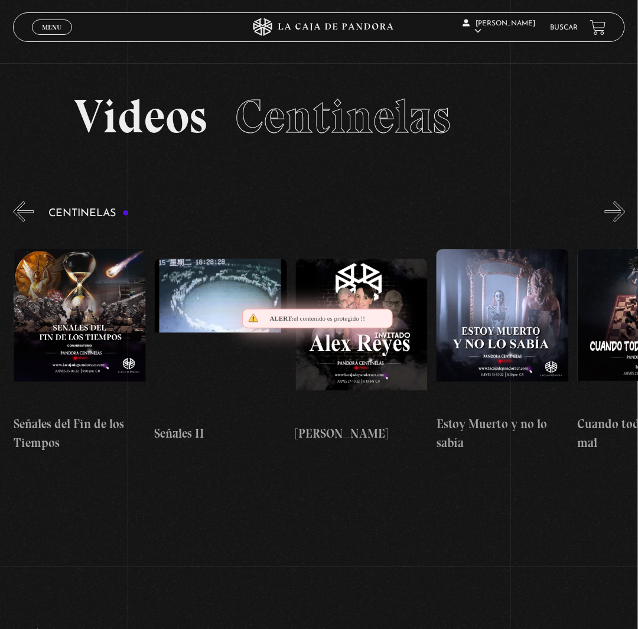
scroll to position [0, 7047]
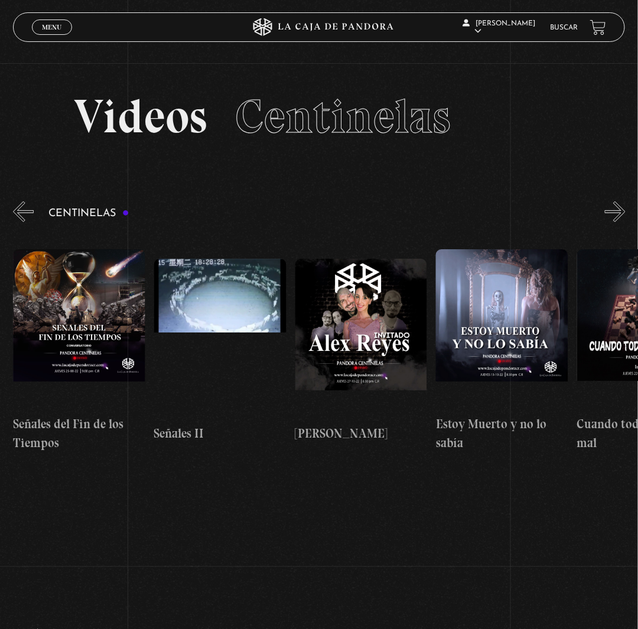
click at [625, 222] on button "»" at bounding box center [615, 211] width 21 height 21
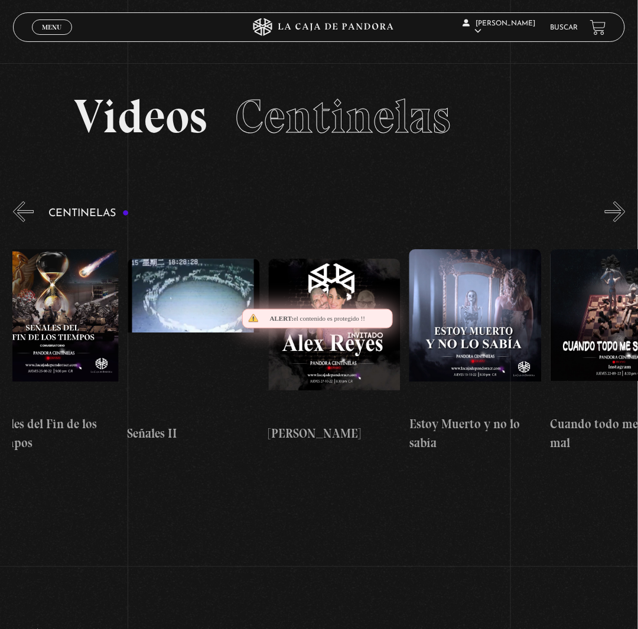
click at [625, 222] on button "»" at bounding box center [615, 211] width 21 height 21
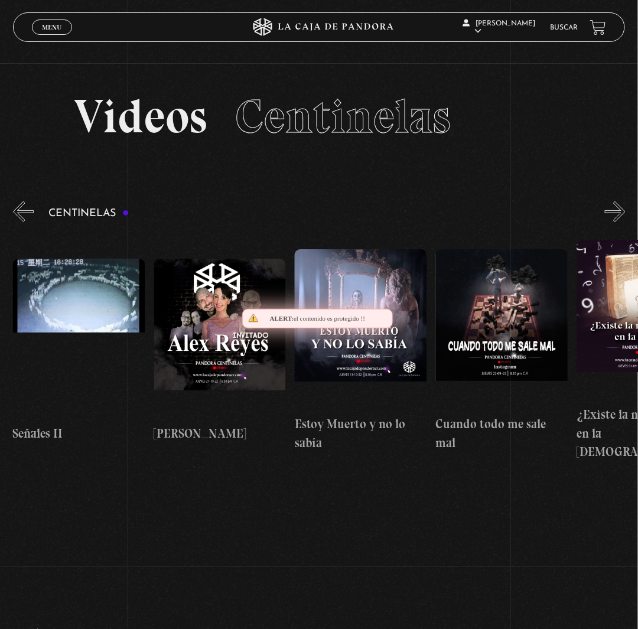
click at [625, 222] on button "»" at bounding box center [615, 211] width 21 height 21
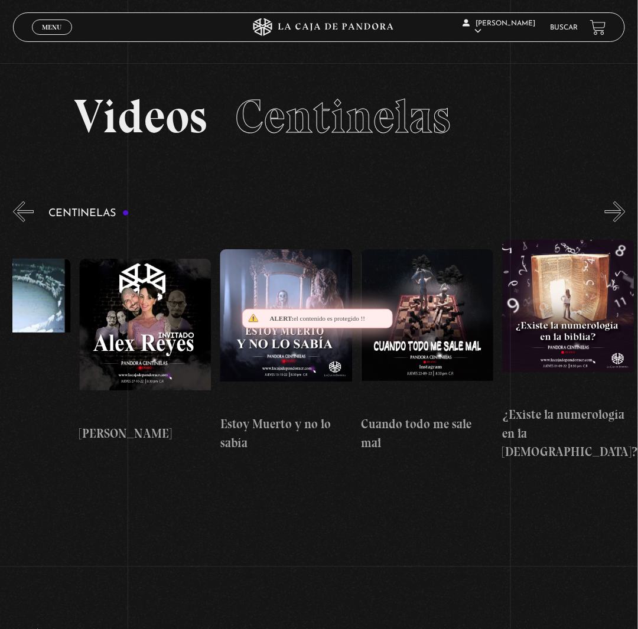
click at [625, 222] on button "»" at bounding box center [615, 211] width 21 height 21
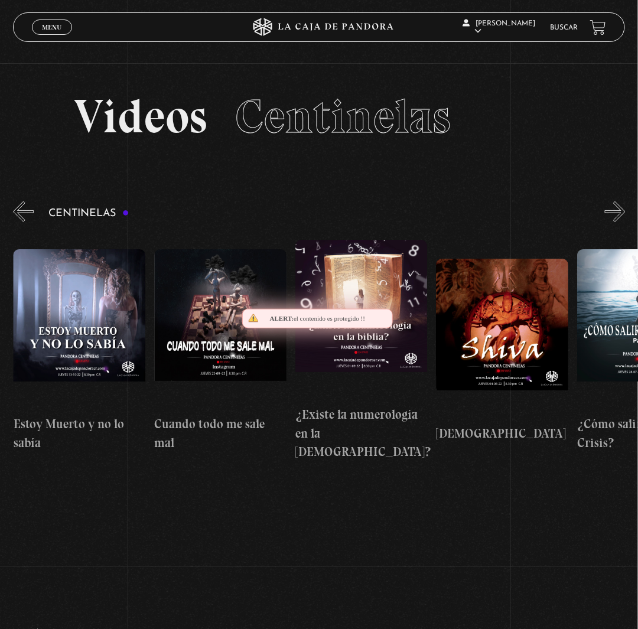
click at [625, 222] on button "»" at bounding box center [615, 211] width 21 height 21
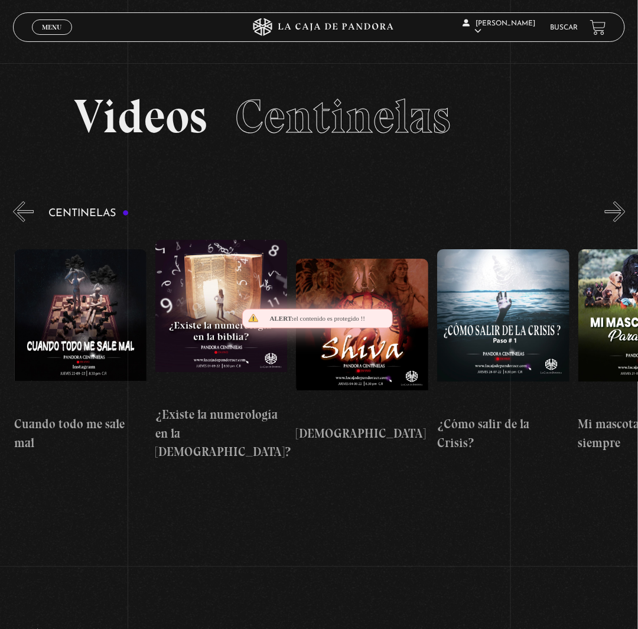
scroll to position [0, 7611]
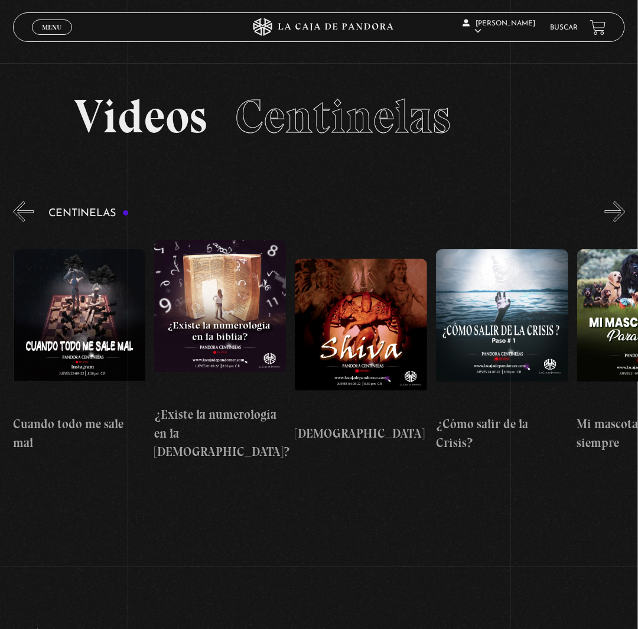
click at [620, 222] on button "»" at bounding box center [615, 211] width 21 height 21
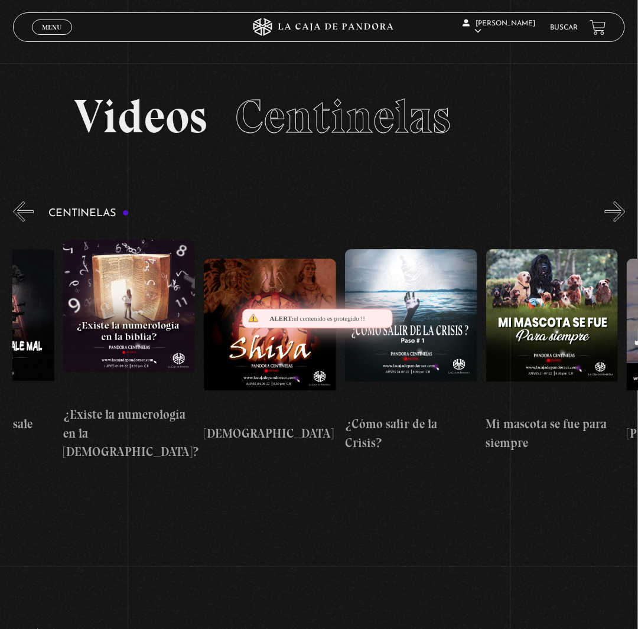
click at [620, 222] on button "»" at bounding box center [615, 211] width 21 height 21
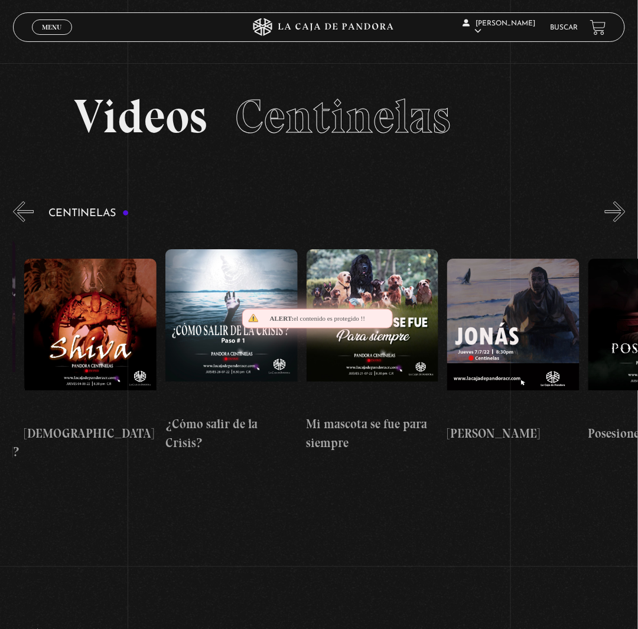
scroll to position [0, 7892]
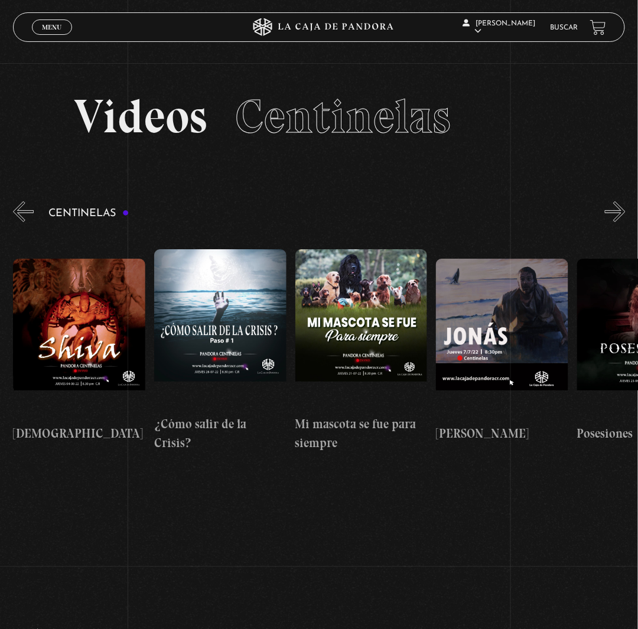
click at [625, 222] on button "»" at bounding box center [615, 211] width 21 height 21
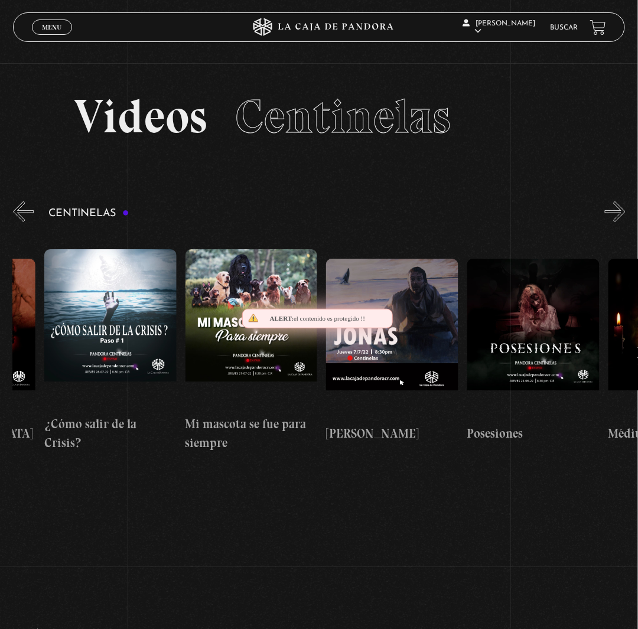
click at [625, 222] on button "»" at bounding box center [615, 211] width 21 height 21
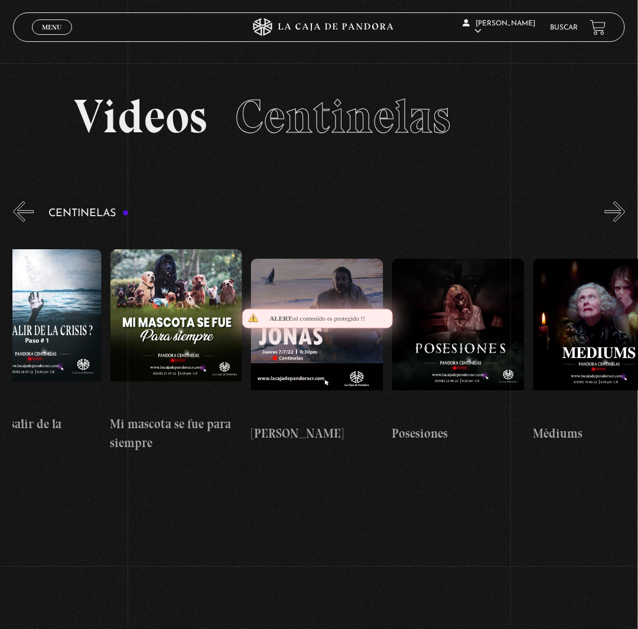
click at [625, 222] on button "»" at bounding box center [615, 211] width 21 height 21
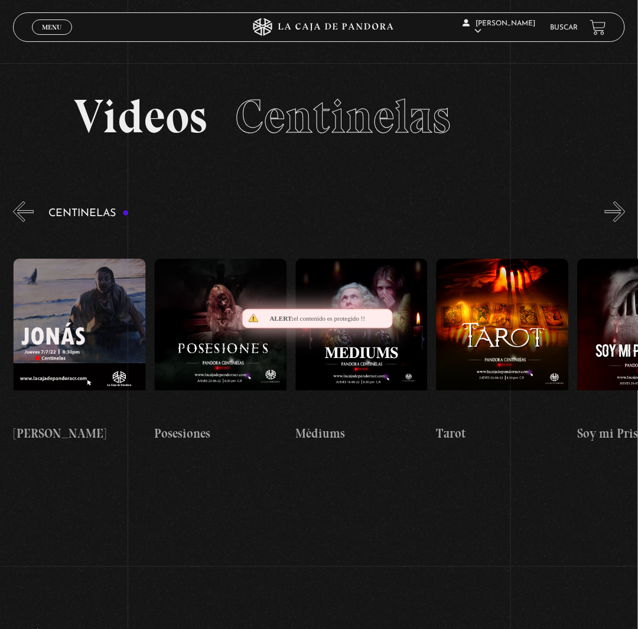
scroll to position [0, 8315]
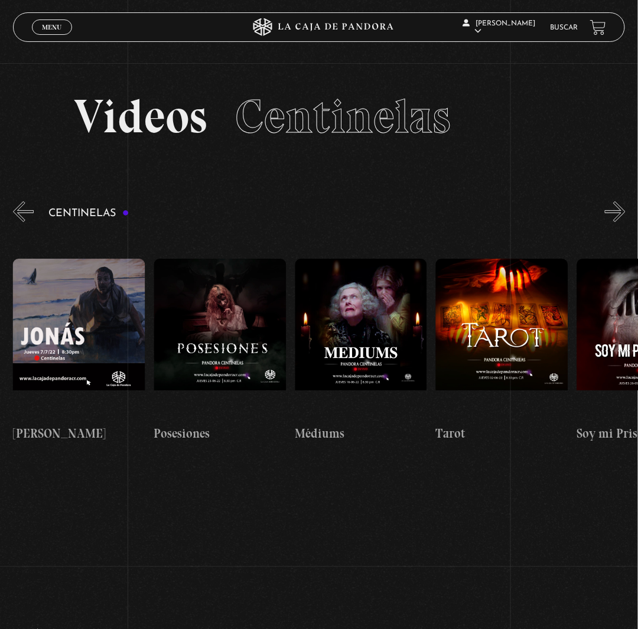
click at [625, 222] on button "»" at bounding box center [615, 211] width 21 height 21
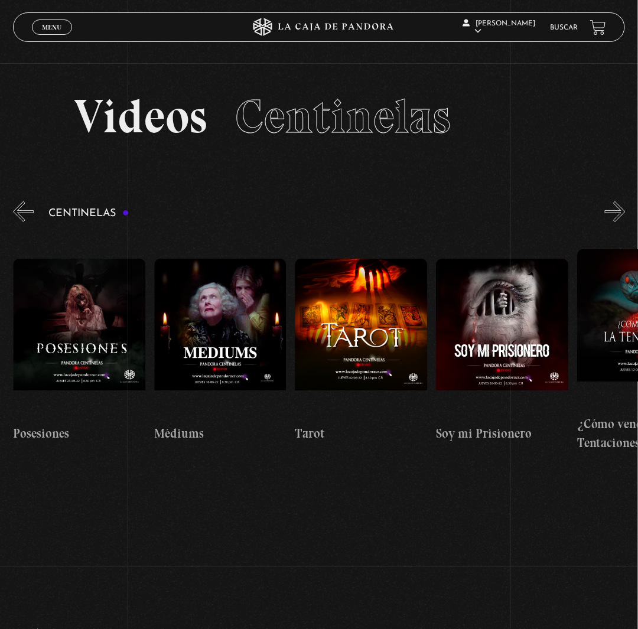
click at [625, 222] on button "»" at bounding box center [615, 211] width 21 height 21
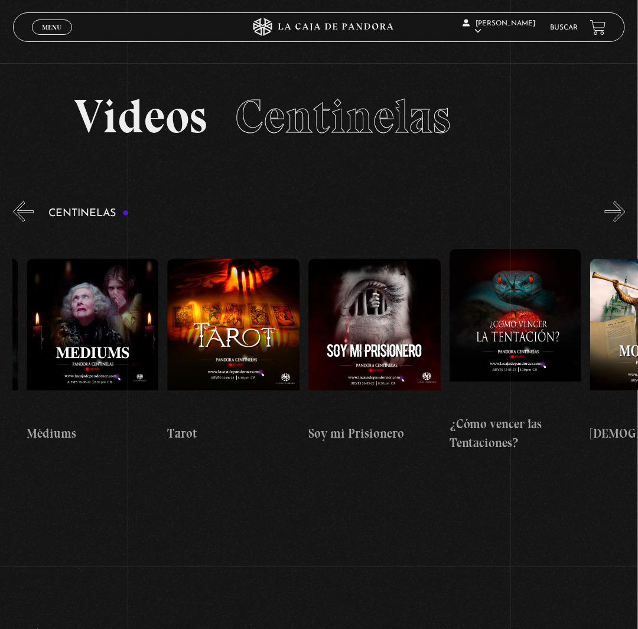
click at [625, 222] on button "»" at bounding box center [615, 211] width 21 height 21
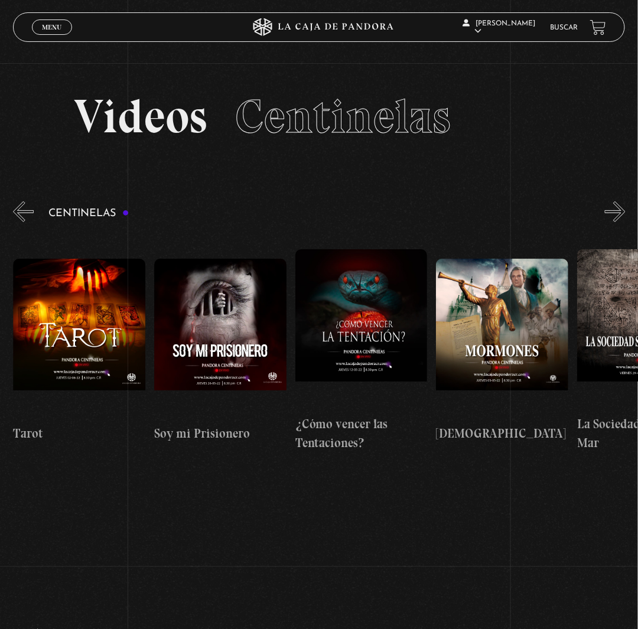
click at [625, 222] on button "»" at bounding box center [615, 211] width 21 height 21
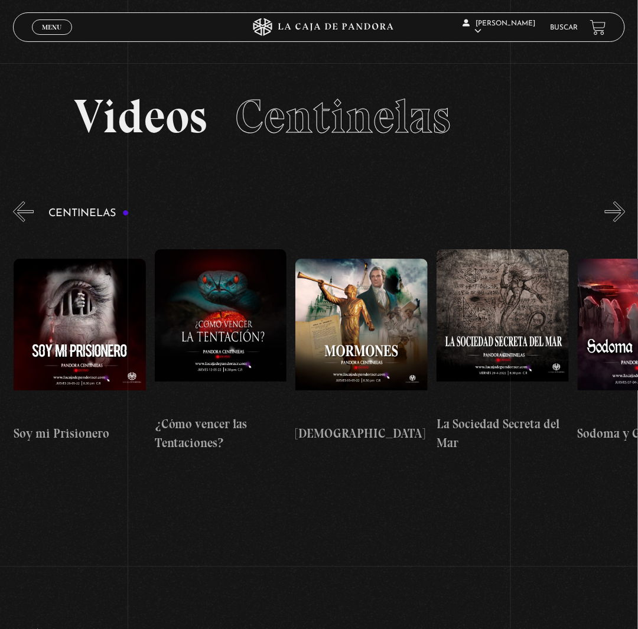
scroll to position [0, 8879]
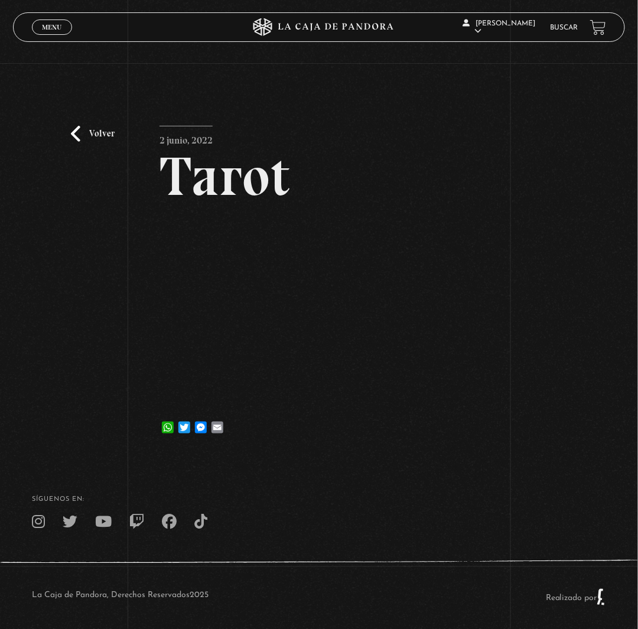
click at [58, 28] on span "Menu" at bounding box center [51, 27] width 19 height 7
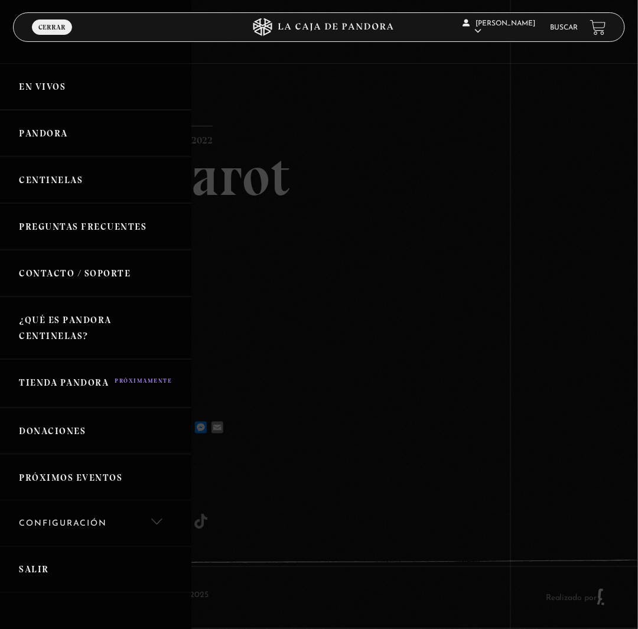
click at [103, 203] on link "Centinelas" at bounding box center [95, 179] width 191 height 47
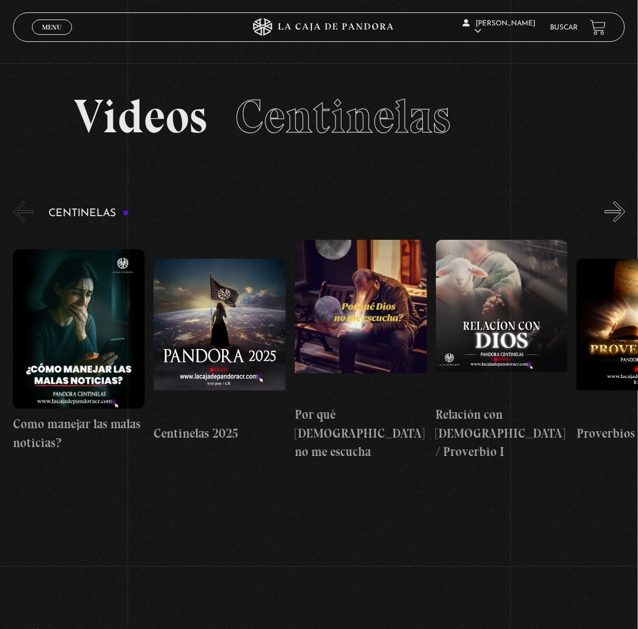
click at [622, 222] on button "»" at bounding box center [615, 211] width 21 height 21
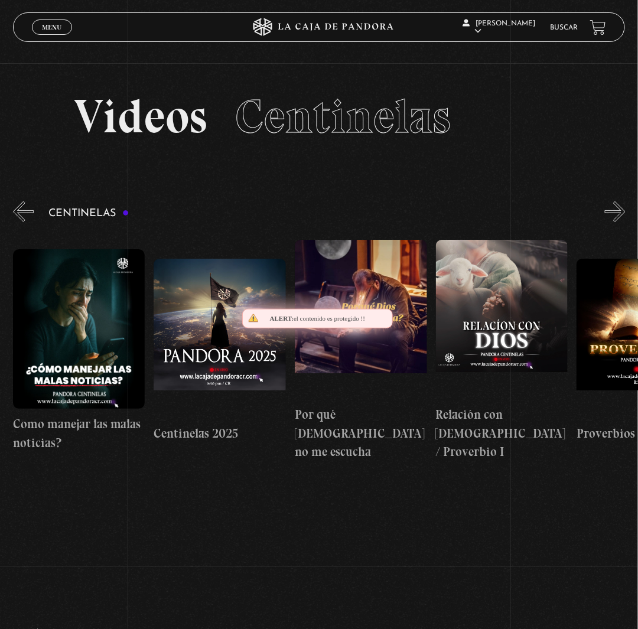
click at [622, 222] on button "»" at bounding box center [615, 211] width 21 height 21
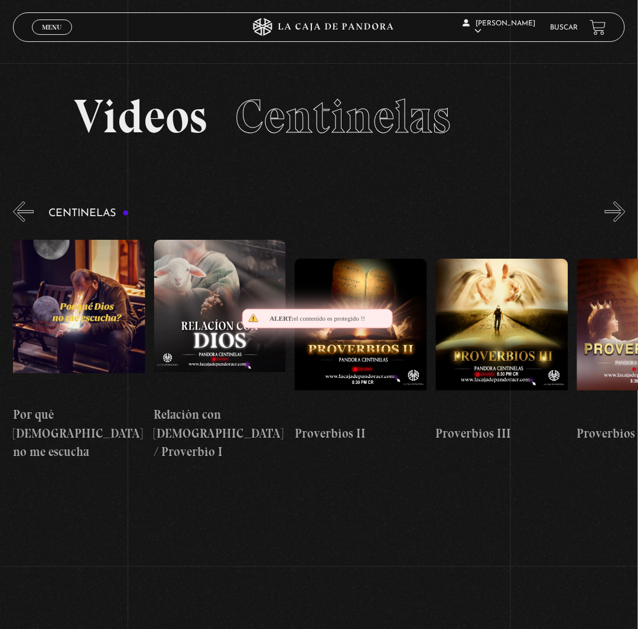
click at [622, 222] on button "»" at bounding box center [615, 211] width 21 height 21
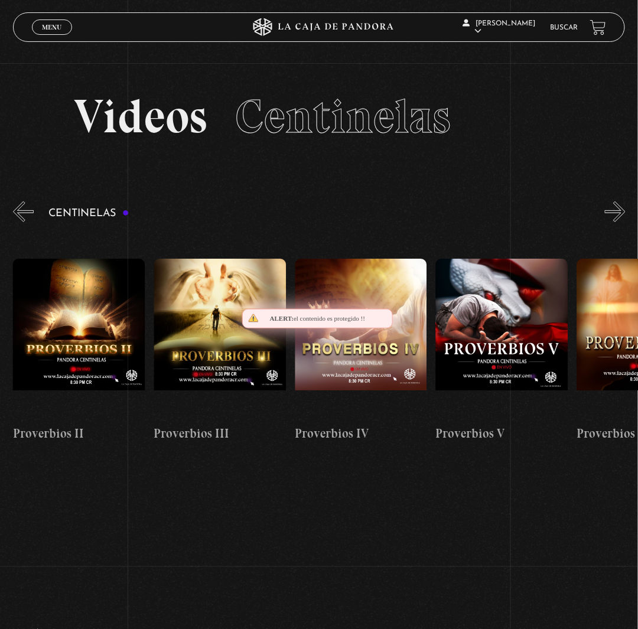
click at [622, 222] on button "»" at bounding box center [615, 211] width 21 height 21
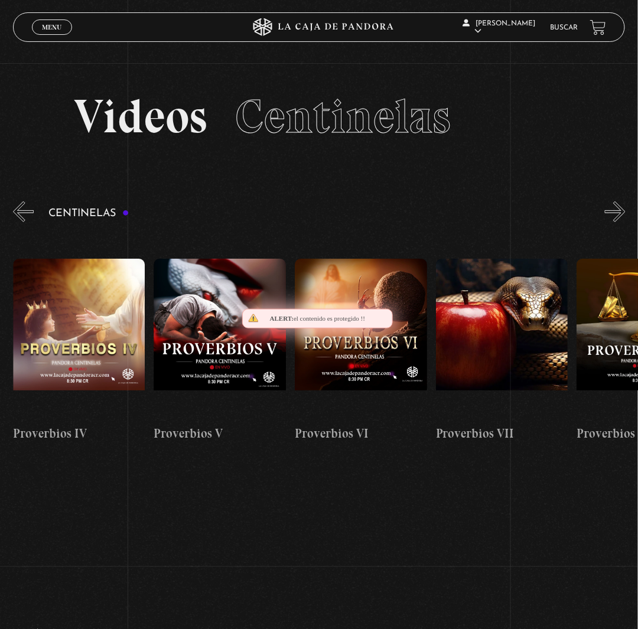
click at [622, 222] on button "»" at bounding box center [615, 211] width 21 height 21
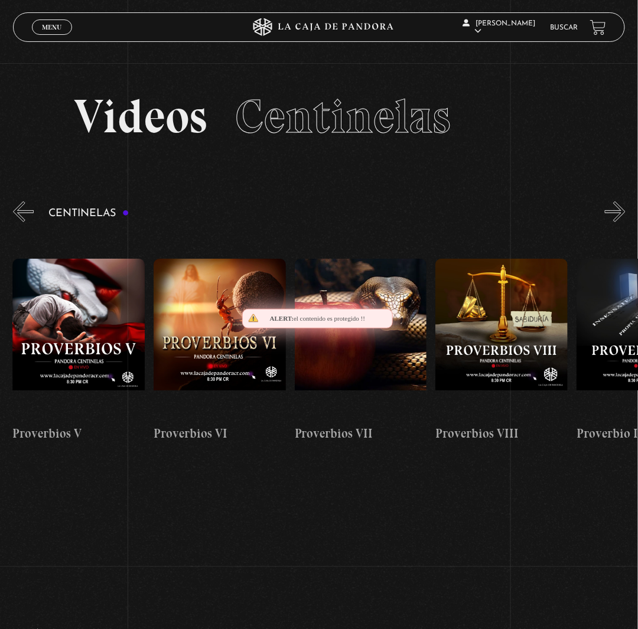
click at [622, 222] on button "»" at bounding box center [615, 211] width 21 height 21
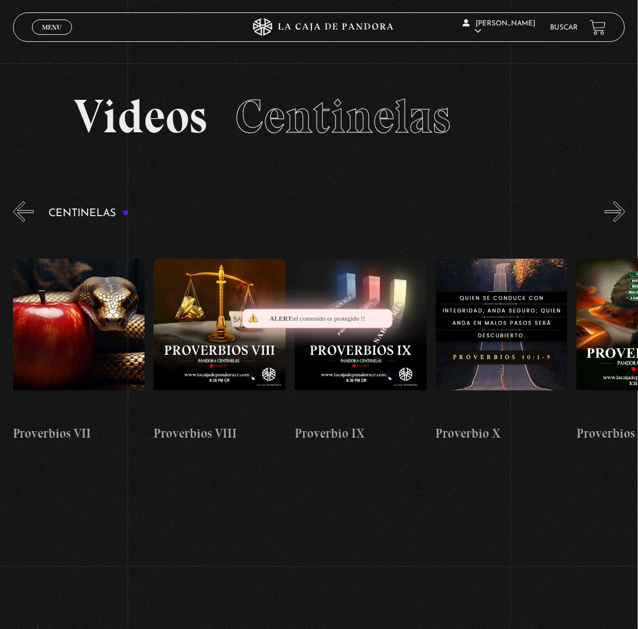
click at [622, 222] on button "»" at bounding box center [615, 211] width 21 height 21
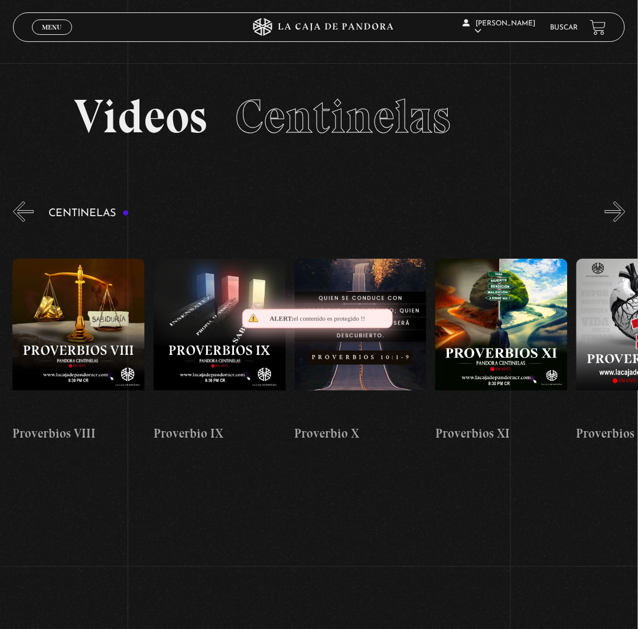
click at [622, 222] on button "»" at bounding box center [615, 211] width 21 height 21
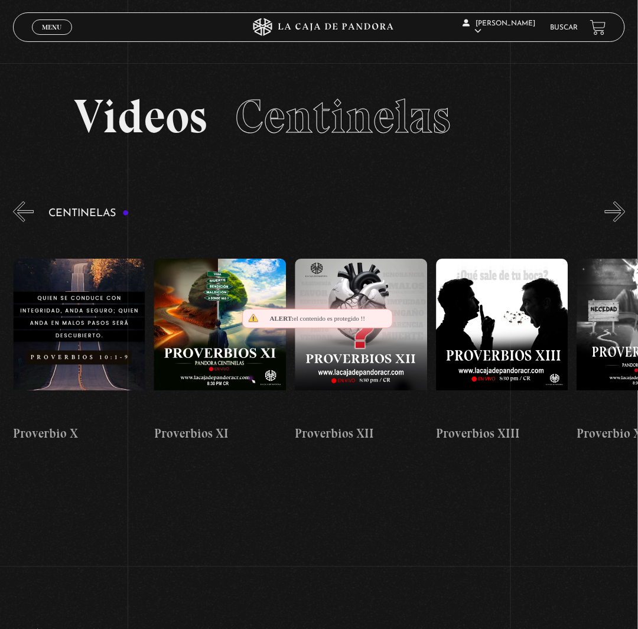
click at [622, 222] on button "»" at bounding box center [615, 211] width 21 height 21
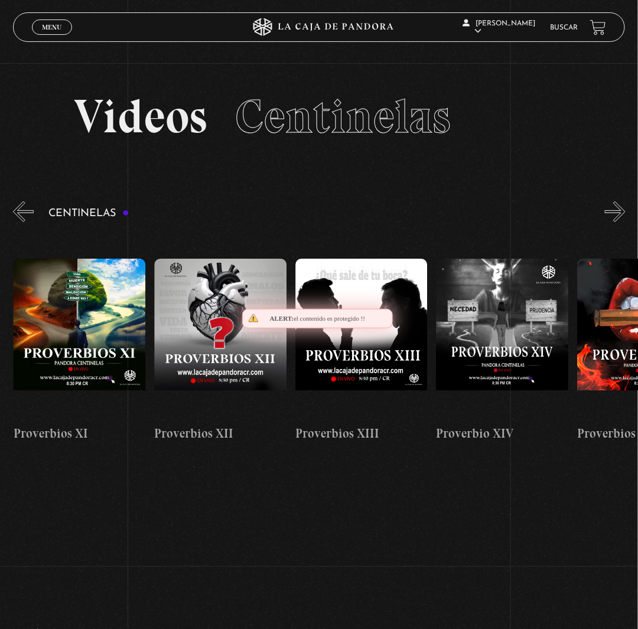
click at [622, 222] on button "»" at bounding box center [615, 211] width 21 height 21
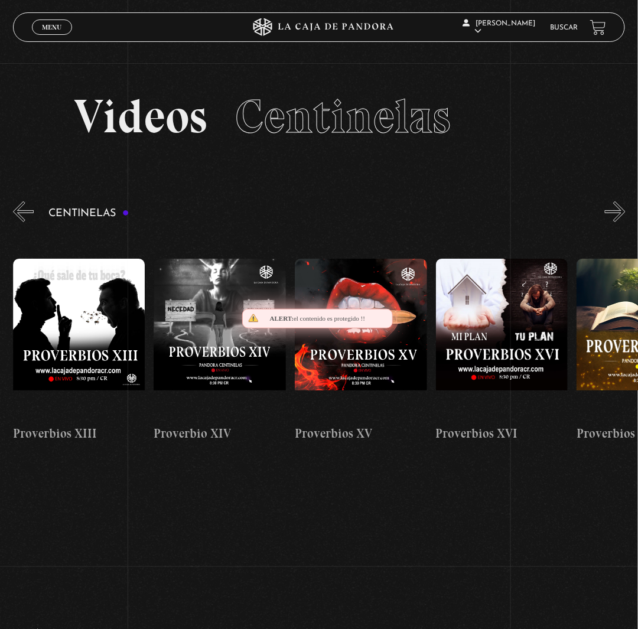
click at [622, 222] on button "»" at bounding box center [615, 211] width 21 height 21
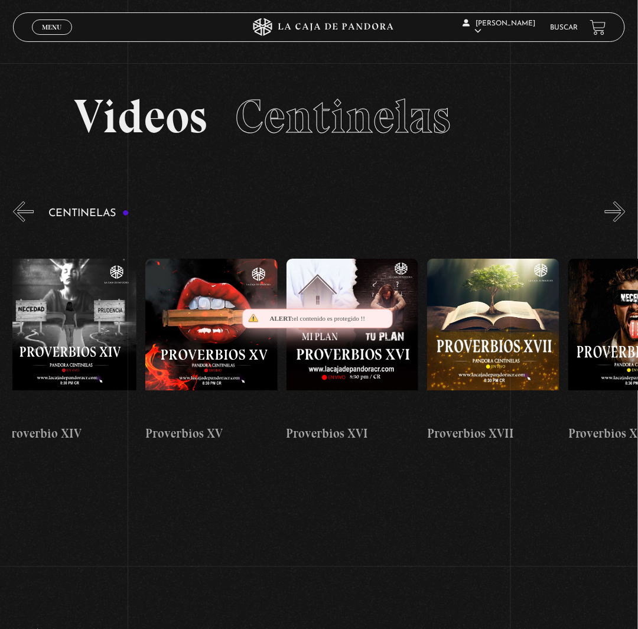
click at [622, 222] on button "»" at bounding box center [615, 211] width 21 height 21
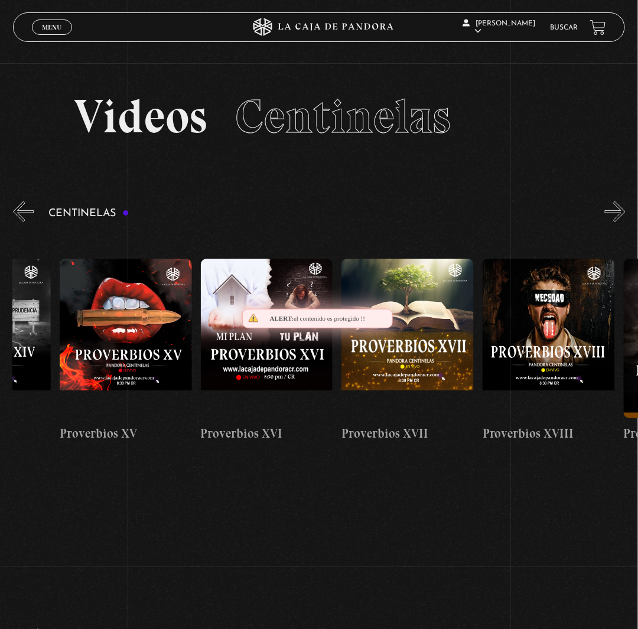
click at [622, 222] on button "»" at bounding box center [615, 211] width 21 height 21
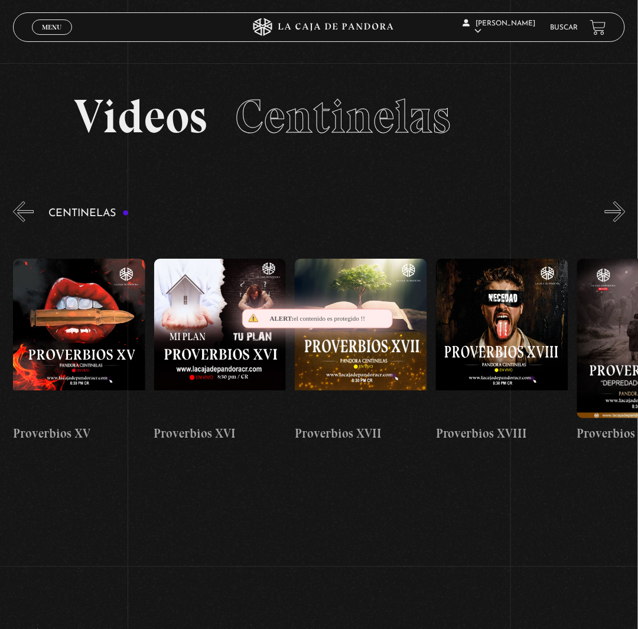
click at [622, 222] on button "»" at bounding box center [615, 211] width 21 height 21
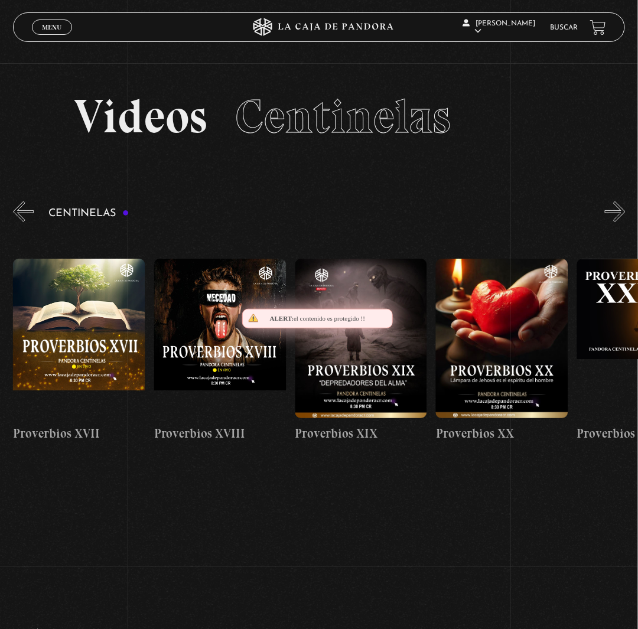
click at [622, 222] on button "»" at bounding box center [615, 211] width 21 height 21
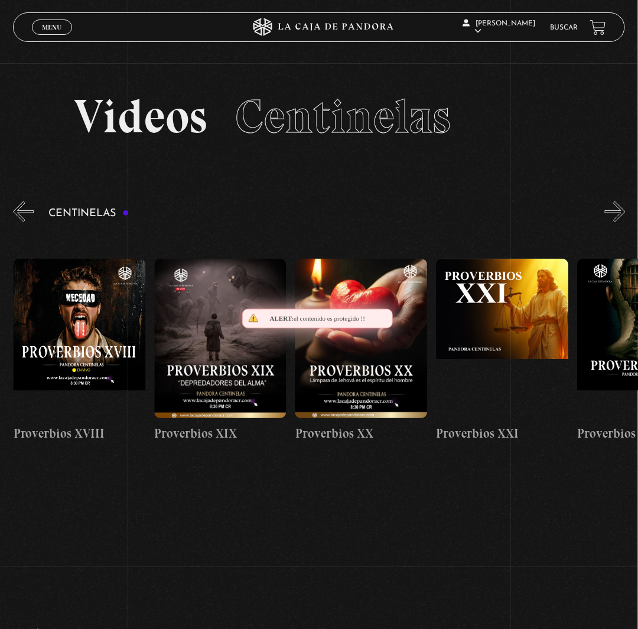
click at [622, 222] on button "»" at bounding box center [615, 211] width 21 height 21
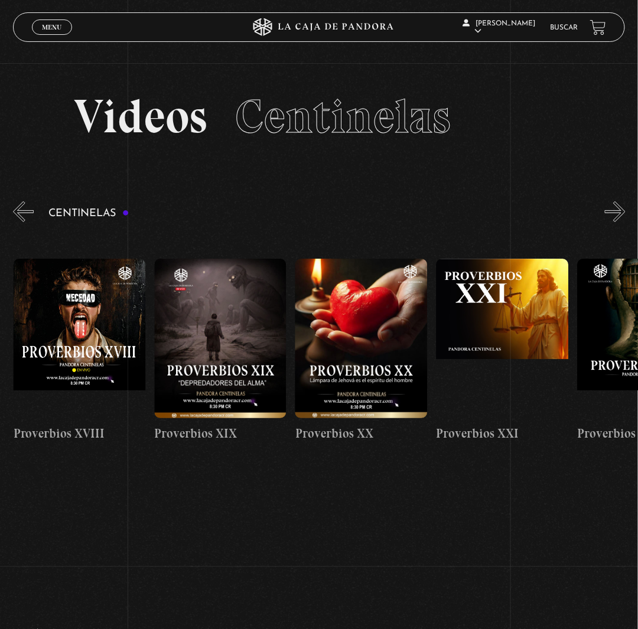
click at [622, 222] on button "»" at bounding box center [615, 211] width 21 height 21
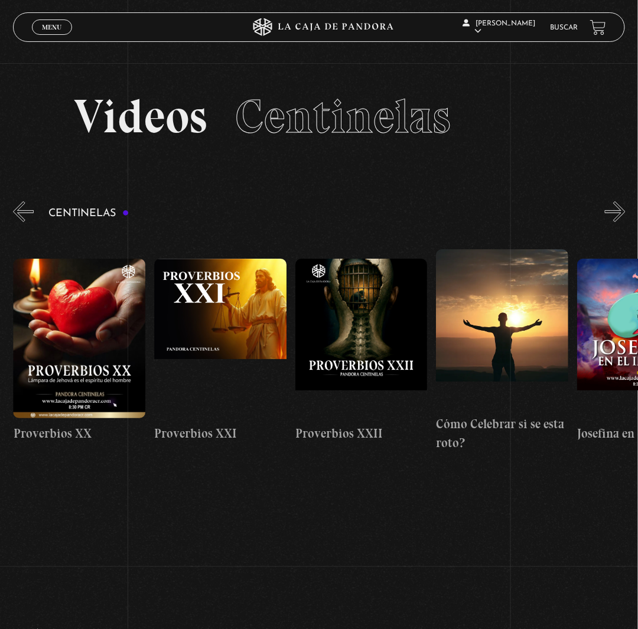
click at [622, 222] on button "»" at bounding box center [615, 211] width 21 height 21
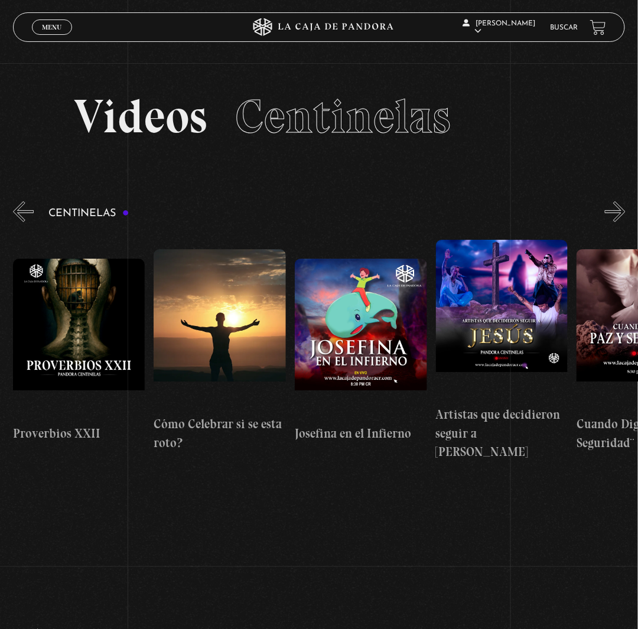
click at [622, 222] on button "»" at bounding box center [615, 211] width 21 height 21
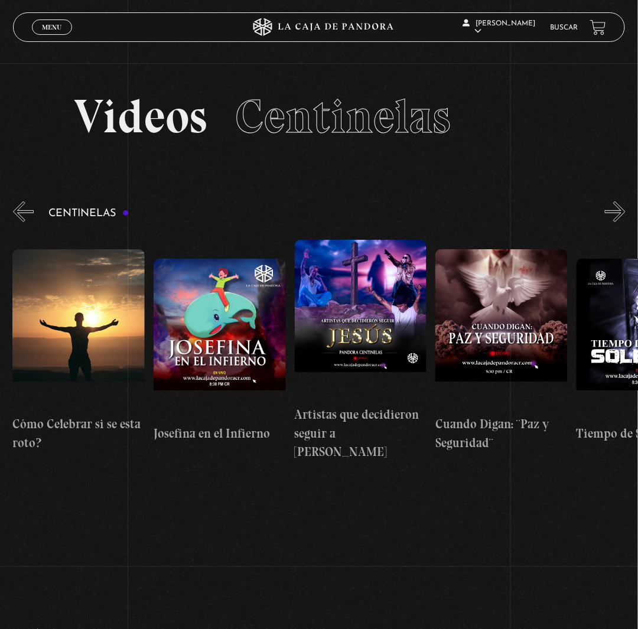
click at [622, 222] on button "»" at bounding box center [615, 211] width 21 height 21
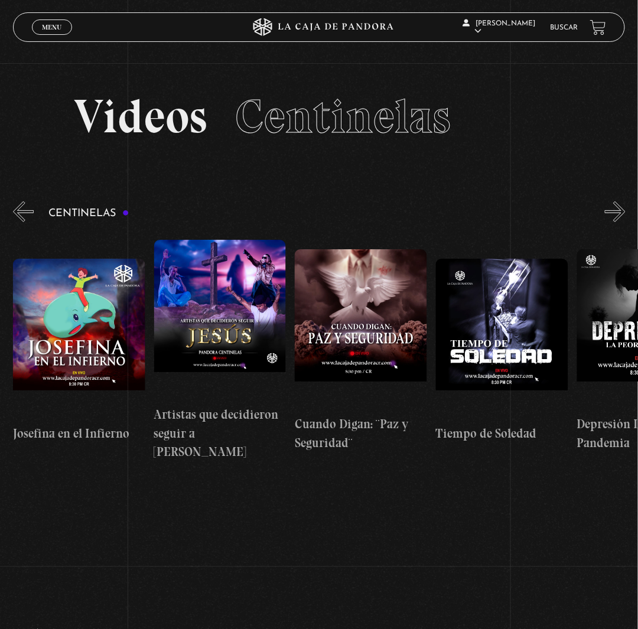
click at [622, 222] on button "»" at bounding box center [615, 211] width 21 height 21
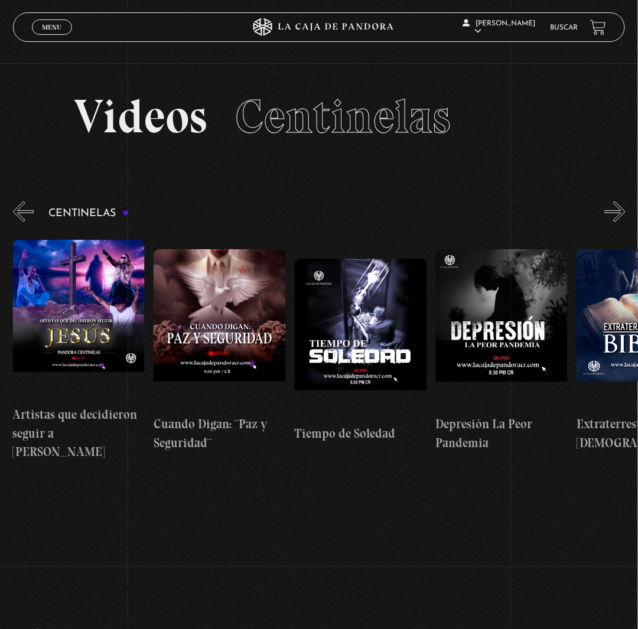
click at [622, 222] on button "»" at bounding box center [615, 211] width 21 height 21
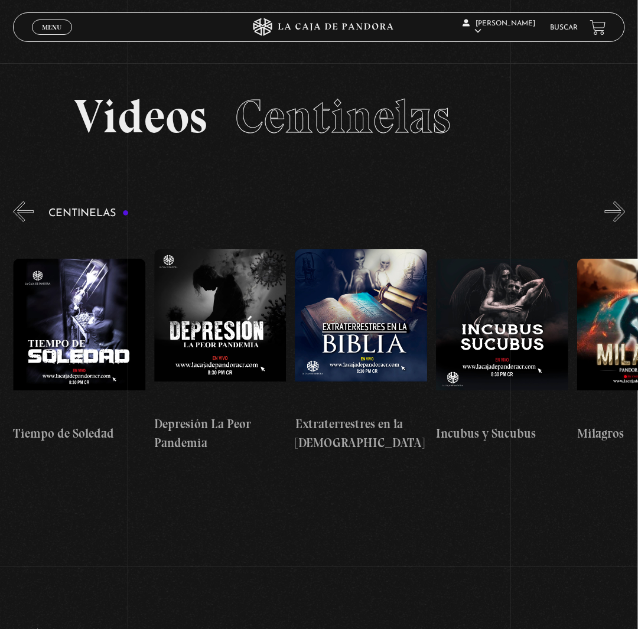
click at [622, 222] on button "»" at bounding box center [615, 211] width 21 height 21
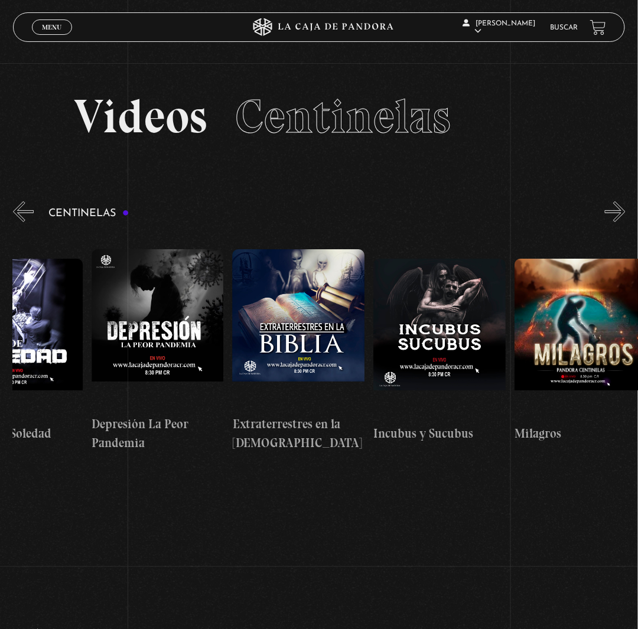
click at [622, 222] on button "»" at bounding box center [615, 211] width 21 height 21
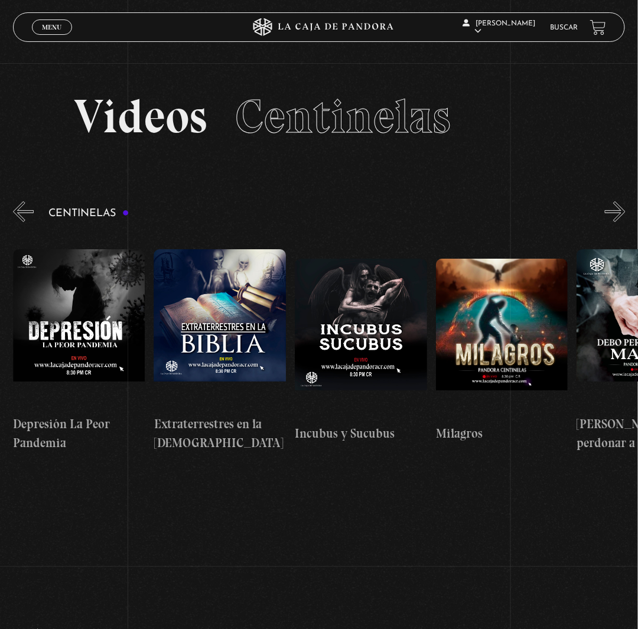
click at [622, 222] on button "»" at bounding box center [615, 211] width 21 height 21
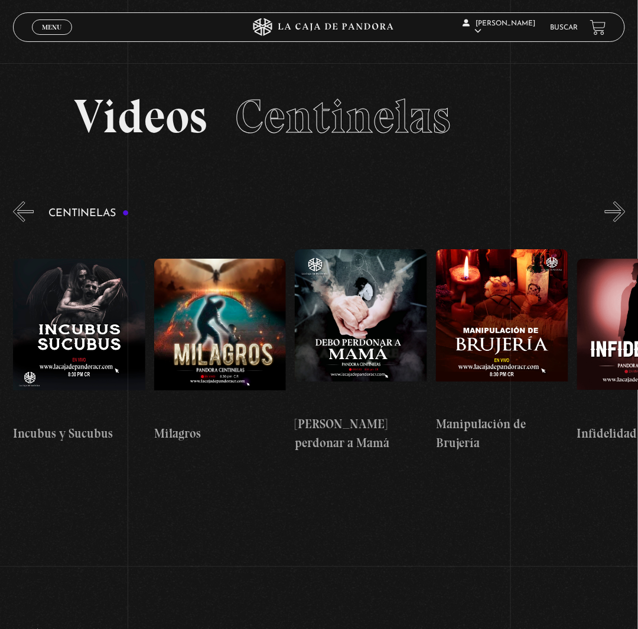
click at [622, 222] on button "»" at bounding box center [615, 211] width 21 height 21
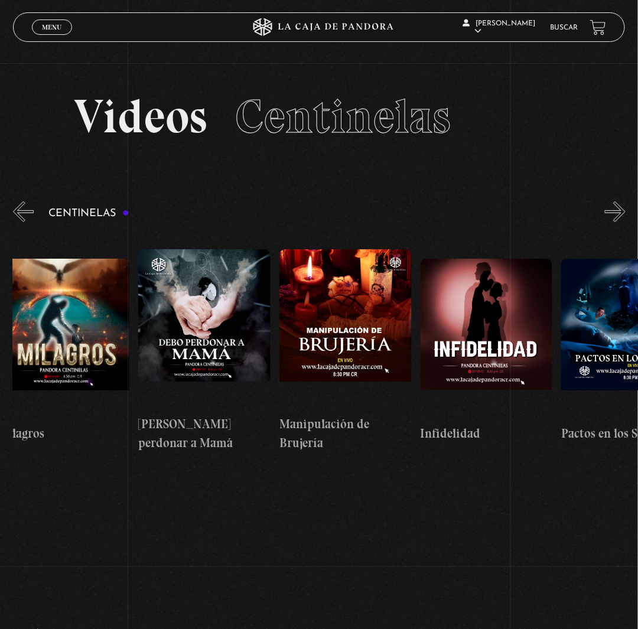
click at [622, 222] on button "»" at bounding box center [615, 211] width 21 height 21
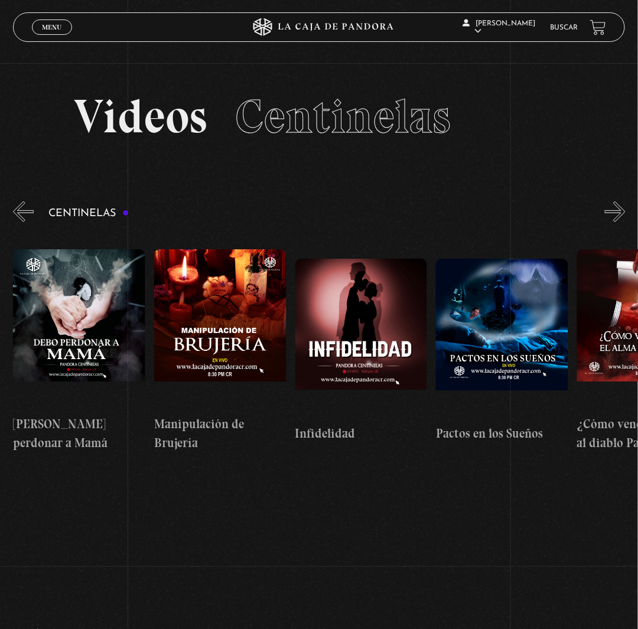
click at [622, 222] on button "»" at bounding box center [615, 211] width 21 height 21
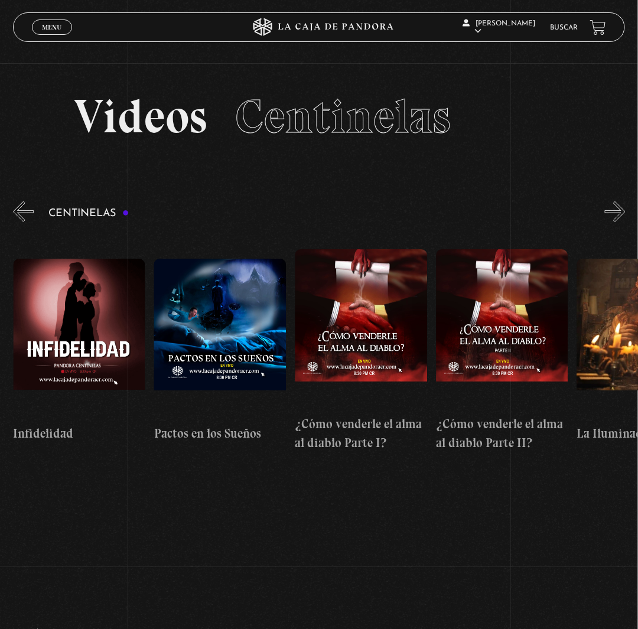
click at [622, 222] on button "»" at bounding box center [615, 211] width 21 height 21
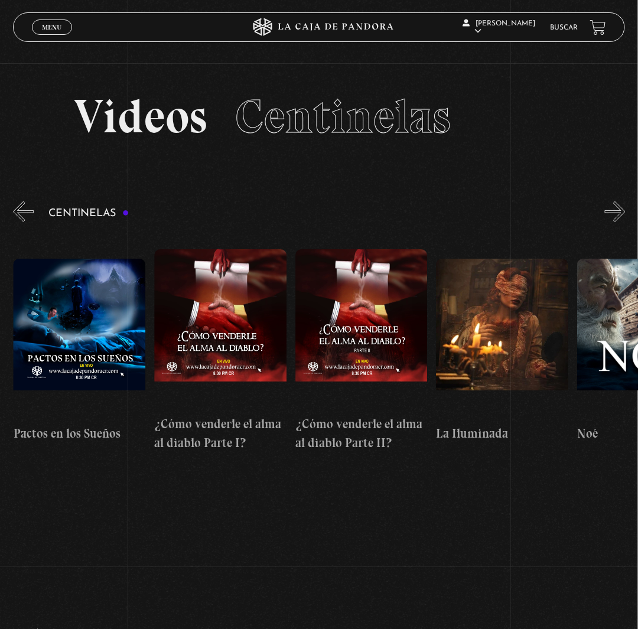
click at [622, 222] on button "»" at bounding box center [615, 211] width 21 height 21
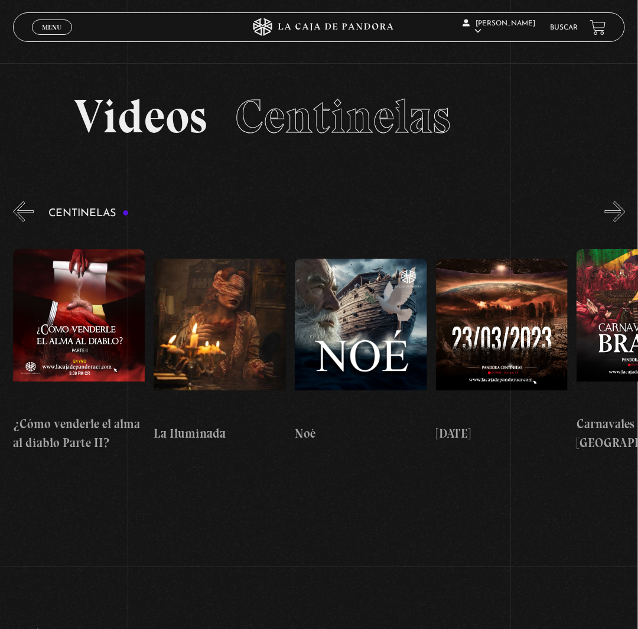
click at [622, 222] on button "»" at bounding box center [615, 211] width 21 height 21
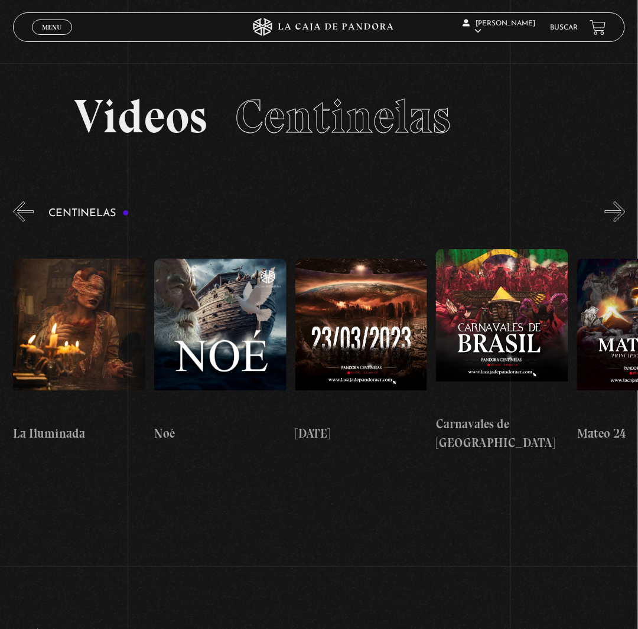
click at [622, 222] on button "»" at bounding box center [615, 211] width 21 height 21
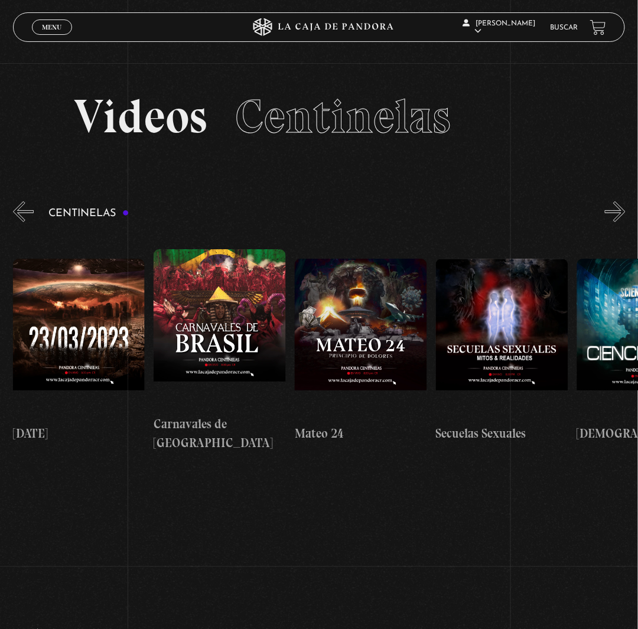
click at [622, 222] on button "»" at bounding box center [615, 211] width 21 height 21
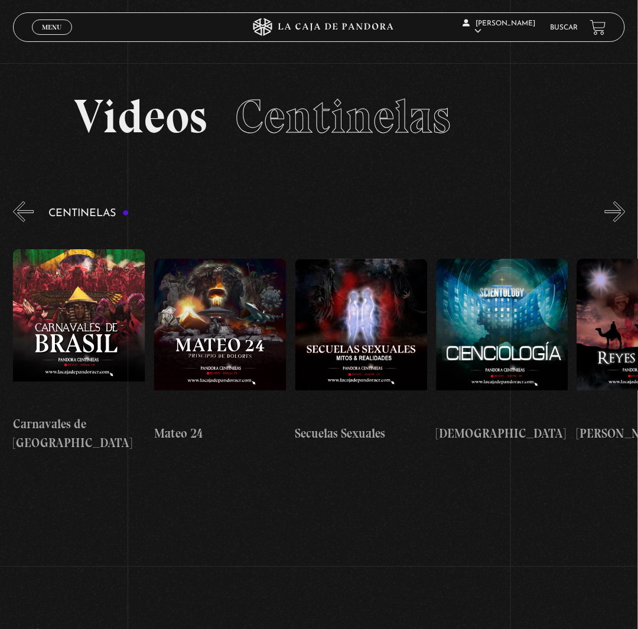
click at [622, 222] on button "»" at bounding box center [615, 211] width 21 height 21
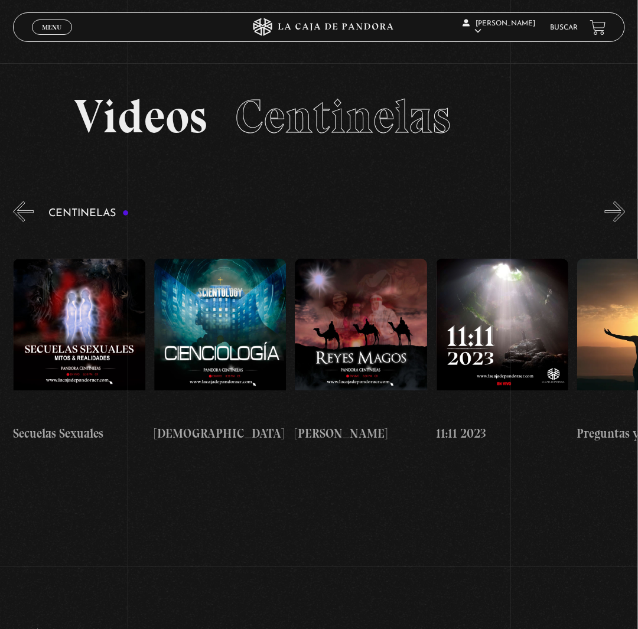
click at [622, 222] on button "»" at bounding box center [615, 211] width 21 height 21
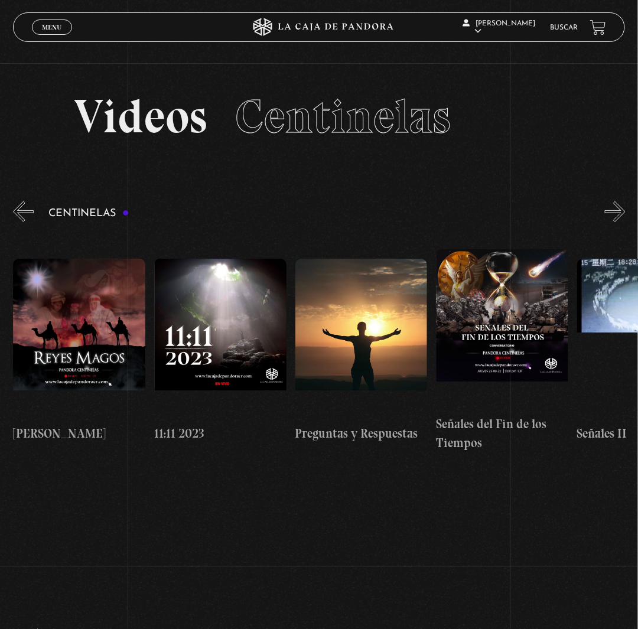
click at [622, 222] on button "»" at bounding box center [615, 211] width 21 height 21
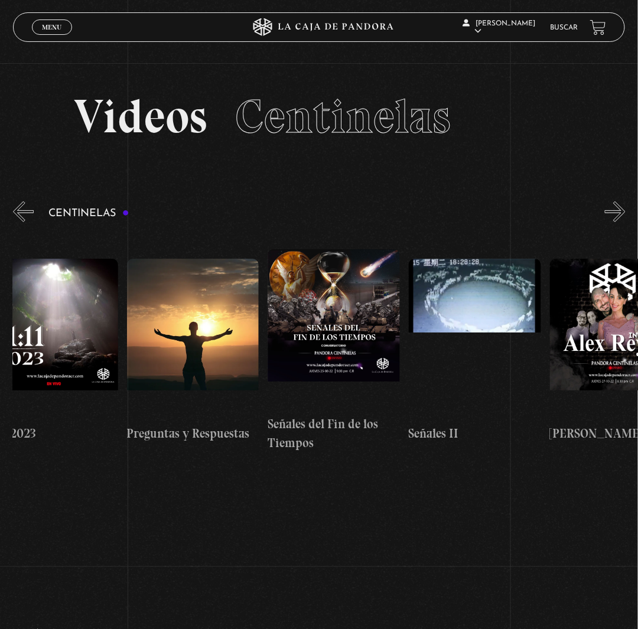
click at [622, 222] on button "»" at bounding box center [615, 211] width 21 height 21
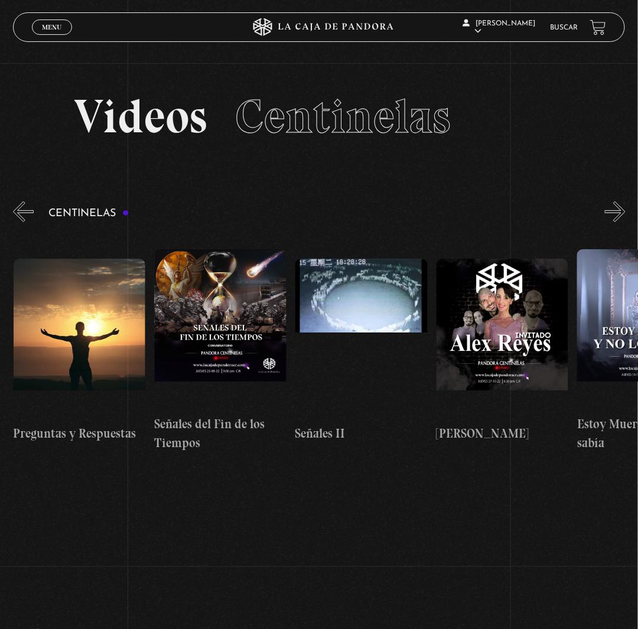
click at [622, 222] on button "»" at bounding box center [615, 211] width 21 height 21
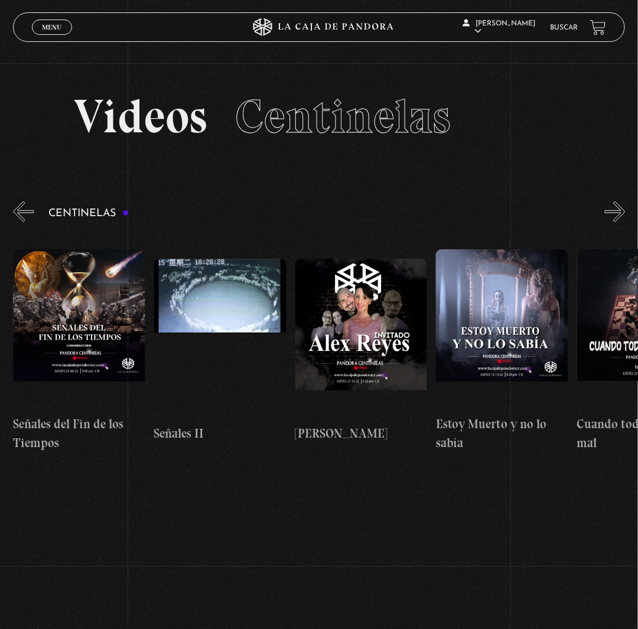
click at [622, 222] on button "»" at bounding box center [615, 211] width 21 height 21
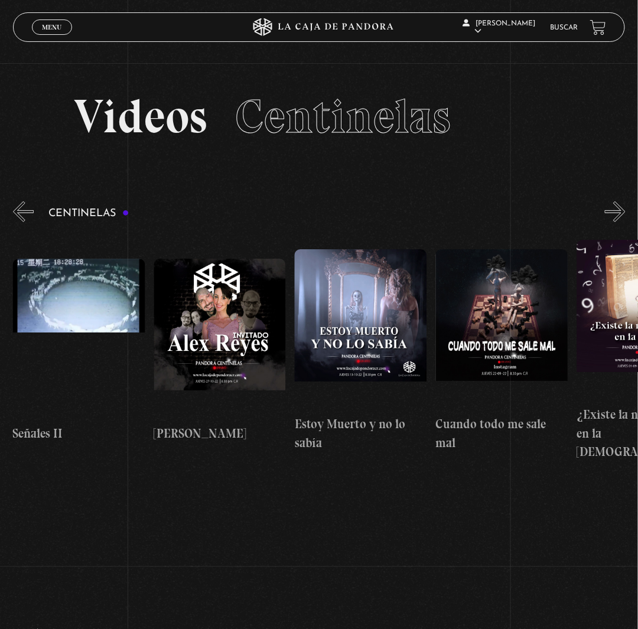
click at [622, 222] on button "»" at bounding box center [615, 211] width 21 height 21
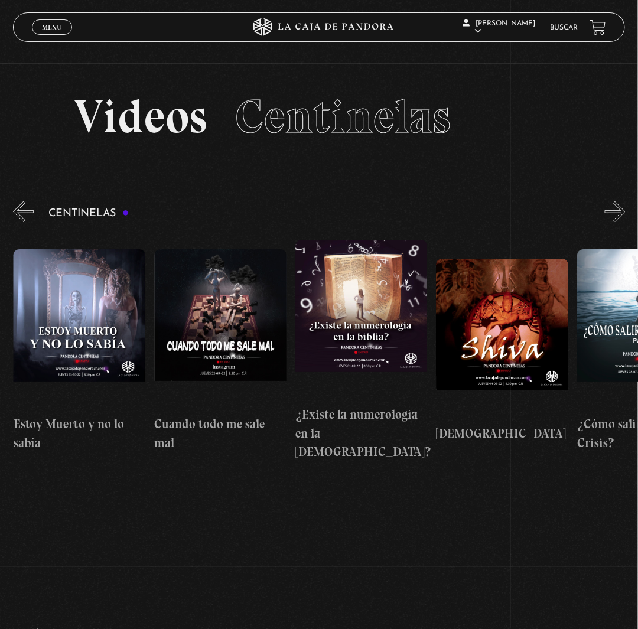
click at [622, 222] on button "»" at bounding box center [615, 211] width 21 height 21
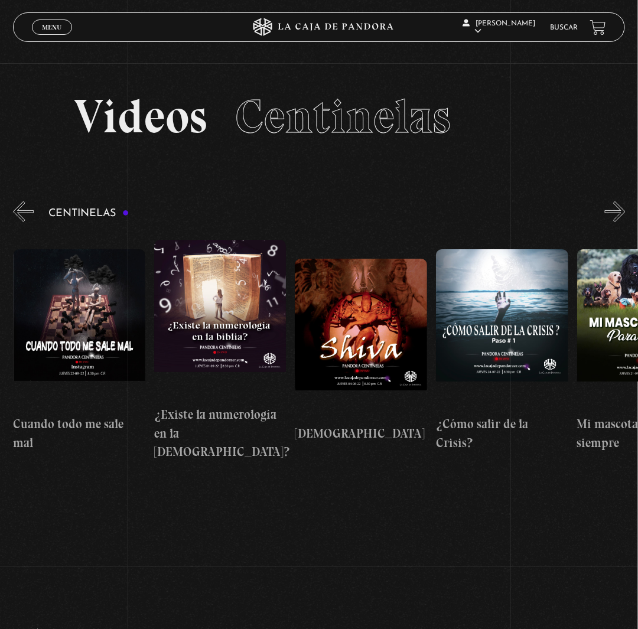
click at [622, 222] on button "»" at bounding box center [615, 211] width 21 height 21
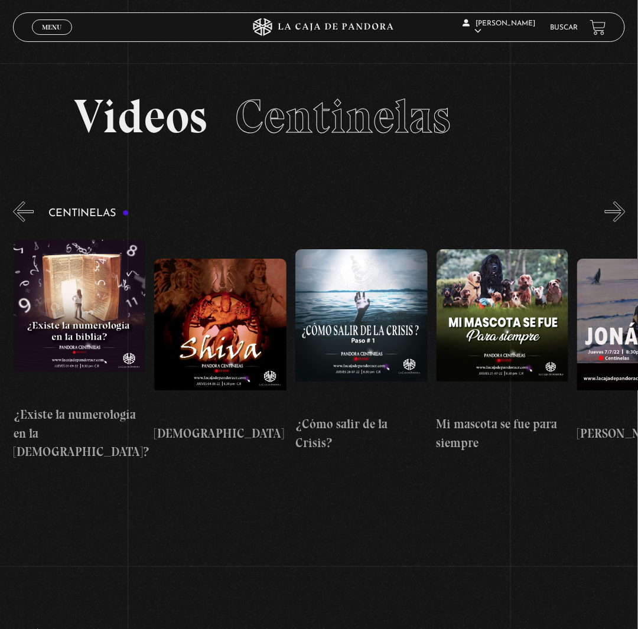
click at [622, 222] on button "»" at bounding box center [615, 211] width 21 height 21
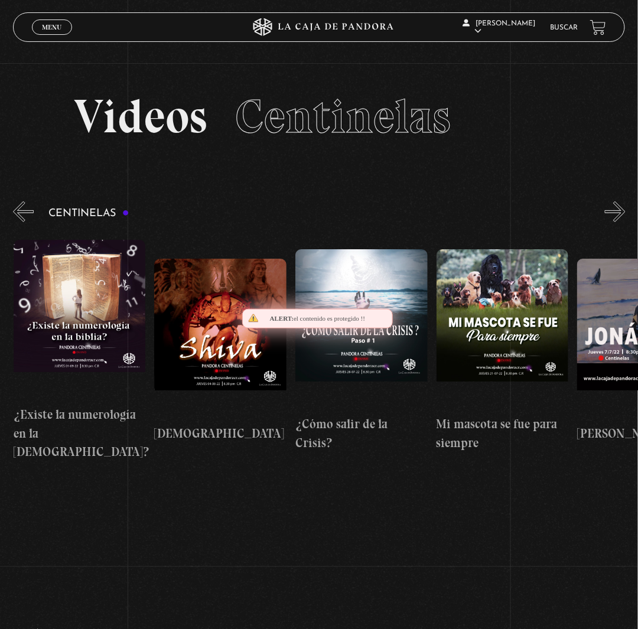
click at [622, 222] on button "»" at bounding box center [615, 211] width 21 height 21
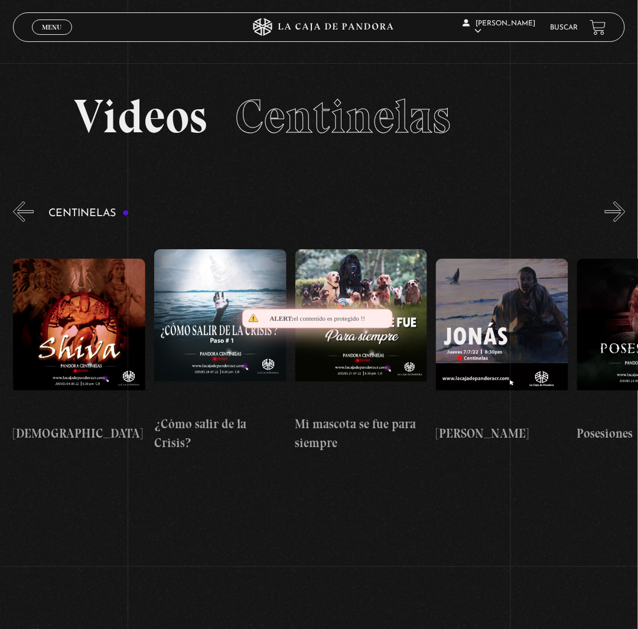
click at [622, 222] on button "»" at bounding box center [615, 211] width 21 height 21
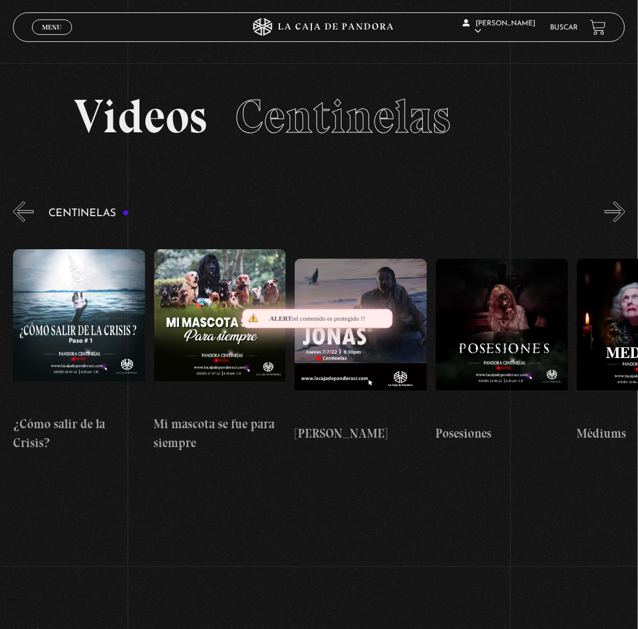
click at [622, 222] on button "»" at bounding box center [615, 211] width 21 height 21
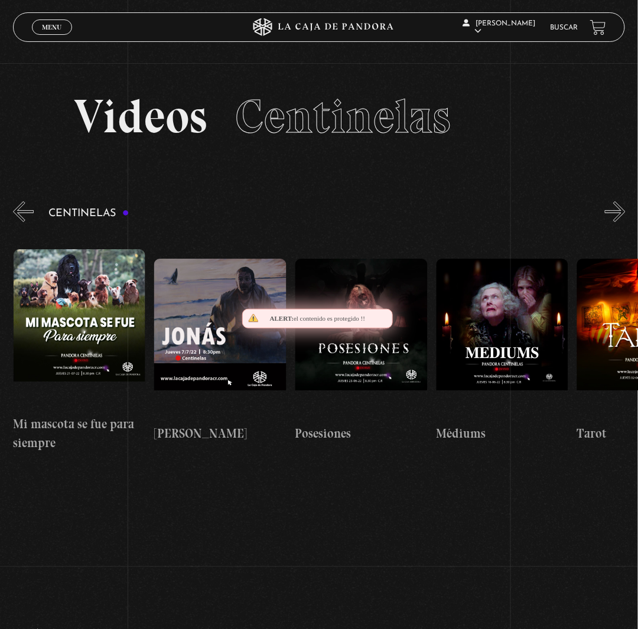
click at [622, 222] on button "»" at bounding box center [615, 211] width 21 height 21
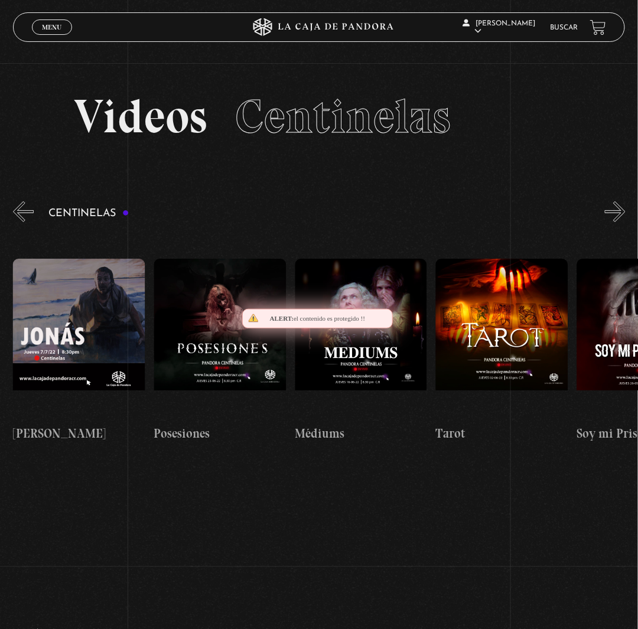
click at [622, 222] on button "»" at bounding box center [615, 211] width 21 height 21
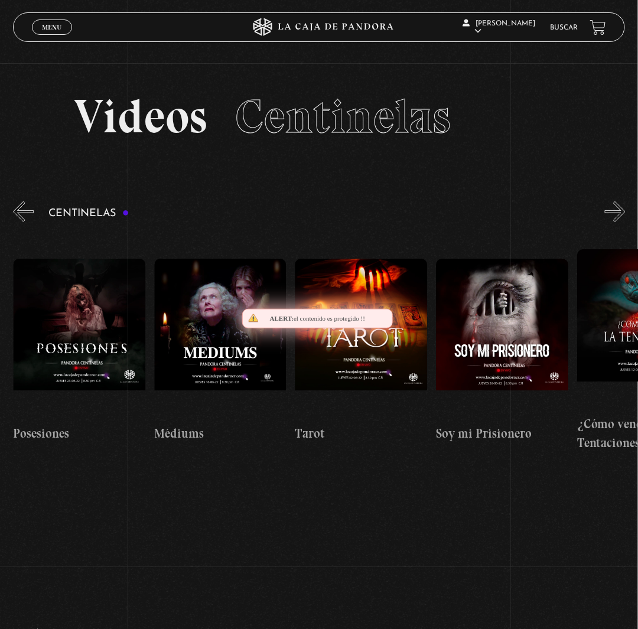
click at [622, 222] on button "»" at bounding box center [615, 211] width 21 height 21
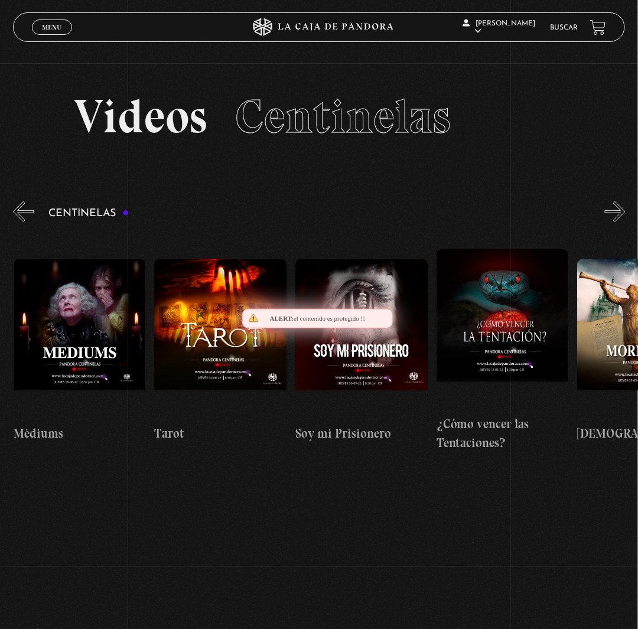
click at [622, 222] on button "»" at bounding box center [615, 211] width 21 height 21
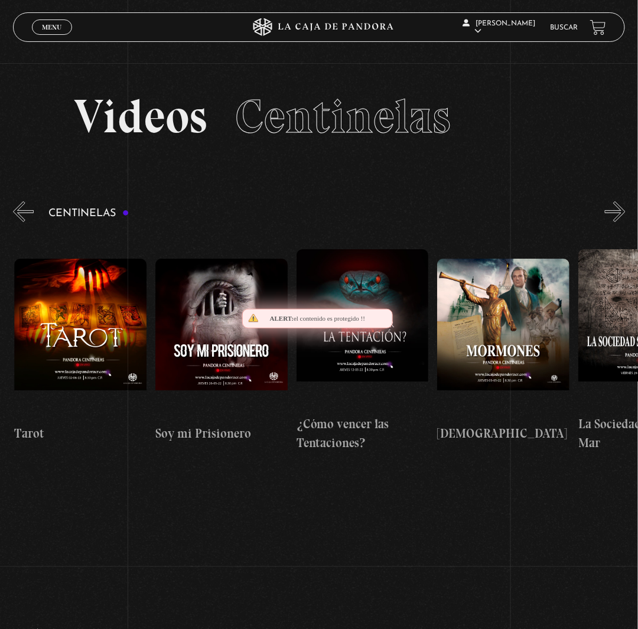
scroll to position [0, 8738]
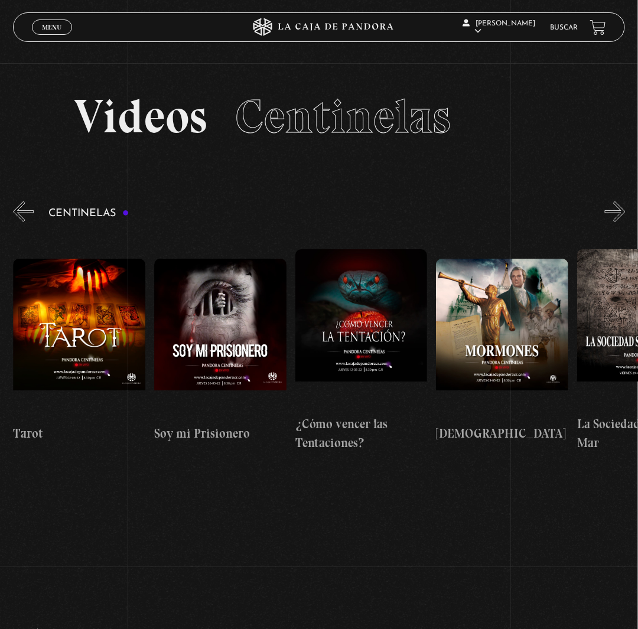
drag, startPoint x: 569, startPoint y: 1, endPoint x: 279, endPoint y: 579, distance: 647.3
click at [279, 530] on section "Centinelas" at bounding box center [319, 364] width 638 height 331
click at [625, 222] on button "»" at bounding box center [615, 211] width 21 height 21
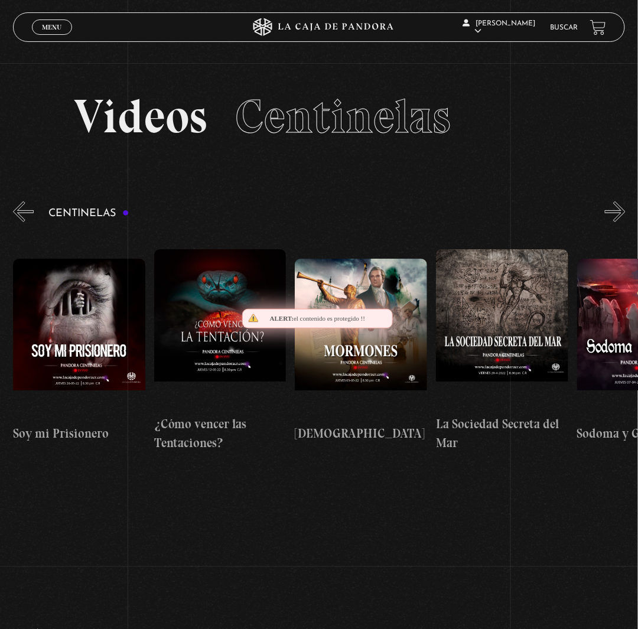
click at [625, 222] on button "»" at bounding box center [615, 211] width 21 height 21
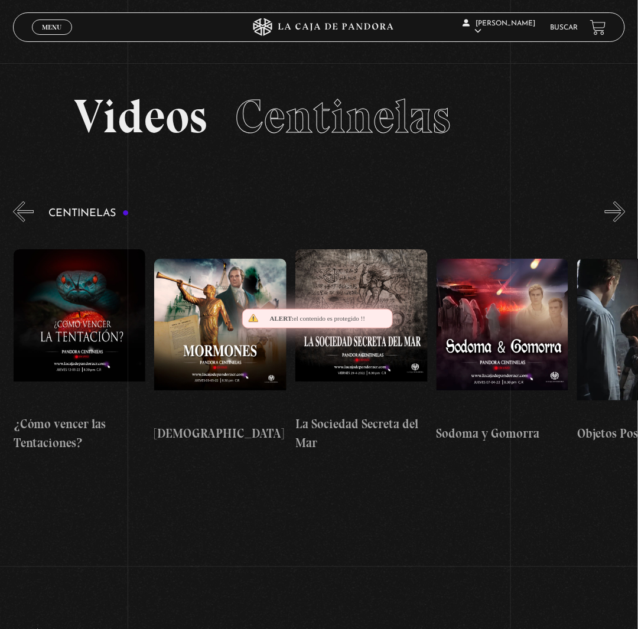
click at [625, 222] on button "»" at bounding box center [615, 211] width 21 height 21
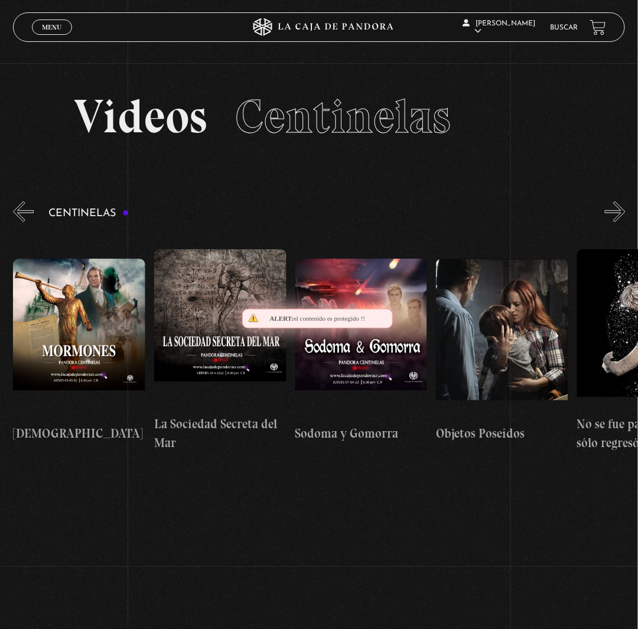
click at [625, 222] on button "»" at bounding box center [615, 211] width 21 height 21
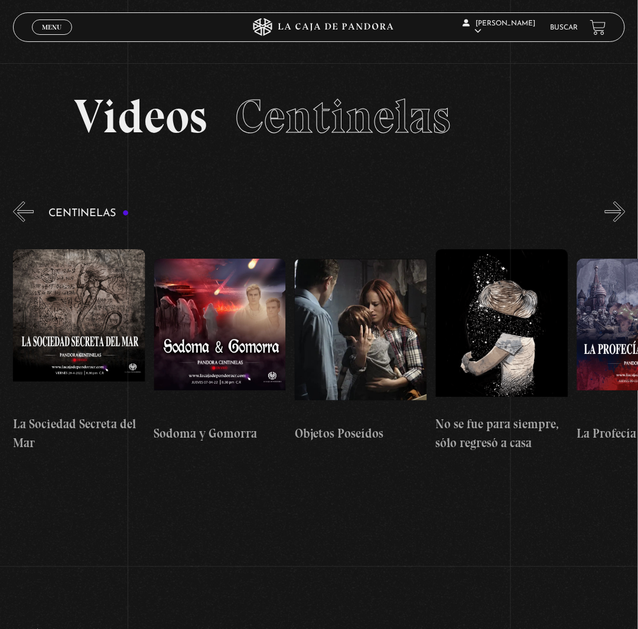
click at [625, 222] on button "»" at bounding box center [615, 211] width 21 height 21
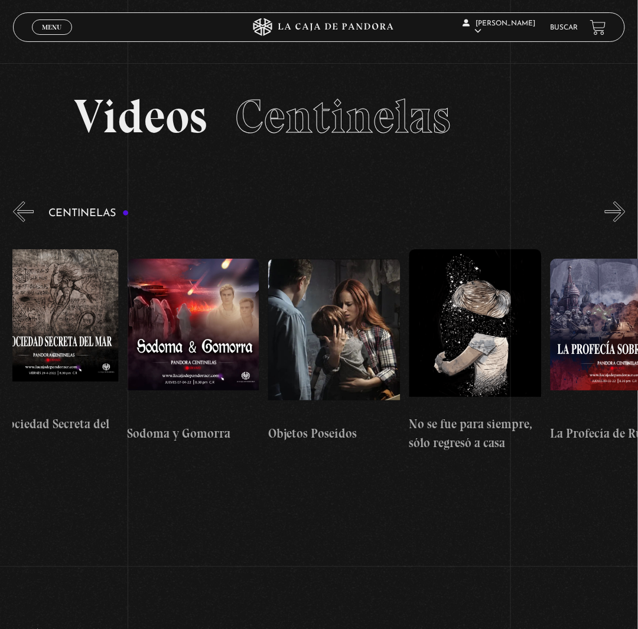
click at [625, 222] on button "»" at bounding box center [615, 211] width 21 height 21
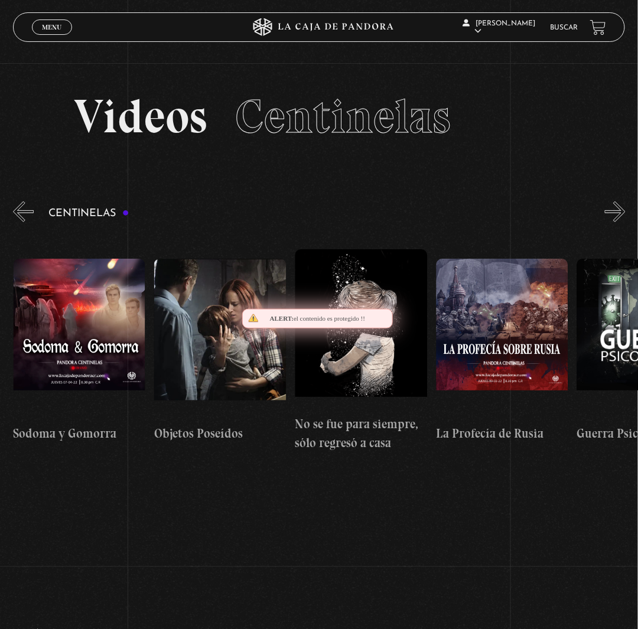
click at [625, 222] on button "»" at bounding box center [615, 211] width 21 height 21
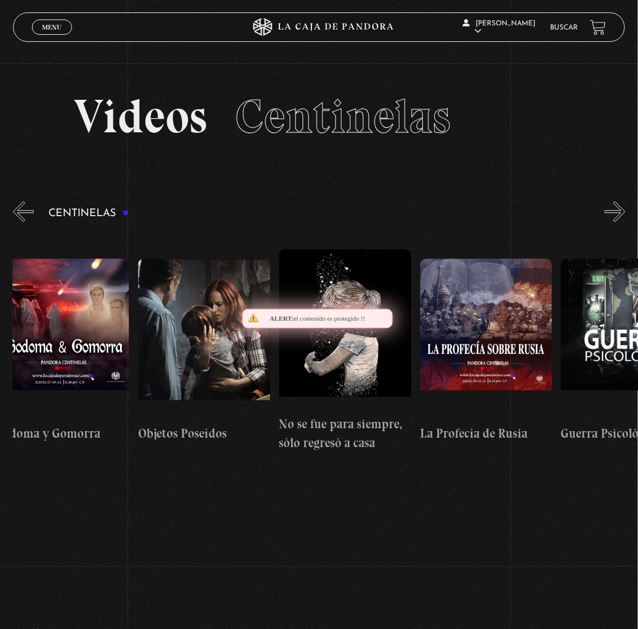
click at [625, 222] on button "»" at bounding box center [615, 211] width 21 height 21
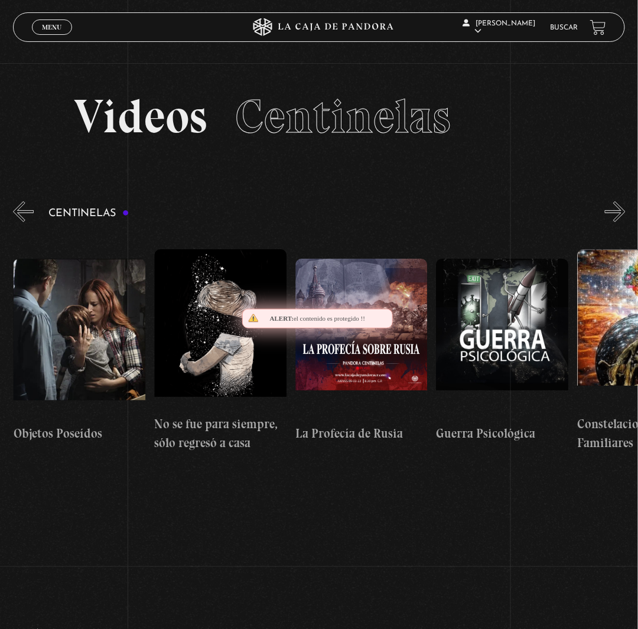
click at [625, 222] on button "»" at bounding box center [615, 211] width 21 height 21
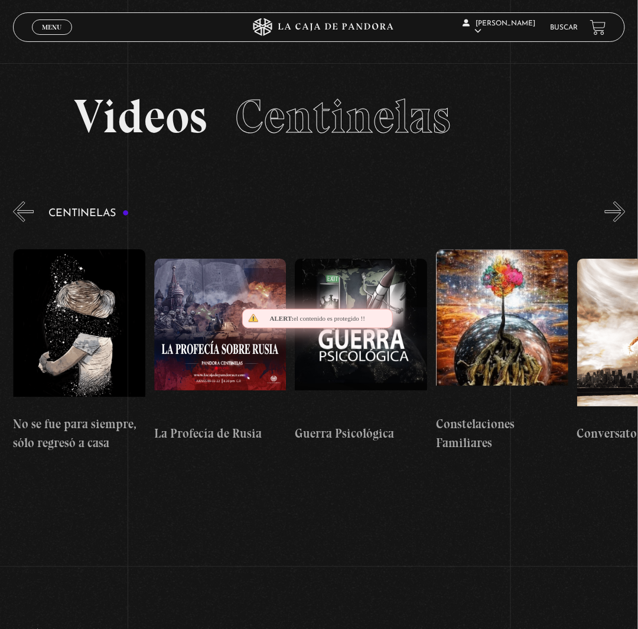
click at [625, 222] on button "»" at bounding box center [615, 211] width 21 height 21
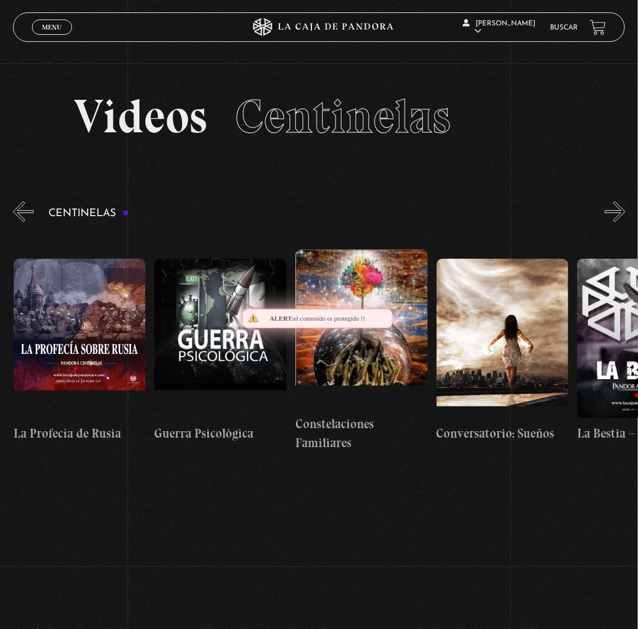
scroll to position [0, 9865]
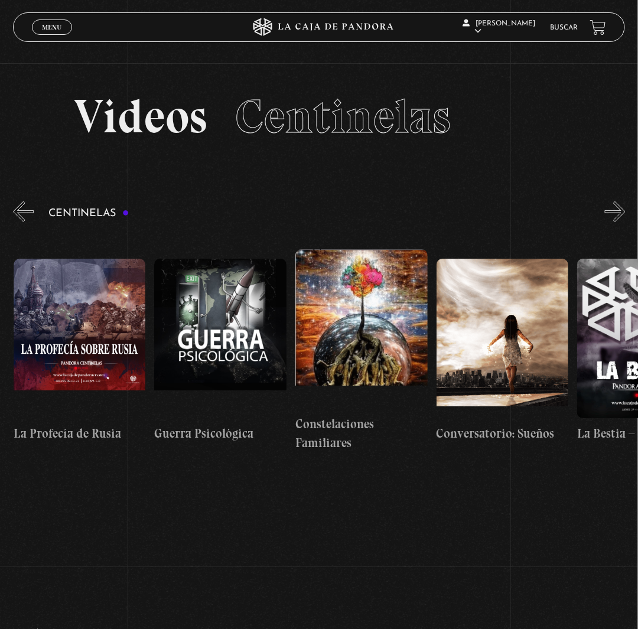
click at [621, 222] on button "»" at bounding box center [615, 211] width 21 height 21
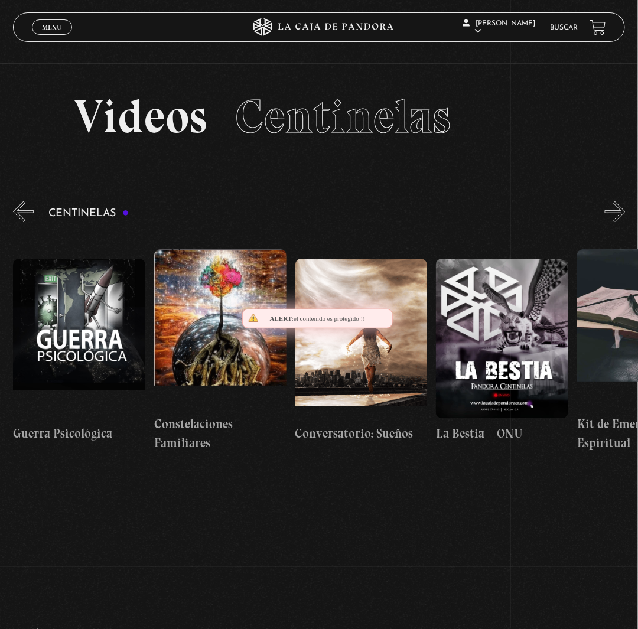
click at [621, 222] on button "»" at bounding box center [615, 211] width 21 height 21
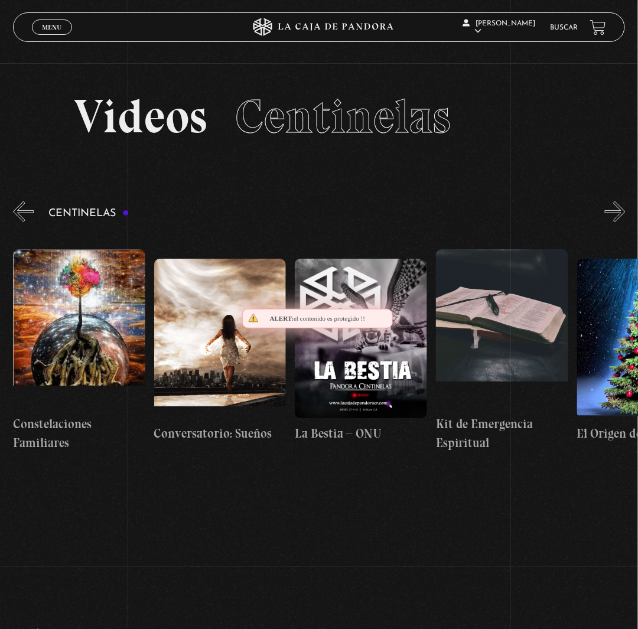
click at [621, 222] on button "»" at bounding box center [615, 211] width 21 height 21
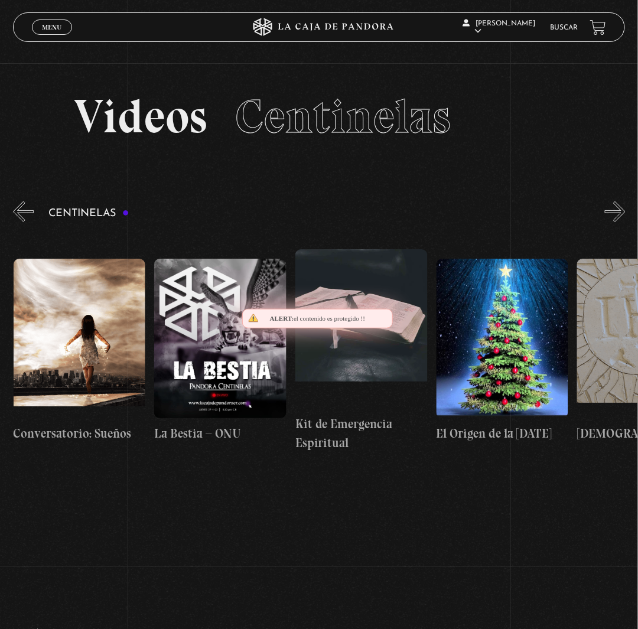
click at [621, 222] on button "»" at bounding box center [615, 211] width 21 height 21
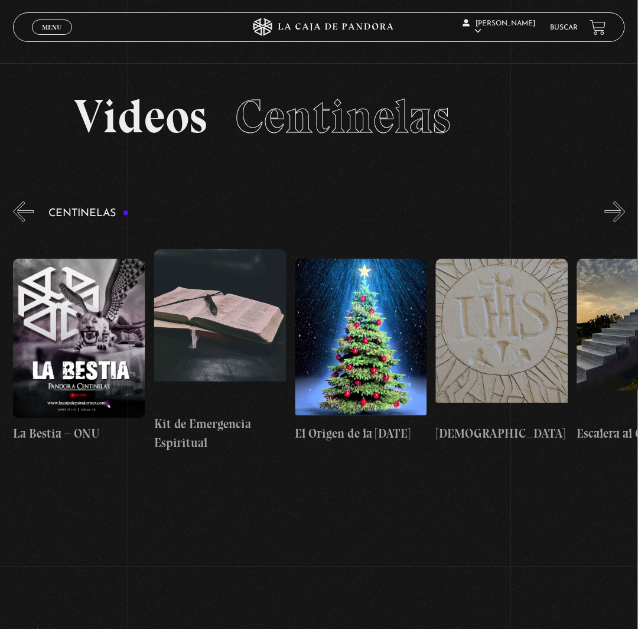
click at [625, 222] on button "»" at bounding box center [615, 211] width 21 height 21
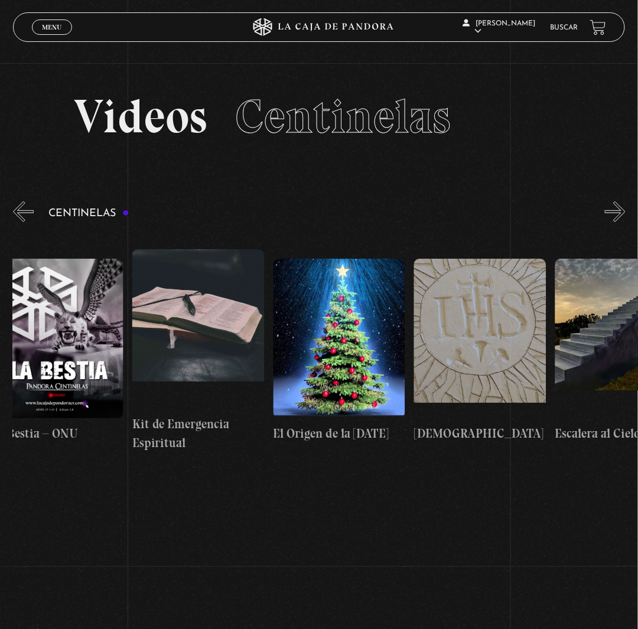
click at [625, 222] on button "»" at bounding box center [615, 211] width 21 height 21
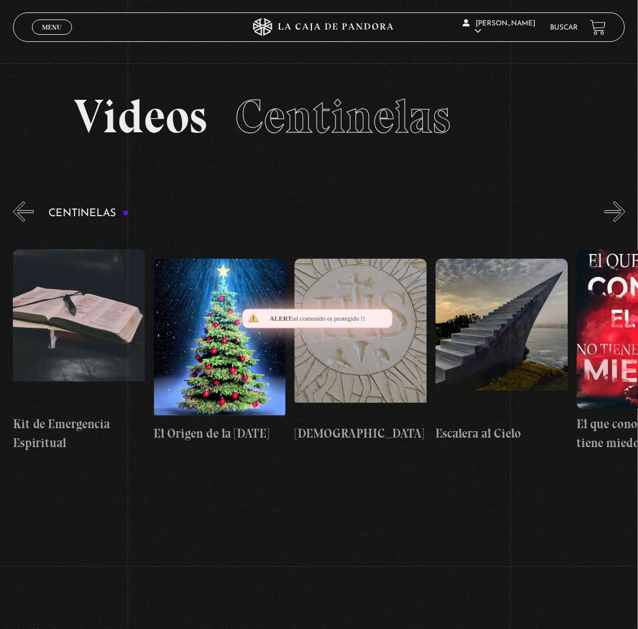
click at [625, 222] on button "»" at bounding box center [615, 211] width 21 height 21
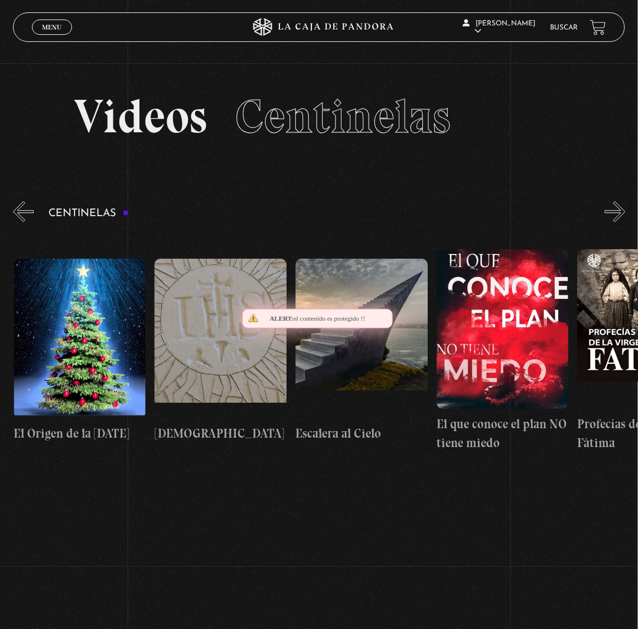
click at [625, 222] on button "»" at bounding box center [615, 211] width 21 height 21
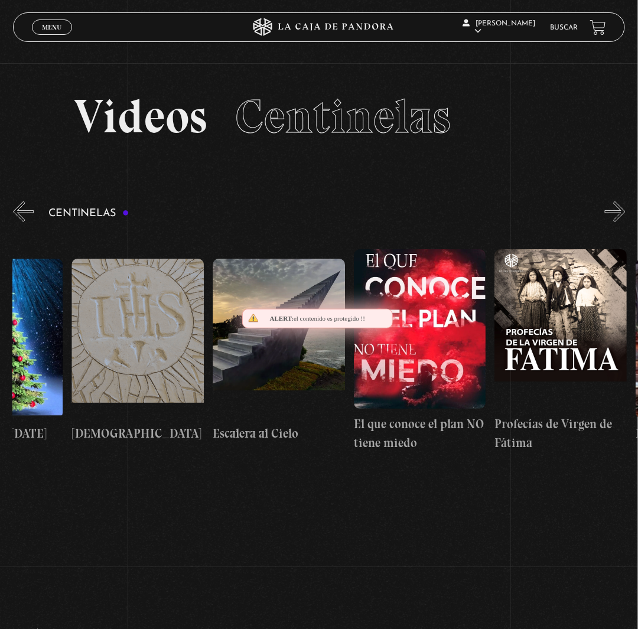
click at [625, 222] on button "»" at bounding box center [615, 211] width 21 height 21
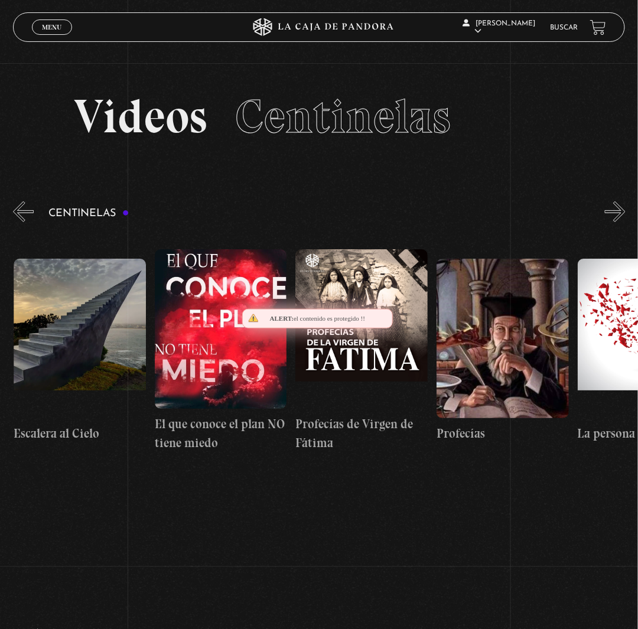
scroll to position [0, 10993]
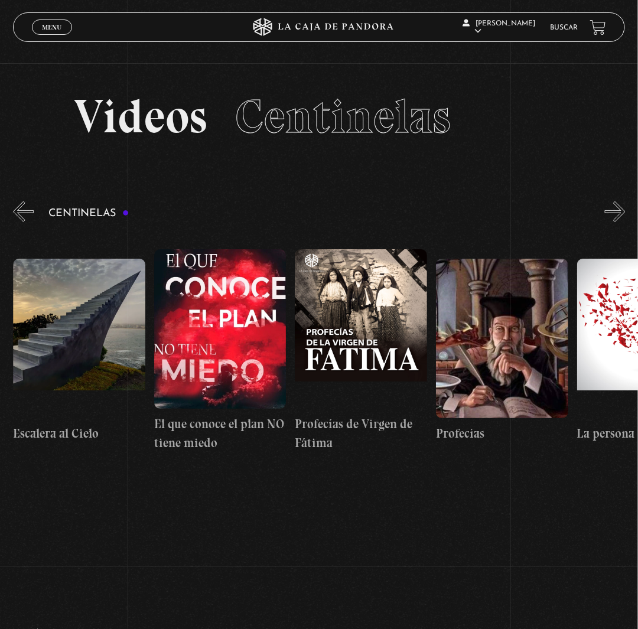
click at [625, 222] on button "»" at bounding box center [615, 211] width 21 height 21
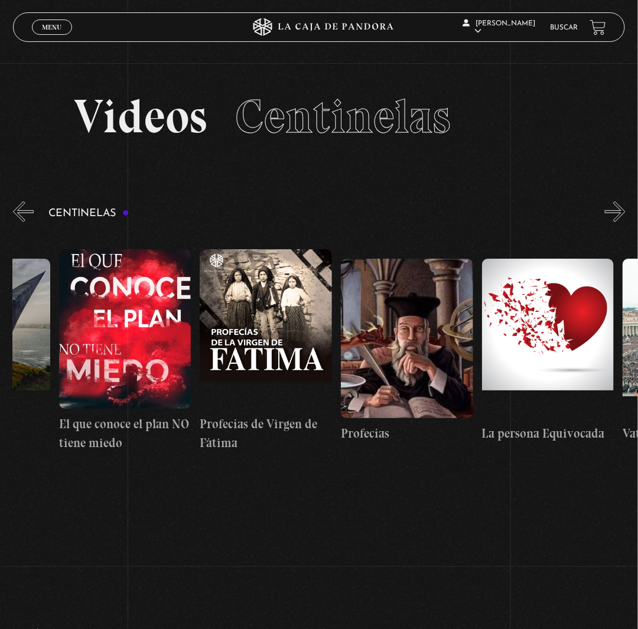
click at [625, 222] on button "»" at bounding box center [615, 211] width 21 height 21
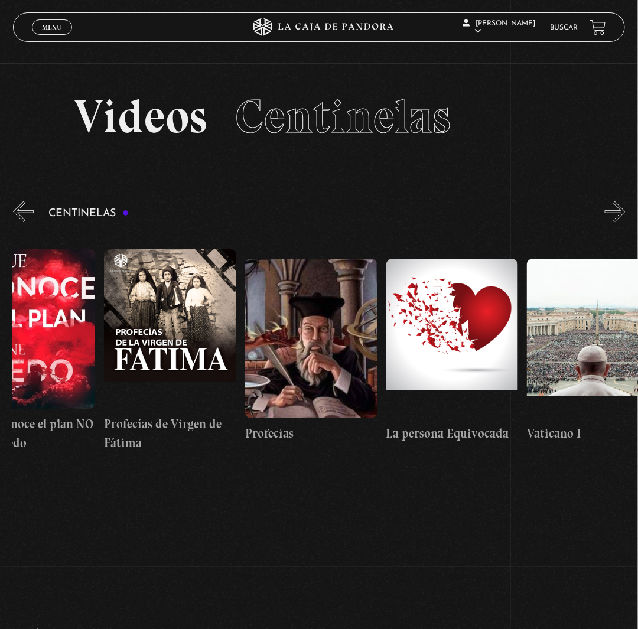
click at [625, 222] on button "»" at bounding box center [615, 211] width 21 height 21
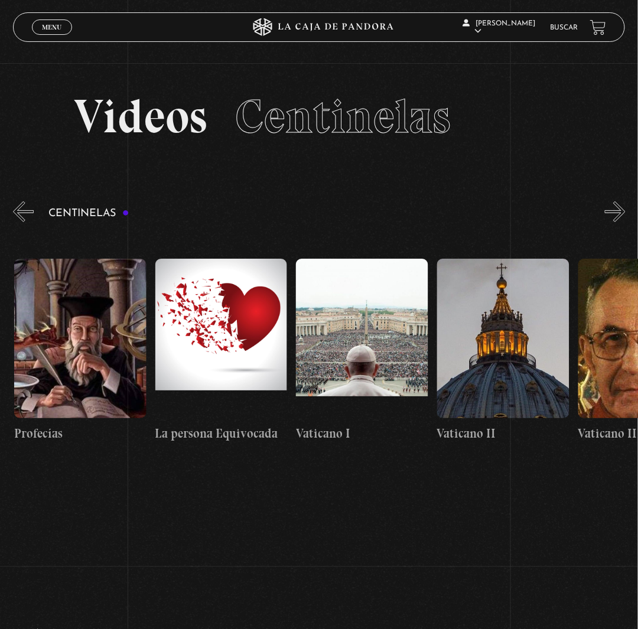
scroll to position [0, 11416]
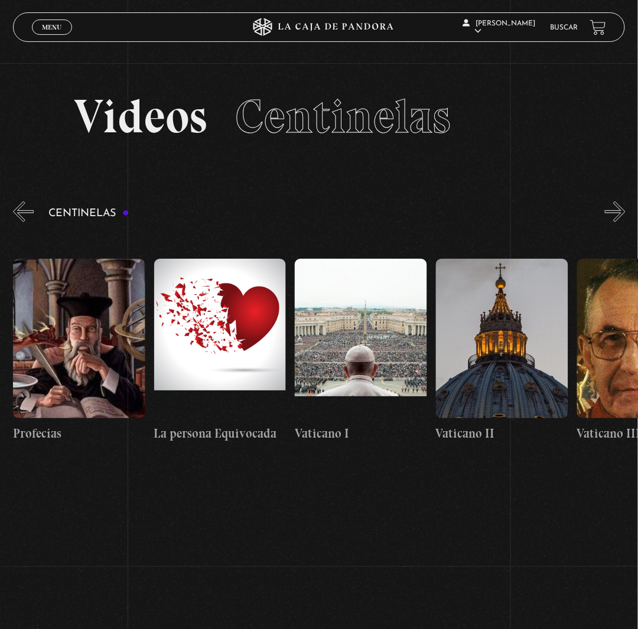
click at [625, 222] on button "»" at bounding box center [615, 211] width 21 height 21
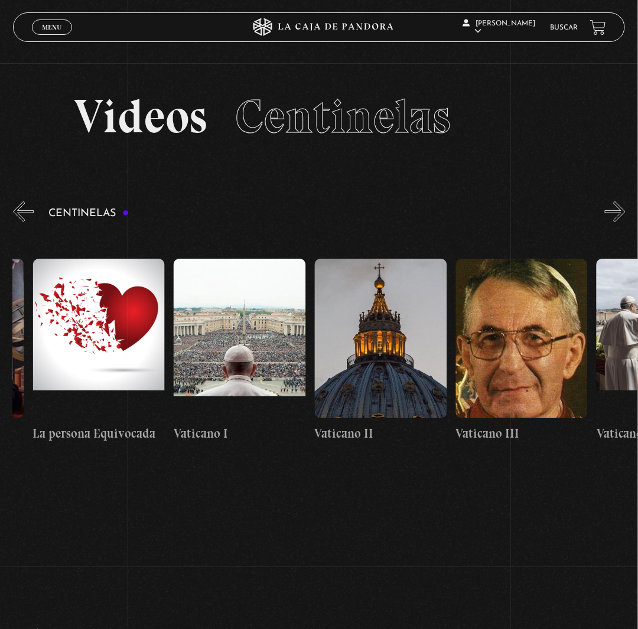
click at [625, 222] on button "»" at bounding box center [615, 211] width 21 height 21
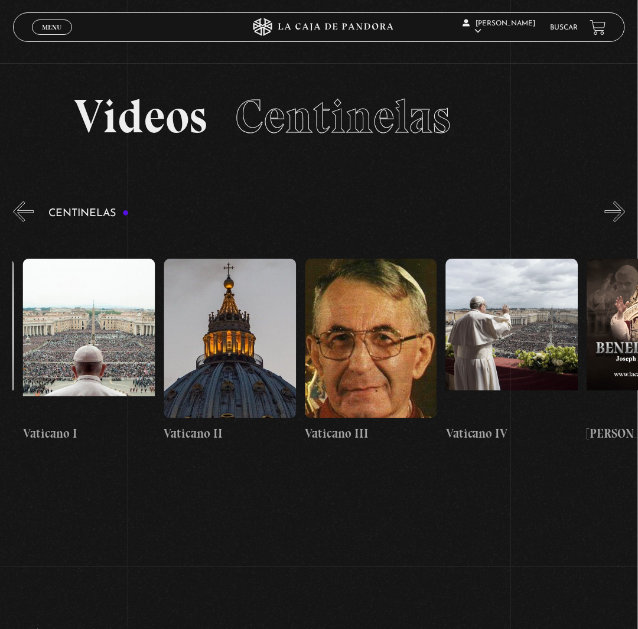
click at [625, 222] on button "»" at bounding box center [615, 211] width 21 height 21
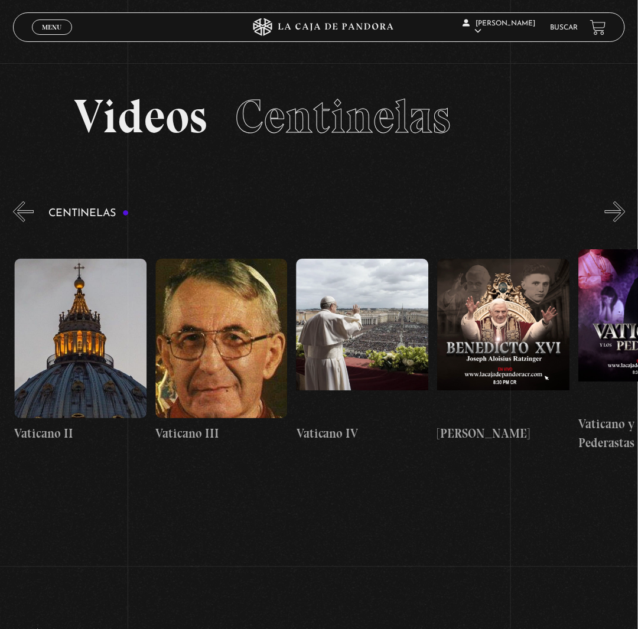
scroll to position [0, 11839]
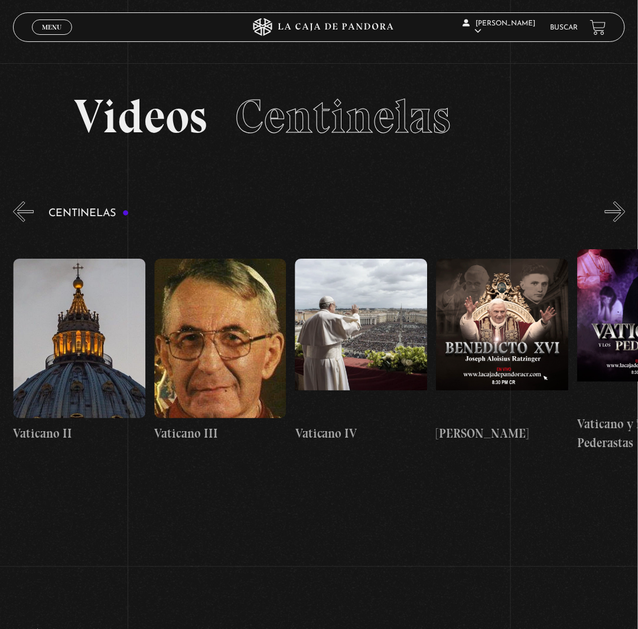
click at [625, 222] on button "»" at bounding box center [615, 211] width 21 height 21
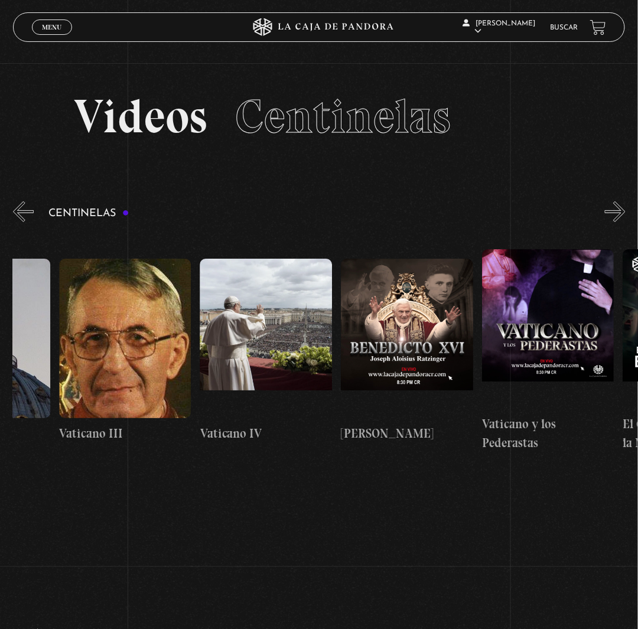
click at [625, 222] on button "»" at bounding box center [615, 211] width 21 height 21
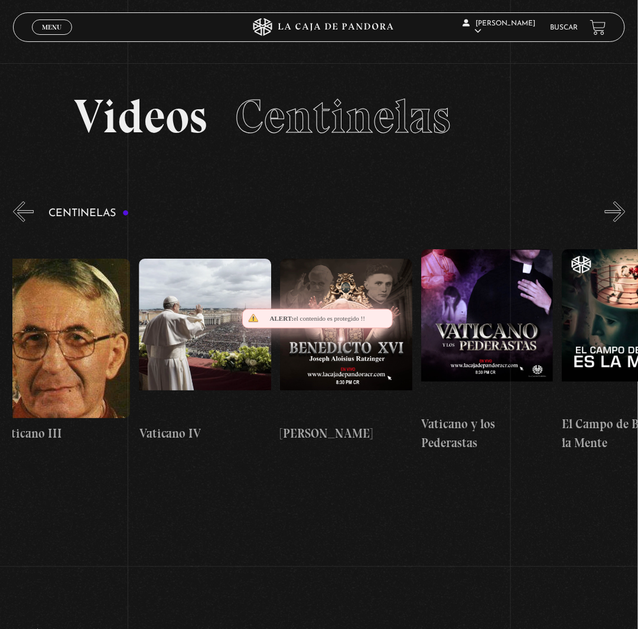
click at [625, 222] on button "»" at bounding box center [615, 211] width 21 height 21
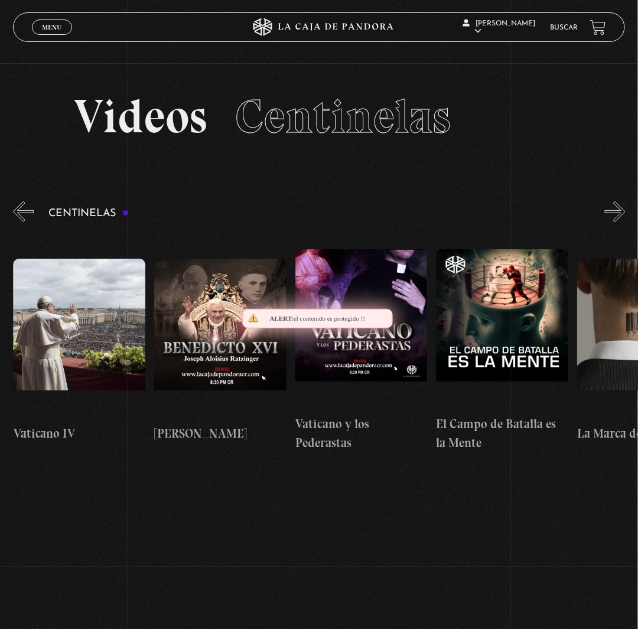
click at [625, 222] on button "»" at bounding box center [615, 211] width 21 height 21
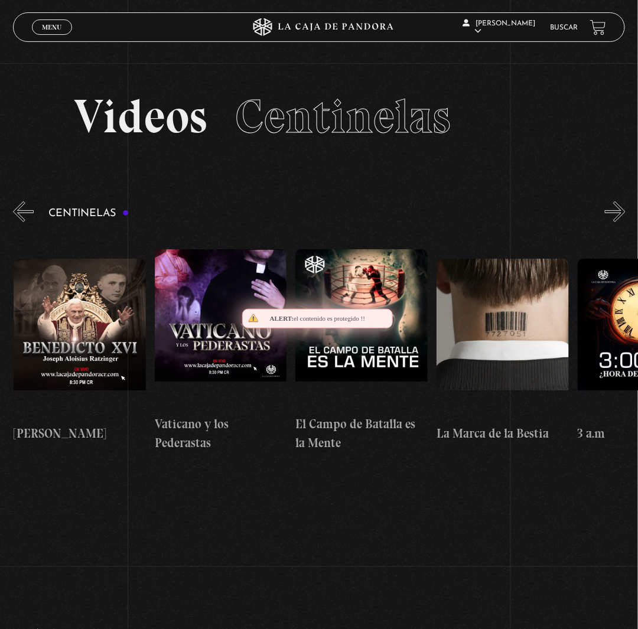
scroll to position [0, 12262]
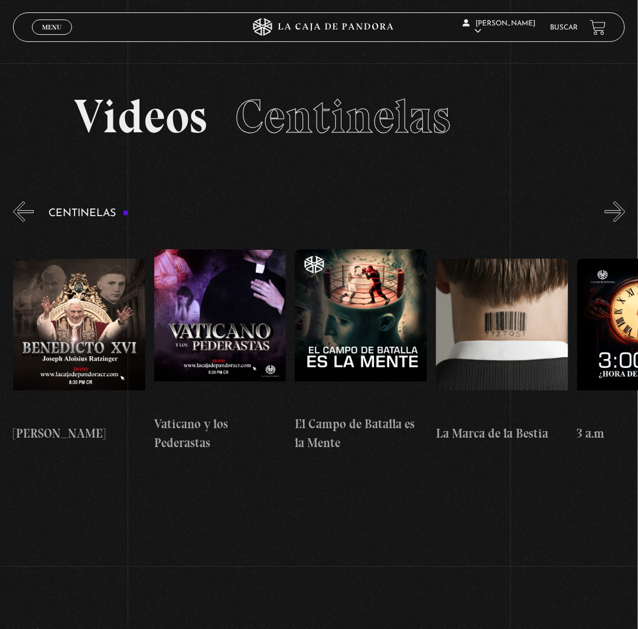
click at [625, 222] on button "»" at bounding box center [615, 211] width 21 height 21
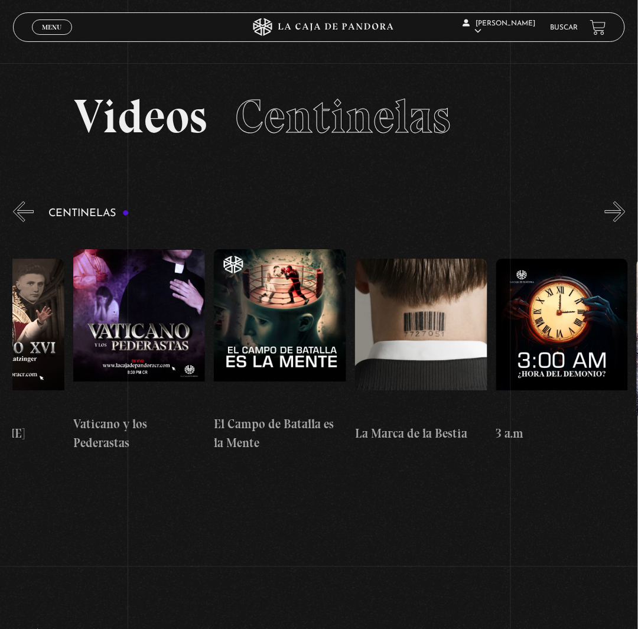
click at [625, 222] on button "»" at bounding box center [615, 211] width 21 height 21
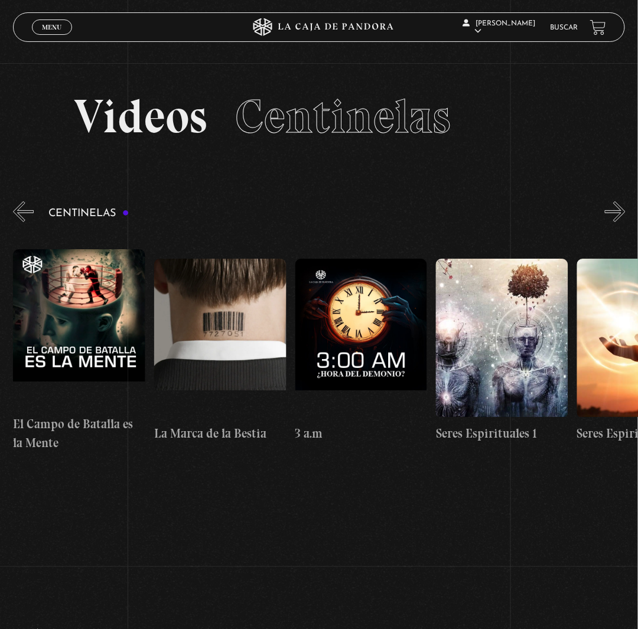
click at [625, 222] on button "»" at bounding box center [615, 211] width 21 height 21
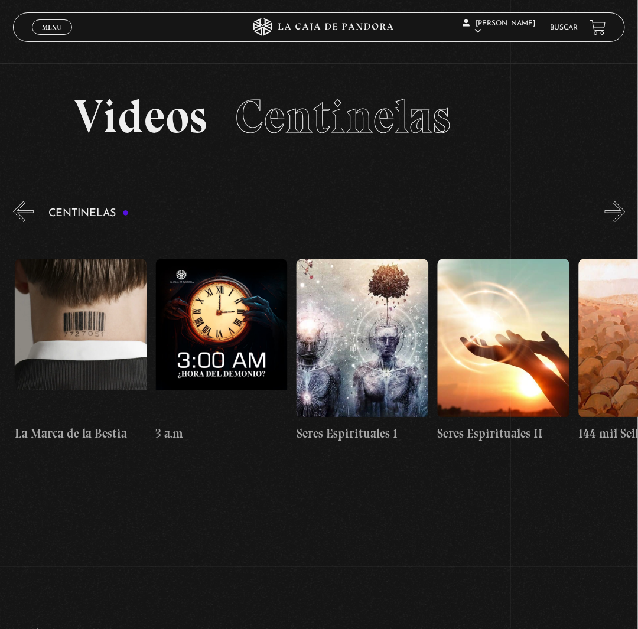
scroll to position [0, 12684]
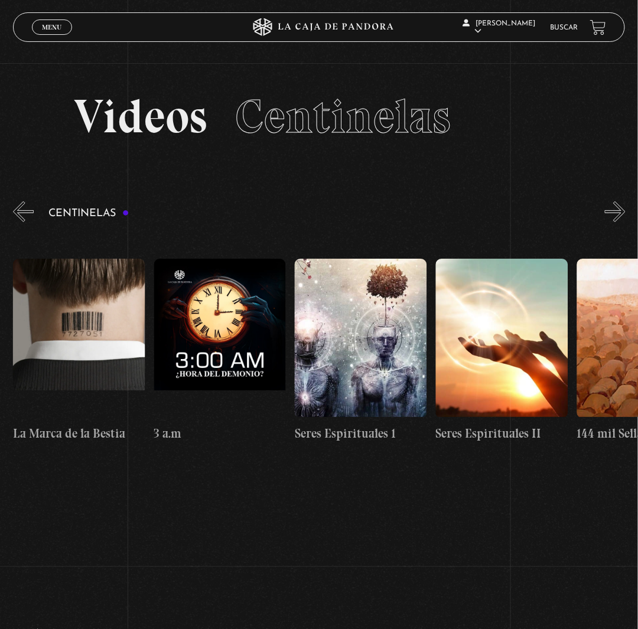
click at [625, 222] on button "»" at bounding box center [615, 211] width 21 height 21
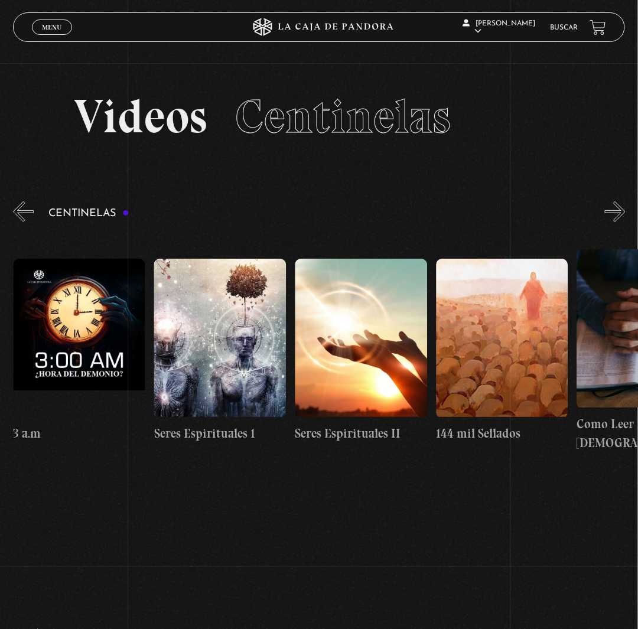
scroll to position [0, 12825]
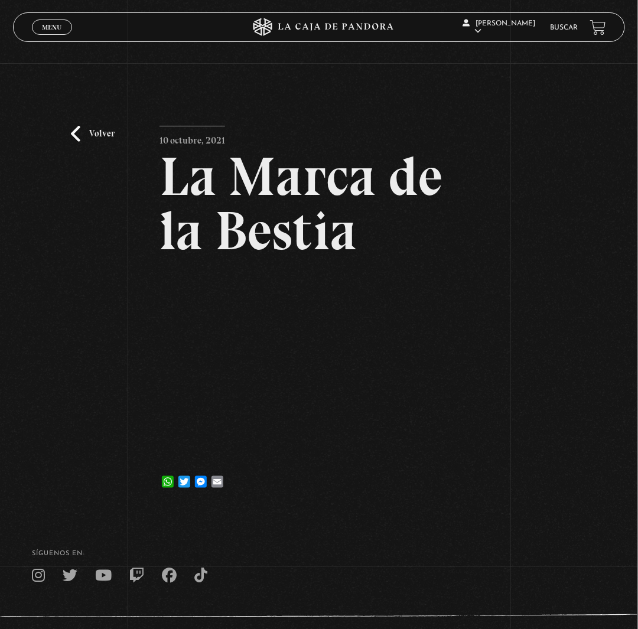
click at [61, 27] on span "Menu" at bounding box center [51, 27] width 19 height 7
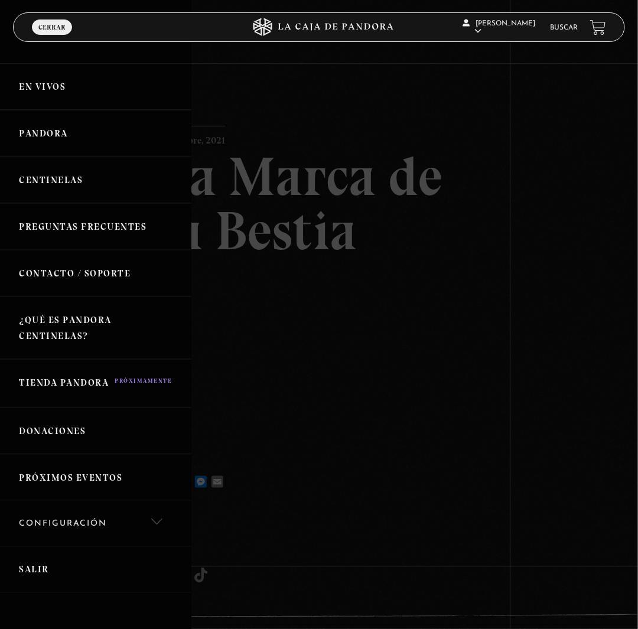
click at [81, 203] on link "Centinelas" at bounding box center [95, 179] width 191 height 47
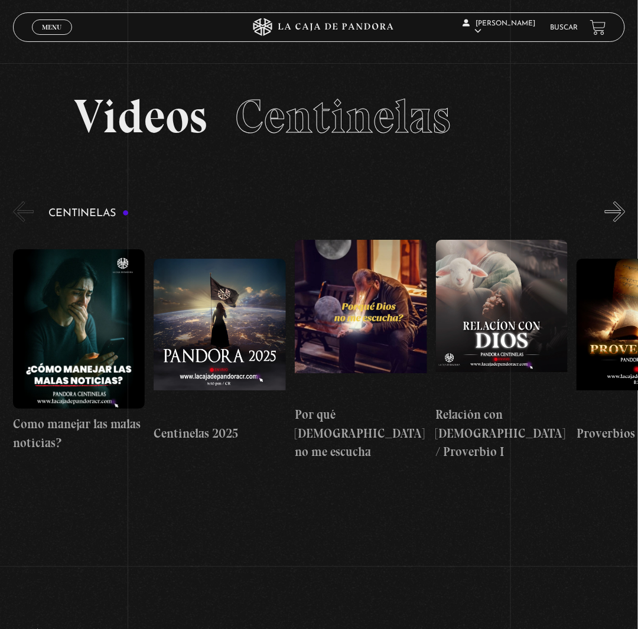
click at [625, 222] on button "»" at bounding box center [615, 211] width 21 height 21
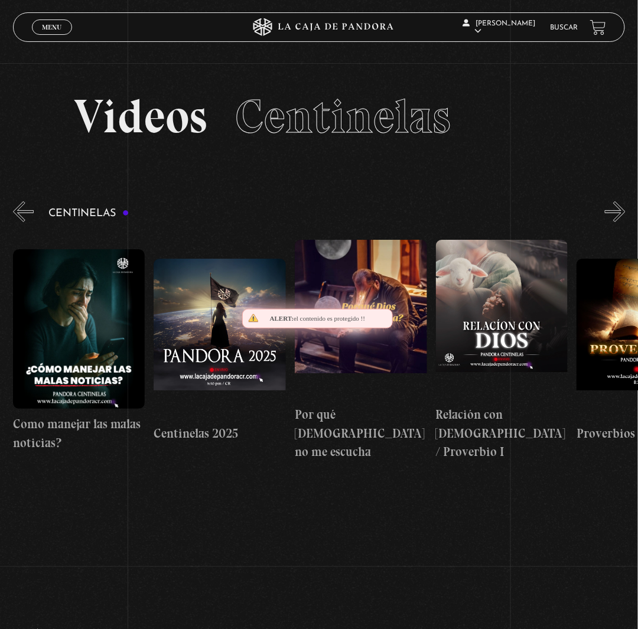
click at [625, 222] on button "»" at bounding box center [615, 211] width 21 height 21
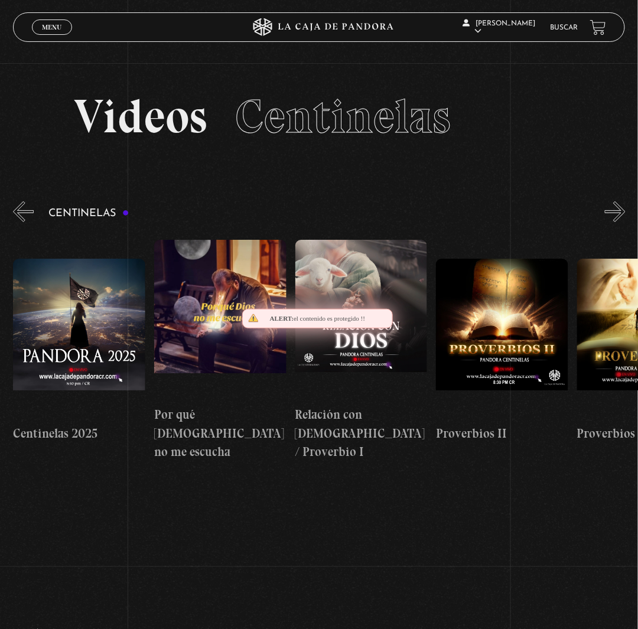
click at [625, 222] on button "»" at bounding box center [615, 211] width 21 height 21
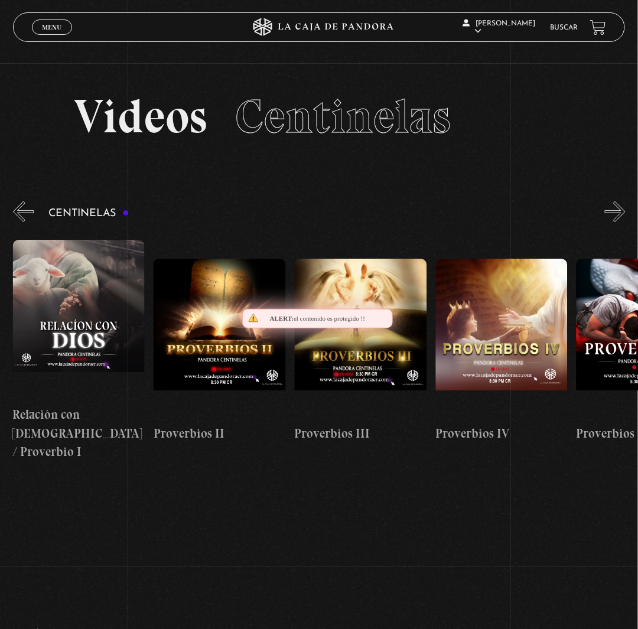
click at [625, 222] on button "»" at bounding box center [615, 211] width 21 height 21
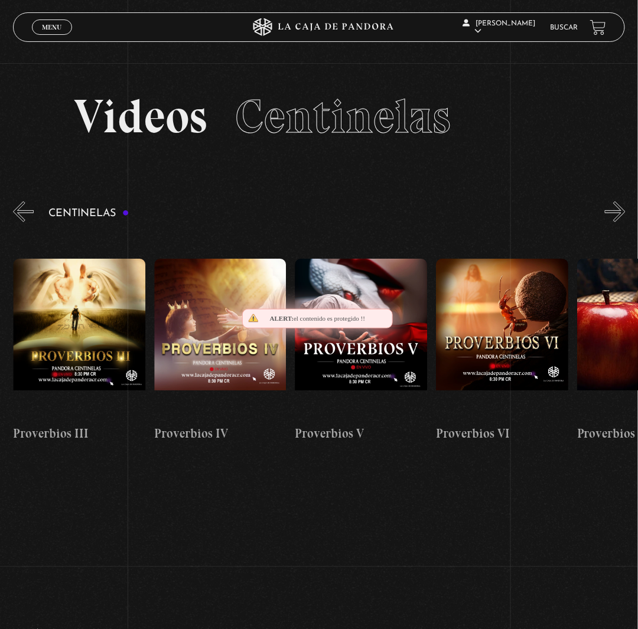
click at [625, 222] on button "»" at bounding box center [615, 211] width 21 height 21
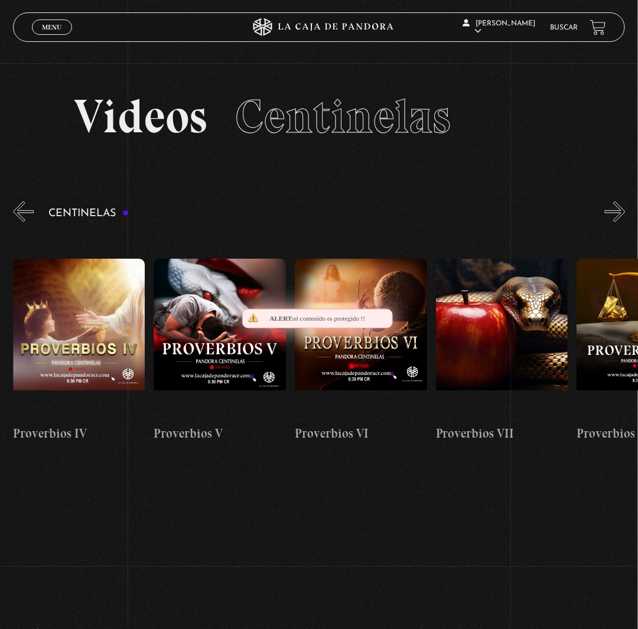
click at [625, 222] on button "»" at bounding box center [615, 211] width 21 height 21
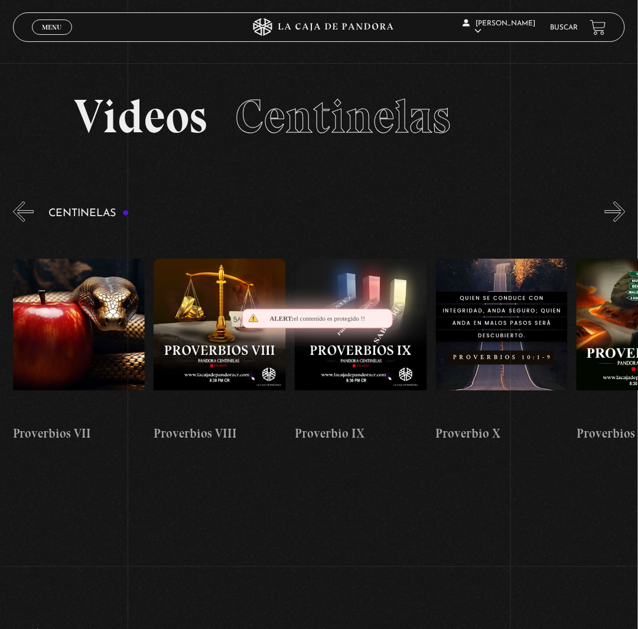
click at [625, 222] on button "»" at bounding box center [615, 211] width 21 height 21
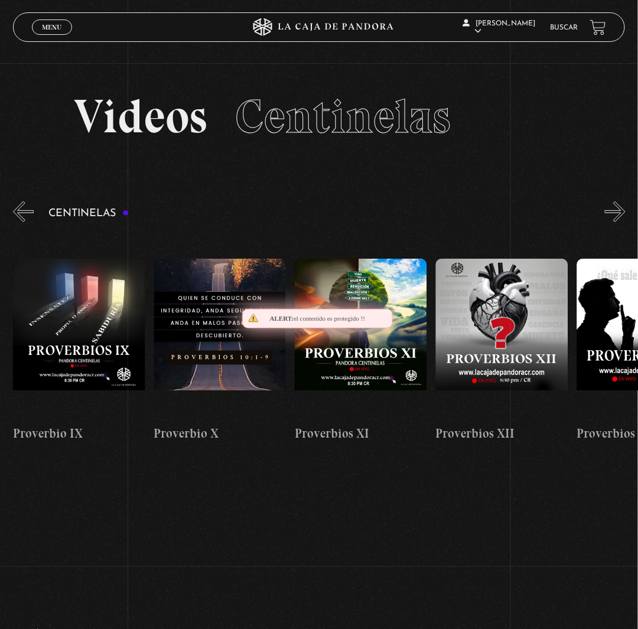
click at [625, 222] on button "»" at bounding box center [615, 211] width 21 height 21
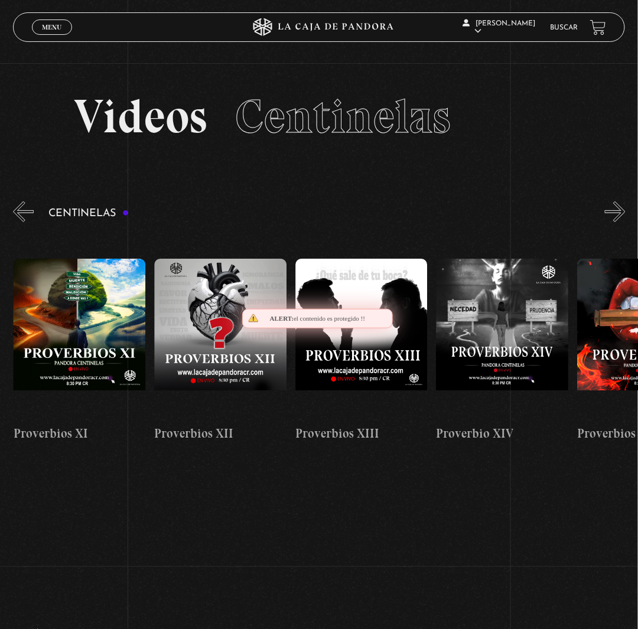
click at [625, 222] on button "»" at bounding box center [615, 211] width 21 height 21
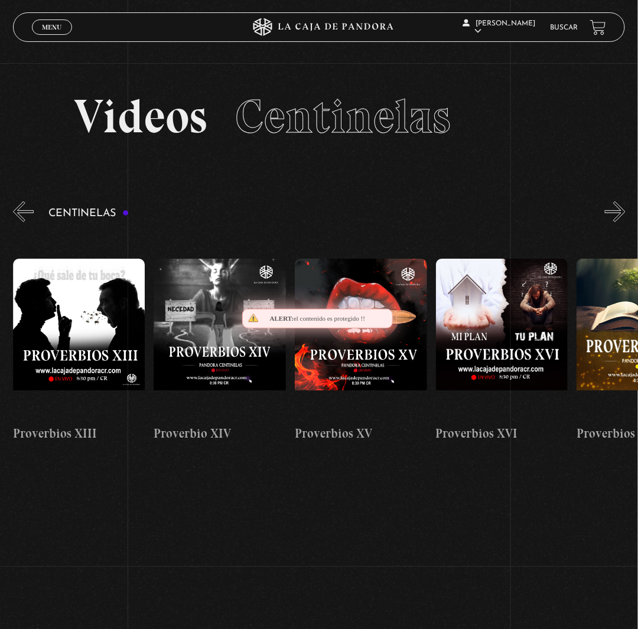
click at [625, 222] on button "»" at bounding box center [615, 211] width 21 height 21
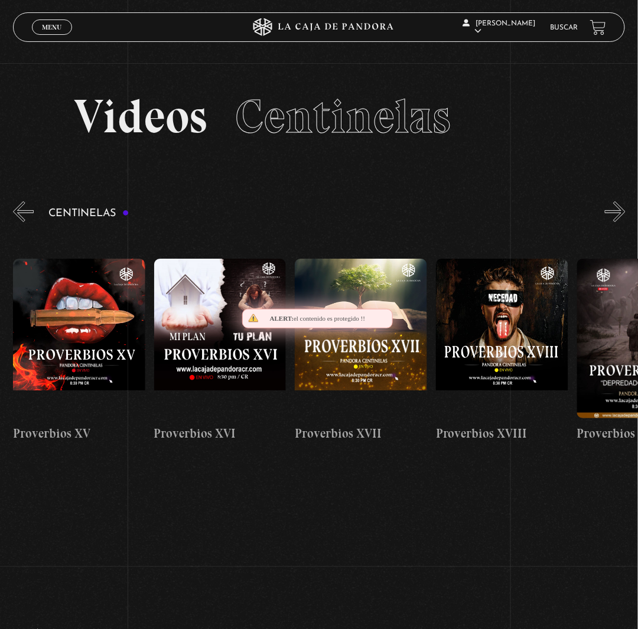
click at [625, 222] on button "»" at bounding box center [615, 211] width 21 height 21
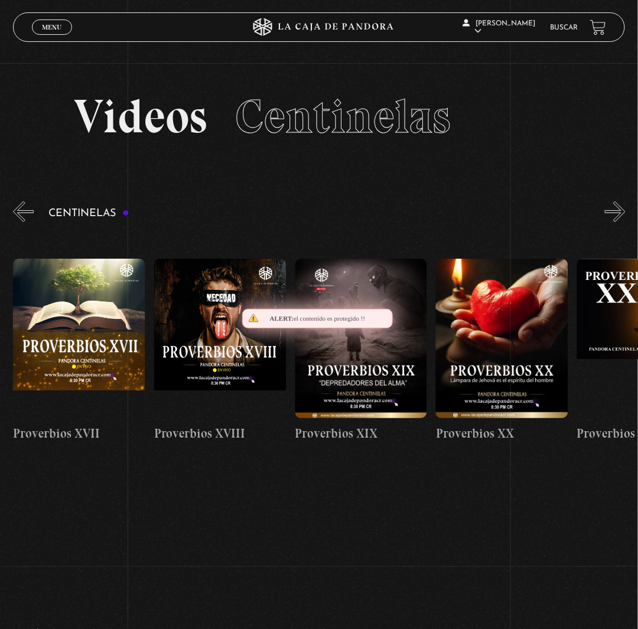
click at [625, 222] on button "»" at bounding box center [615, 211] width 21 height 21
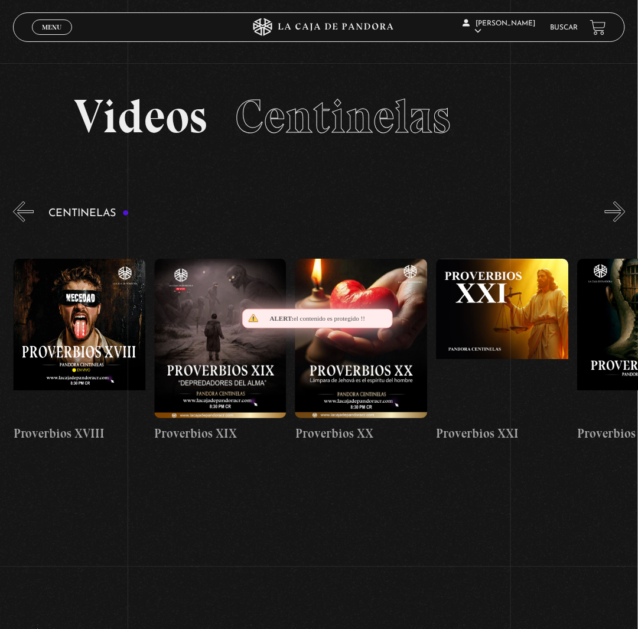
click at [625, 222] on button "»" at bounding box center [615, 211] width 21 height 21
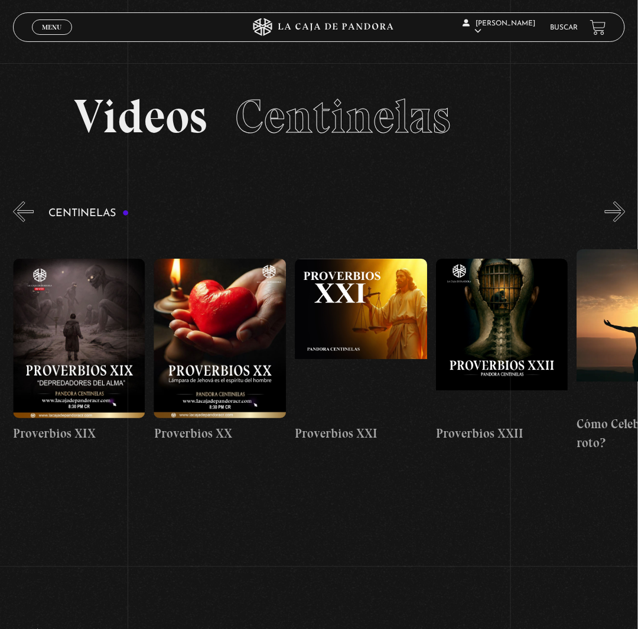
click at [625, 222] on button "»" at bounding box center [615, 211] width 21 height 21
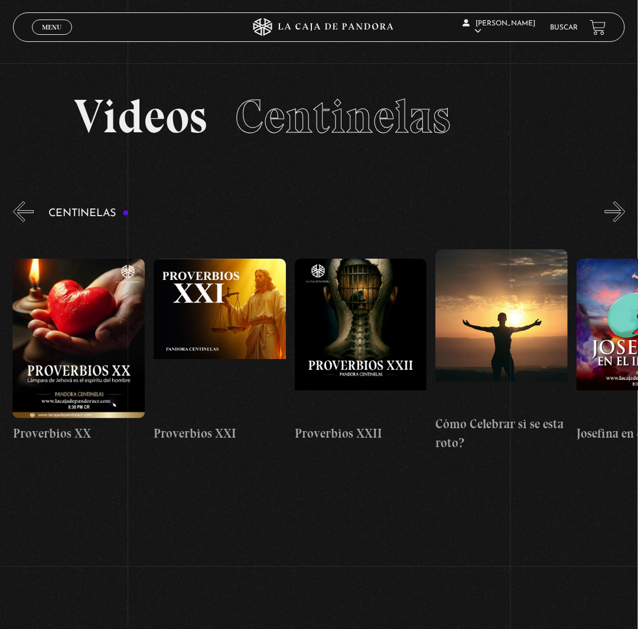
click at [625, 222] on button "»" at bounding box center [615, 211] width 21 height 21
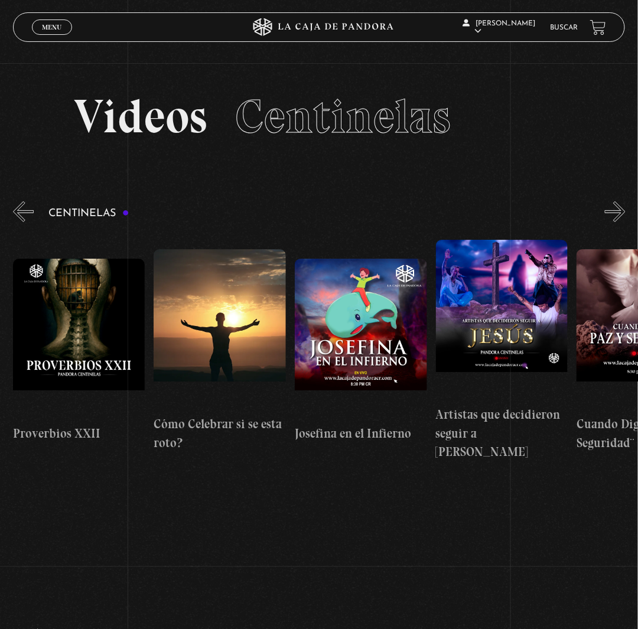
click at [625, 222] on button "»" at bounding box center [615, 211] width 21 height 21
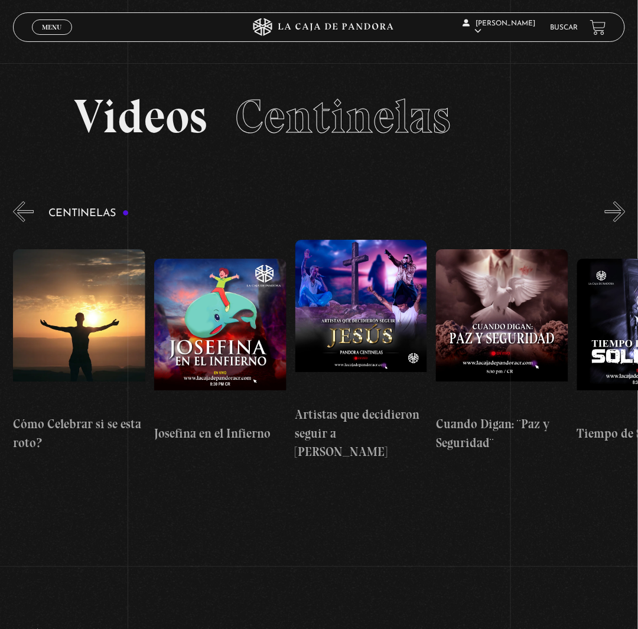
click at [625, 222] on button "»" at bounding box center [615, 211] width 21 height 21
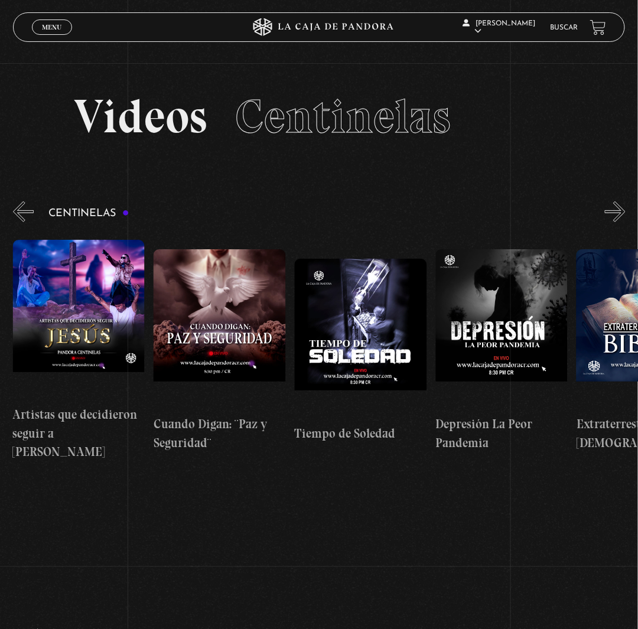
click at [625, 222] on button "»" at bounding box center [615, 211] width 21 height 21
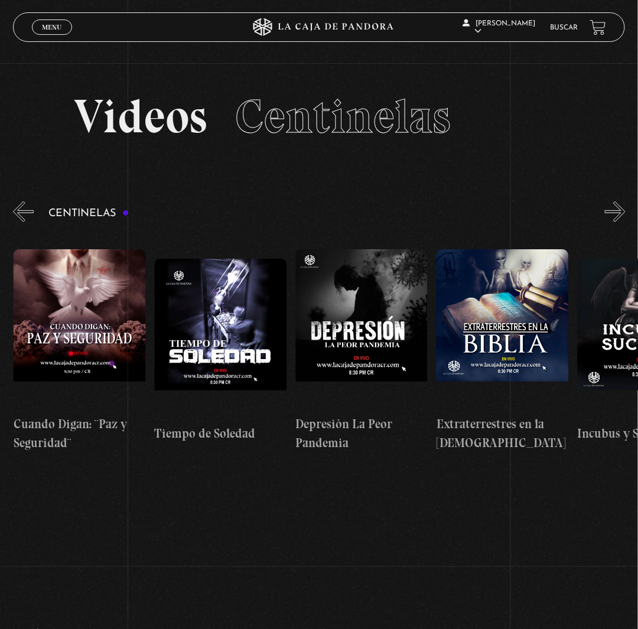
click at [625, 222] on button "»" at bounding box center [615, 211] width 21 height 21
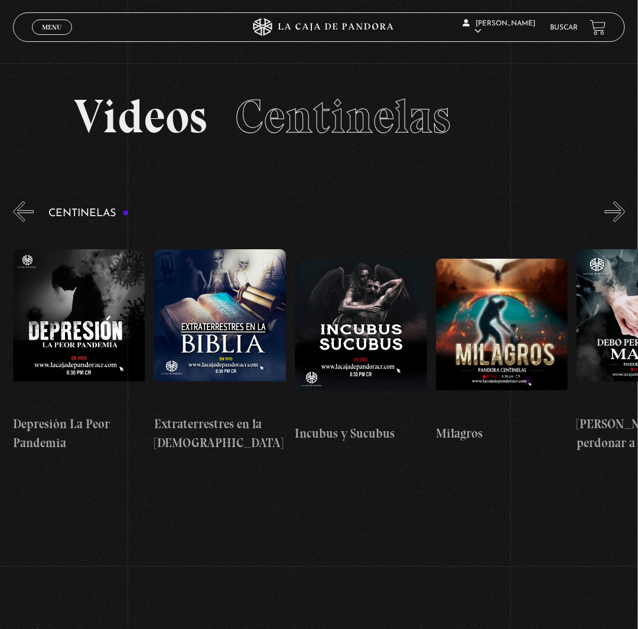
click at [625, 222] on button "»" at bounding box center [615, 211] width 21 height 21
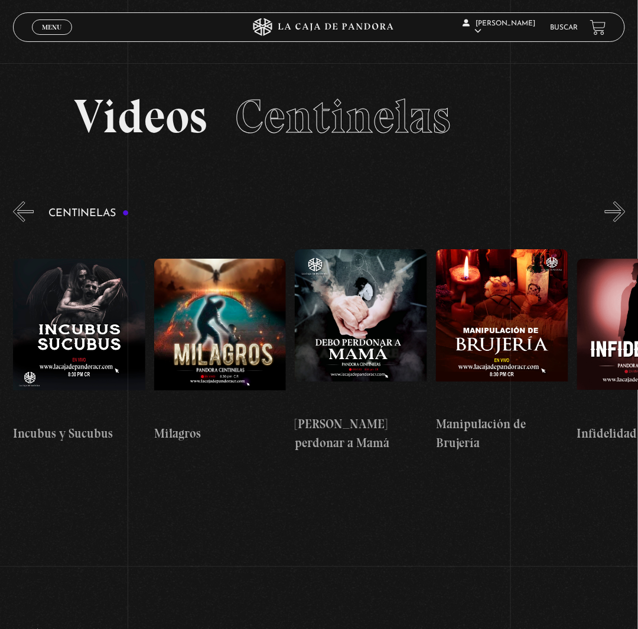
click at [625, 222] on button "»" at bounding box center [615, 211] width 21 height 21
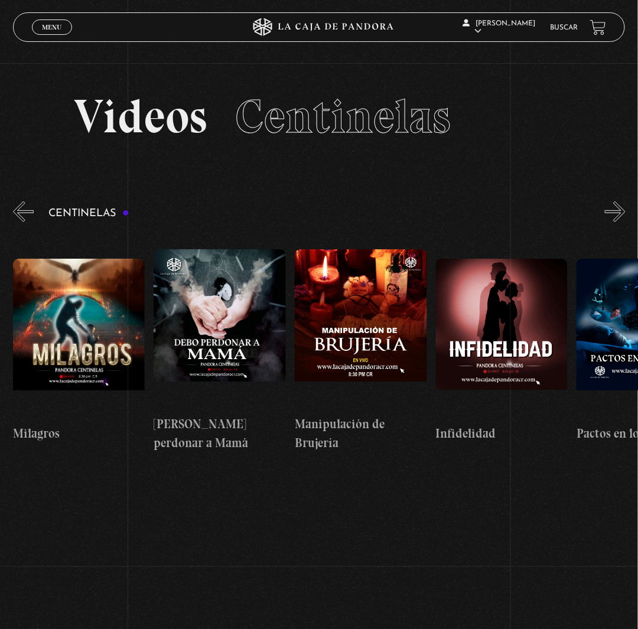
click at [625, 222] on button "»" at bounding box center [615, 211] width 21 height 21
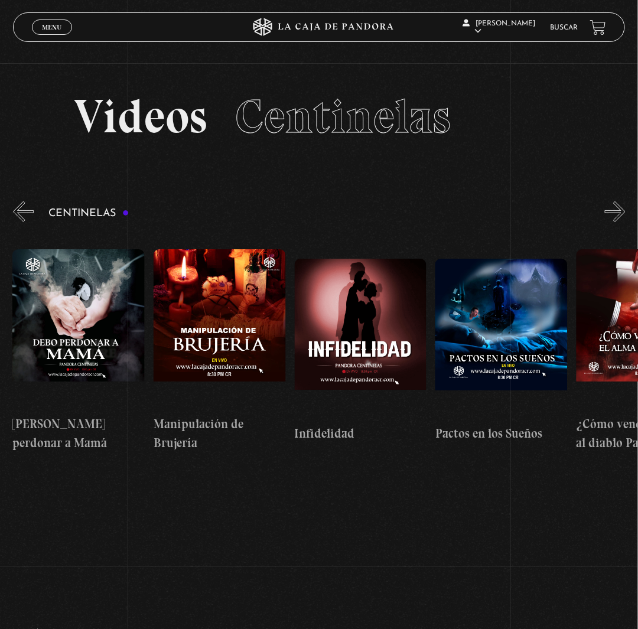
click at [625, 222] on button "»" at bounding box center [615, 211] width 21 height 21
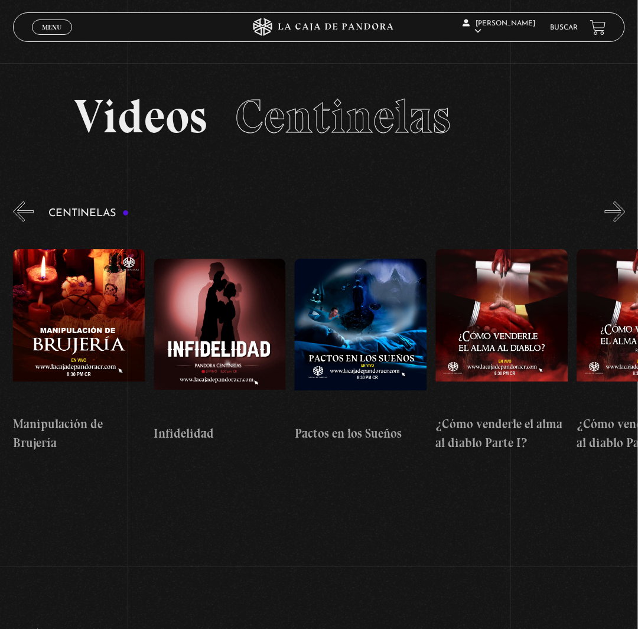
click at [625, 222] on button "»" at bounding box center [615, 211] width 21 height 21
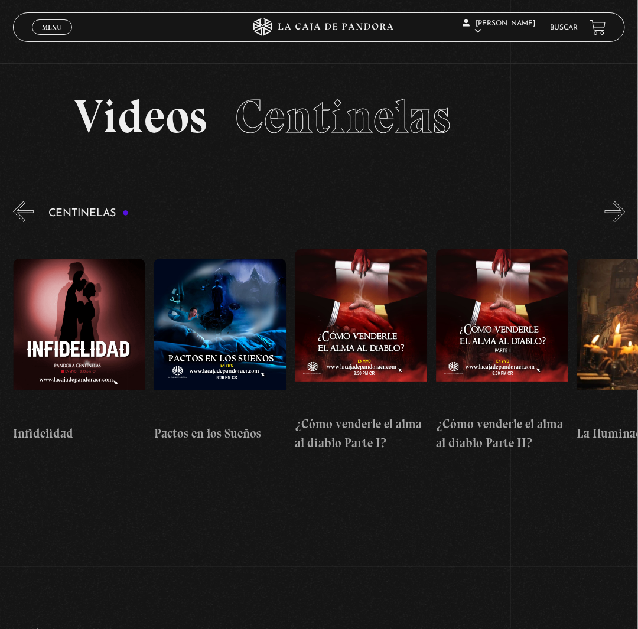
click at [625, 222] on button "»" at bounding box center [615, 211] width 21 height 21
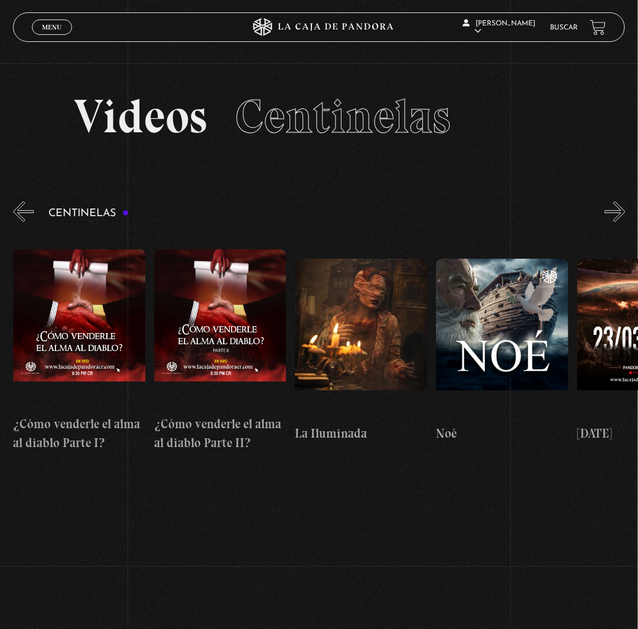
click at [625, 222] on button "»" at bounding box center [615, 211] width 21 height 21
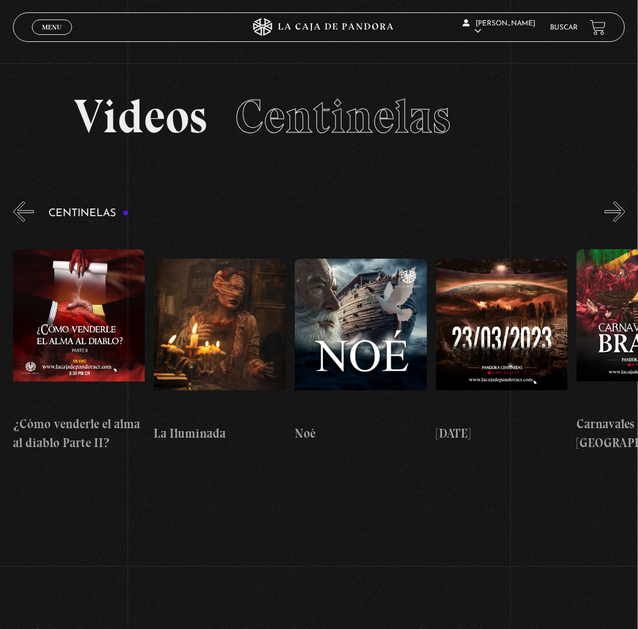
click at [625, 222] on button "»" at bounding box center [615, 211] width 21 height 21
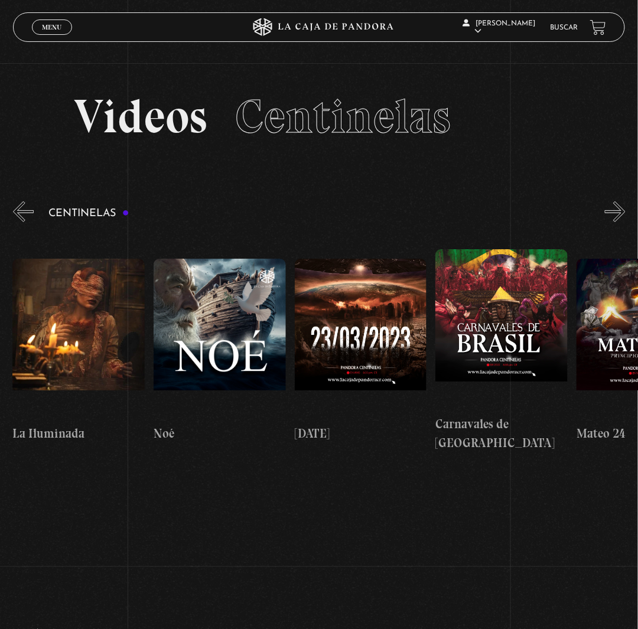
click at [625, 222] on button "»" at bounding box center [615, 211] width 21 height 21
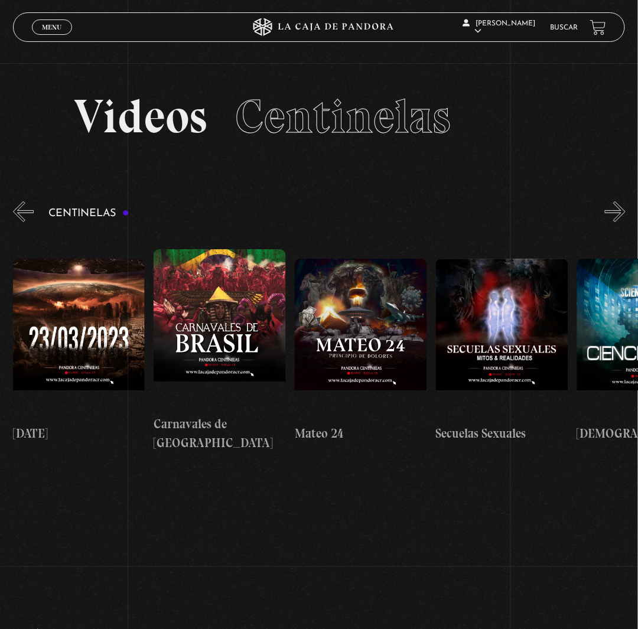
click at [625, 222] on button "»" at bounding box center [615, 211] width 21 height 21
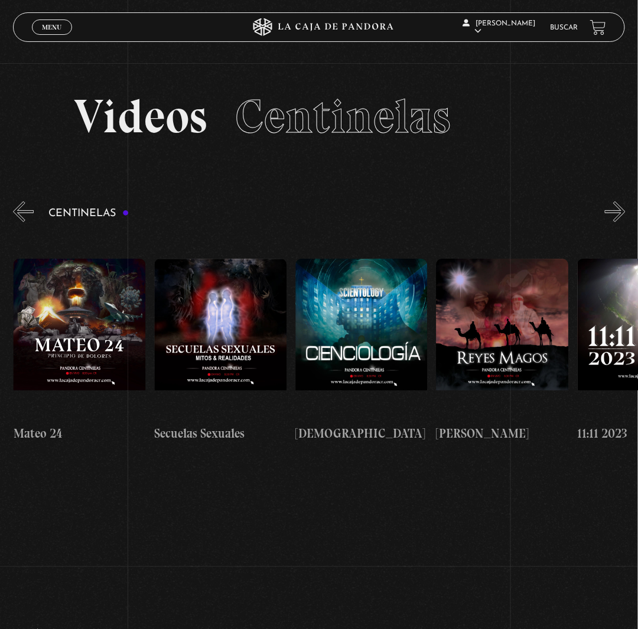
click at [625, 222] on button "»" at bounding box center [615, 211] width 21 height 21
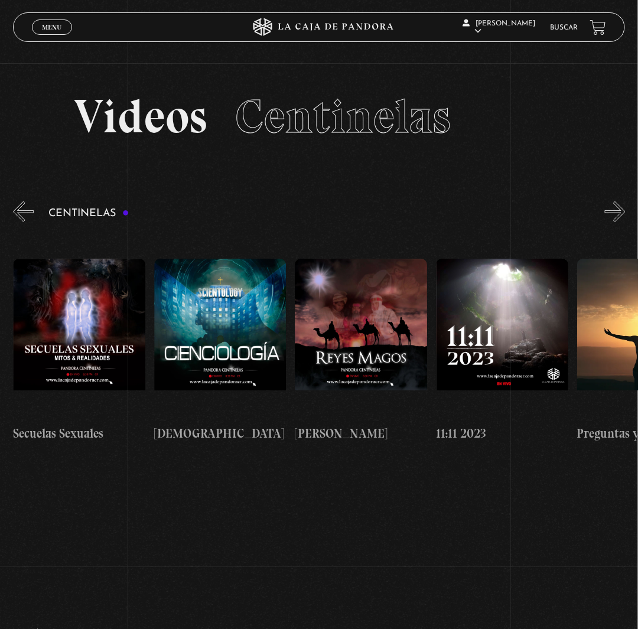
click at [625, 222] on button "»" at bounding box center [615, 211] width 21 height 21
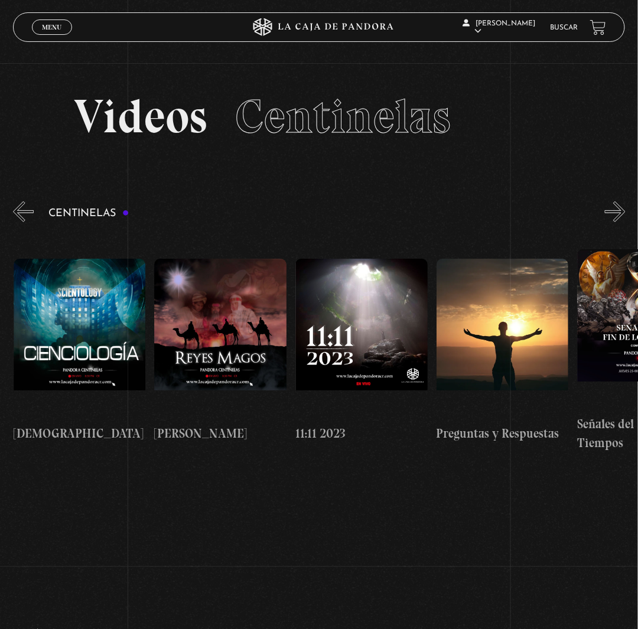
click at [625, 222] on button "»" at bounding box center [615, 211] width 21 height 21
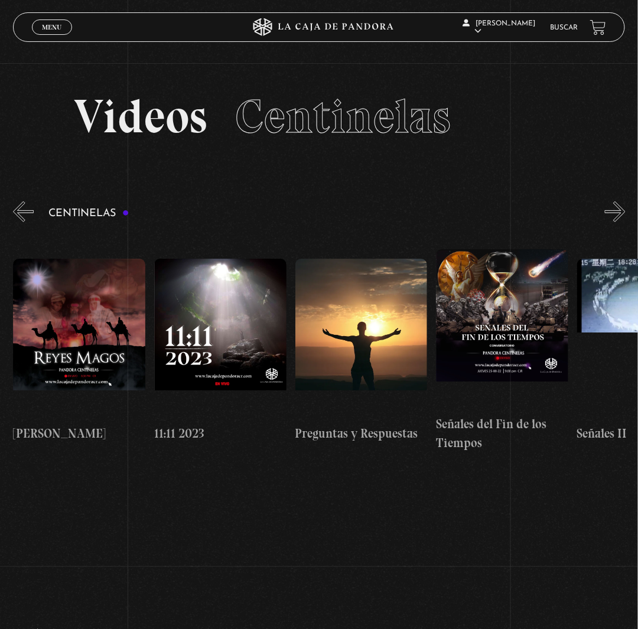
click at [625, 222] on button "»" at bounding box center [615, 211] width 21 height 21
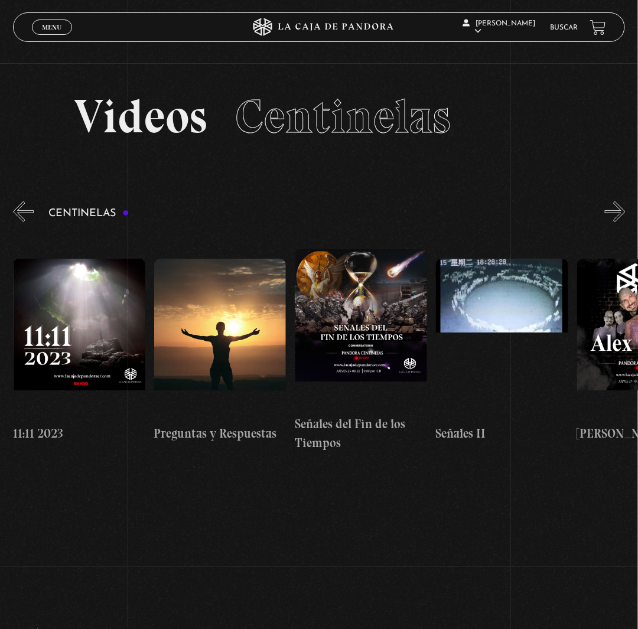
click at [625, 222] on button "»" at bounding box center [615, 211] width 21 height 21
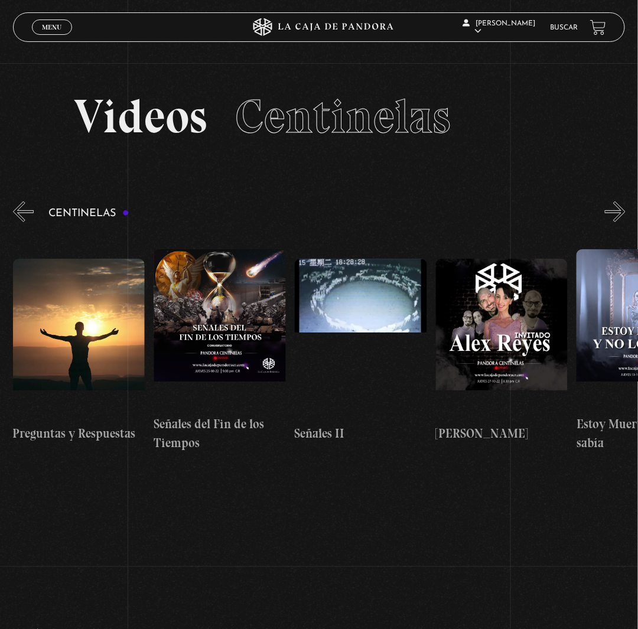
click at [625, 222] on button "»" at bounding box center [615, 211] width 21 height 21
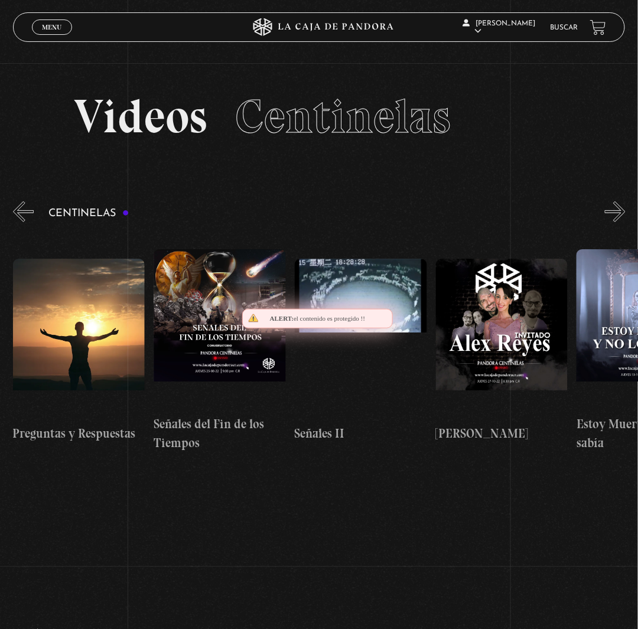
scroll to position [0, 7047]
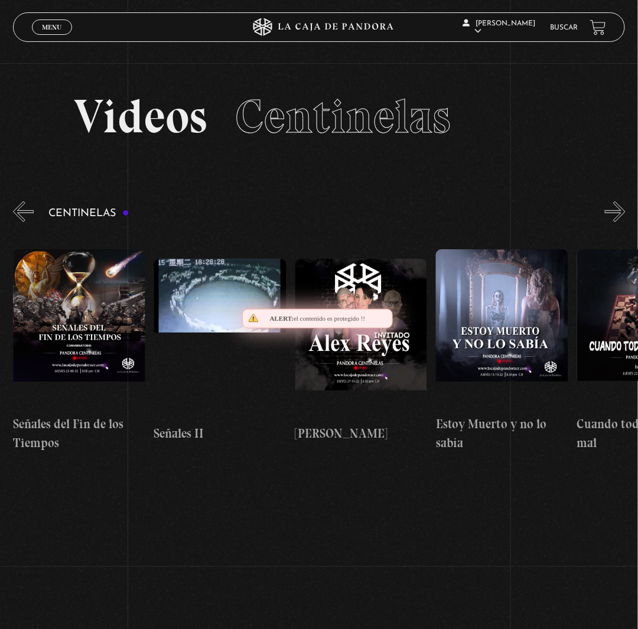
click at [625, 222] on button "»" at bounding box center [615, 211] width 21 height 21
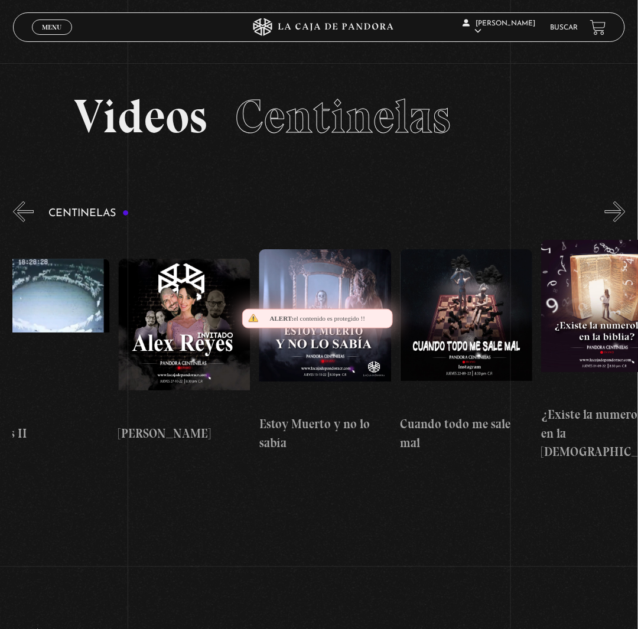
click at [625, 222] on button "»" at bounding box center [615, 211] width 21 height 21
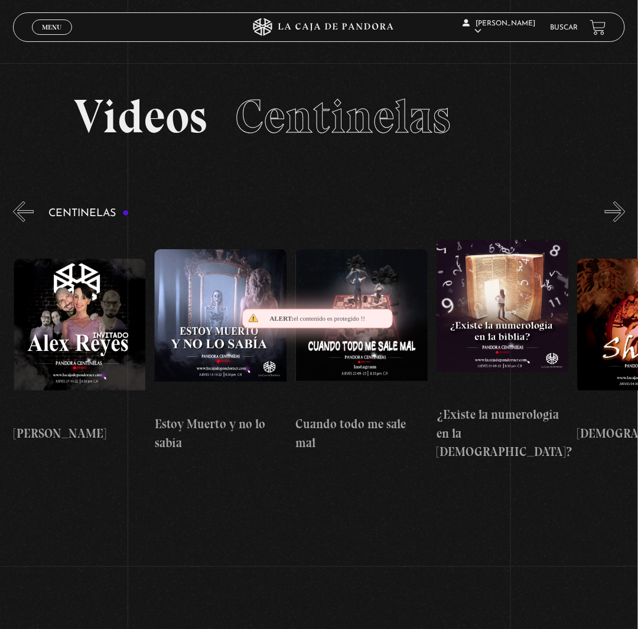
click at [625, 222] on button "»" at bounding box center [615, 211] width 21 height 21
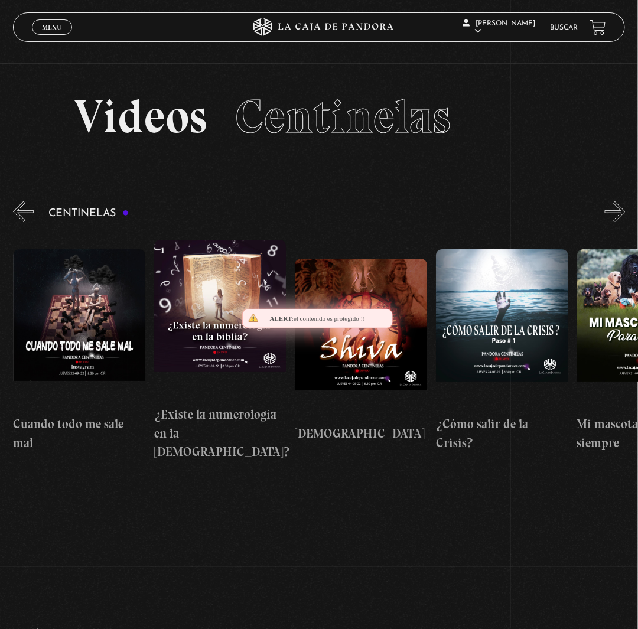
click at [625, 222] on button "»" at bounding box center [615, 211] width 21 height 21
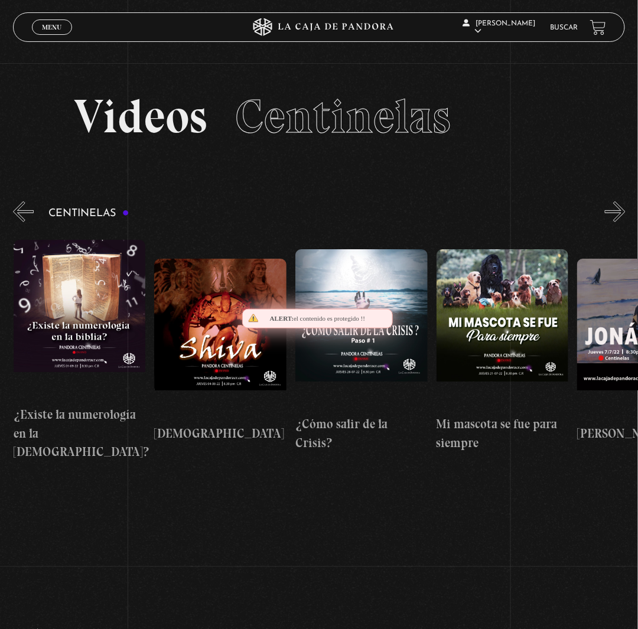
click at [625, 222] on button "»" at bounding box center [615, 211] width 21 height 21
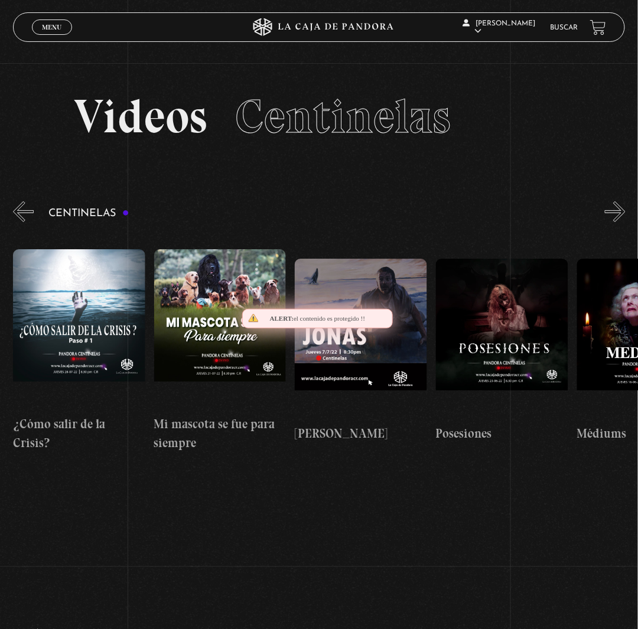
click at [625, 222] on button "»" at bounding box center [615, 211] width 21 height 21
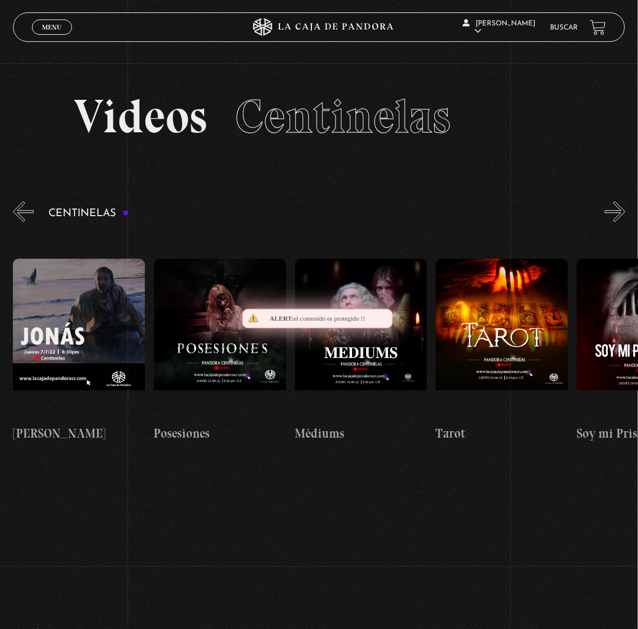
click at [625, 222] on button "»" at bounding box center [615, 211] width 21 height 21
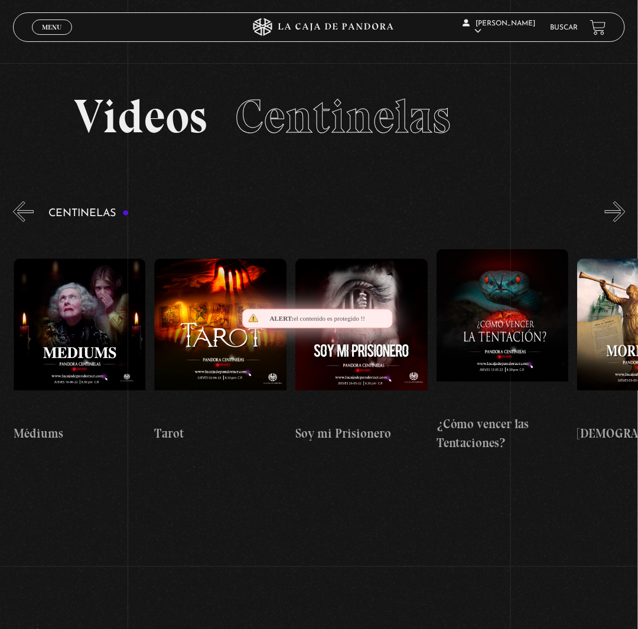
click at [625, 222] on button "»" at bounding box center [615, 211] width 21 height 21
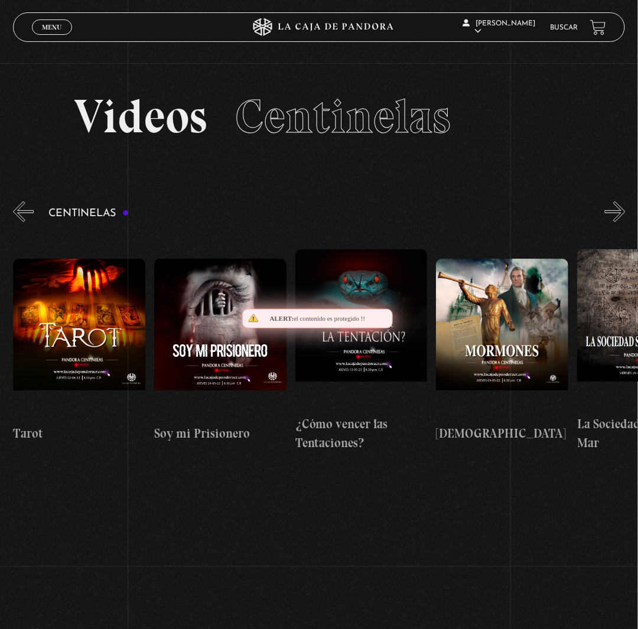
click at [625, 222] on button "»" at bounding box center [615, 211] width 21 height 21
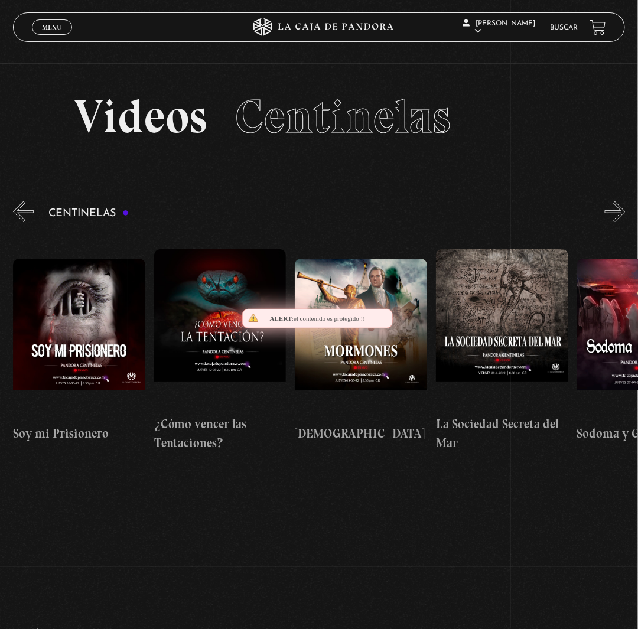
click at [625, 222] on button "»" at bounding box center [615, 211] width 21 height 21
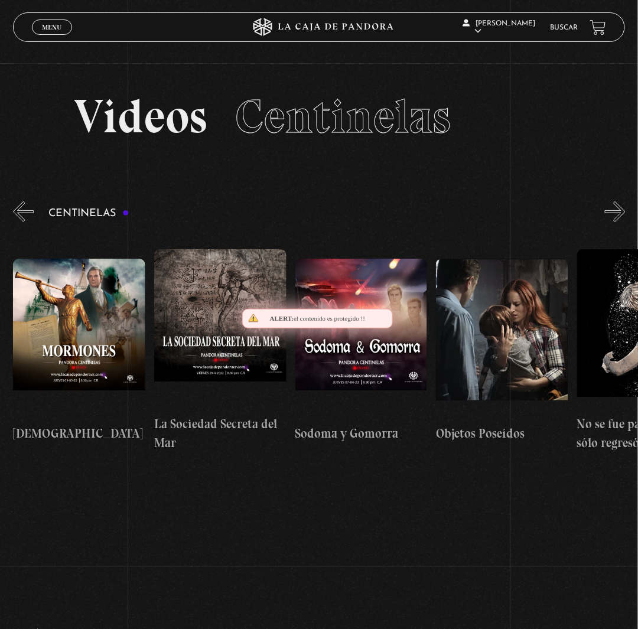
scroll to position [0, 9161]
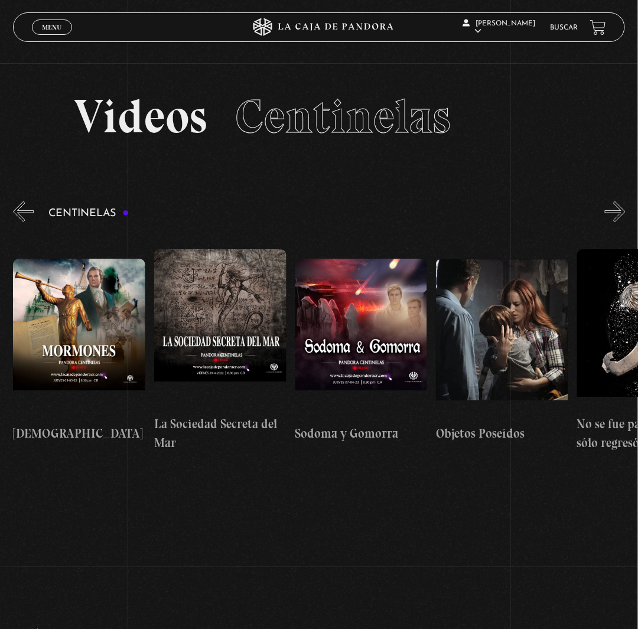
click at [625, 222] on button "»" at bounding box center [615, 211] width 21 height 21
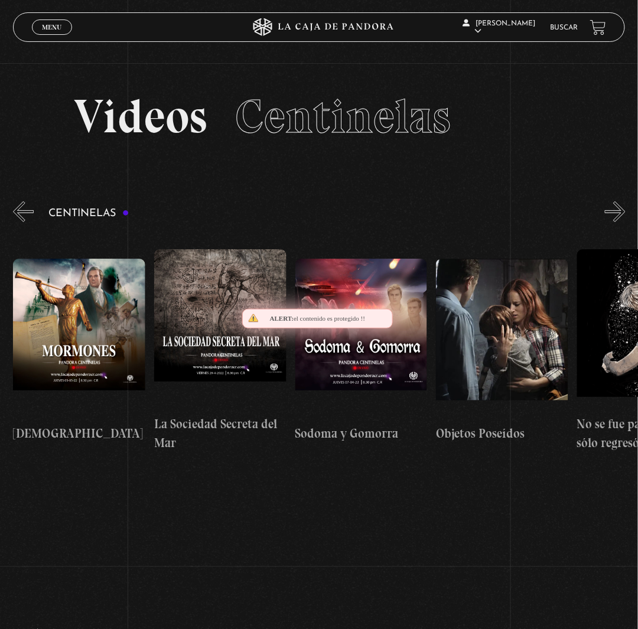
click at [625, 222] on button "»" at bounding box center [615, 211] width 21 height 21
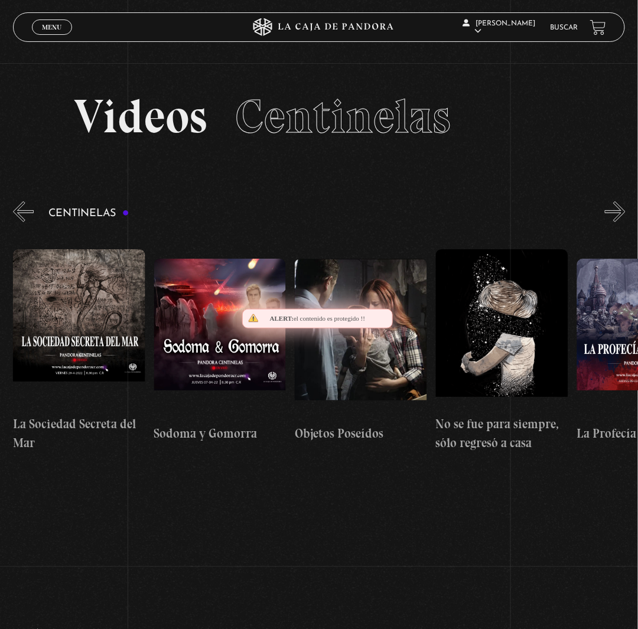
click at [625, 222] on button "»" at bounding box center [615, 211] width 21 height 21
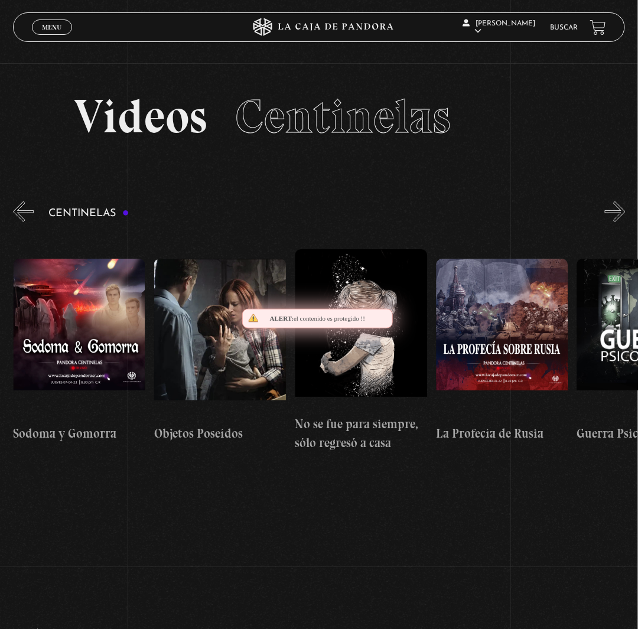
click at [625, 222] on button "»" at bounding box center [615, 211] width 21 height 21
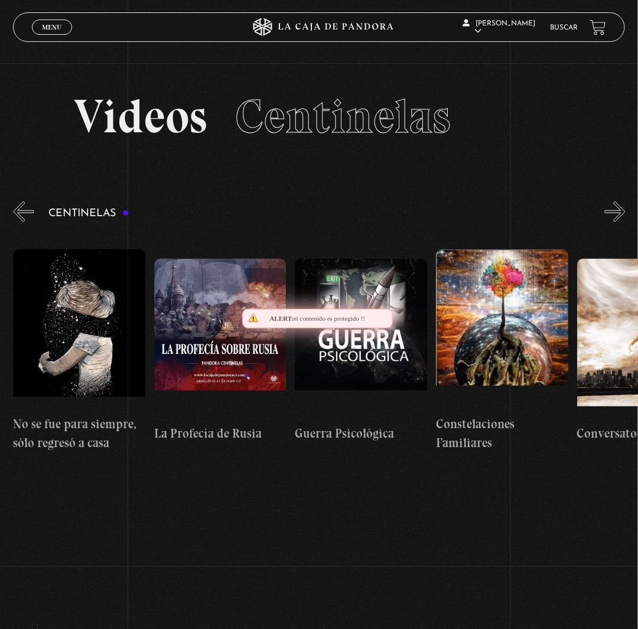
click at [625, 222] on button "»" at bounding box center [615, 211] width 21 height 21
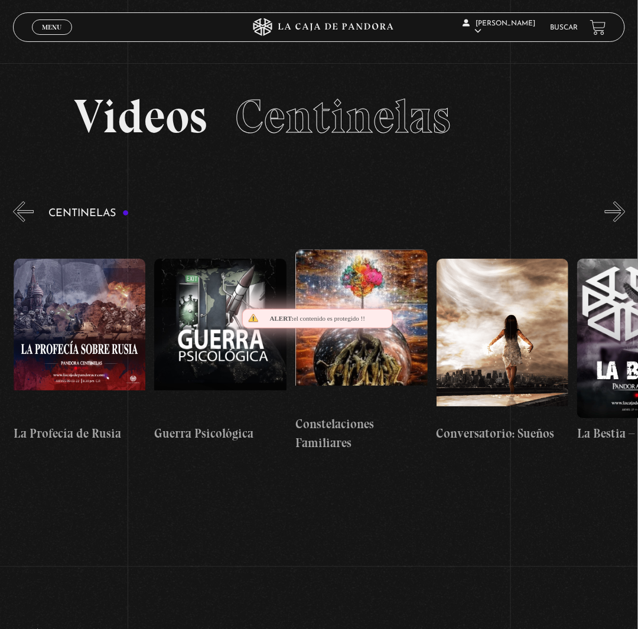
click at [625, 222] on button "»" at bounding box center [615, 211] width 21 height 21
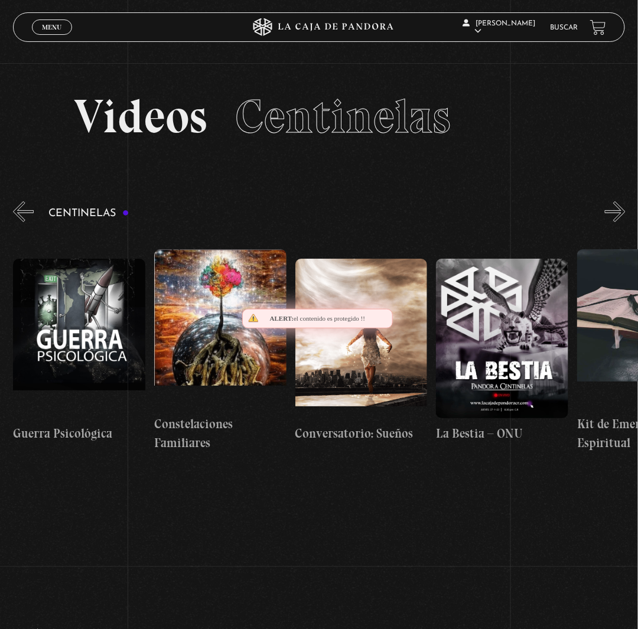
click at [625, 222] on button "»" at bounding box center [615, 211] width 21 height 21
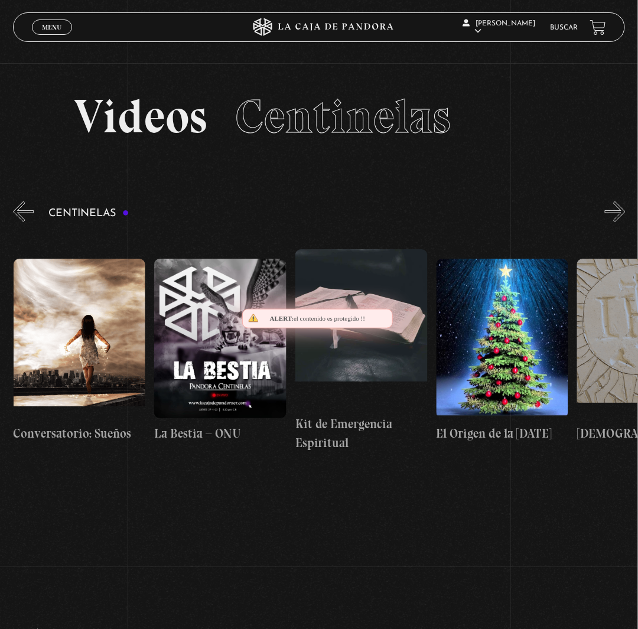
click at [625, 222] on button "»" at bounding box center [615, 211] width 21 height 21
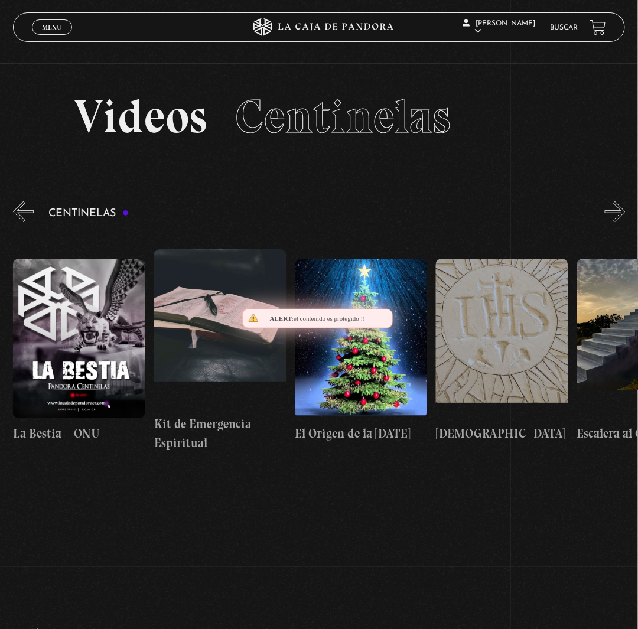
click at [625, 222] on button "»" at bounding box center [615, 211] width 21 height 21
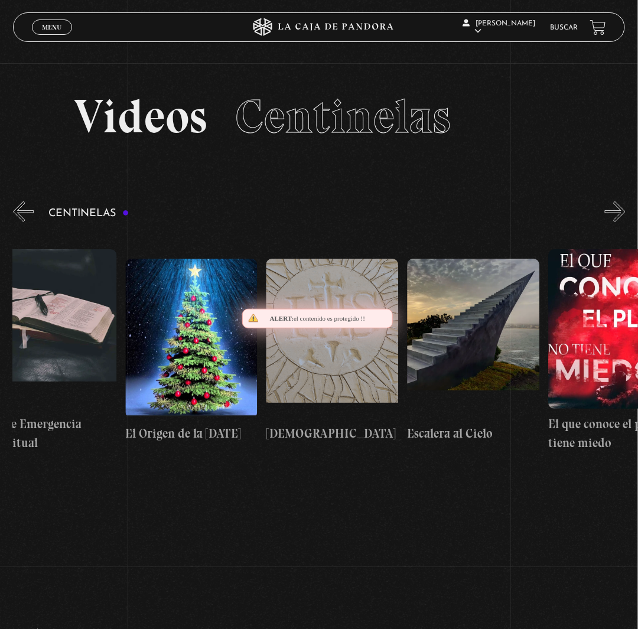
click at [625, 222] on button "»" at bounding box center [615, 211] width 21 height 21
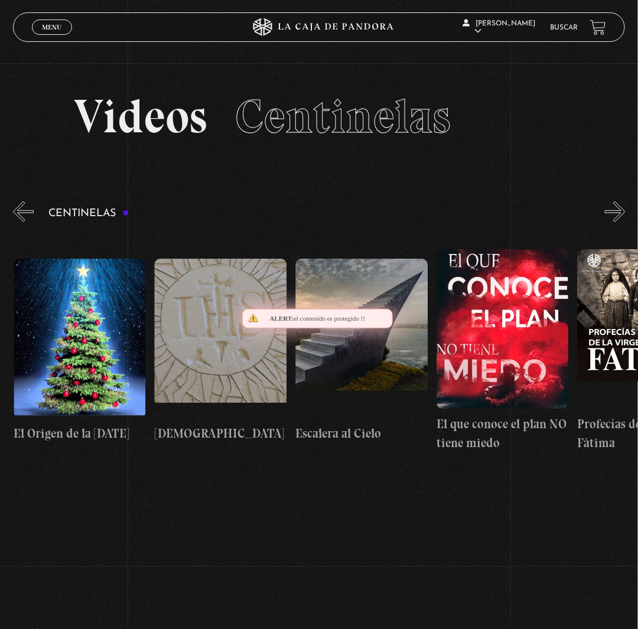
click at [625, 222] on button "»" at bounding box center [615, 211] width 21 height 21
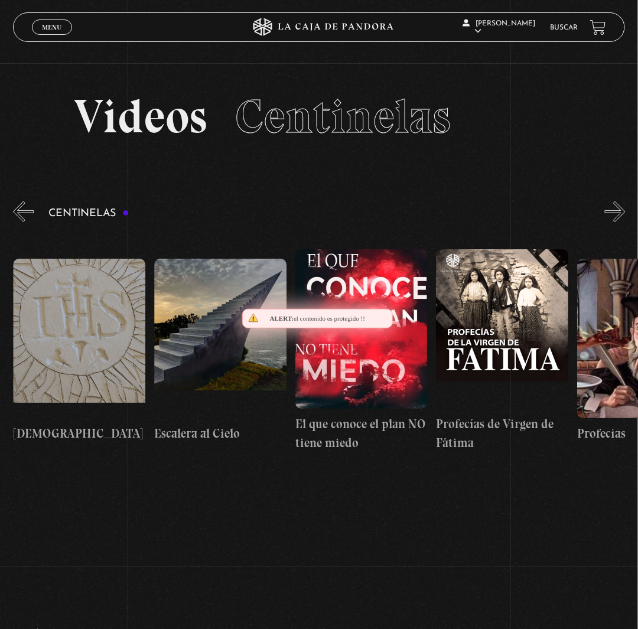
click at [625, 222] on button "»" at bounding box center [615, 211] width 21 height 21
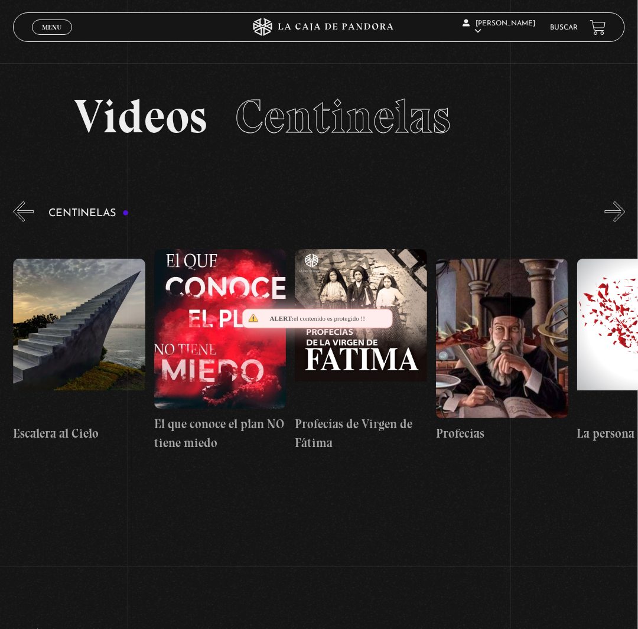
click at [625, 222] on button "»" at bounding box center [615, 211] width 21 height 21
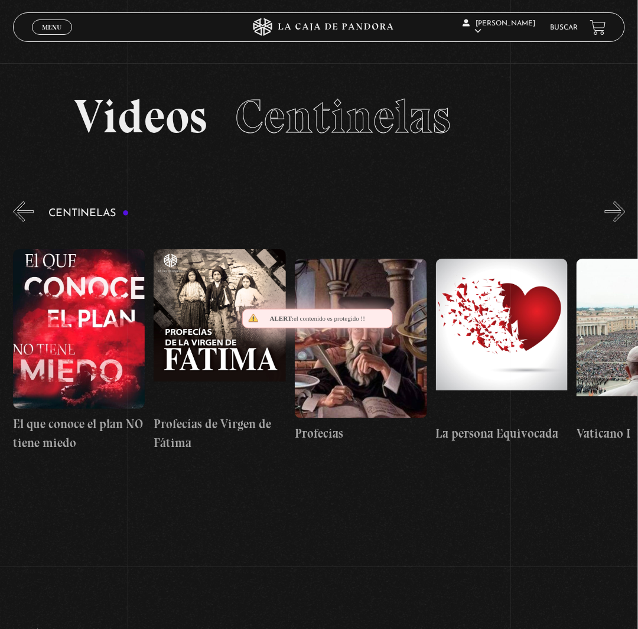
click at [625, 222] on button "»" at bounding box center [615, 211] width 21 height 21
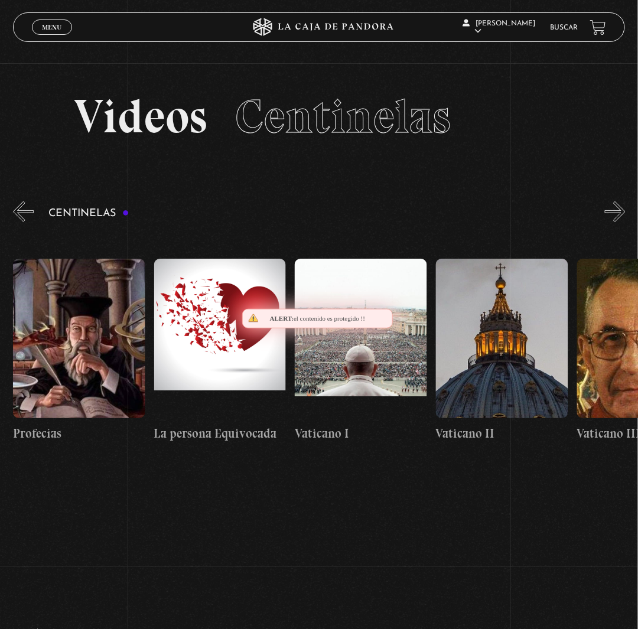
click at [625, 222] on button "»" at bounding box center [615, 211] width 21 height 21
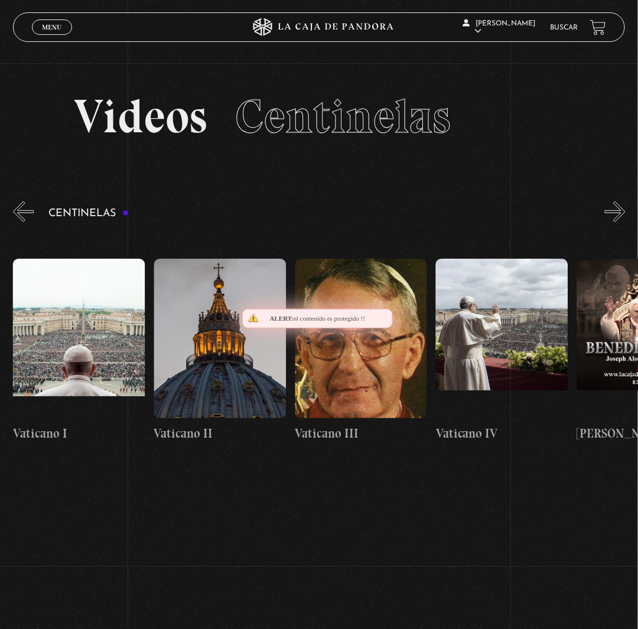
click at [625, 222] on button "»" at bounding box center [615, 211] width 21 height 21
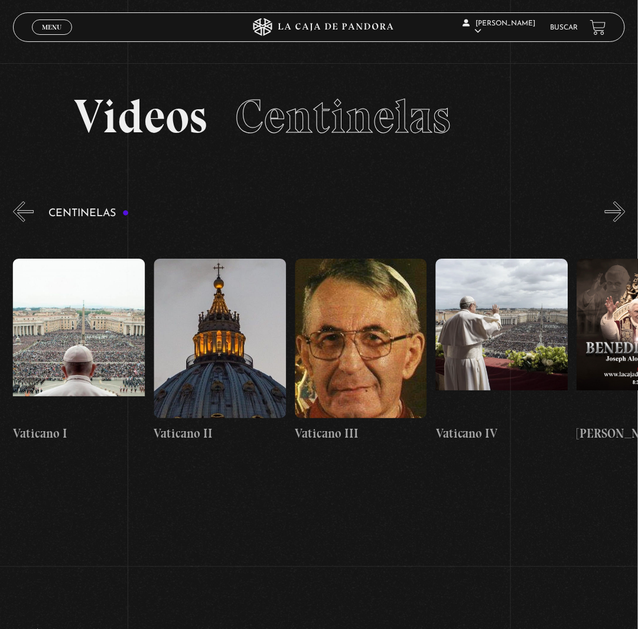
click at [625, 222] on button "»" at bounding box center [615, 211] width 21 height 21
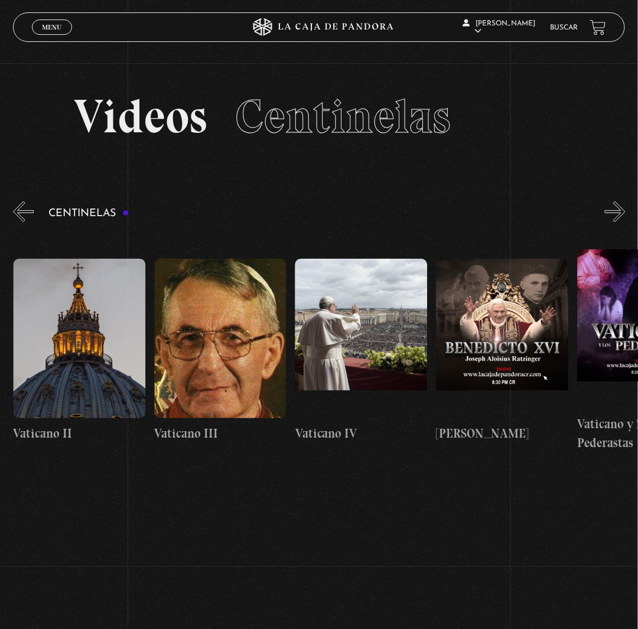
click at [625, 222] on button "»" at bounding box center [615, 211] width 21 height 21
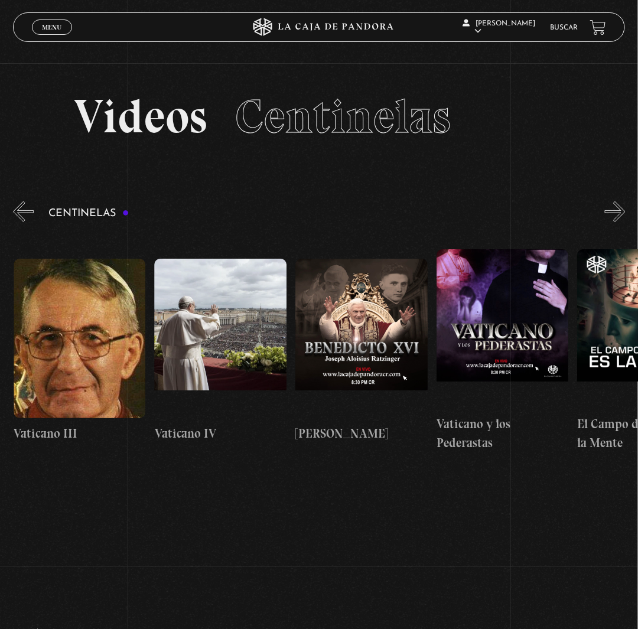
click at [625, 222] on button "»" at bounding box center [615, 211] width 21 height 21
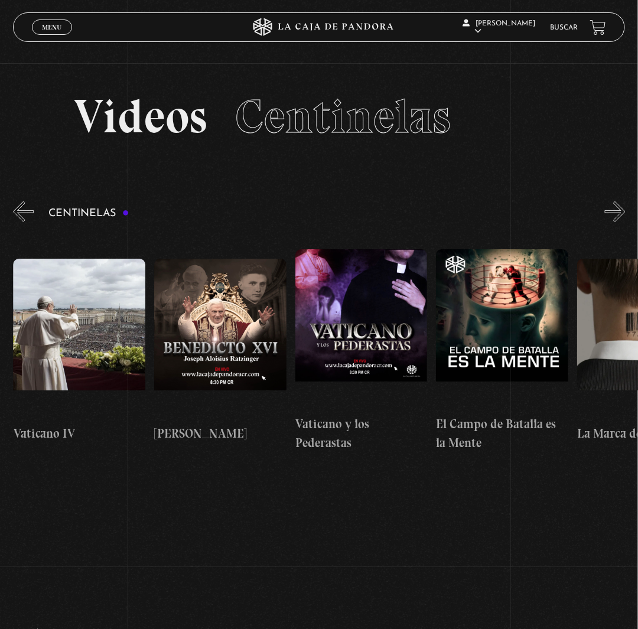
click at [625, 222] on button "»" at bounding box center [615, 211] width 21 height 21
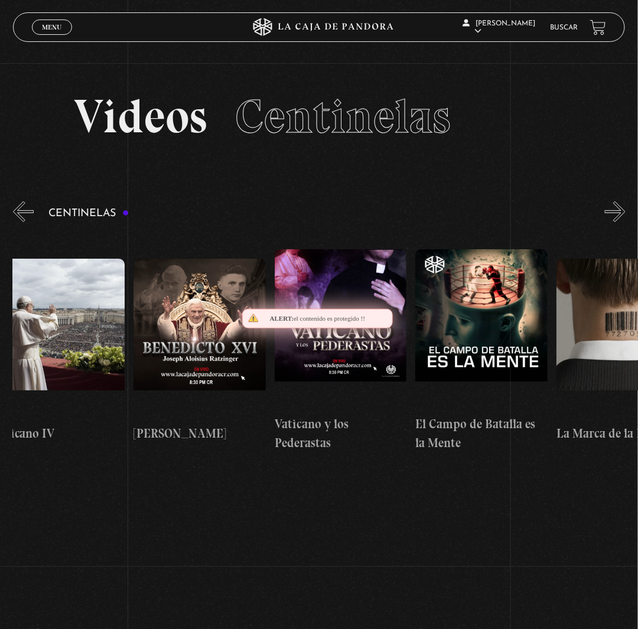
click at [625, 222] on button "»" at bounding box center [615, 211] width 21 height 21
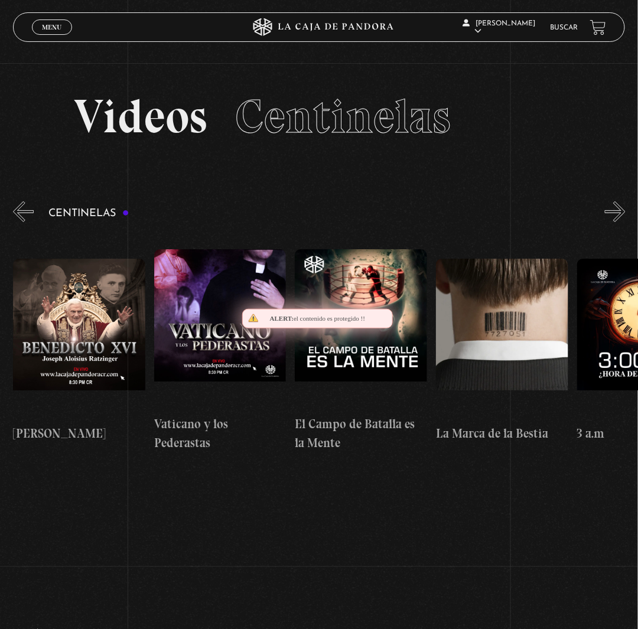
click at [625, 222] on button "»" at bounding box center [615, 211] width 21 height 21
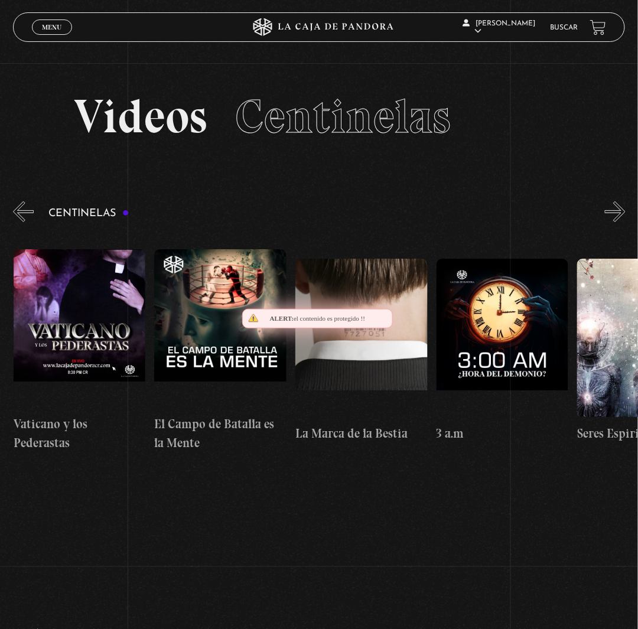
click at [625, 222] on button "»" at bounding box center [615, 211] width 21 height 21
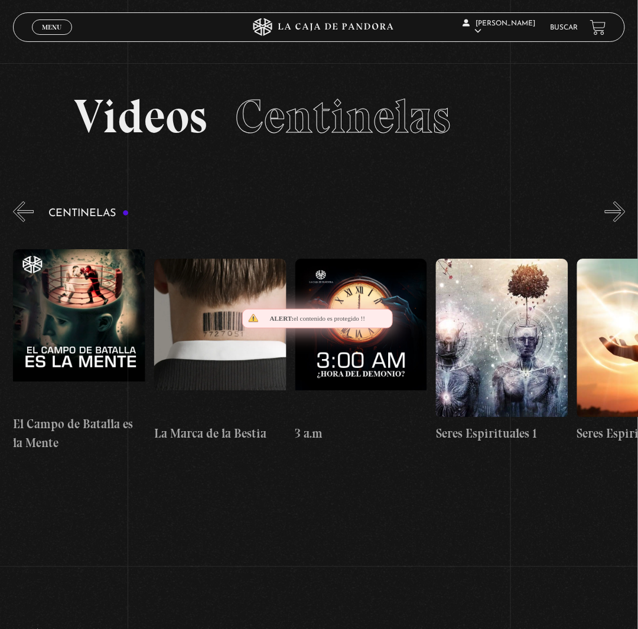
click at [625, 222] on button "»" at bounding box center [615, 211] width 21 height 21
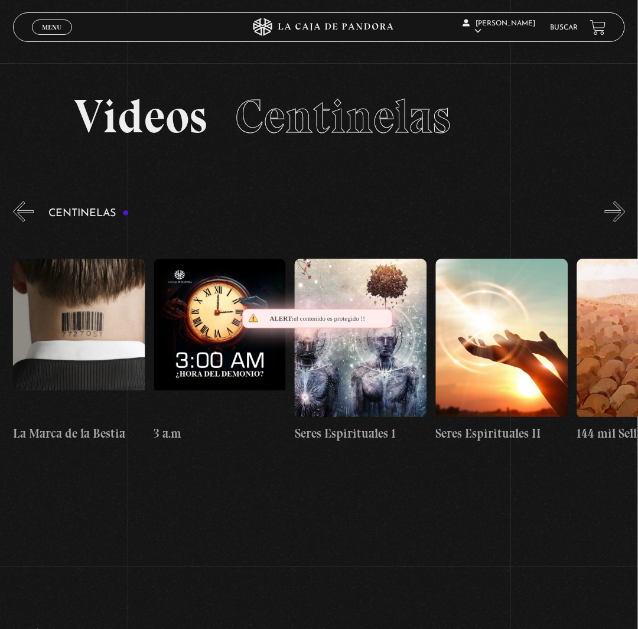
click at [625, 222] on button "»" at bounding box center [615, 211] width 21 height 21
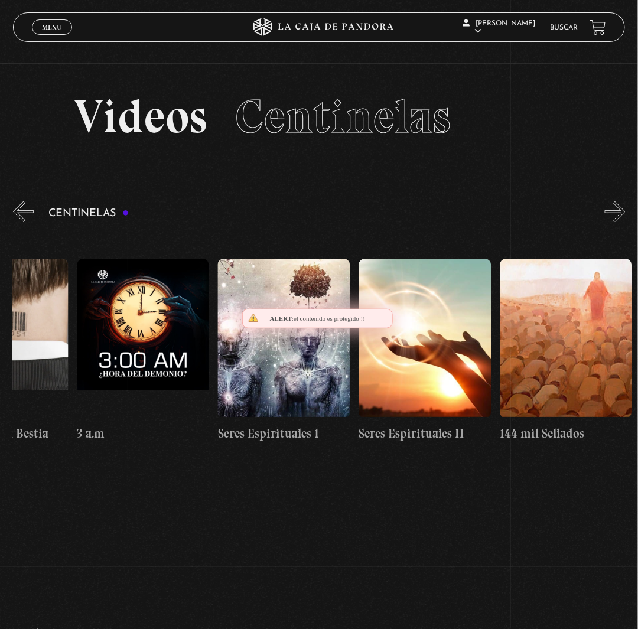
click at [625, 222] on button "»" at bounding box center [615, 211] width 21 height 21
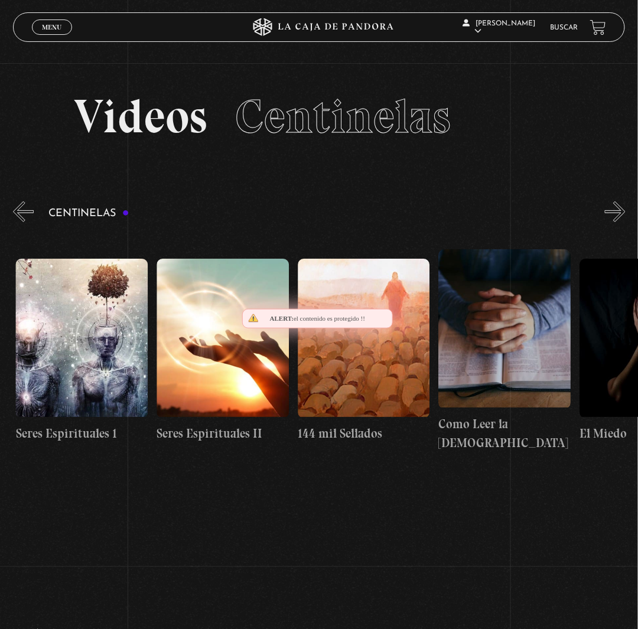
scroll to position [0, 12966]
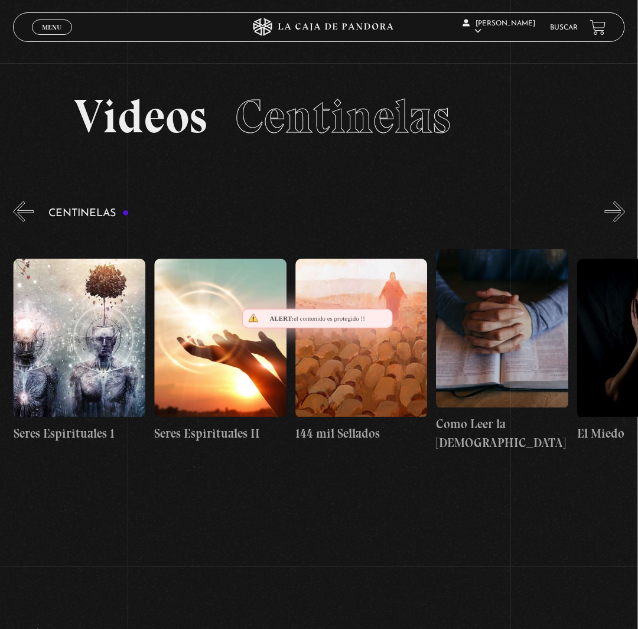
click at [19, 222] on button "«" at bounding box center [23, 211] width 21 height 21
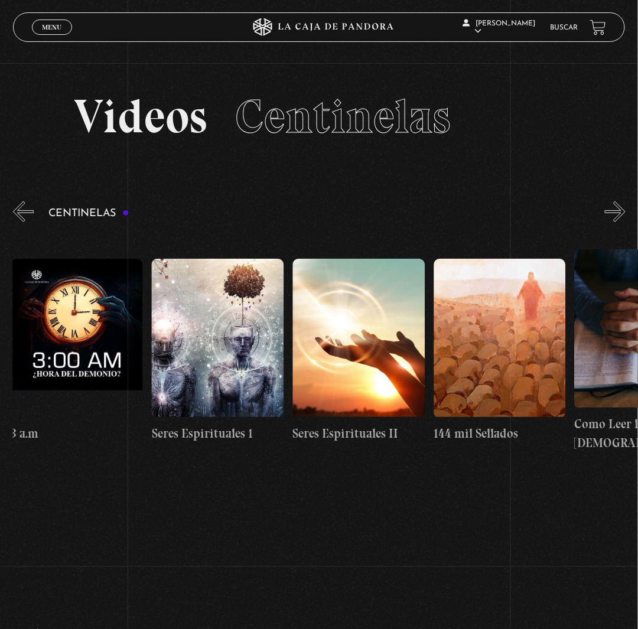
scroll to position [0, 12825]
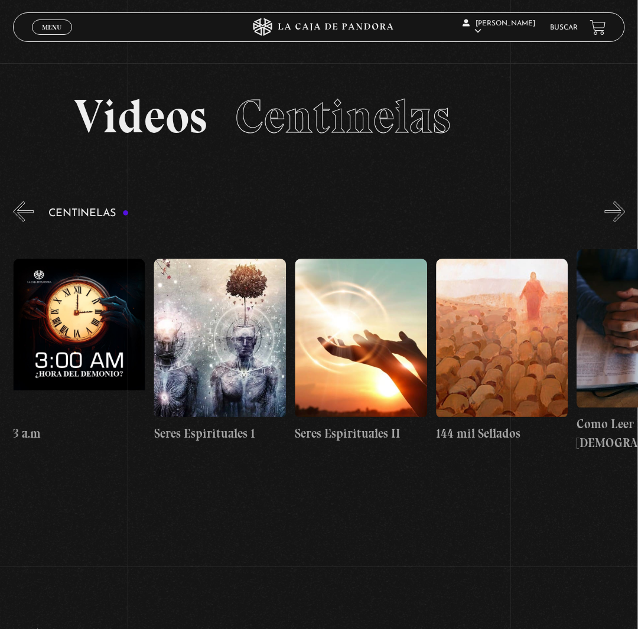
click at [625, 222] on button "»" at bounding box center [615, 211] width 21 height 21
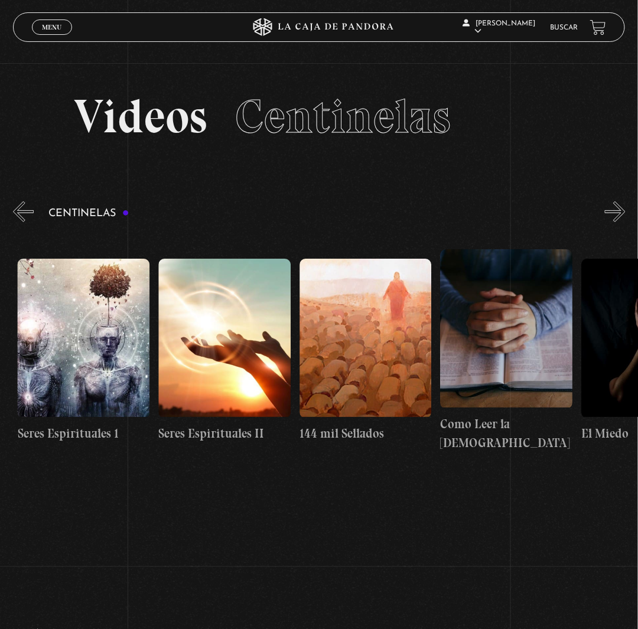
click at [625, 222] on button "»" at bounding box center [615, 211] width 21 height 21
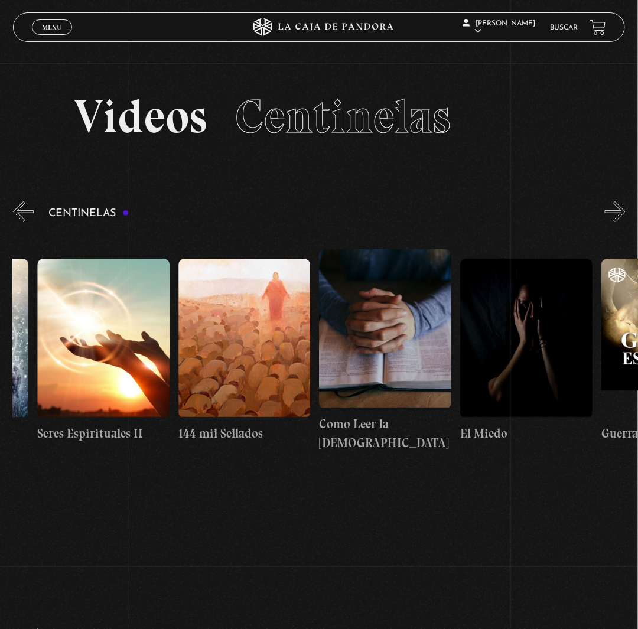
click at [625, 222] on button "»" at bounding box center [615, 211] width 21 height 21
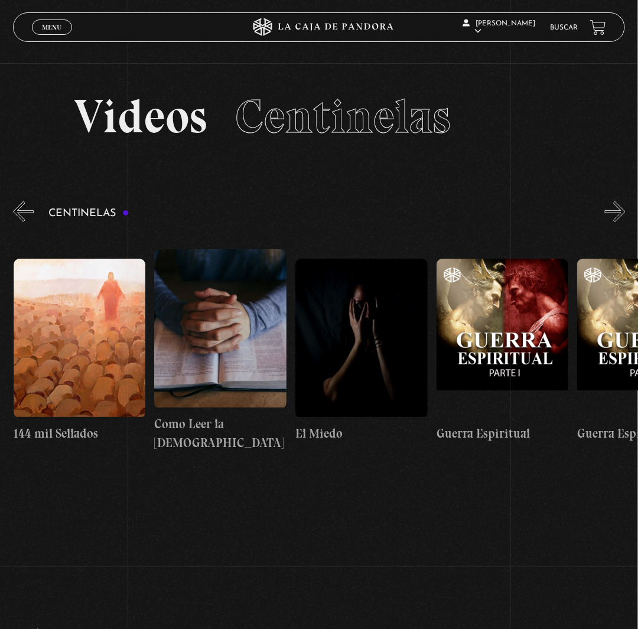
scroll to position [0, 13248]
click at [625, 222] on button "»" at bounding box center [615, 211] width 21 height 21
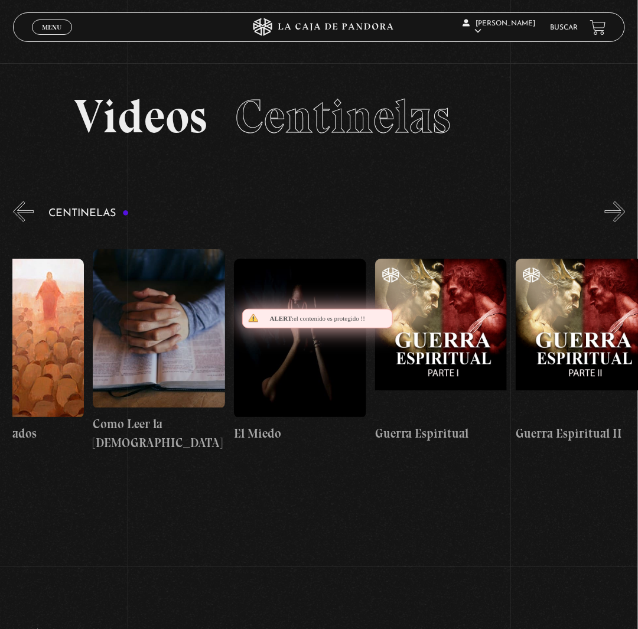
click at [625, 222] on button "»" at bounding box center [615, 211] width 21 height 21
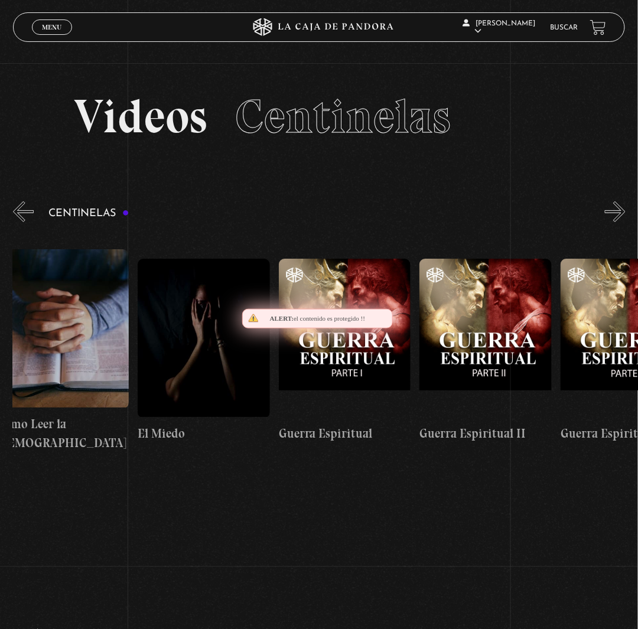
click at [625, 222] on button "»" at bounding box center [615, 211] width 21 height 21
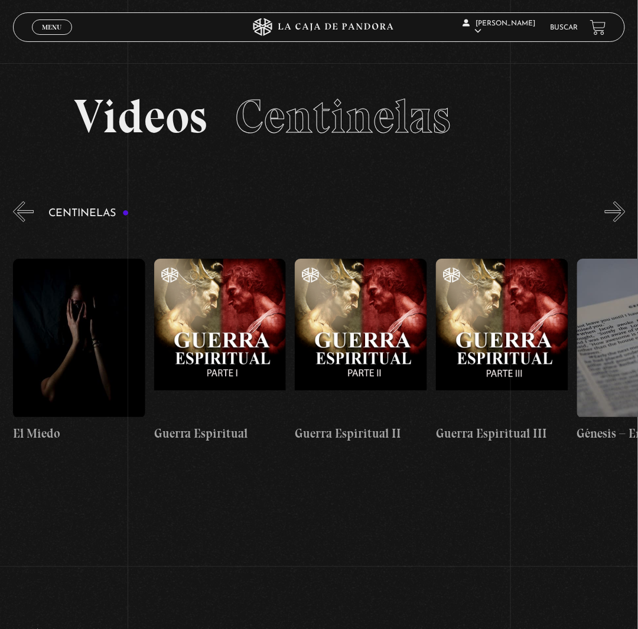
click at [625, 222] on button "»" at bounding box center [615, 211] width 21 height 21
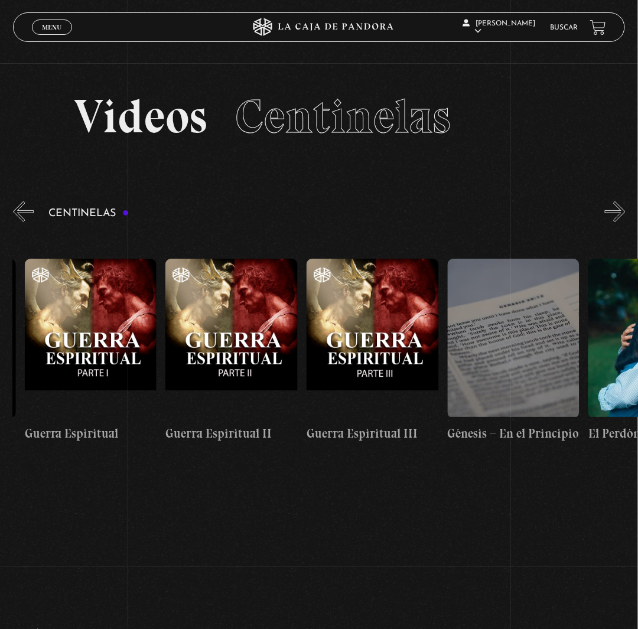
click at [625, 222] on button "»" at bounding box center [615, 211] width 21 height 21
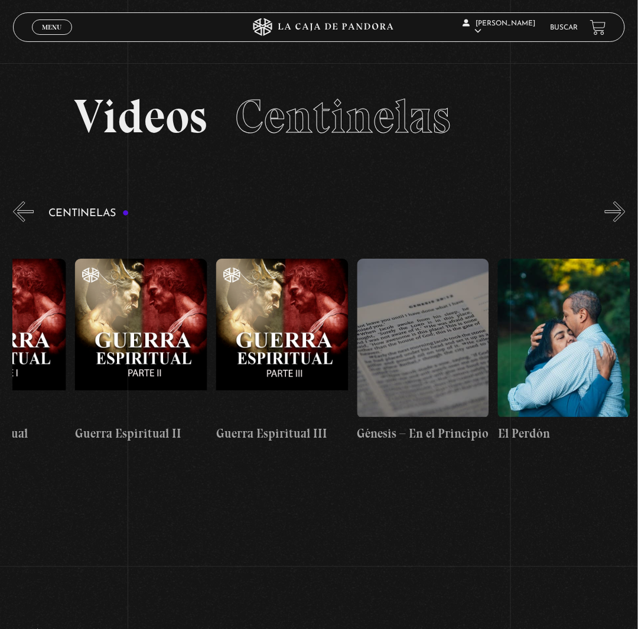
click at [625, 222] on button "»" at bounding box center [615, 211] width 21 height 21
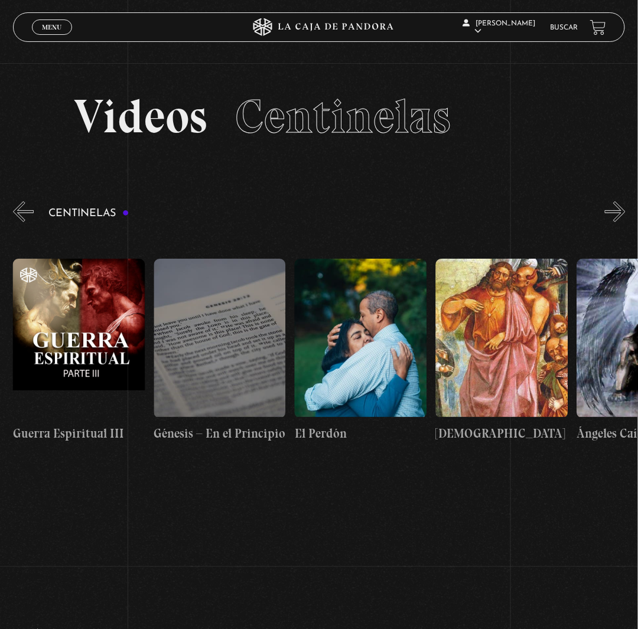
scroll to position [0, 13953]
click at [625, 222] on button "»" at bounding box center [615, 211] width 21 height 21
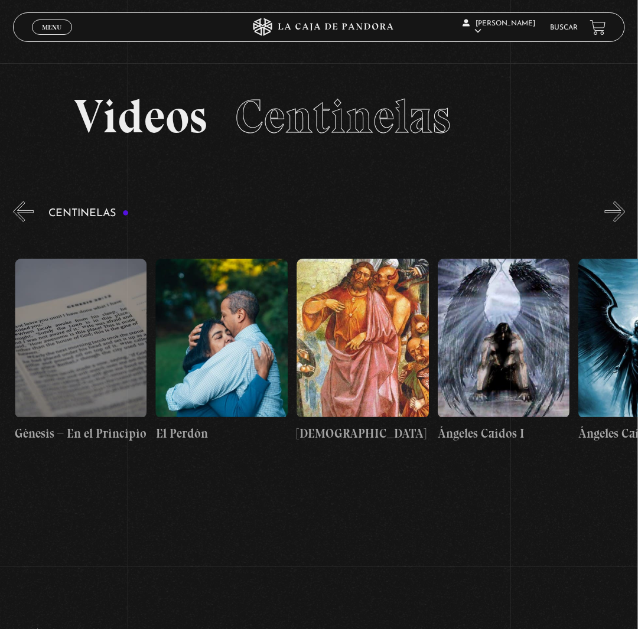
click at [625, 222] on button "»" at bounding box center [615, 211] width 21 height 21
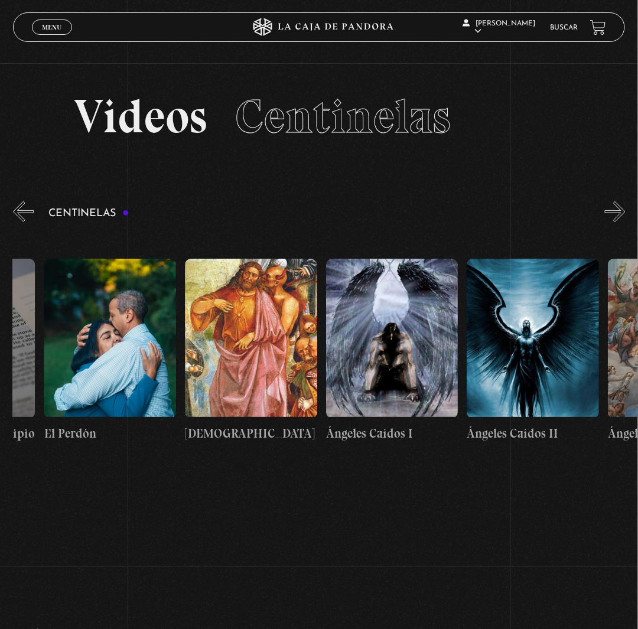
click at [625, 222] on button "»" at bounding box center [615, 211] width 21 height 21
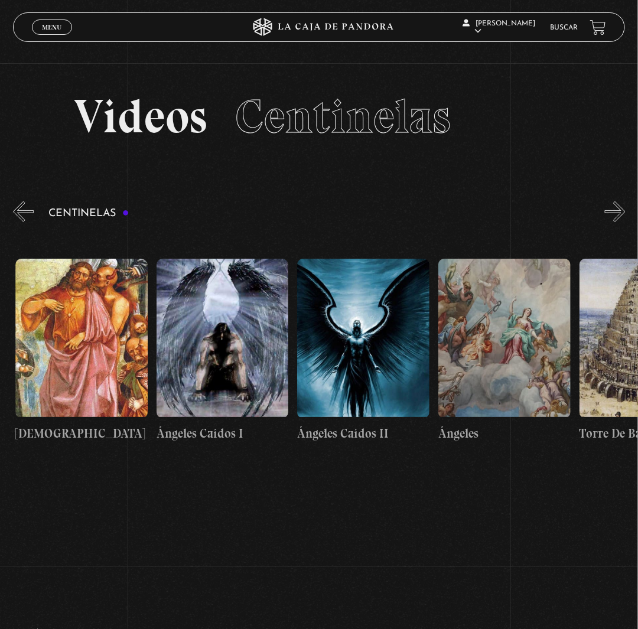
scroll to position [0, 14376]
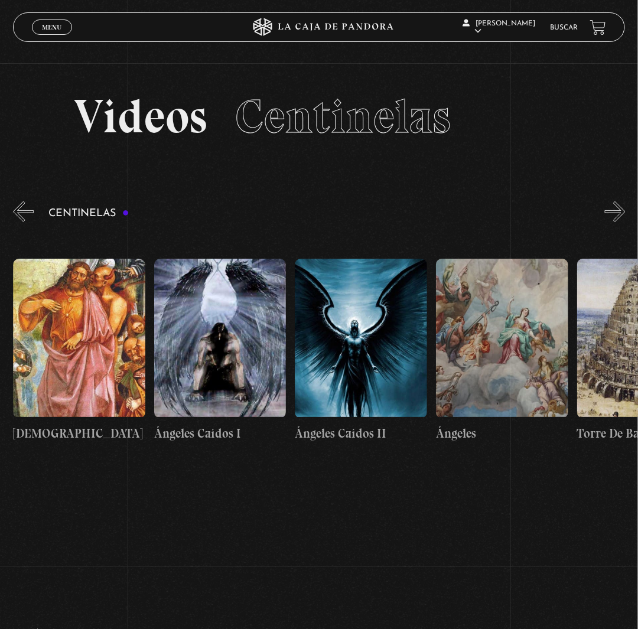
click at [625, 222] on button "»" at bounding box center [615, 211] width 21 height 21
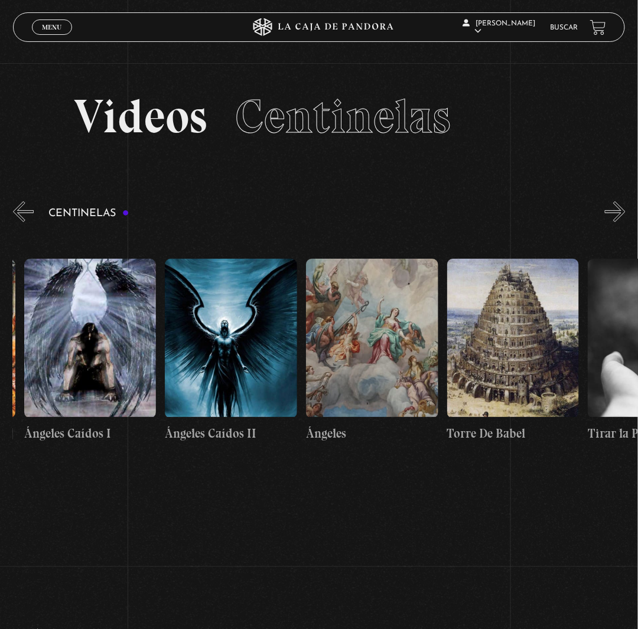
click at [625, 222] on button "»" at bounding box center [615, 211] width 21 height 21
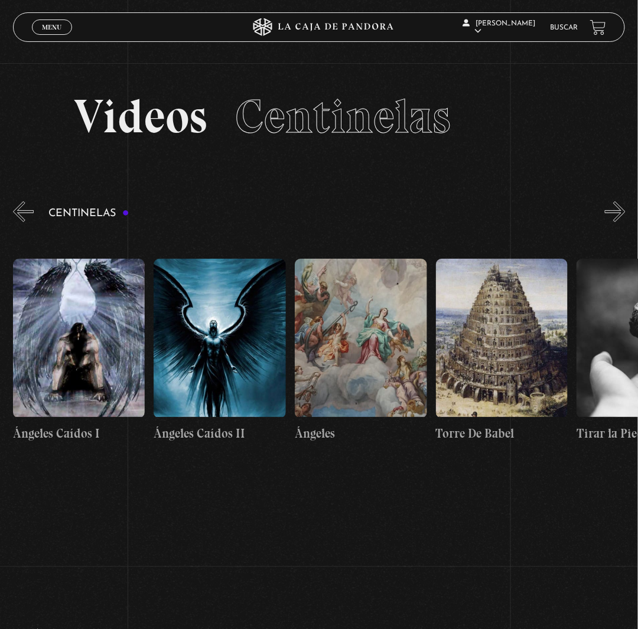
click at [625, 222] on button "»" at bounding box center [615, 211] width 21 height 21
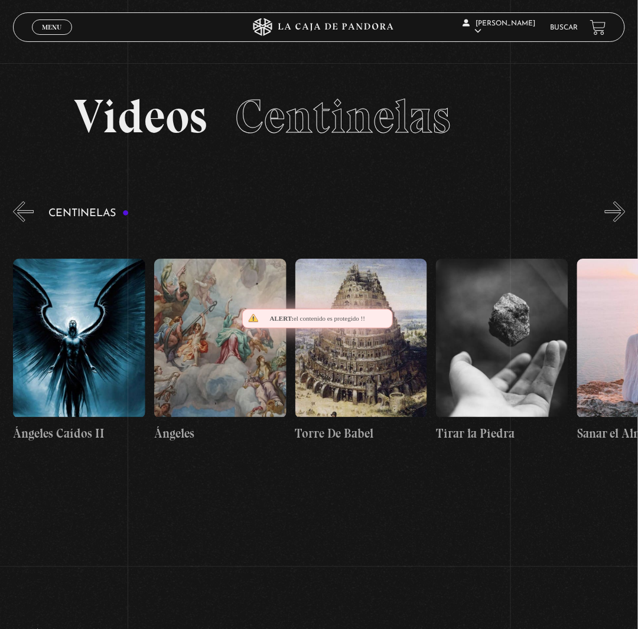
click at [625, 222] on button "»" at bounding box center [615, 211] width 21 height 21
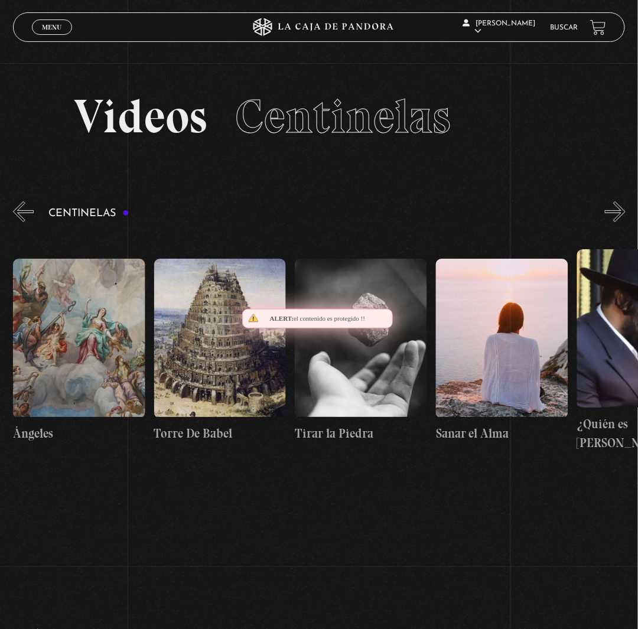
click at [625, 222] on button "»" at bounding box center [615, 211] width 21 height 21
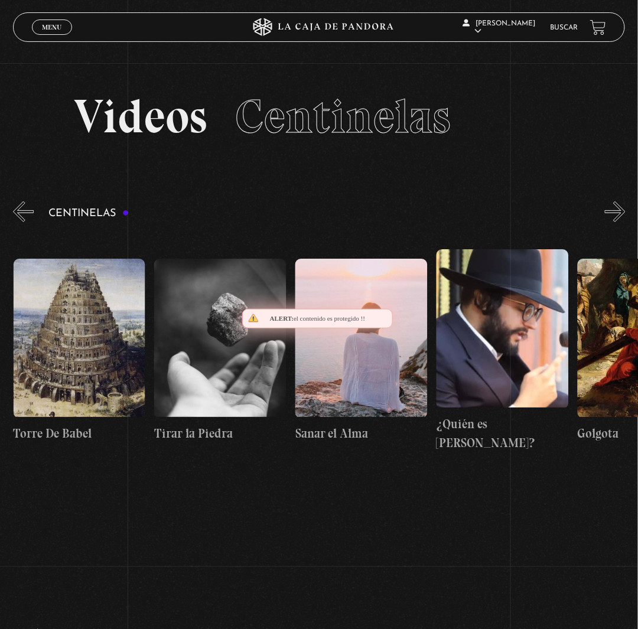
scroll to position [0, 14939]
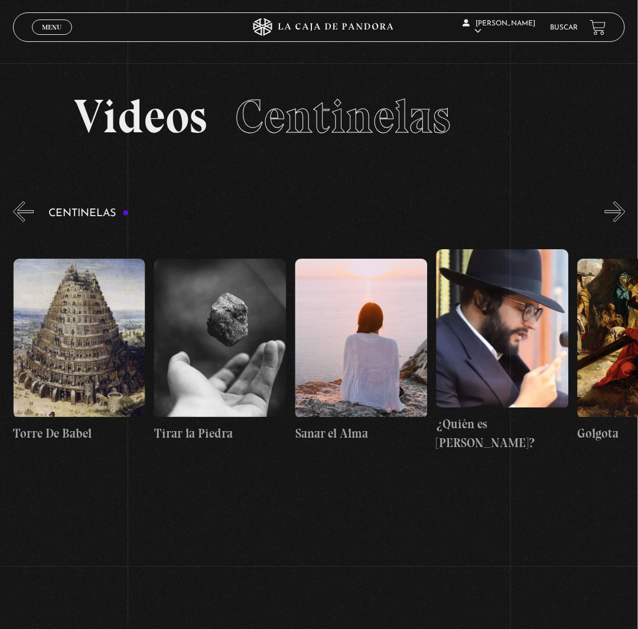
click at [625, 222] on button "»" at bounding box center [615, 211] width 21 height 21
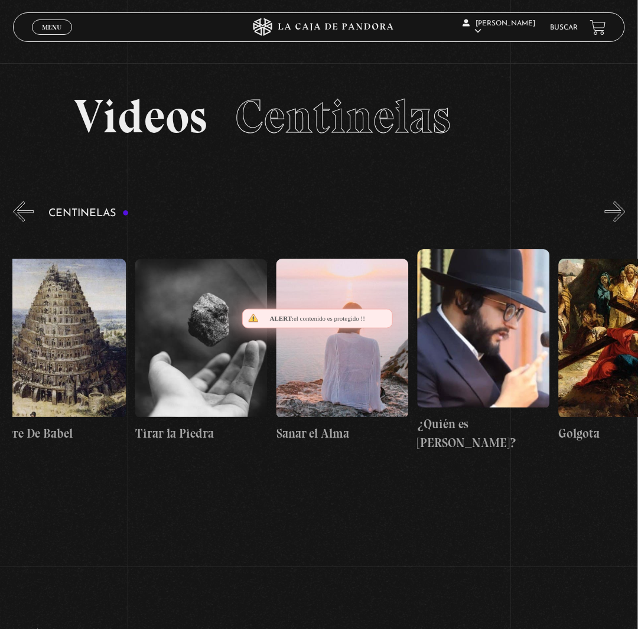
click at [625, 222] on button "»" at bounding box center [615, 211] width 21 height 21
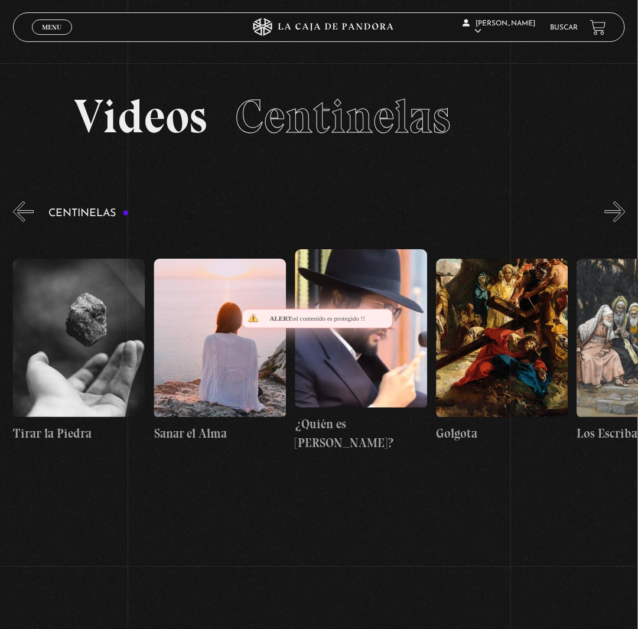
click at [625, 222] on button "»" at bounding box center [615, 211] width 21 height 21
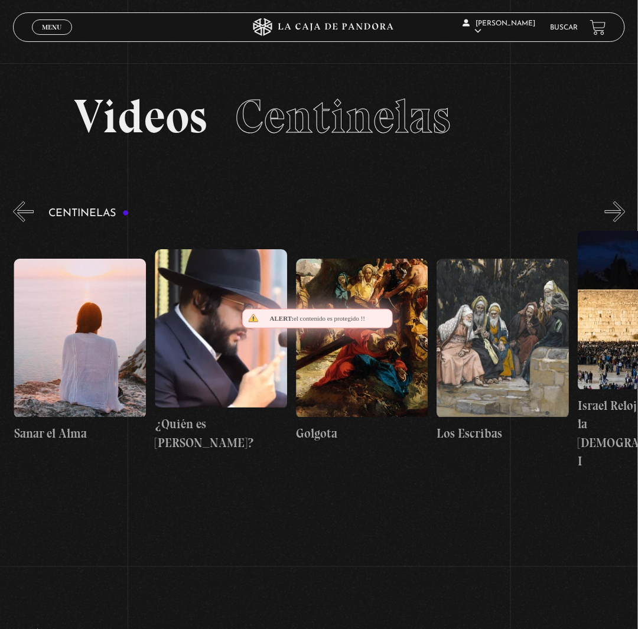
click at [625, 222] on button "»" at bounding box center [615, 211] width 21 height 21
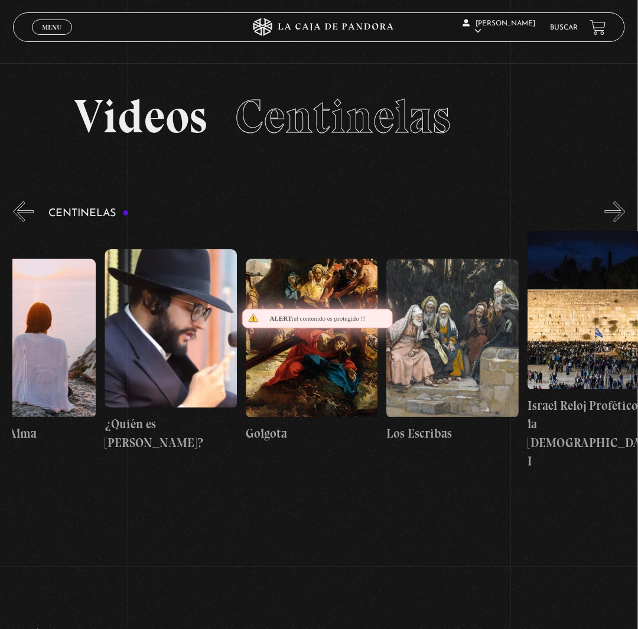
click at [625, 222] on button "»" at bounding box center [615, 211] width 21 height 21
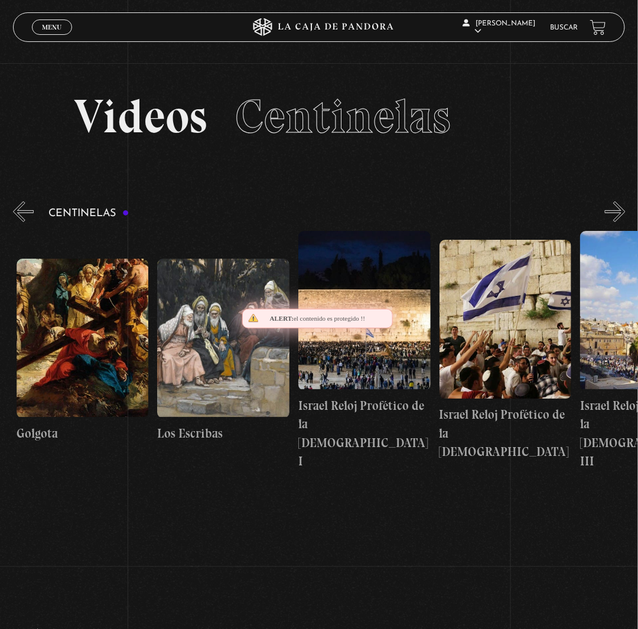
scroll to position [0, 15503]
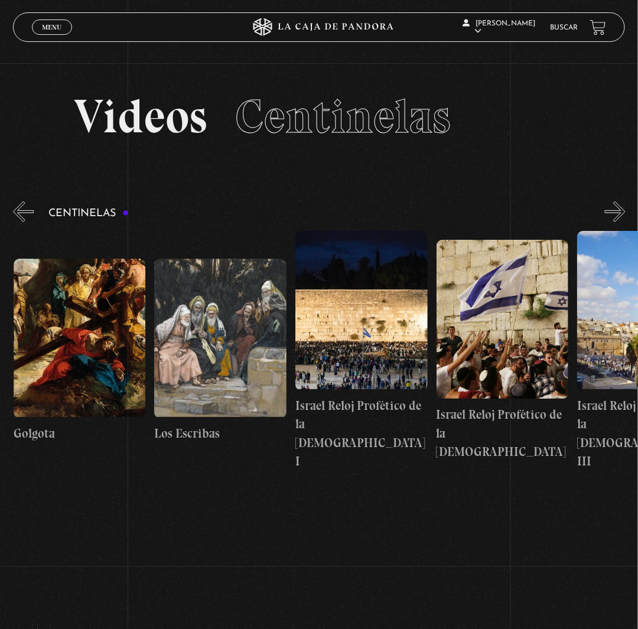
click at [625, 222] on button "»" at bounding box center [615, 211] width 21 height 21
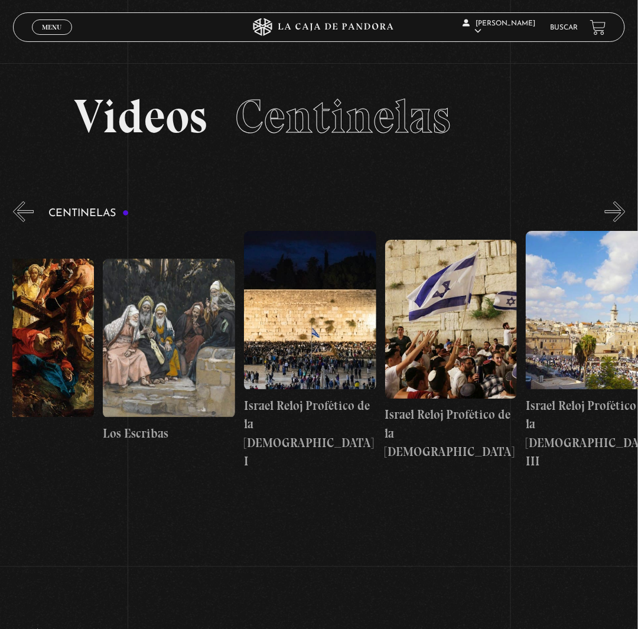
scroll to position [0, 15574]
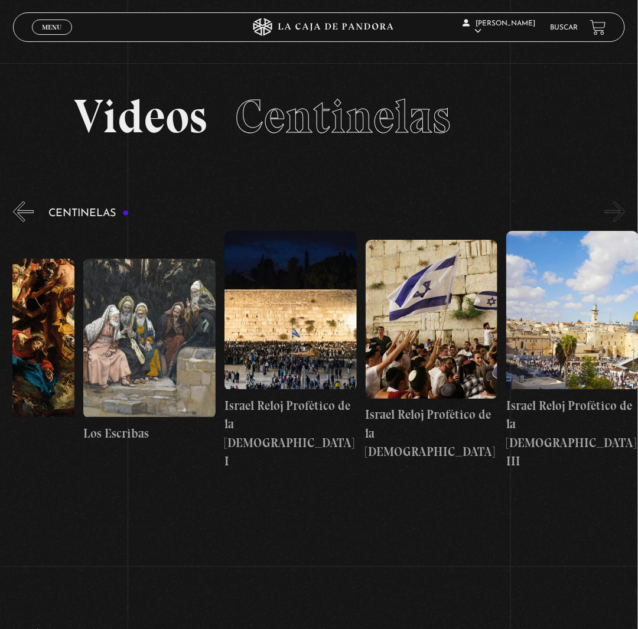
click at [625, 222] on button "»" at bounding box center [615, 211] width 21 height 21
